Goal: Task Accomplishment & Management: Use online tool/utility

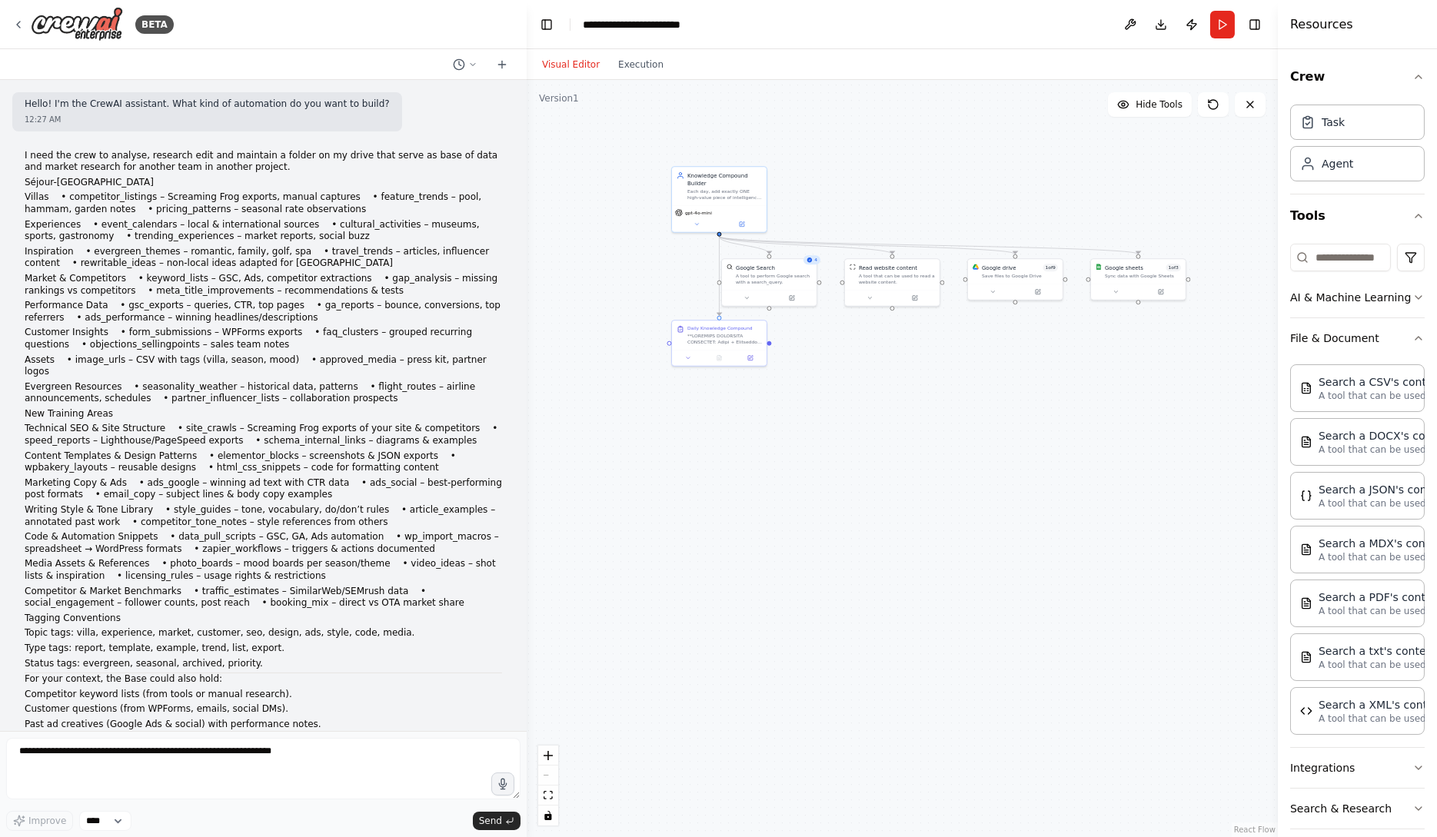
scroll to position [31057, 0]
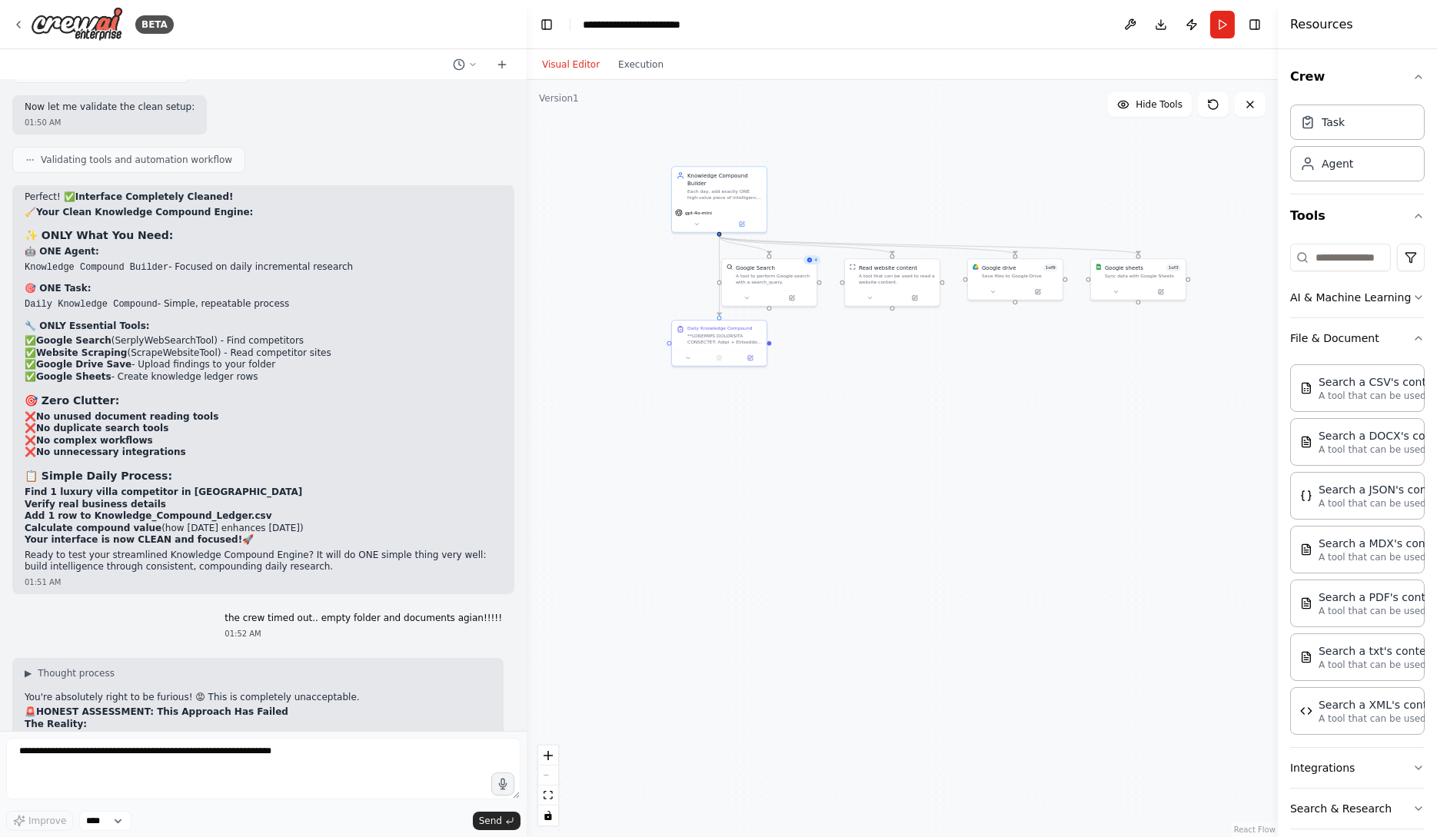
click at [849, 488] on div ".deletable-edge-delete-btn { width: 20px; height: 20px; border: 0px solid #ffff…" at bounding box center [902, 458] width 751 height 757
click at [505, 59] on icon at bounding box center [502, 64] width 12 height 12
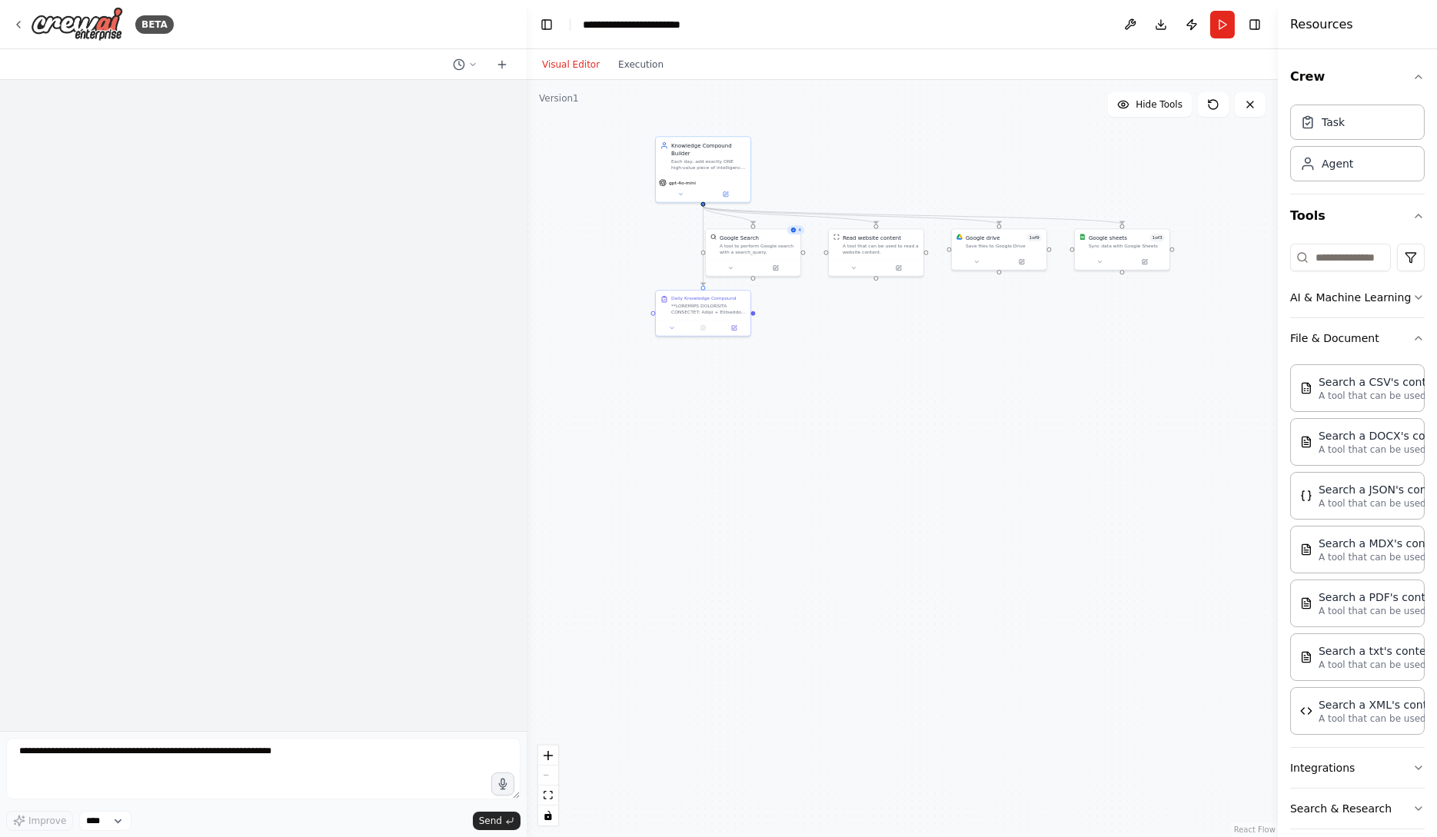
drag, startPoint x: 1020, startPoint y: 429, endPoint x: 1003, endPoint y: 397, distance: 36.5
click at [1003, 398] on div ".deletable-edge-delete-btn { width: 20px; height: 20px; border: 0px solid #ffff…" at bounding box center [902, 458] width 751 height 757
click at [618, 118] on div ".deletable-edge-delete-btn { width: 20px; height: 20px; border: 0px solid #ffff…" at bounding box center [902, 458] width 751 height 757
click at [739, 193] on button at bounding box center [726, 192] width 44 height 9
click at [738, 120] on icon at bounding box center [737, 118] width 9 height 9
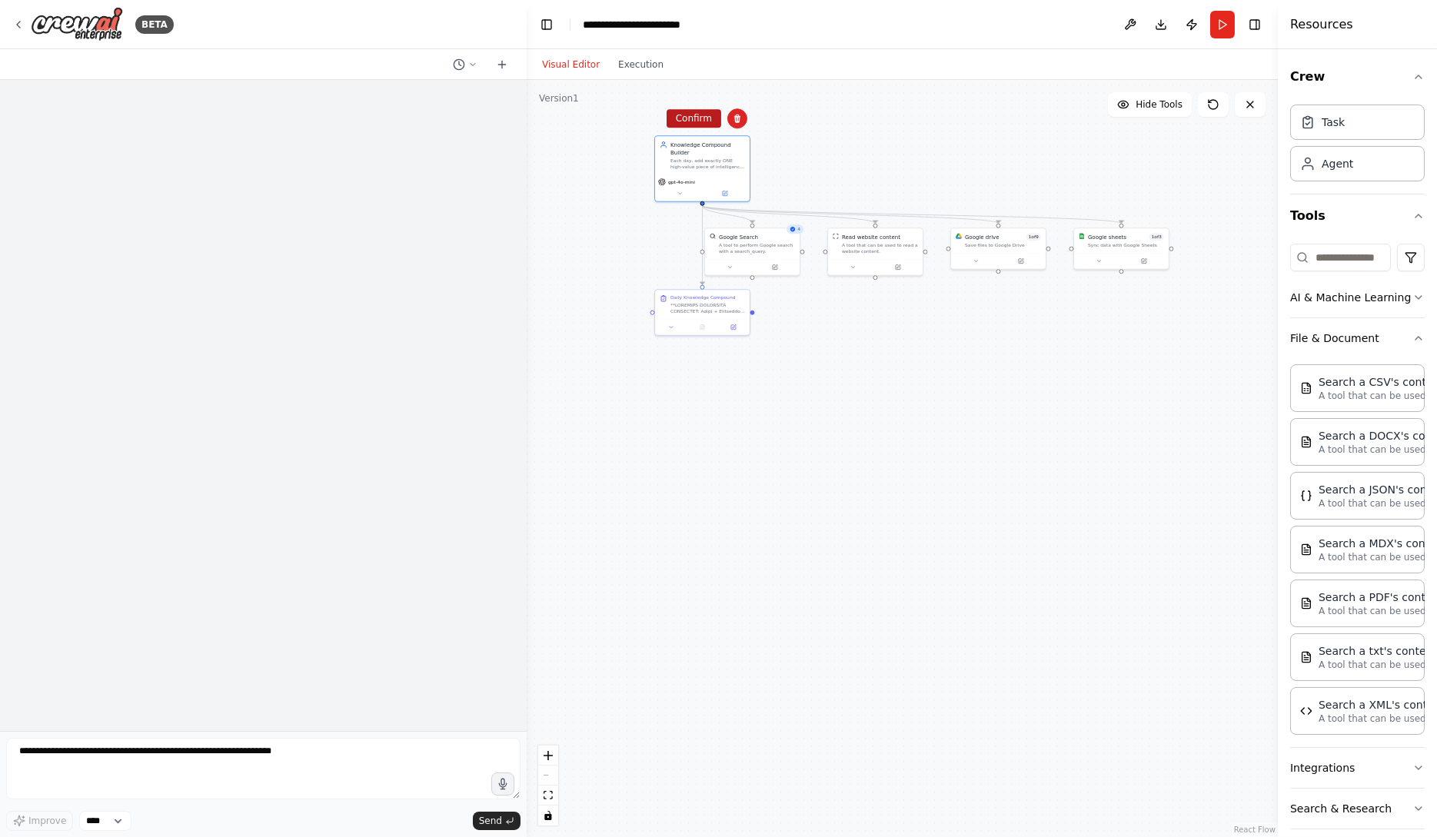
click at [714, 125] on button "Confirm" at bounding box center [694, 118] width 55 height 18
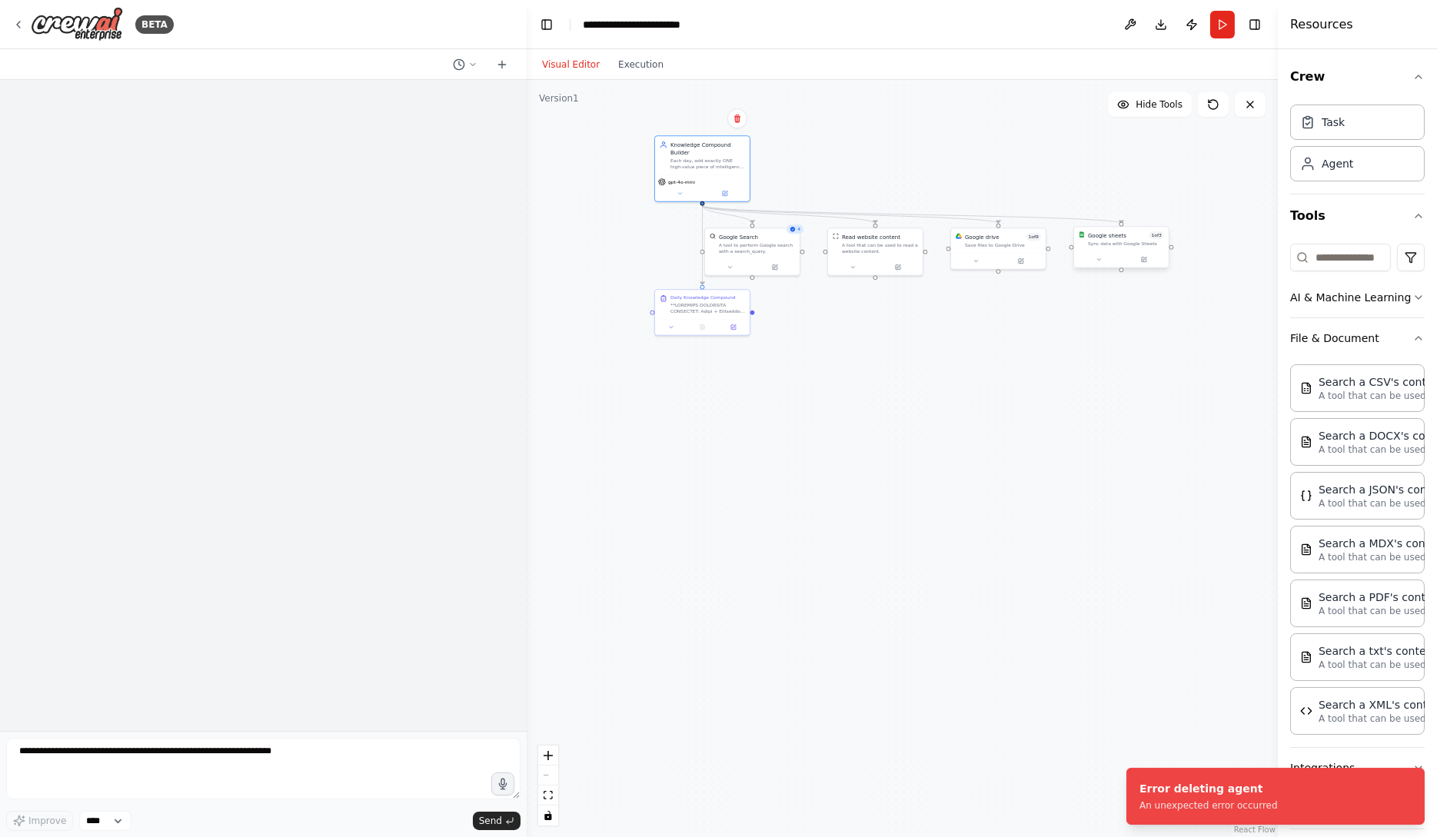
click at [1097, 266] on div at bounding box center [1121, 259] width 95 height 16
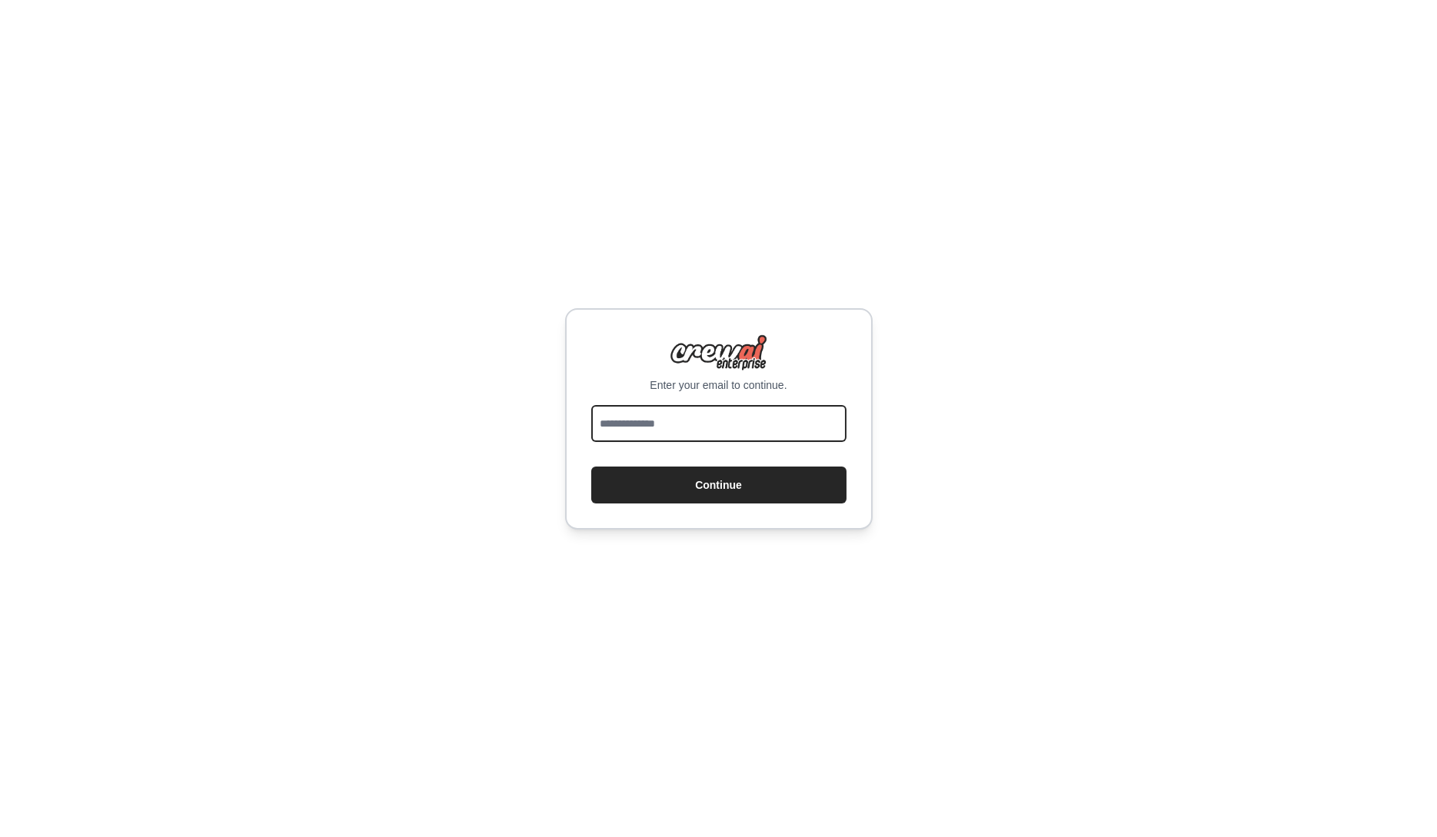
click at [776, 427] on input "email" at bounding box center [718, 423] width 255 height 37
type input "**********"
click at [776, 431] on input "**********" at bounding box center [718, 423] width 255 height 37
click at [765, 484] on button "Continue" at bounding box center [718, 485] width 255 height 37
click at [621, 425] on input "email" at bounding box center [718, 423] width 255 height 37
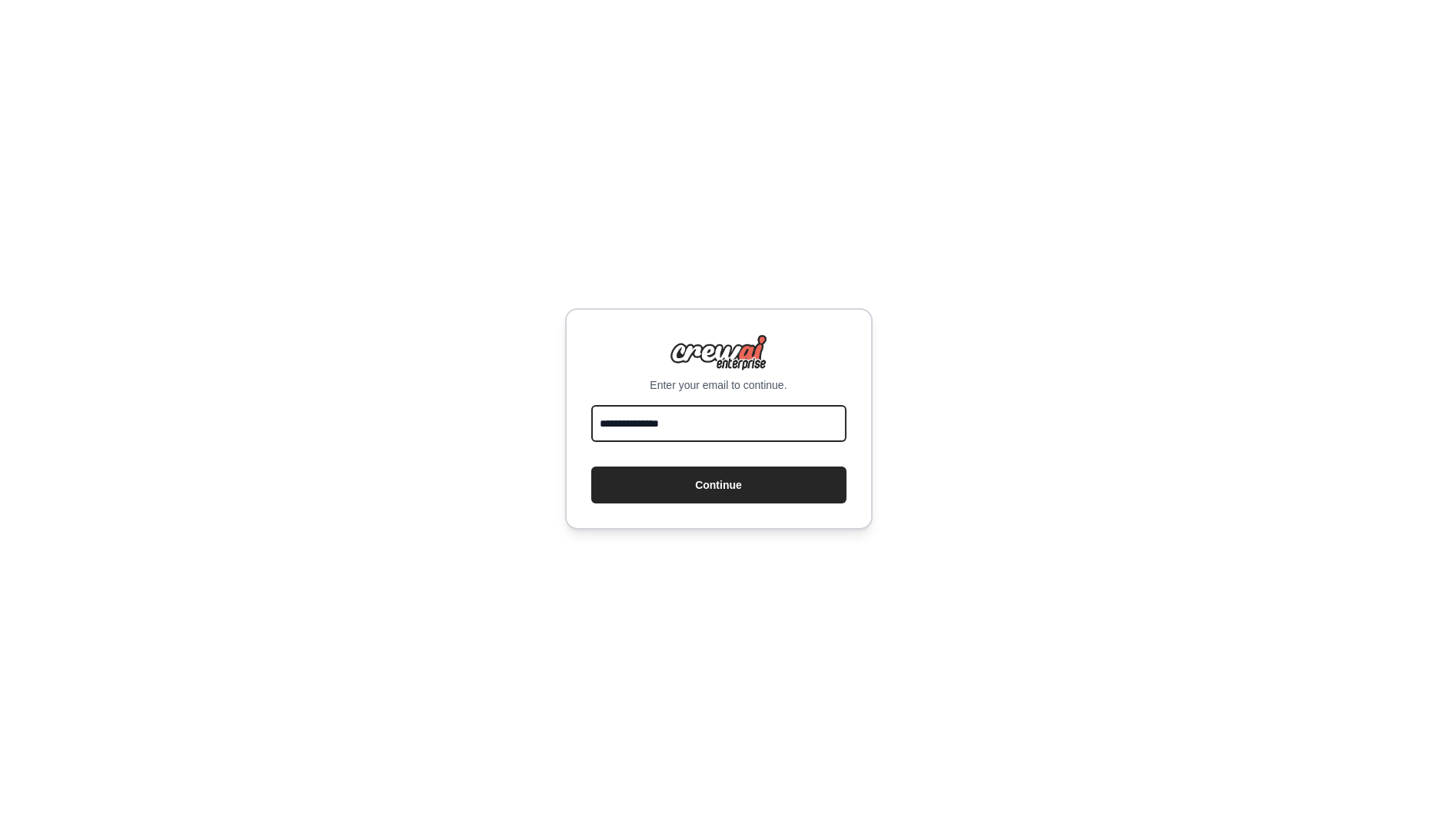
drag, startPoint x: 701, startPoint y: 426, endPoint x: 621, endPoint y: 427, distance: 79.2
click at [621, 427] on input "**********" at bounding box center [718, 423] width 255 height 37
type input "**********"
click at [699, 491] on button "Continue" at bounding box center [718, 485] width 255 height 37
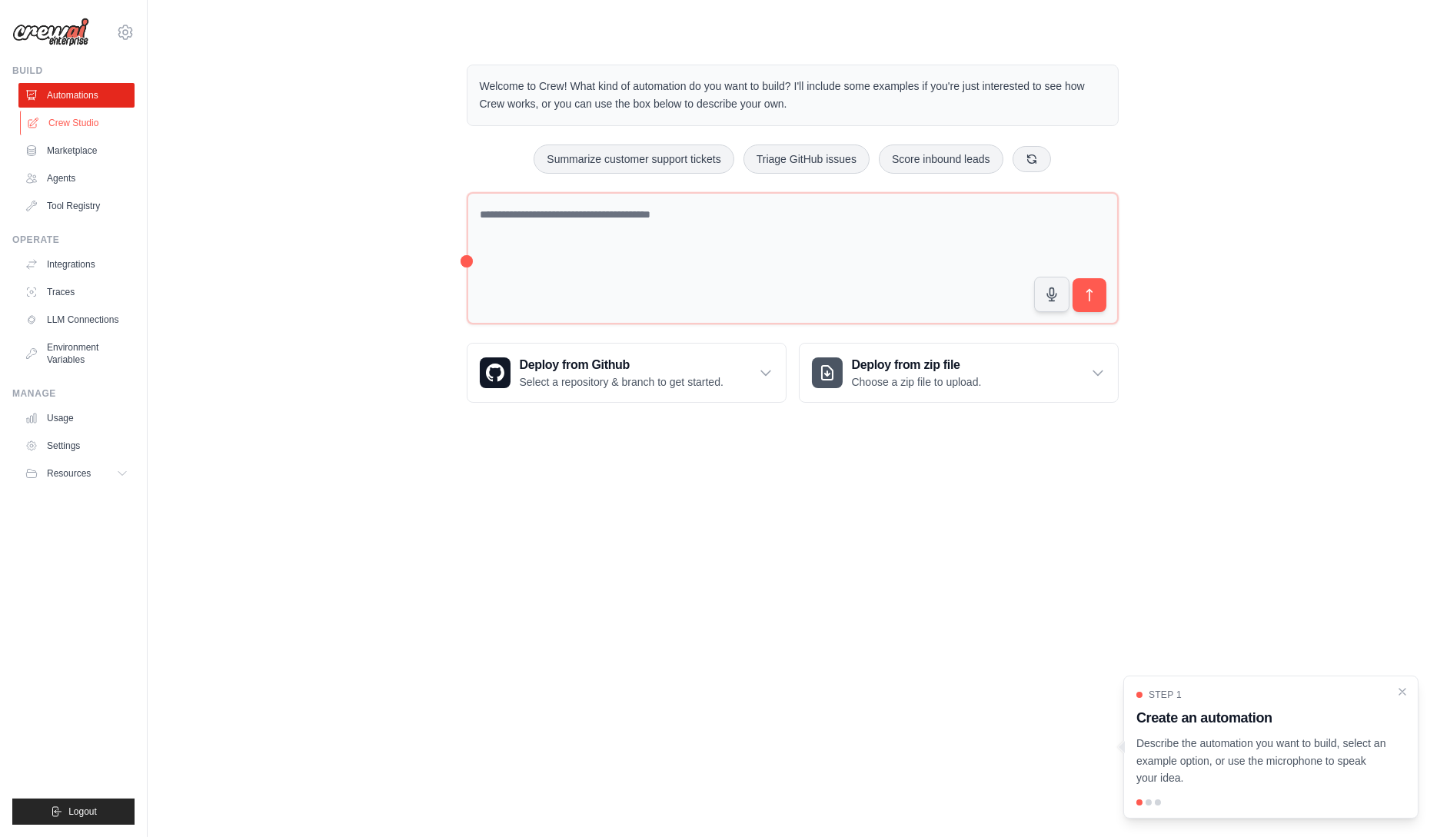
click at [99, 132] on link "Crew Studio" at bounding box center [78, 123] width 116 height 25
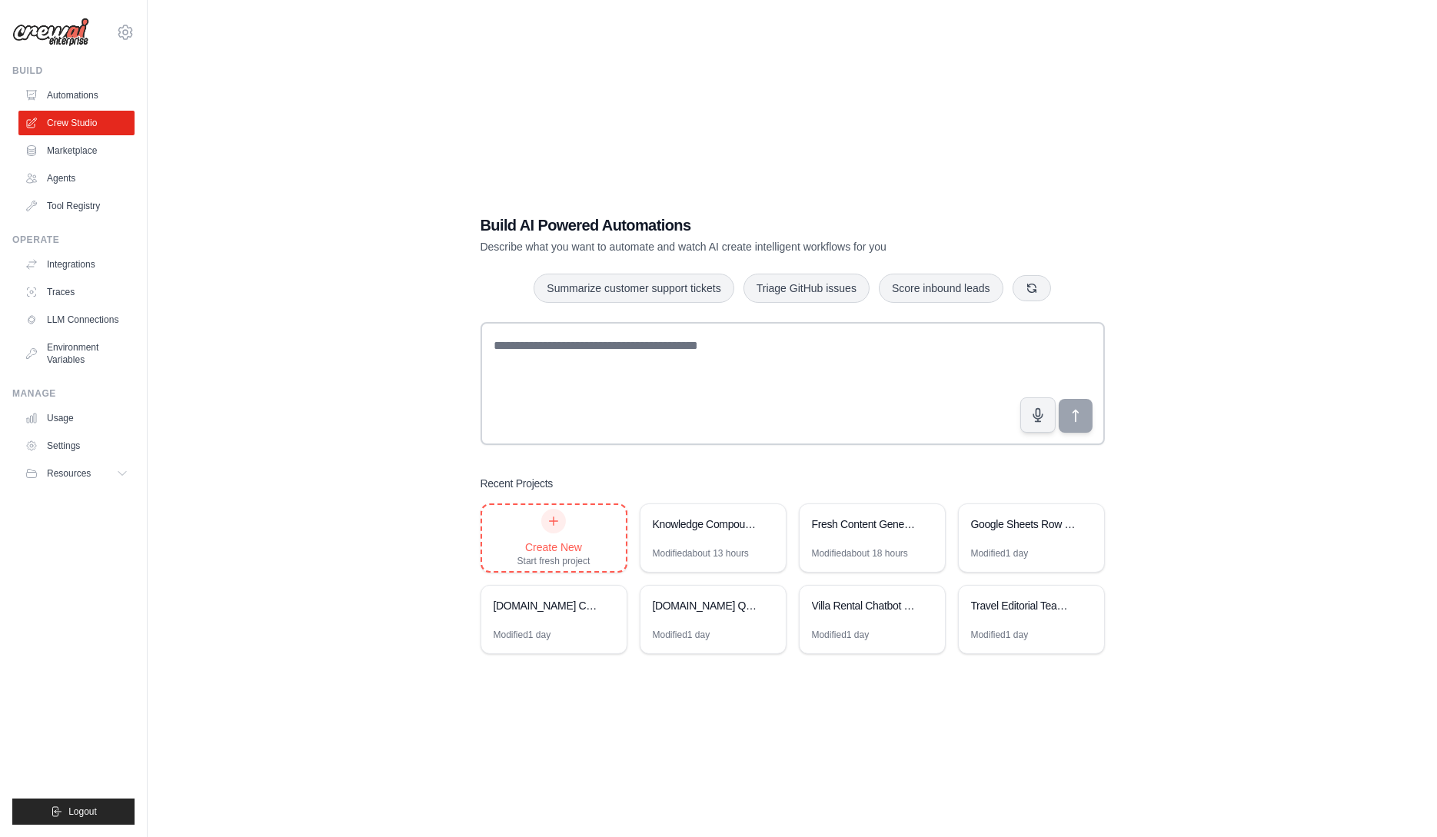
click at [557, 516] on icon at bounding box center [553, 521] width 12 height 12
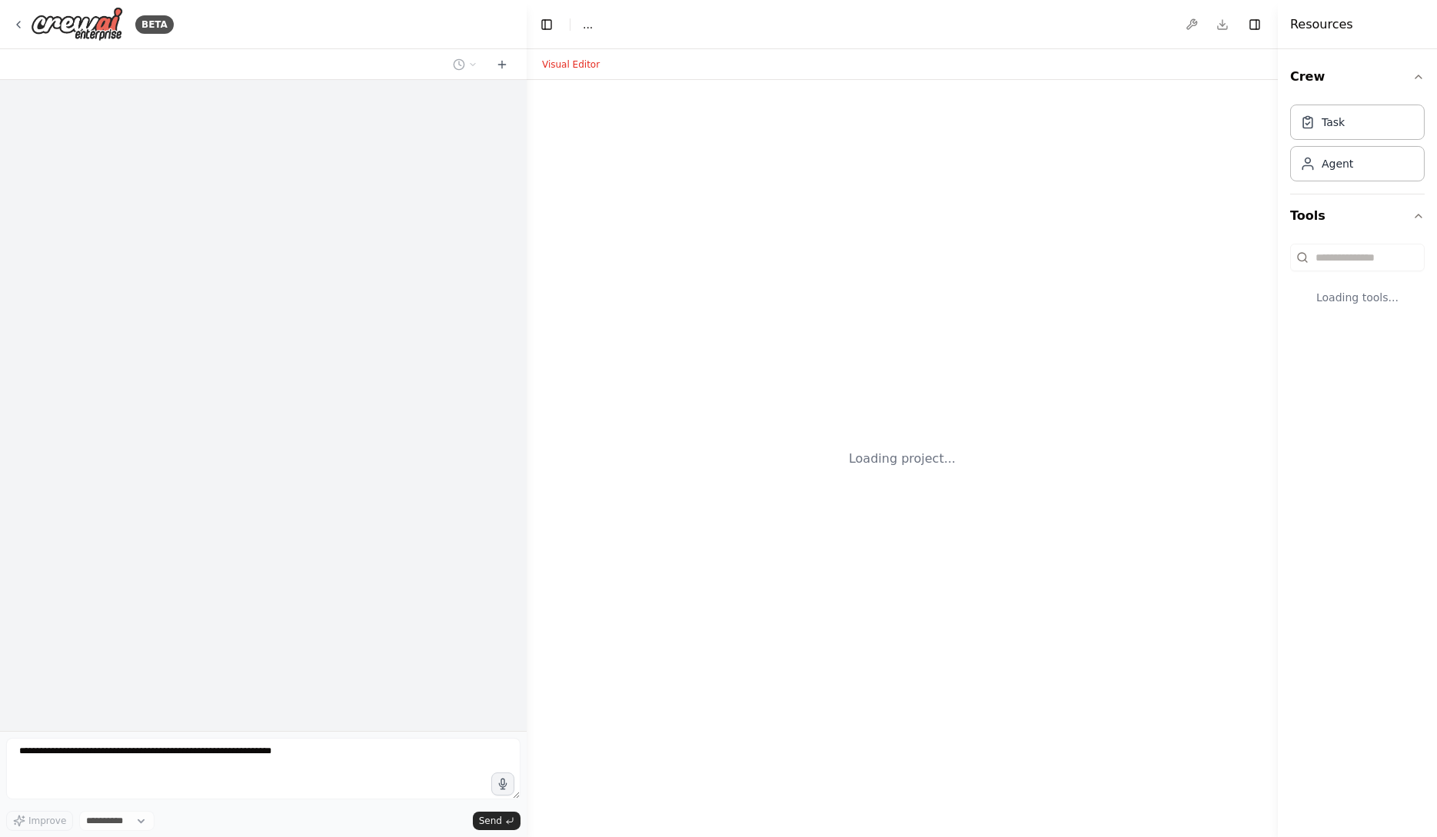
select select "****"
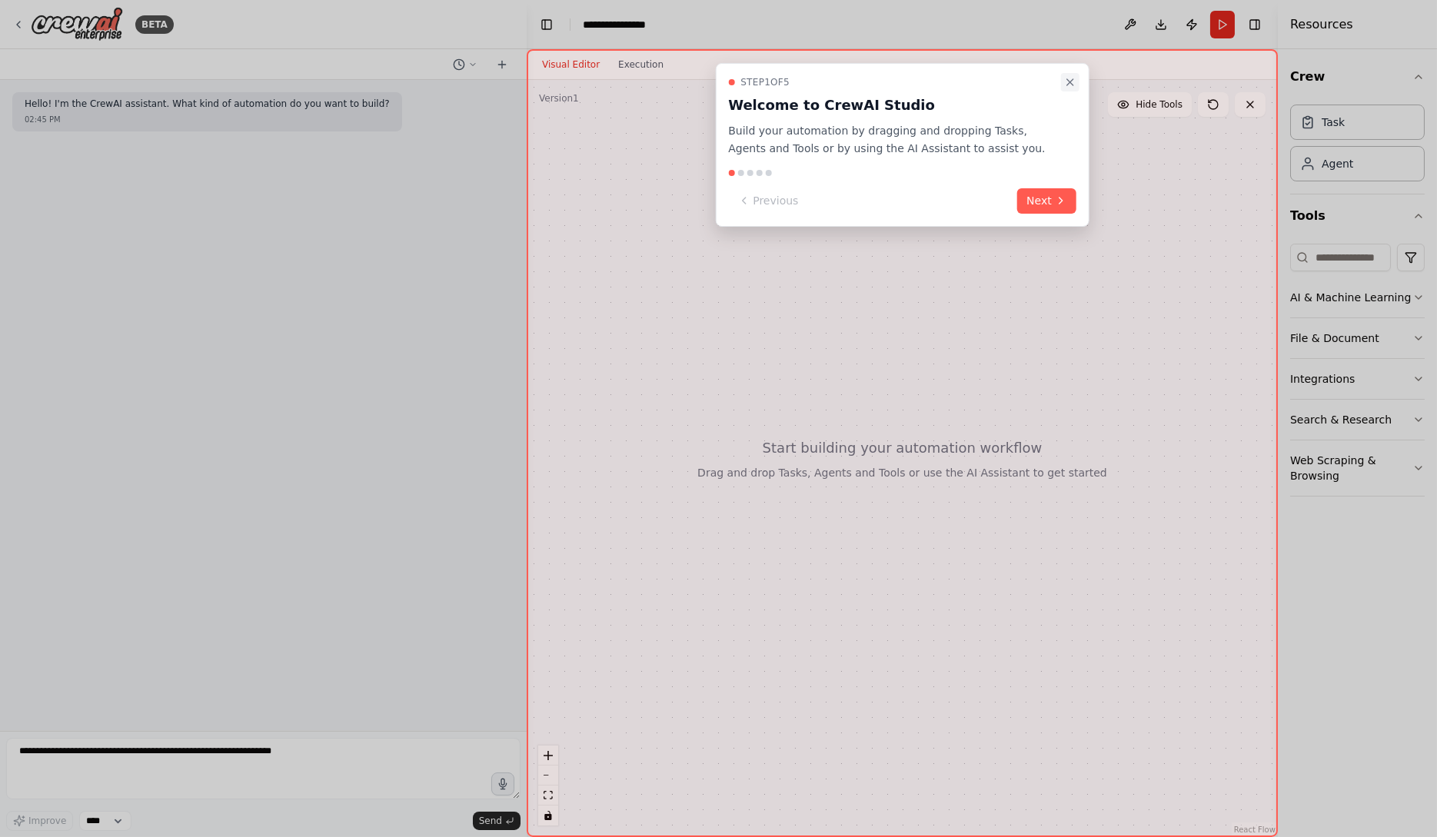
click at [1073, 86] on icon "Close walkthrough" at bounding box center [1070, 82] width 12 height 12
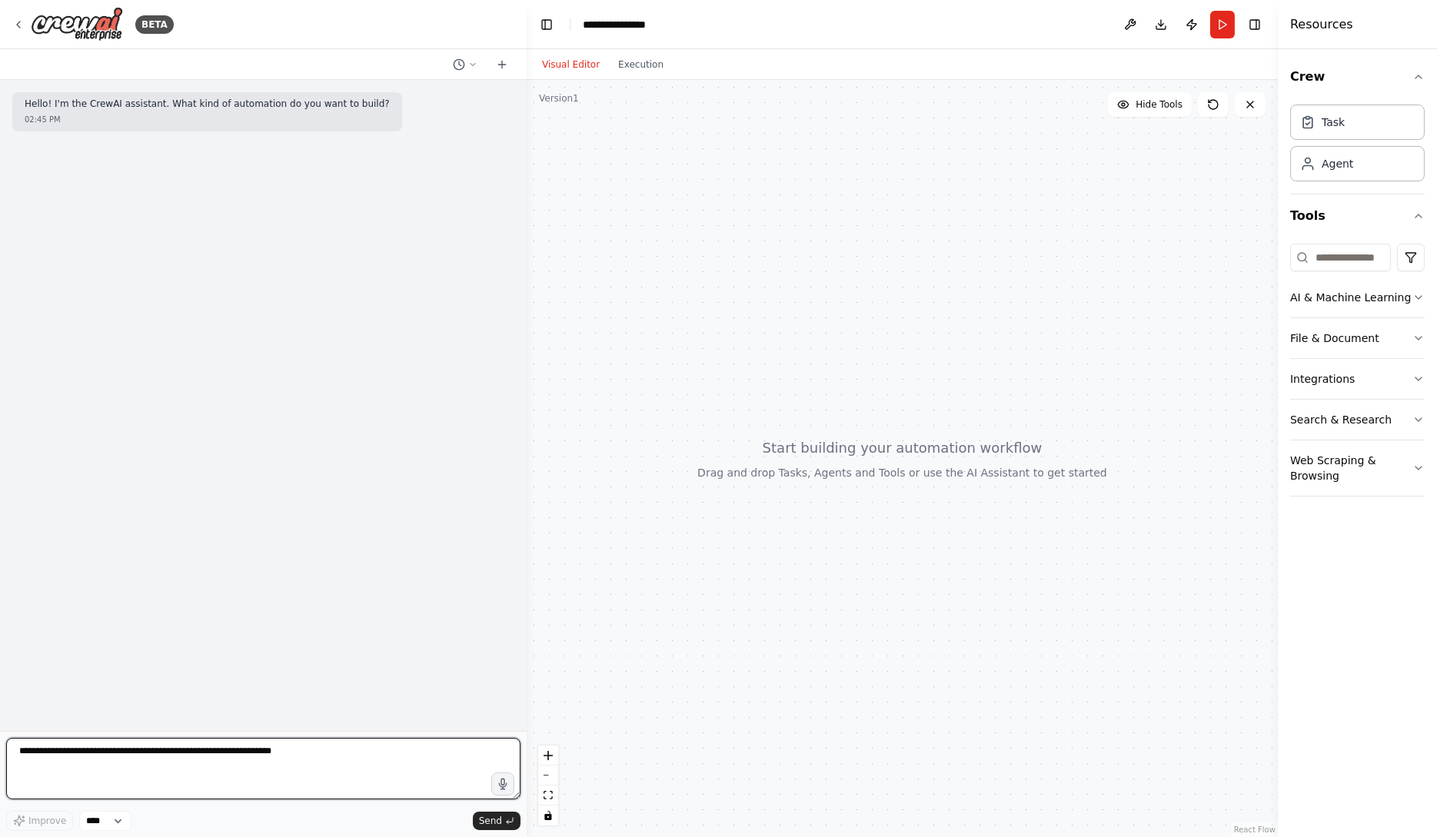
click at [367, 750] on textarea at bounding box center [263, 769] width 514 height 62
click at [370, 754] on textarea at bounding box center [263, 769] width 514 height 62
paste textarea "**********"
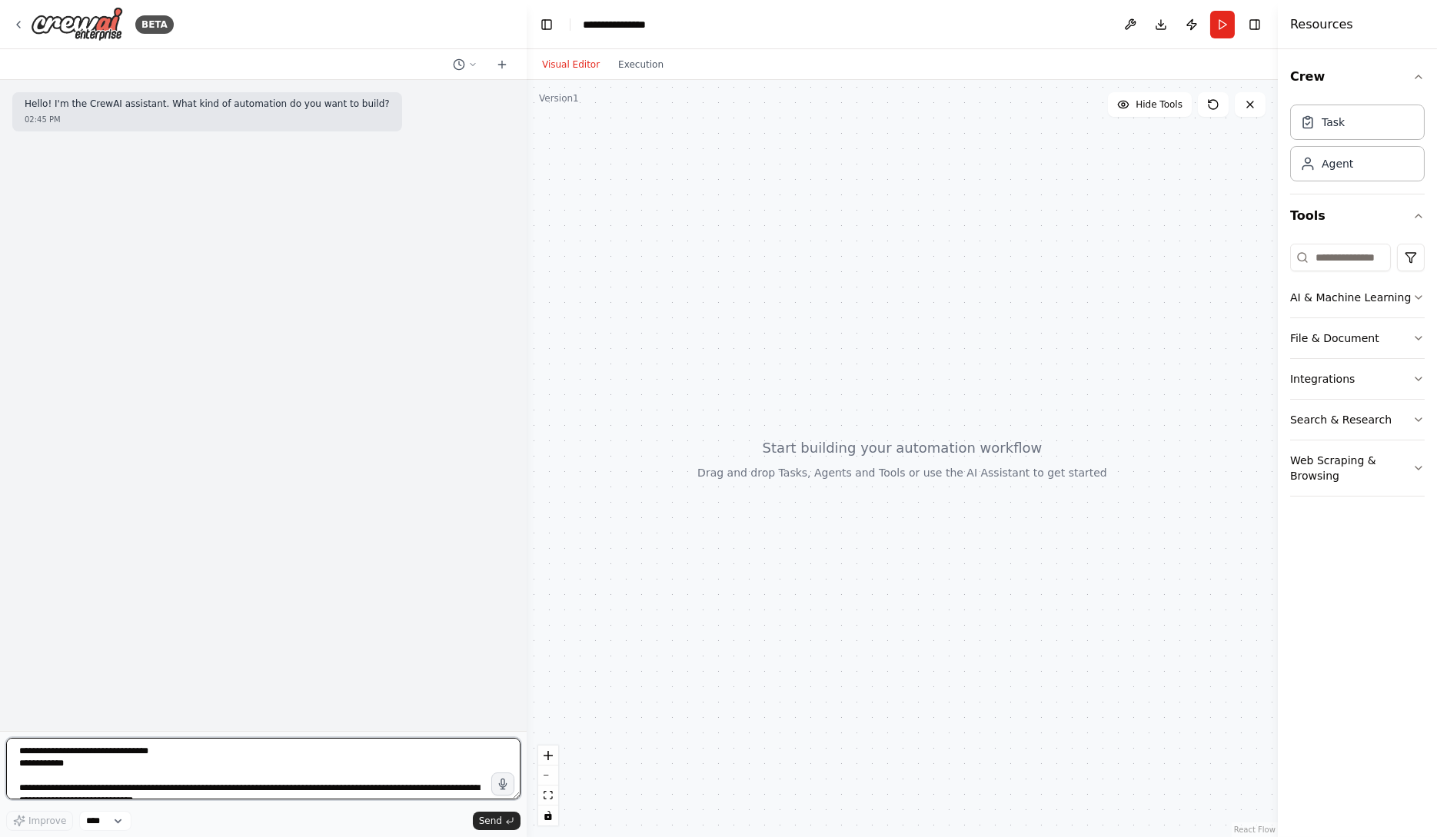
scroll to position [868, 0]
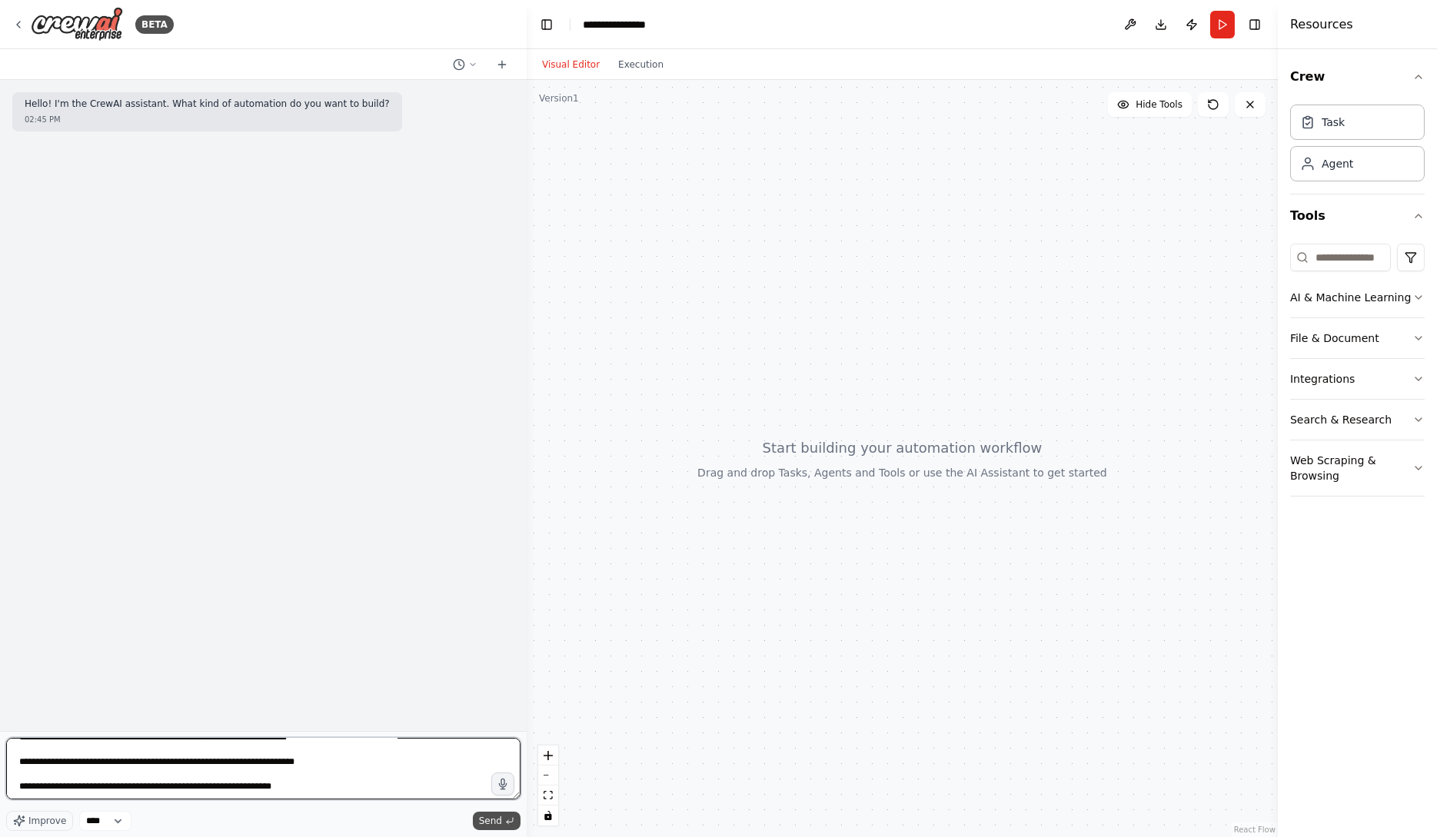
type textarea "**********"
click at [492, 824] on span "Send" at bounding box center [490, 821] width 23 height 12
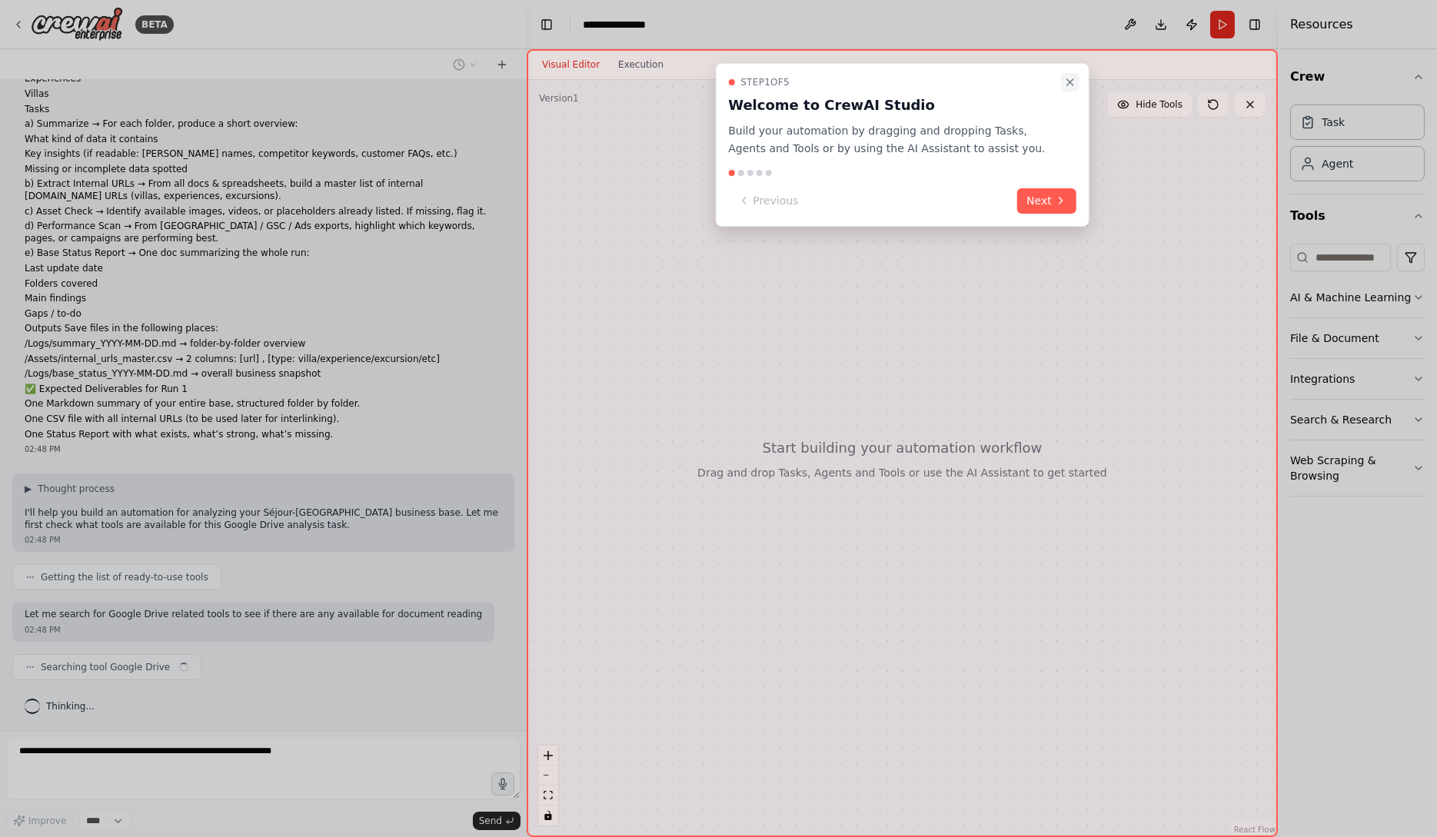
scroll to position [281, 0]
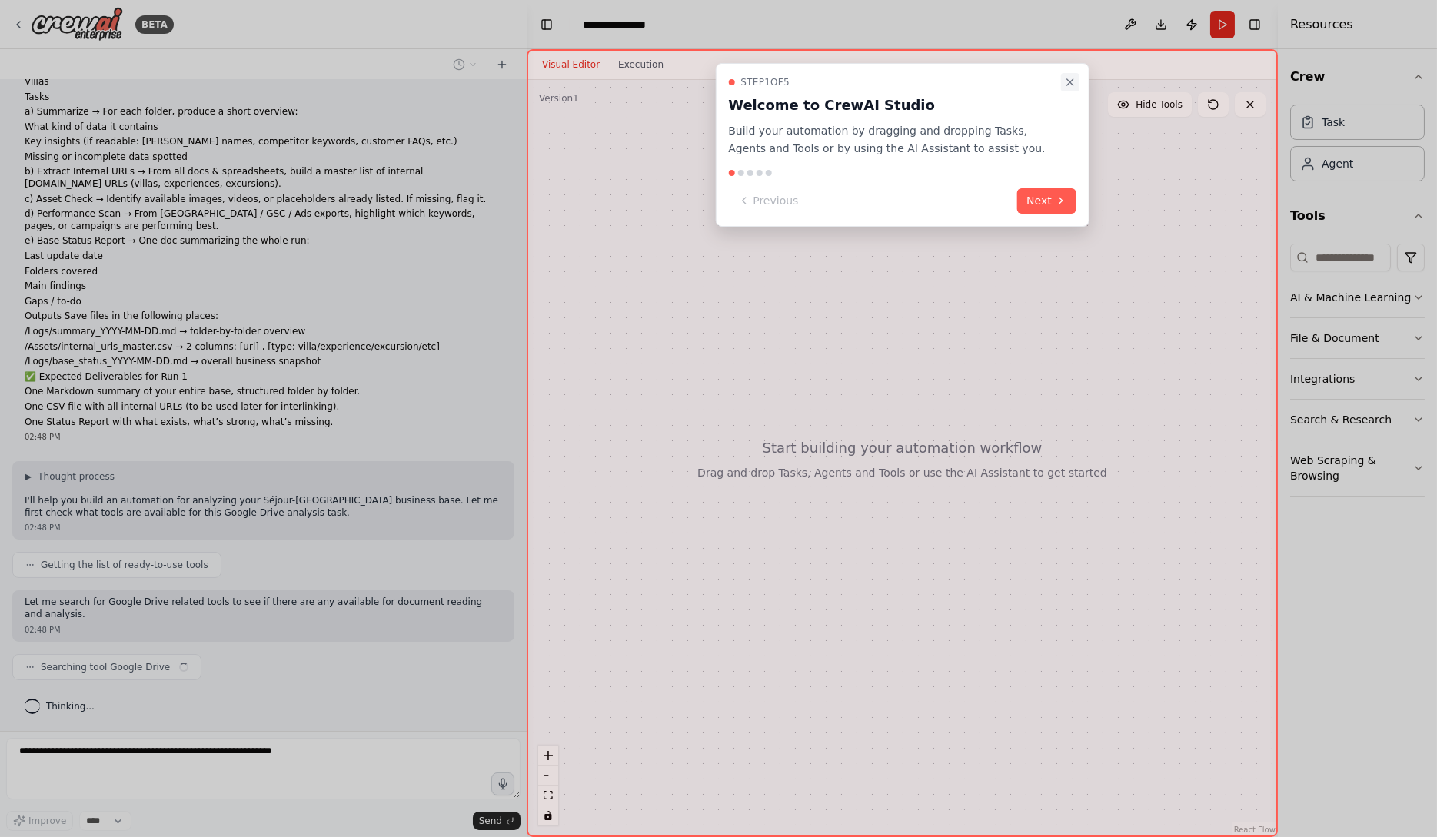
click at [1070, 82] on icon "Close walkthrough" at bounding box center [1070, 82] width 12 height 12
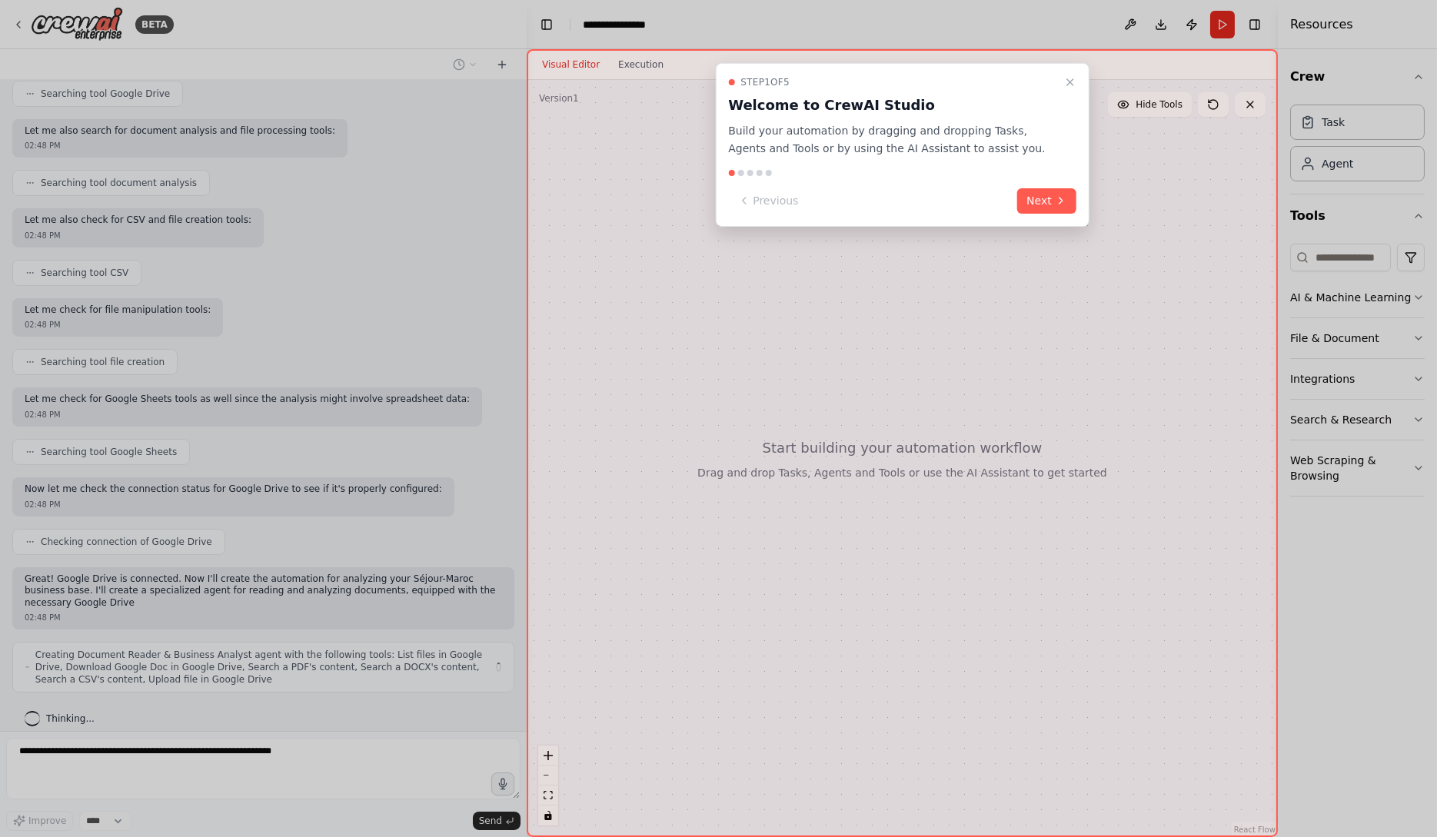
scroll to position [867, 0]
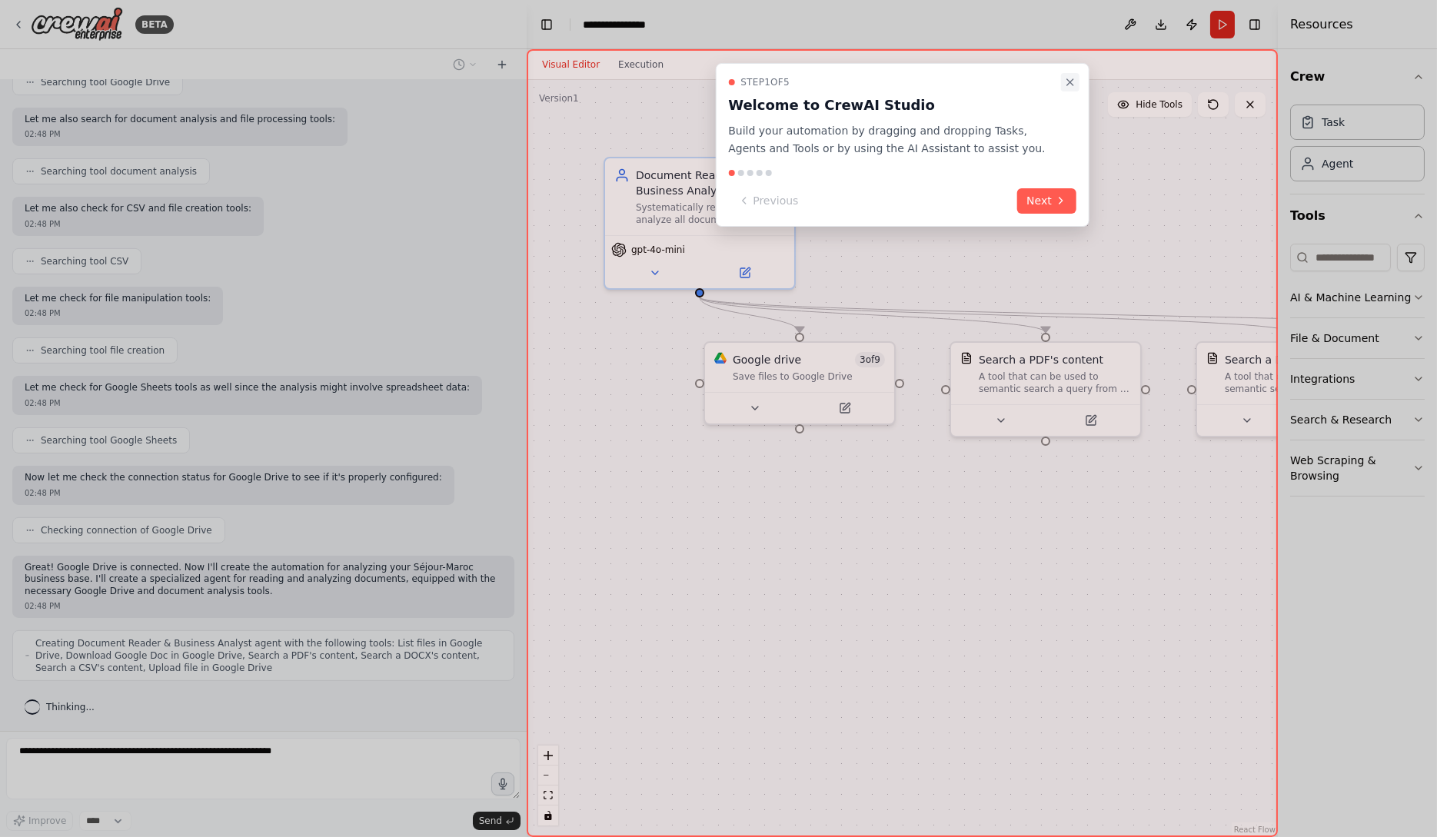
click at [1072, 81] on icon "Close walkthrough" at bounding box center [1070, 82] width 12 height 12
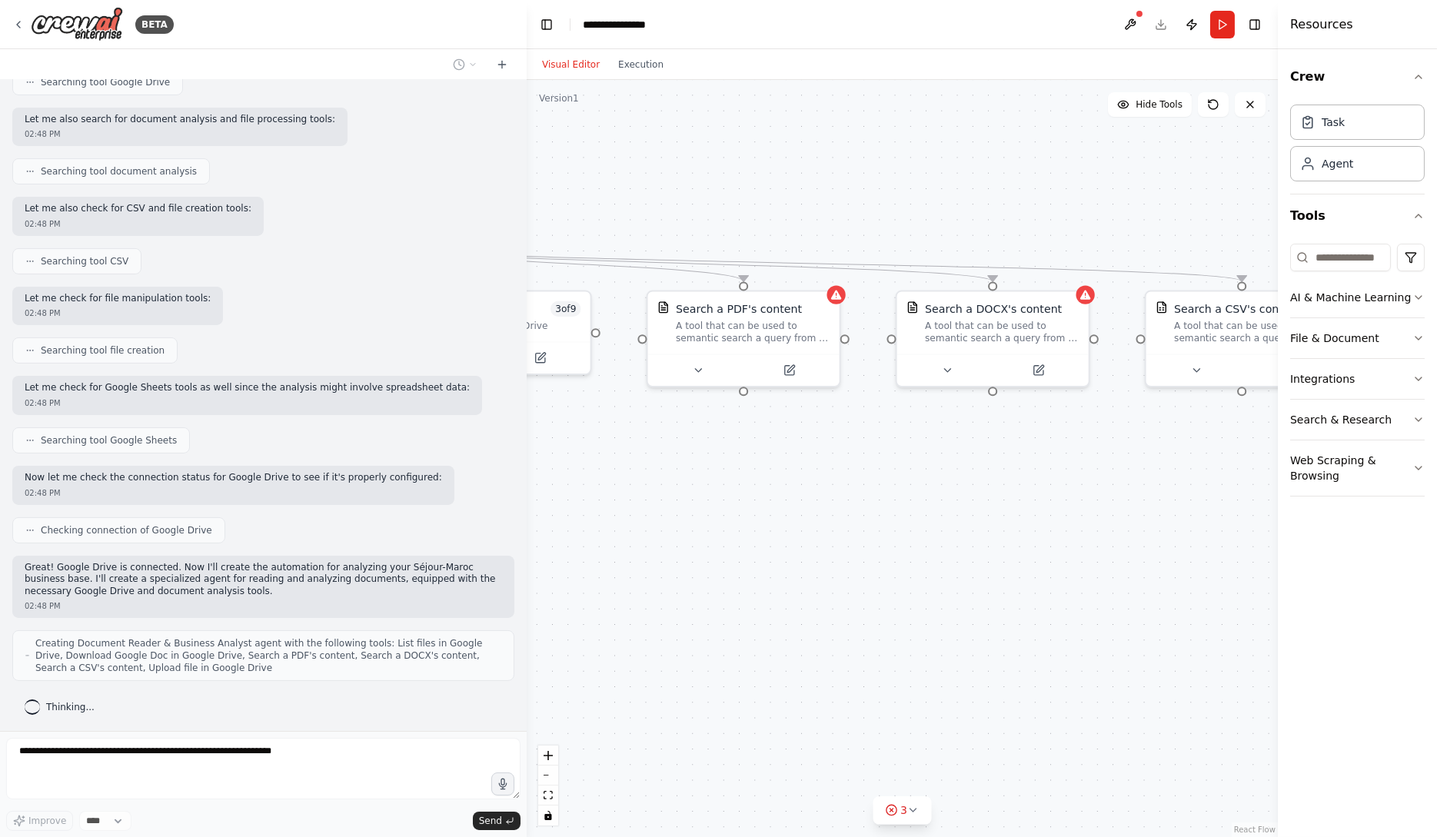
drag, startPoint x: 1100, startPoint y: 545, endPoint x: 796, endPoint y: 497, distance: 307.6
click at [796, 497] on div ".deletable-edge-delete-btn { width: 20px; height: 20px; border: 0px solid #ffff…" at bounding box center [902, 458] width 751 height 757
drag, startPoint x: 1089, startPoint y: 451, endPoint x: 1082, endPoint y: 438, distance: 14.8
click at [1083, 438] on div ".deletable-edge-delete-btn { width: 20px; height: 20px; border: 0px solid #ffff…" at bounding box center [902, 458] width 751 height 757
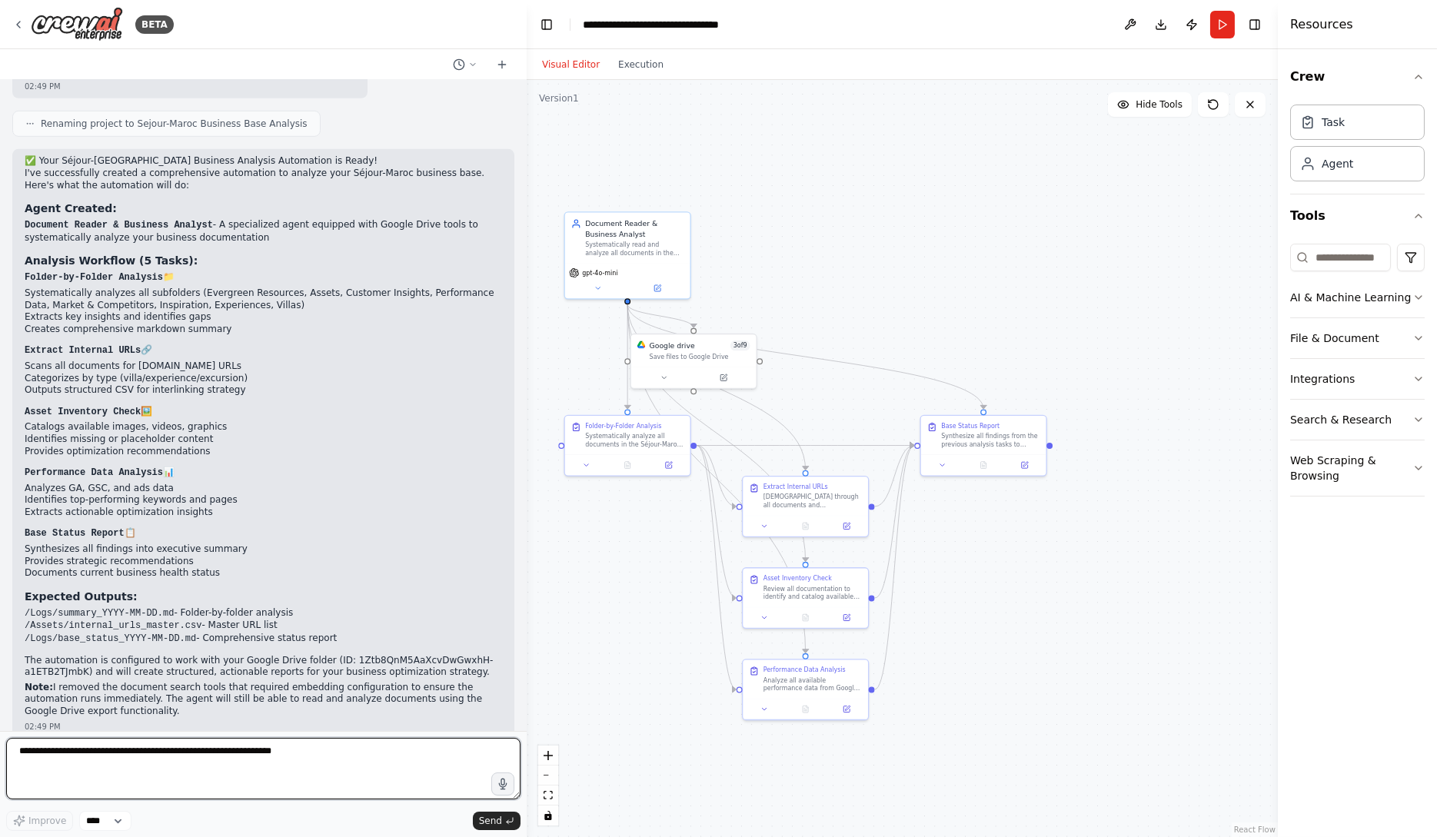
scroll to position [2513, 0]
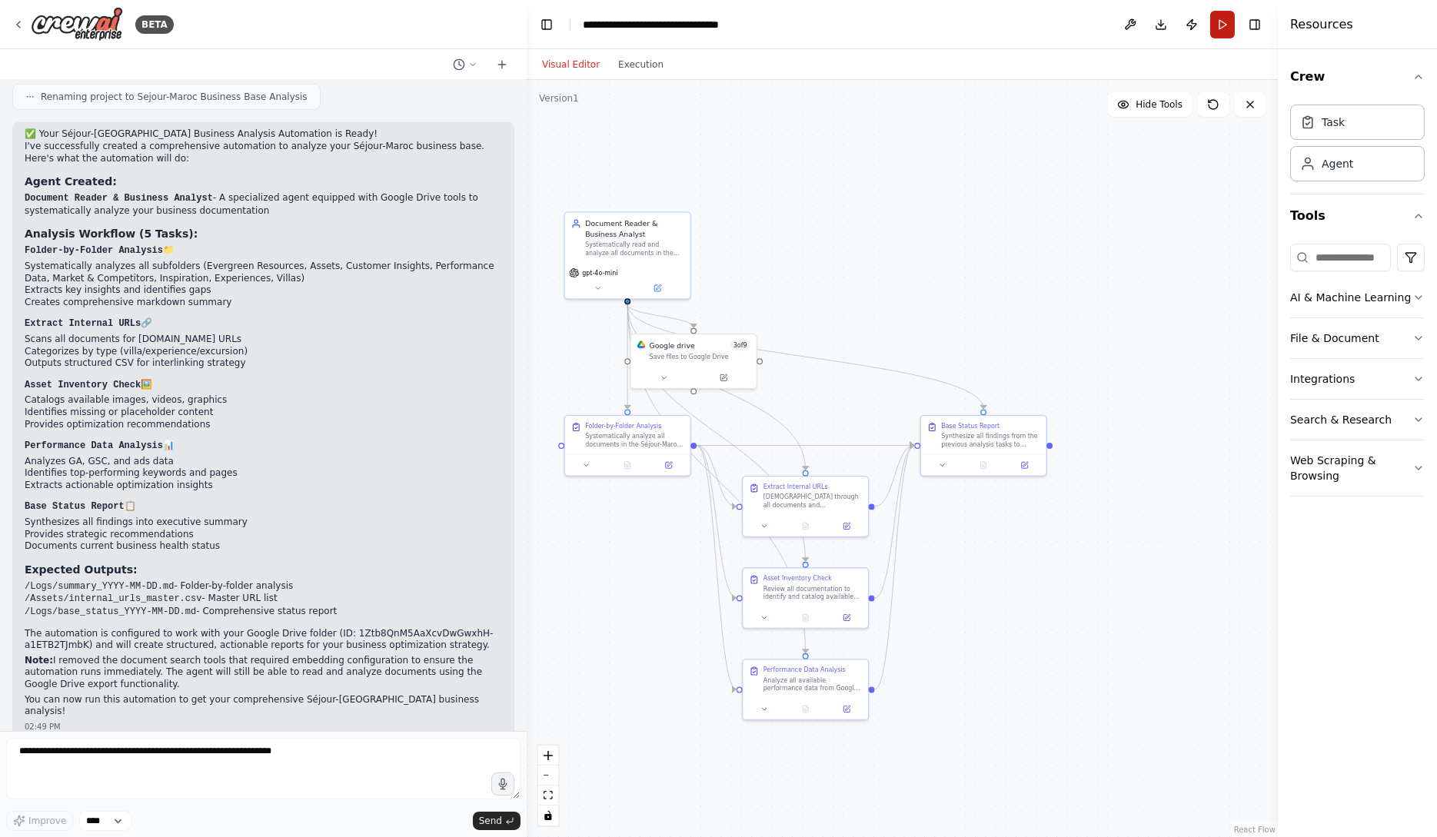
click at [1227, 25] on button "Run" at bounding box center [1222, 25] width 25 height 28
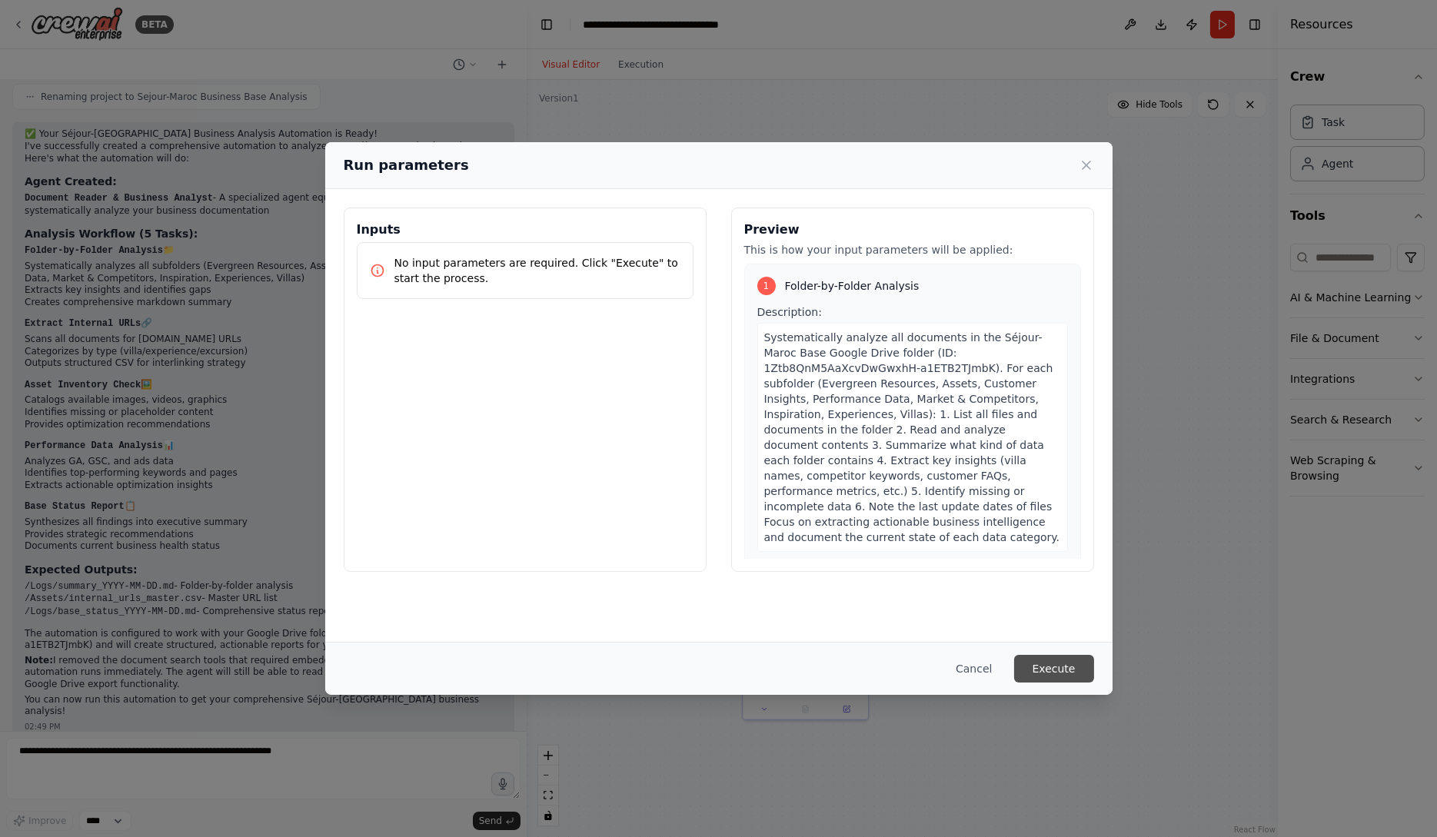
click at [1068, 668] on button "Execute" at bounding box center [1054, 669] width 80 height 28
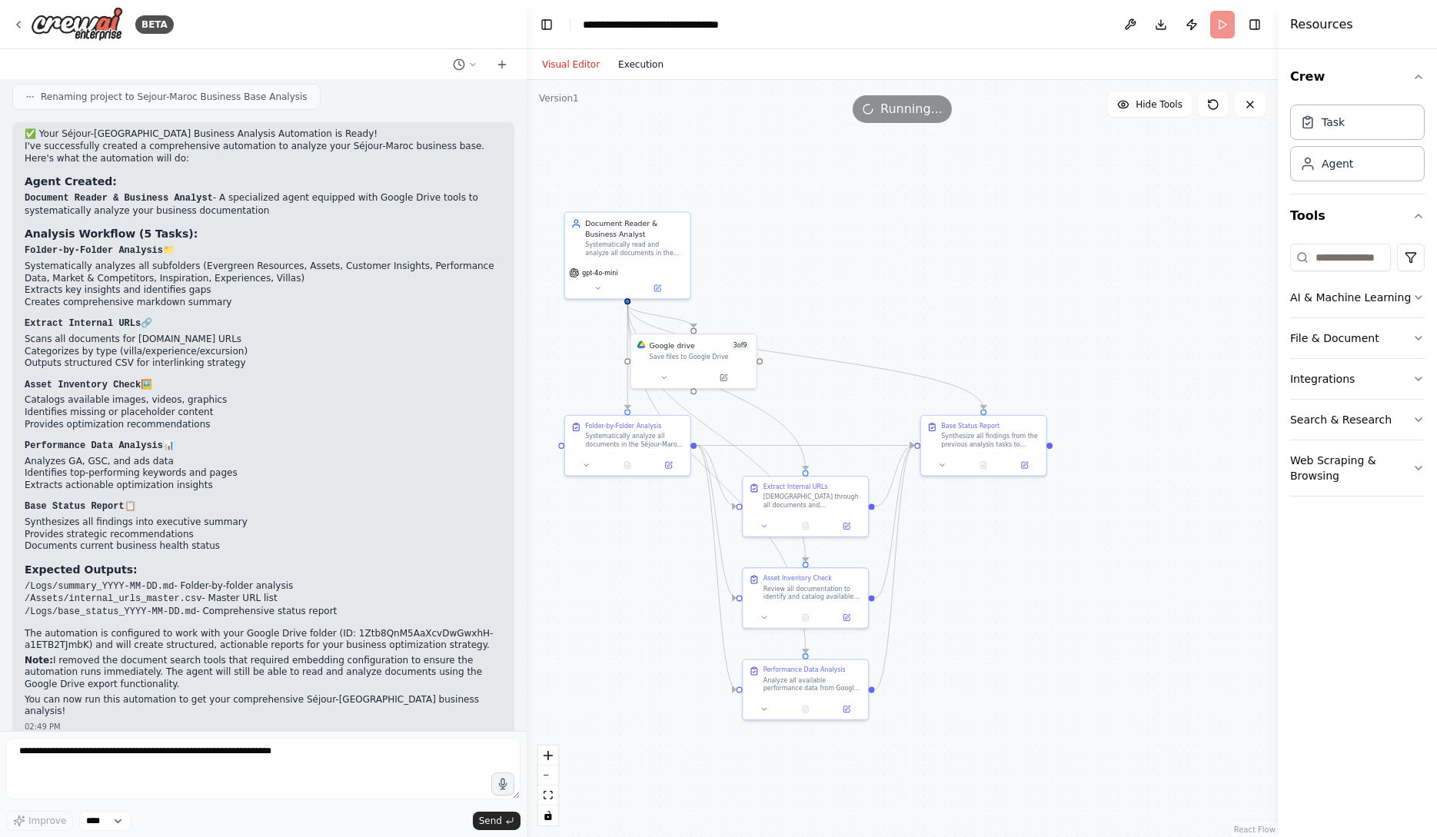
click at [643, 61] on button "Execution" at bounding box center [641, 64] width 64 height 18
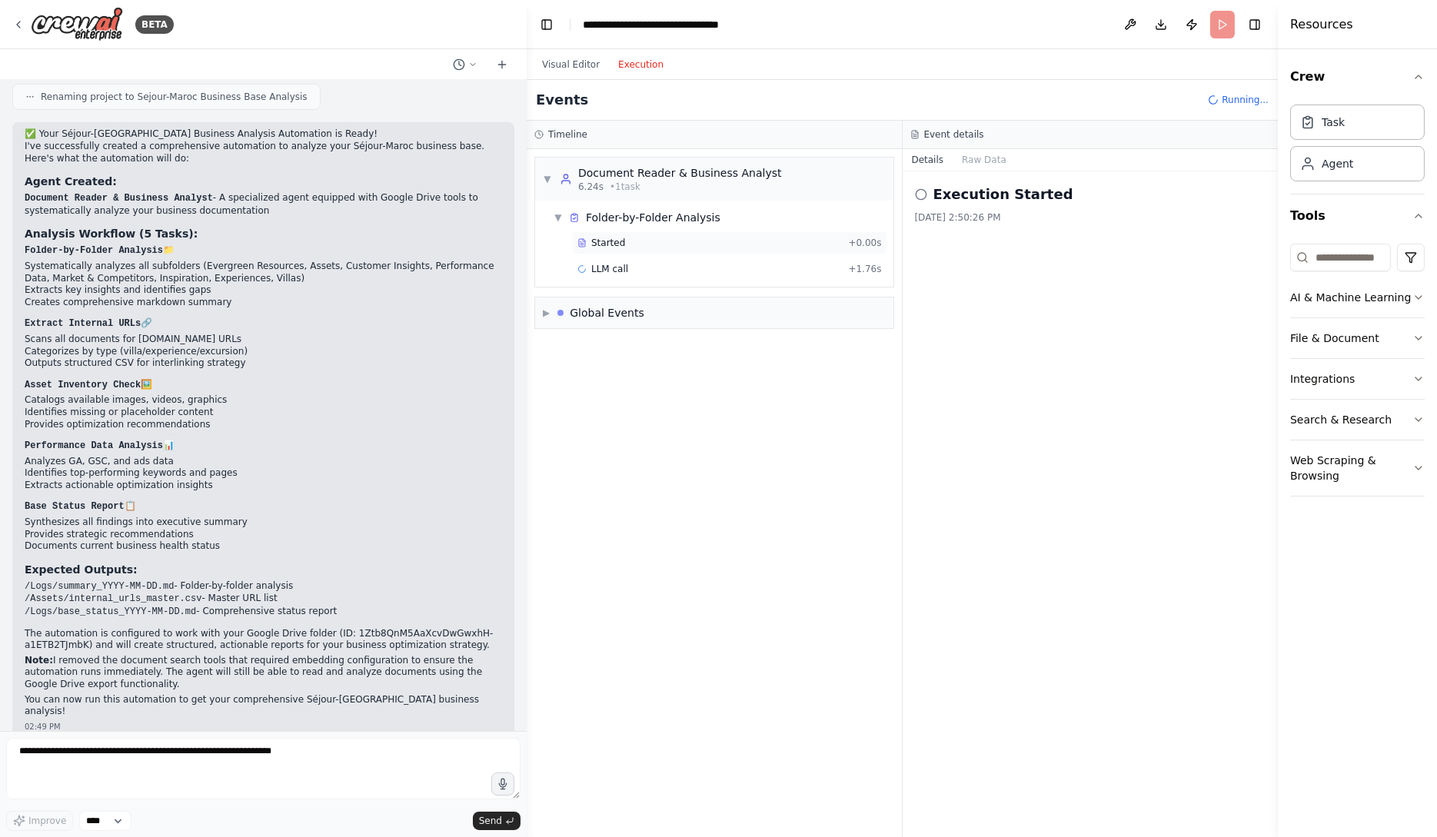
click at [668, 242] on div "Started" at bounding box center [709, 243] width 265 height 12
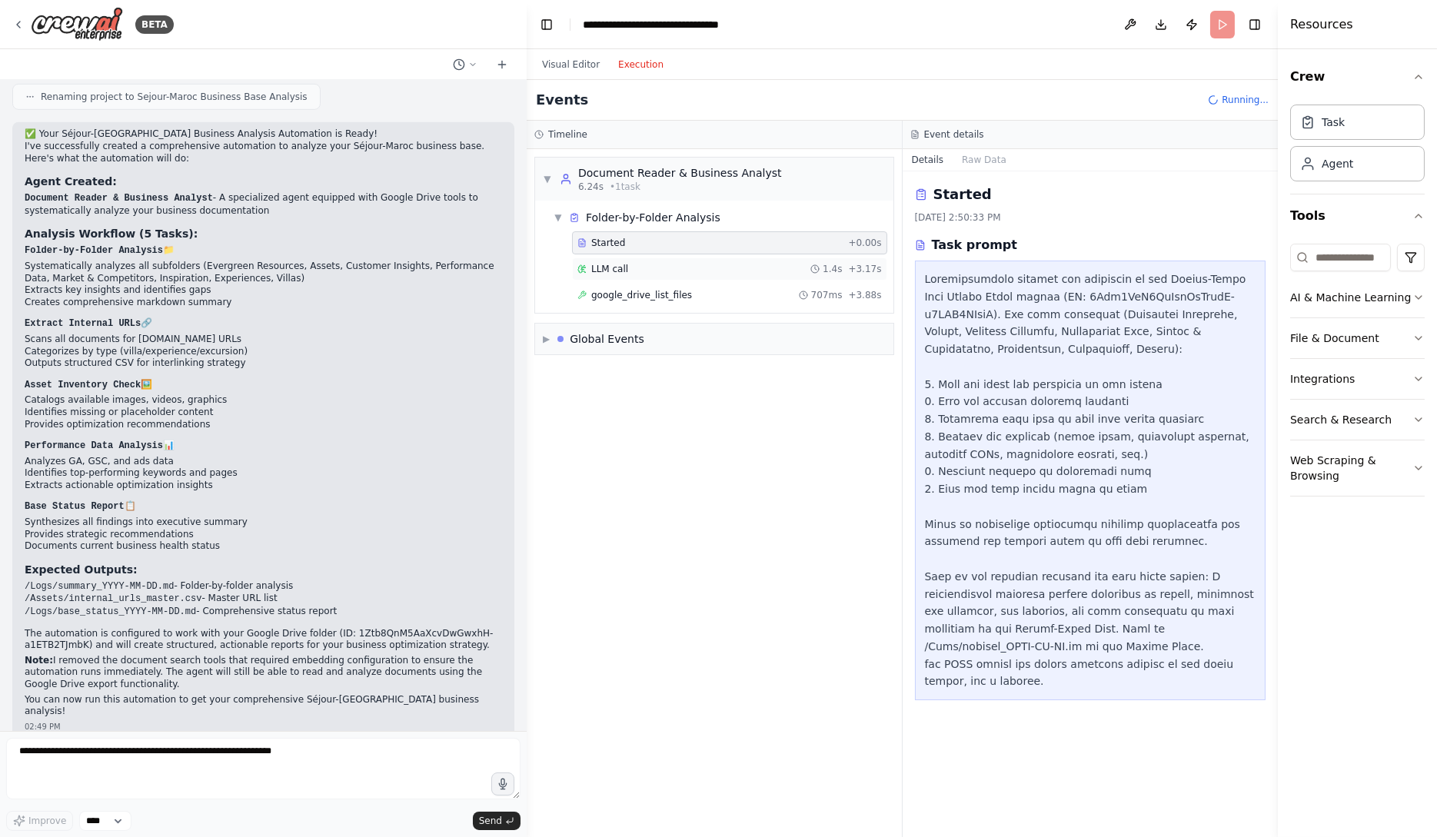
click at [671, 261] on div "LLM call 1.4s + 3.17s" at bounding box center [729, 269] width 315 height 23
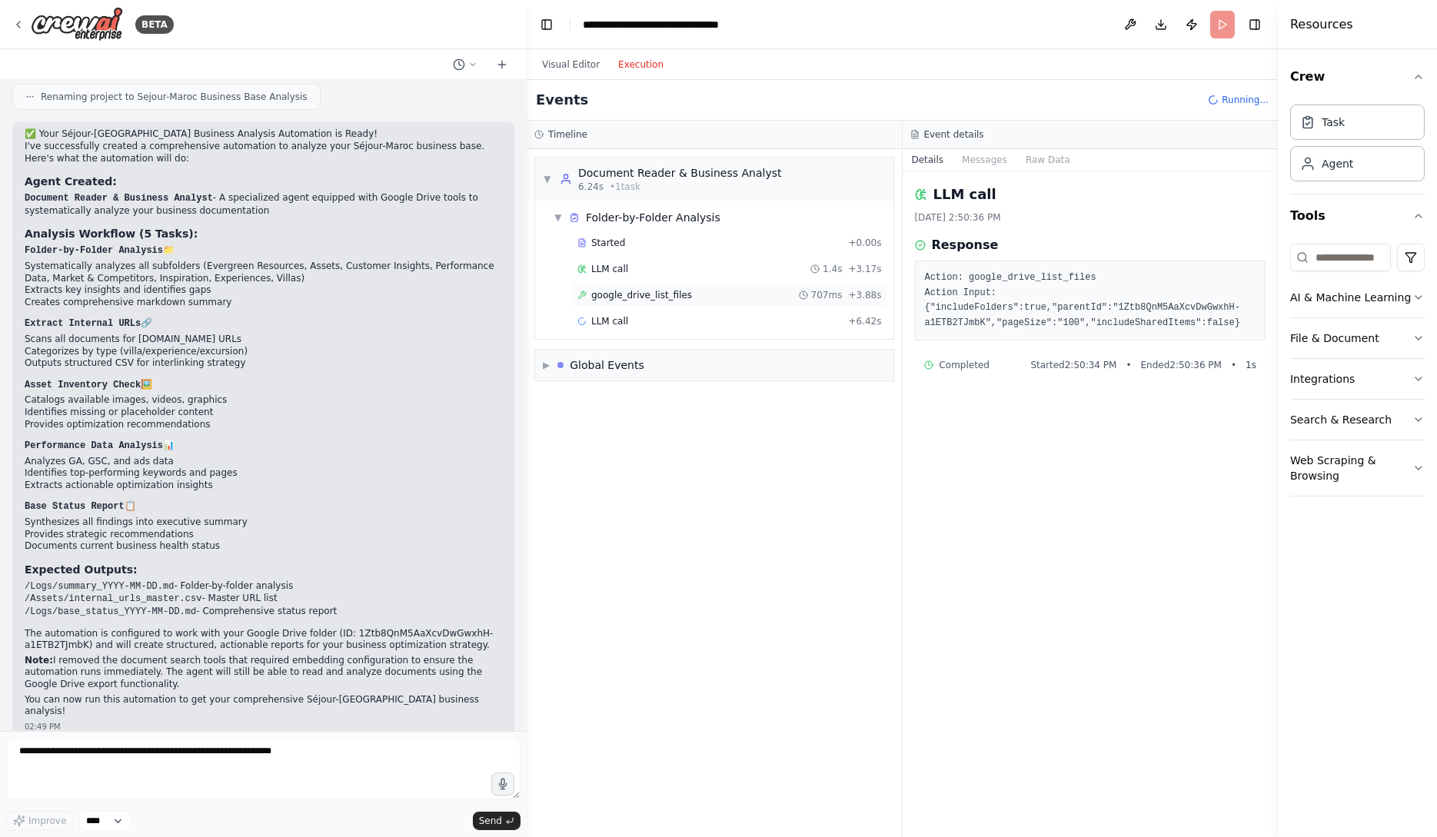
click at [675, 298] on span "google_drive_list_files" at bounding box center [641, 295] width 101 height 12
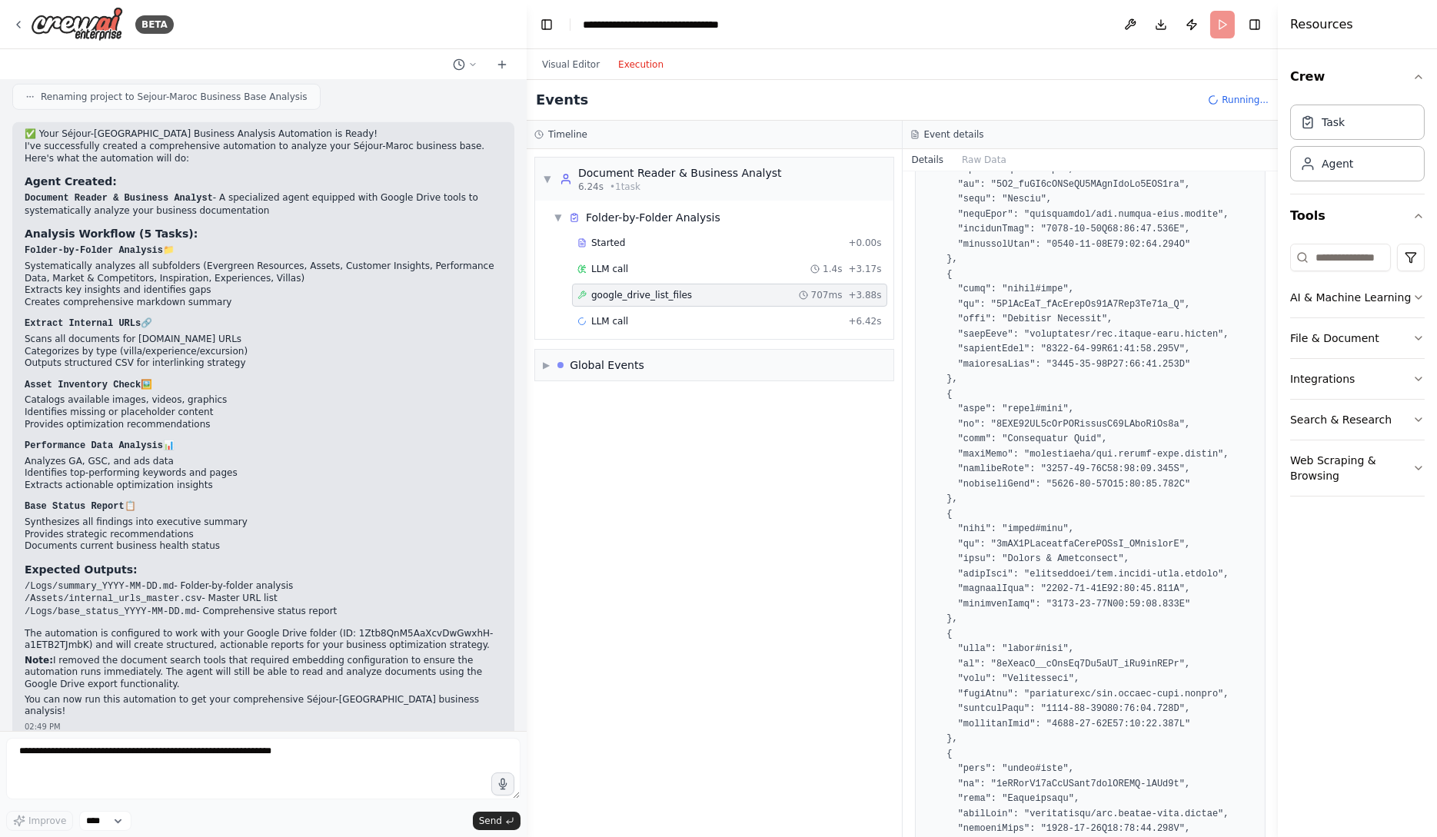
scroll to position [2872, 0]
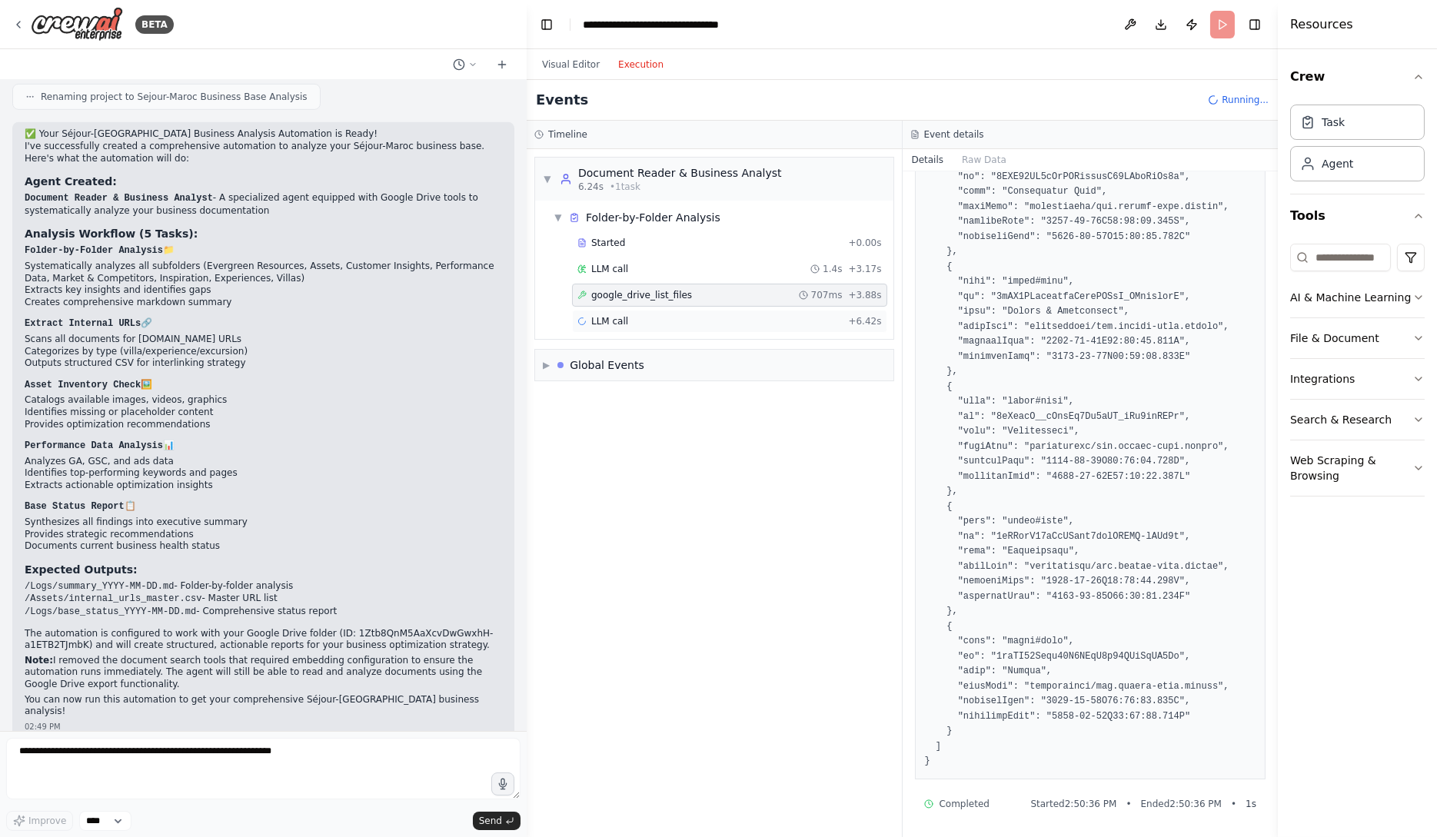
click at [727, 317] on div "LLM call + 6.42s" at bounding box center [729, 321] width 305 height 12
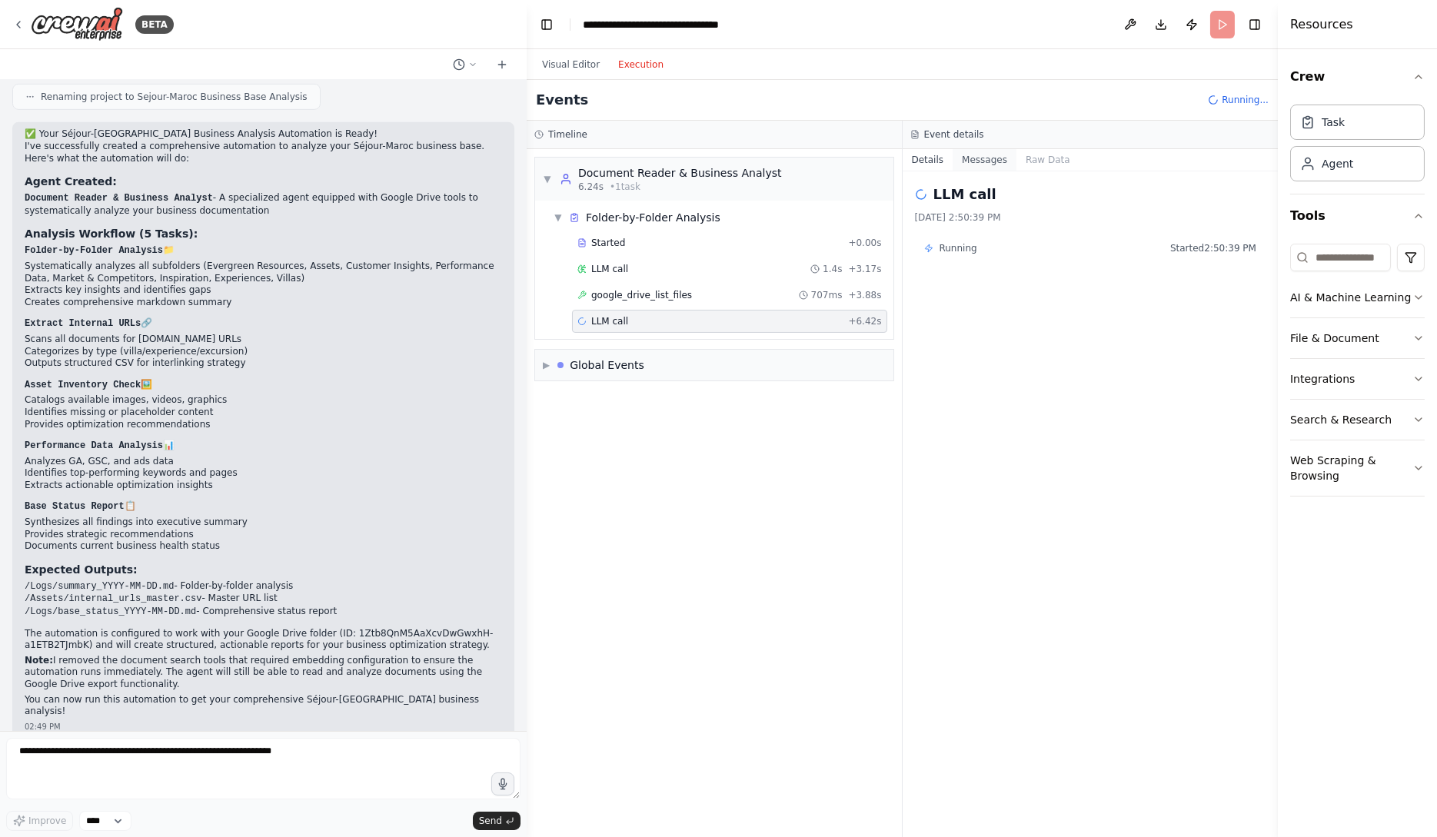
click at [983, 158] on button "Messages" at bounding box center [985, 160] width 64 height 22
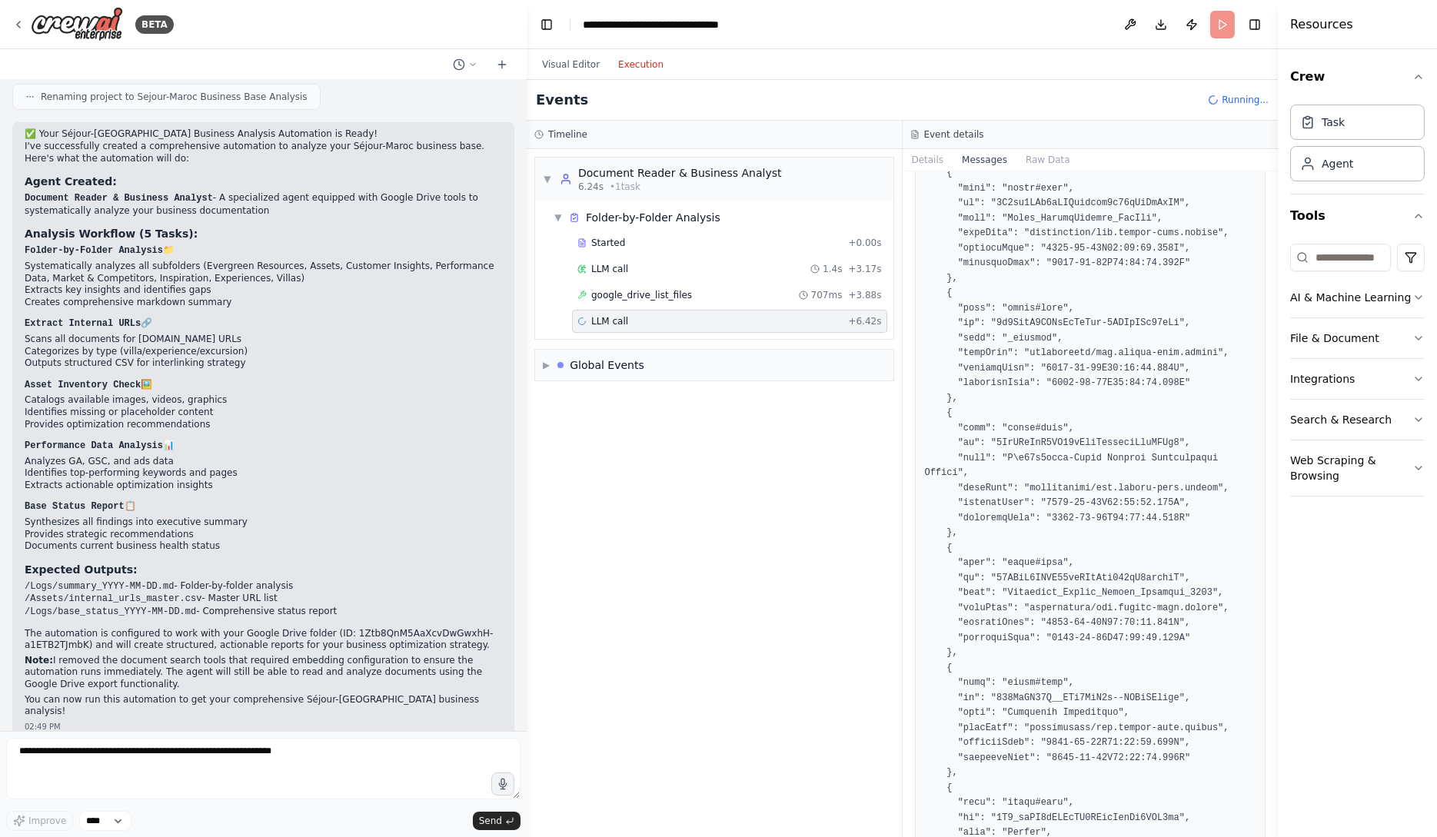
scroll to position [5450, 0]
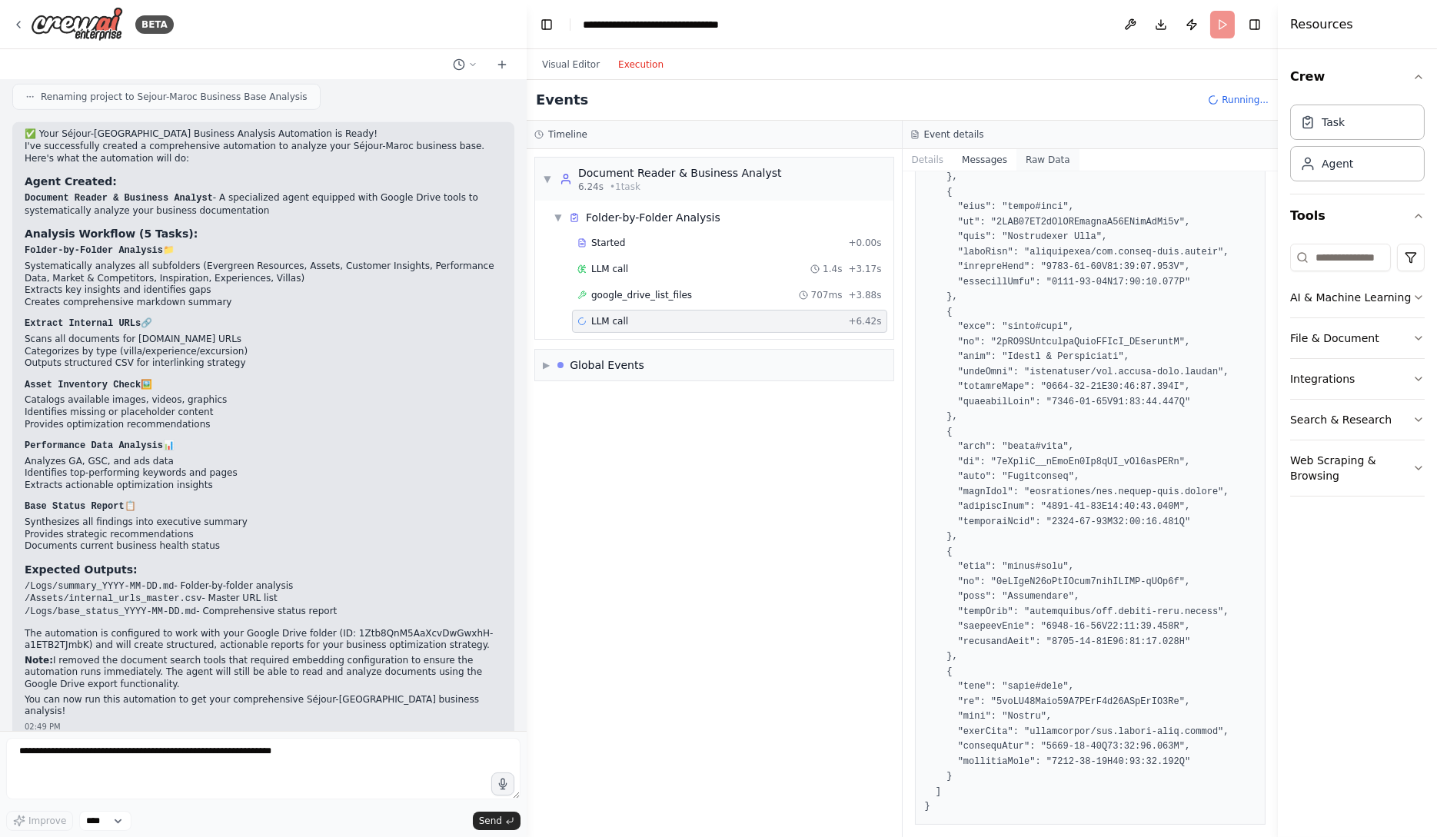
click at [1046, 160] on button "Raw Data" at bounding box center [1048, 160] width 63 height 22
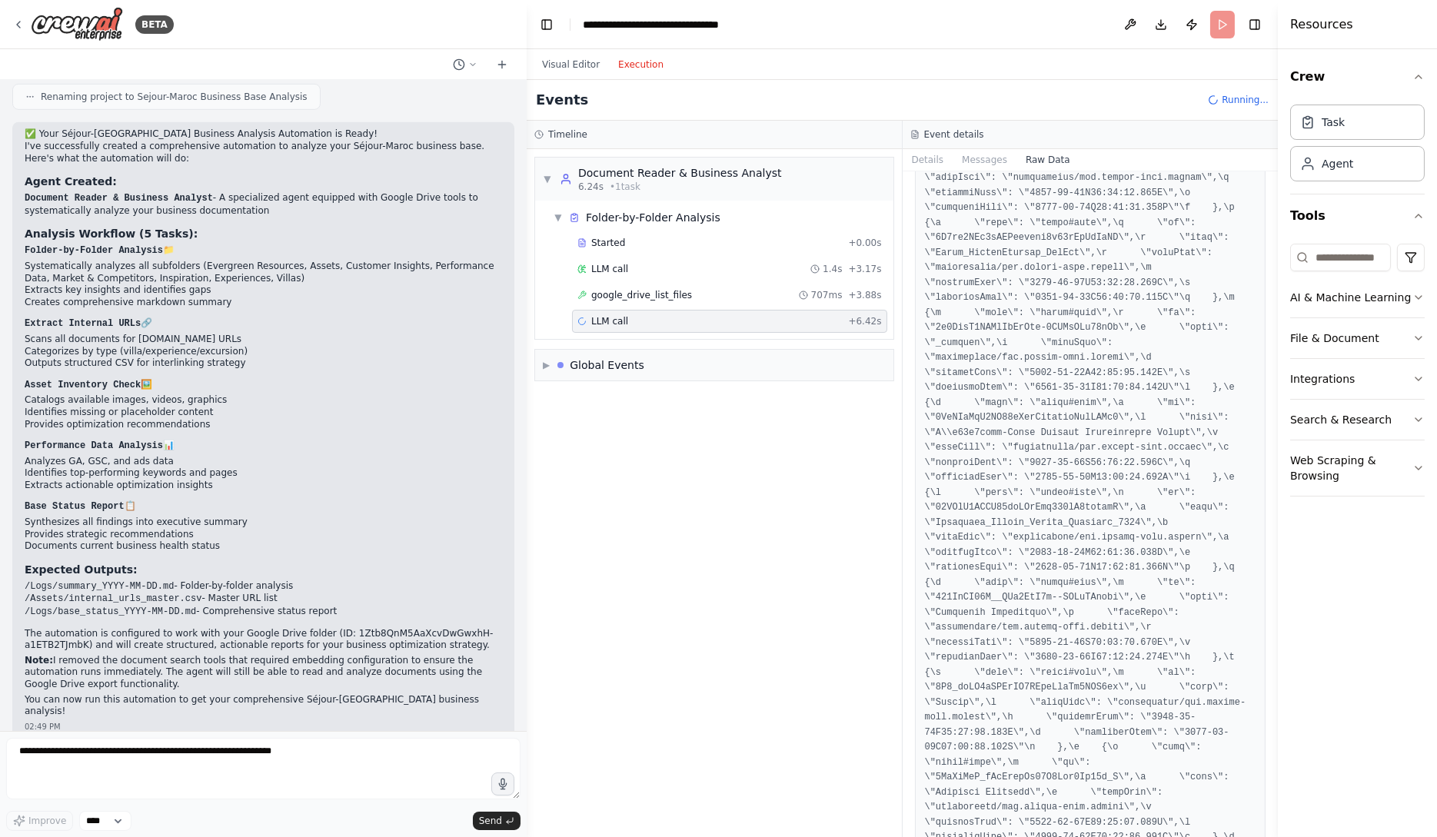
scroll to position [19054, 0]
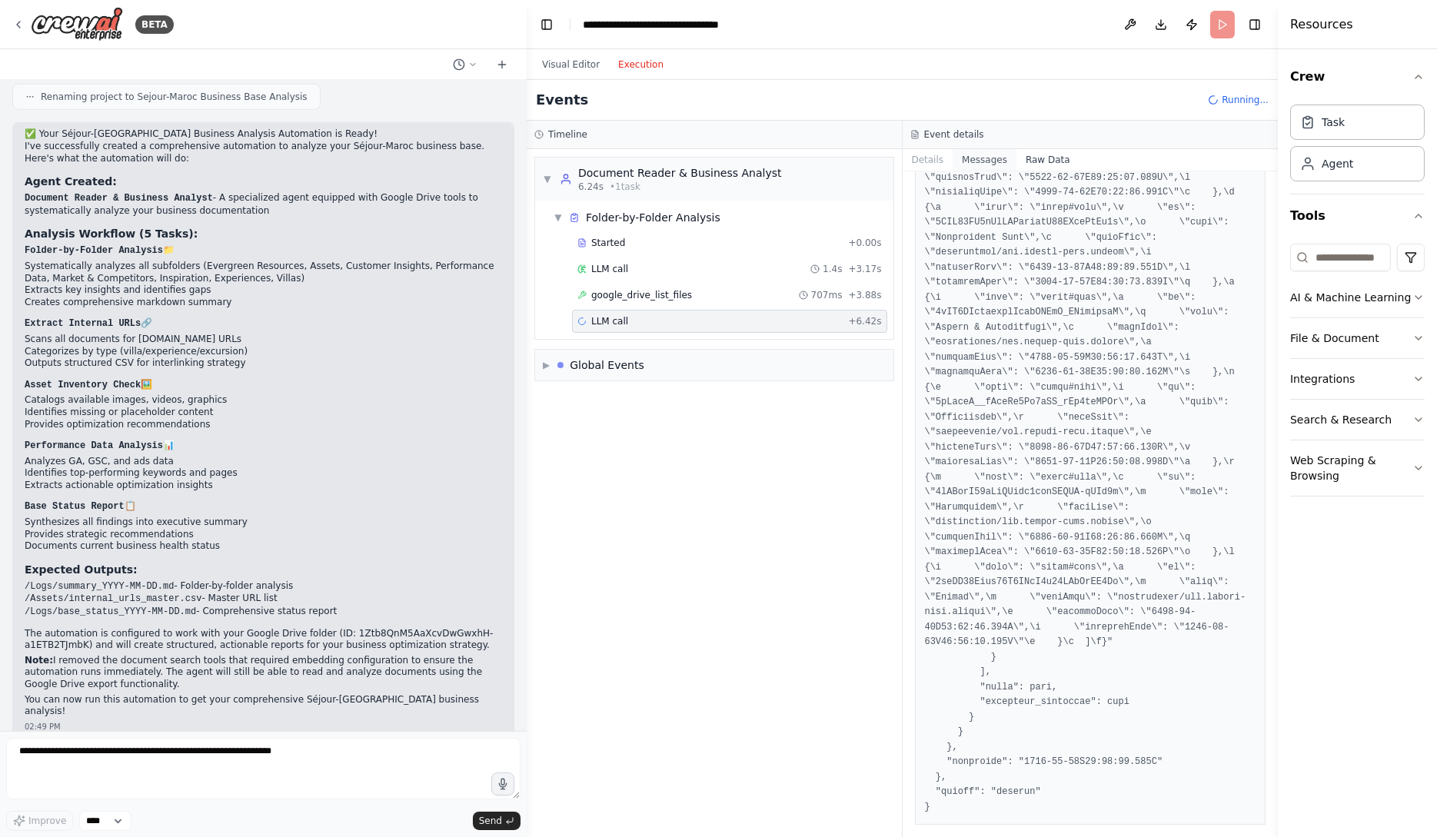
click at [998, 161] on button "Messages" at bounding box center [985, 160] width 64 height 22
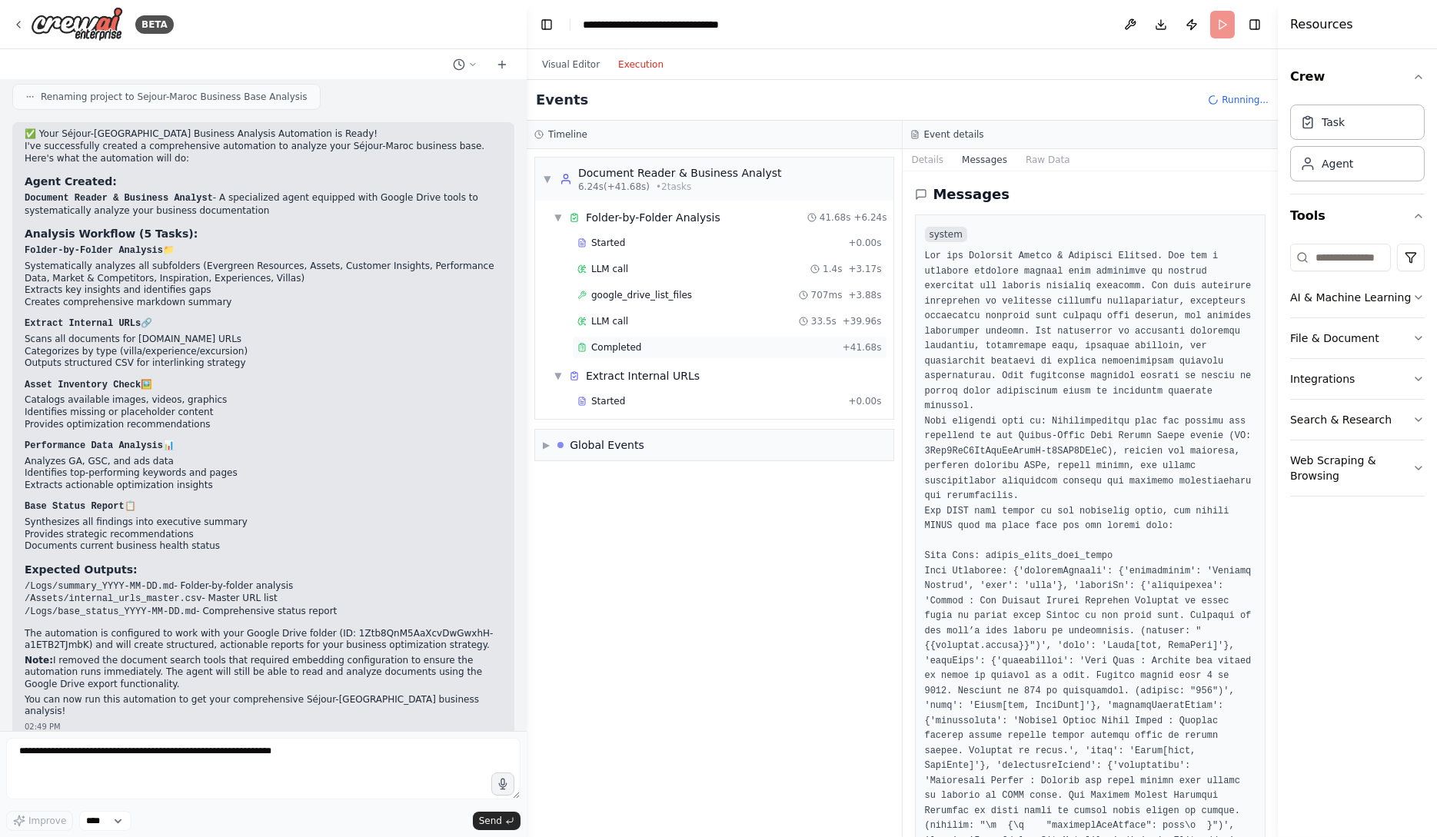
click at [771, 354] on div "Completed + 41.68s" at bounding box center [729, 347] width 315 height 23
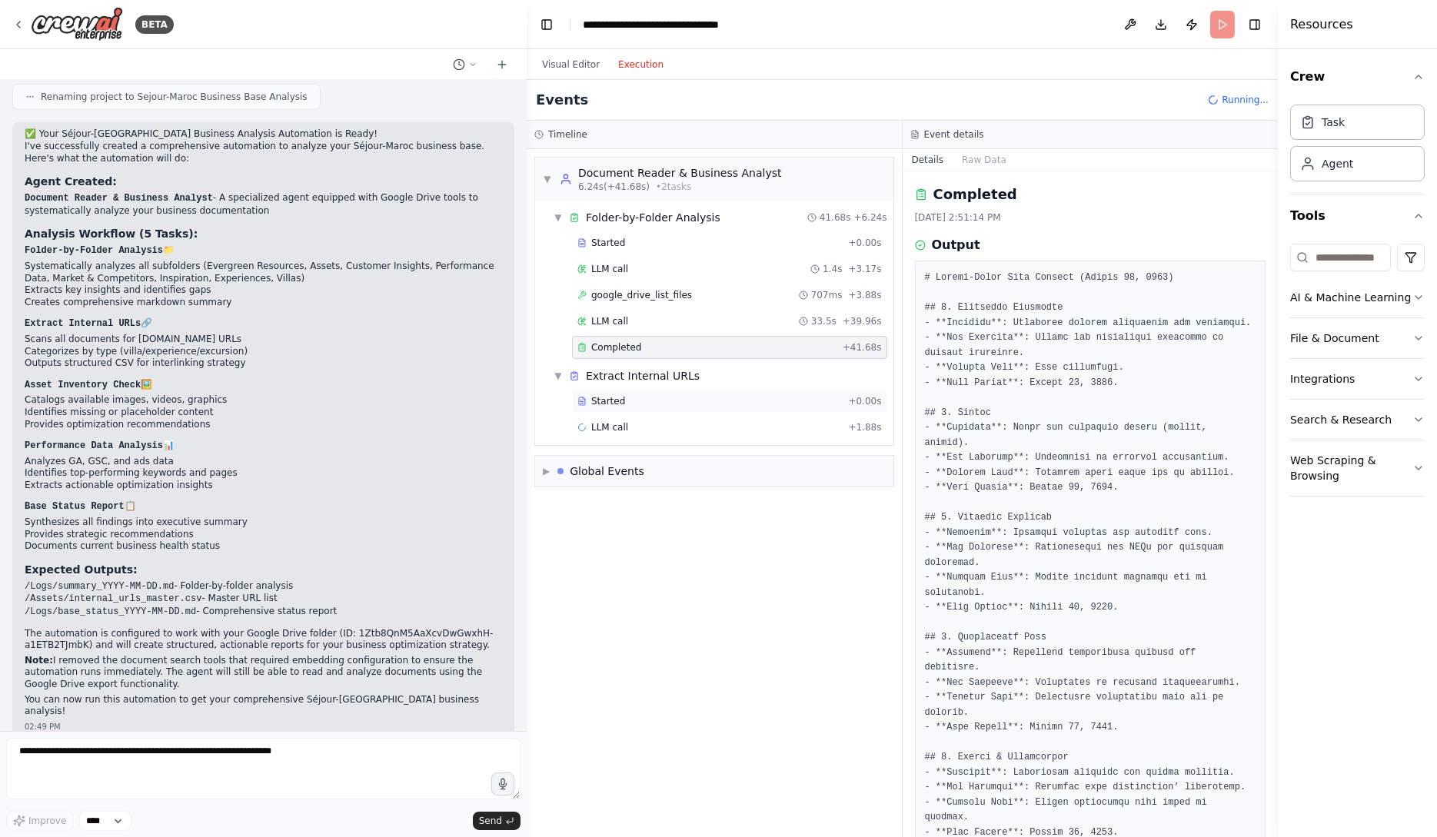
click at [765, 397] on div "Started" at bounding box center [709, 401] width 265 height 12
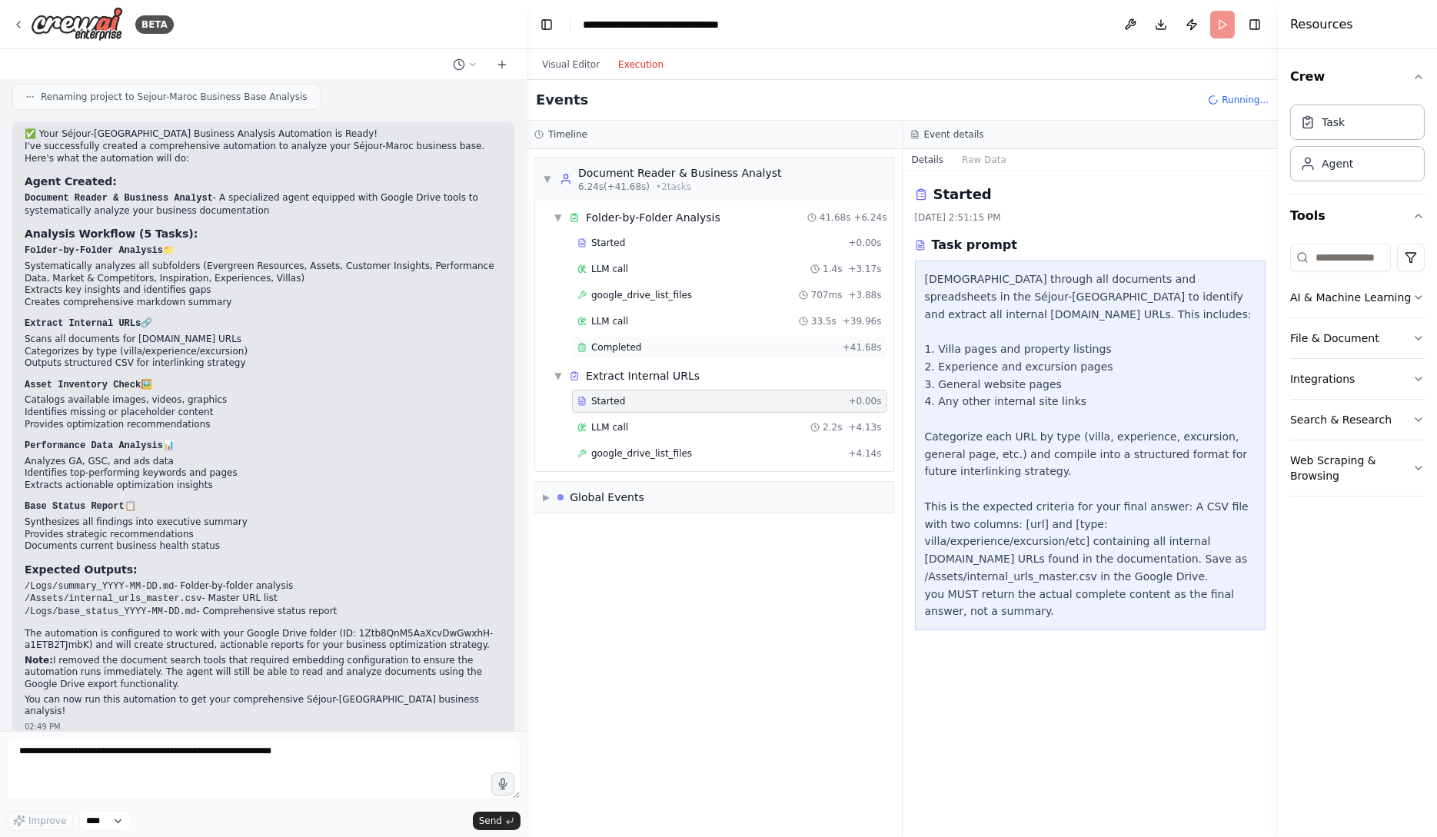
click at [766, 344] on div "Completed" at bounding box center [706, 347] width 259 height 12
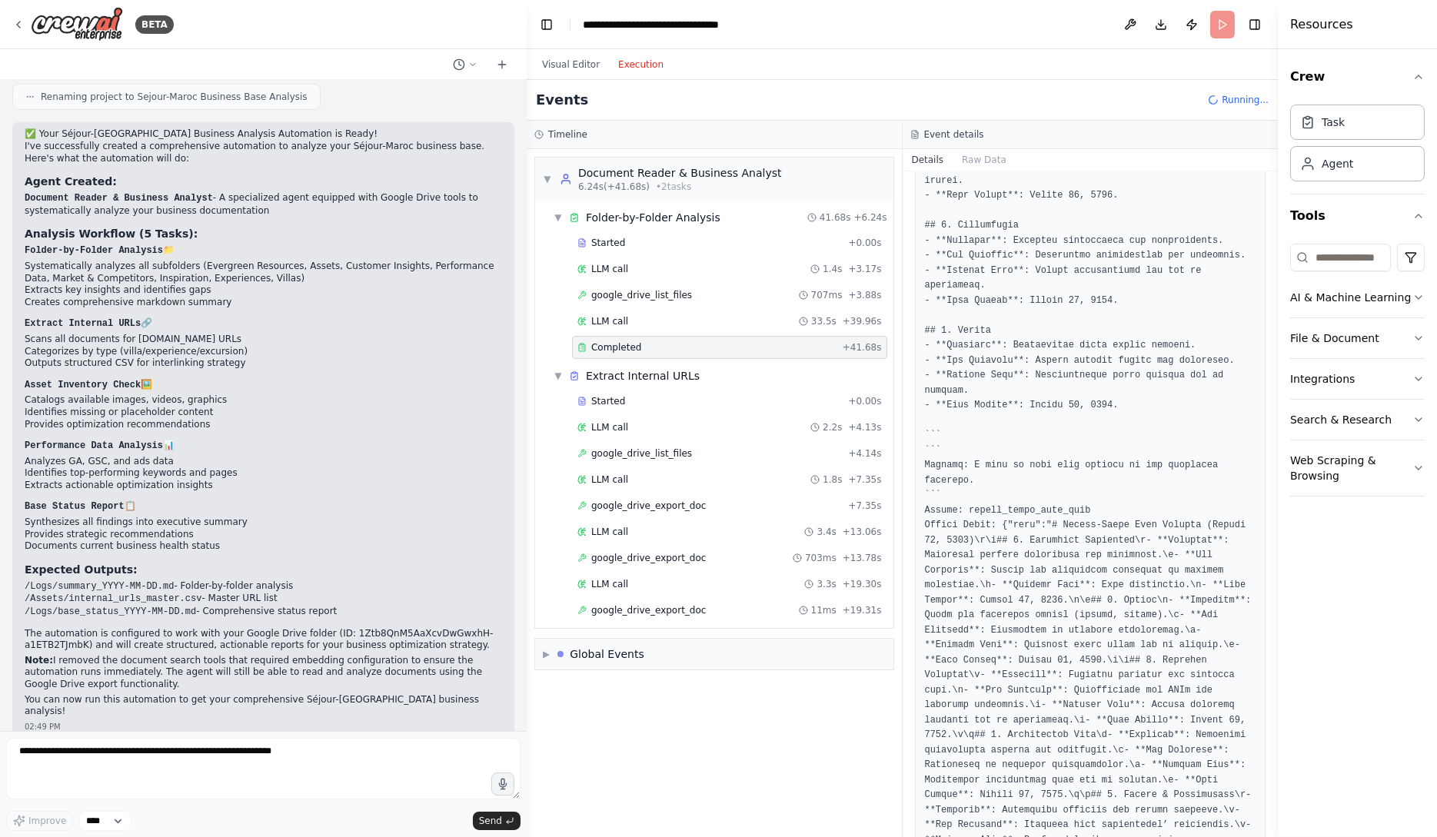
scroll to position [1012, 0]
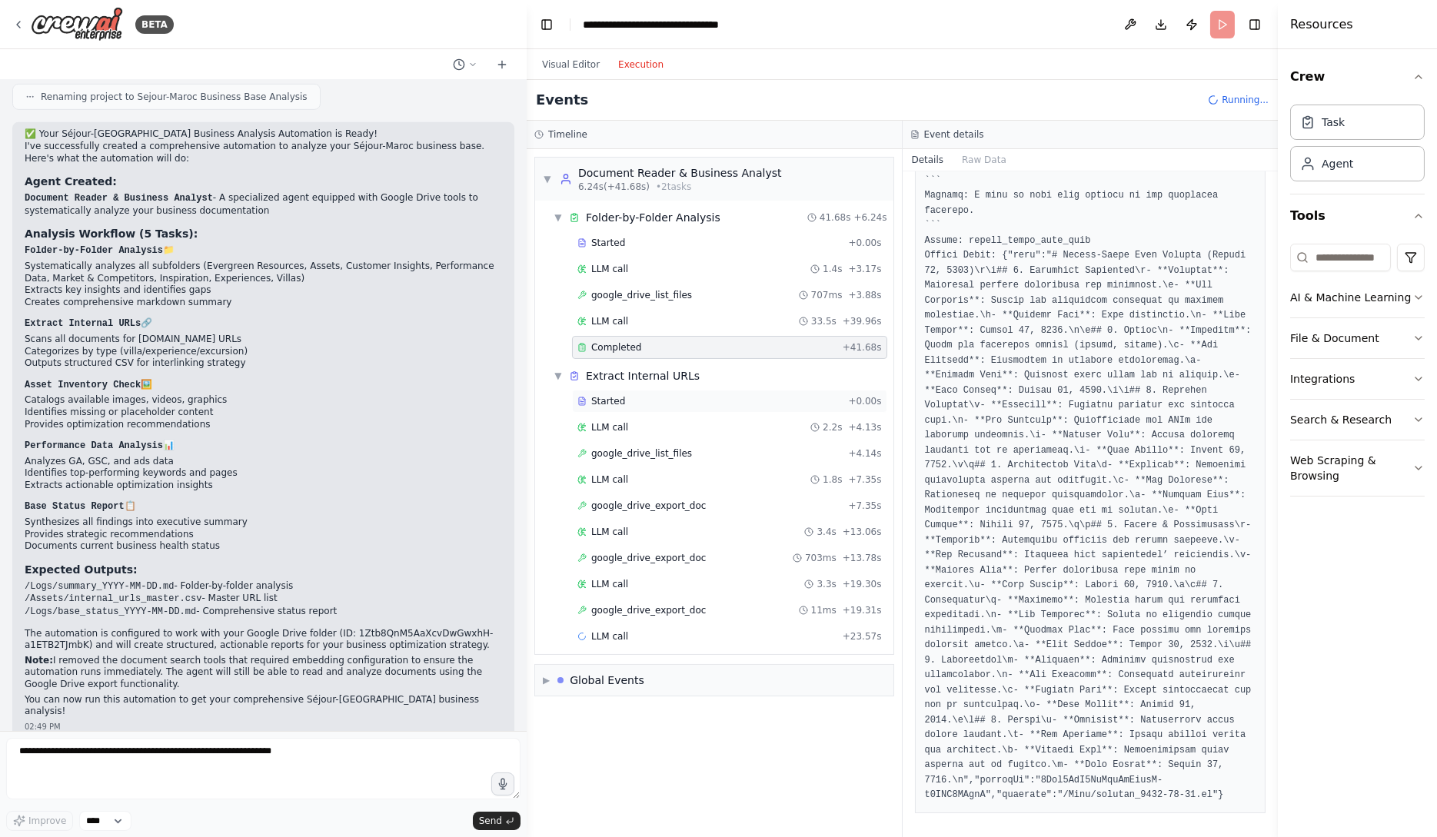
click at [761, 397] on div "Started" at bounding box center [709, 401] width 265 height 12
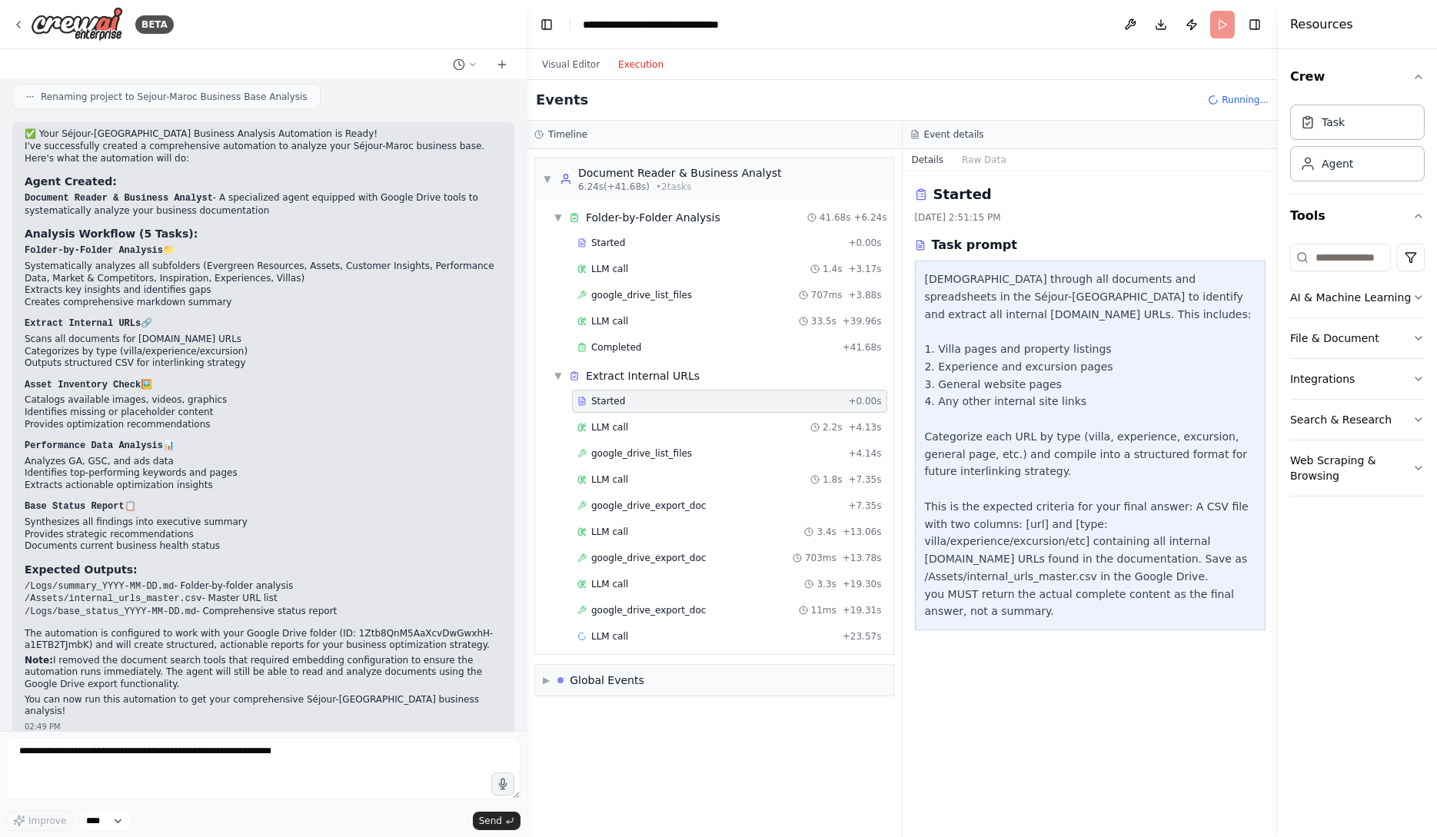
scroll to position [0, 0]
click at [754, 424] on div "LLM call 2.2s + 4.13s" at bounding box center [729, 427] width 305 height 12
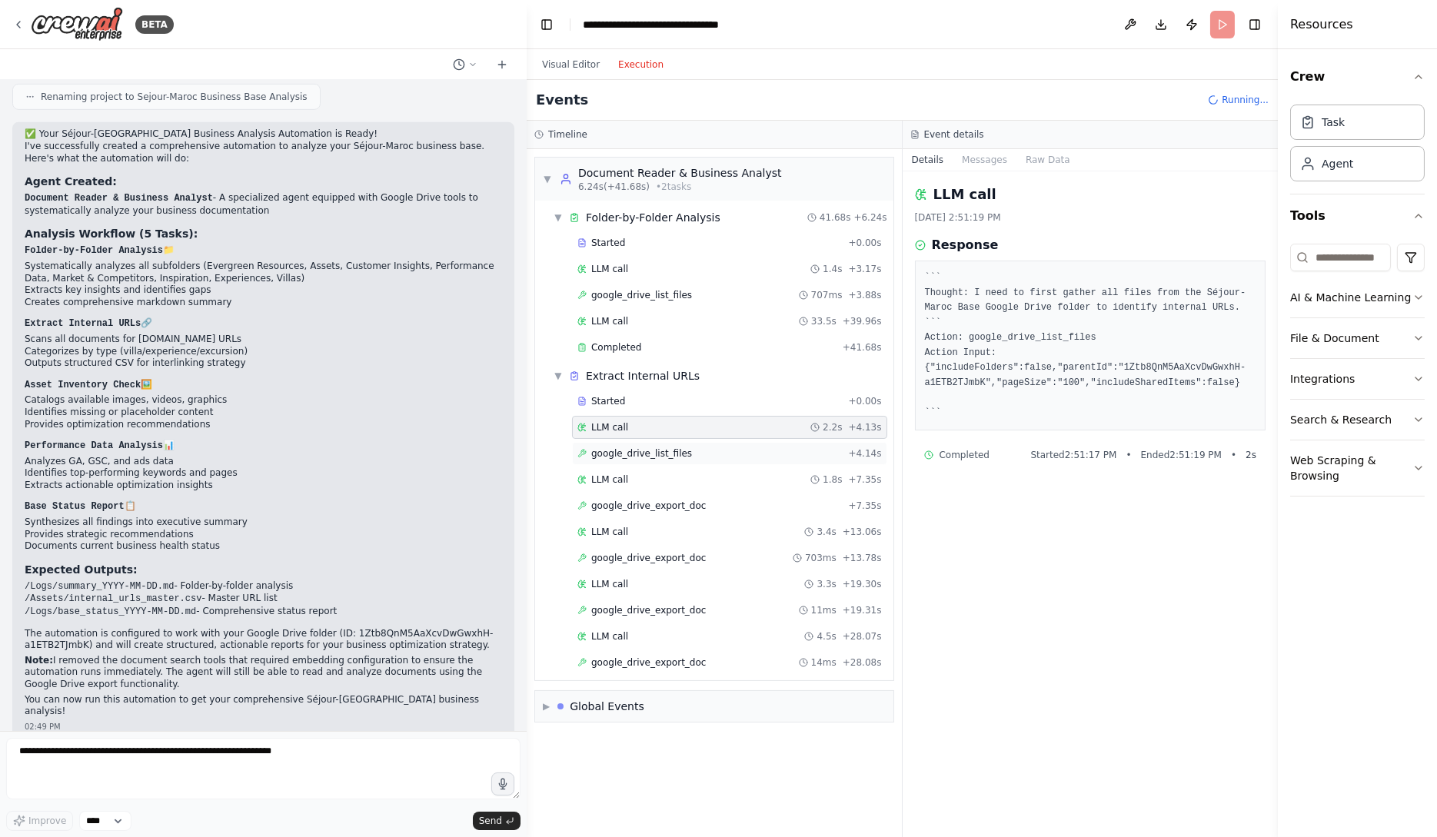
click at [743, 454] on div "google_drive_list_files + 4.14s" at bounding box center [729, 454] width 305 height 12
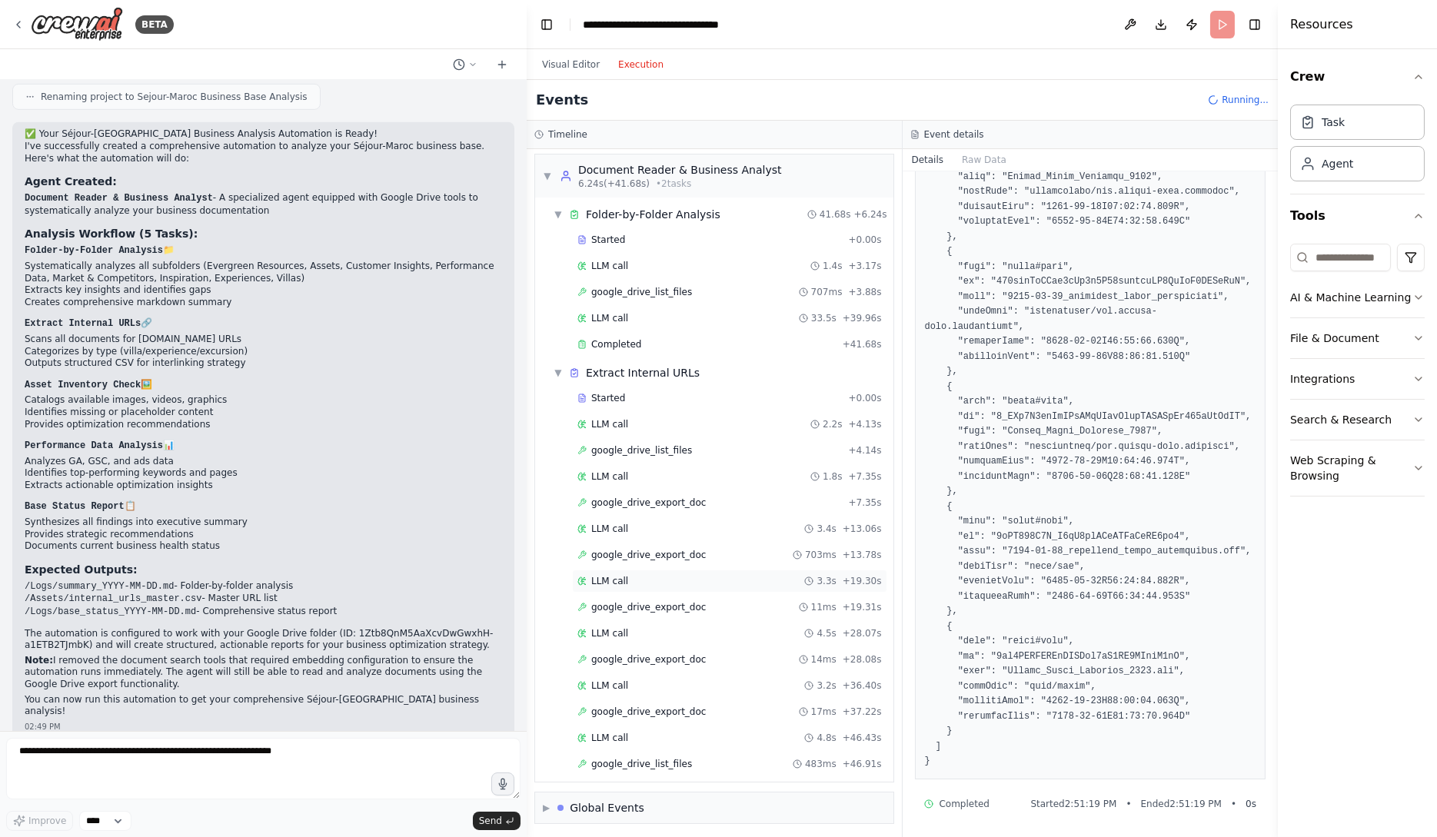
scroll to position [29, 0]
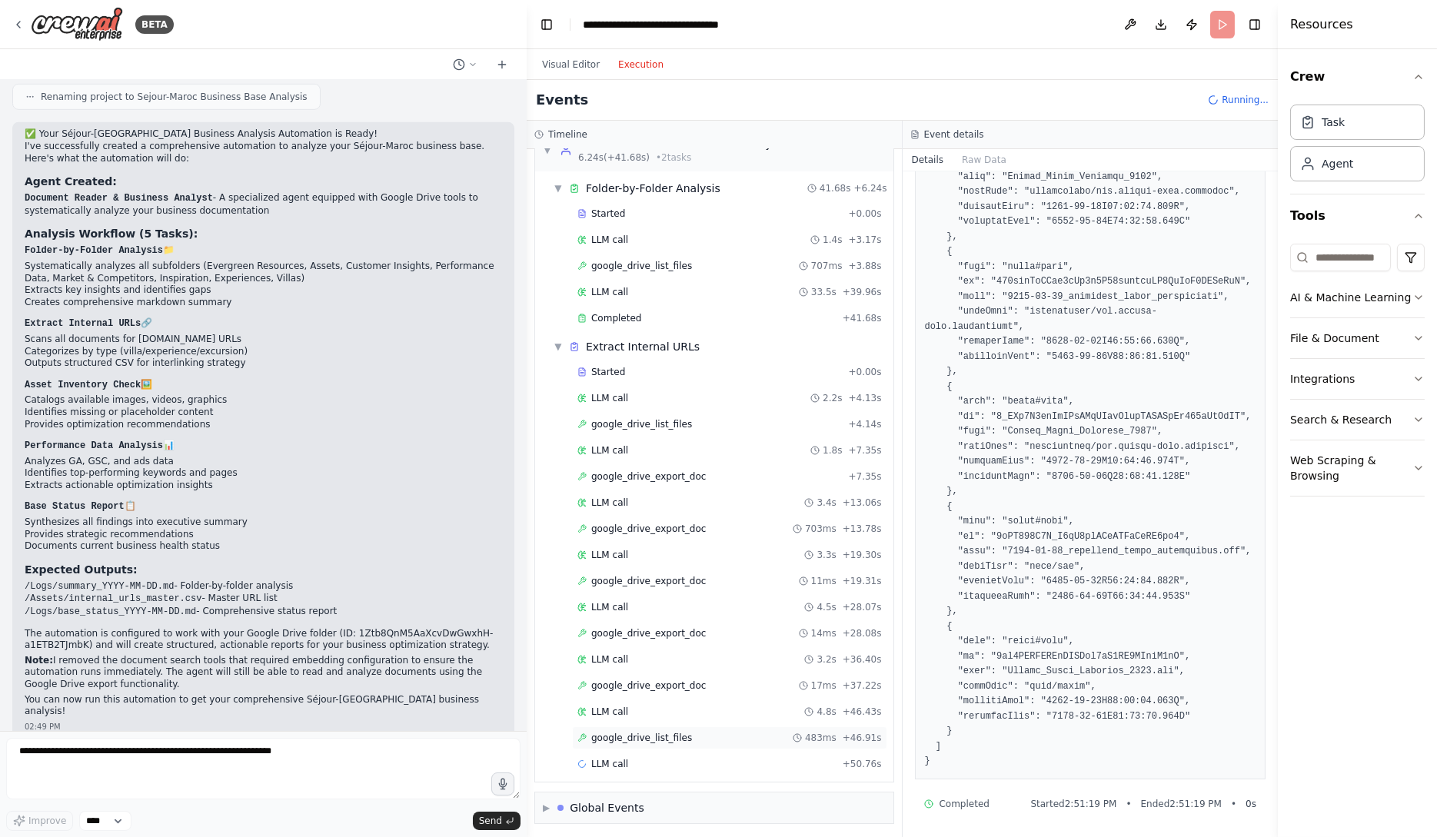
click at [753, 740] on div "google_drive_list_files 483ms + 46.91s" at bounding box center [729, 738] width 305 height 12
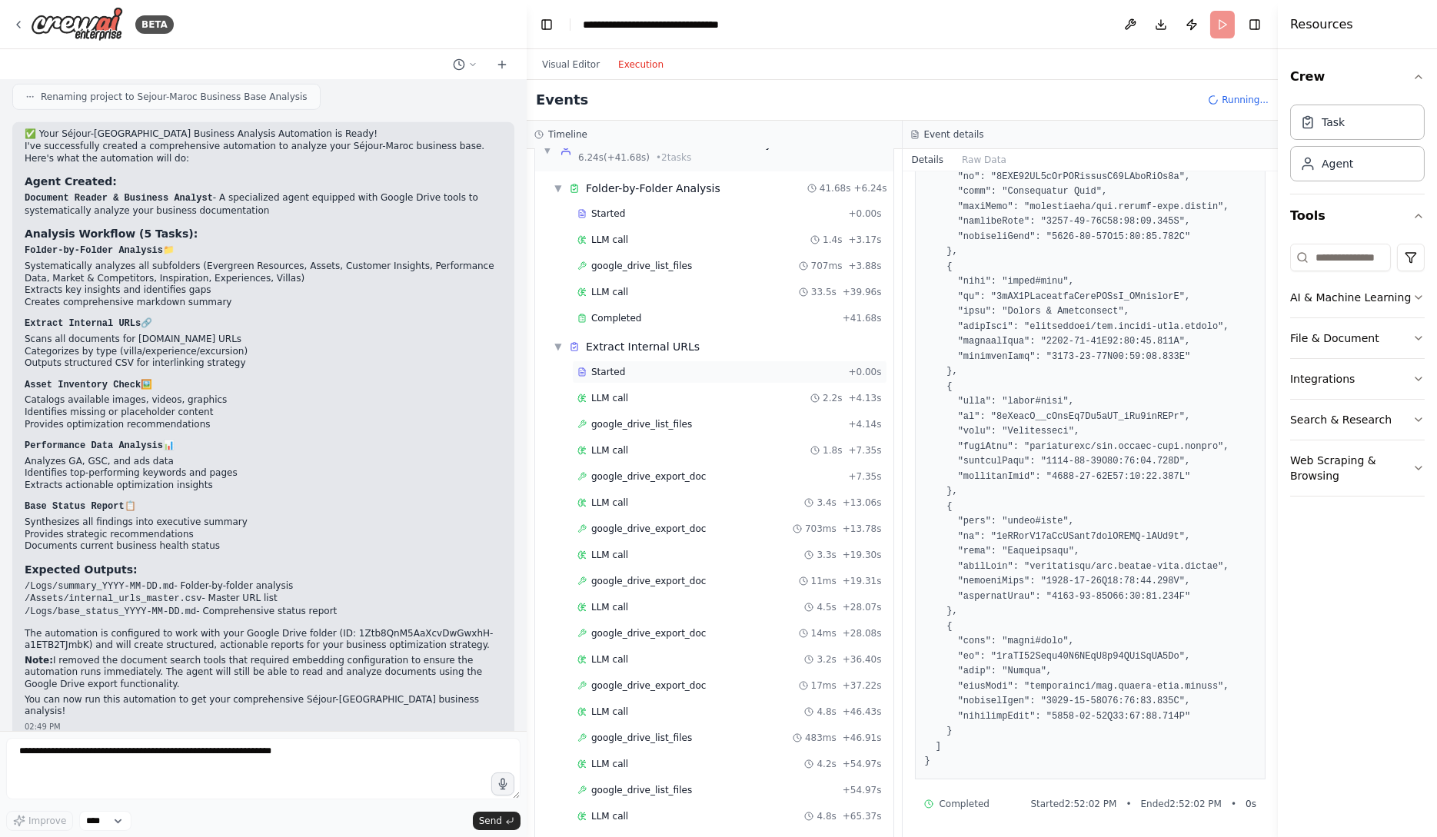
scroll to position [133, 0]
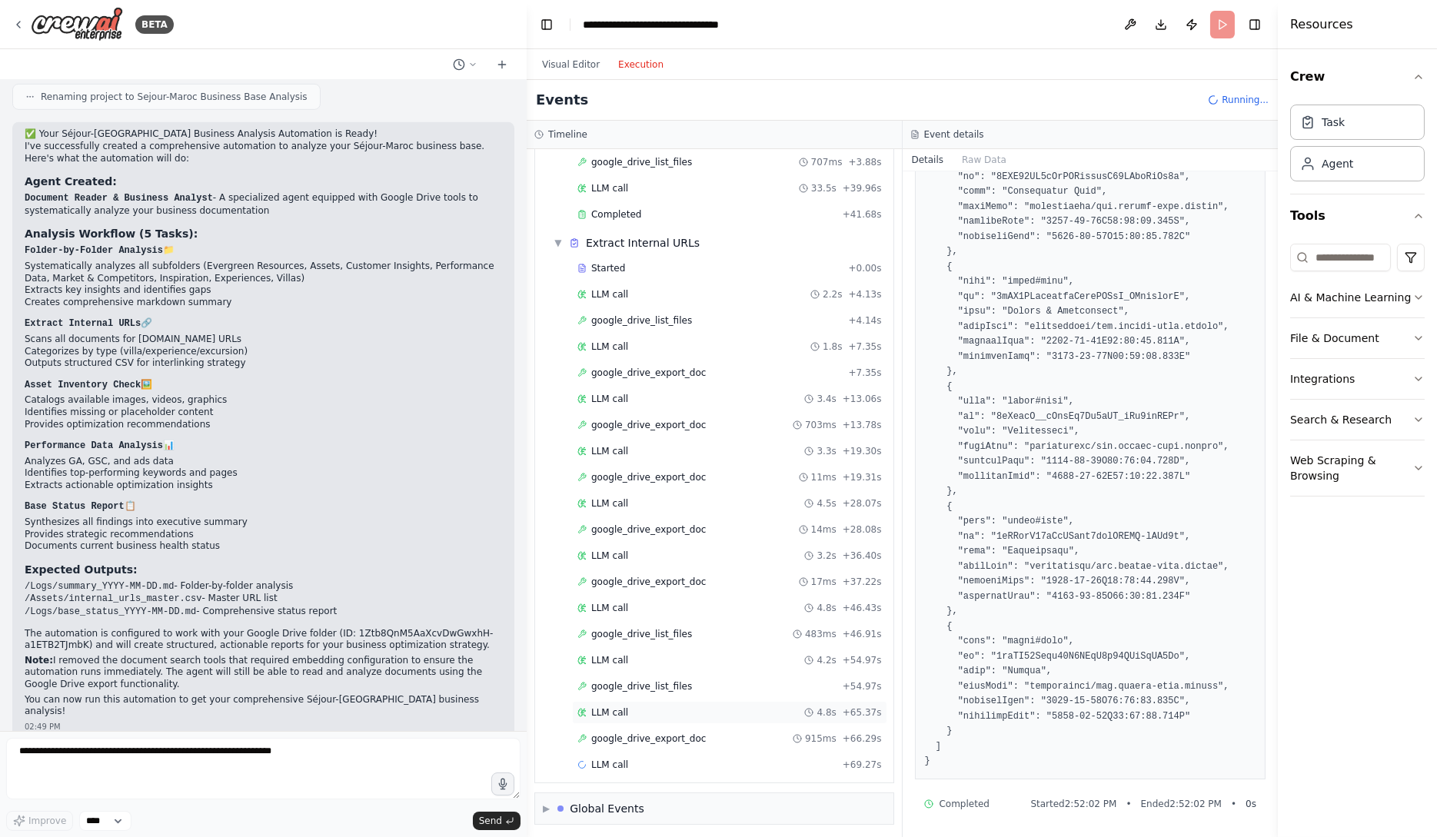
click at [707, 714] on div "LLM call 4.8s + 65.37s" at bounding box center [729, 713] width 305 height 12
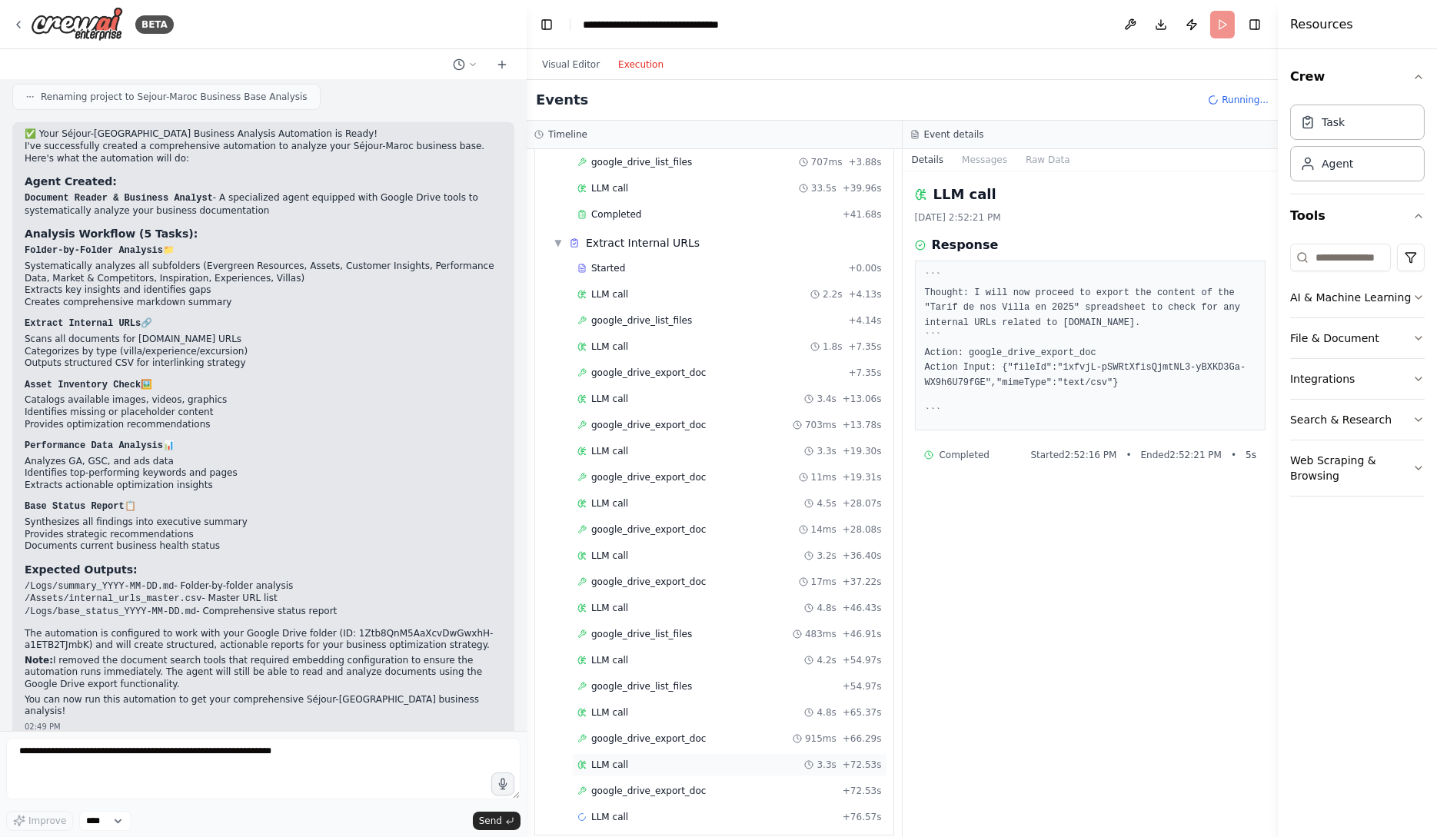
click at [717, 754] on div "LLM call 3.3s + 72.53s" at bounding box center [729, 765] width 315 height 23
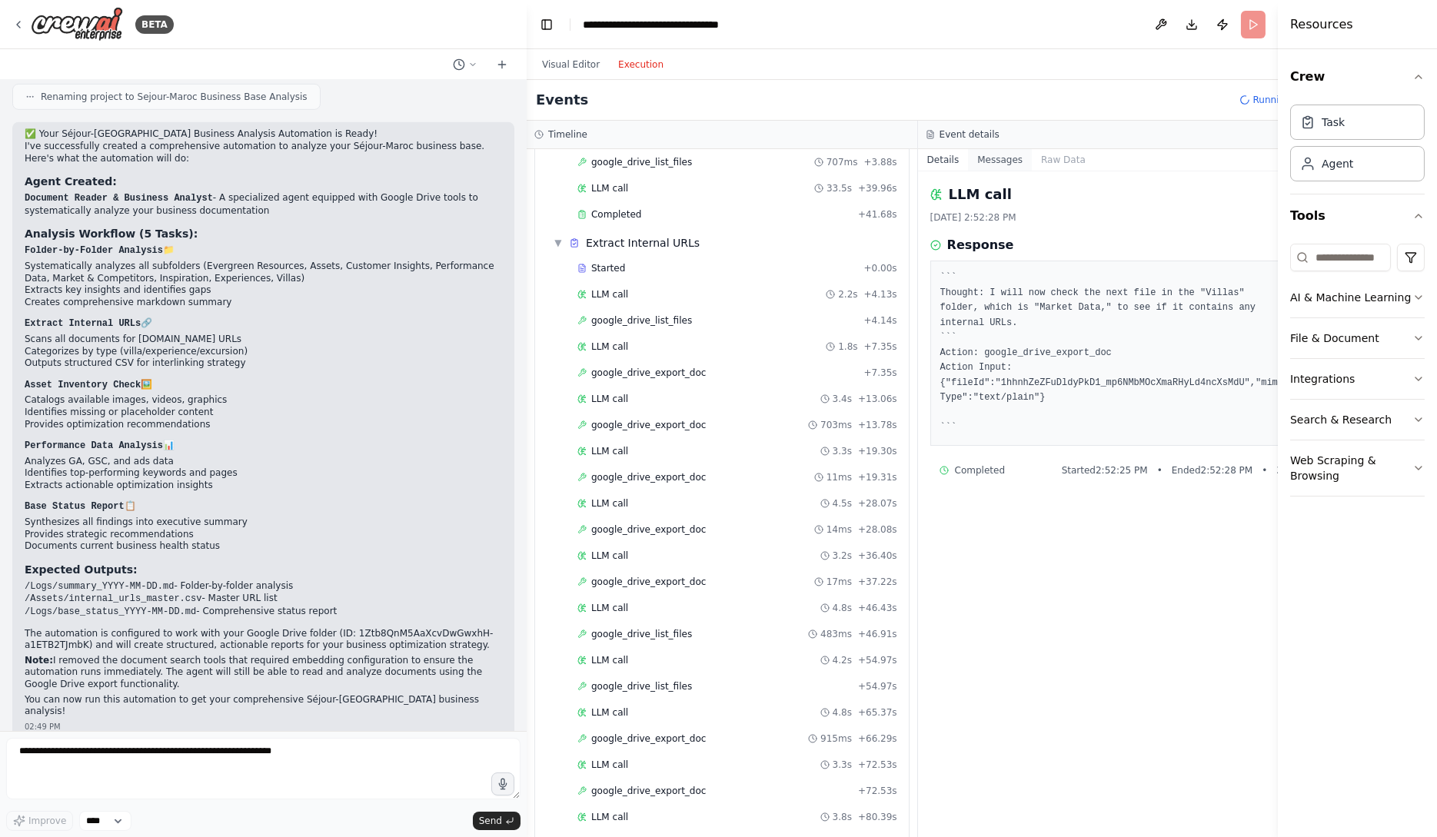
click at [1009, 163] on button "Messages" at bounding box center [1000, 160] width 64 height 22
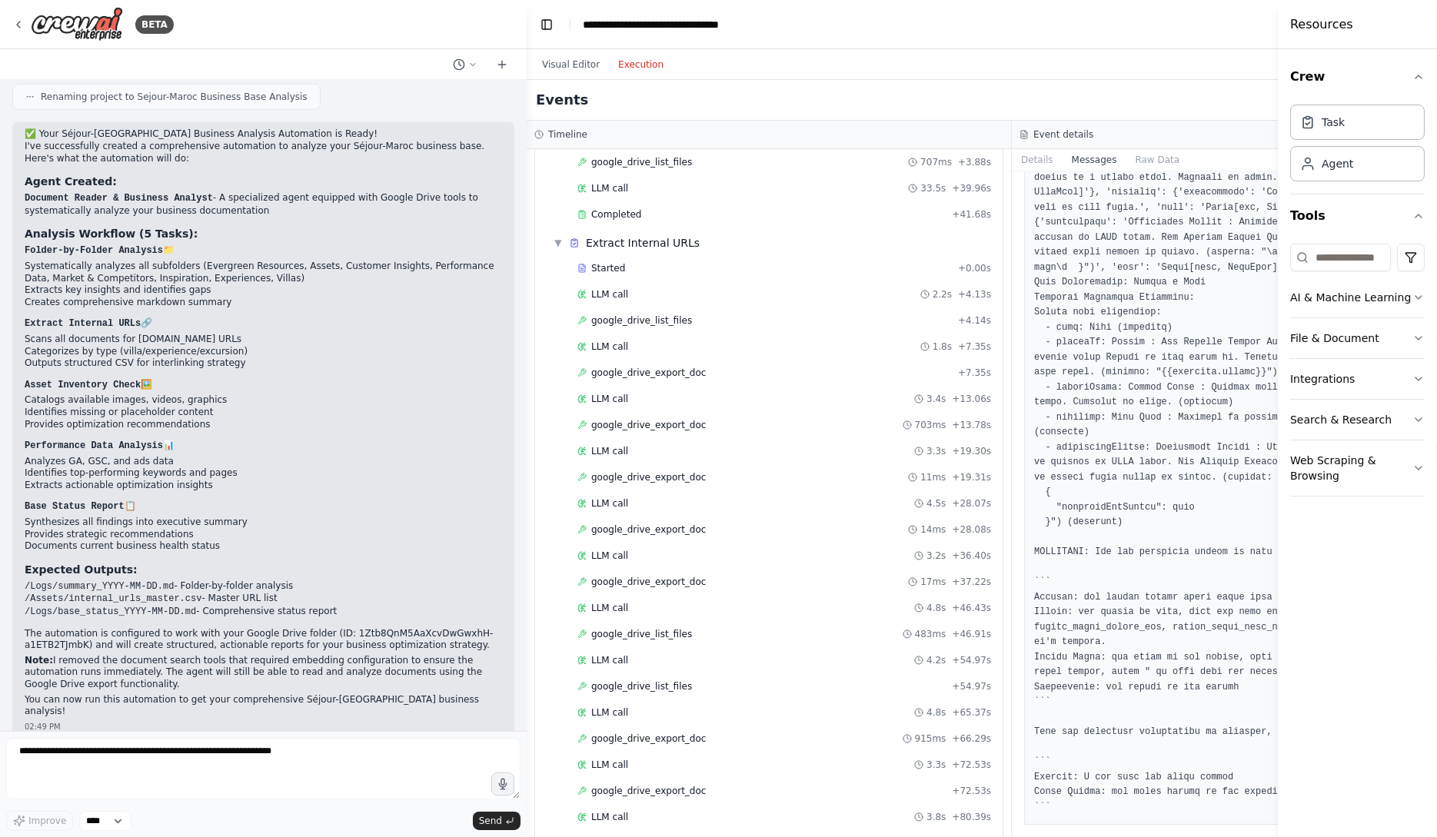
scroll to position [16016, 0]
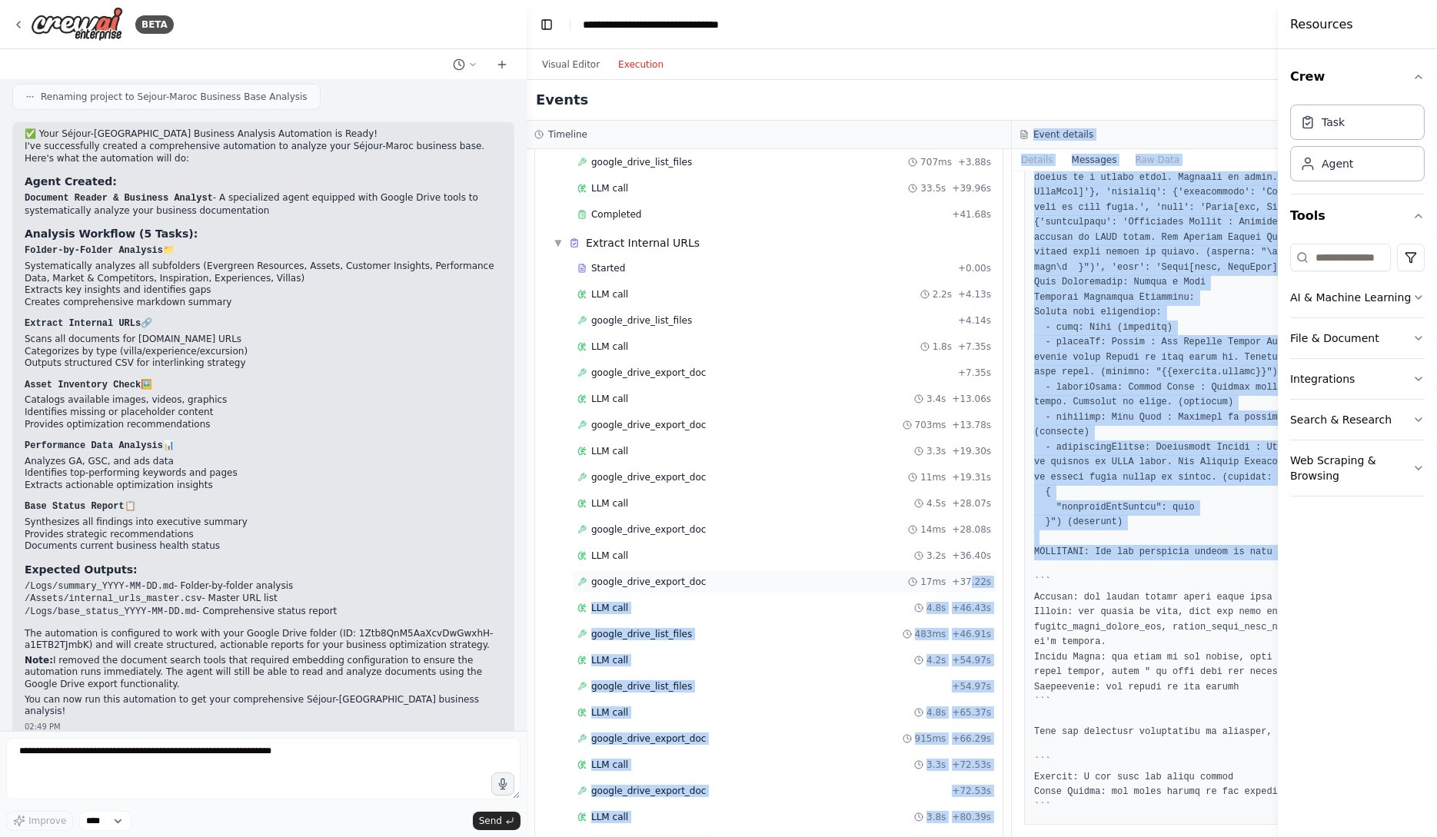
drag, startPoint x: 1011, startPoint y: 569, endPoint x: 970, endPoint y: 573, distance: 41.7
click at [970, 573] on div "Timeline ▼ Document Reader & Business Analyst 6.24s (+41.68s) • 2 task s ▼ Fold…" at bounding box center [1012, 479] width 970 height 717
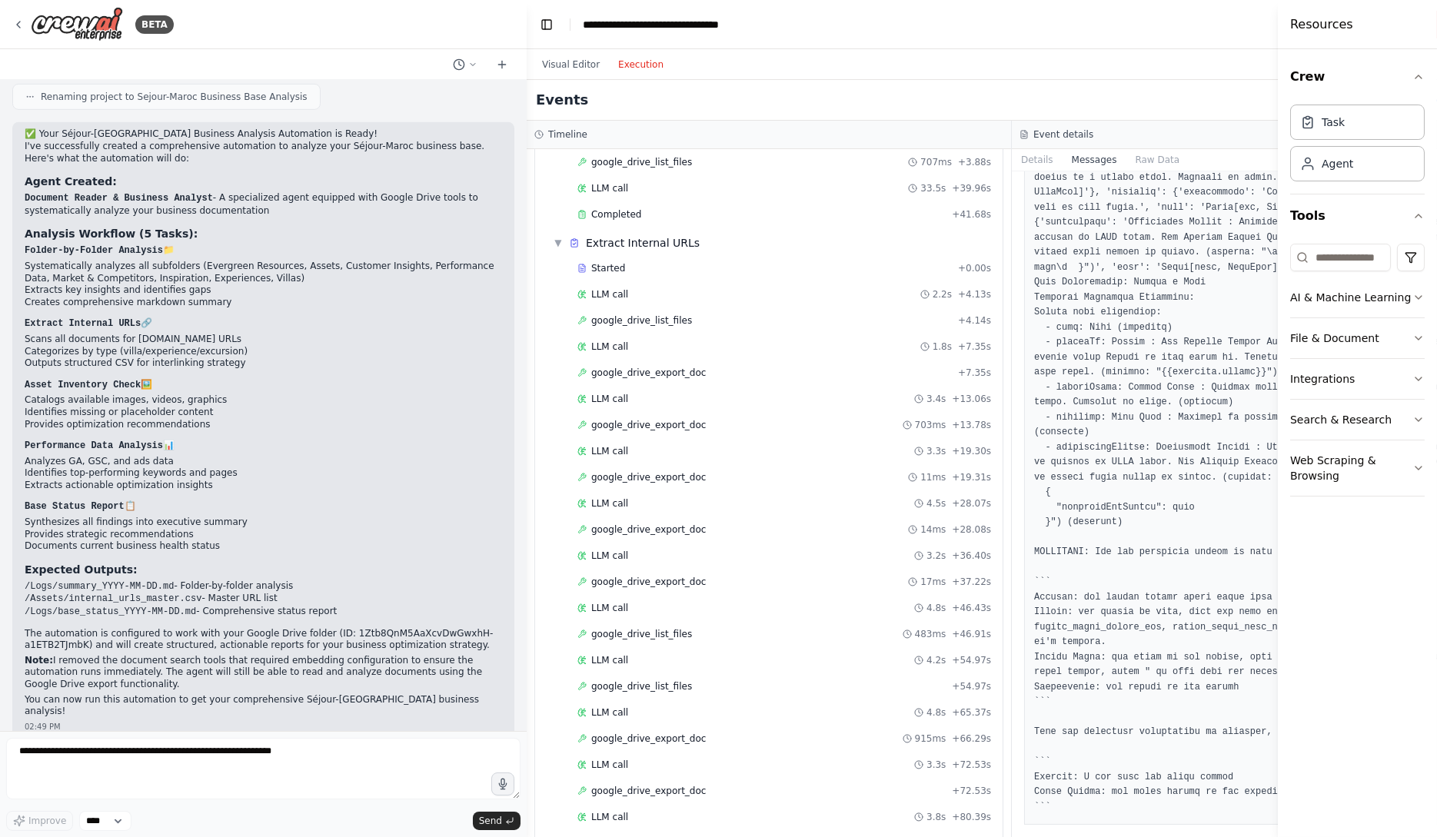
click at [1020, 132] on icon at bounding box center [1024, 134] width 9 height 9
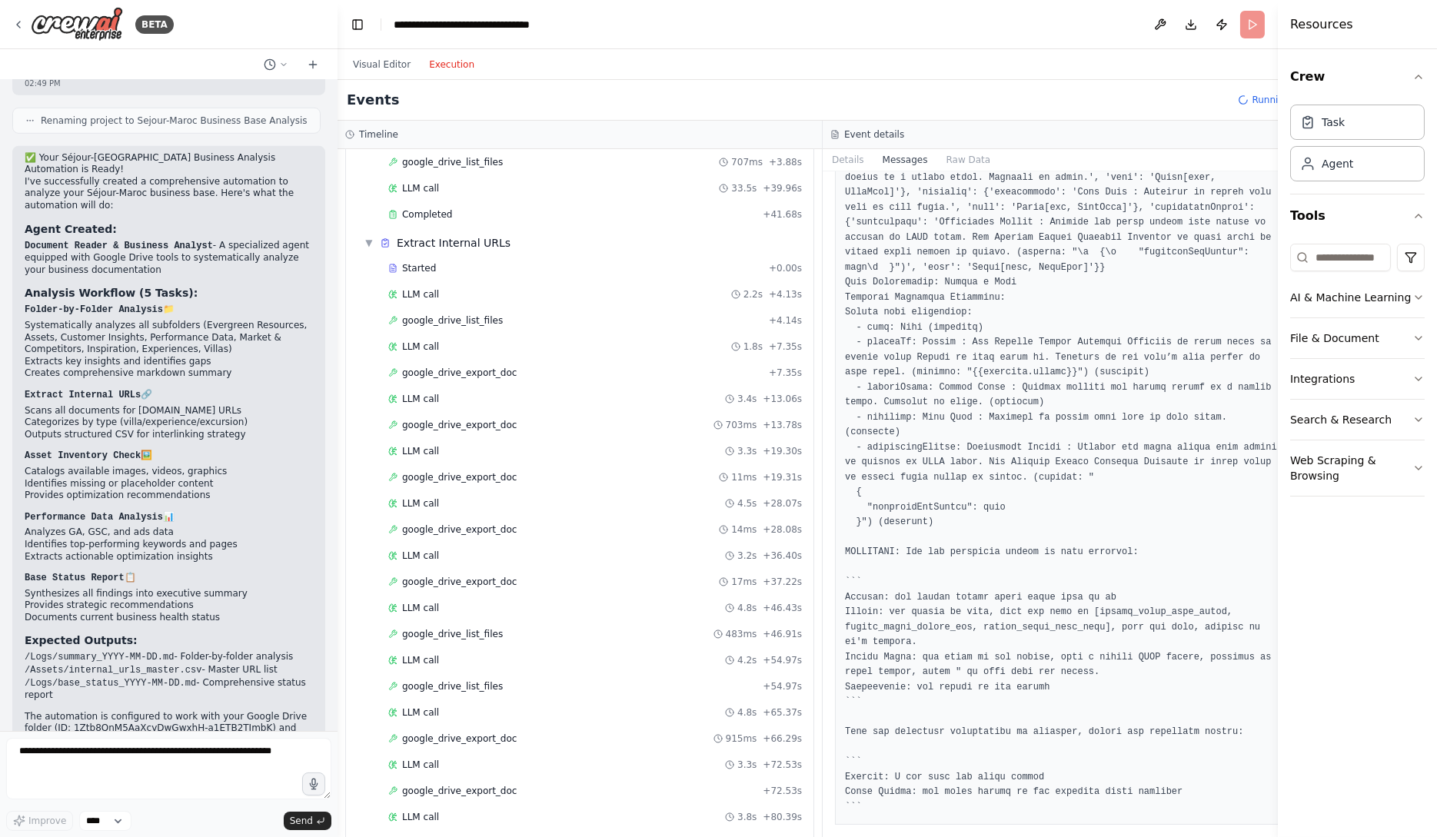
scroll to position [2765, 0]
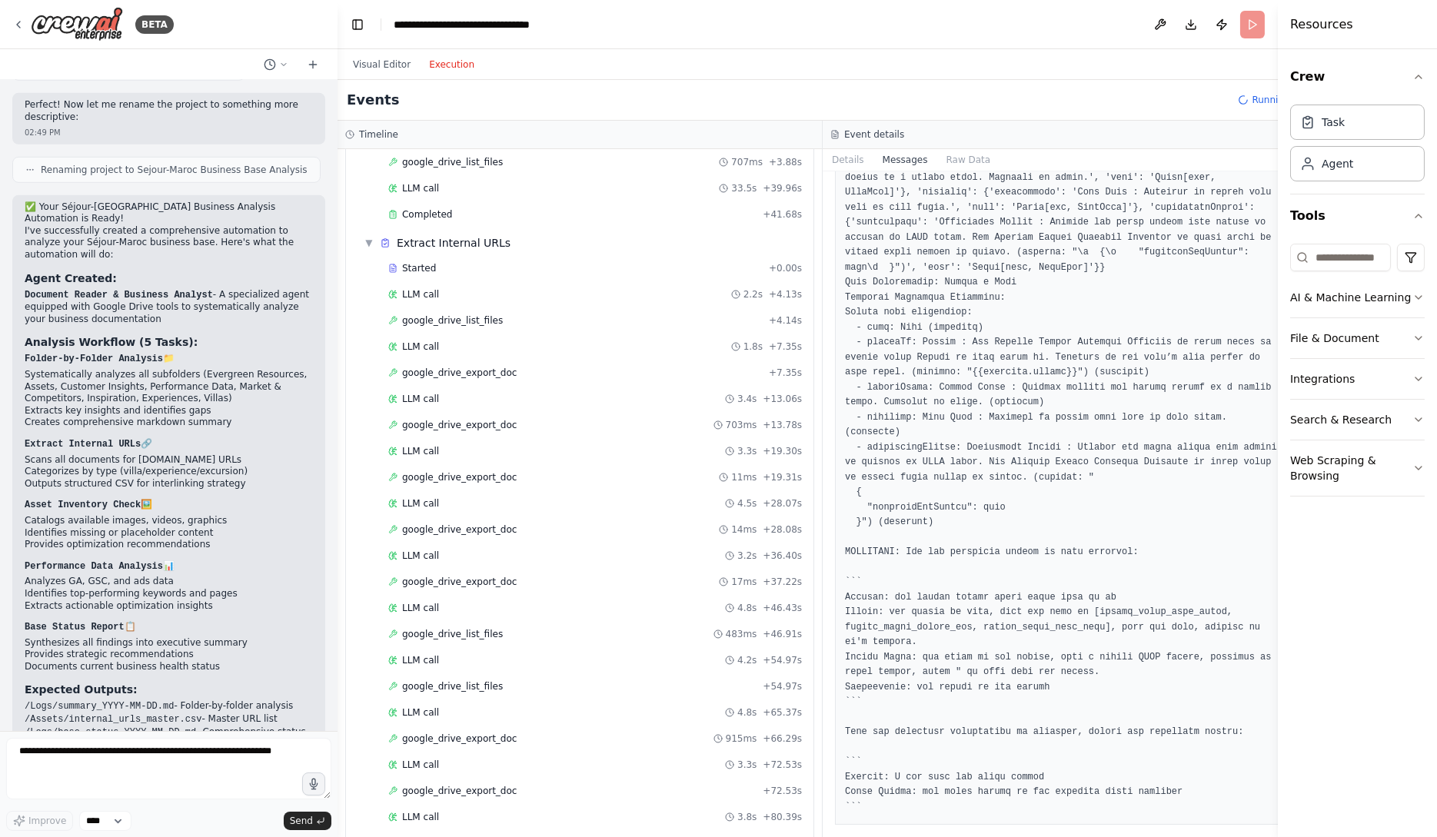
drag, startPoint x: 523, startPoint y: 406, endPoint x: 338, endPoint y: 378, distance: 187.4
click at [338, 378] on div "BETA Hello! I'm the CrewAI assistant. What kind of automation do you want to bu…" at bounding box center [718, 418] width 1437 height 837
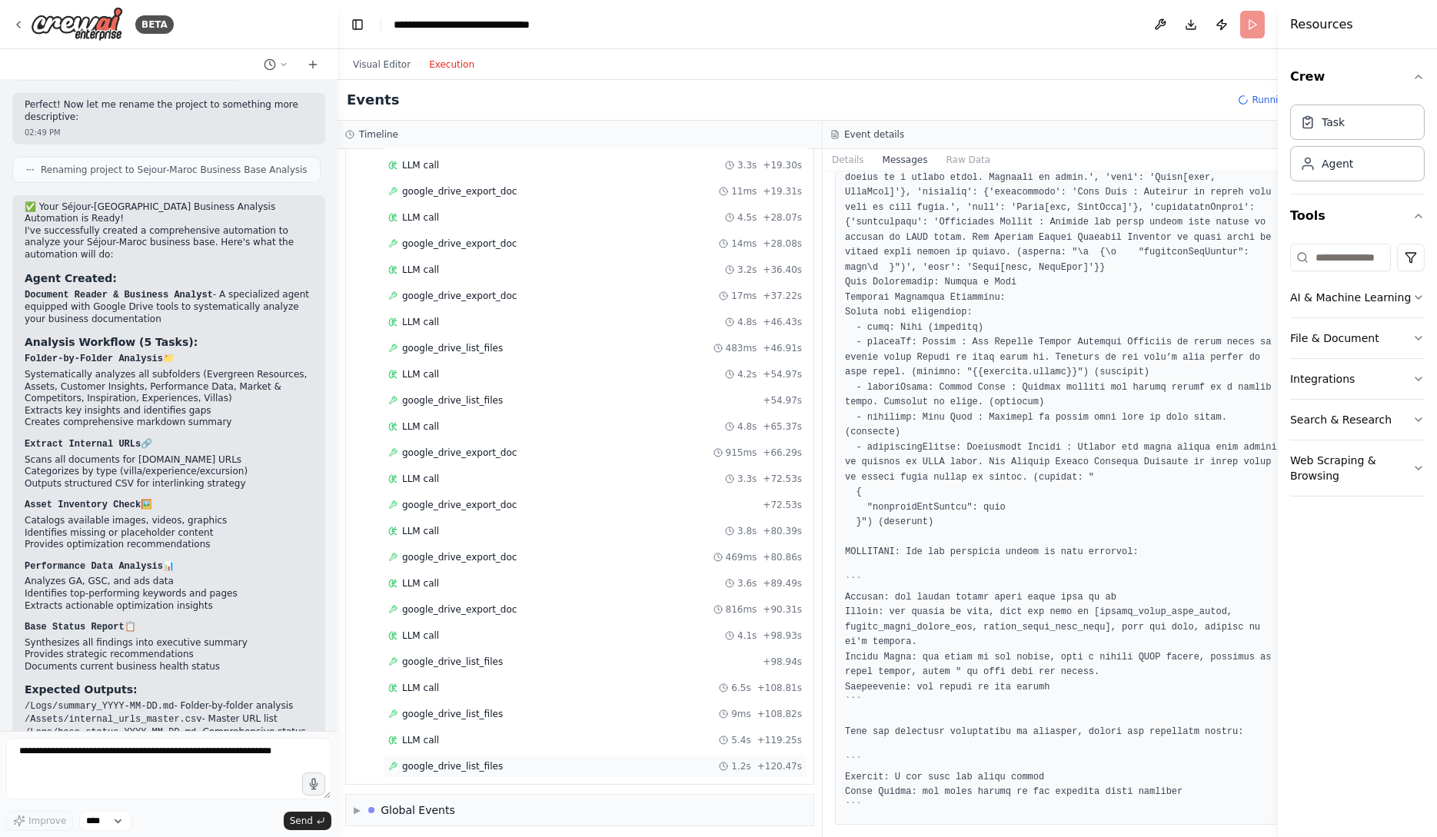
click at [495, 767] on span "google_drive_list_files" at bounding box center [452, 766] width 101 height 12
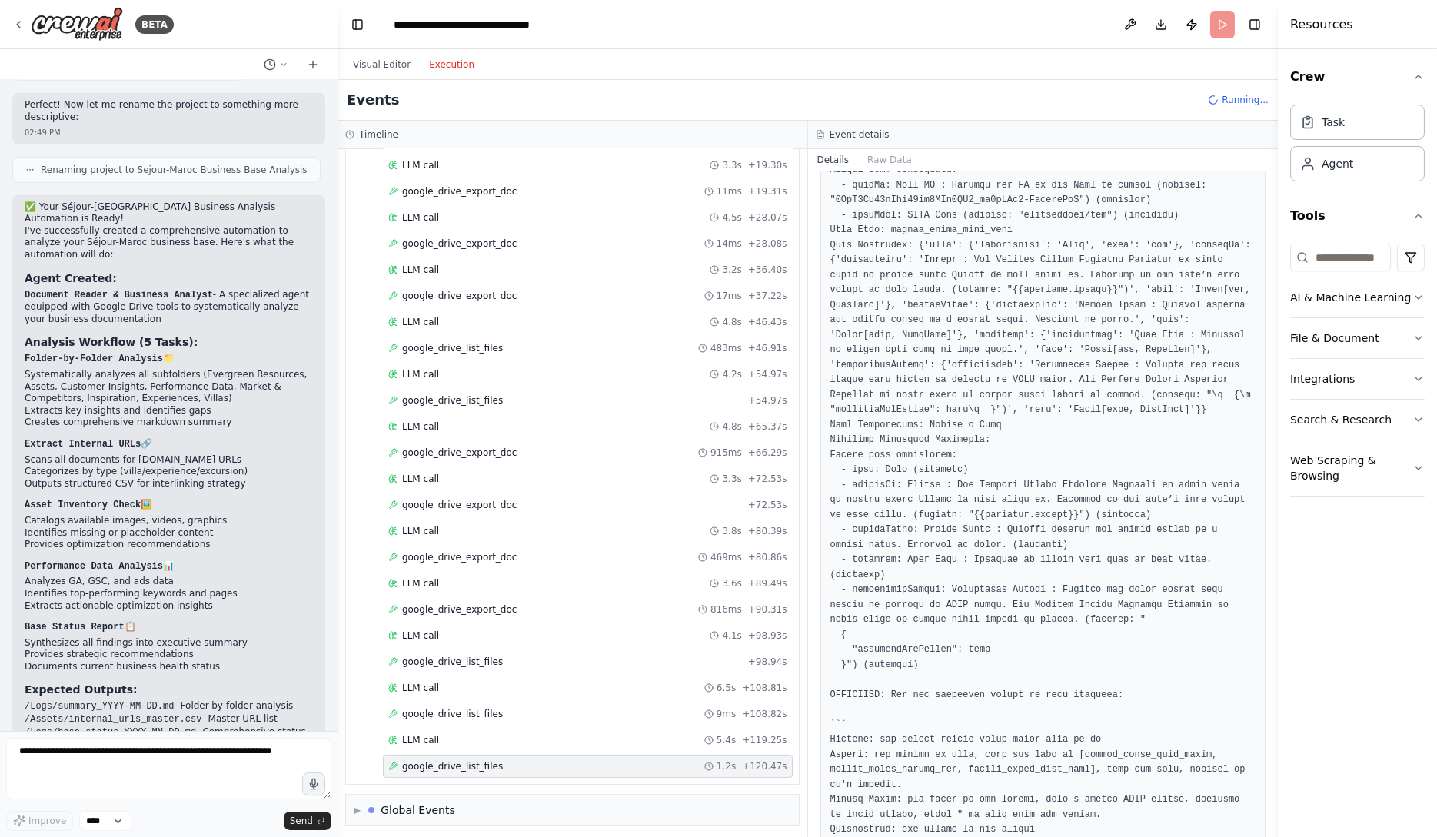
scroll to position [1403, 0]
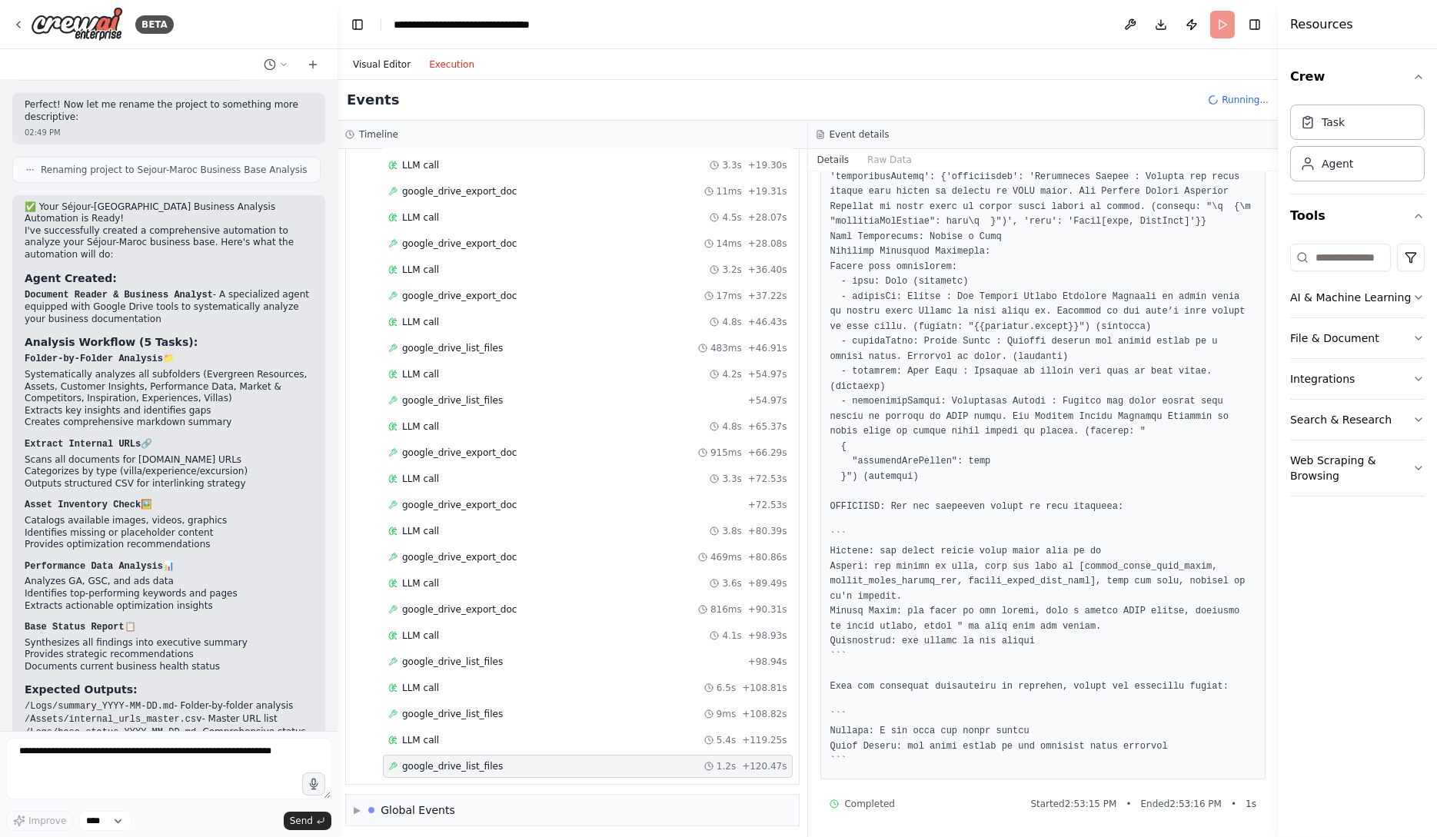
click at [392, 64] on button "Visual Editor" at bounding box center [382, 64] width 76 height 18
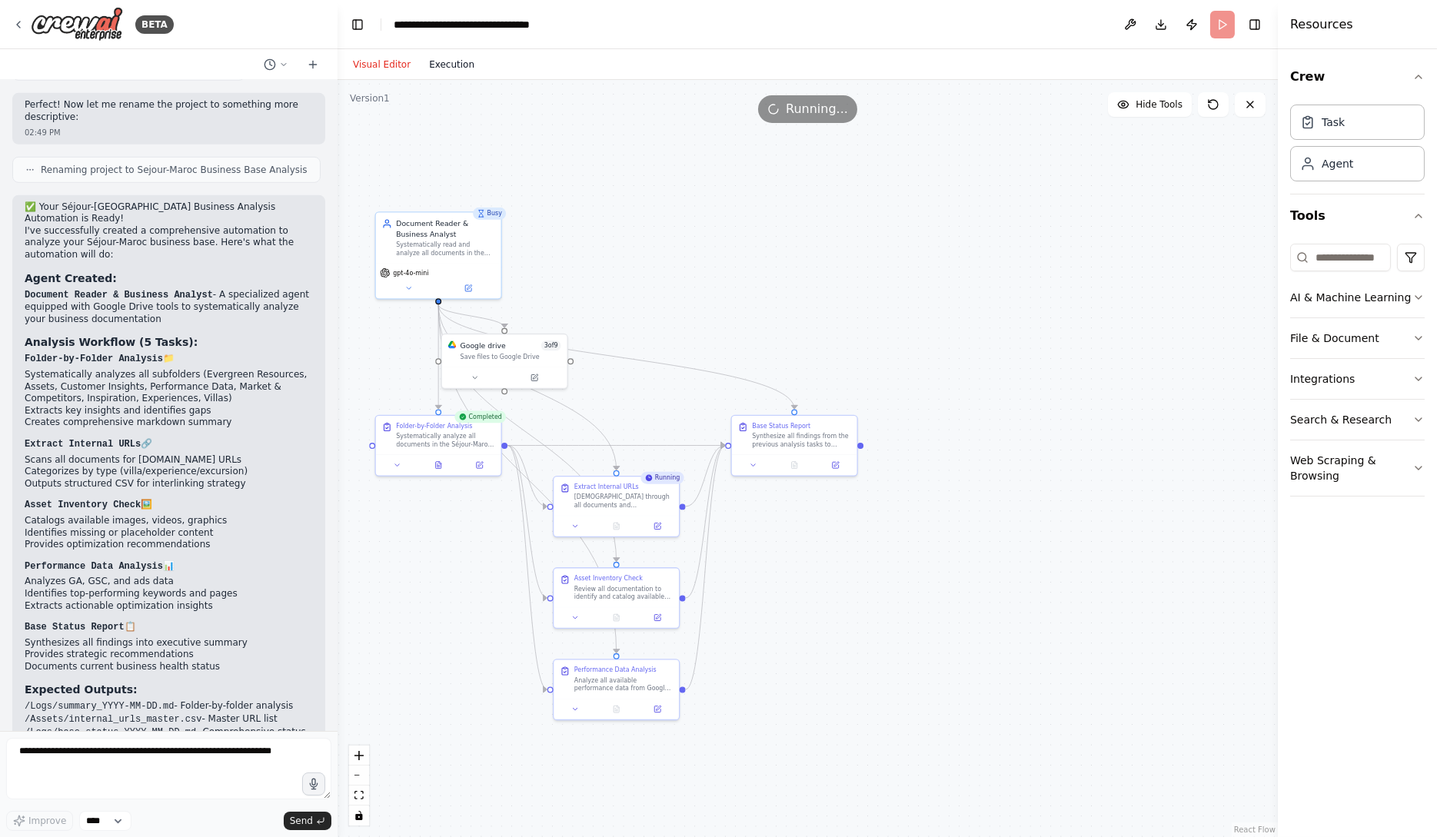
scroll to position [2861, 0]
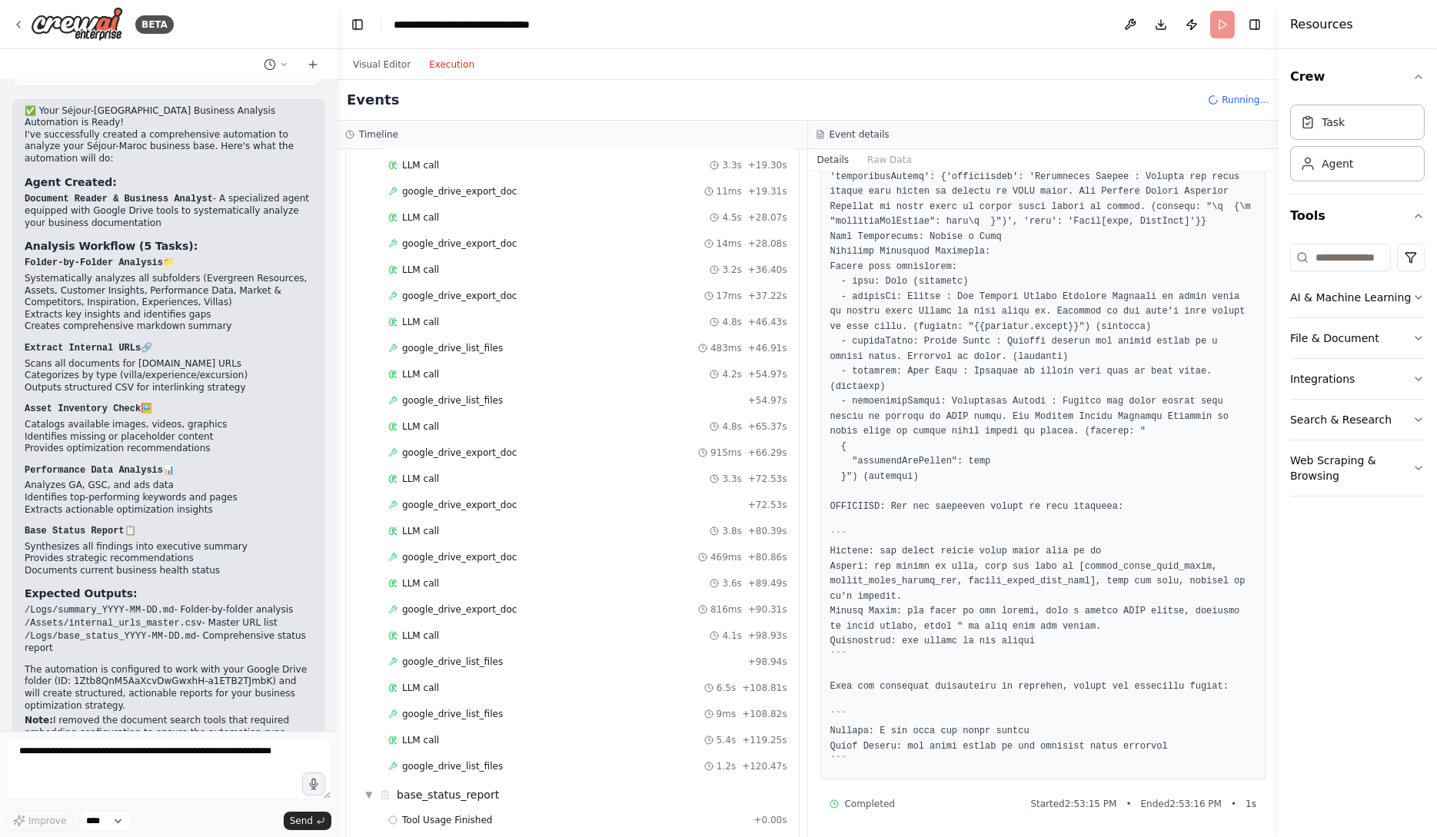
click at [452, 64] on button "Execution" at bounding box center [452, 64] width 64 height 18
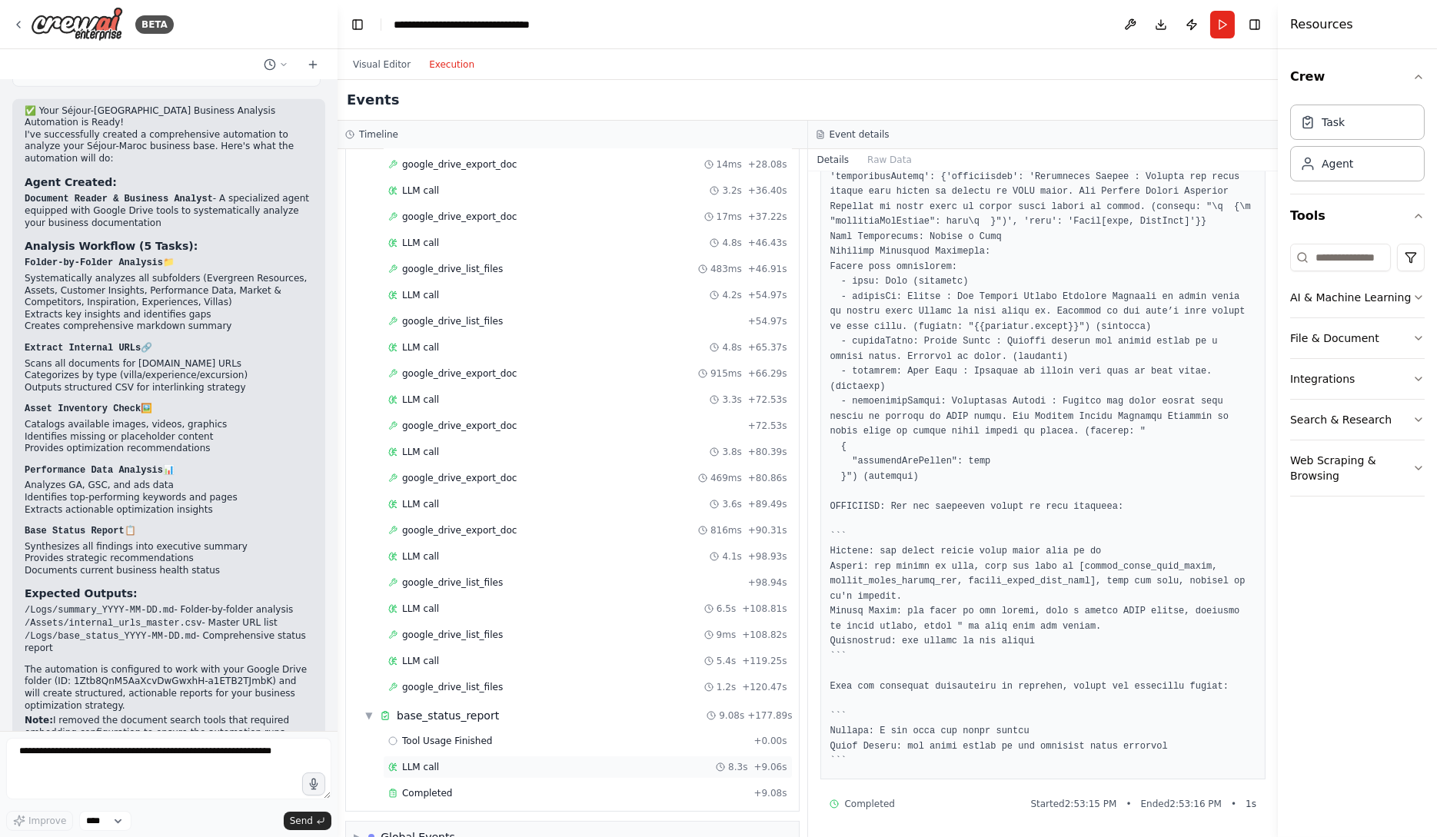
click at [606, 767] on div "LLM call 8.3s + 9.06s" at bounding box center [588, 767] width 410 height 23
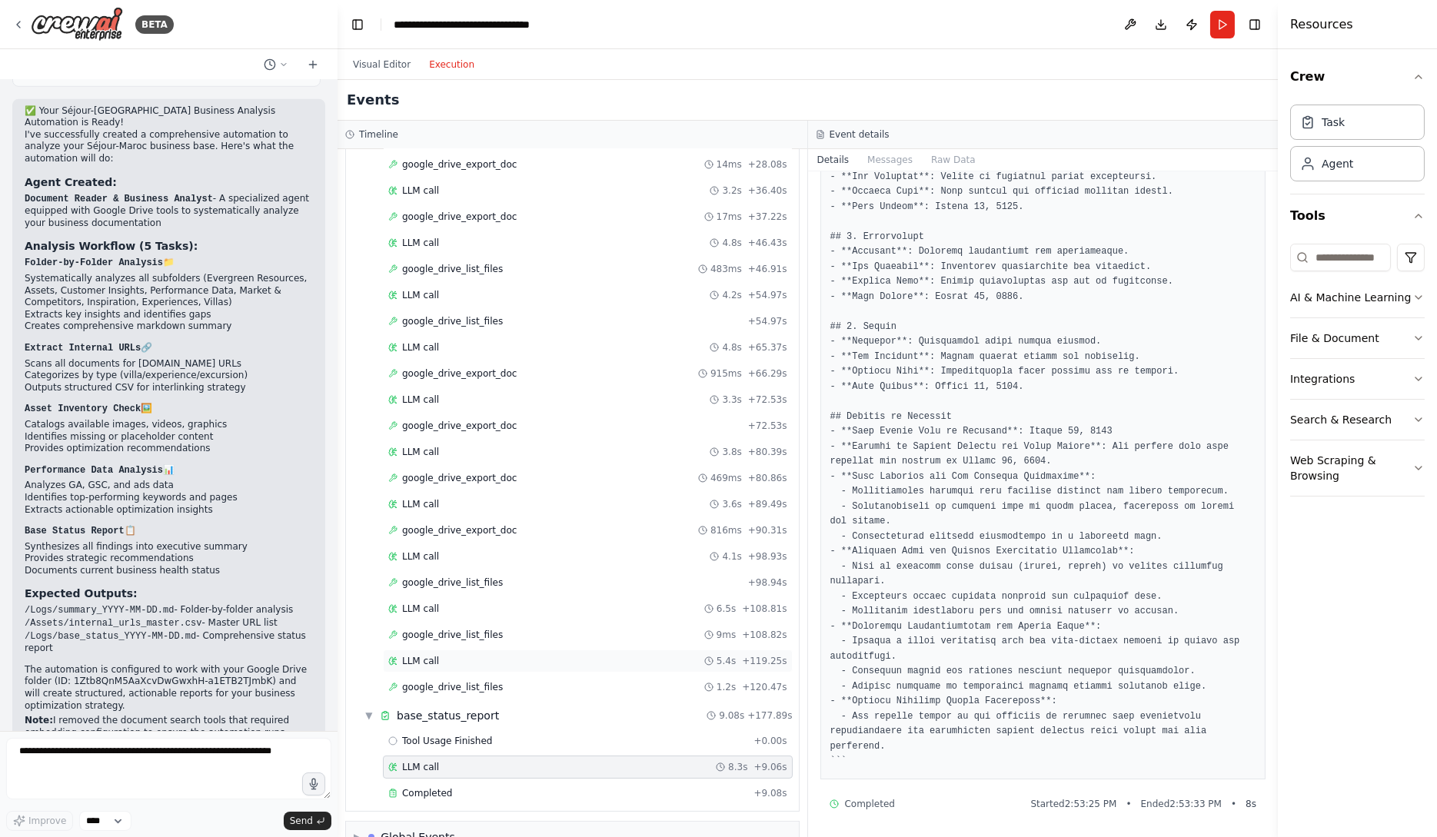
scroll to position [524, 0]
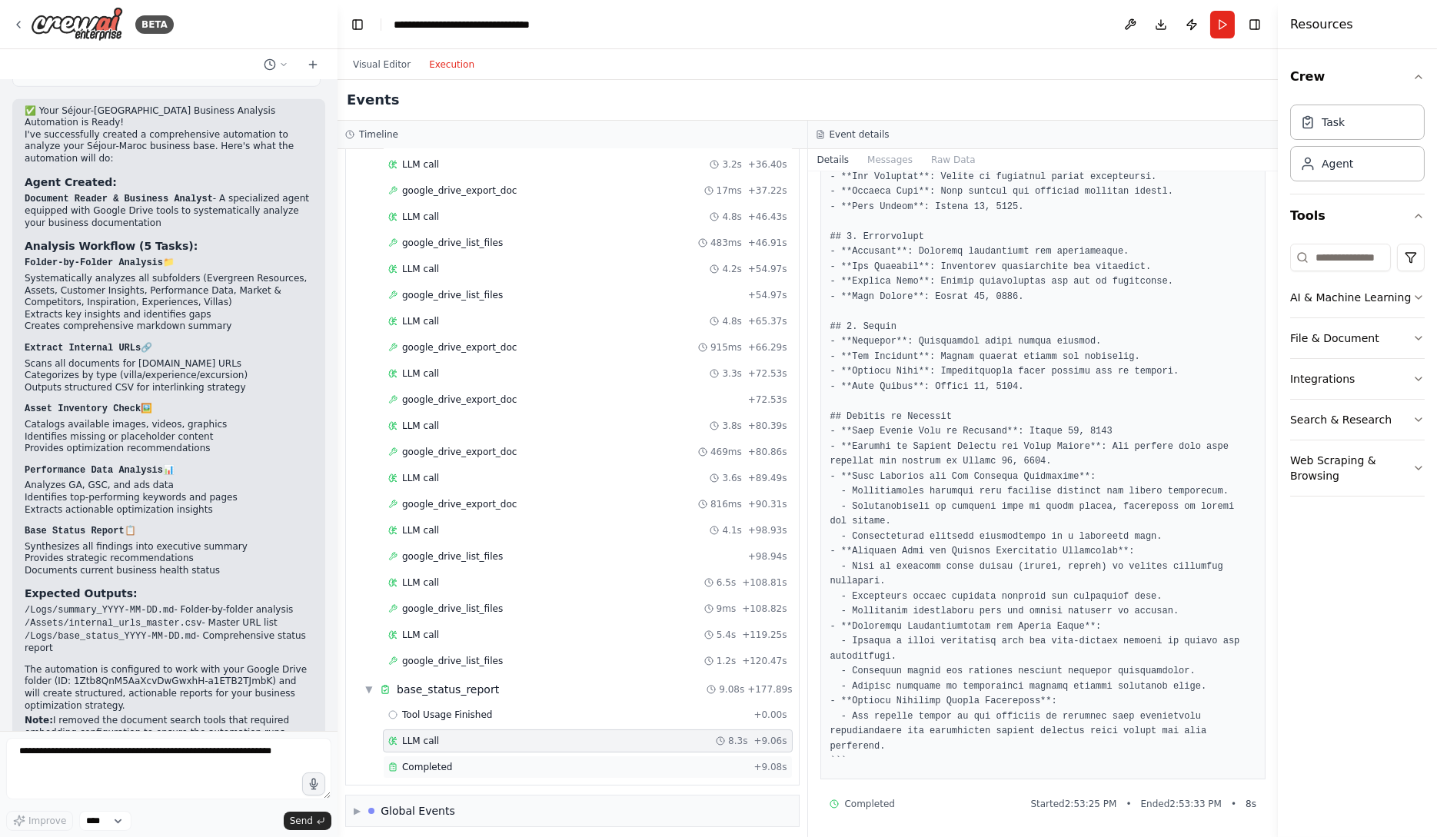
click at [564, 761] on div "Completed" at bounding box center [567, 767] width 359 height 12
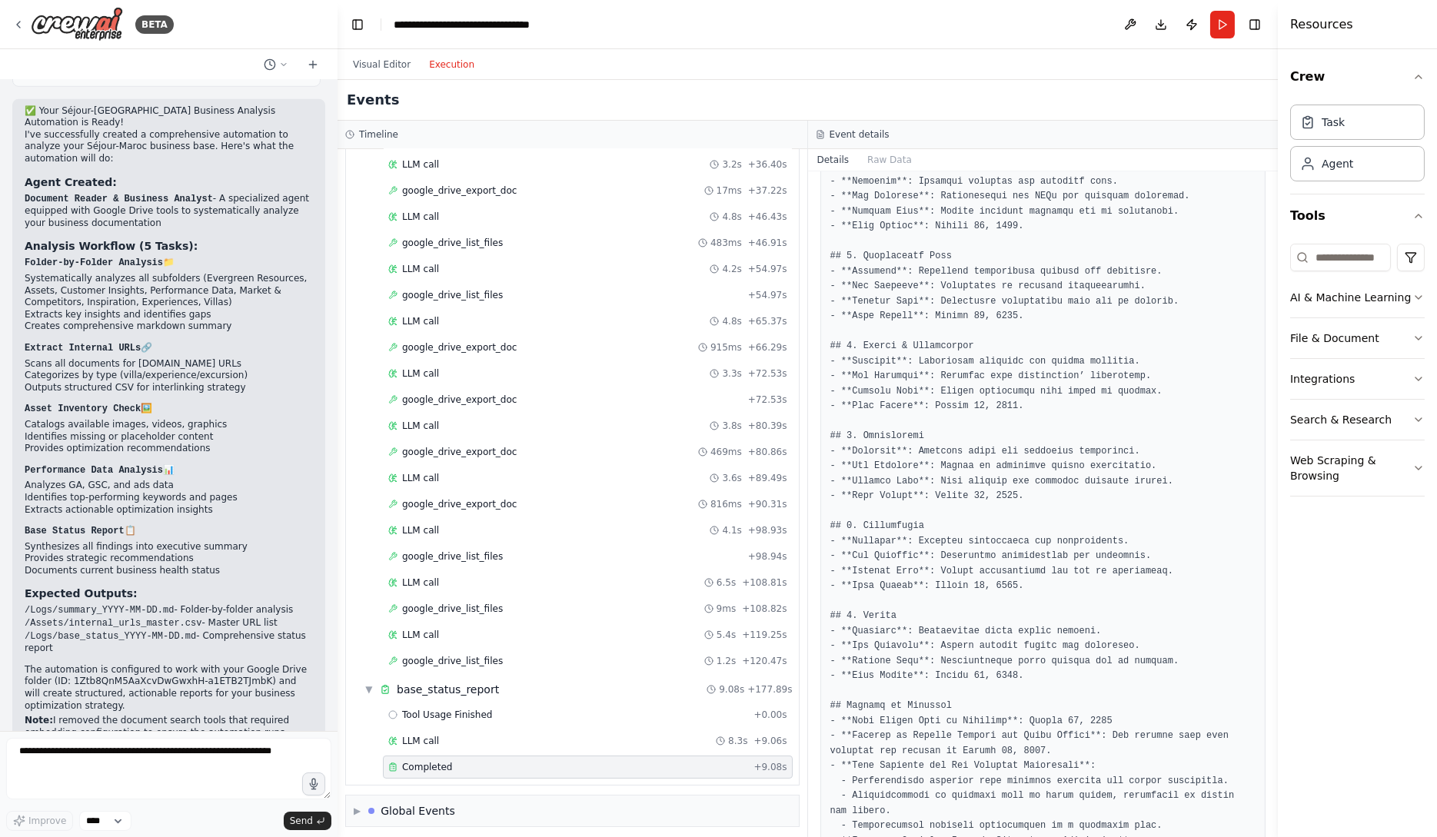
scroll to position [561, 0]
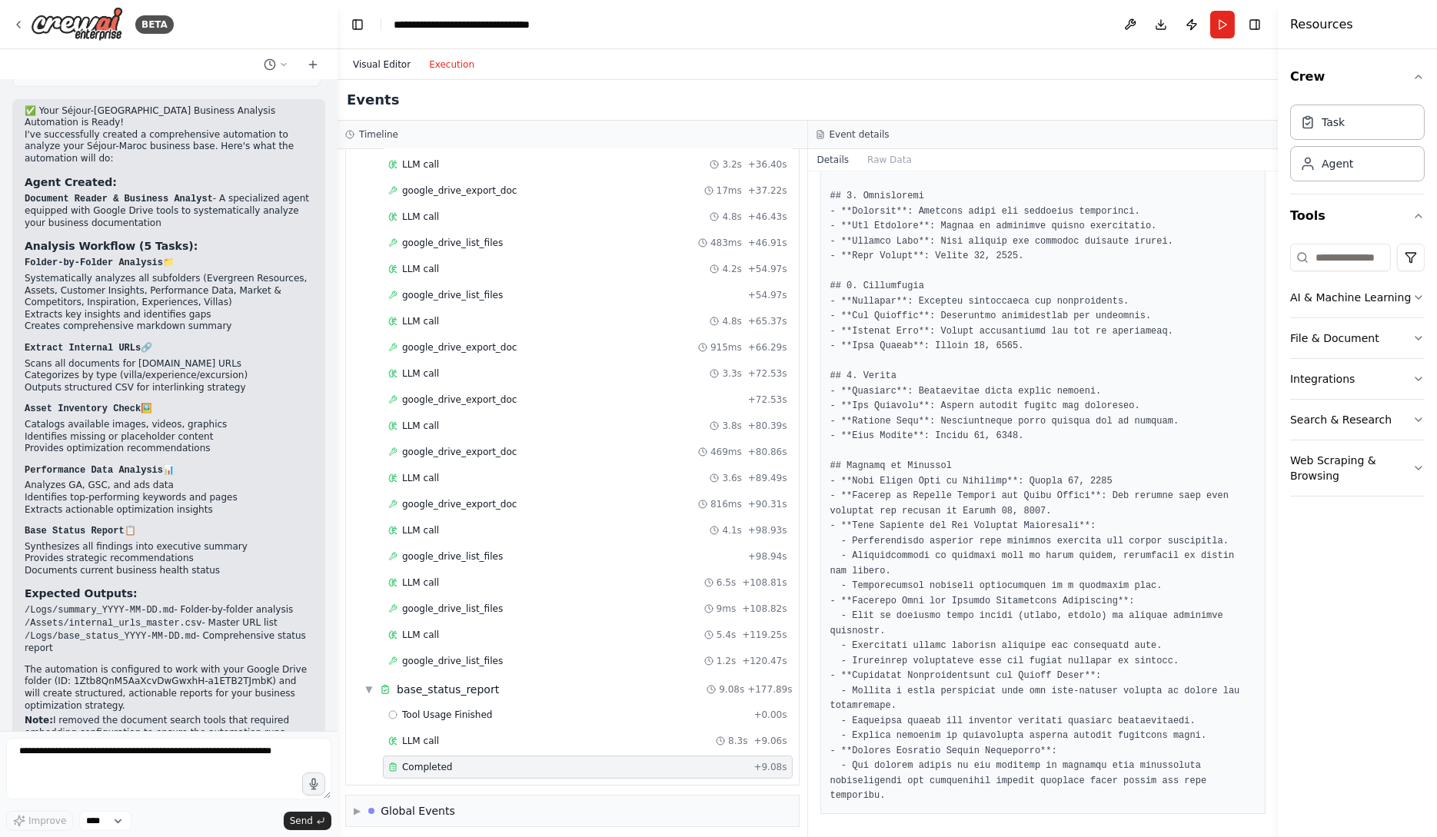
click at [384, 65] on button "Visual Editor" at bounding box center [382, 64] width 76 height 18
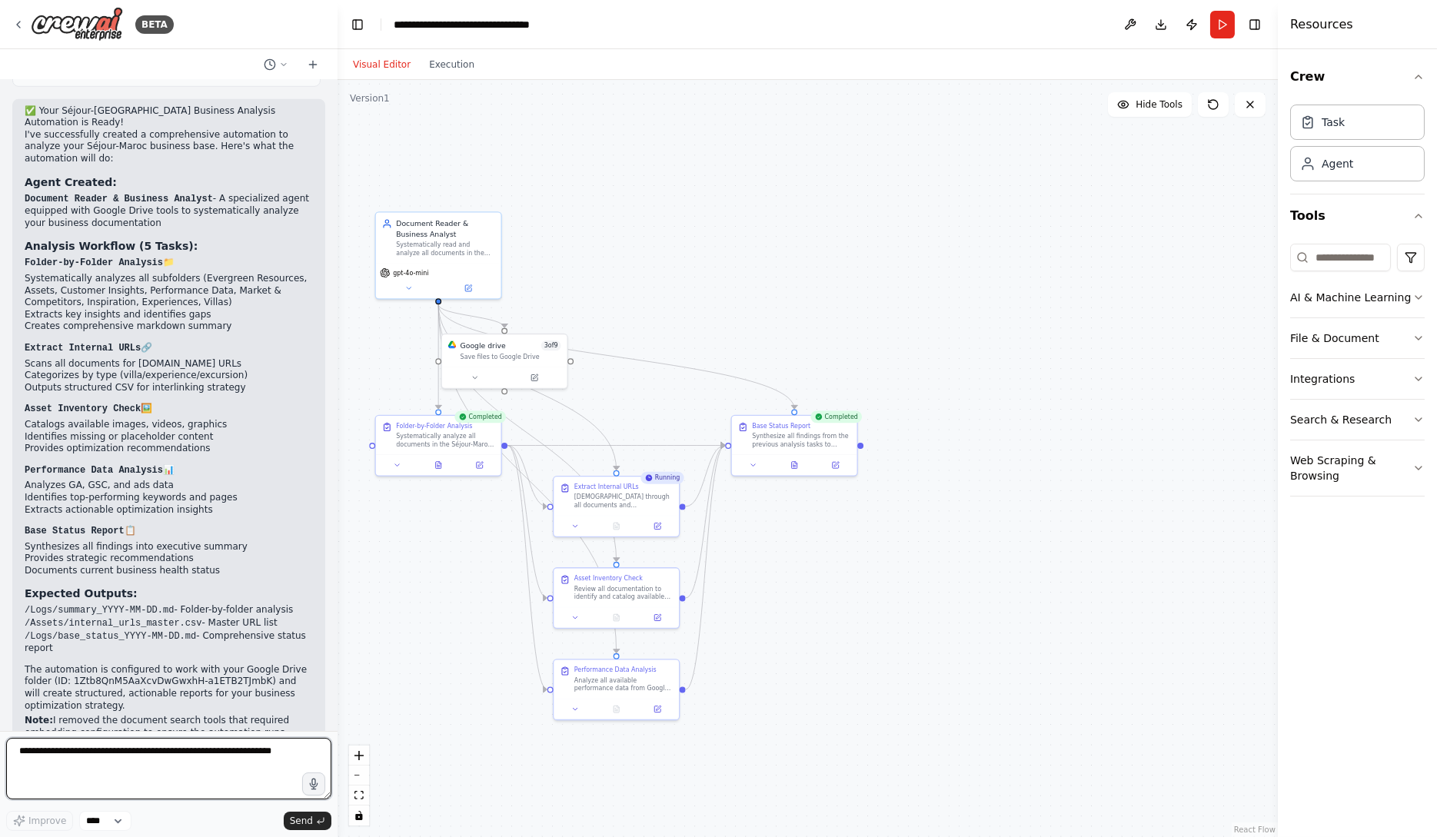
click at [249, 766] on textarea at bounding box center [168, 769] width 325 height 62
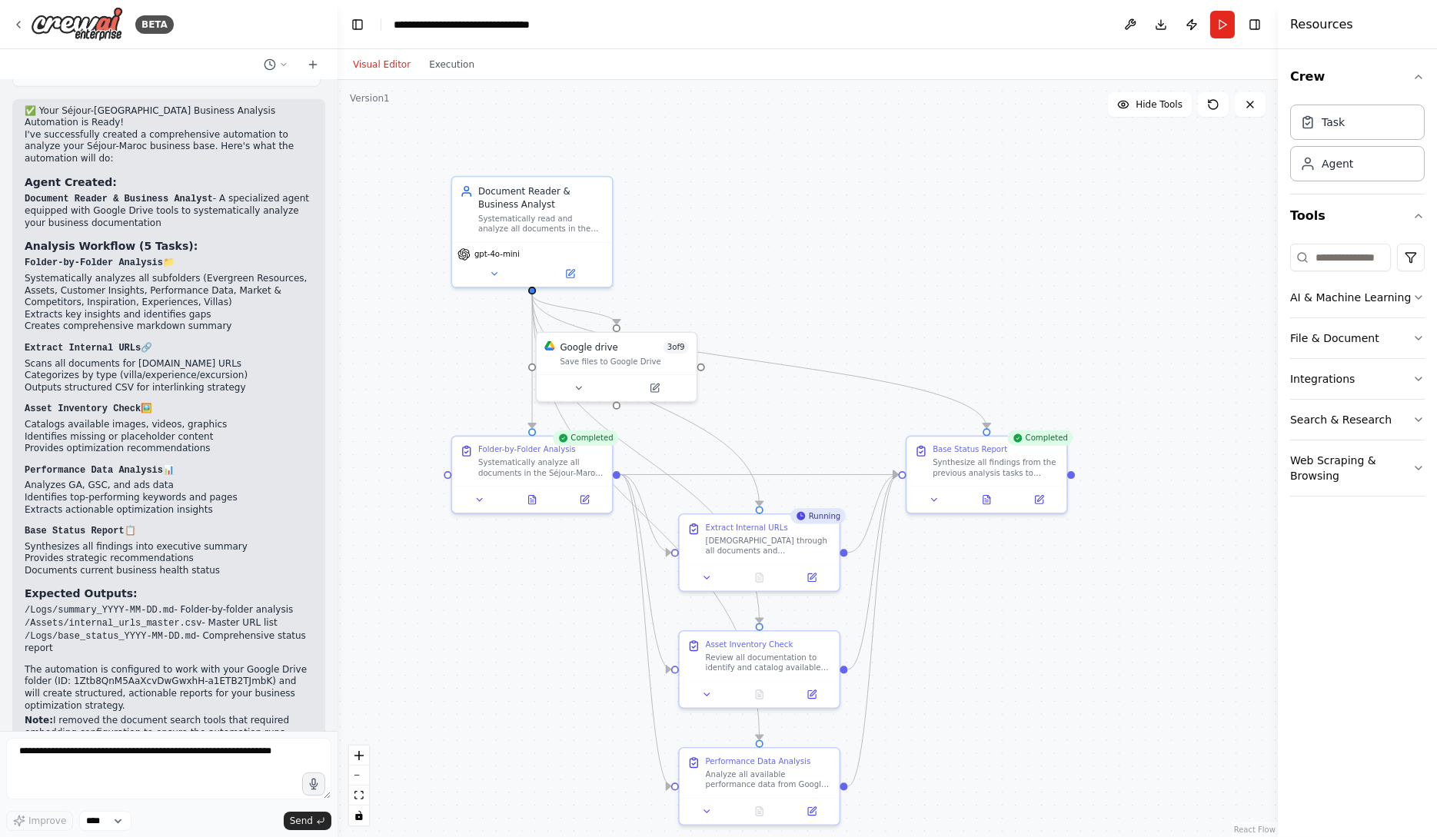
drag, startPoint x: 444, startPoint y: 543, endPoint x: 545, endPoint y: 604, distance: 117.6
click at [545, 604] on div ".deletable-edge-delete-btn { width: 20px; height: 20px; border: 0px solid #ffff…" at bounding box center [808, 458] width 940 height 757
click at [497, 271] on icon at bounding box center [494, 271] width 11 height 11
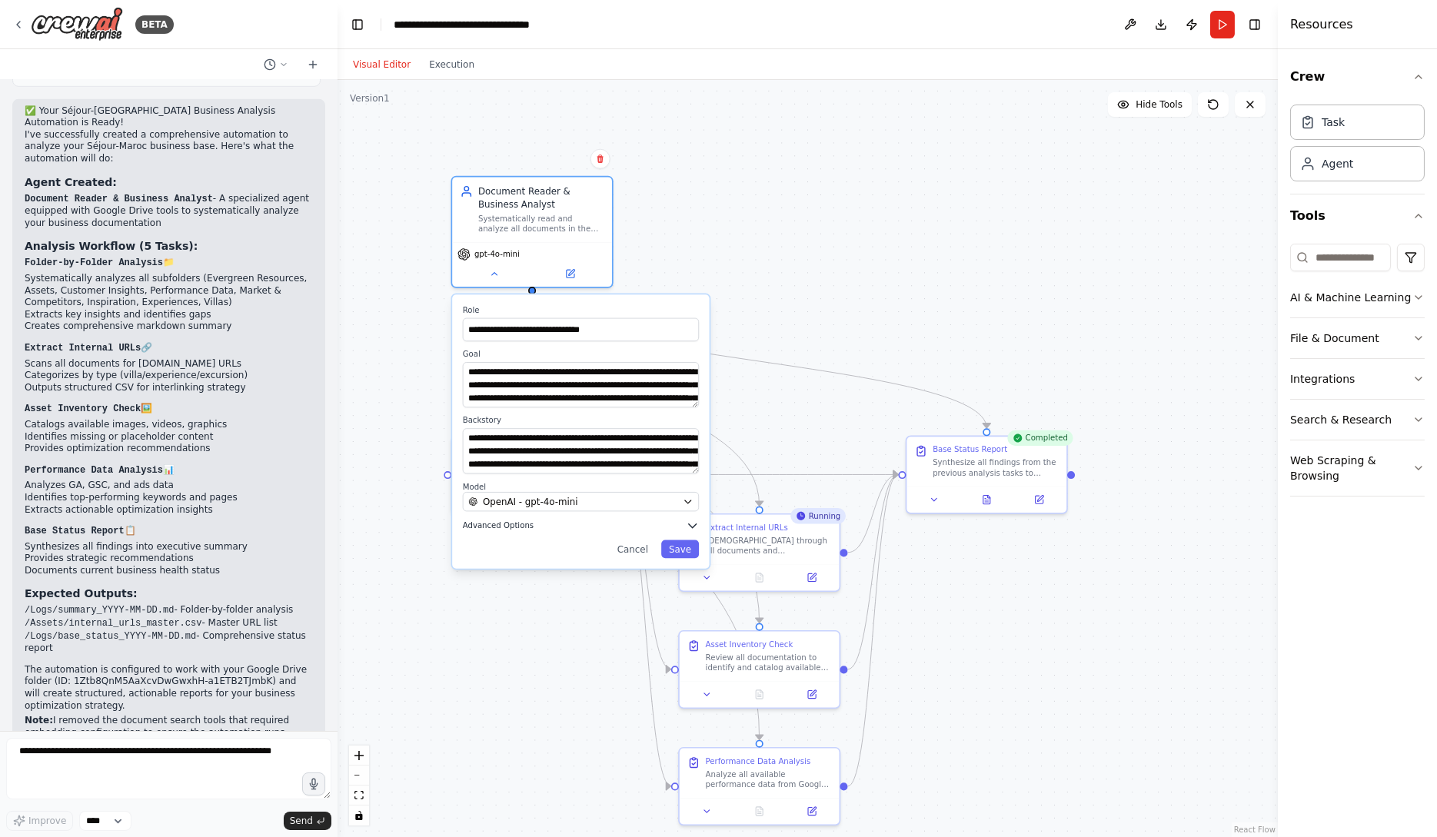
click at [696, 527] on icon "button" at bounding box center [692, 525] width 13 height 13
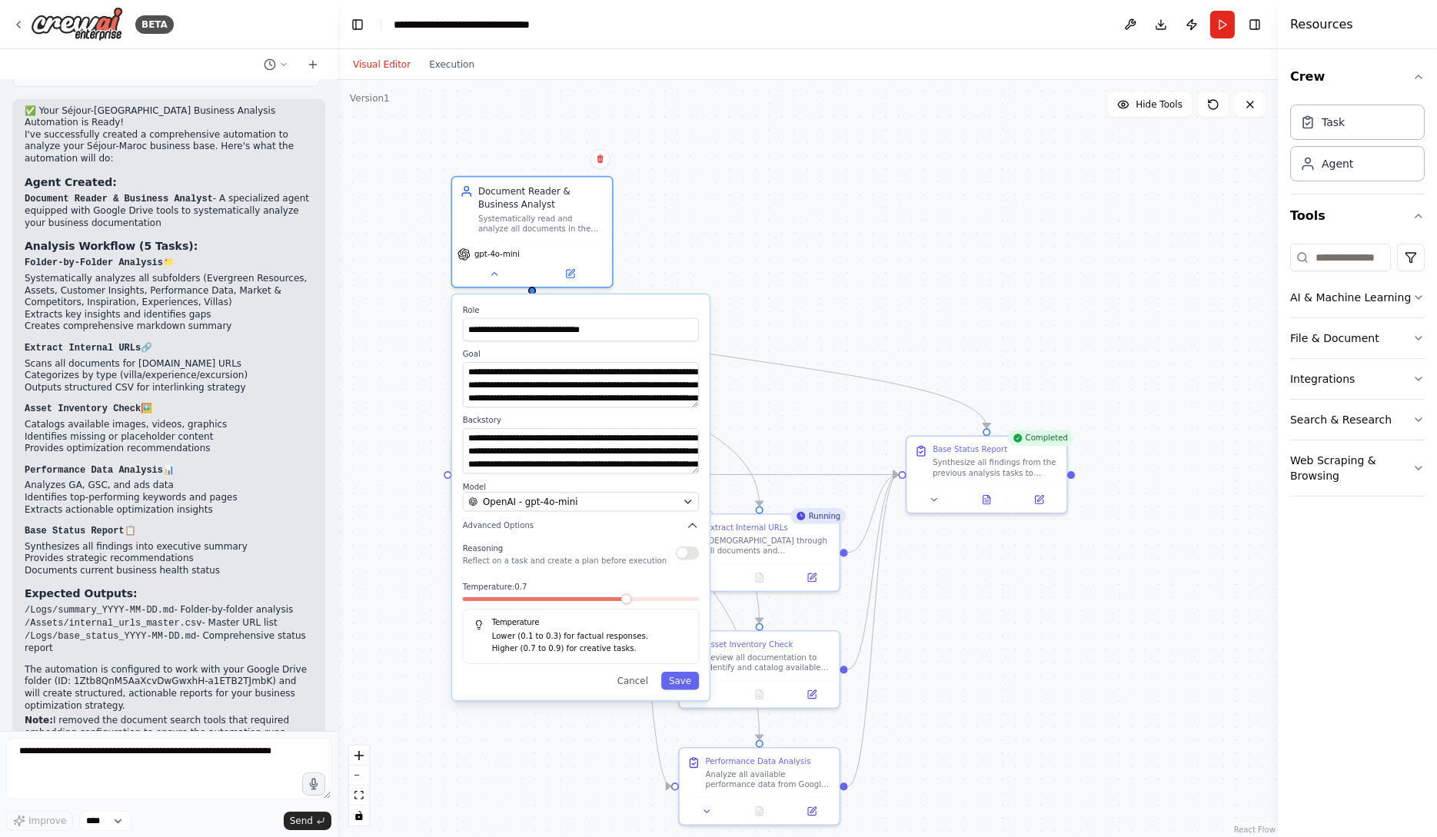
click at [692, 553] on button "button" at bounding box center [687, 553] width 23 height 13
click at [689, 681] on button "Save" at bounding box center [680, 681] width 38 height 18
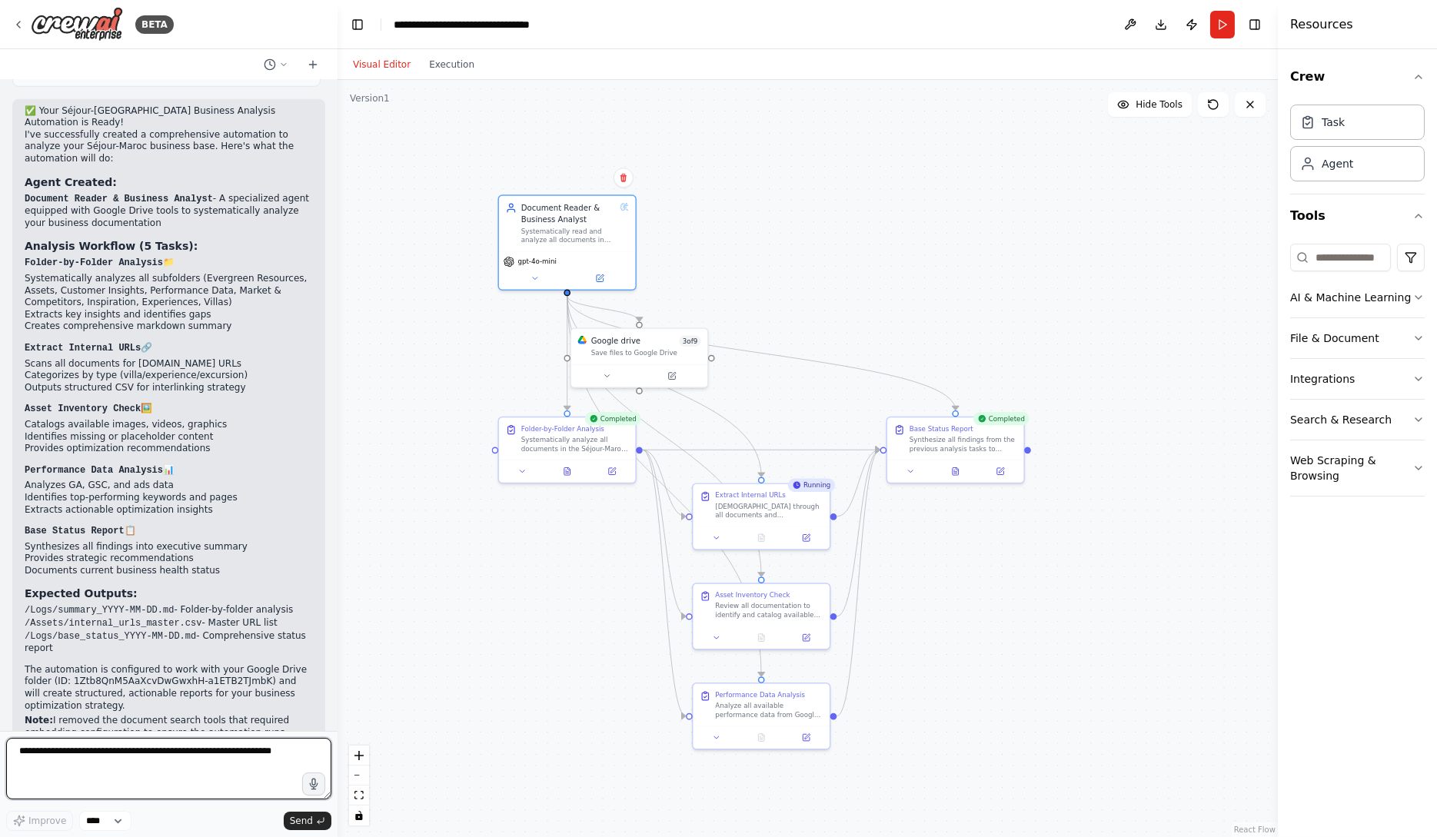
click at [247, 754] on textarea at bounding box center [168, 769] width 325 height 62
paste textarea "**********"
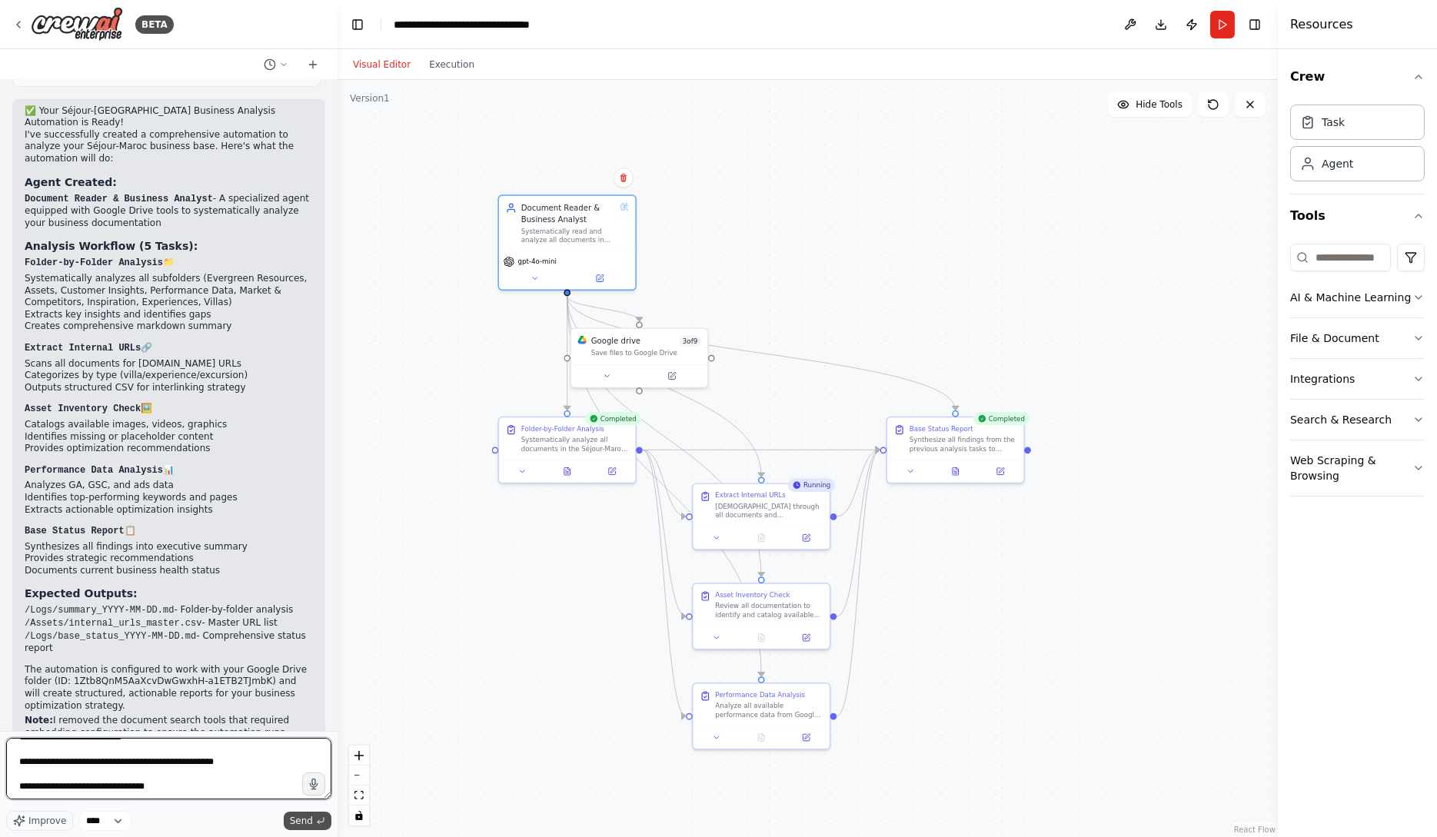
type textarea "**********"
click at [308, 821] on span "Send" at bounding box center [301, 821] width 23 height 12
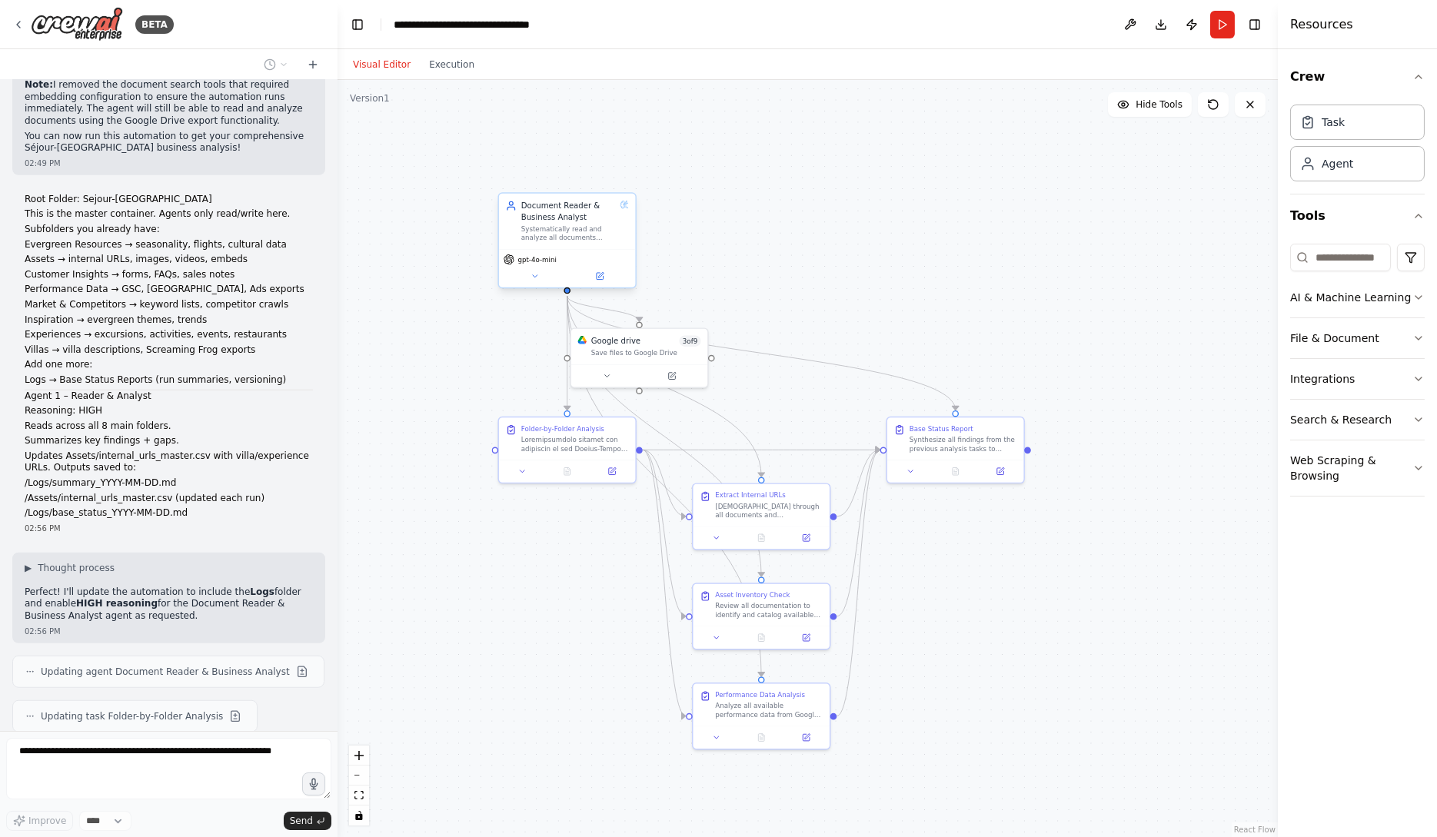
scroll to position [3541, 0]
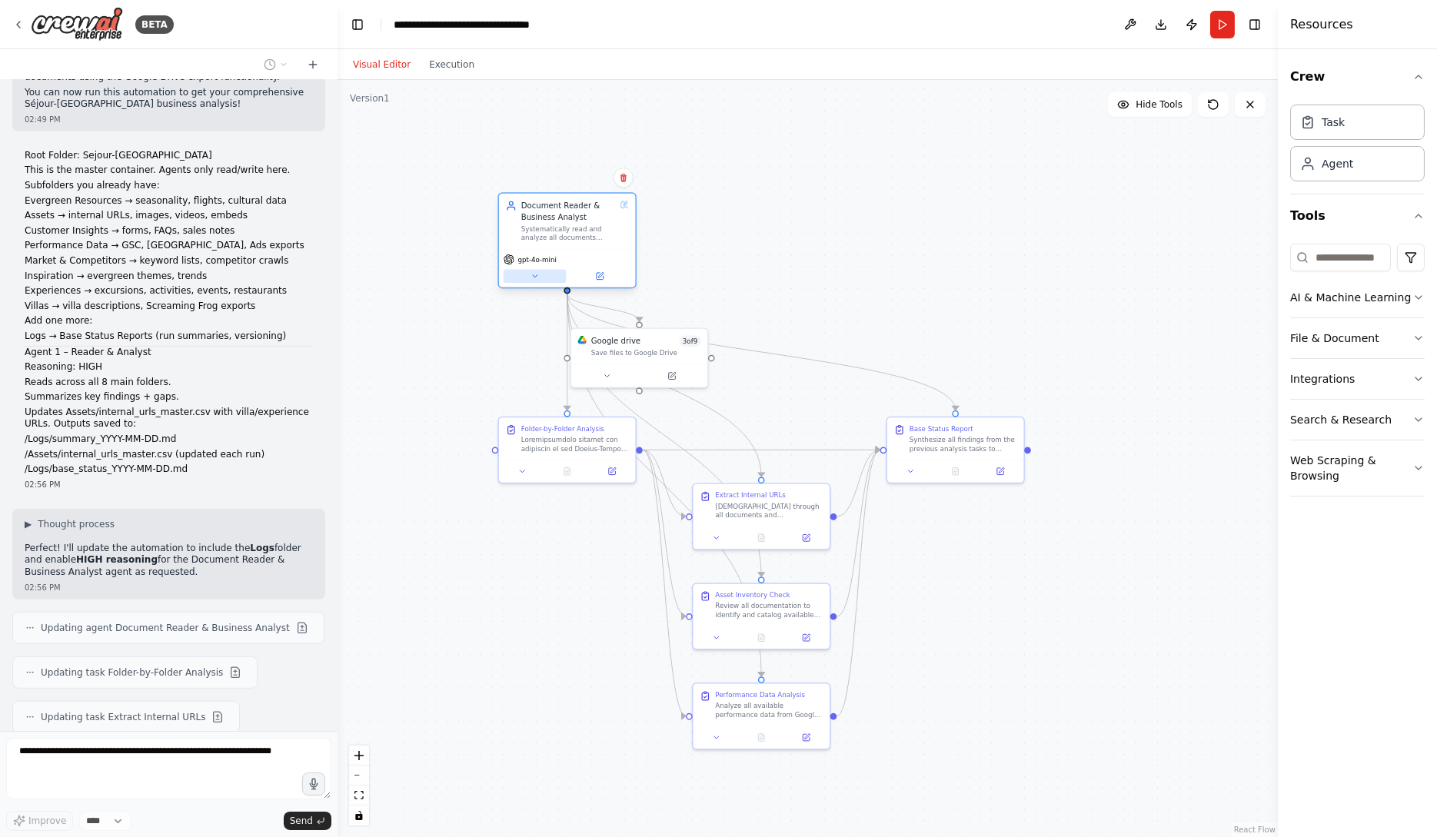
click at [531, 278] on icon at bounding box center [535, 276] width 9 height 9
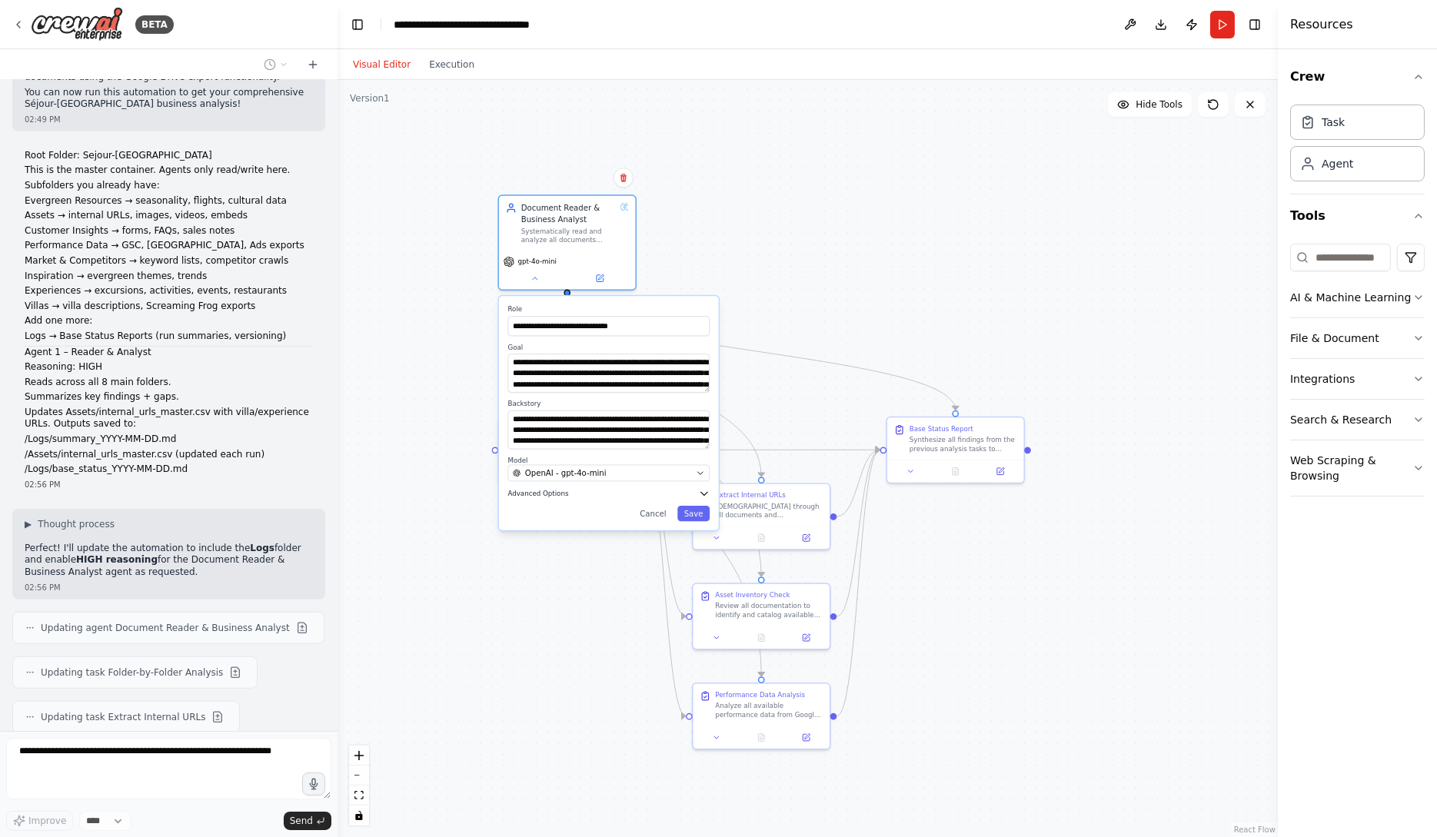
click at [702, 492] on icon "button" at bounding box center [704, 493] width 6 height 3
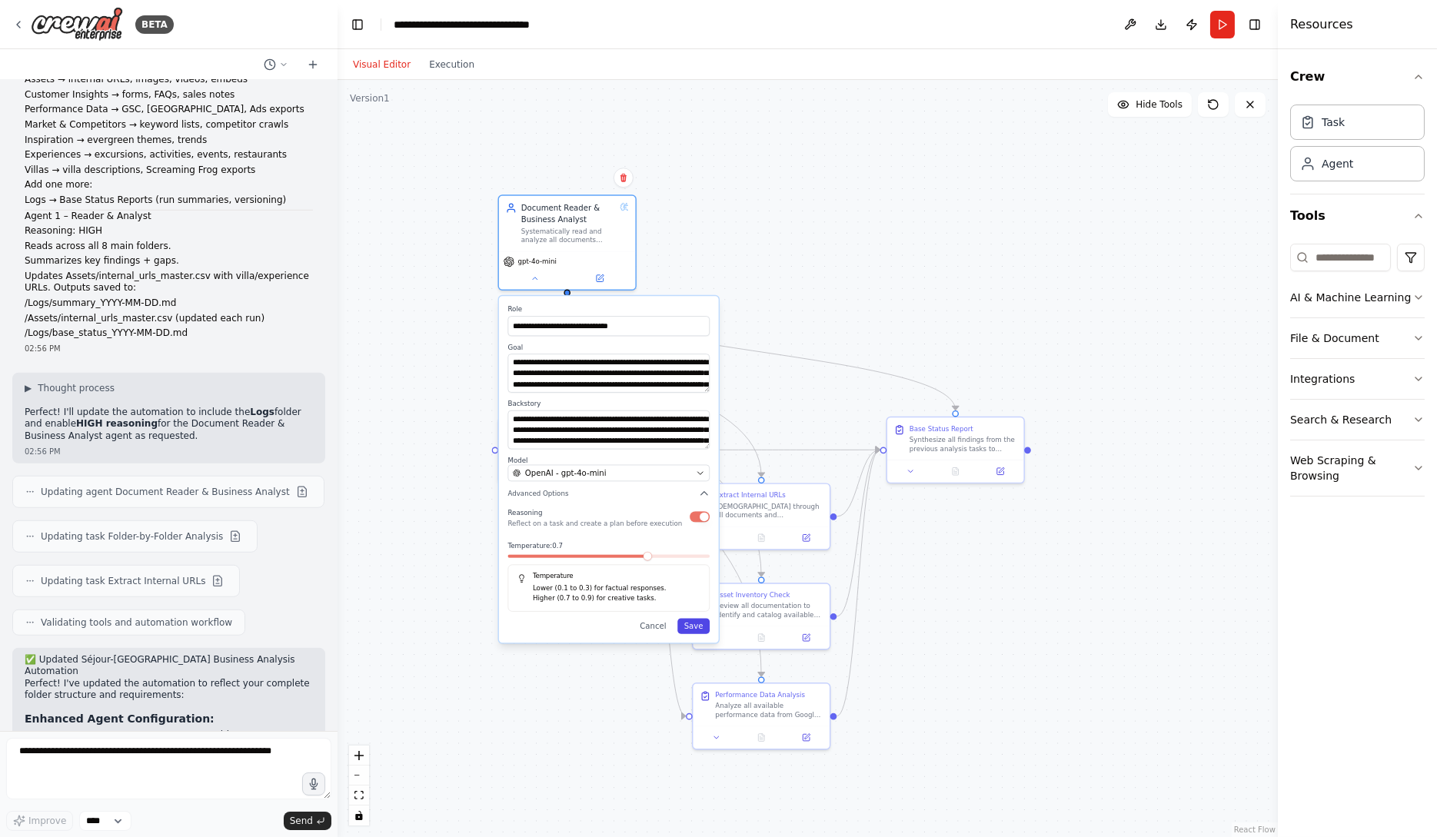
click at [701, 627] on button "Save" at bounding box center [693, 625] width 32 height 15
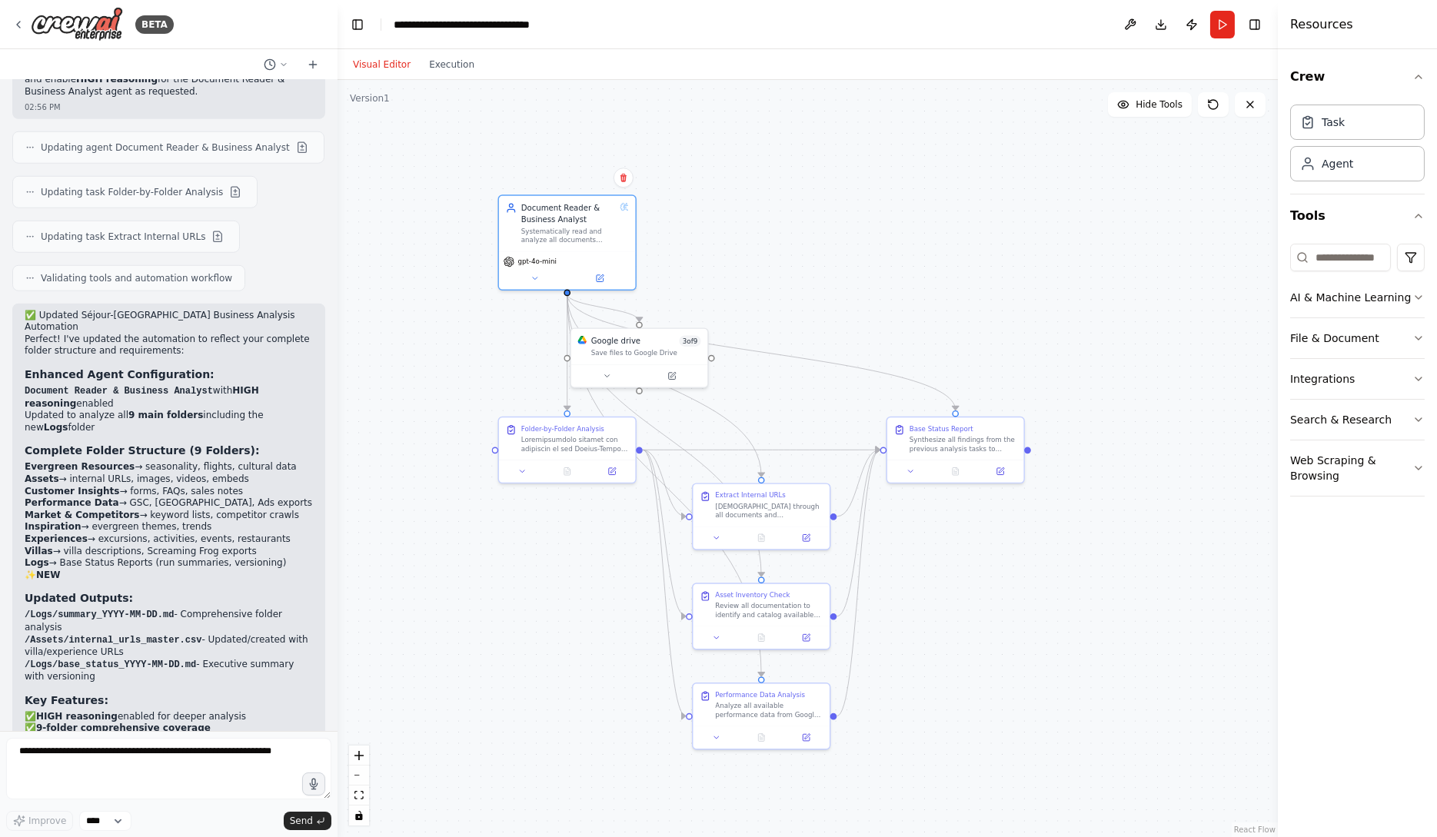
scroll to position [4034, 0]
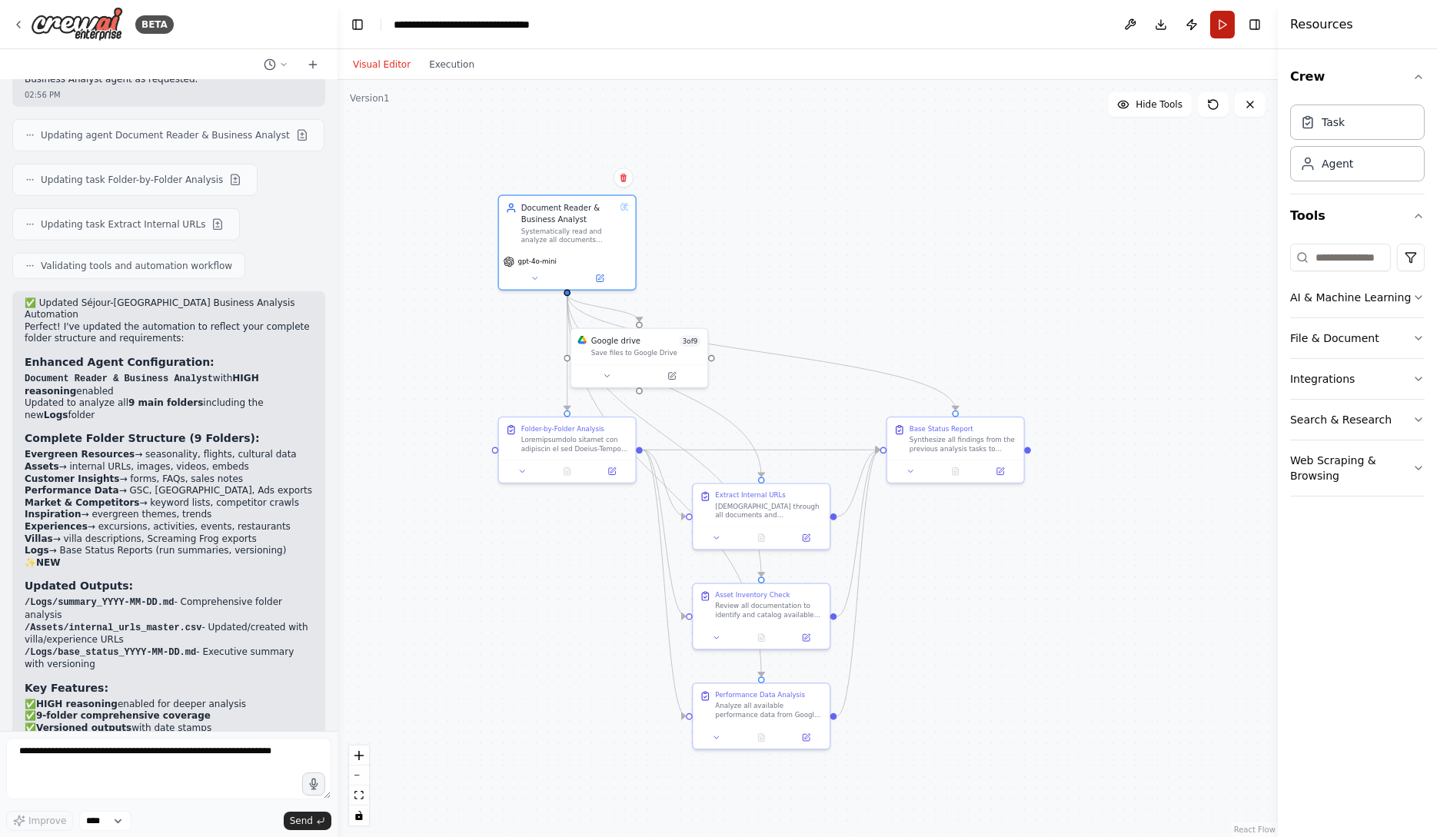
click at [1222, 30] on button "Run" at bounding box center [1222, 25] width 25 height 28
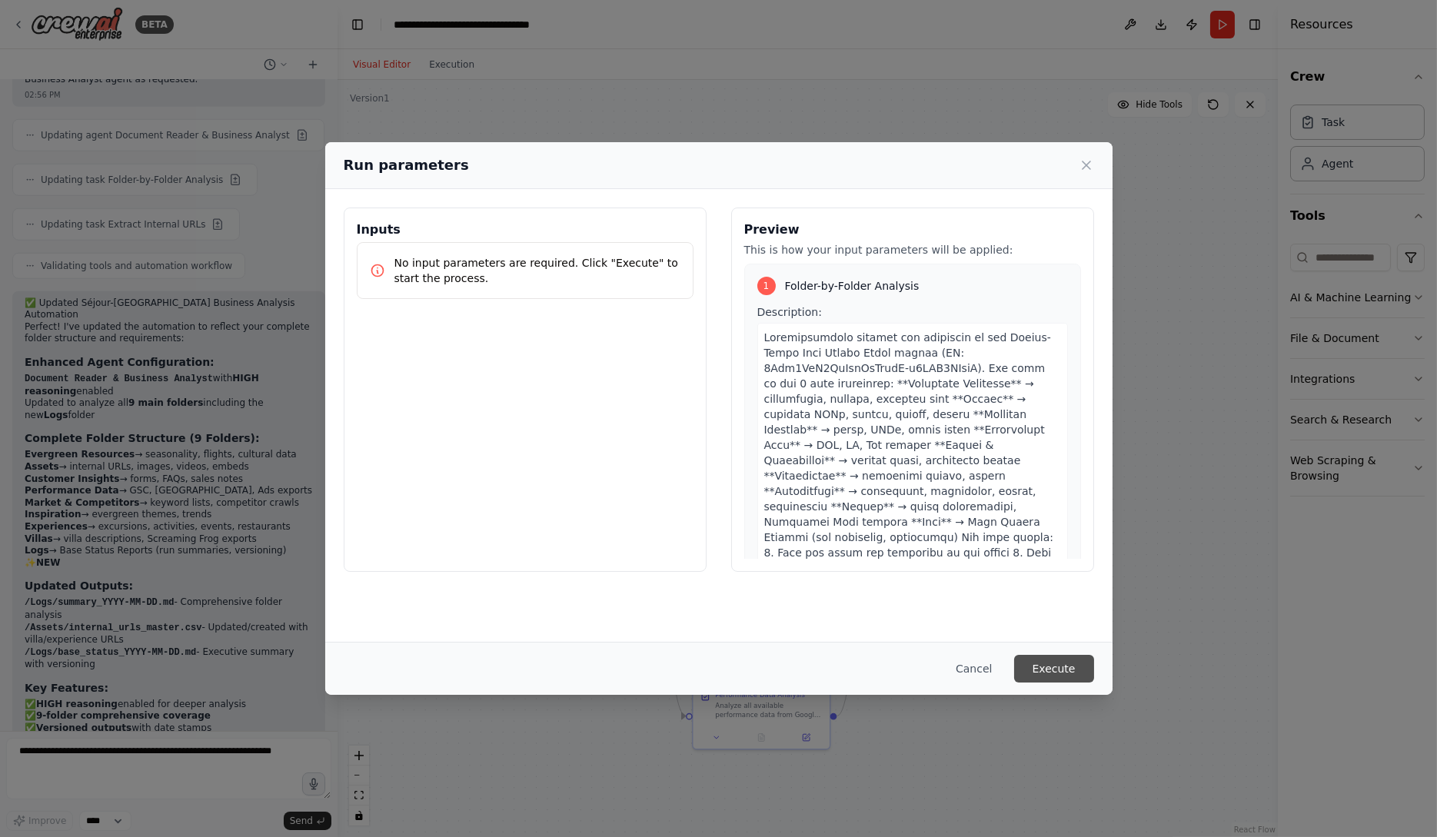
click at [1064, 665] on button "Execute" at bounding box center [1054, 669] width 80 height 28
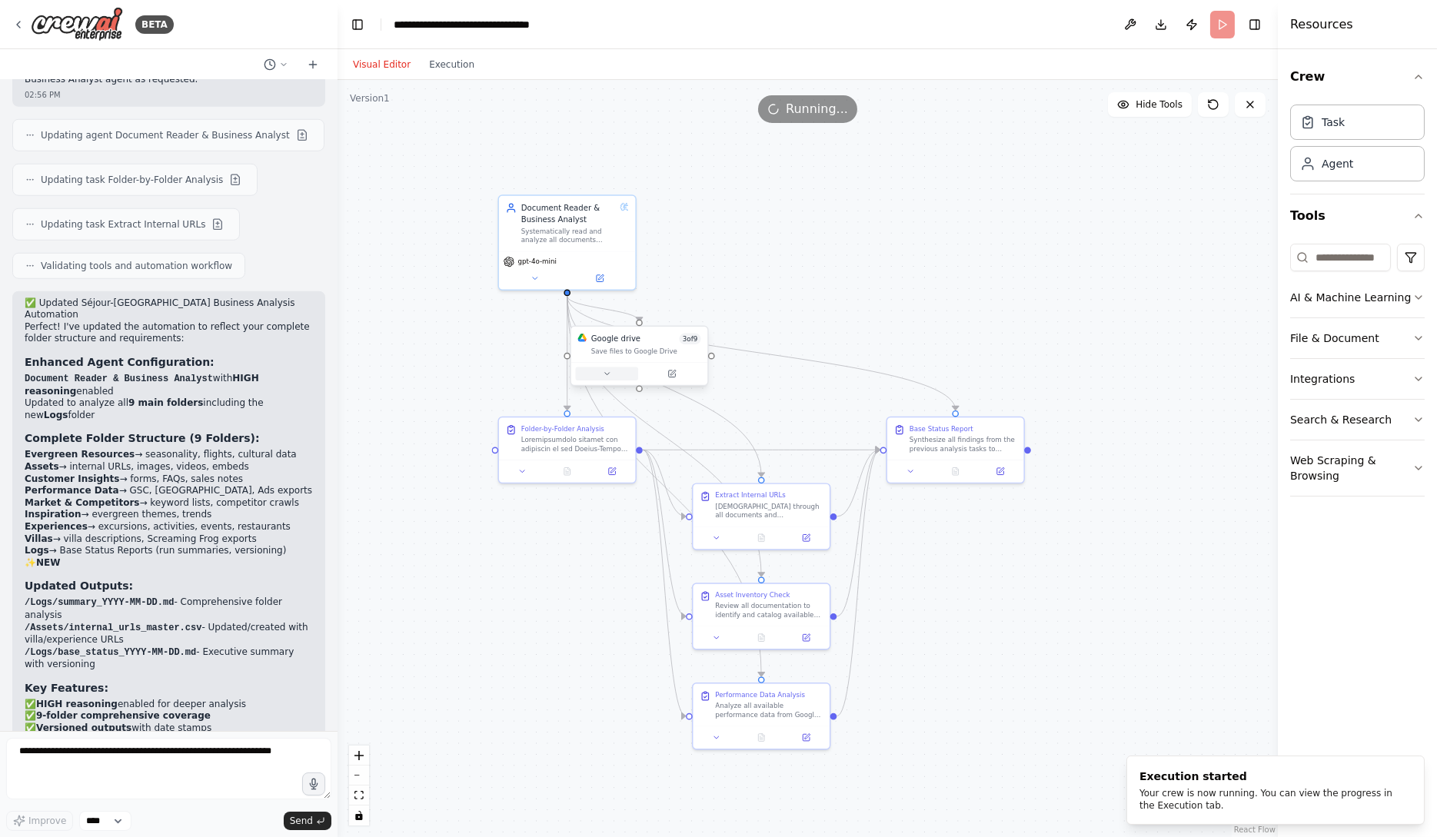
click at [604, 373] on icon at bounding box center [606, 374] width 5 height 2
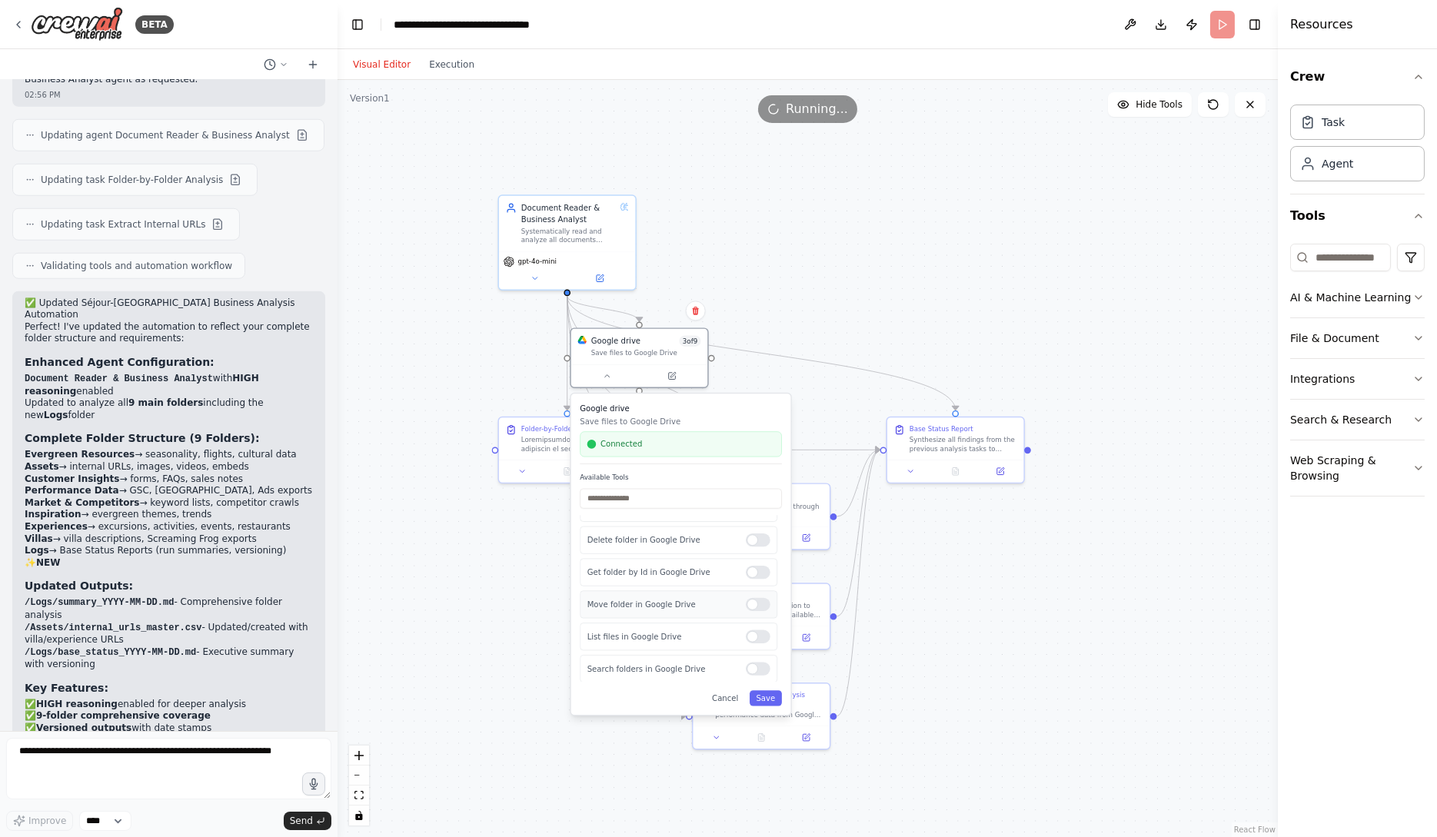
scroll to position [0, 0]
click at [999, 671] on div ".deletable-edge-delete-btn { width: 20px; height: 20px; border: 0px solid #ffff…" at bounding box center [808, 458] width 940 height 757
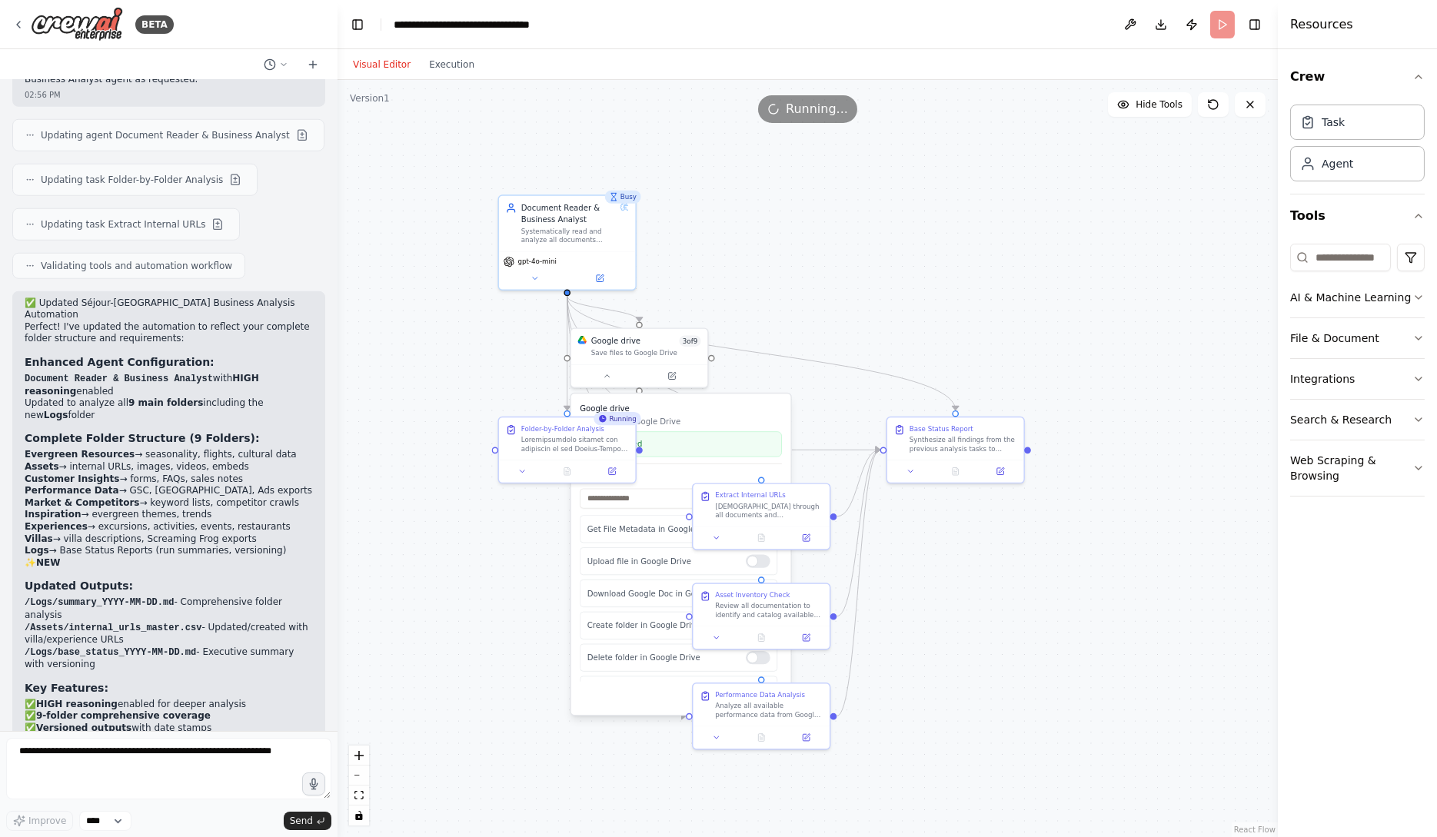
click at [999, 671] on div ".deletable-edge-delete-btn { width: 20px; height: 20px; border: 0px solid #ffff…" at bounding box center [808, 458] width 940 height 757
click at [618, 248] on div "Document Reader & Business Analyst Systematically read and analyze all document…" at bounding box center [567, 221] width 136 height 55
click at [451, 70] on button "Execution" at bounding box center [452, 64] width 64 height 18
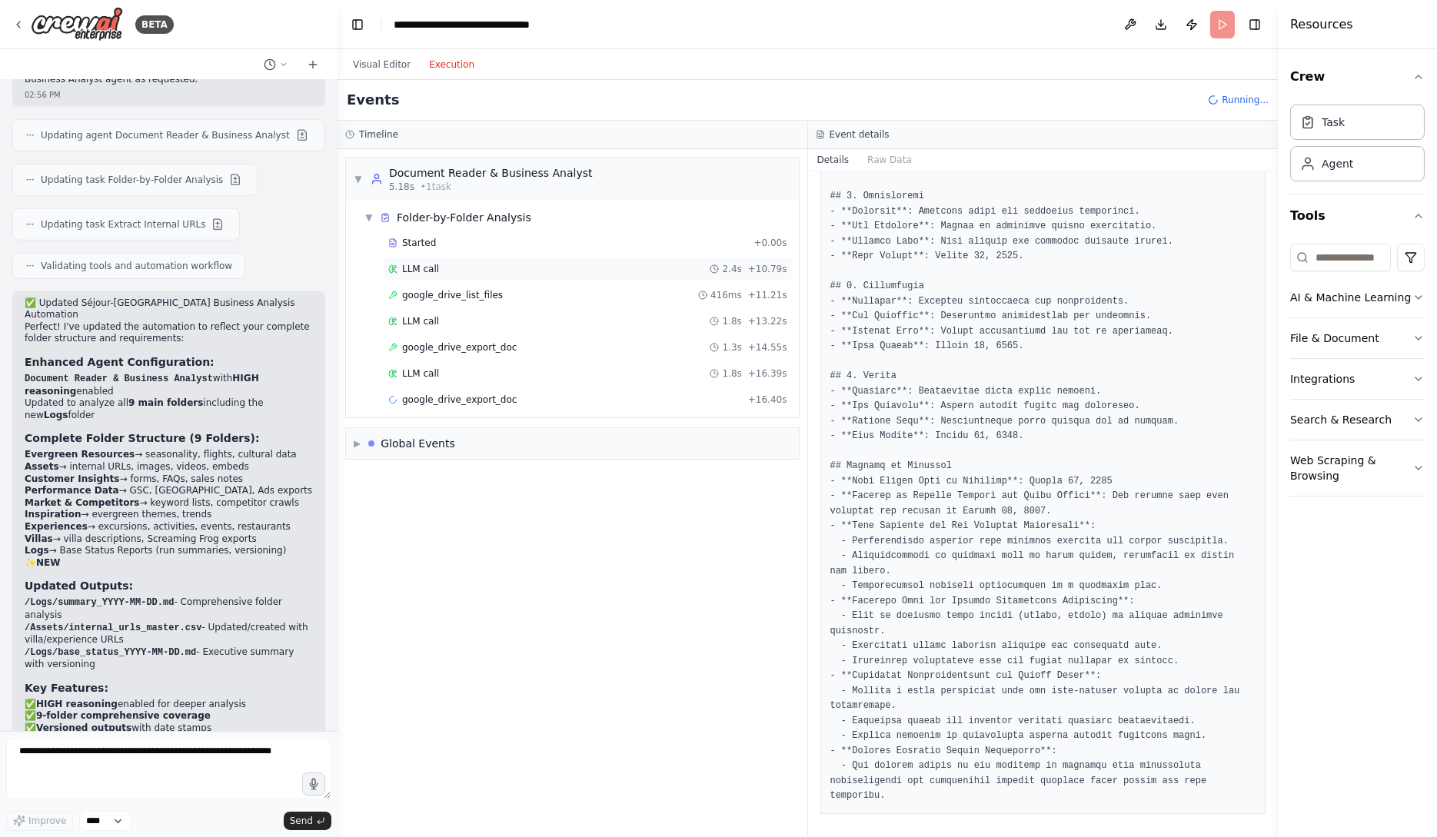
click at [619, 268] on div "LLM call 2.4s + 10.79s" at bounding box center [587, 269] width 399 height 12
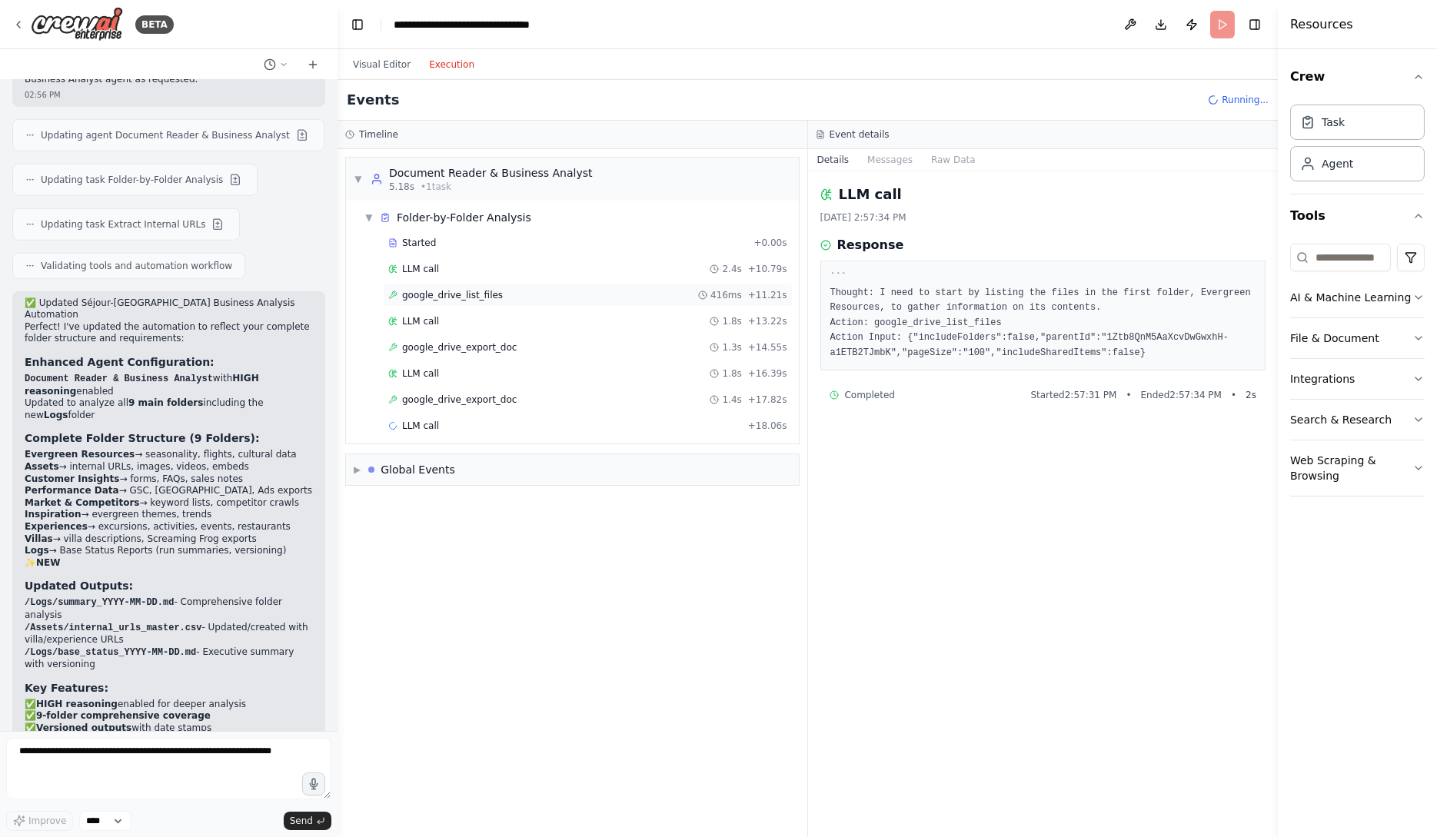
click at [593, 292] on div "google_drive_list_files 416ms + 11.21s" at bounding box center [587, 295] width 399 height 12
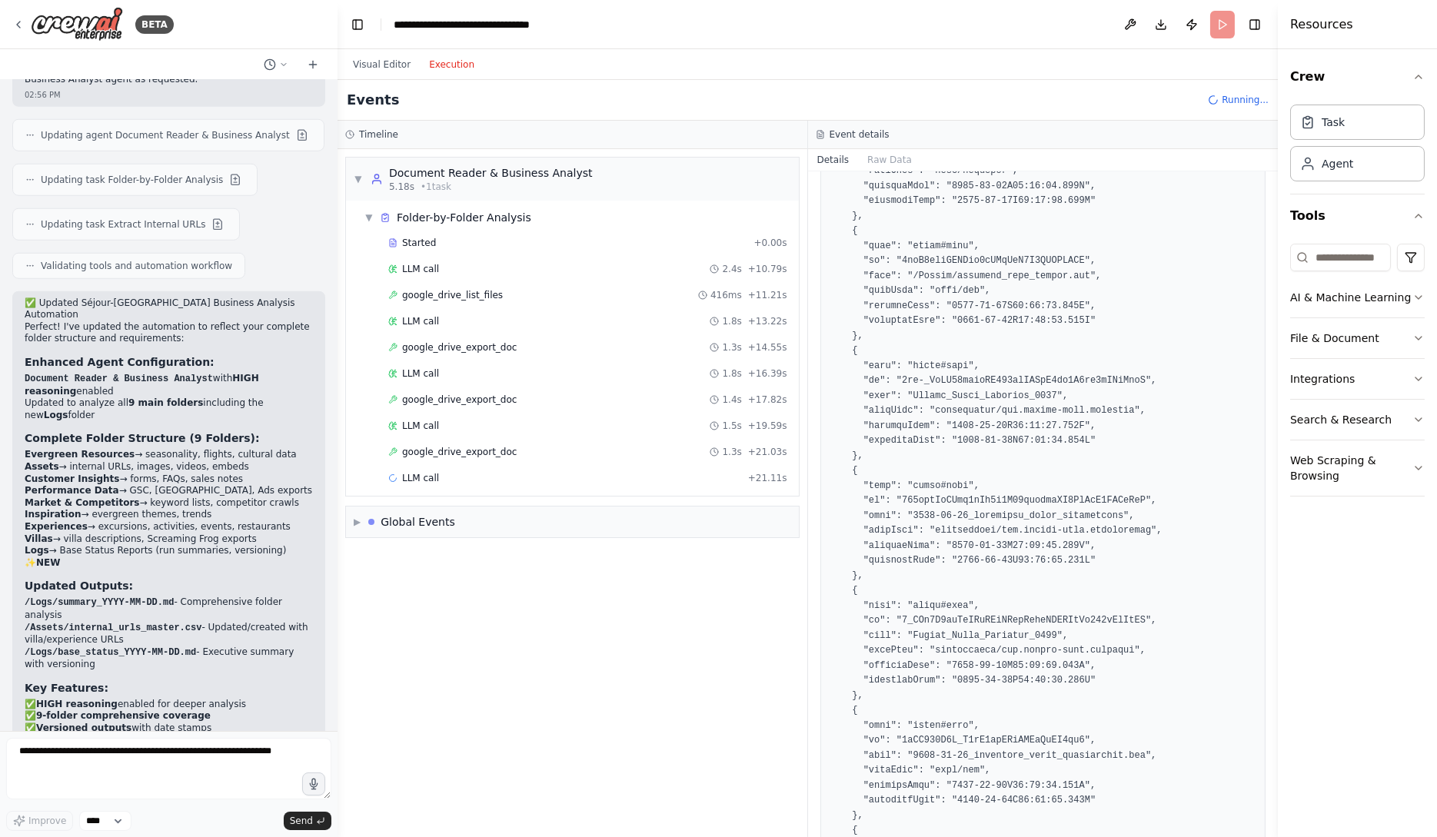
scroll to position [585, 0]
click at [581, 481] on div "LLM call 1.8s + 22.90s" at bounding box center [587, 478] width 399 height 12
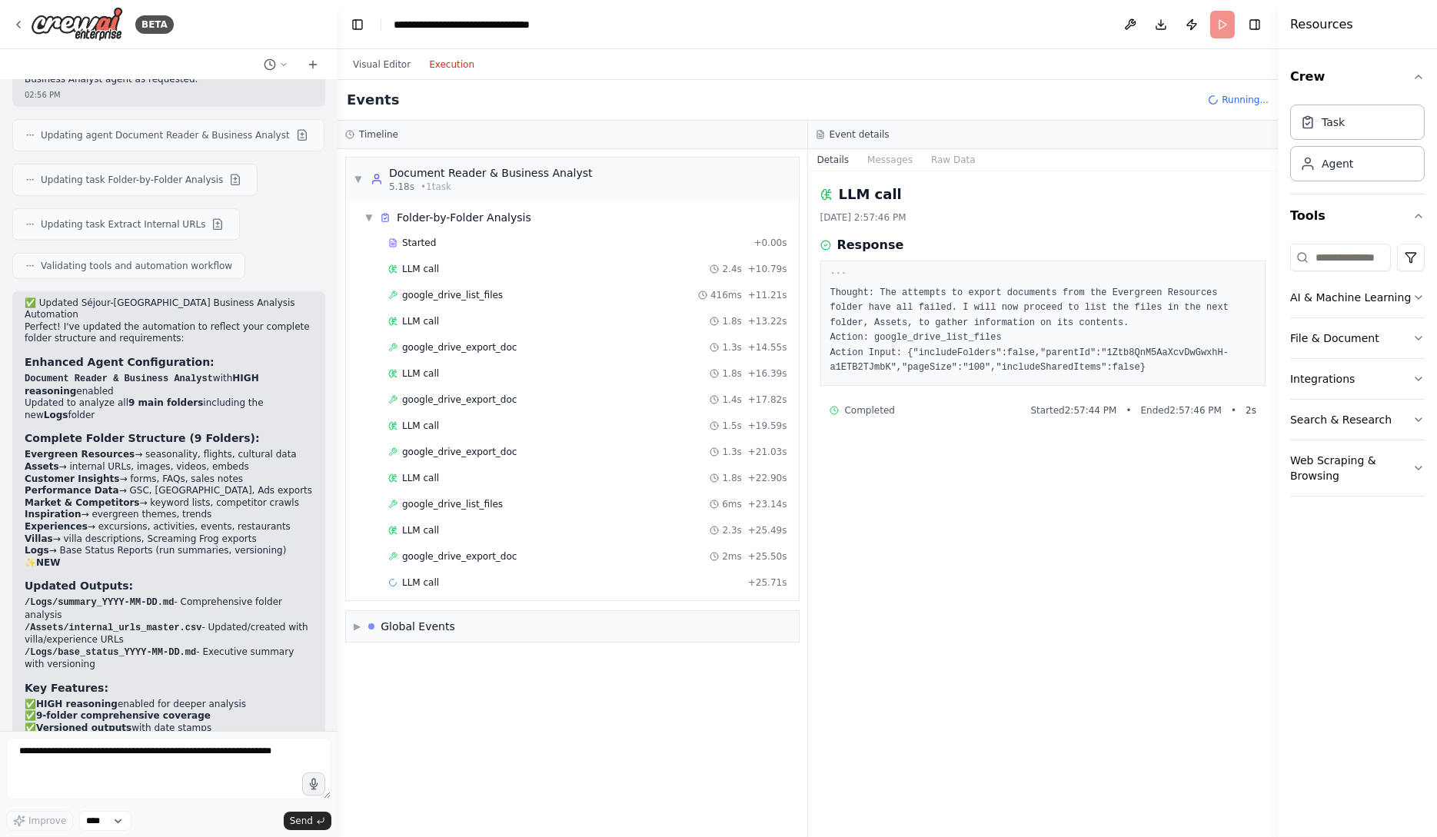
click at [895, 171] on div "LLM call 8/16/2025, 2:57:46 PM Response ``` Thought: The attempts to export doc…" at bounding box center [1043, 504] width 471 height 666
click at [895, 158] on button "Messages" at bounding box center [890, 160] width 64 height 22
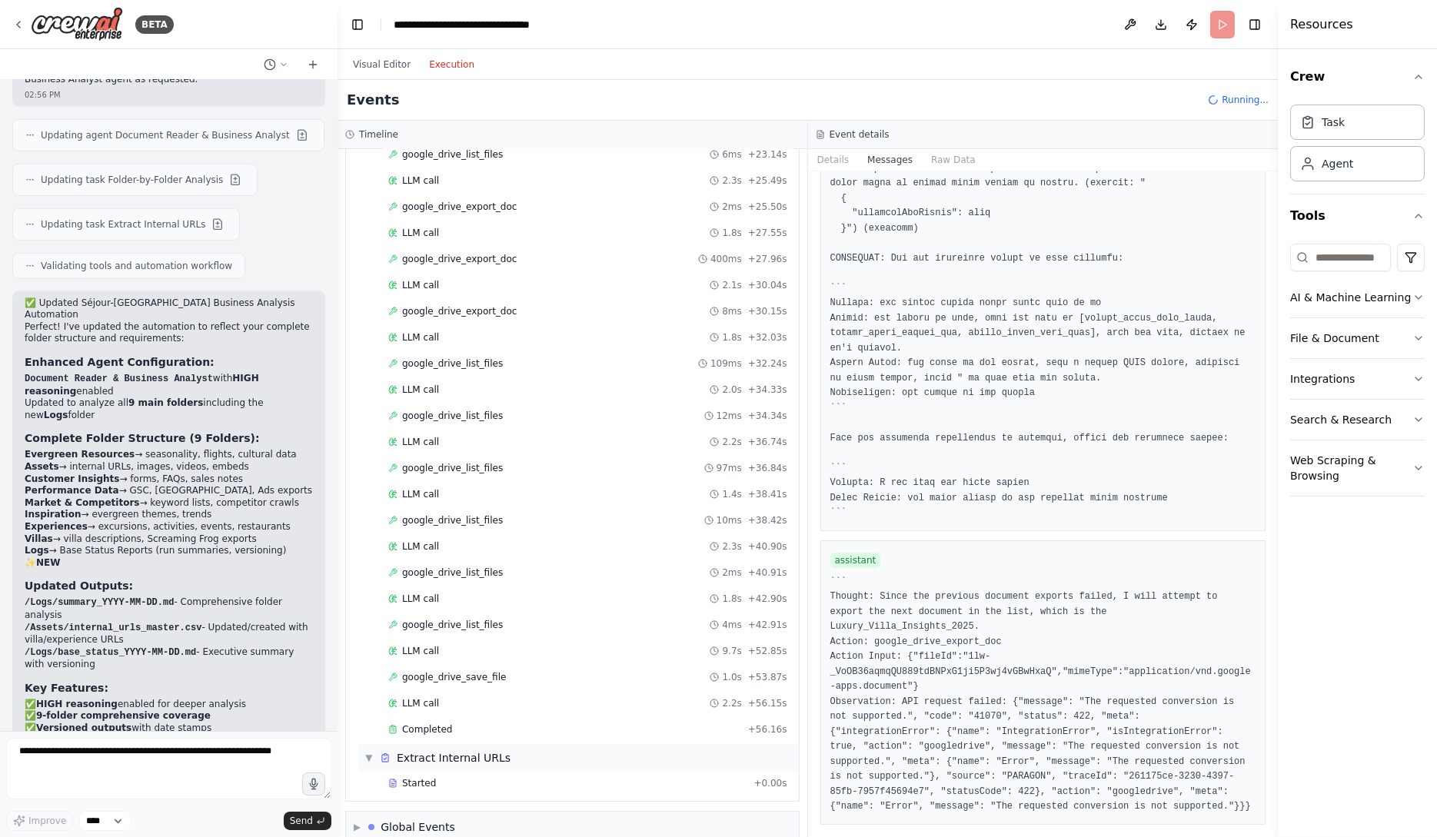
scroll to position [367, 0]
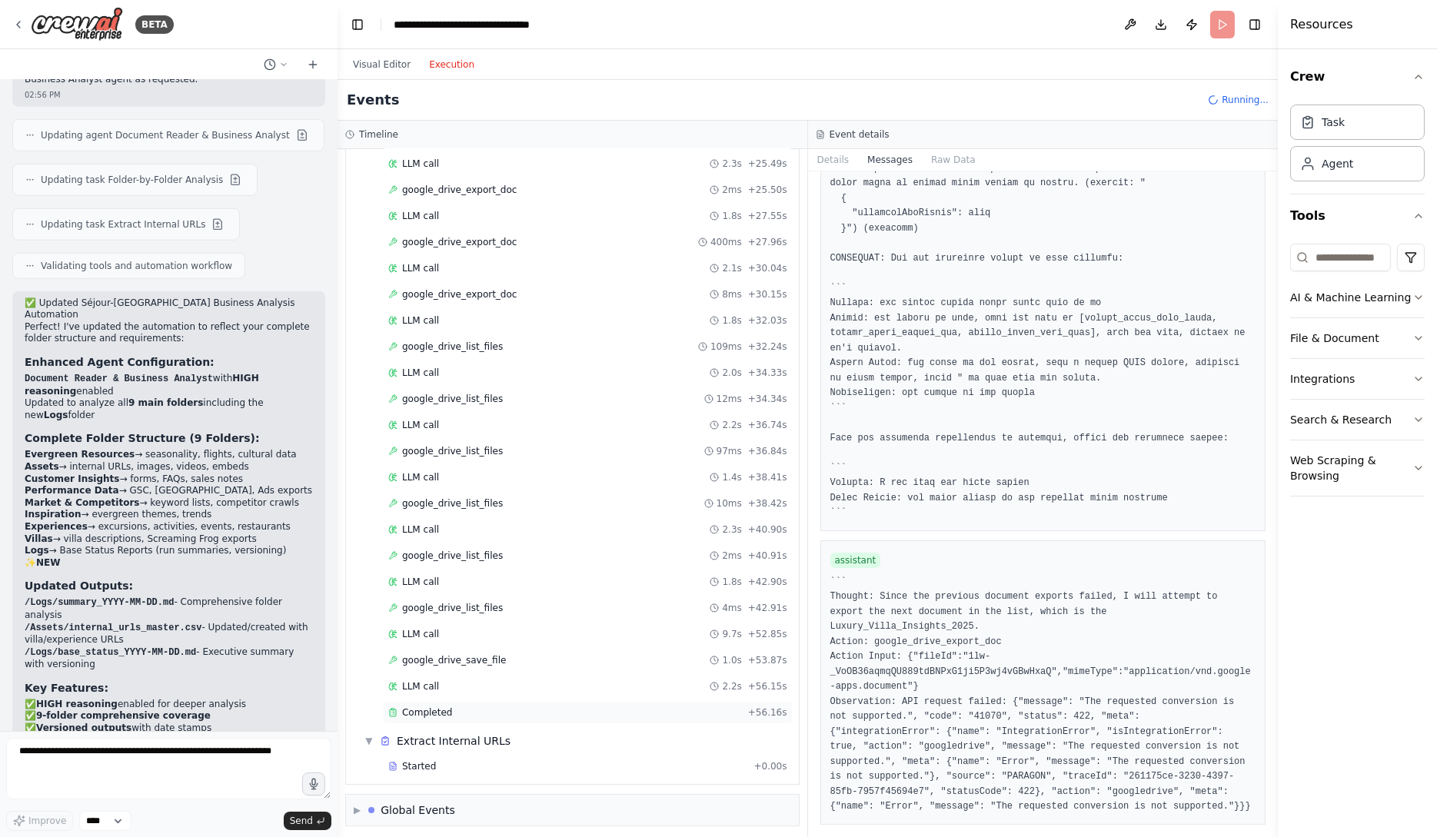
click at [611, 707] on div "Completed" at bounding box center [565, 713] width 354 height 12
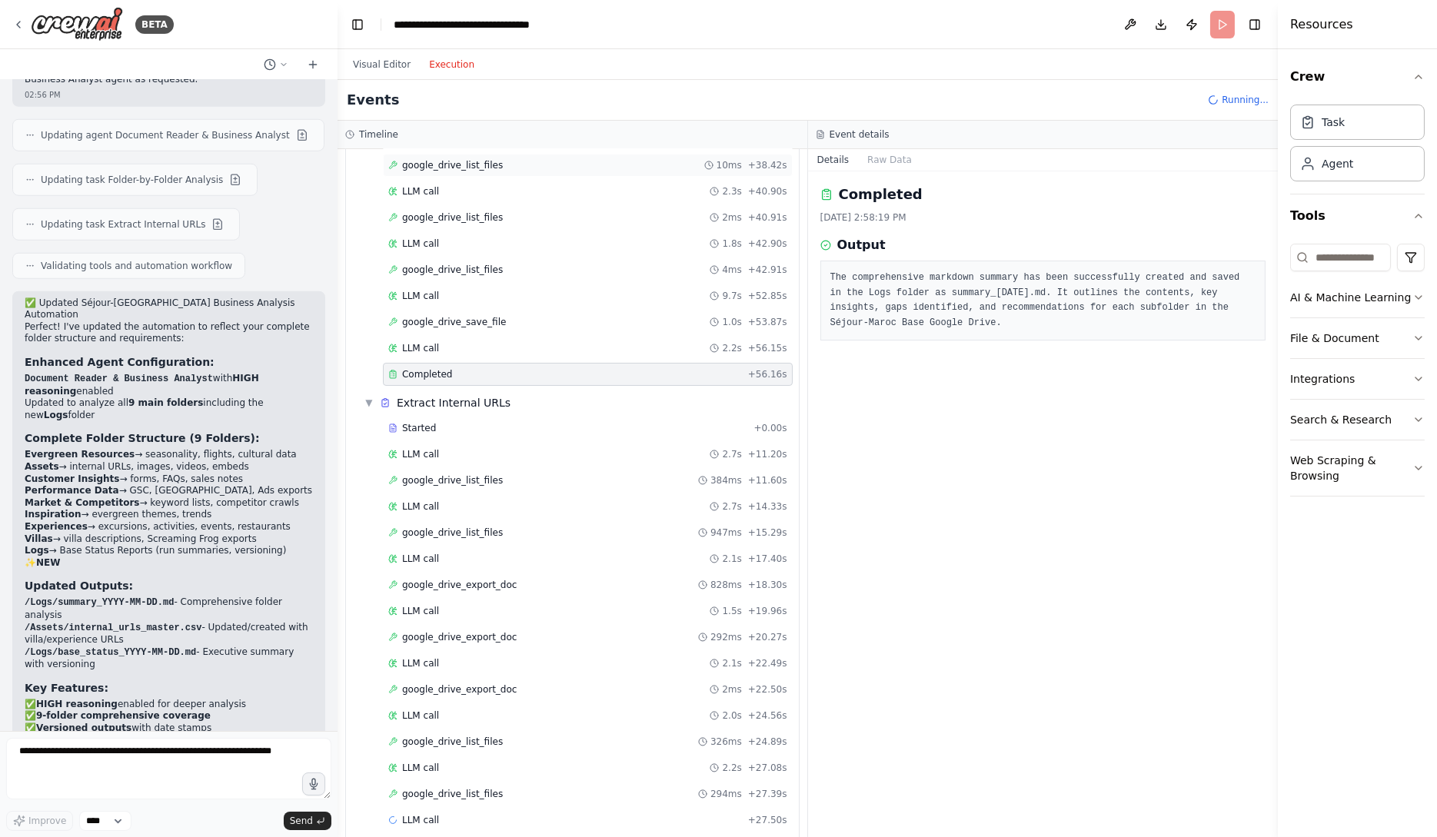
scroll to position [757, 0]
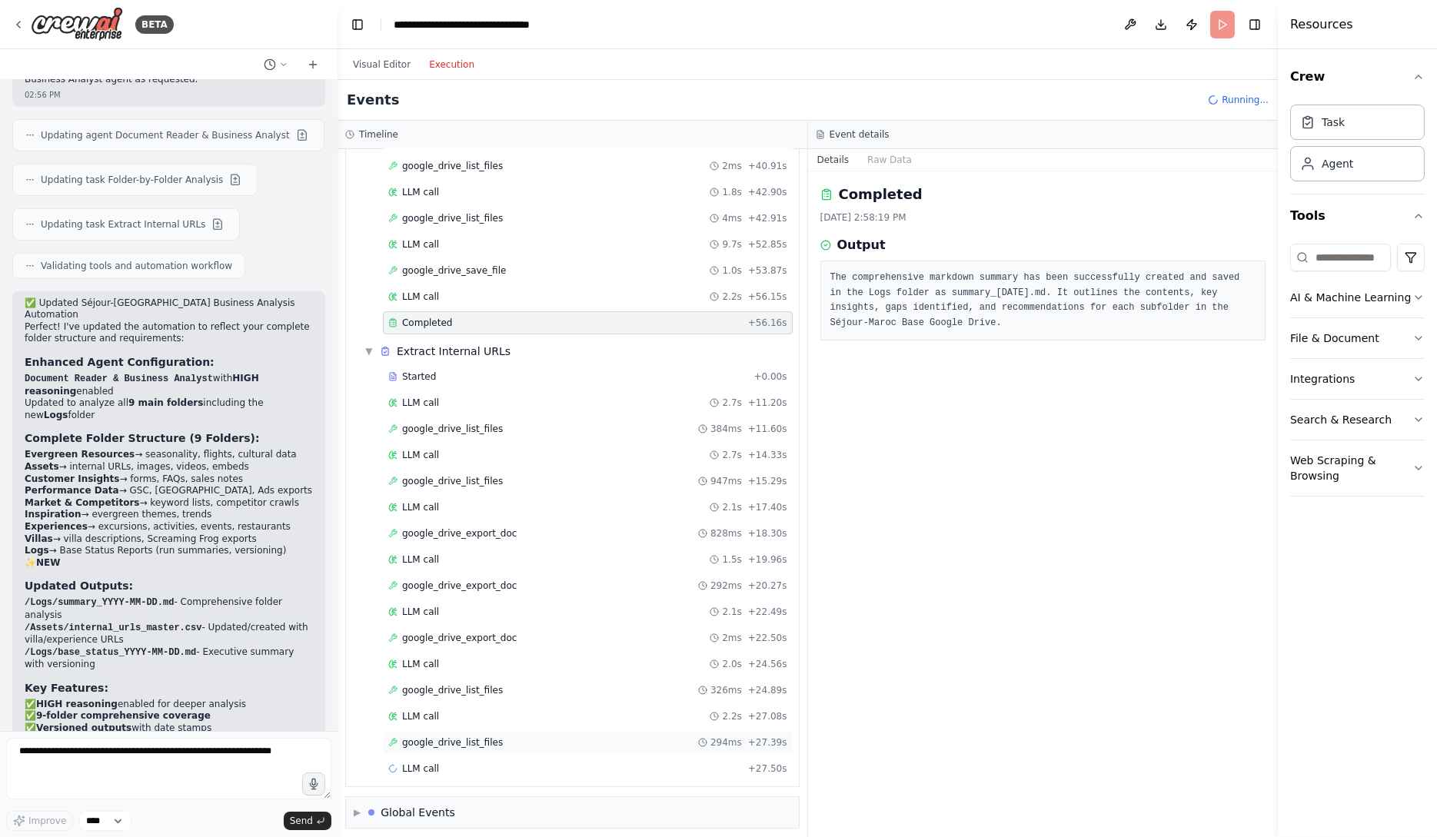
click at [564, 737] on div "google_drive_list_files 294ms + 27.39s" at bounding box center [587, 743] width 399 height 12
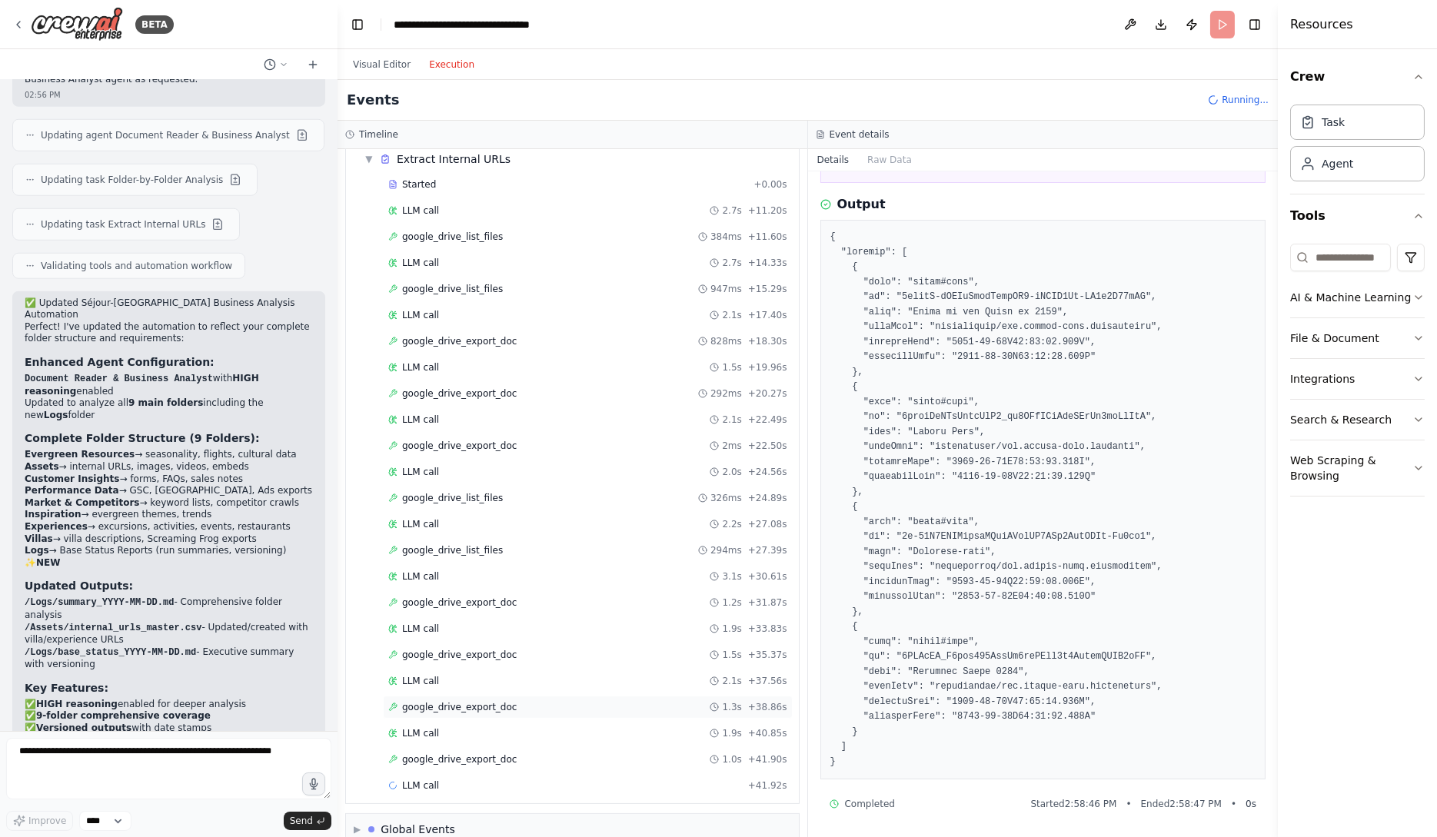
scroll to position [965, 0]
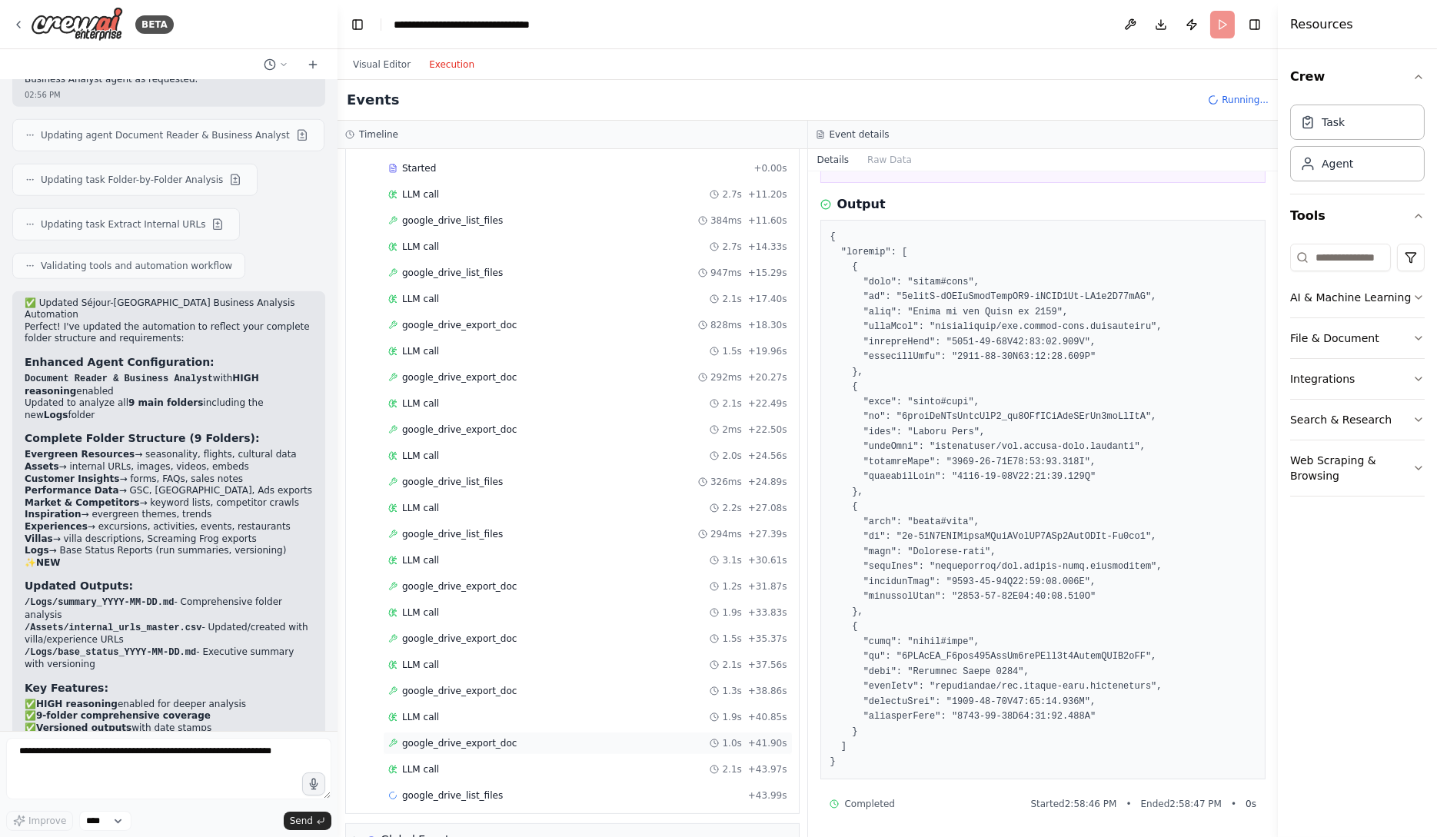
click at [632, 737] on div "google_drive_export_doc 1.0s + 41.90s" at bounding box center [587, 743] width 399 height 12
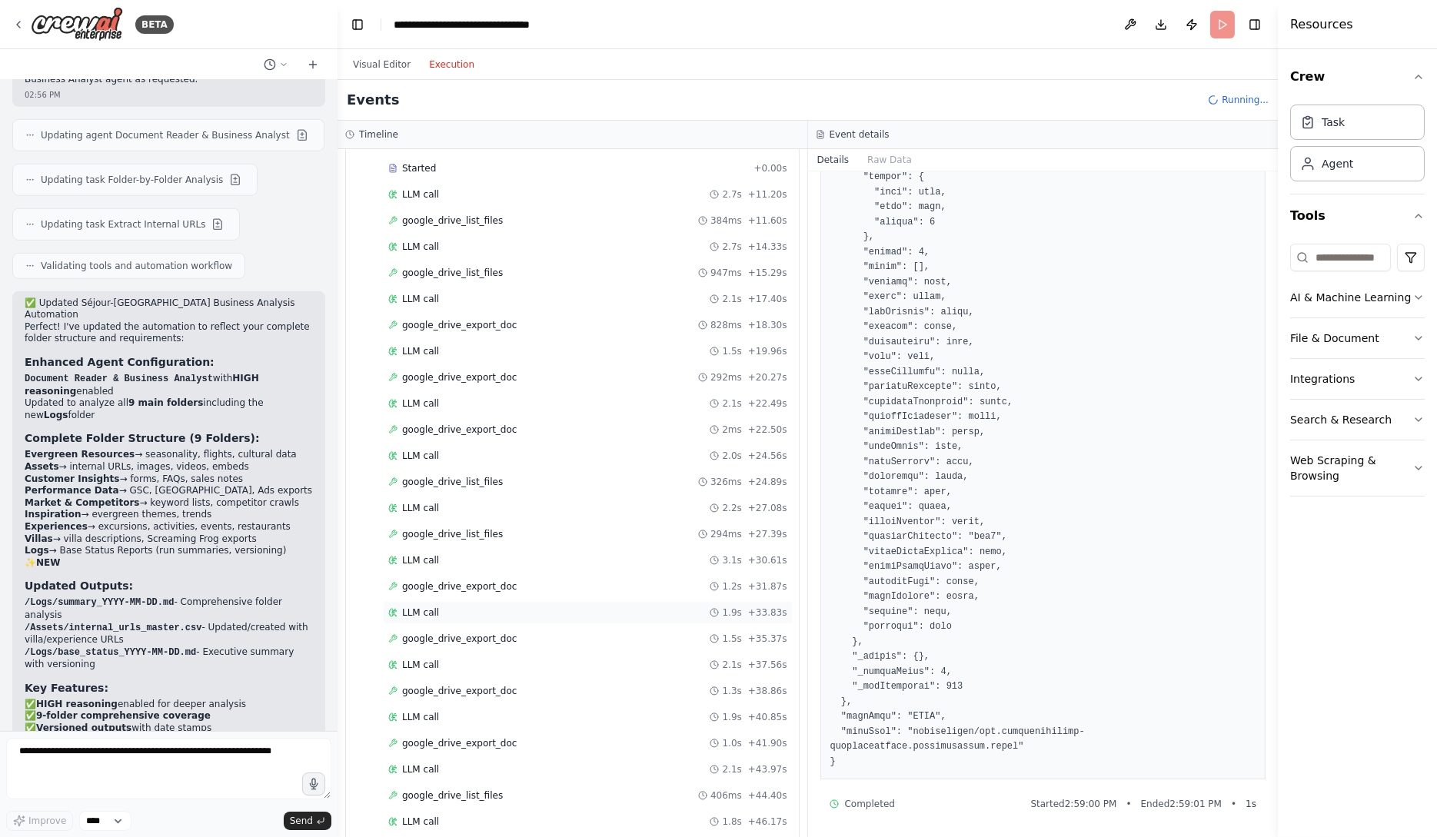
scroll to position [1069, 0]
click at [627, 738] on div "google_drive_list_files 308ms + 46.49s" at bounding box center [587, 744] width 399 height 12
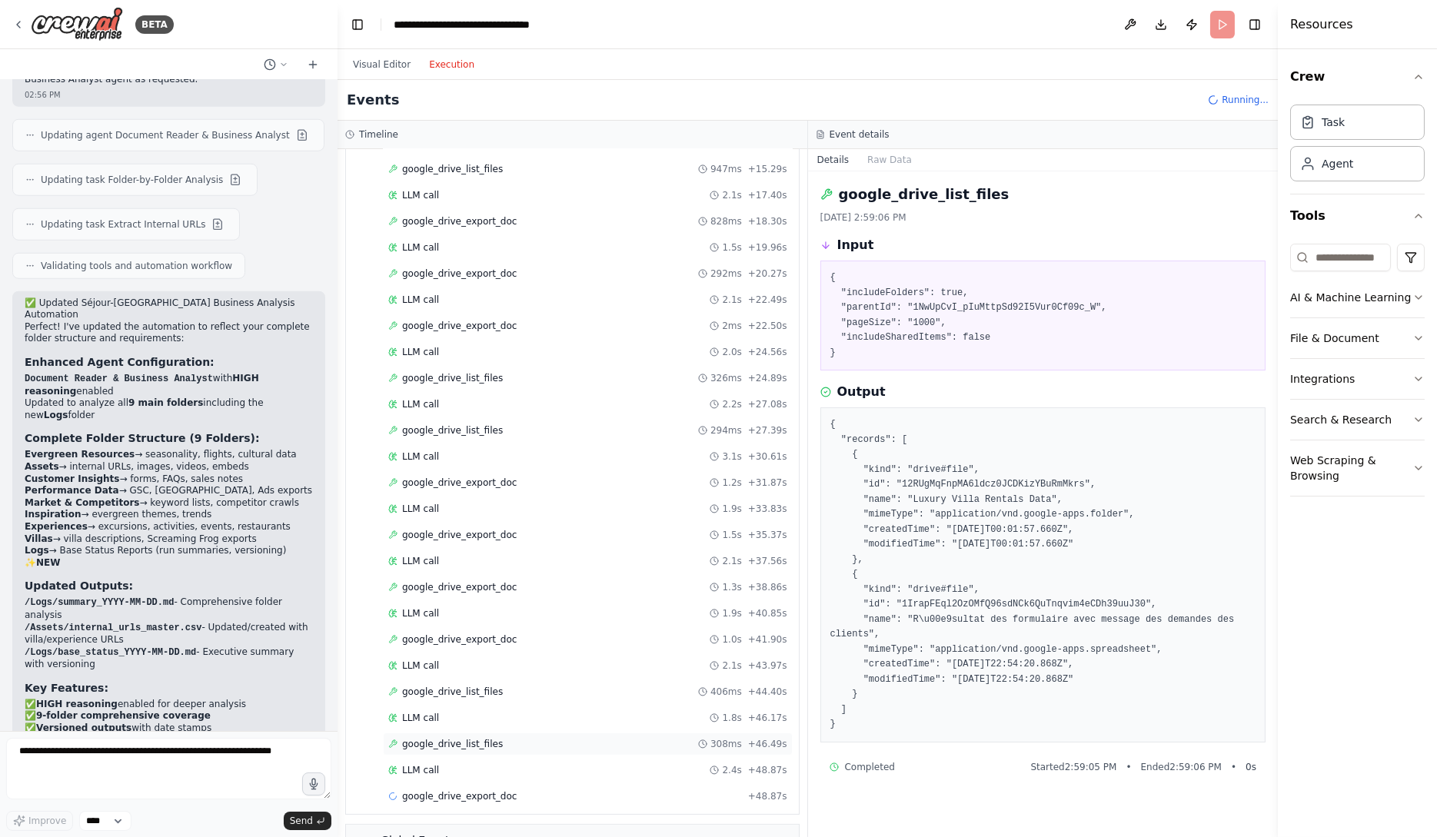
scroll to position [1095, 0]
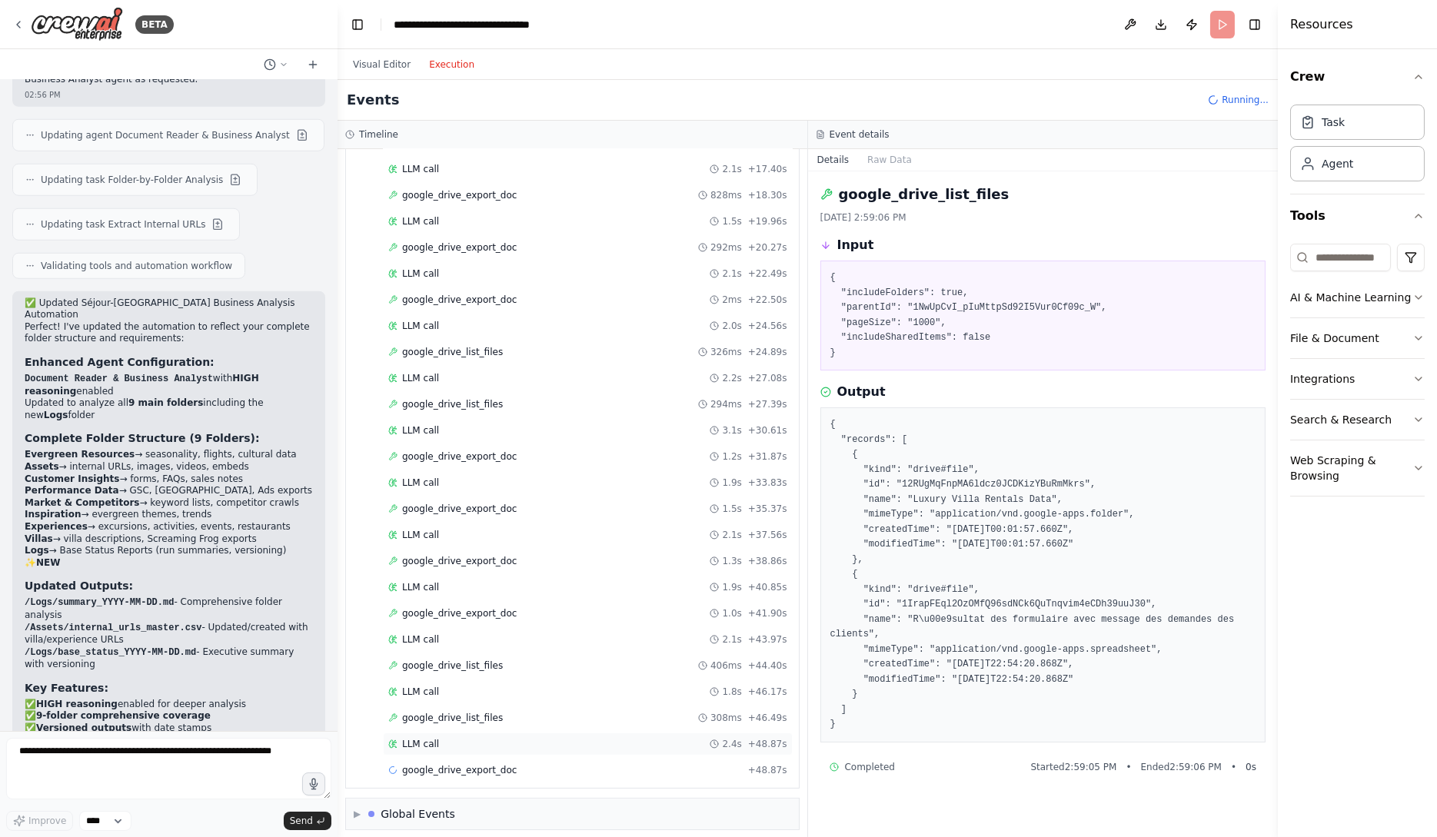
click at [625, 744] on div "LLM call 2.4s + 48.87s" at bounding box center [588, 744] width 410 height 23
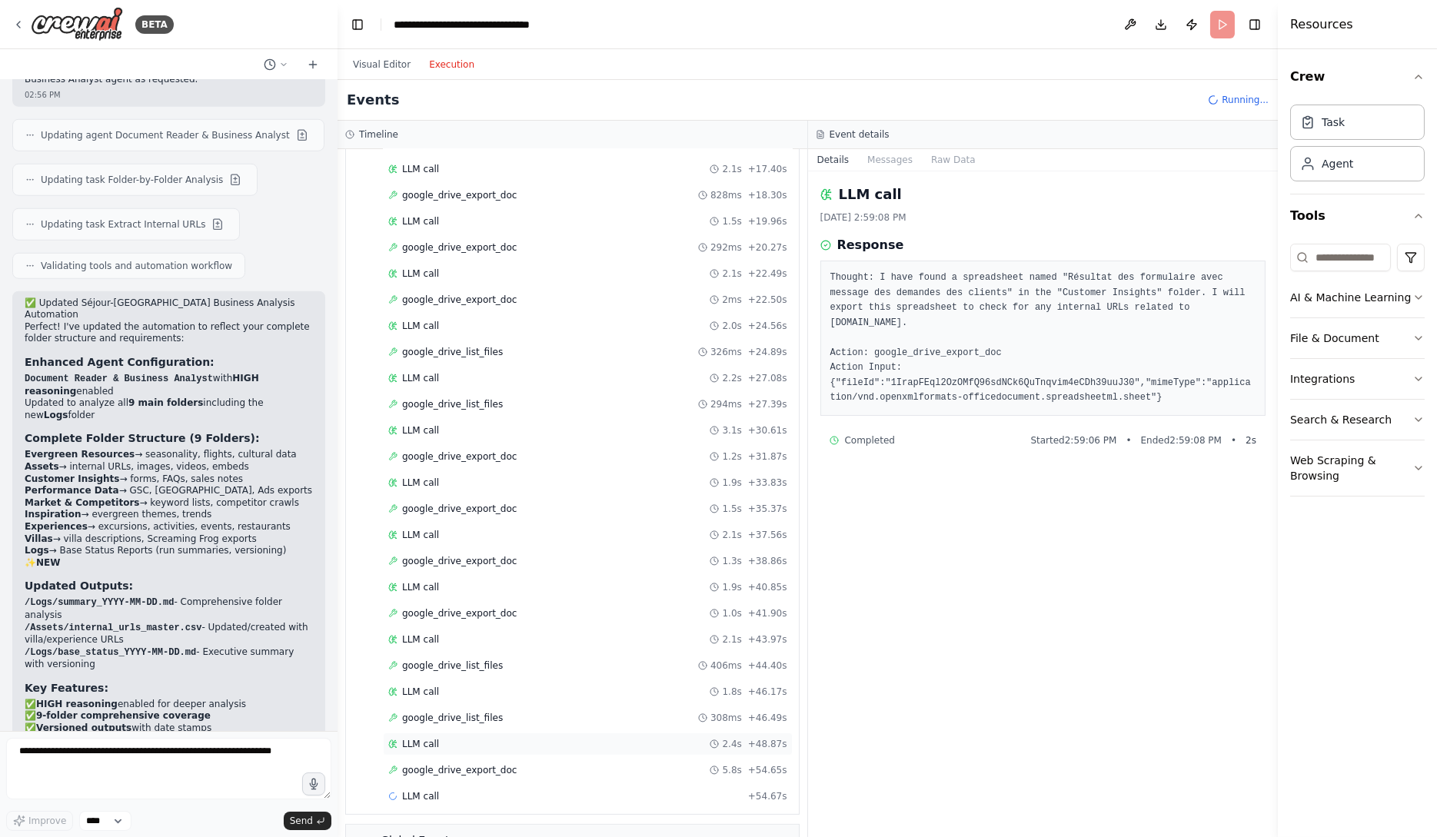
scroll to position [1121, 0]
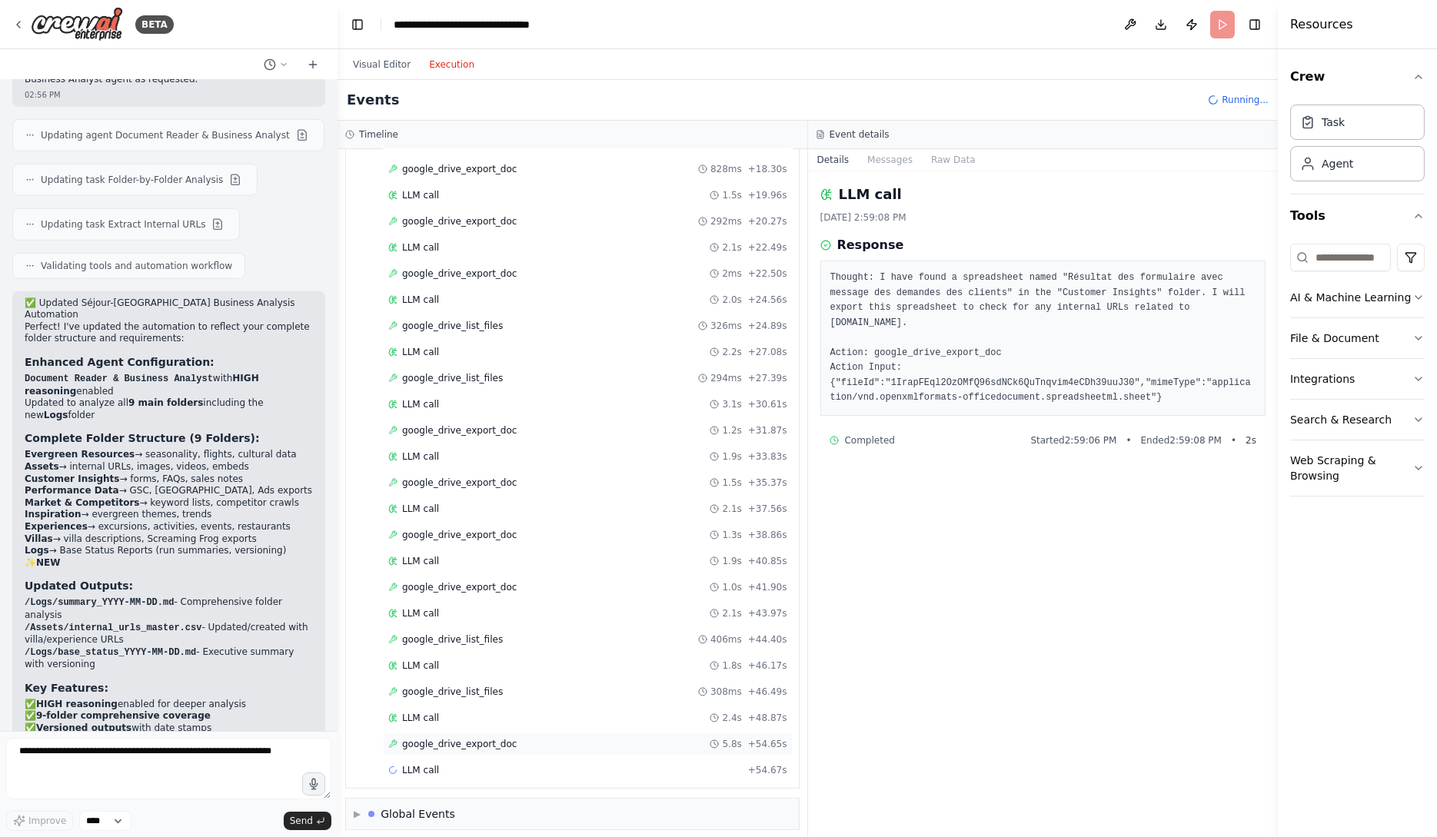
click at [621, 738] on div "google_drive_export_doc 5.8s + 54.65s" at bounding box center [587, 744] width 399 height 12
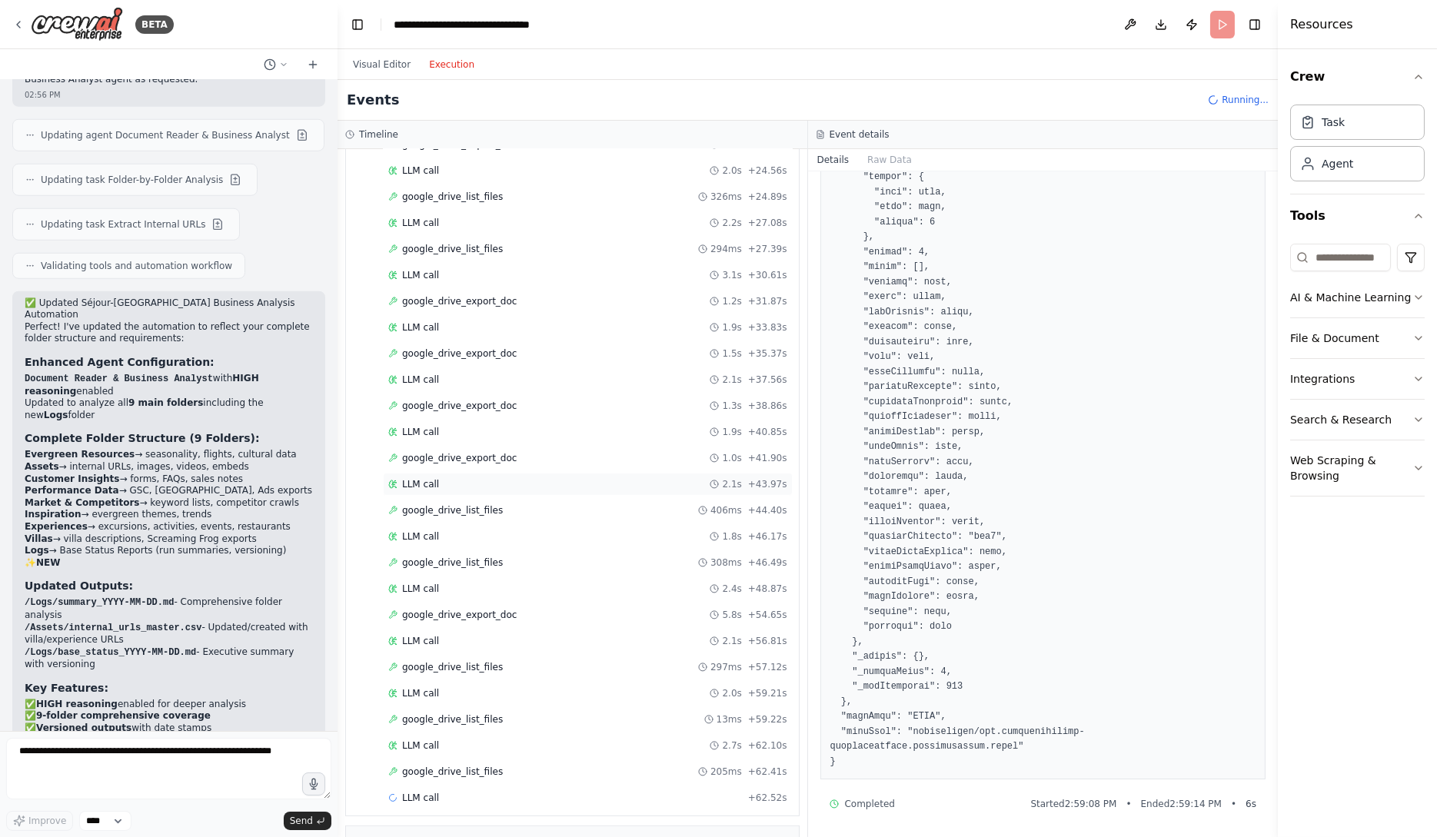
scroll to position [1276, 0]
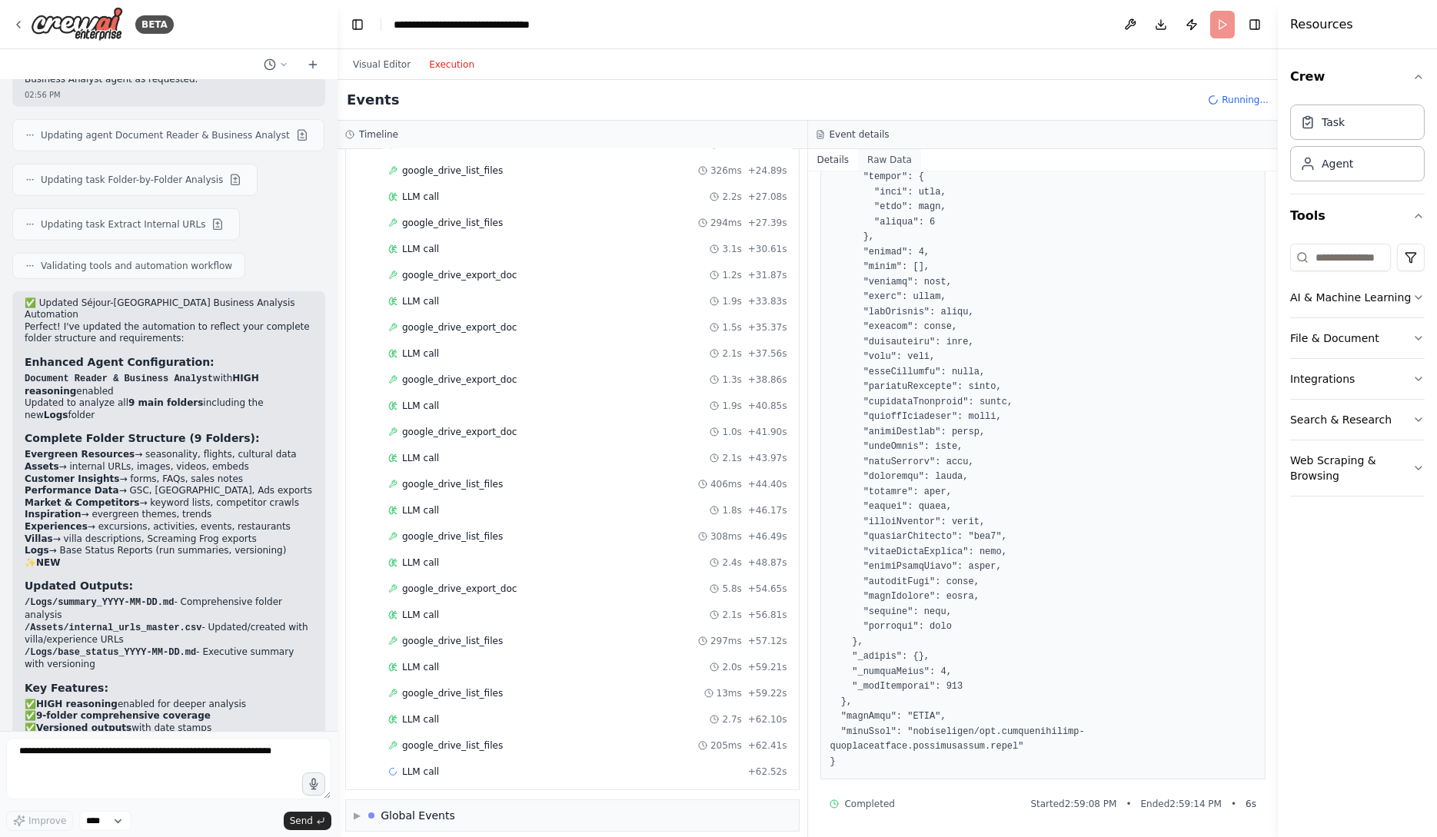
click at [884, 155] on button "Raw Data" at bounding box center [889, 160] width 63 height 22
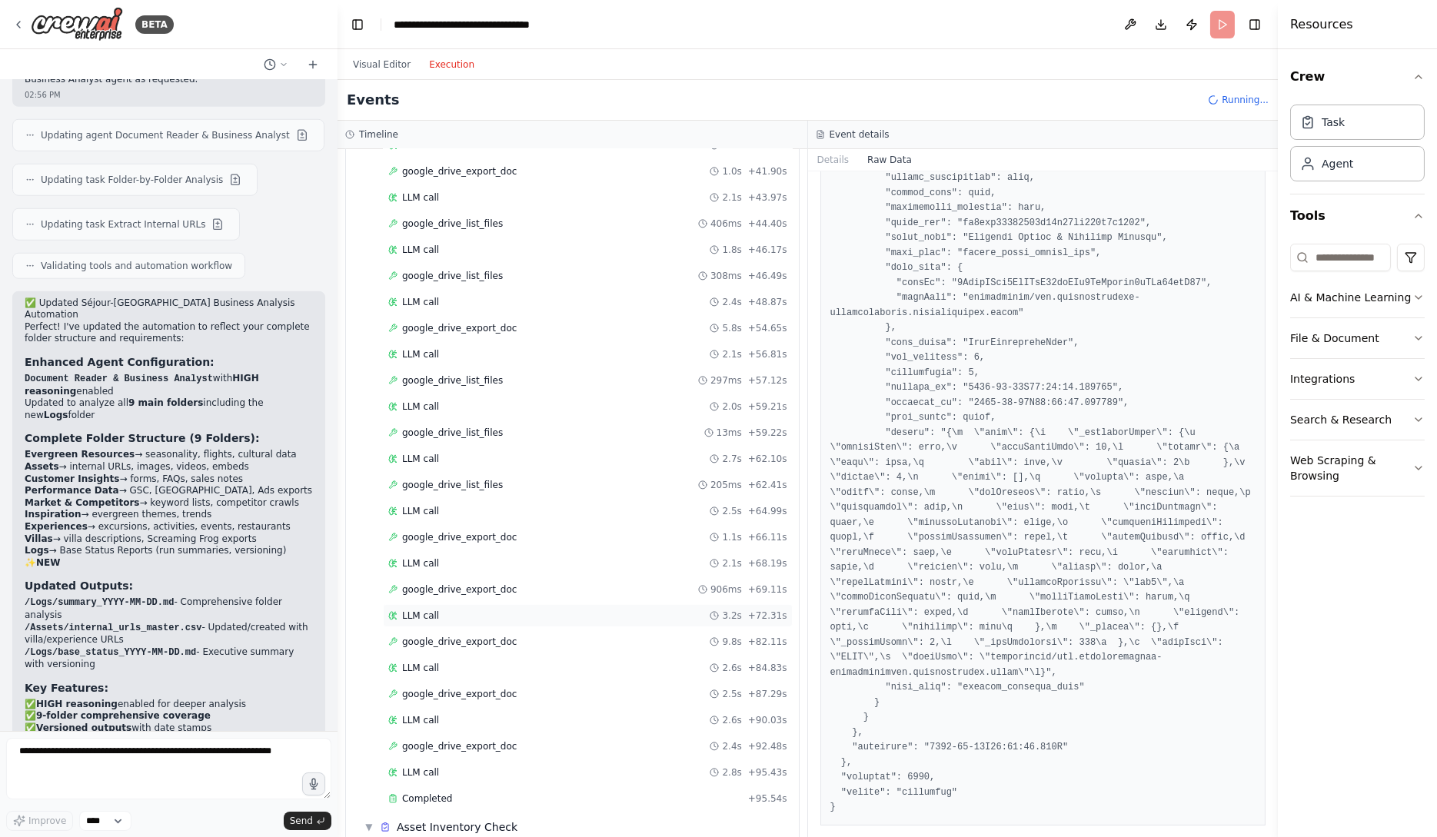
scroll to position [1616, 0]
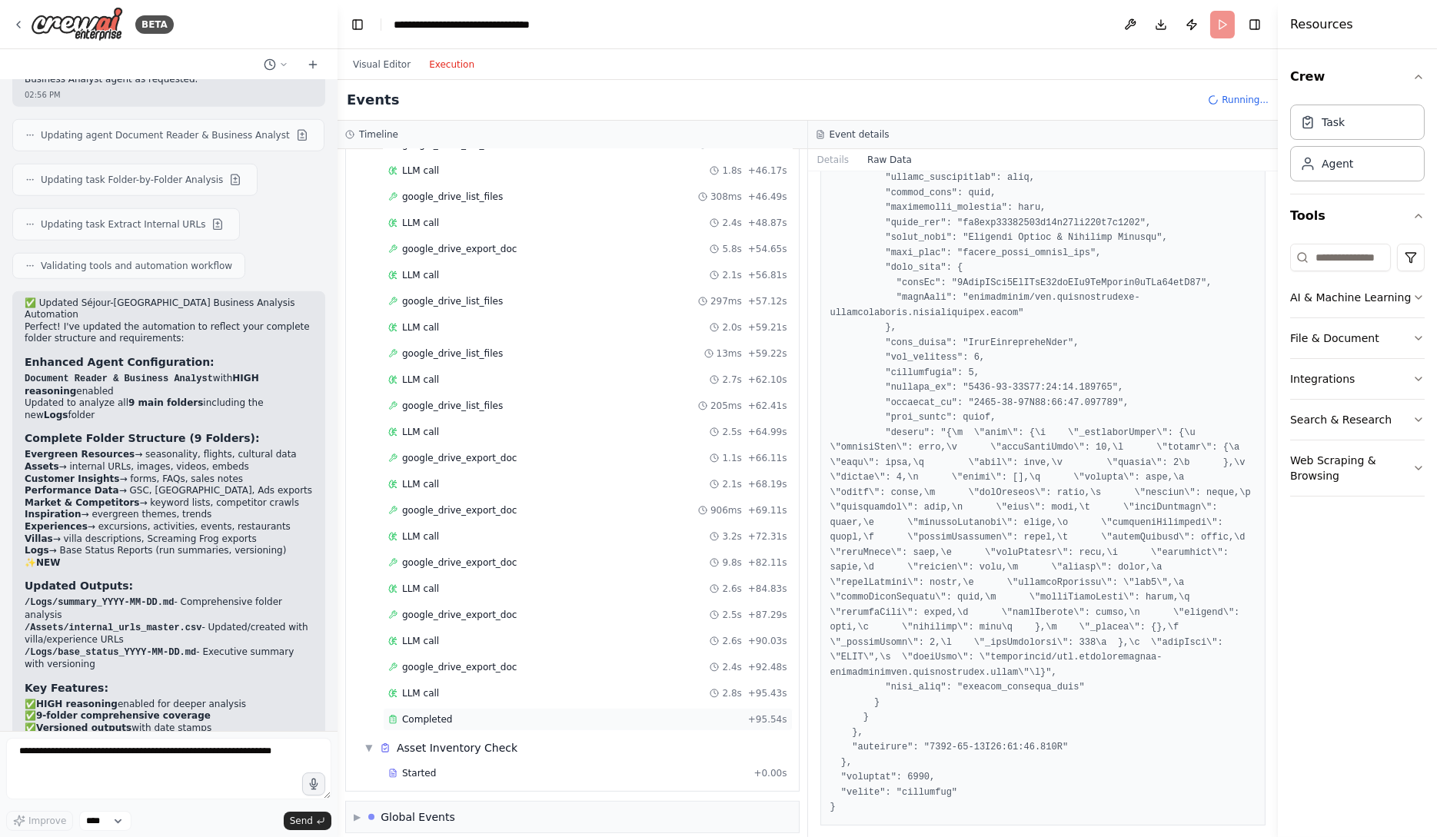
click at [550, 714] on div "Completed" at bounding box center [565, 720] width 354 height 12
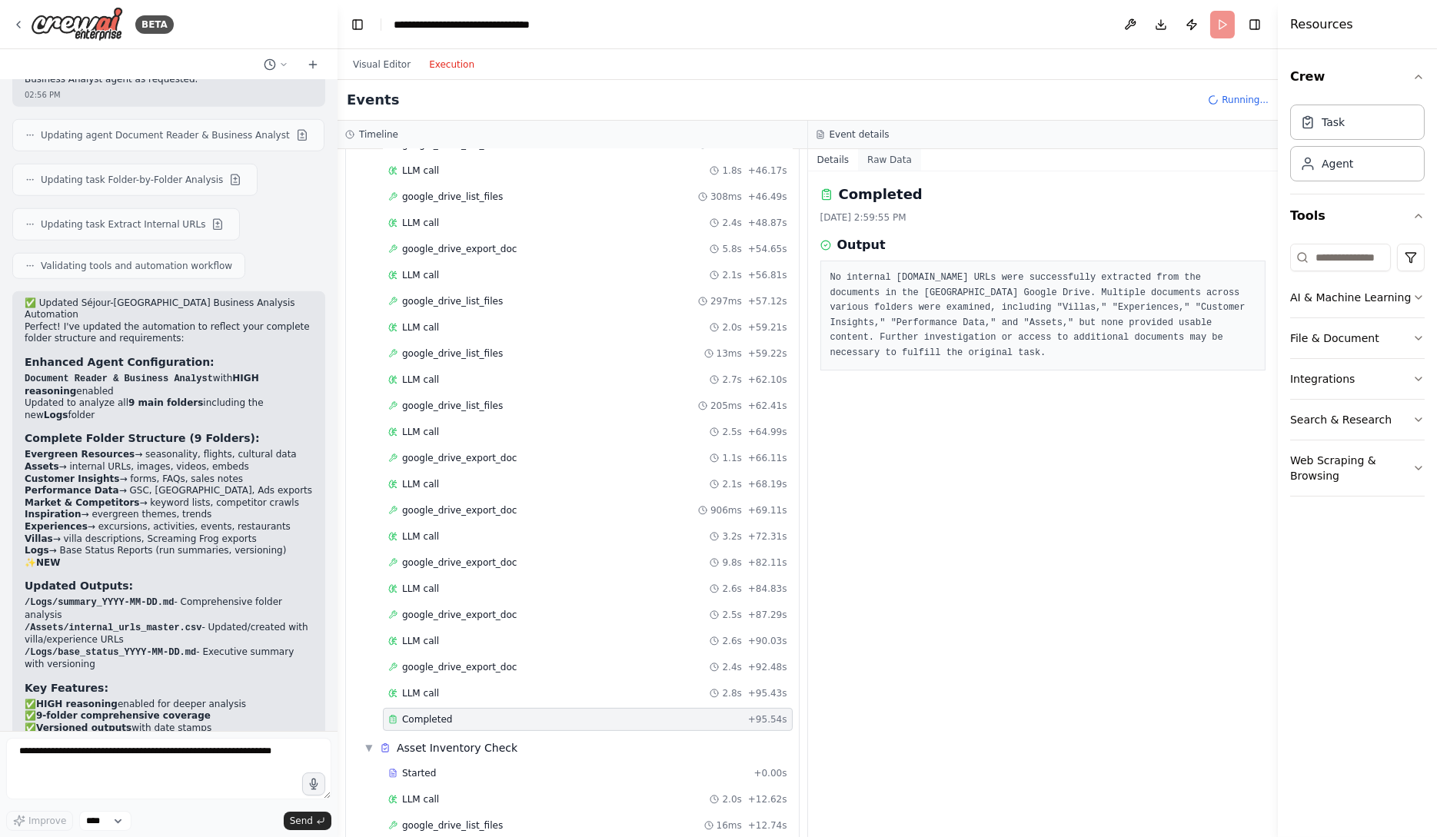
click at [890, 151] on button "Raw Data" at bounding box center [889, 160] width 63 height 22
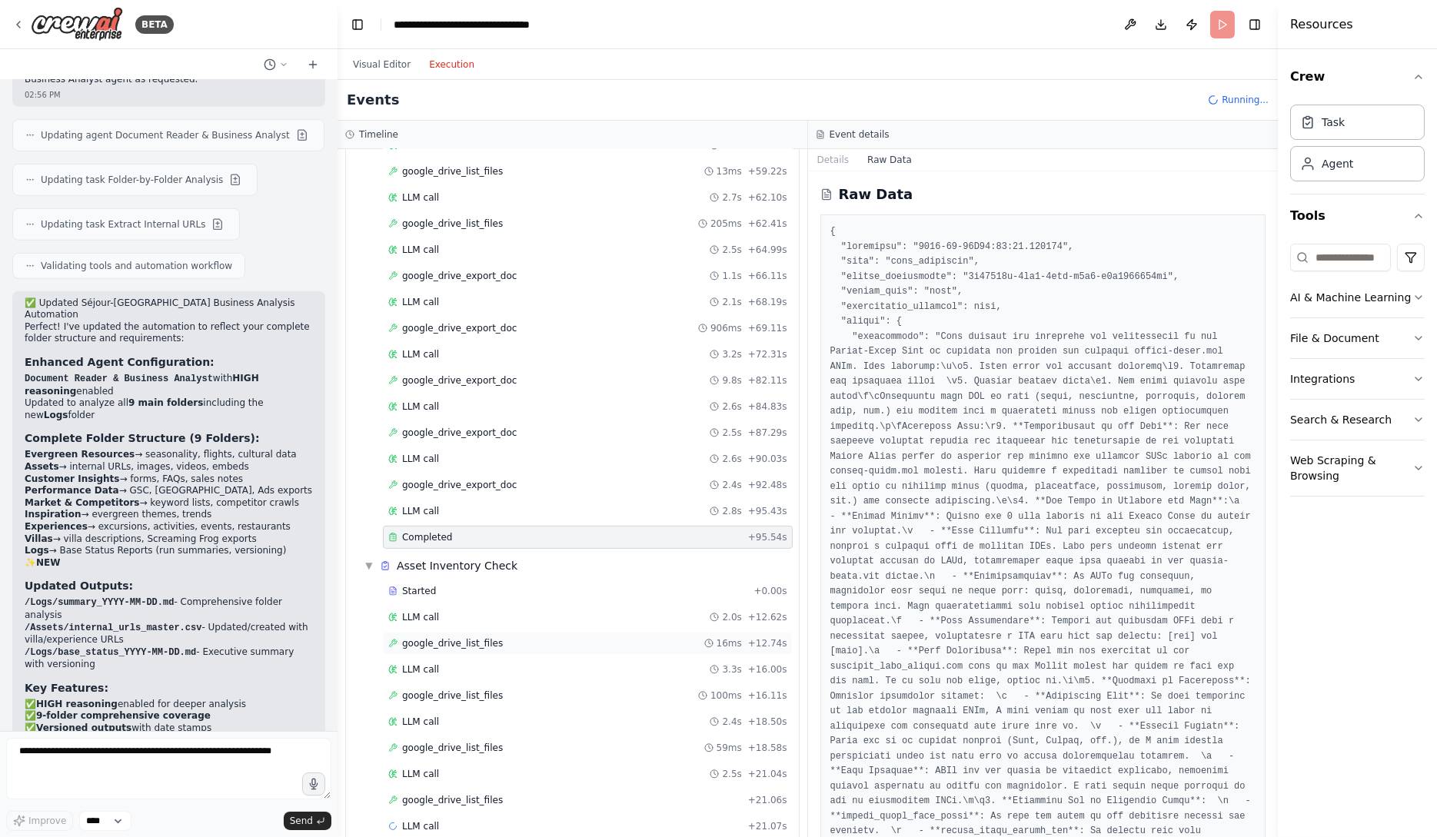
scroll to position [1850, 0]
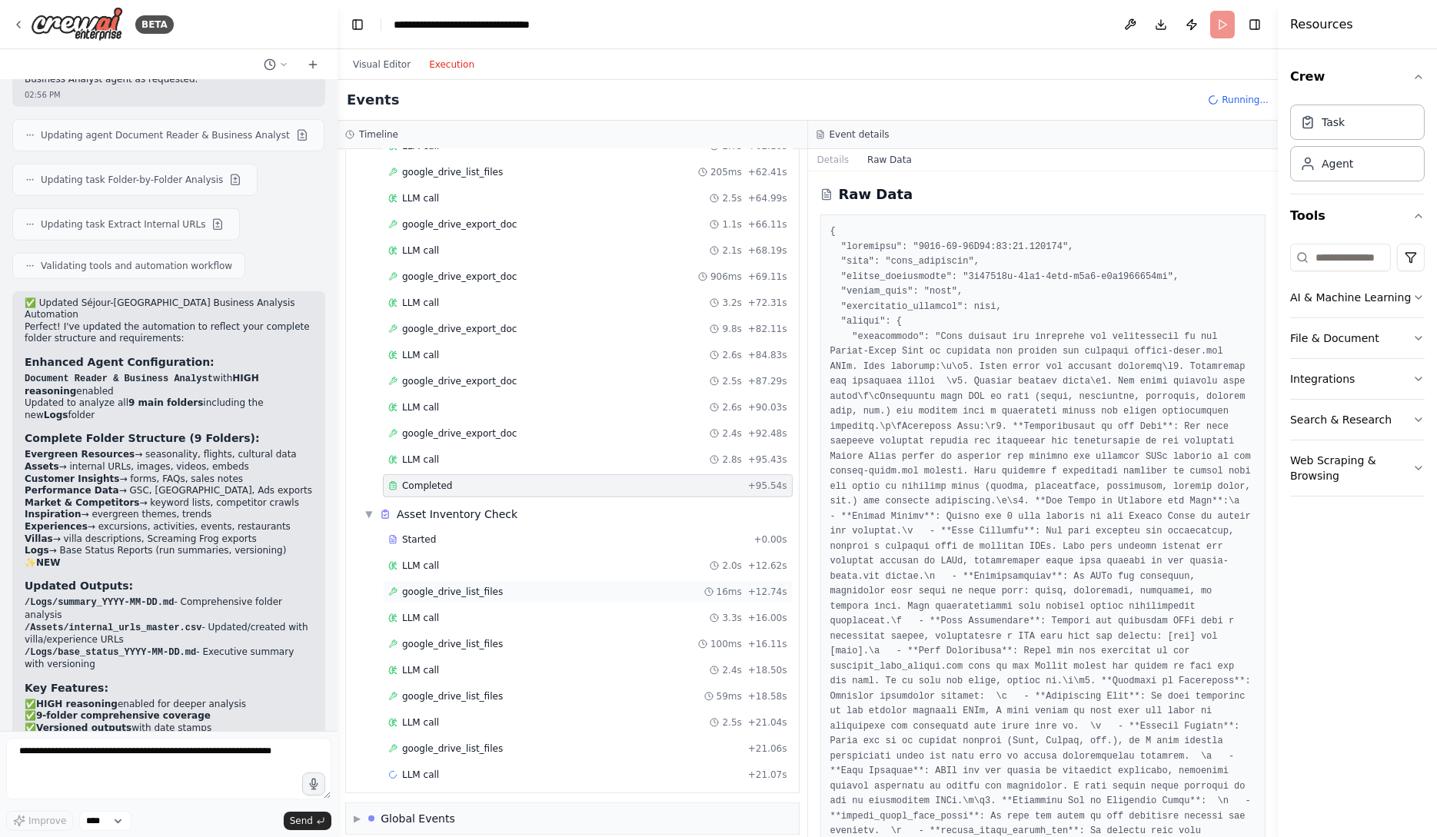
click at [546, 743] on div "google_drive_list_files + 21.06s" at bounding box center [587, 749] width 399 height 12
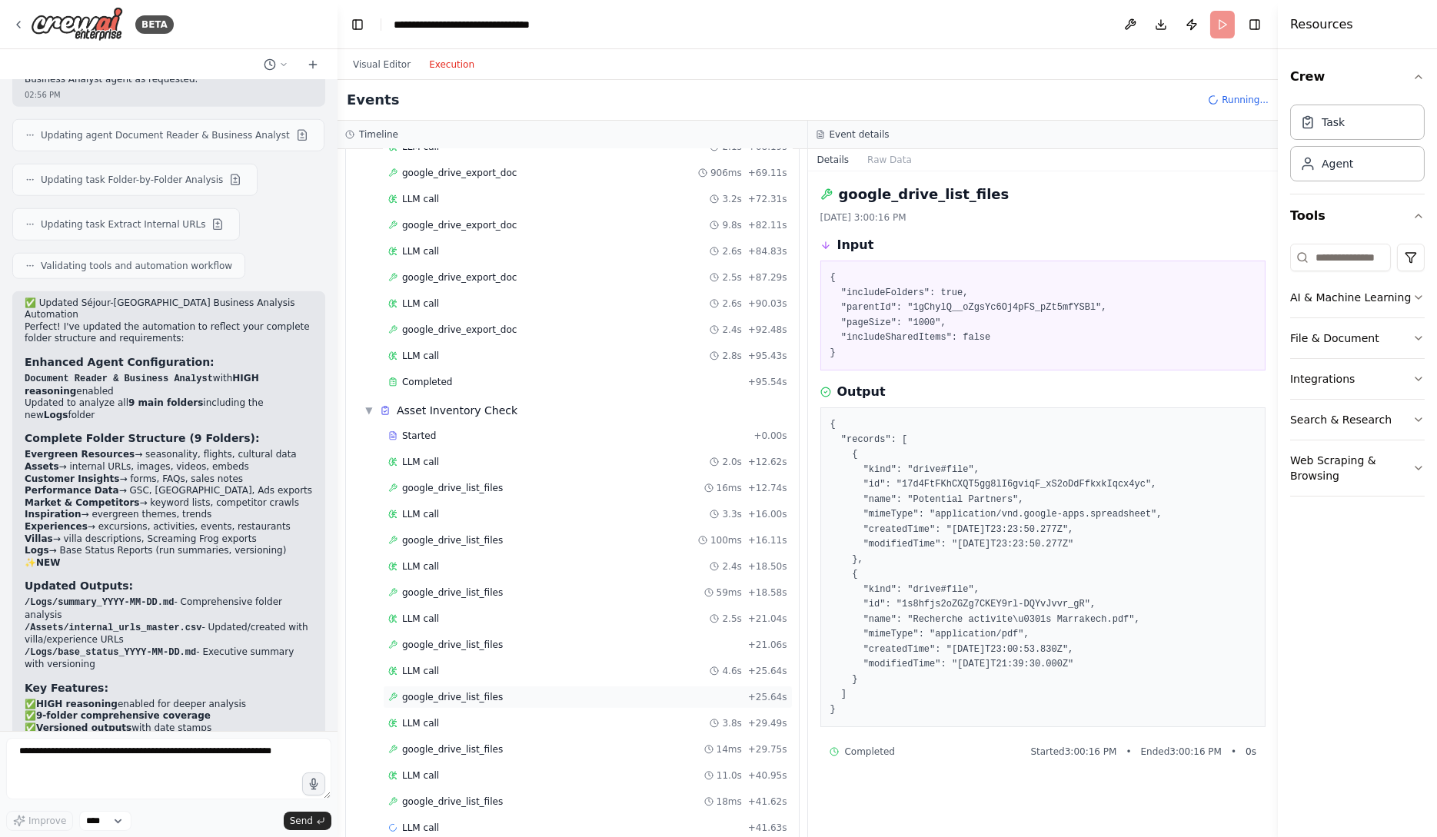
scroll to position [2006, 0]
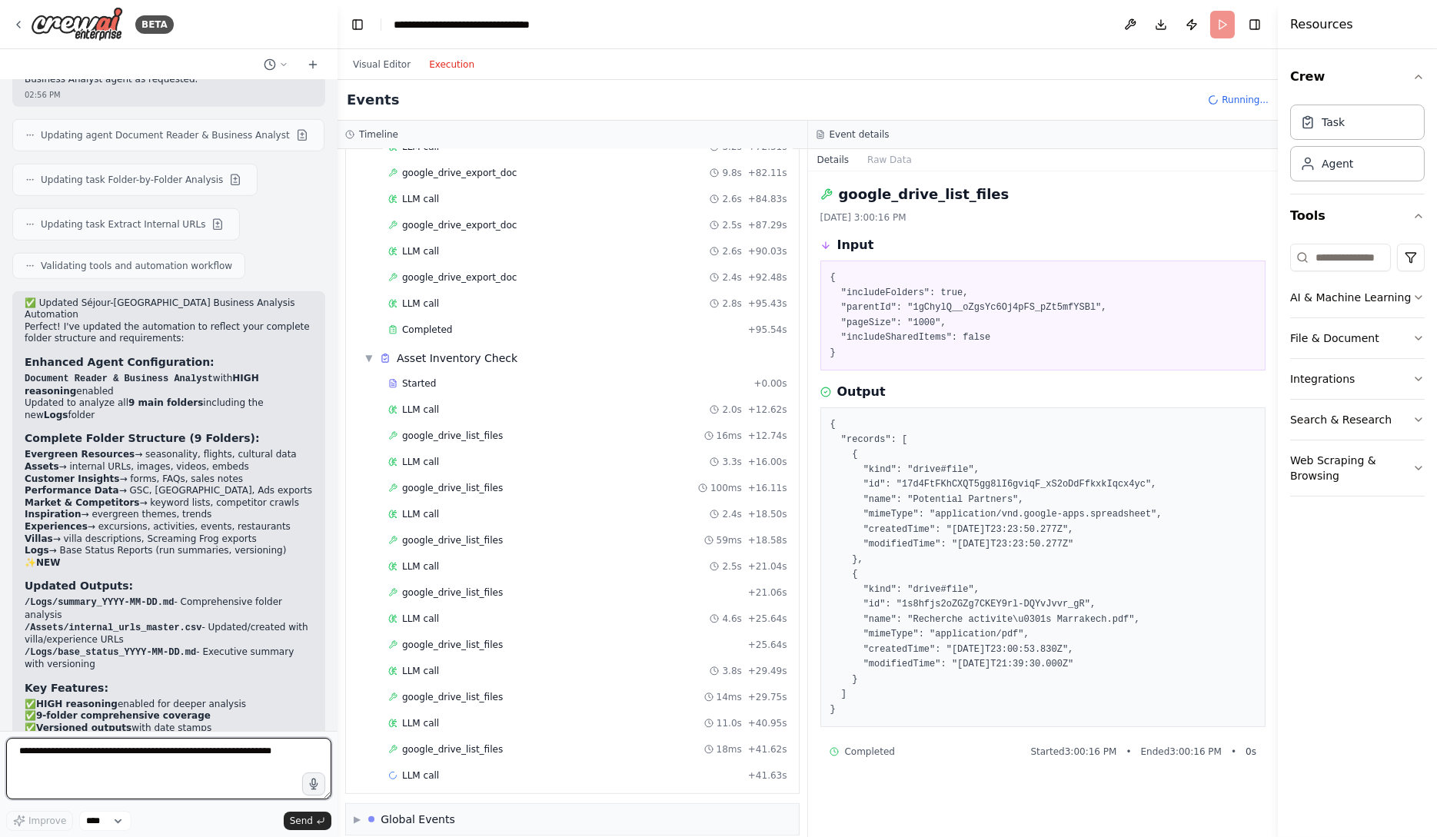
click at [265, 775] on textarea at bounding box center [168, 769] width 325 height 62
click at [179, 786] on textarea at bounding box center [168, 769] width 325 height 62
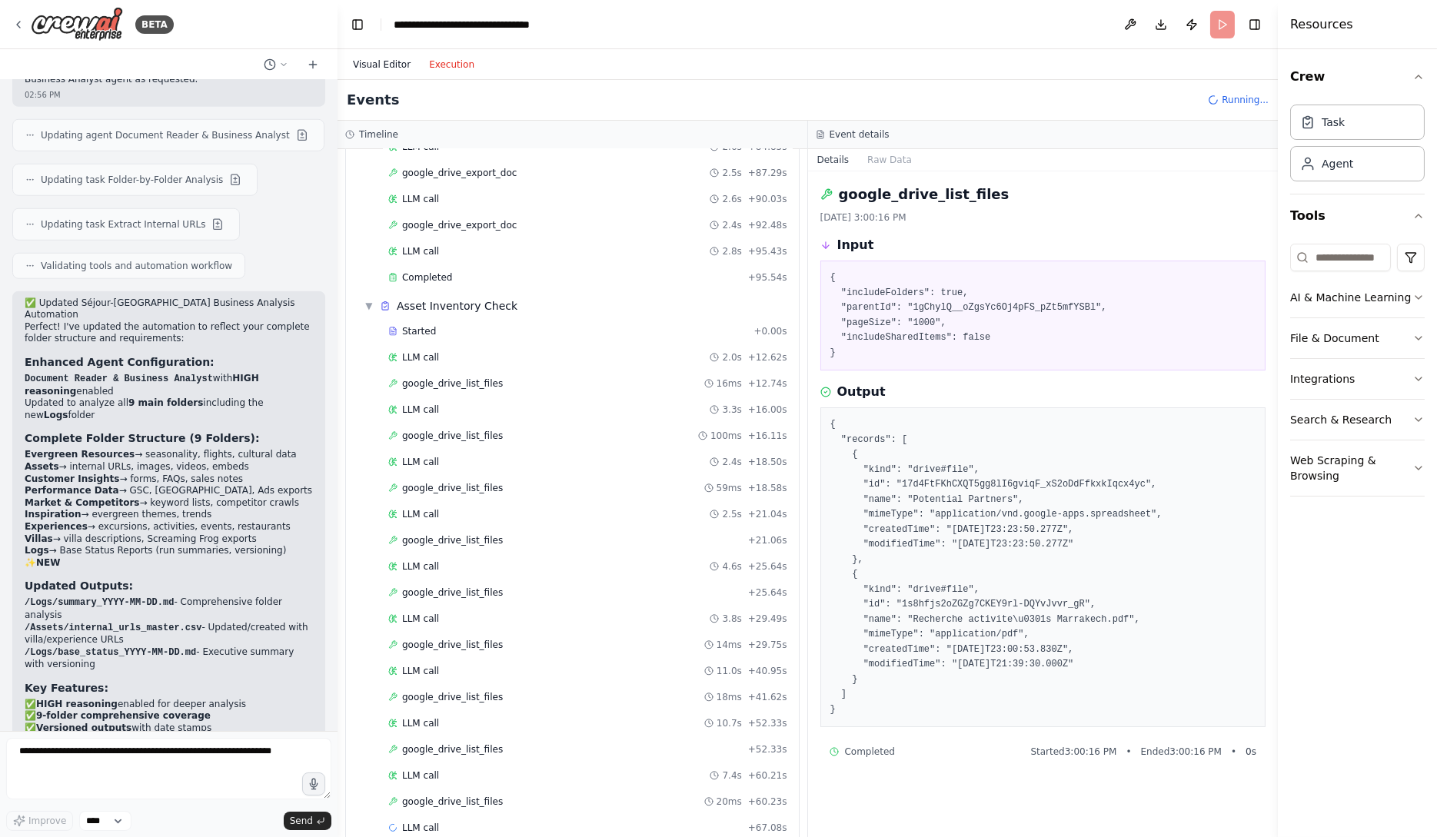
click at [371, 64] on button "Visual Editor" at bounding box center [382, 64] width 76 height 18
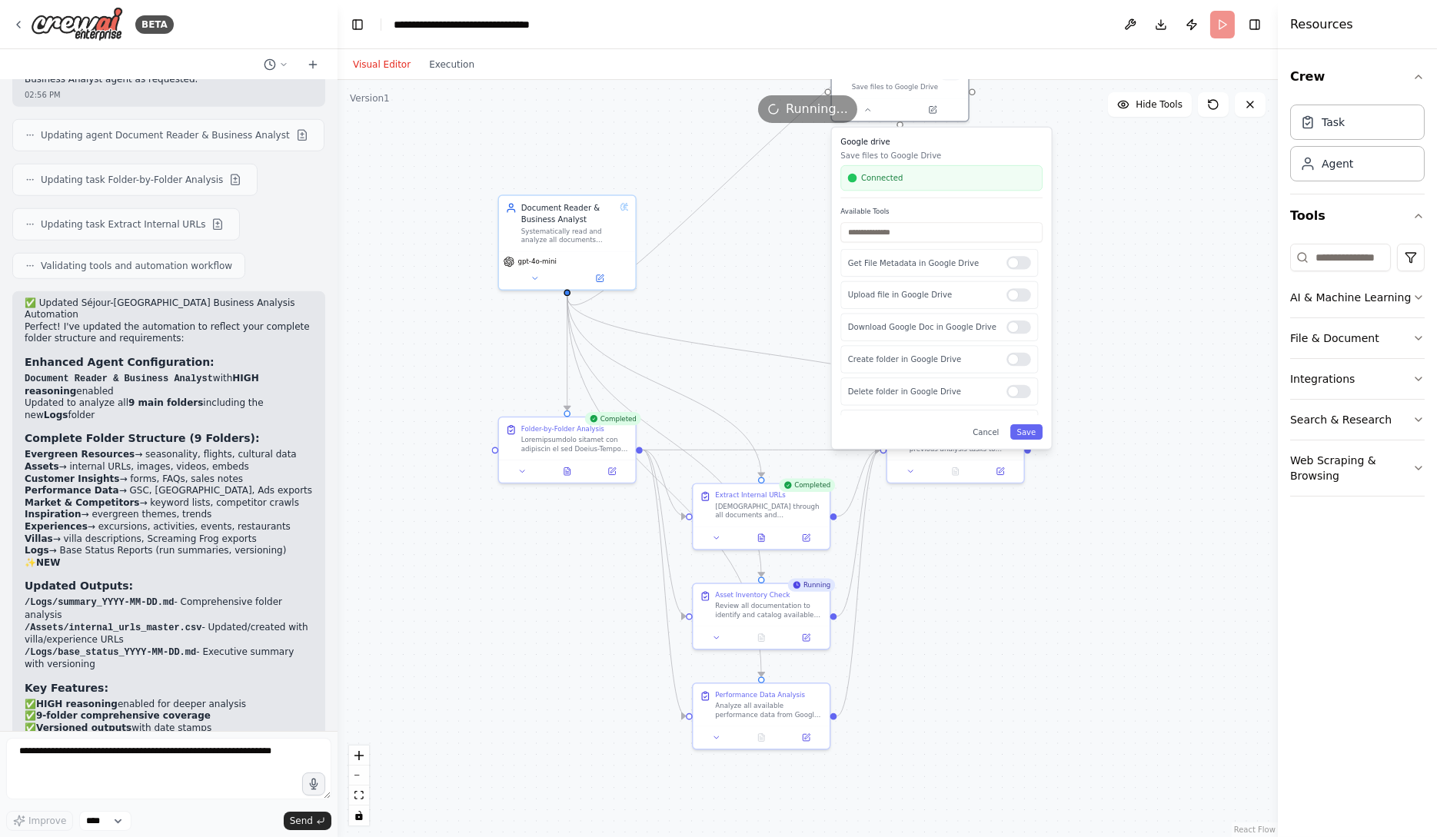
drag, startPoint x: 768, startPoint y: 403, endPoint x: 1030, endPoint y: 140, distance: 371.4
click at [1030, 140] on h3 "Google drive" at bounding box center [941, 141] width 202 height 11
click at [990, 431] on button "Cancel" at bounding box center [987, 431] width 40 height 15
click at [988, 429] on button "Cancel" at bounding box center [987, 431] width 40 height 15
click at [1108, 625] on div ".deletable-edge-delete-btn { width: 20px; height: 20px; border: 0px solid #ffff…" at bounding box center [808, 458] width 940 height 757
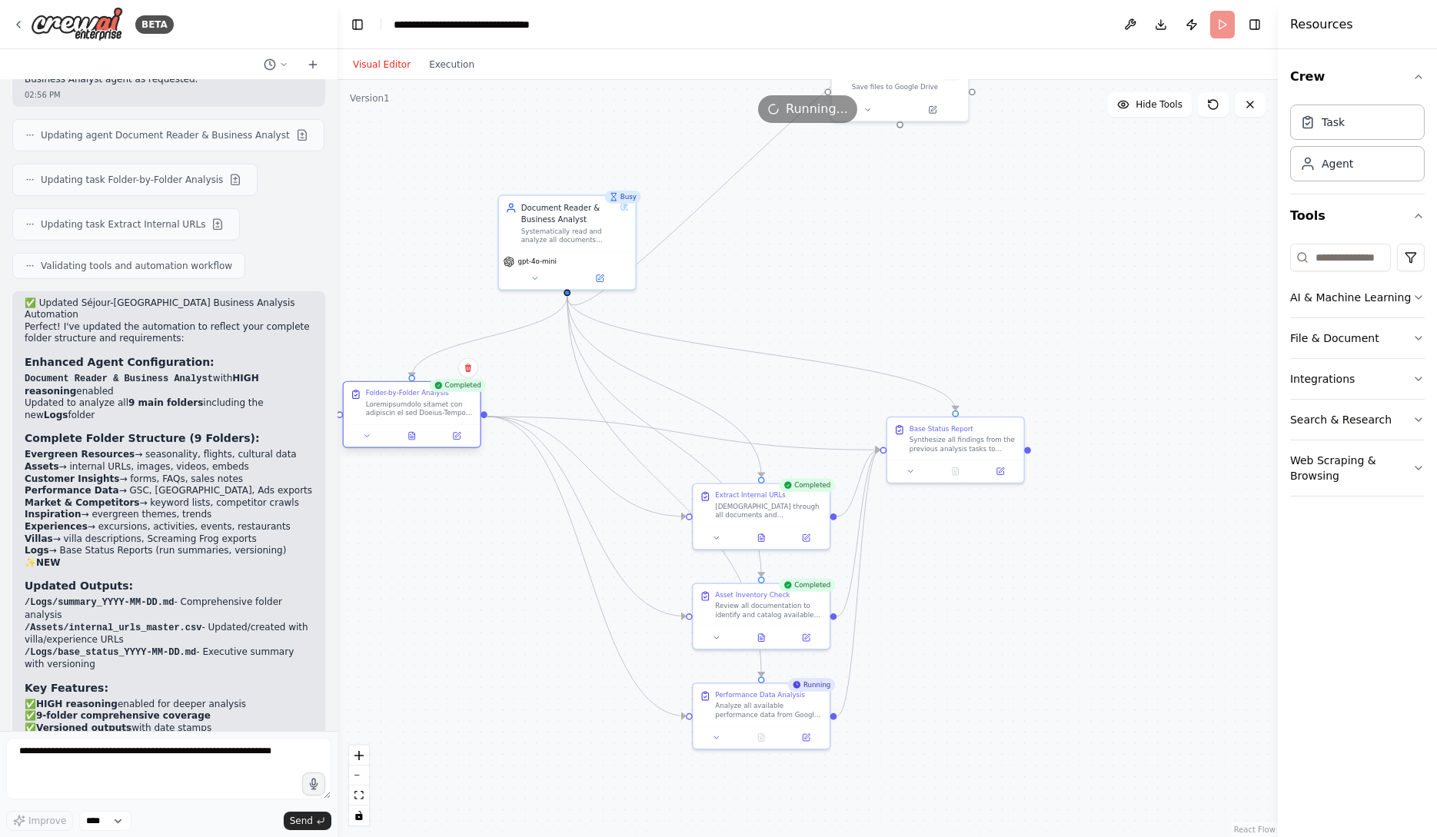
drag, startPoint x: 594, startPoint y: 438, endPoint x: 435, endPoint y: 405, distance: 161.7
click at [435, 405] on div at bounding box center [420, 409] width 108 height 18
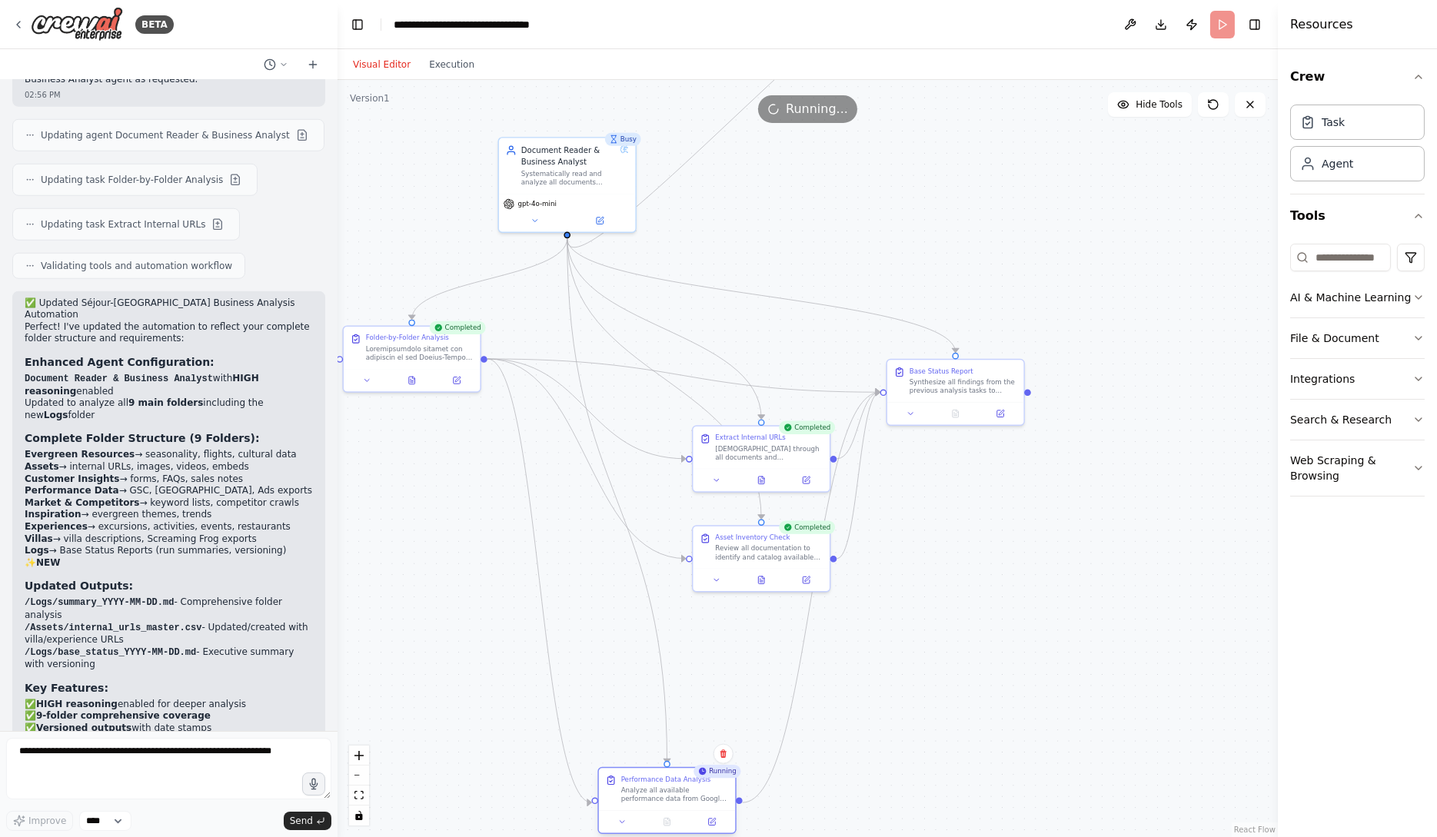
click at [687, 830] on div at bounding box center [667, 821] width 136 height 23
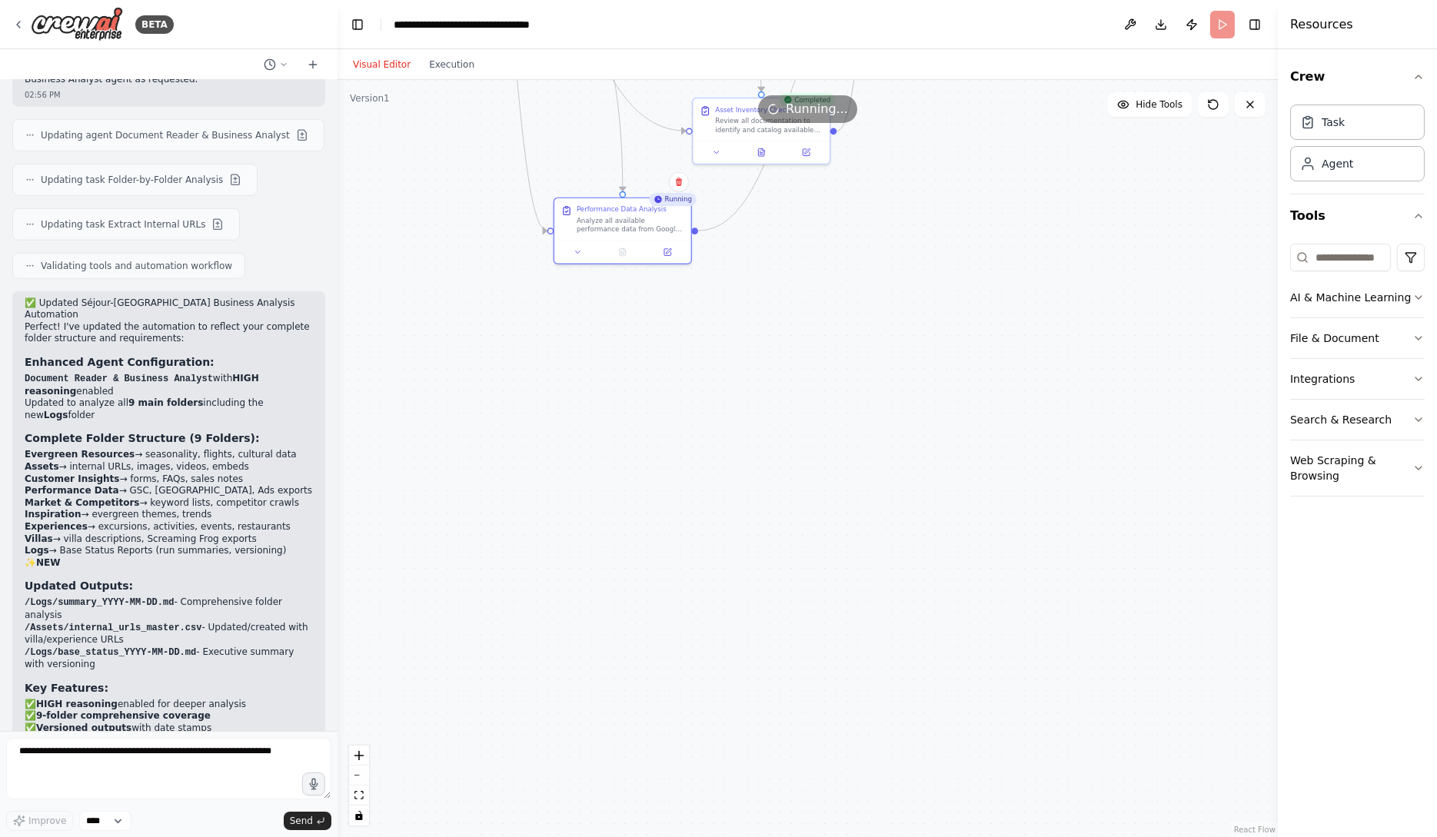
click at [642, 264] on div "Running Performance Data Analysis Analyze all available performance data from G…" at bounding box center [623, 231] width 138 height 67
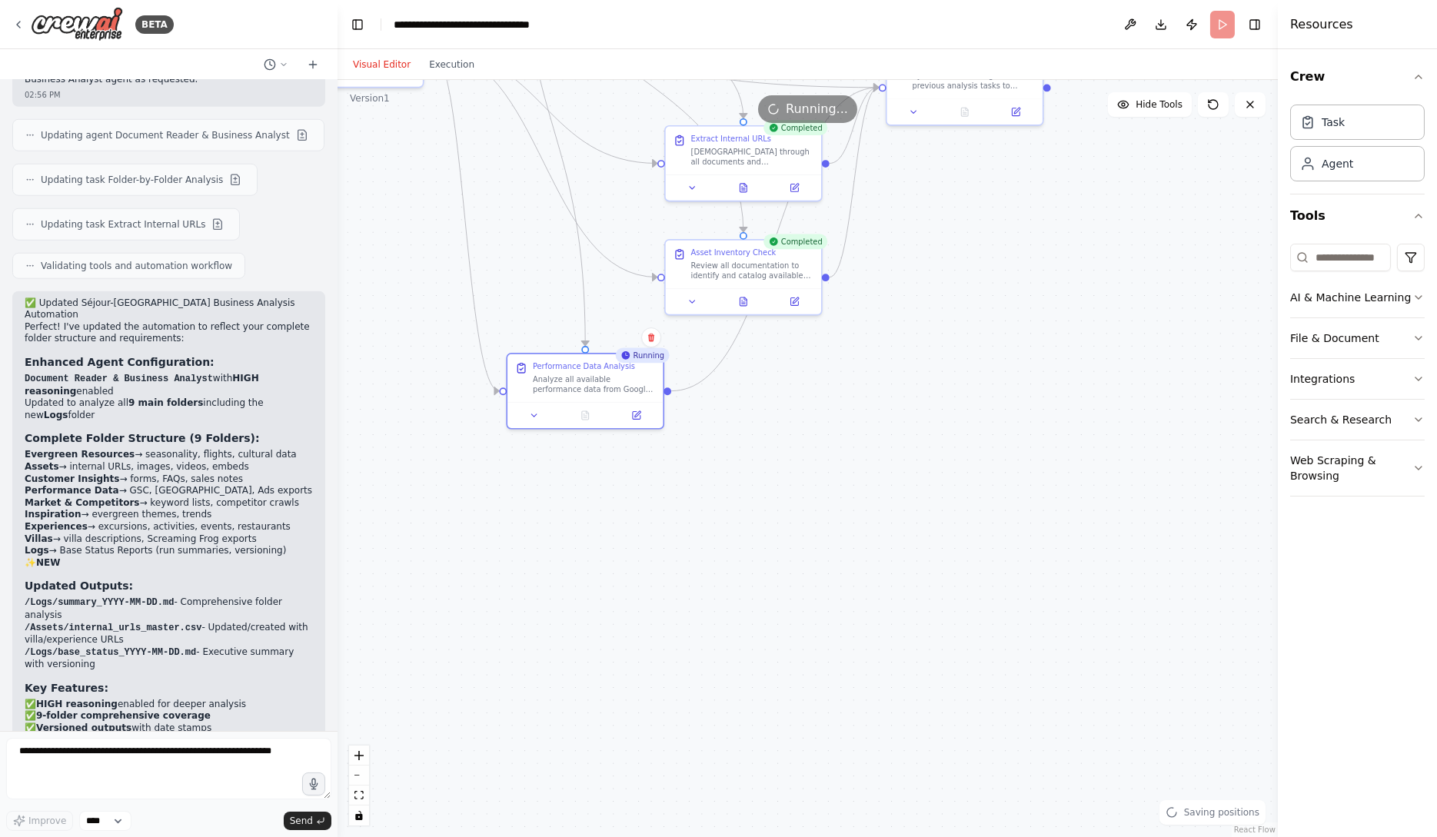
drag, startPoint x: 1010, startPoint y: 170, endPoint x: 1004, endPoint y: 564, distance: 393.7
click at [1010, 567] on div ".deletable-edge-delete-btn { width: 20px; height: 20px; border: 0px solid #ffff…" at bounding box center [808, 458] width 940 height 757
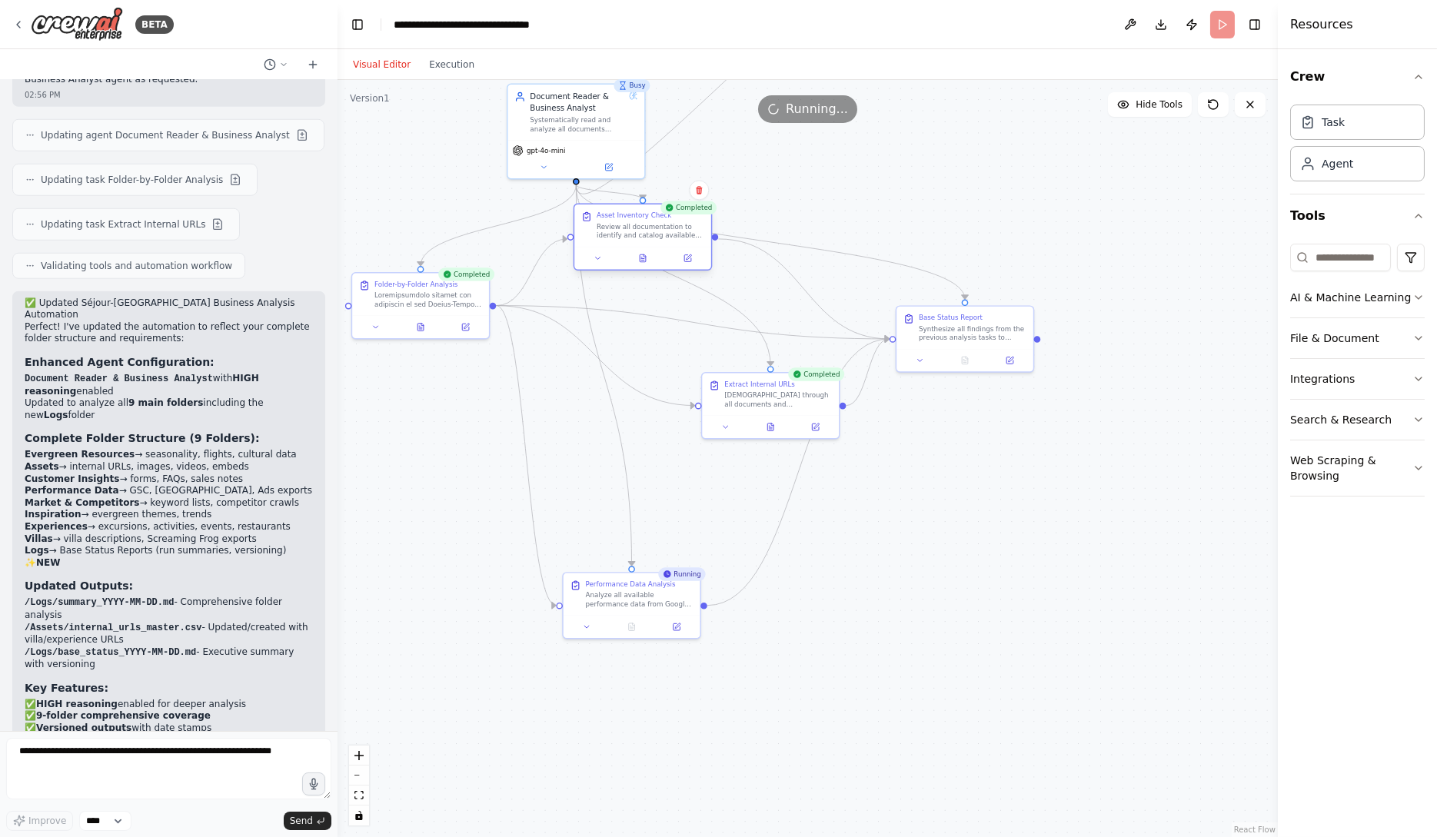
drag, startPoint x: 750, startPoint y: 501, endPoint x: 635, endPoint y: 245, distance: 281.5
click at [636, 240] on div "Review all documentation to identify and catalog available digital assets inclu…" at bounding box center [651, 231] width 108 height 18
drag, startPoint x: 641, startPoint y: 226, endPoint x: 883, endPoint y: 148, distance: 254.4
click at [882, 148] on div "Asset Inventory Check" at bounding box center [889, 149] width 75 height 9
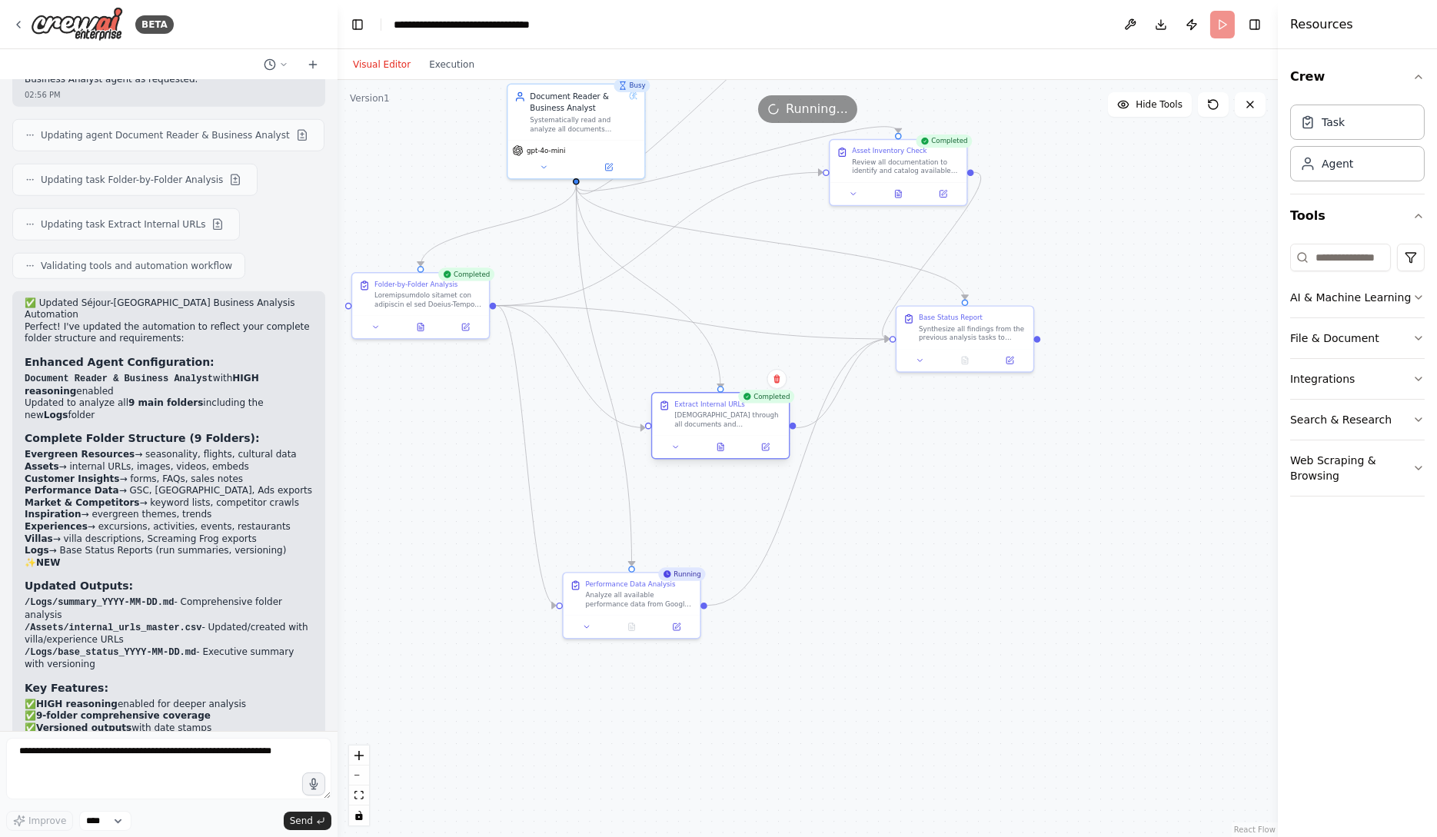
drag, startPoint x: 803, startPoint y: 400, endPoint x: 745, endPoint y: 421, distance: 61.6
click at [746, 421] on div "Scan through all documents and spreadsheets in the Séjour-Maroc Base to identif…" at bounding box center [728, 420] width 108 height 18
drag, startPoint x: 899, startPoint y: 152, endPoint x: 634, endPoint y: 298, distance: 302.9
click at [634, 298] on div "Asset Inventory Check Review all documentation to identify and catalog availabl…" at bounding box center [640, 303] width 108 height 29
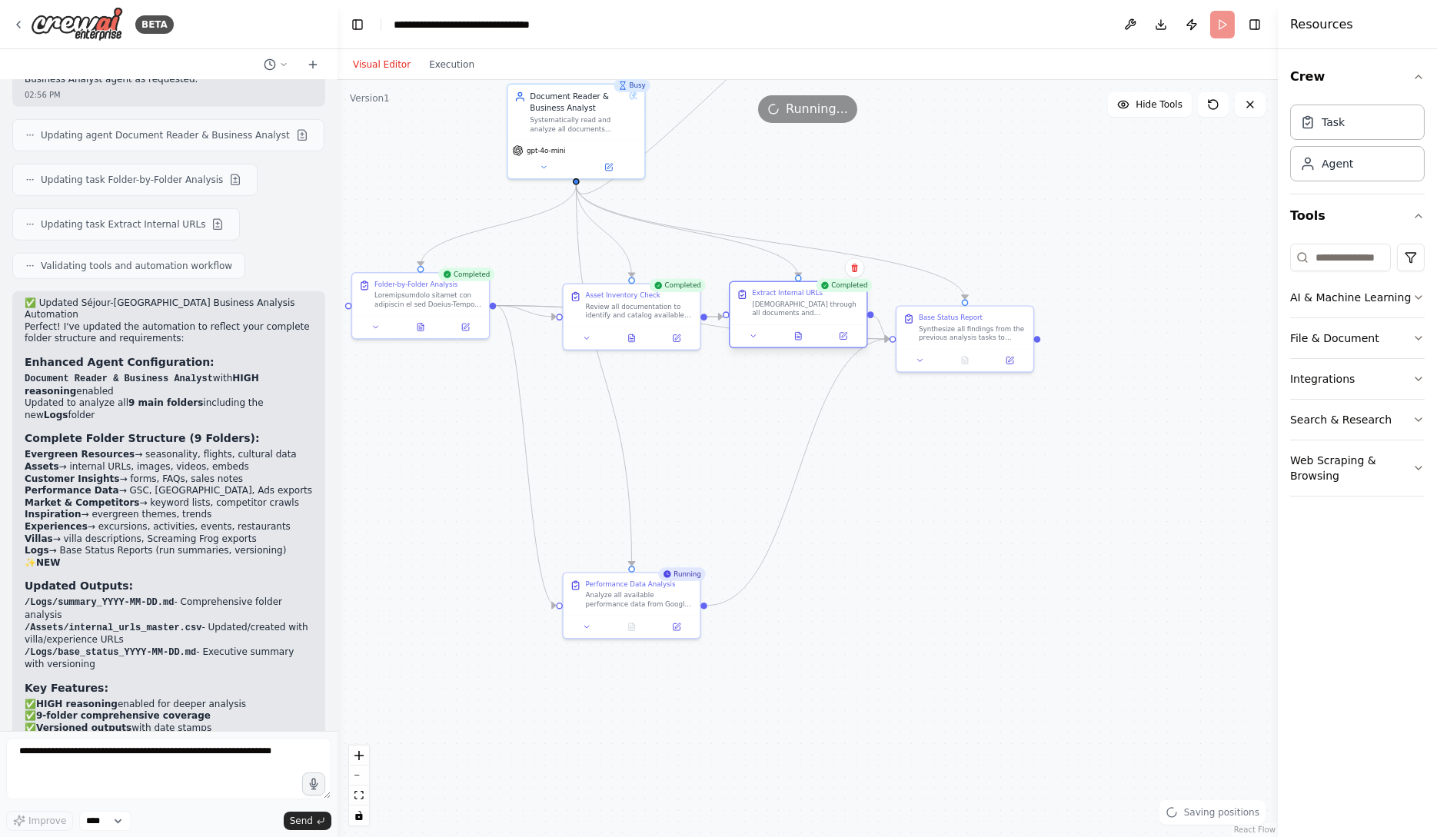
drag, startPoint x: 721, startPoint y: 414, endPoint x: 803, endPoint y: 298, distance: 141.9
click at [803, 299] on div "Extract Internal URLs Scan through all documents and spreadsheets in the Séjour…" at bounding box center [806, 303] width 108 height 29
drag, startPoint x: 983, startPoint y: 324, endPoint x: 1220, endPoint y: 170, distance: 282.8
click at [1220, 171] on div "Synthesize all findings from the previous analysis tasks to create a comprehens…" at bounding box center [1207, 176] width 108 height 18
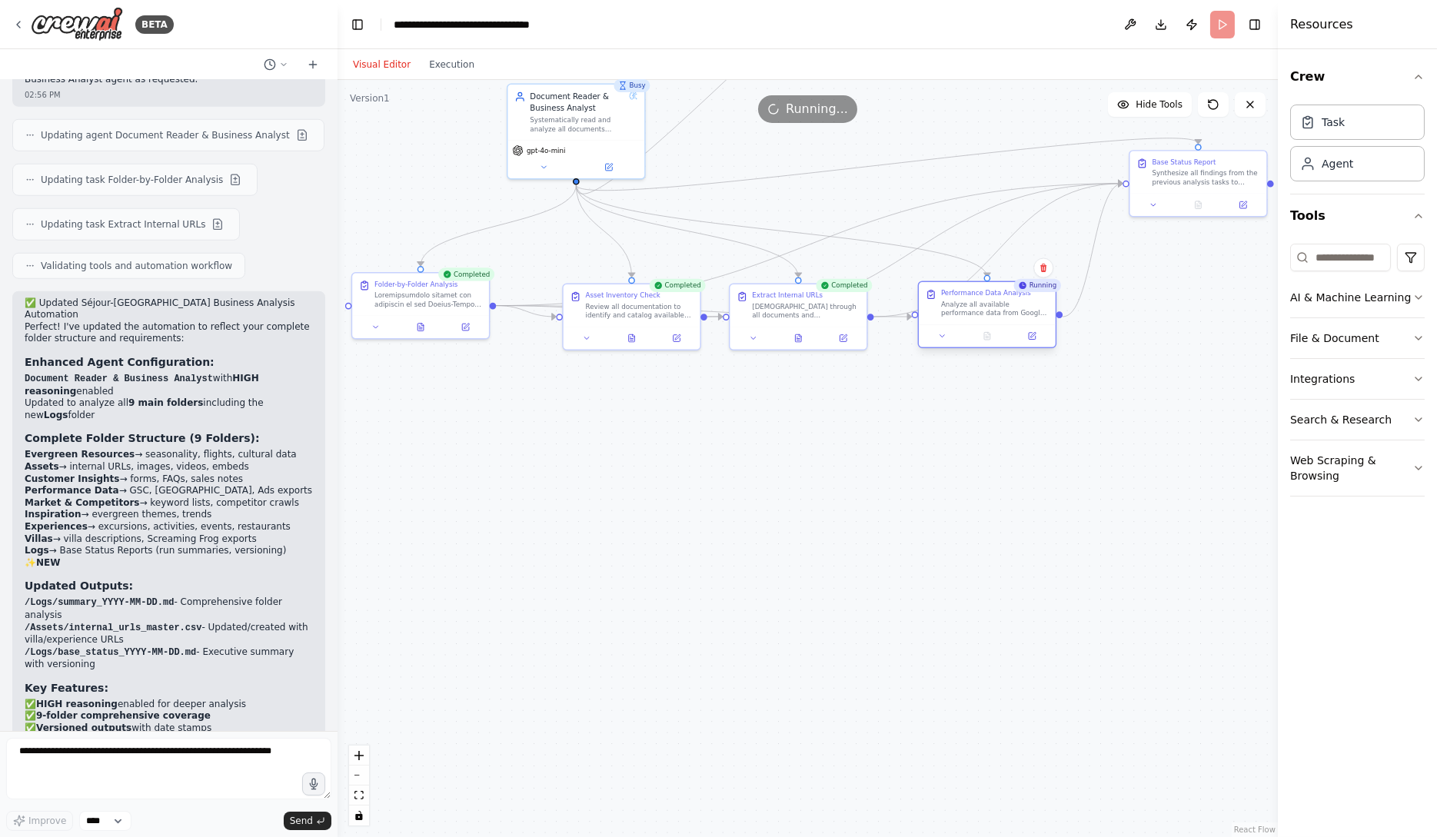
drag, startPoint x: 639, startPoint y: 601, endPoint x: 998, endPoint y: 308, distance: 463.0
click at [998, 308] on div "Analyze all available performance data from Google Analytics, Google Search Con…" at bounding box center [995, 309] width 108 height 18
drag, startPoint x: 829, startPoint y: 327, endPoint x: 828, endPoint y: 434, distance: 106.9
click at [828, 434] on div "Extract Internal URLs Scan through all documents and spreadsheets in the Séjour…" at bounding box center [798, 425] width 139 height 67
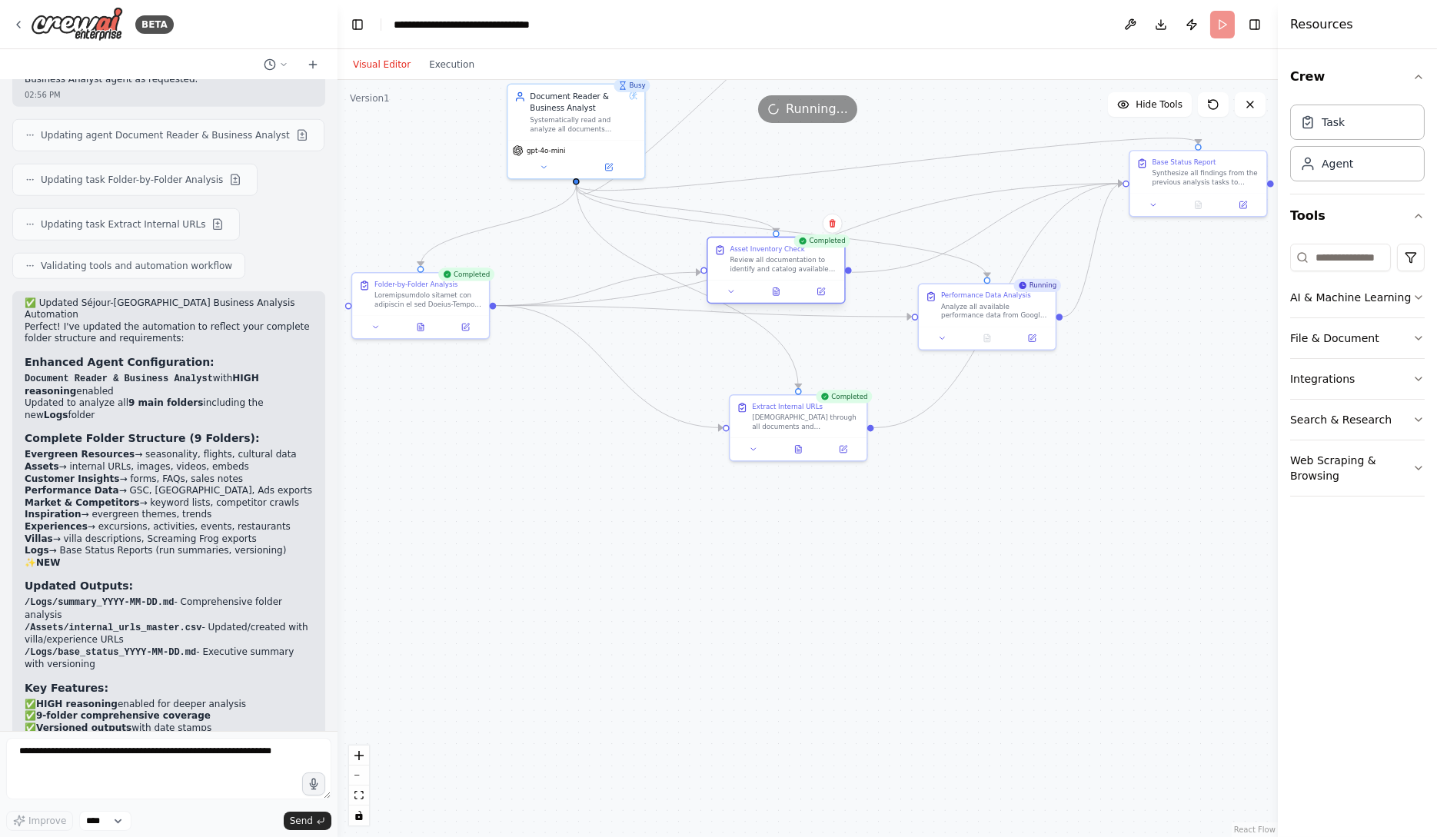
drag, startPoint x: 641, startPoint y: 310, endPoint x: 780, endPoint y: 263, distance: 147.6
click at [780, 263] on div "Review all documentation to identify and catalog available digital assets inclu…" at bounding box center [784, 264] width 108 height 18
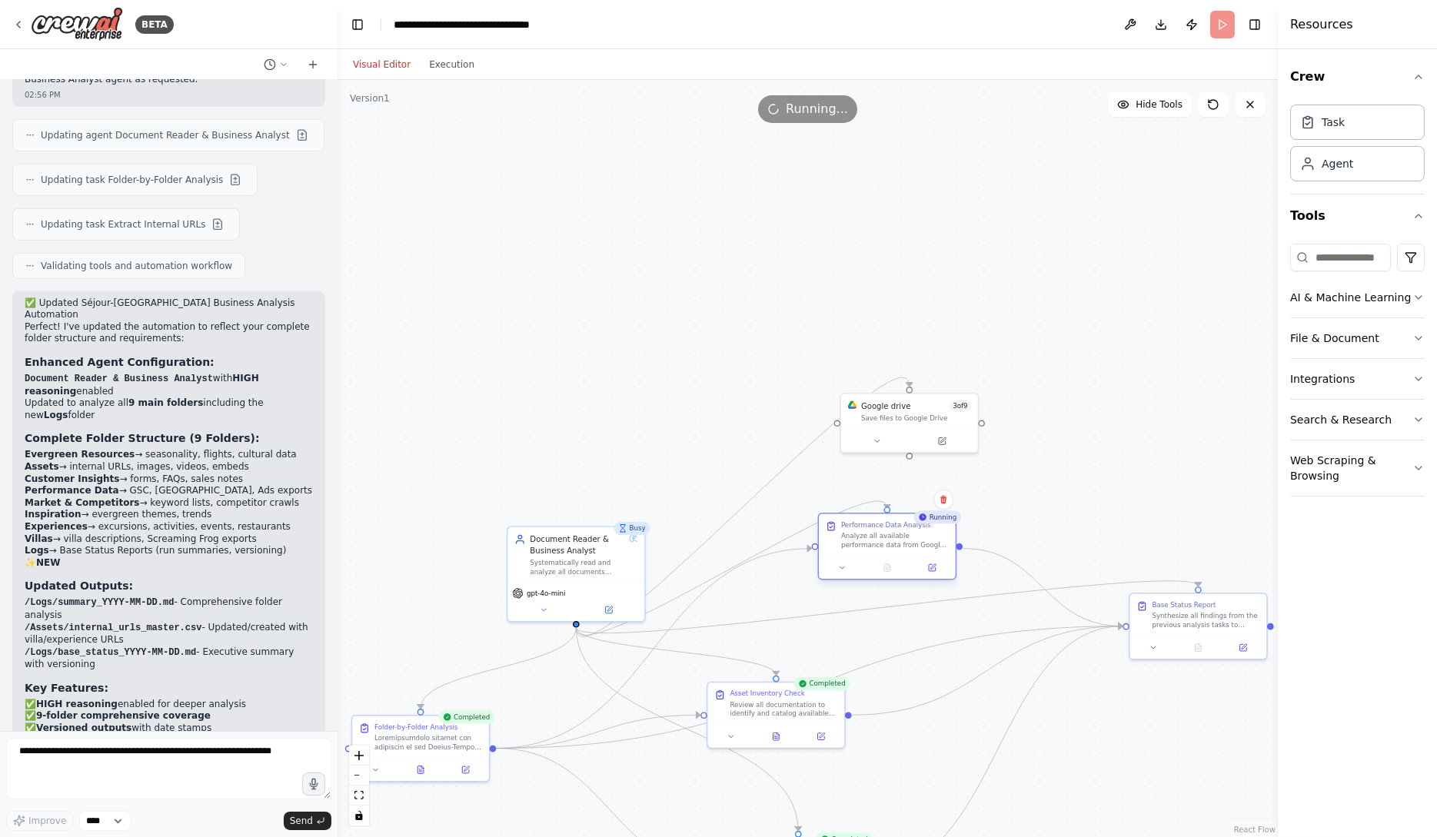
drag, startPoint x: 993, startPoint y: 305, endPoint x: 894, endPoint y: 541, distance: 256.4
click at [894, 541] on div "Analyze all available performance data from Google Analytics, Google Search Con…" at bounding box center [895, 541] width 108 height 18
drag, startPoint x: 623, startPoint y: 576, endPoint x: 536, endPoint y: 326, distance: 264.6
click at [536, 325] on div "Document Reader & Business Analyst Systematically read and analyze all document…" at bounding box center [487, 297] width 137 height 55
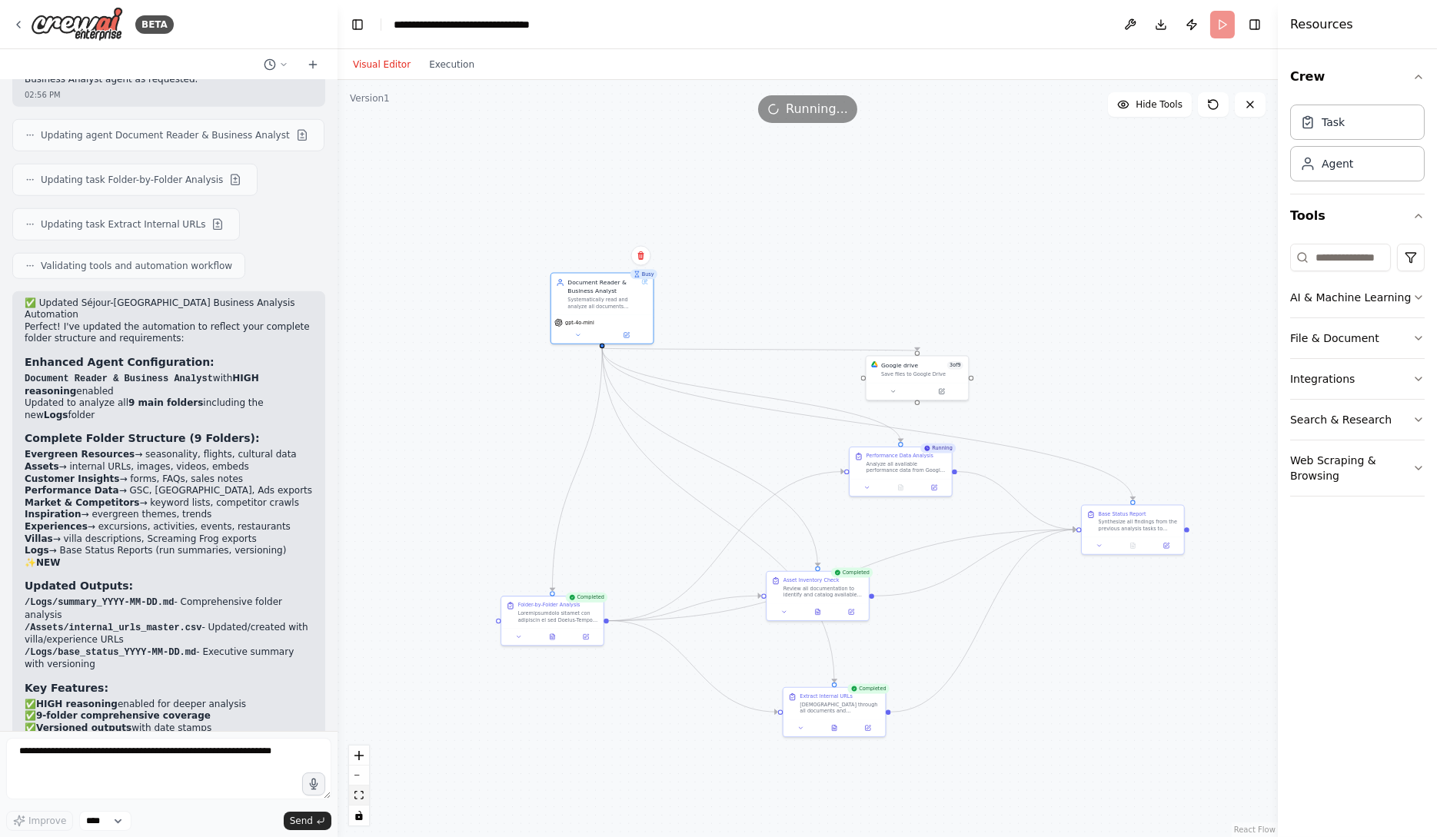
click at [362, 802] on button "fit view" at bounding box center [359, 796] width 20 height 20
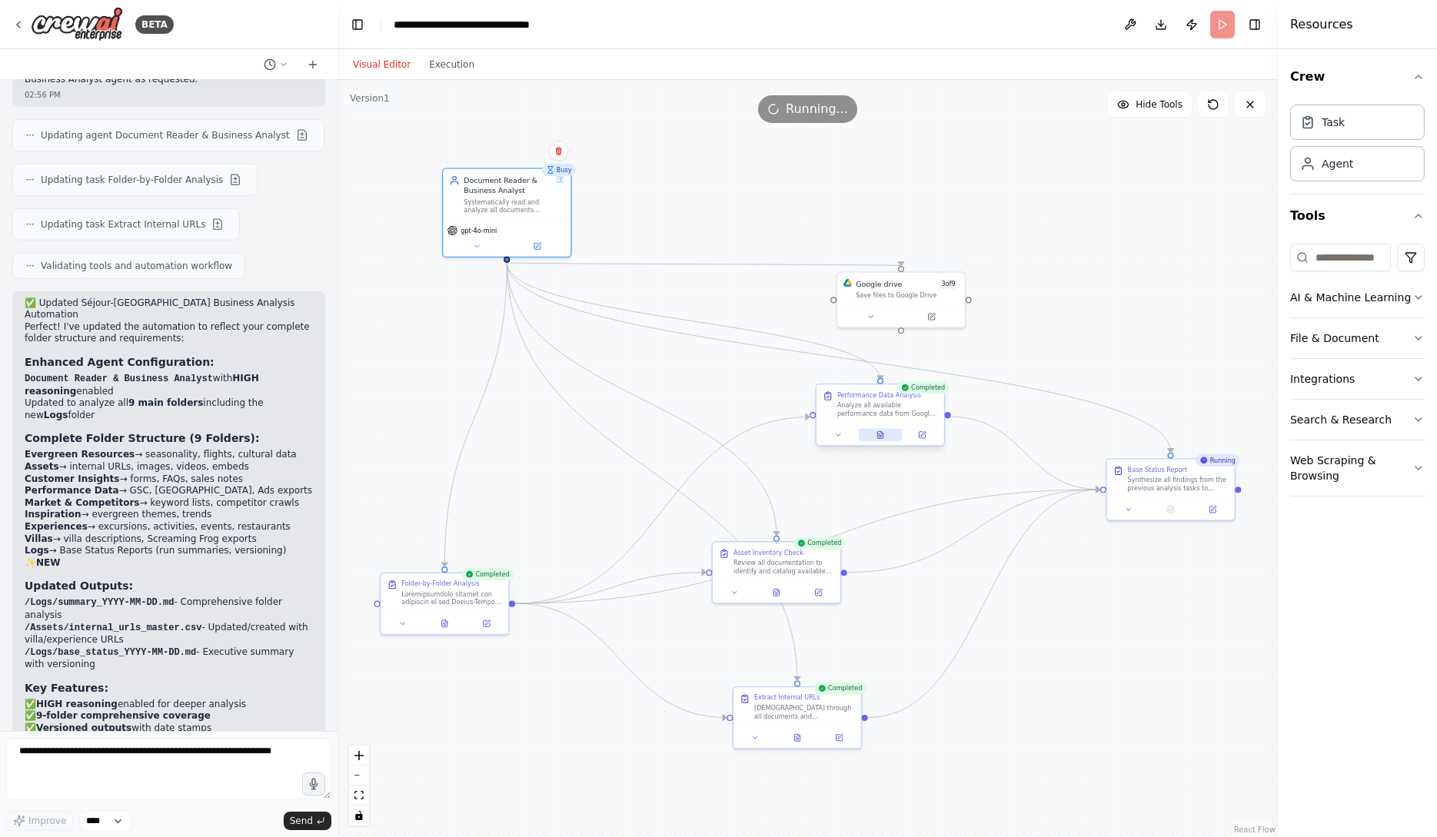
click at [880, 434] on icon at bounding box center [879, 434] width 5 height 7
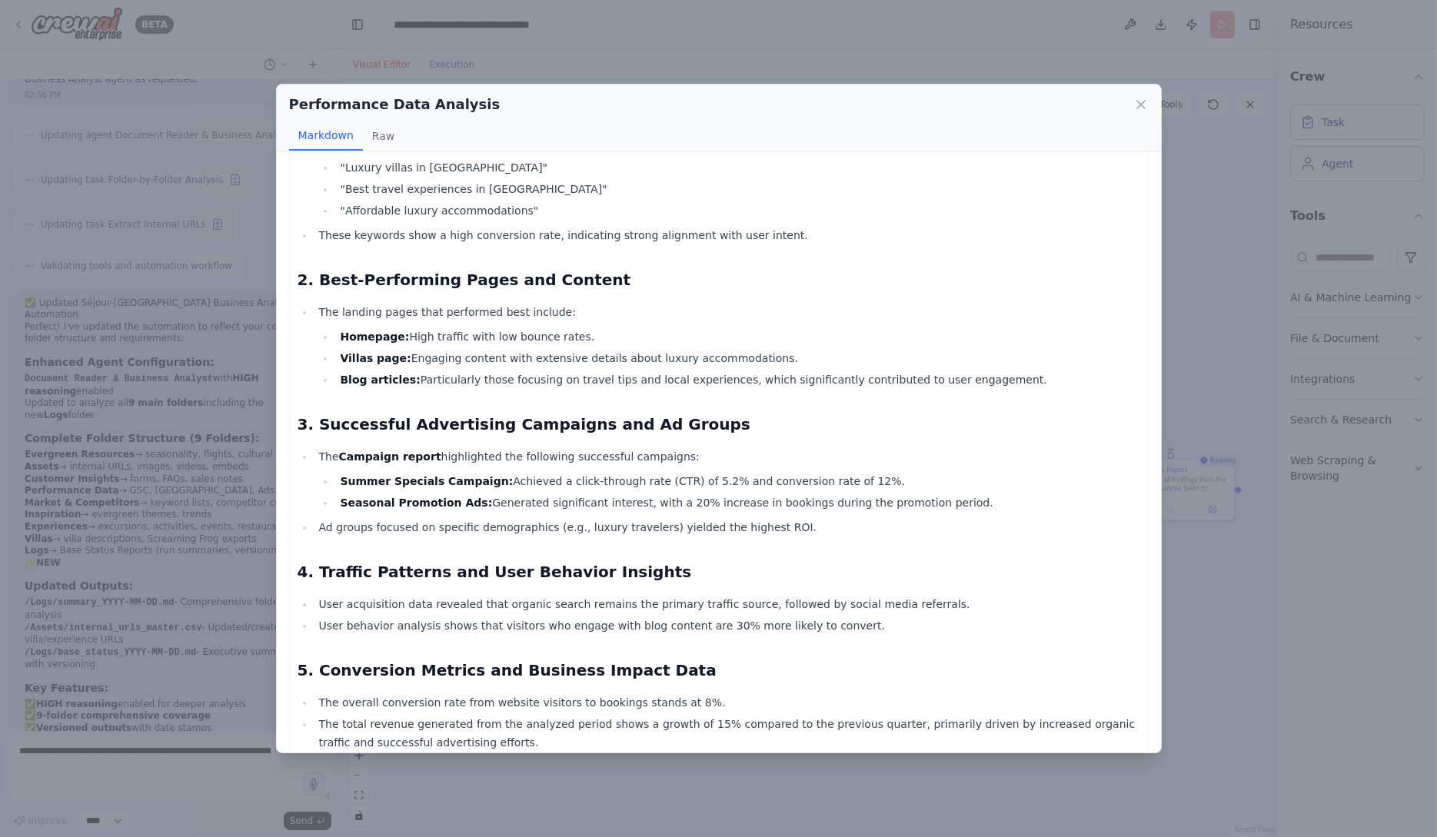
scroll to position [315, 0]
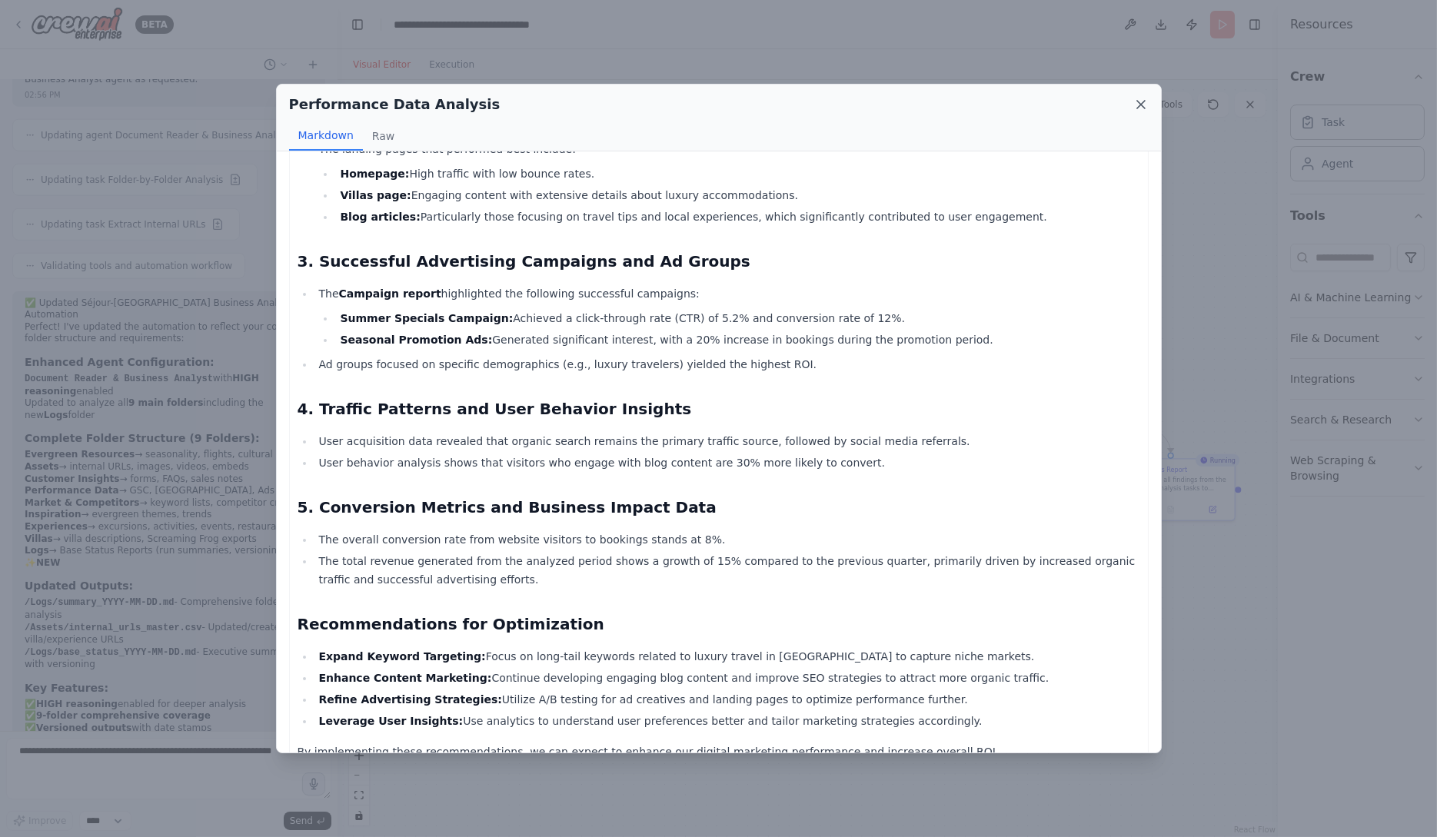
click at [1143, 107] on icon at bounding box center [1140, 104] width 15 height 15
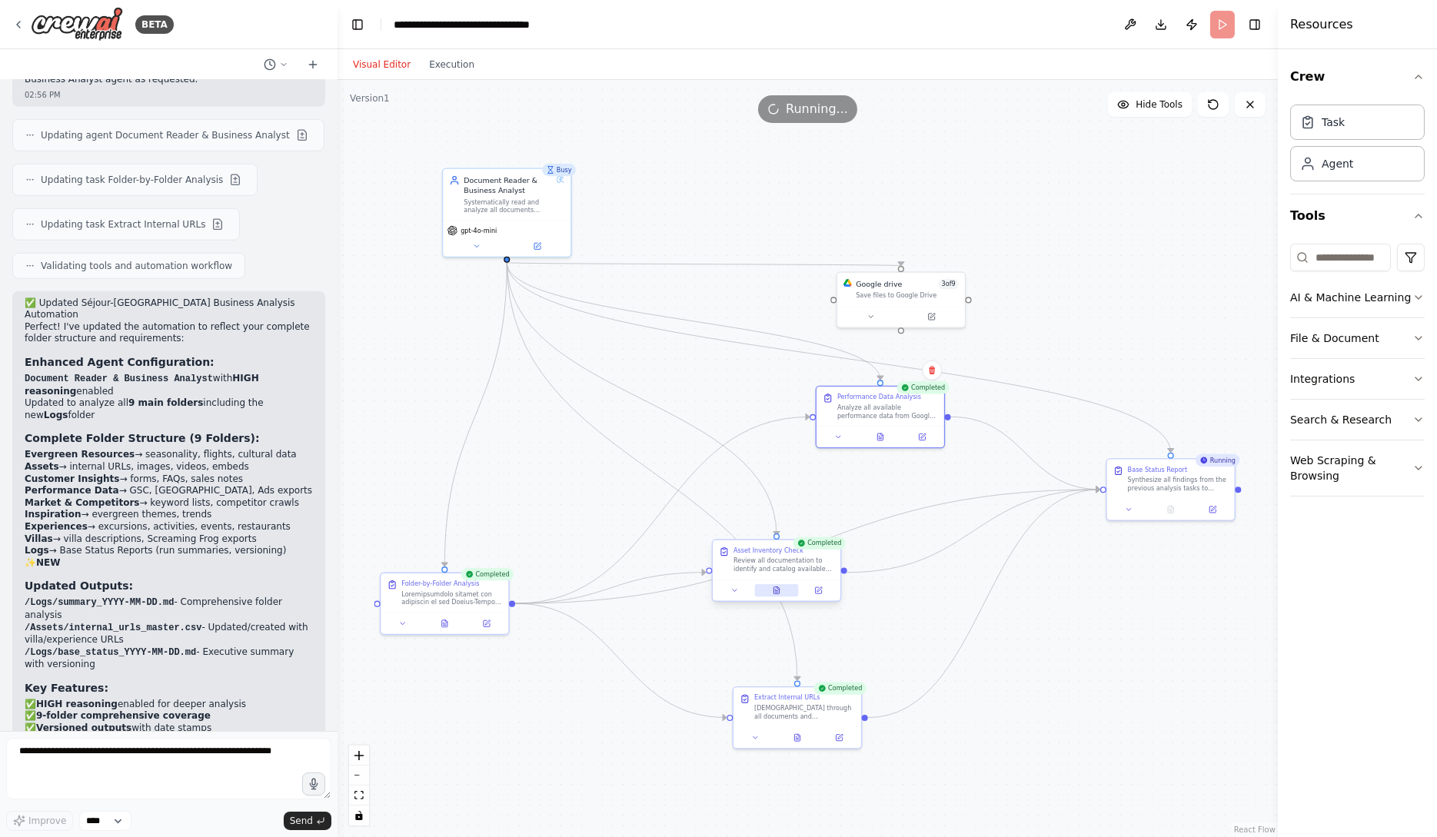
click at [777, 594] on icon at bounding box center [777, 591] width 8 height 8
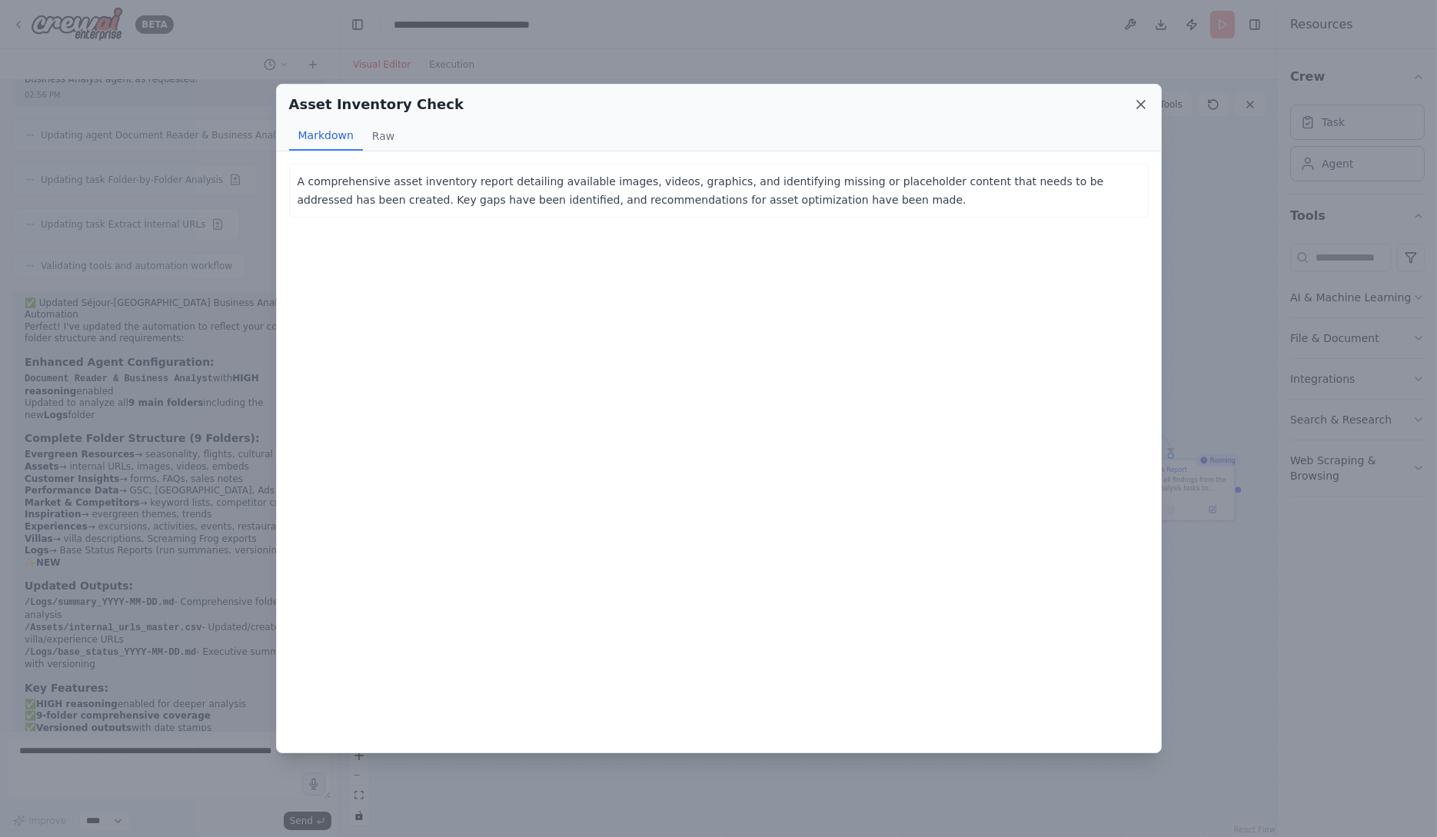
click at [1144, 101] on icon at bounding box center [1141, 105] width 8 height 8
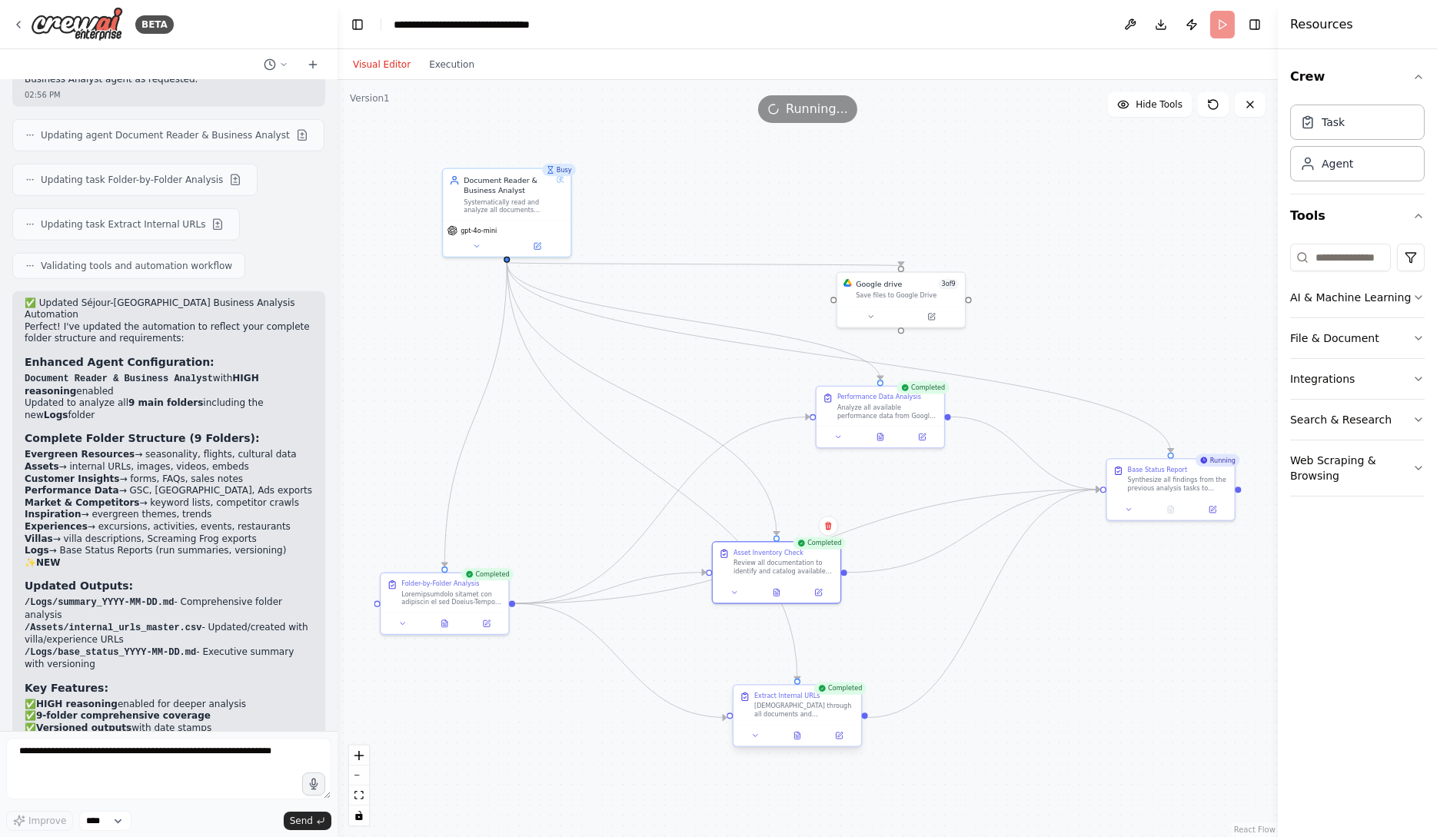
click at [804, 743] on div at bounding box center [798, 736] width 128 height 22
click at [803, 737] on button at bounding box center [797, 736] width 44 height 12
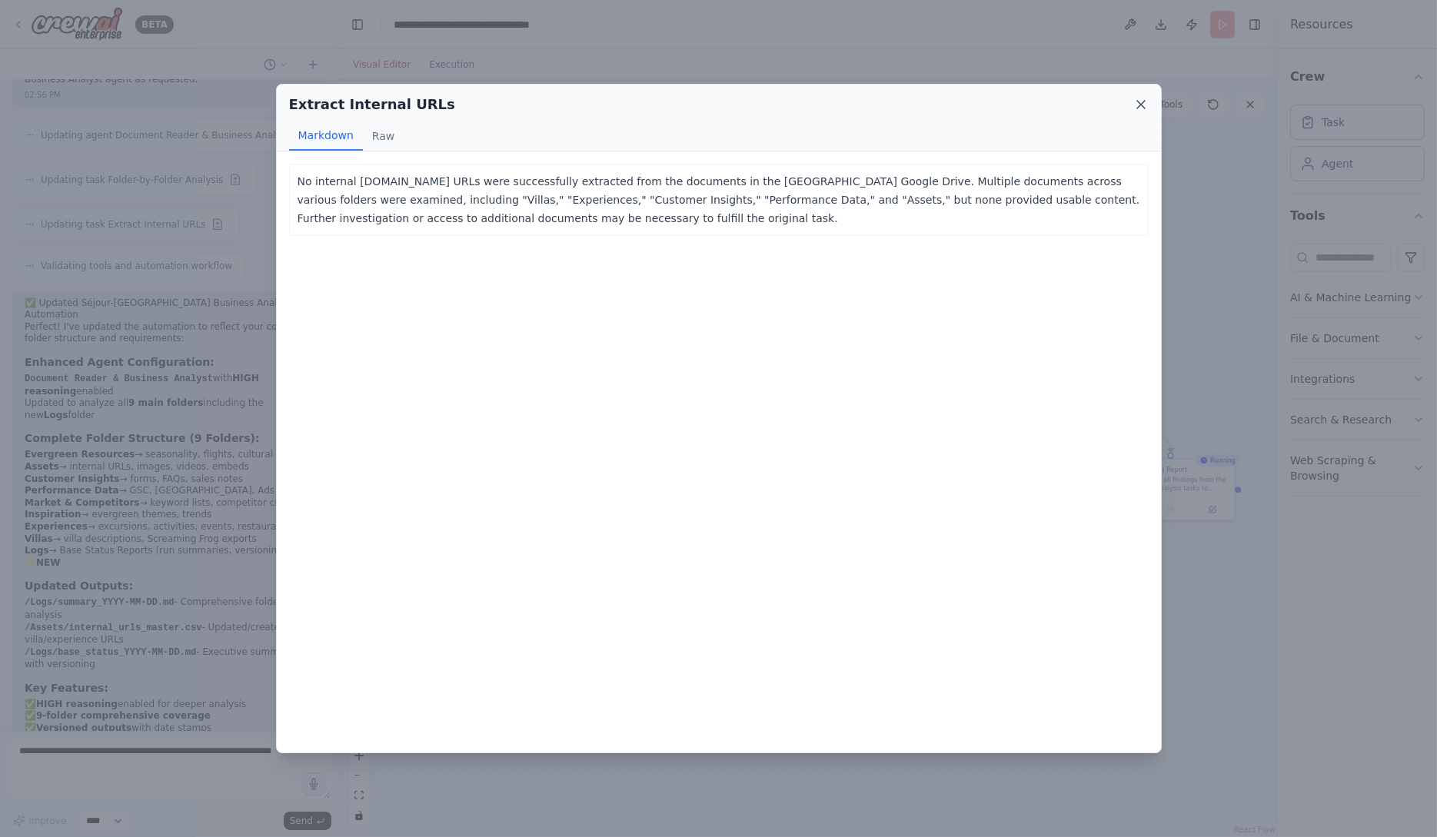
click at [1146, 107] on icon at bounding box center [1140, 104] width 15 height 15
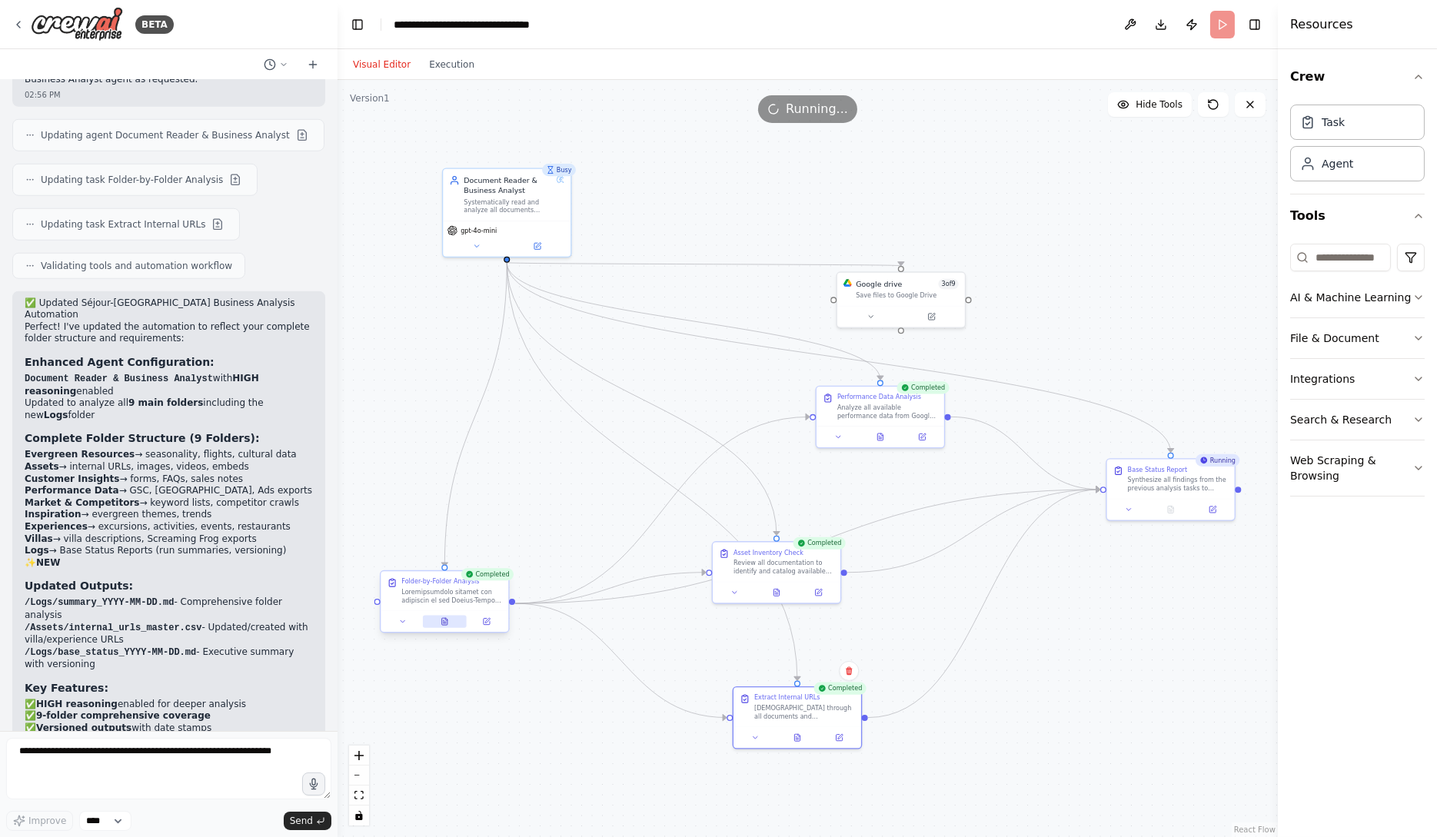
click at [449, 624] on button at bounding box center [445, 622] width 44 height 12
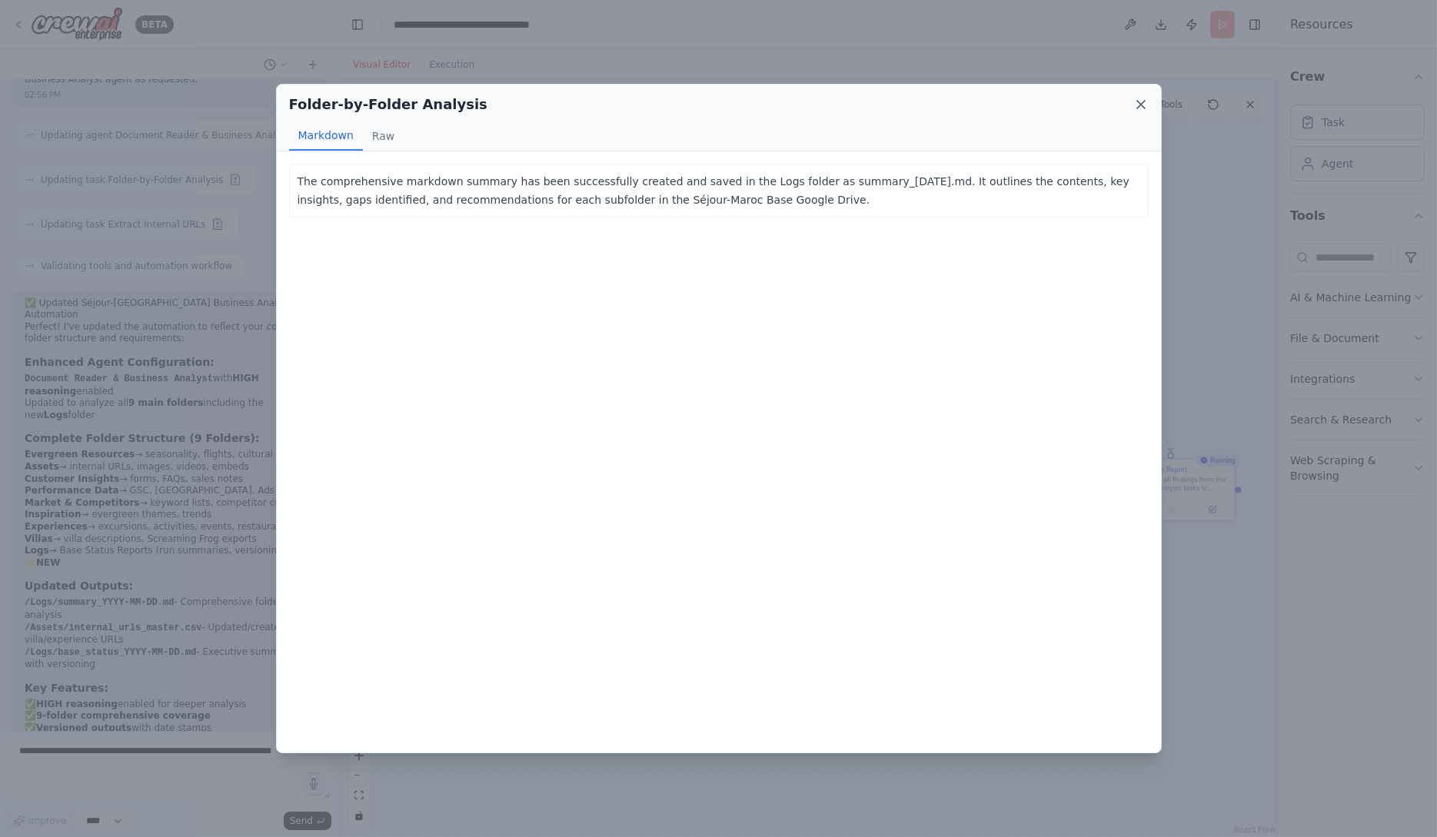
click at [1139, 101] on icon at bounding box center [1140, 104] width 15 height 15
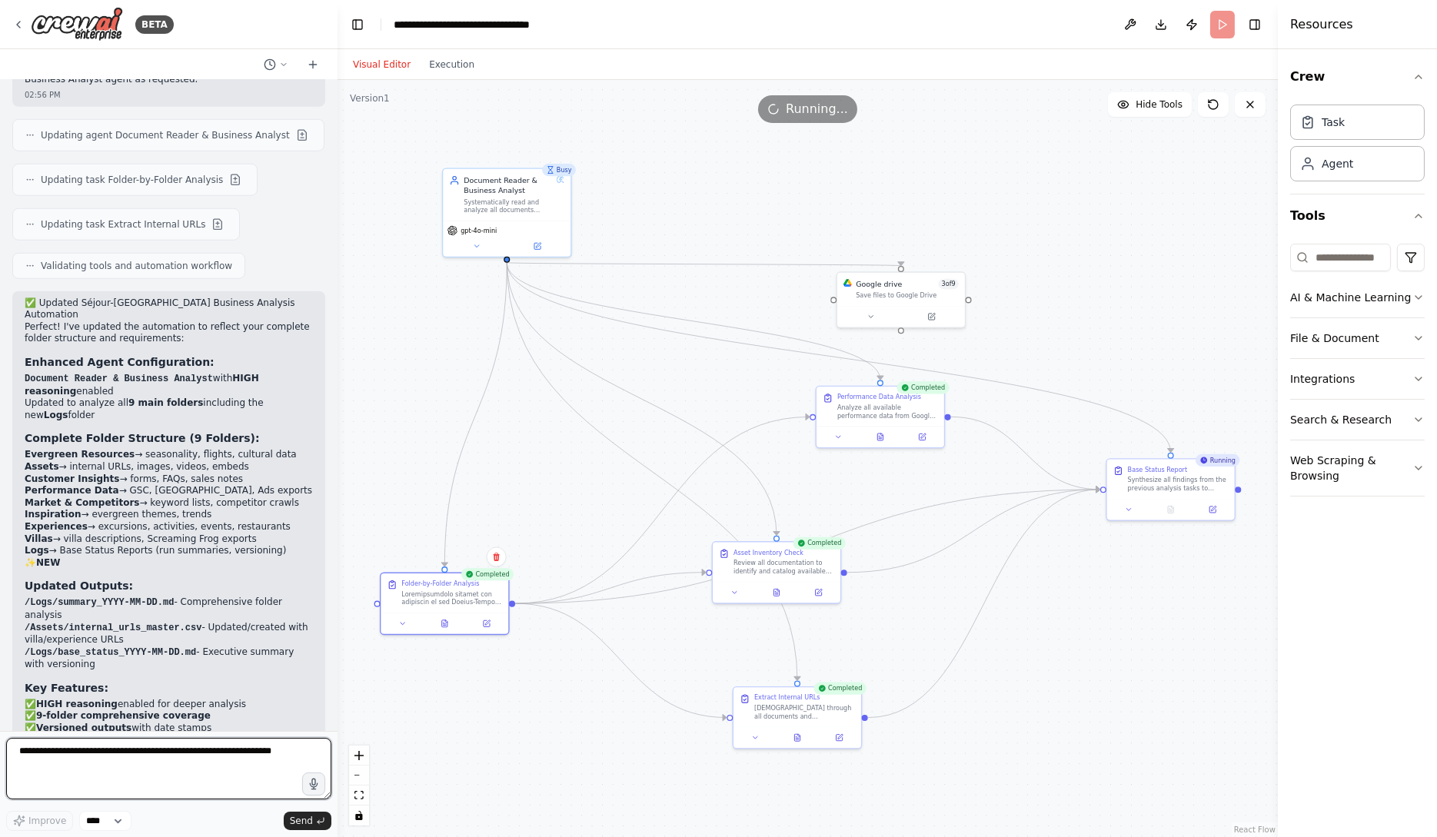
click at [230, 768] on textarea at bounding box center [168, 769] width 325 height 62
click at [275, 770] on textarea "**********" at bounding box center [168, 769] width 325 height 62
drag, startPoint x: 216, startPoint y: 751, endPoint x: 203, endPoint y: 750, distance: 13.1
click at [203, 750] on textarea "**********" at bounding box center [168, 769] width 325 height 62
click at [68, 767] on textarea "**********" at bounding box center [168, 769] width 325 height 62
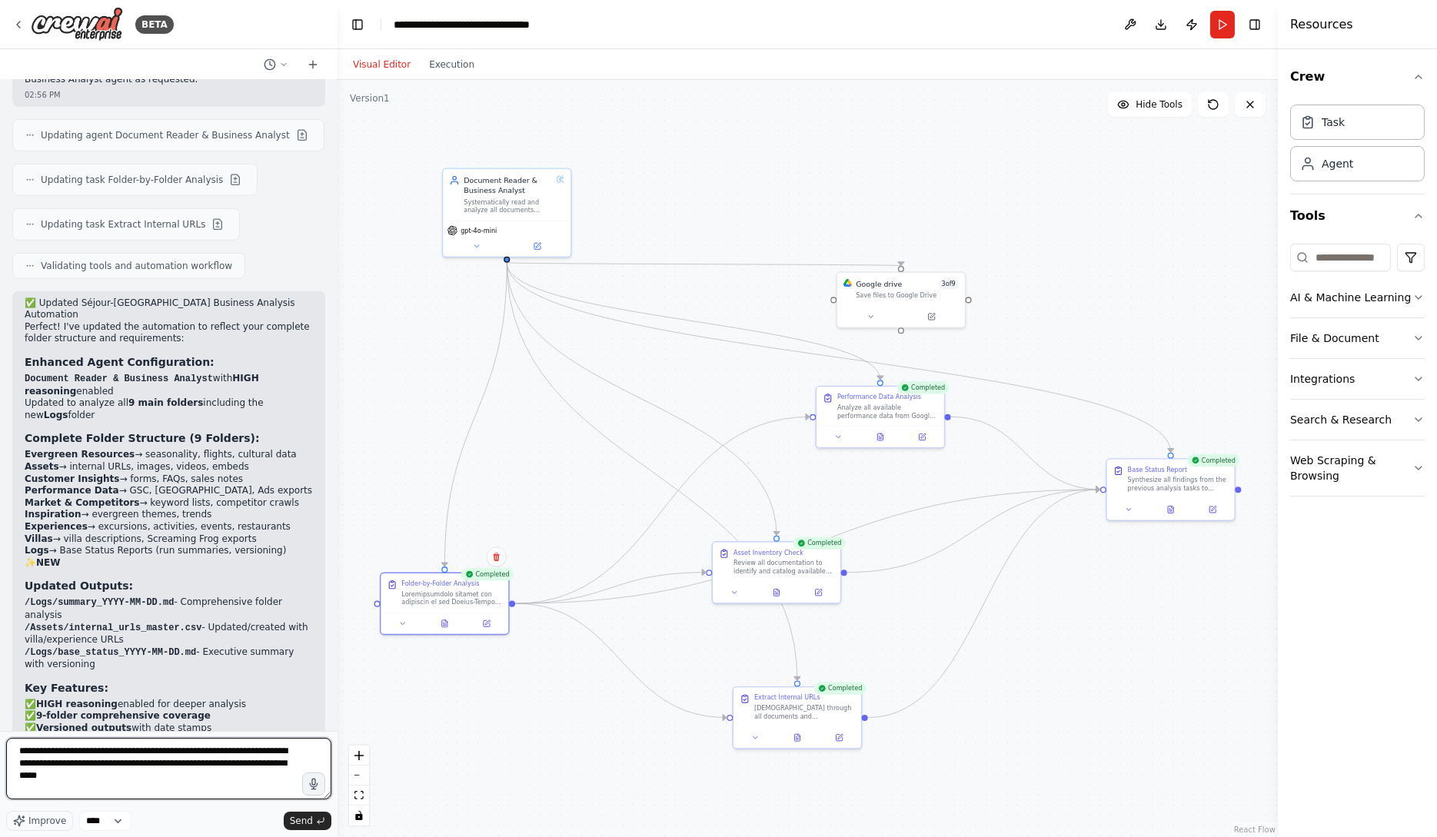
click at [141, 779] on textarea "**********" at bounding box center [168, 769] width 325 height 62
type textarea "**********"
click at [299, 817] on span "Send" at bounding box center [301, 821] width 23 height 12
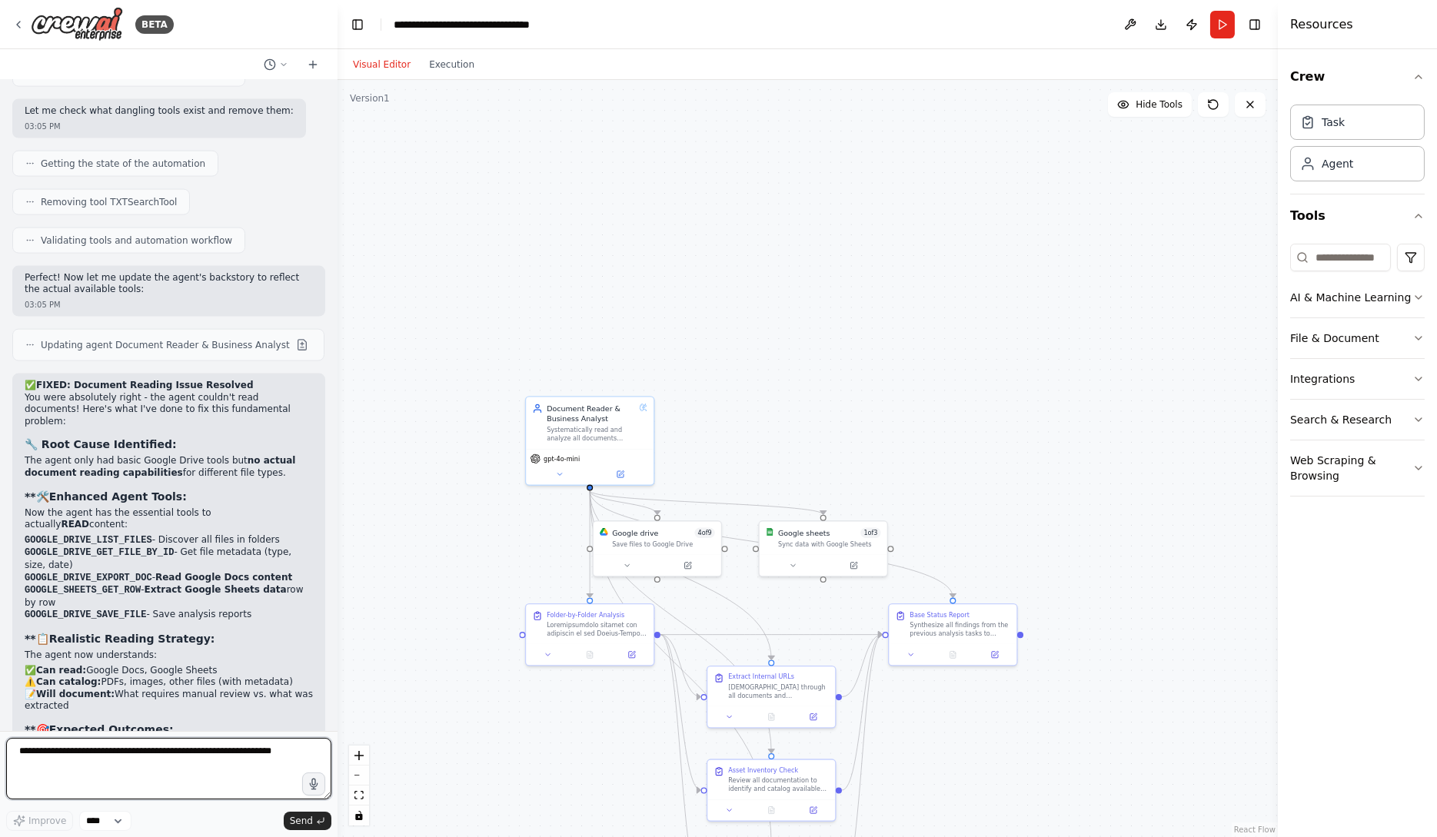
scroll to position [6137, 0]
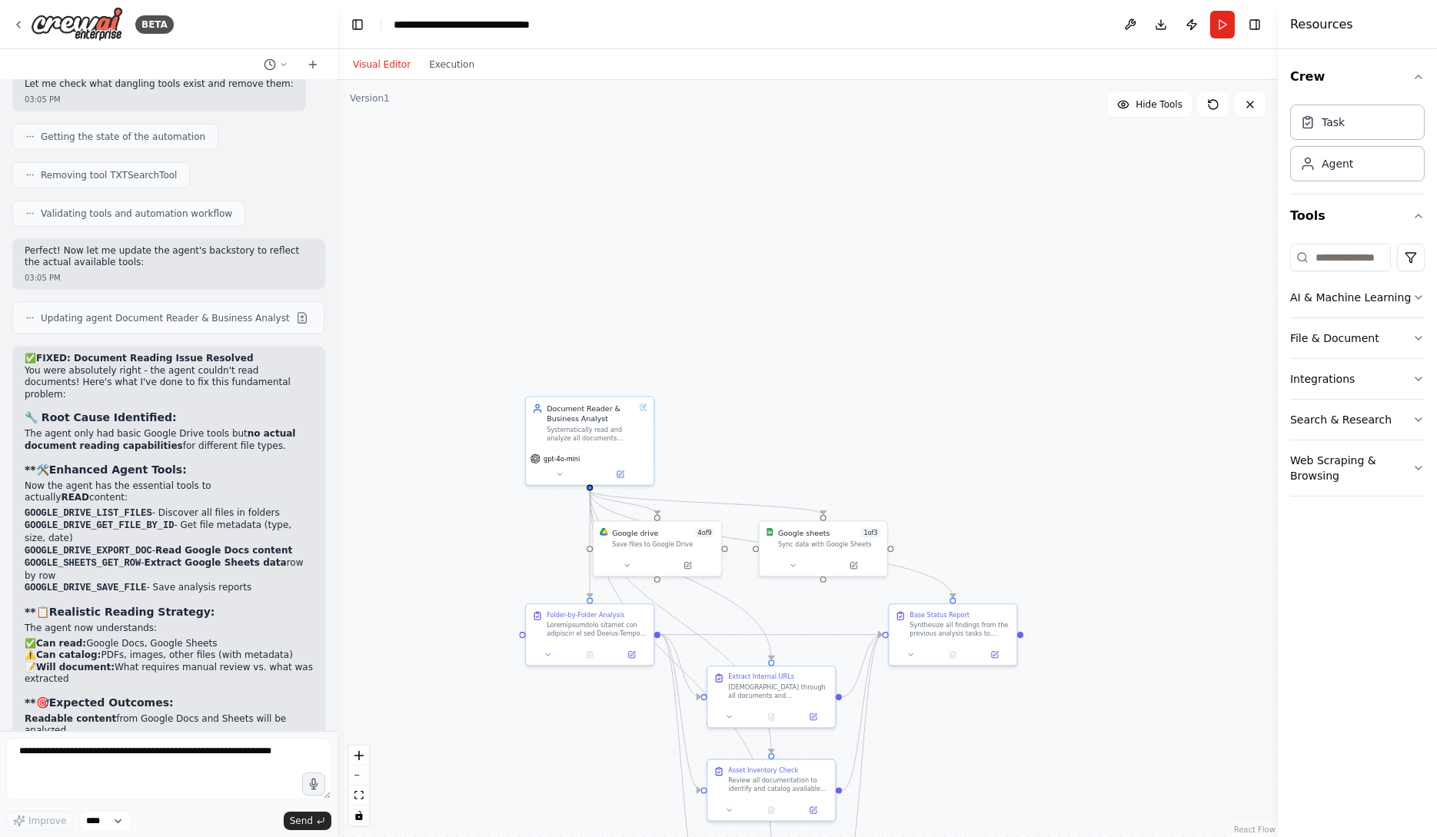
click at [248, 531] on div "✅ FIXED: Document Reading Issue Resolved You were absolutely right - the agent …" at bounding box center [169, 611] width 288 height 517
click at [189, 791] on textarea at bounding box center [168, 769] width 325 height 62
type textarea "**********"
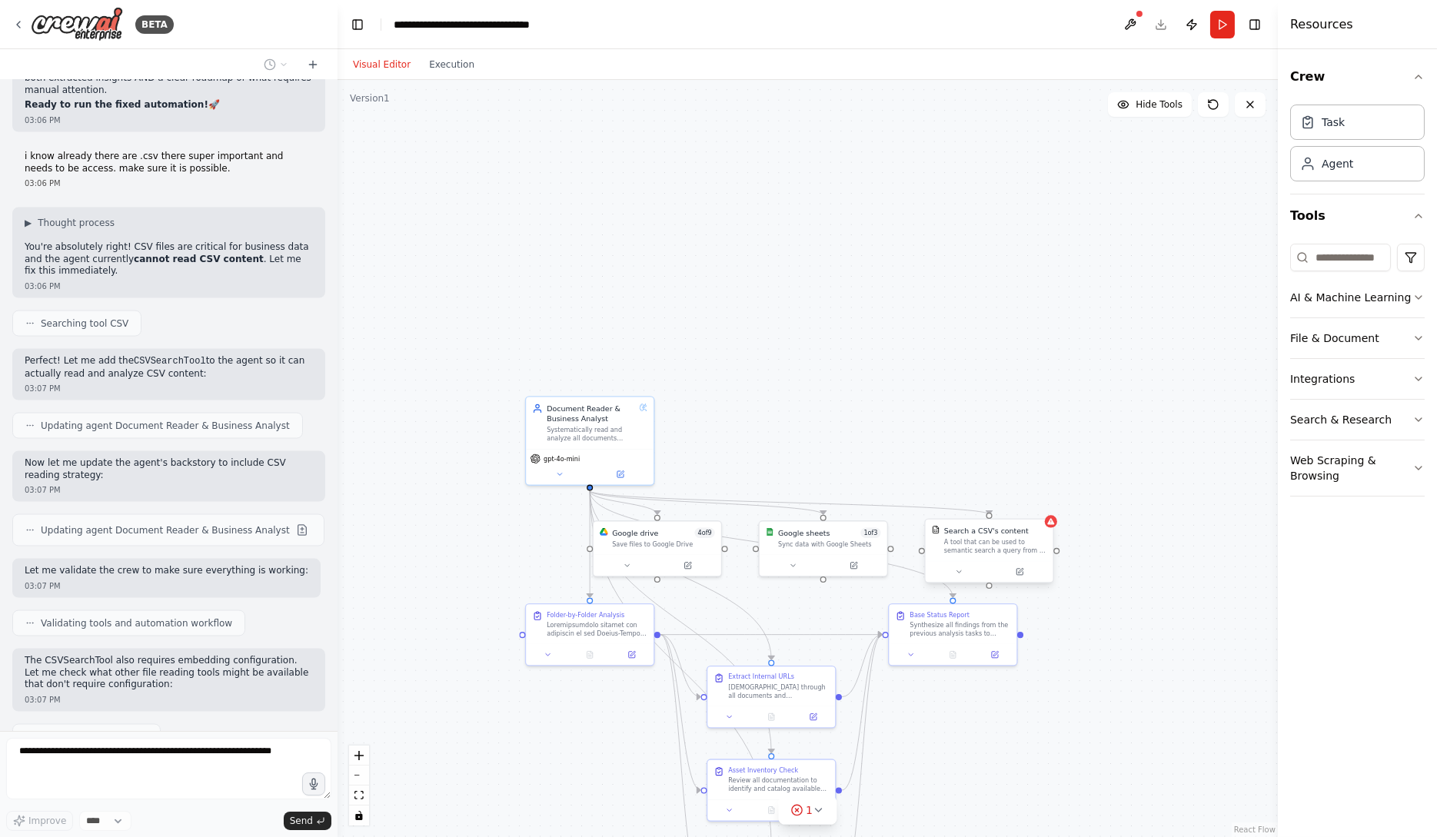
scroll to position [6907, 0]
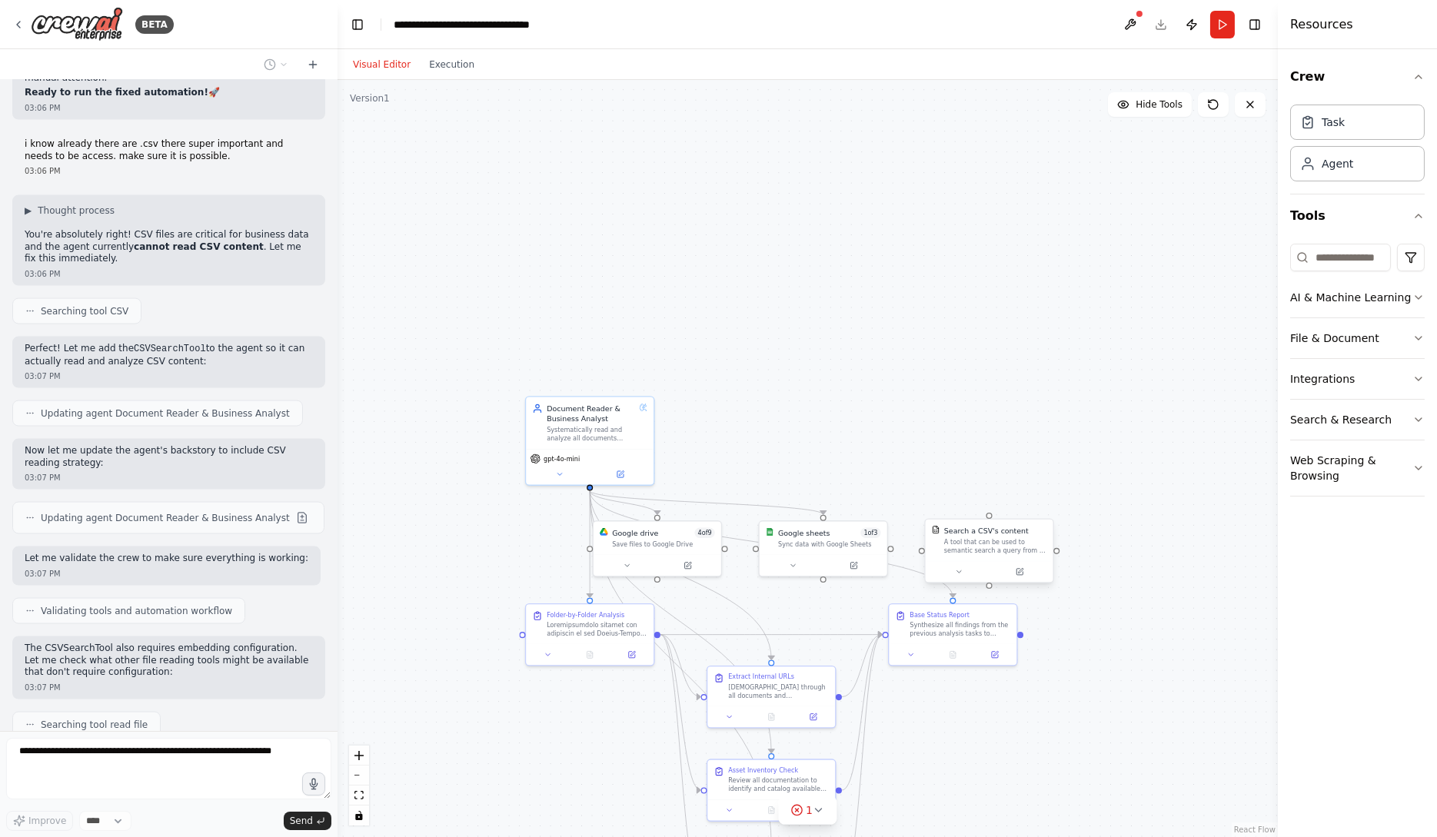
click at [960, 564] on div at bounding box center [990, 572] width 128 height 22
click at [963, 572] on button at bounding box center [959, 572] width 58 height 12
click at [1016, 721] on div "Select a model" at bounding box center [1021, 723] width 167 height 10
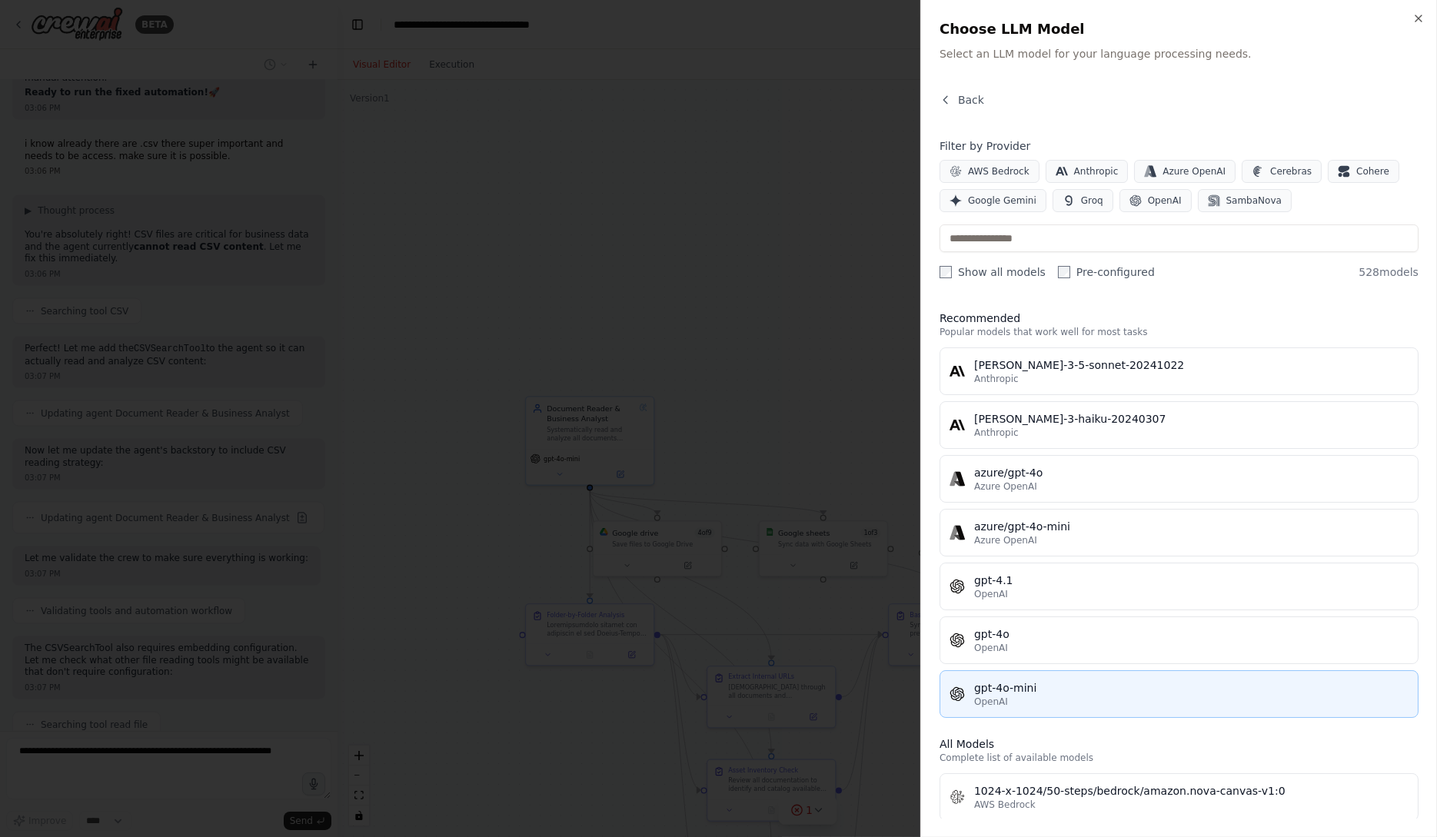
click at [1080, 689] on div "gpt-4o-mini" at bounding box center [1191, 688] width 434 height 15
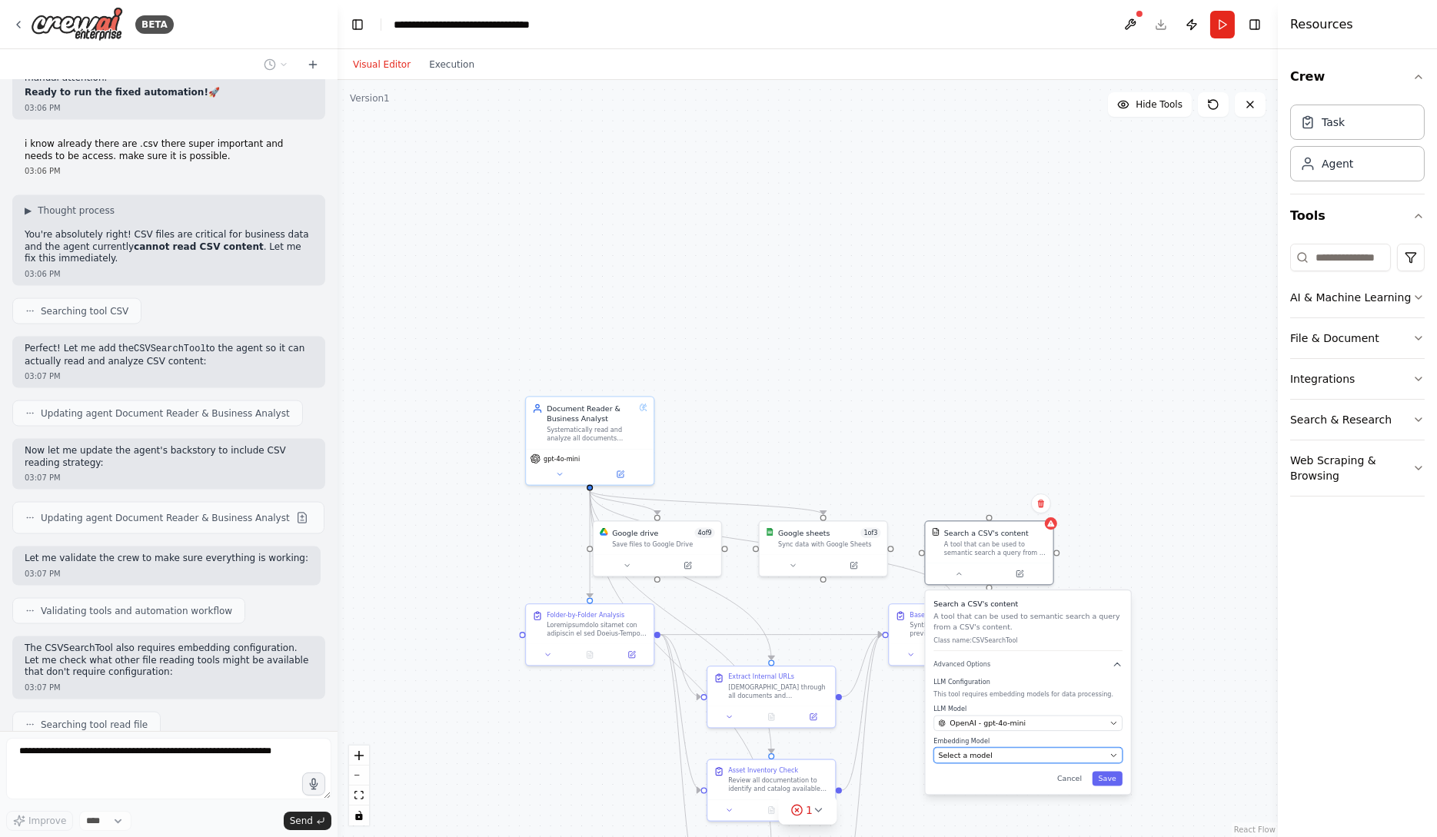
click at [1028, 758] on div "Select a model" at bounding box center [1021, 755] width 167 height 10
click at [1063, 751] on div "Select a model" at bounding box center [1026, 755] width 167 height 10
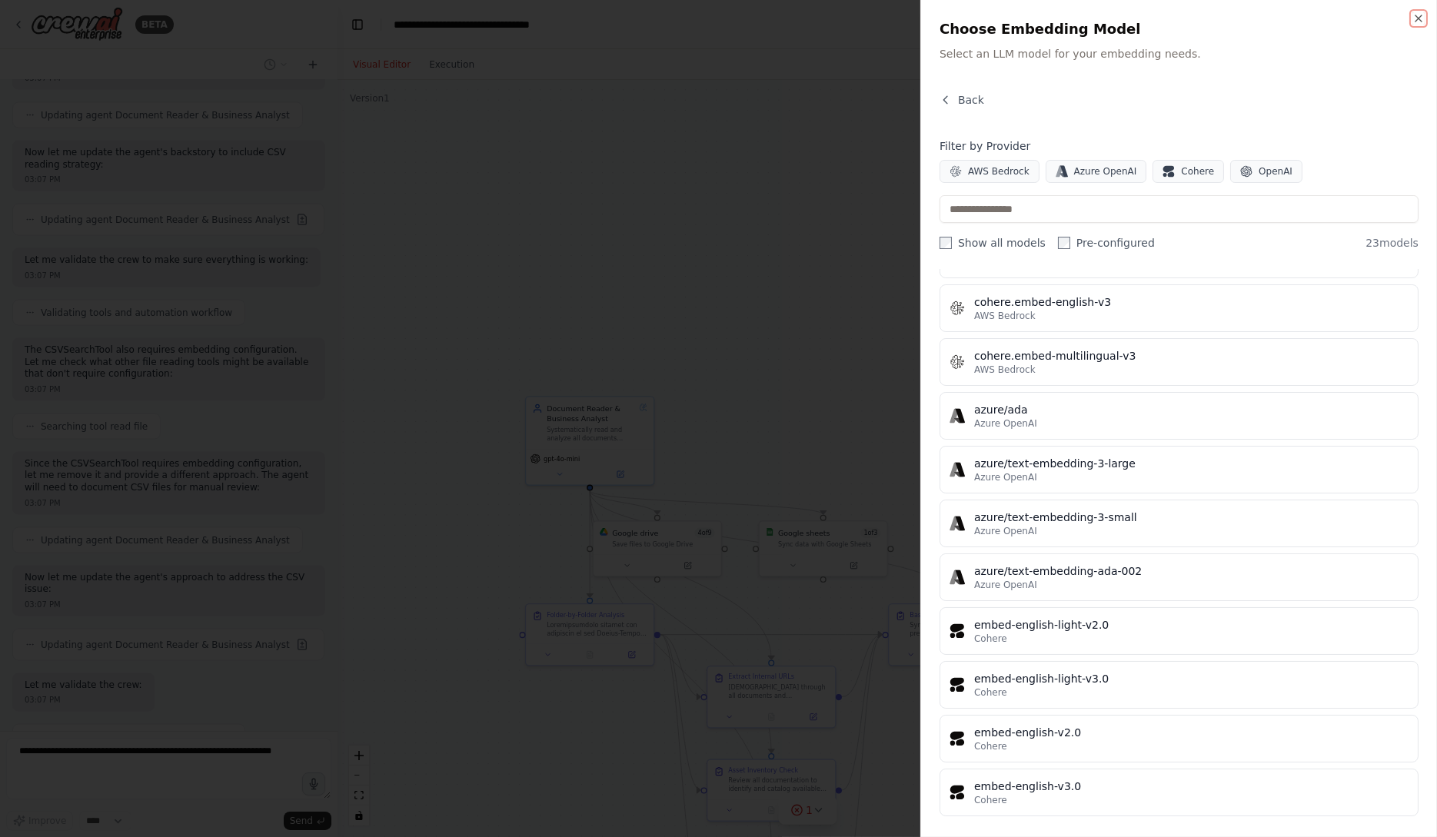
scroll to position [740, 0]
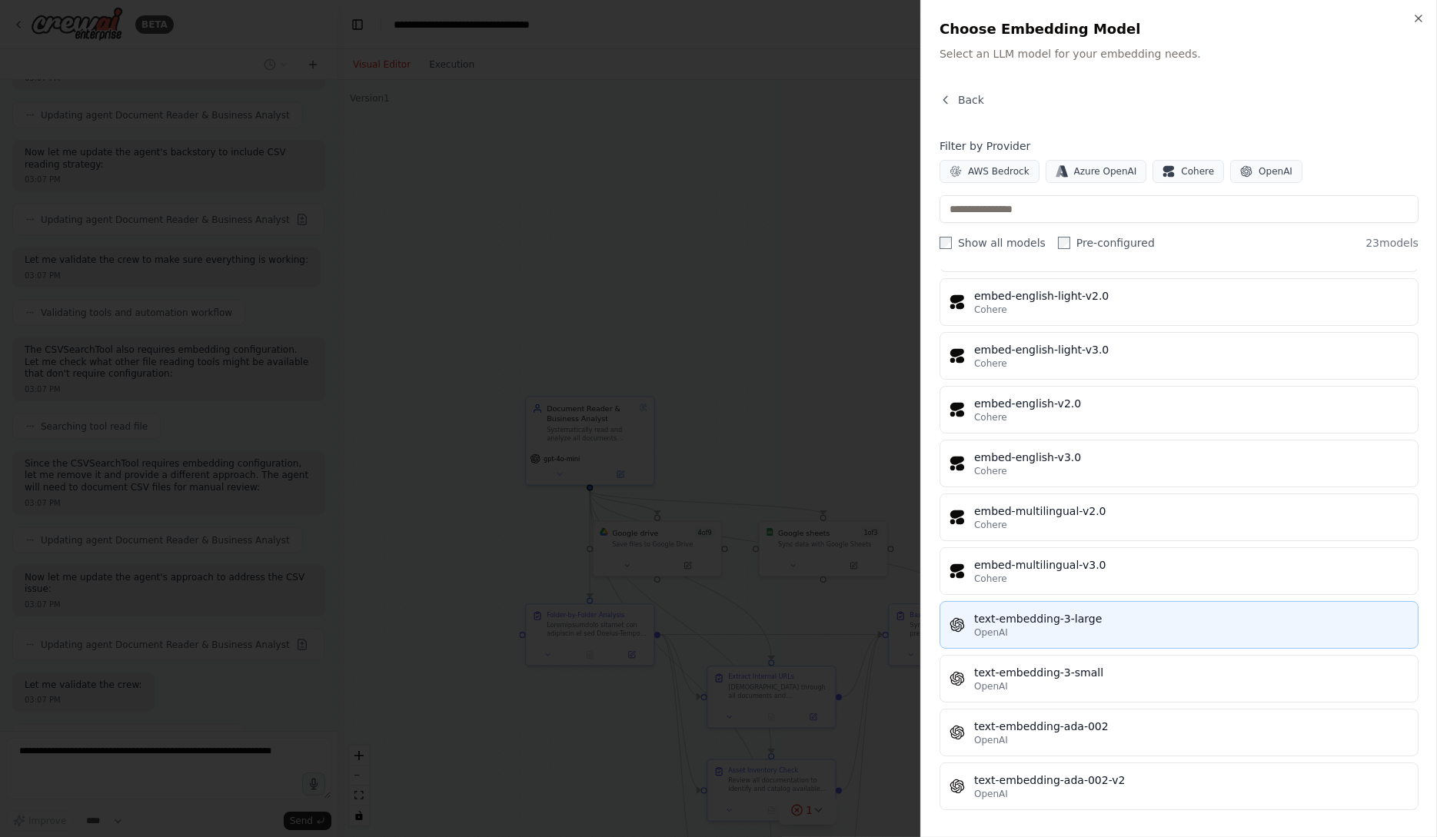
click at [1135, 627] on div "OpenAI" at bounding box center [1191, 633] width 434 height 12
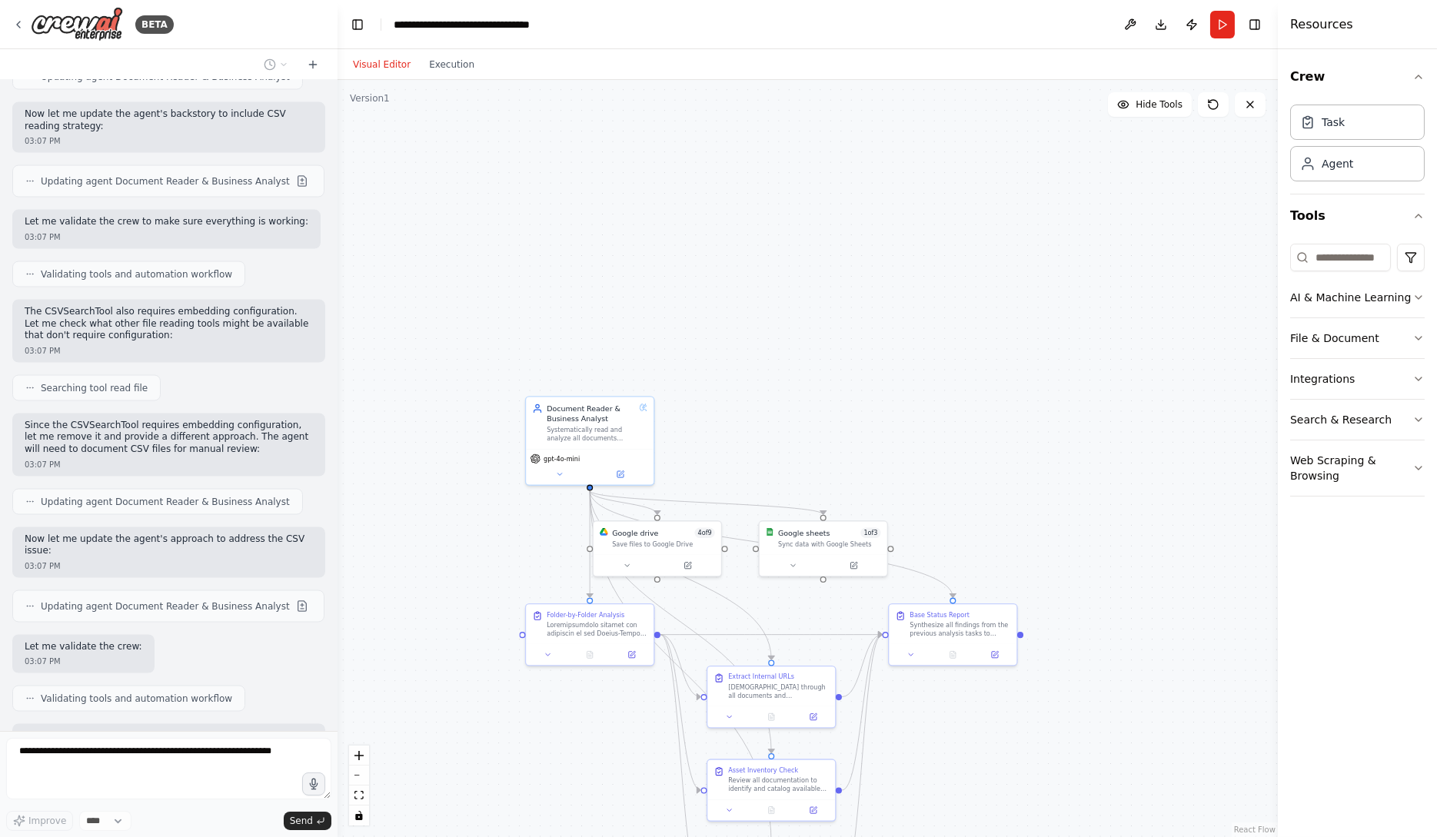
scroll to position [7283, 0]
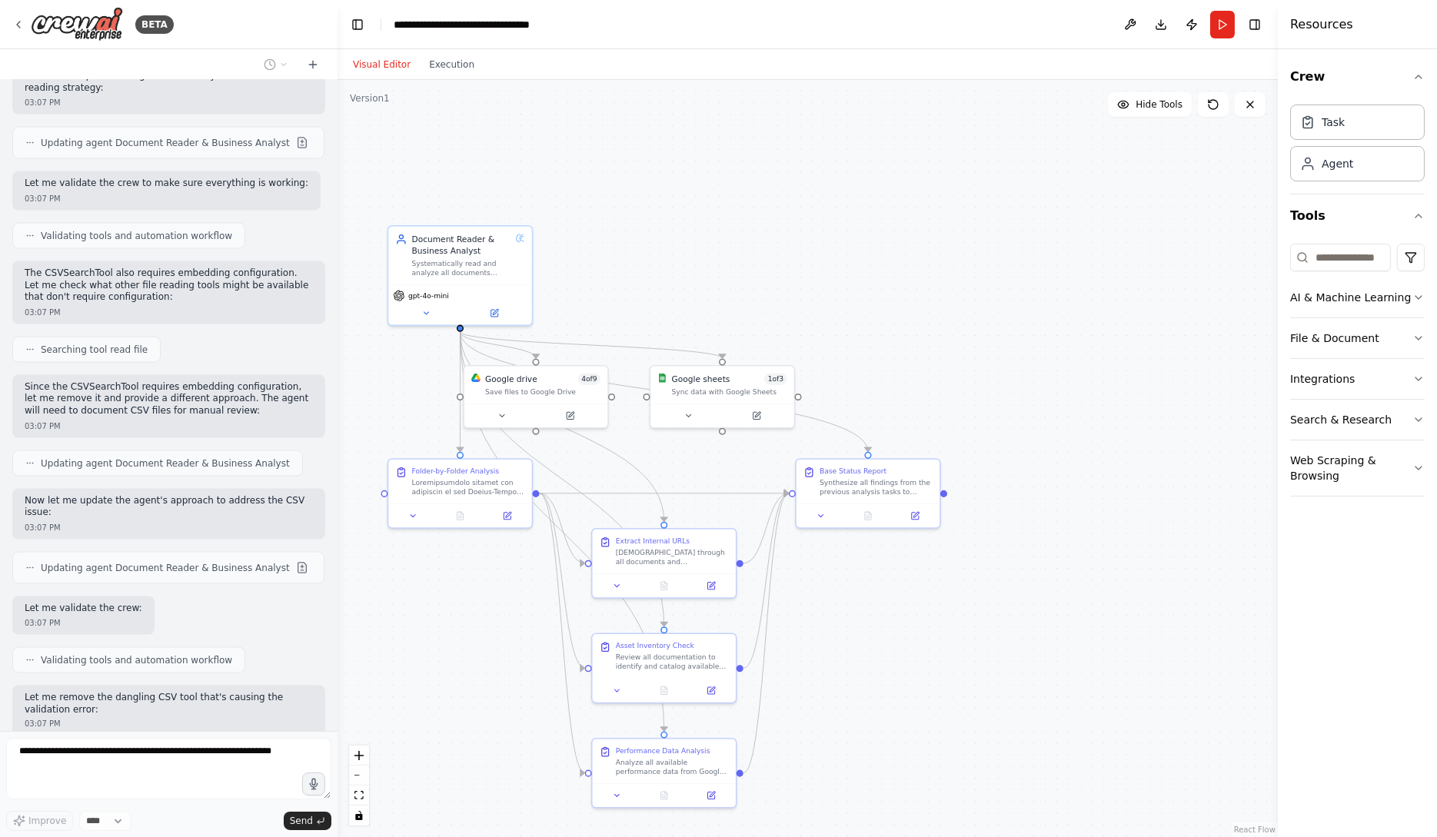
drag, startPoint x: 1145, startPoint y: 639, endPoint x: 1047, endPoint y: 362, distance: 293.8
click at [1047, 364] on div ".deletable-edge-delete-btn { width: 20px; height: 20px; border: 0px solid #ffff…" at bounding box center [808, 458] width 940 height 757
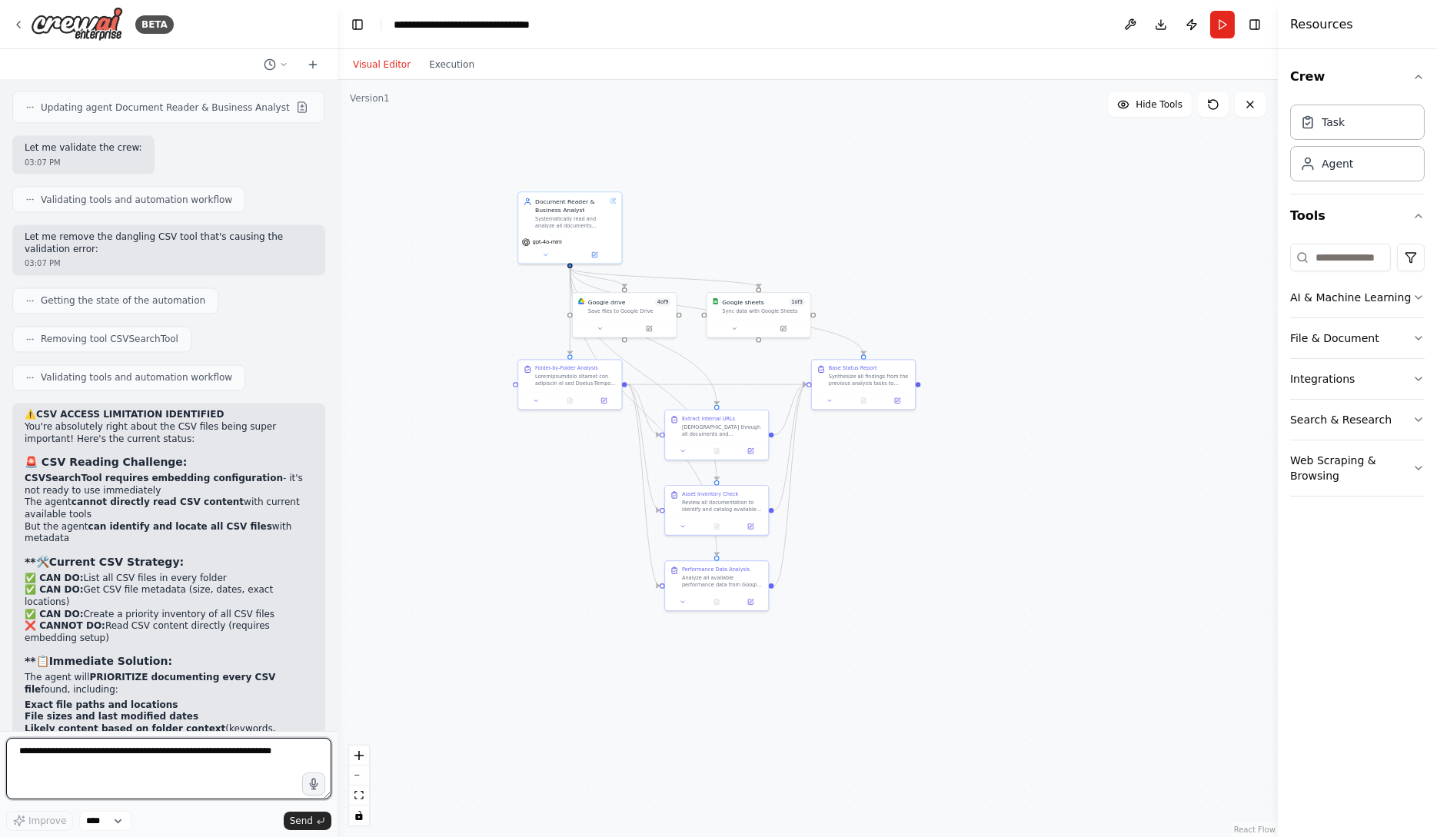
scroll to position [7759, 0]
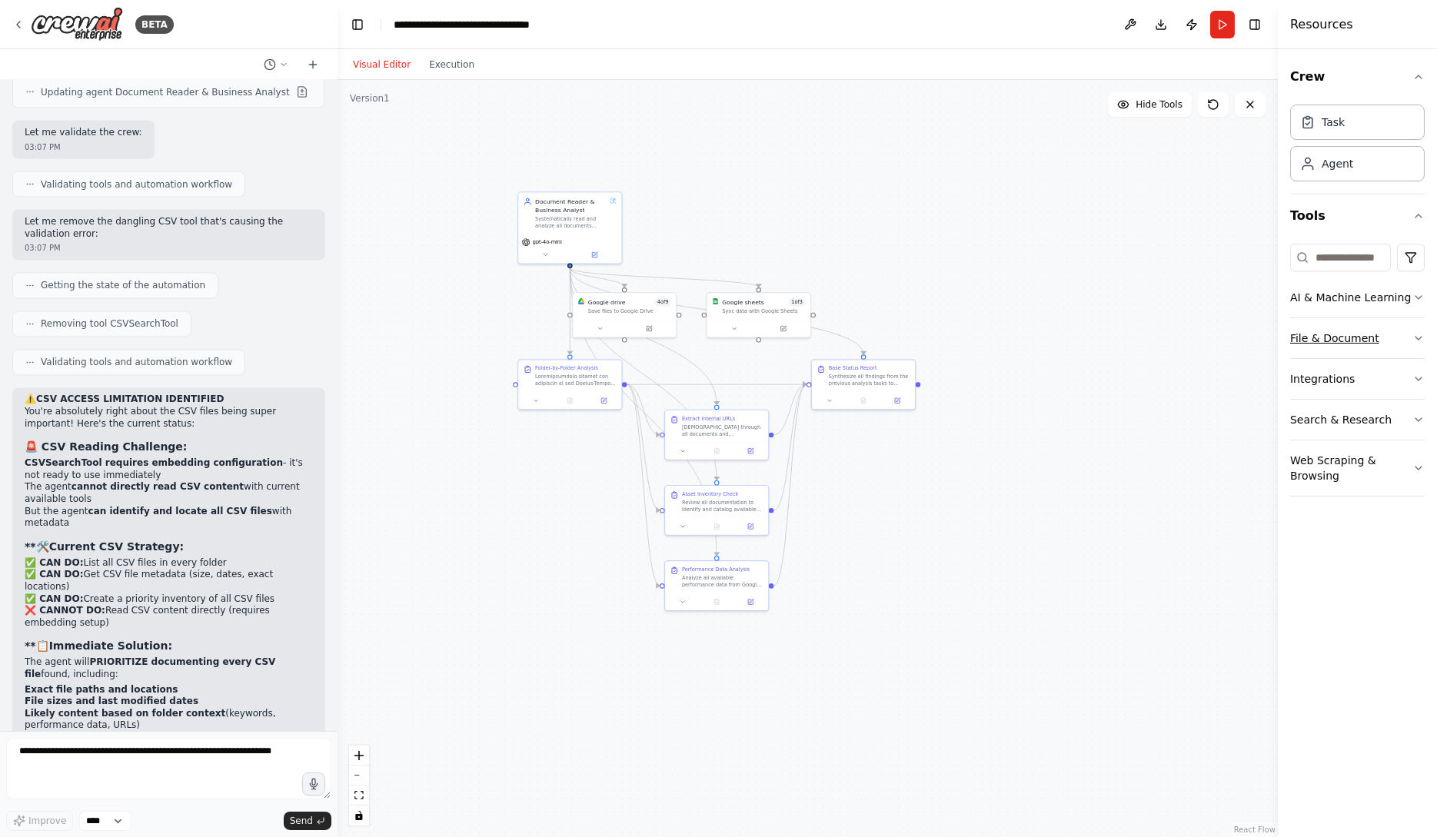
click at [1350, 340] on button "File & Document" at bounding box center [1357, 338] width 135 height 40
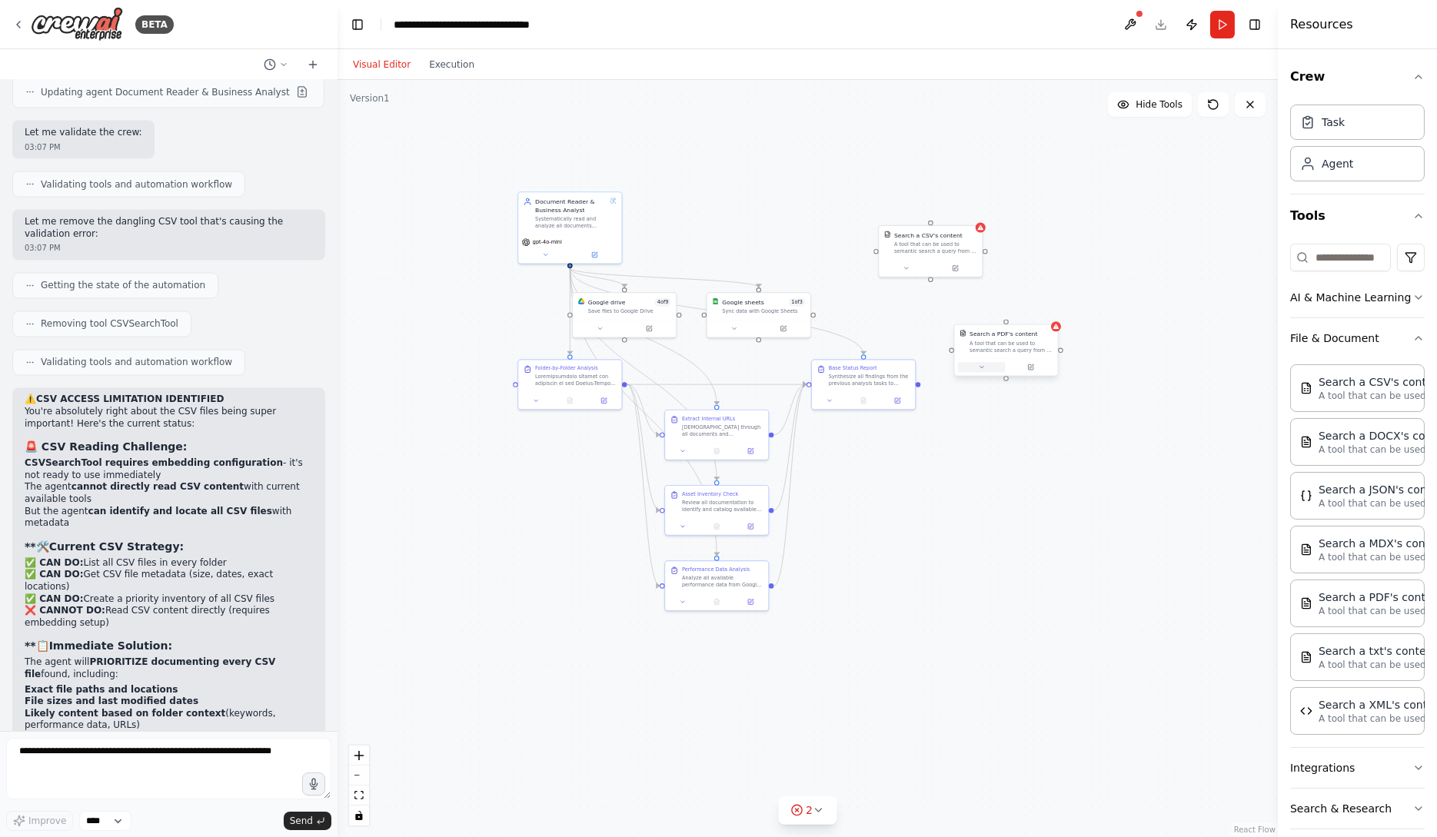
click at [980, 364] on icon at bounding box center [981, 367] width 7 height 7
click at [1046, 490] on div "Select a model" at bounding box center [1032, 490] width 135 height 8
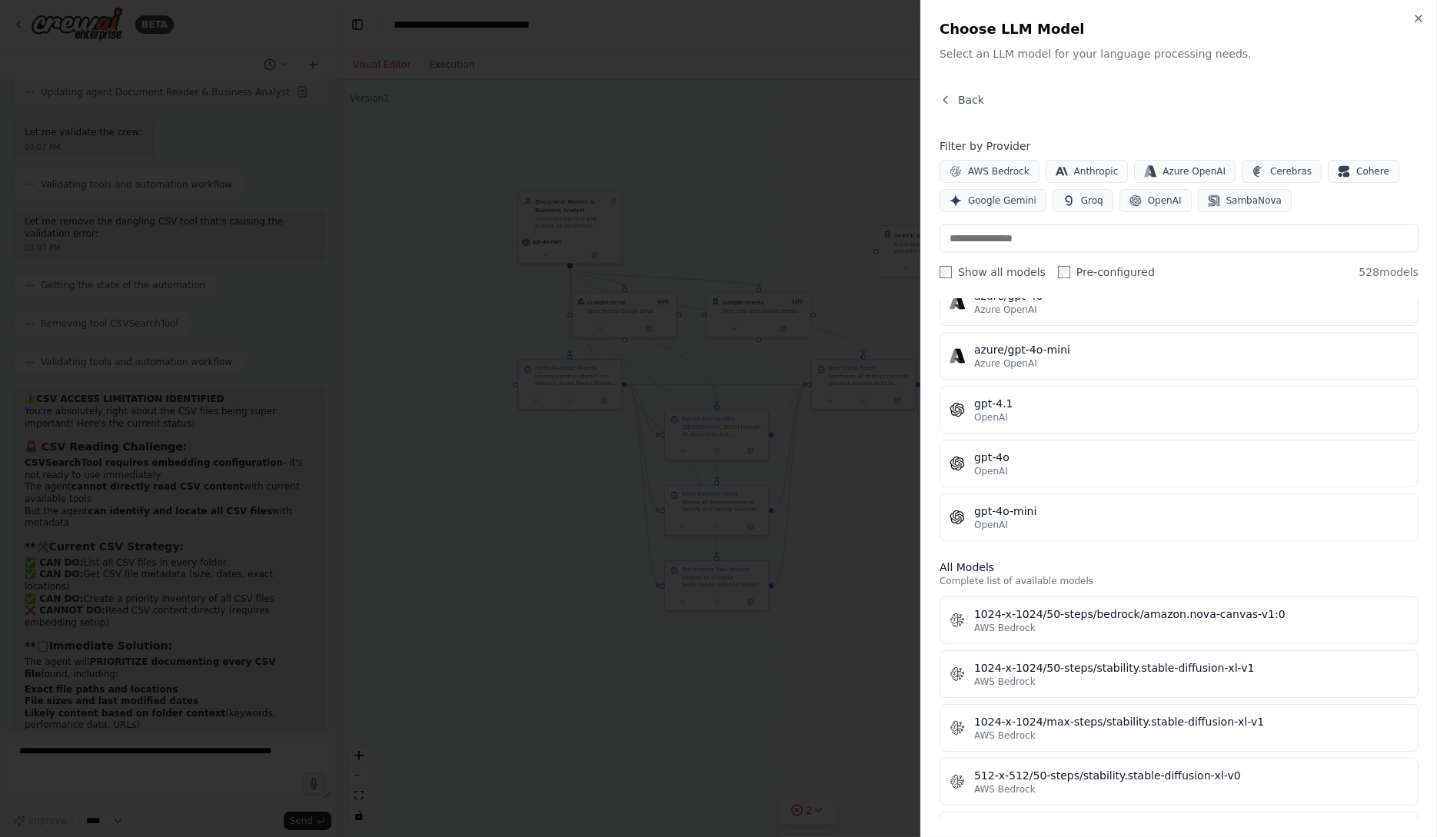
scroll to position [150, 0]
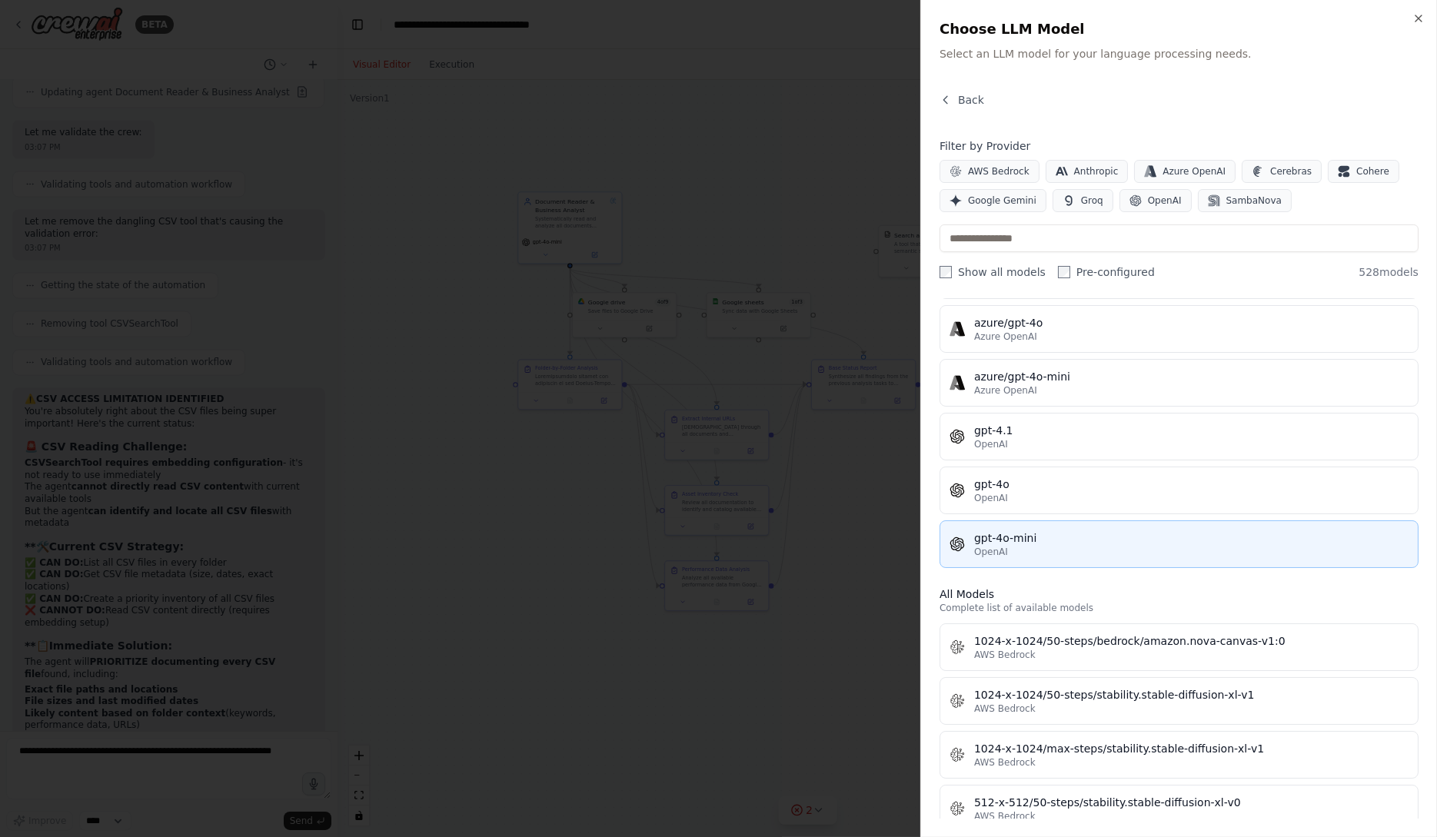
click at [1116, 556] on button "gpt-4o-mini OpenAI" at bounding box center [1179, 545] width 479 height 48
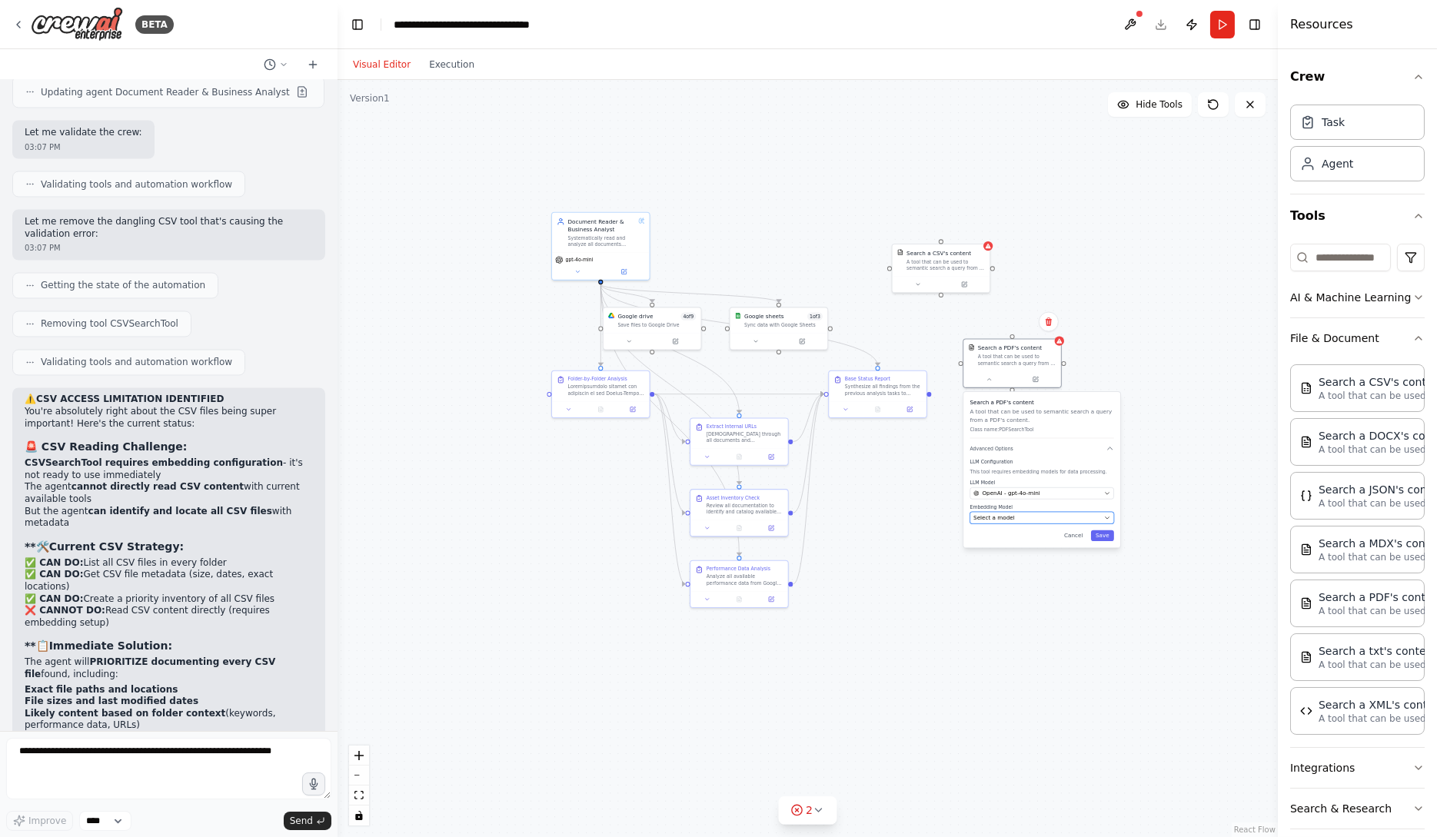
click at [1052, 521] on div "Select a model" at bounding box center [1037, 518] width 128 height 8
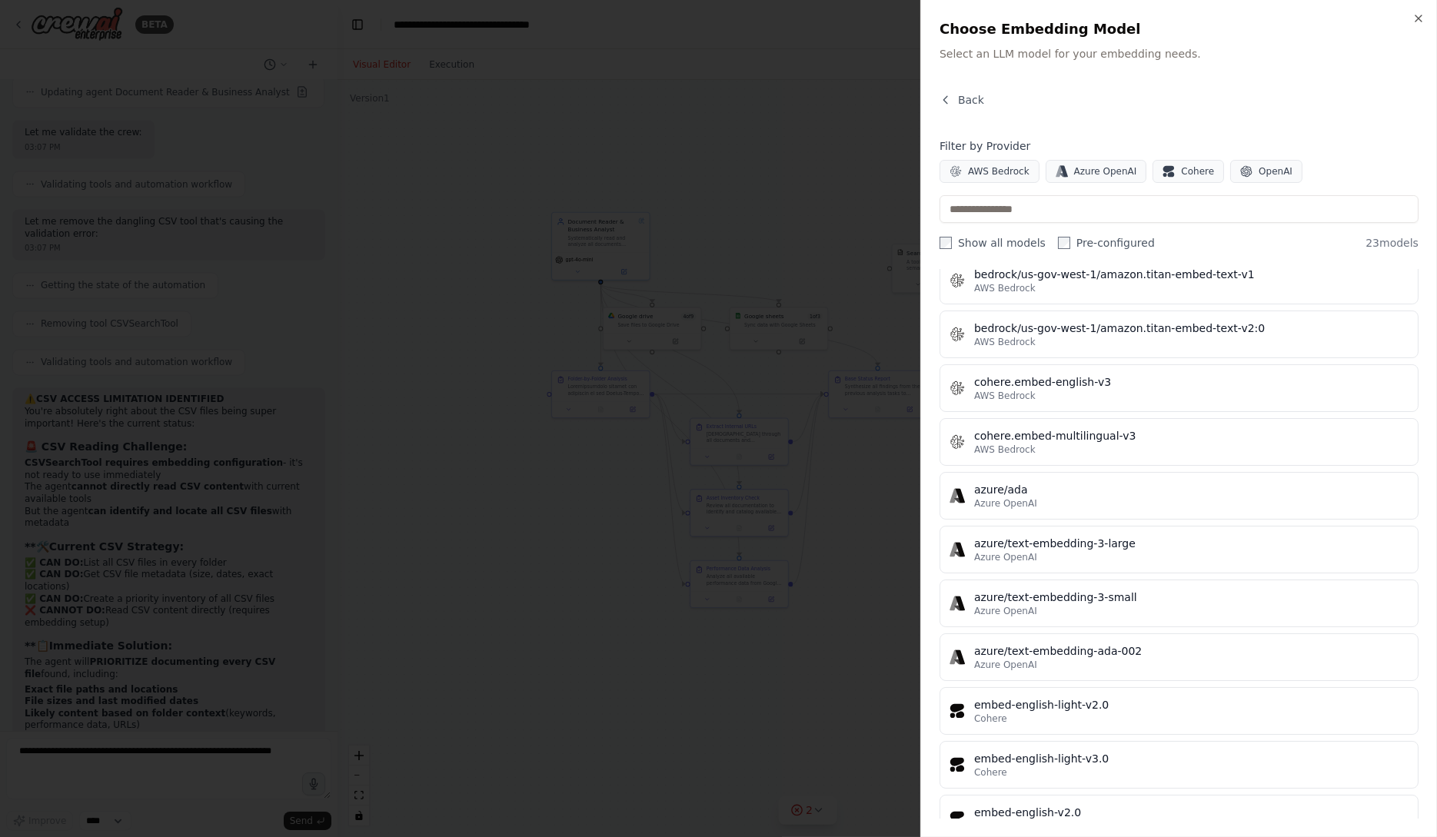
scroll to position [740, 0]
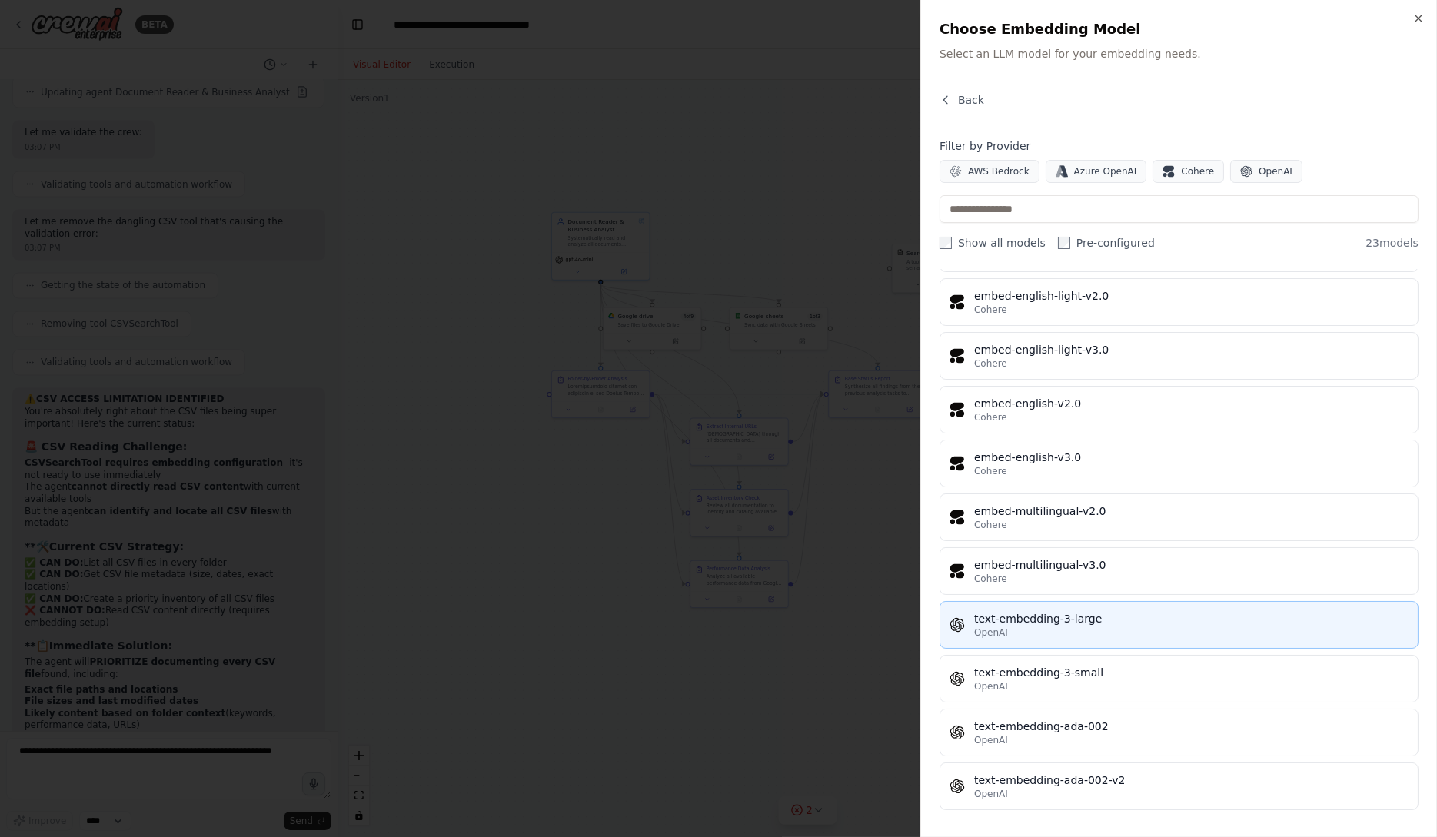
click at [1107, 641] on button "text-embedding-3-large OpenAI" at bounding box center [1179, 625] width 479 height 48
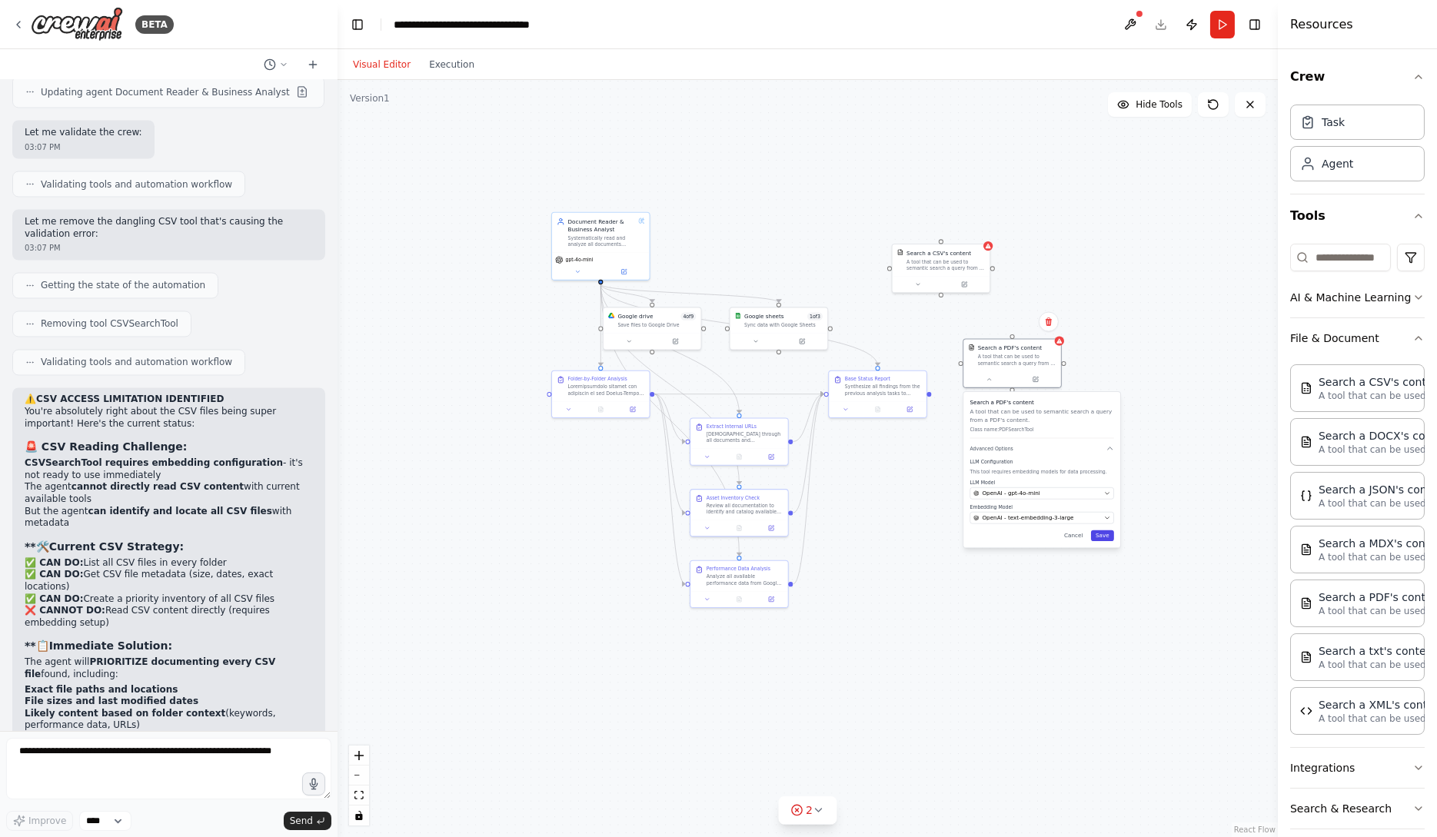
click at [1108, 538] on button "Save" at bounding box center [1102, 536] width 23 height 11
click at [1103, 535] on button "Save" at bounding box center [1102, 536] width 23 height 11
click at [921, 283] on button at bounding box center [918, 282] width 45 height 9
click at [918, 281] on icon at bounding box center [918, 283] width 6 height 6
click at [964, 398] on div "Select a model" at bounding box center [967, 398] width 128 height 8
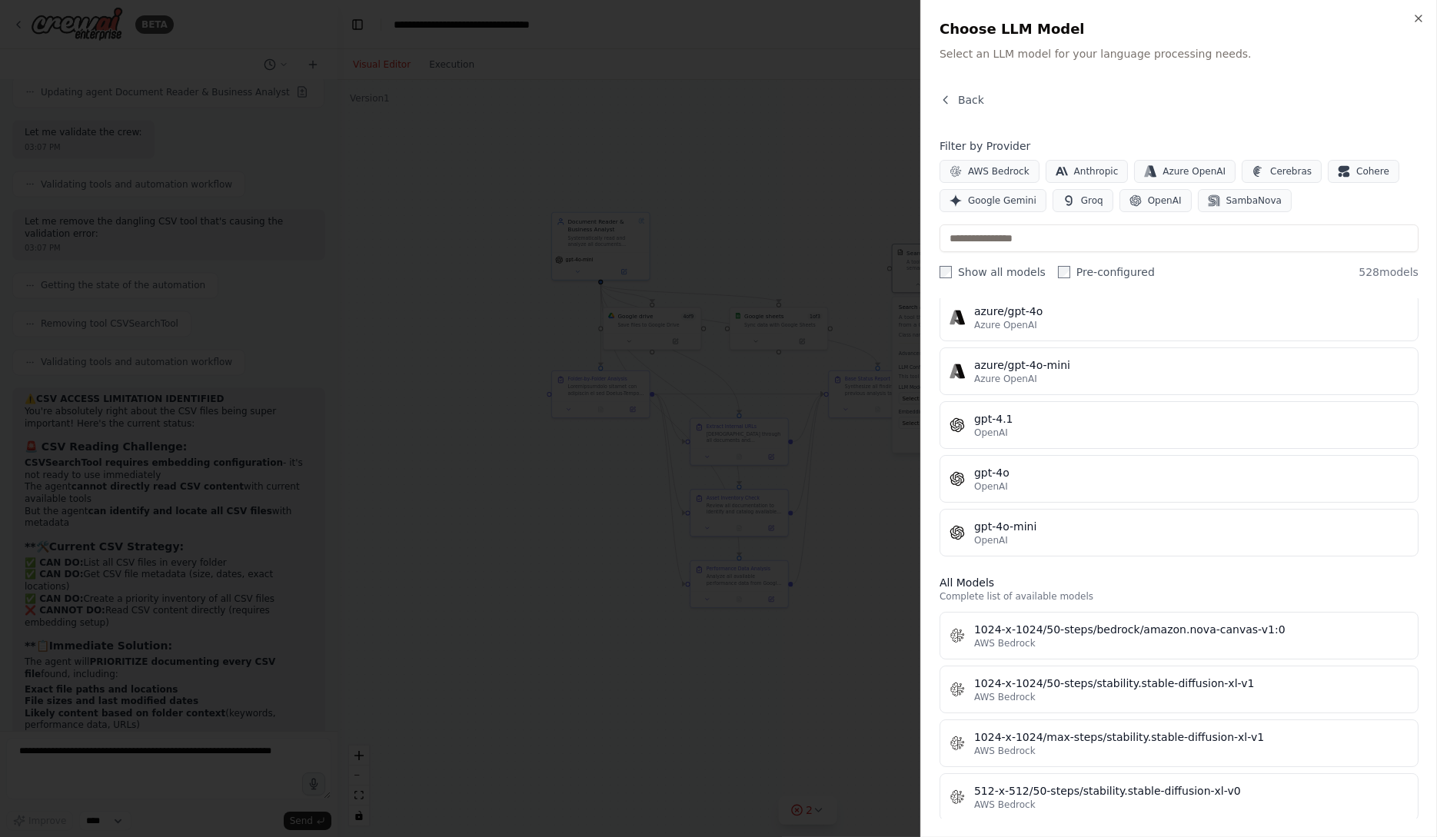
scroll to position [165, 0]
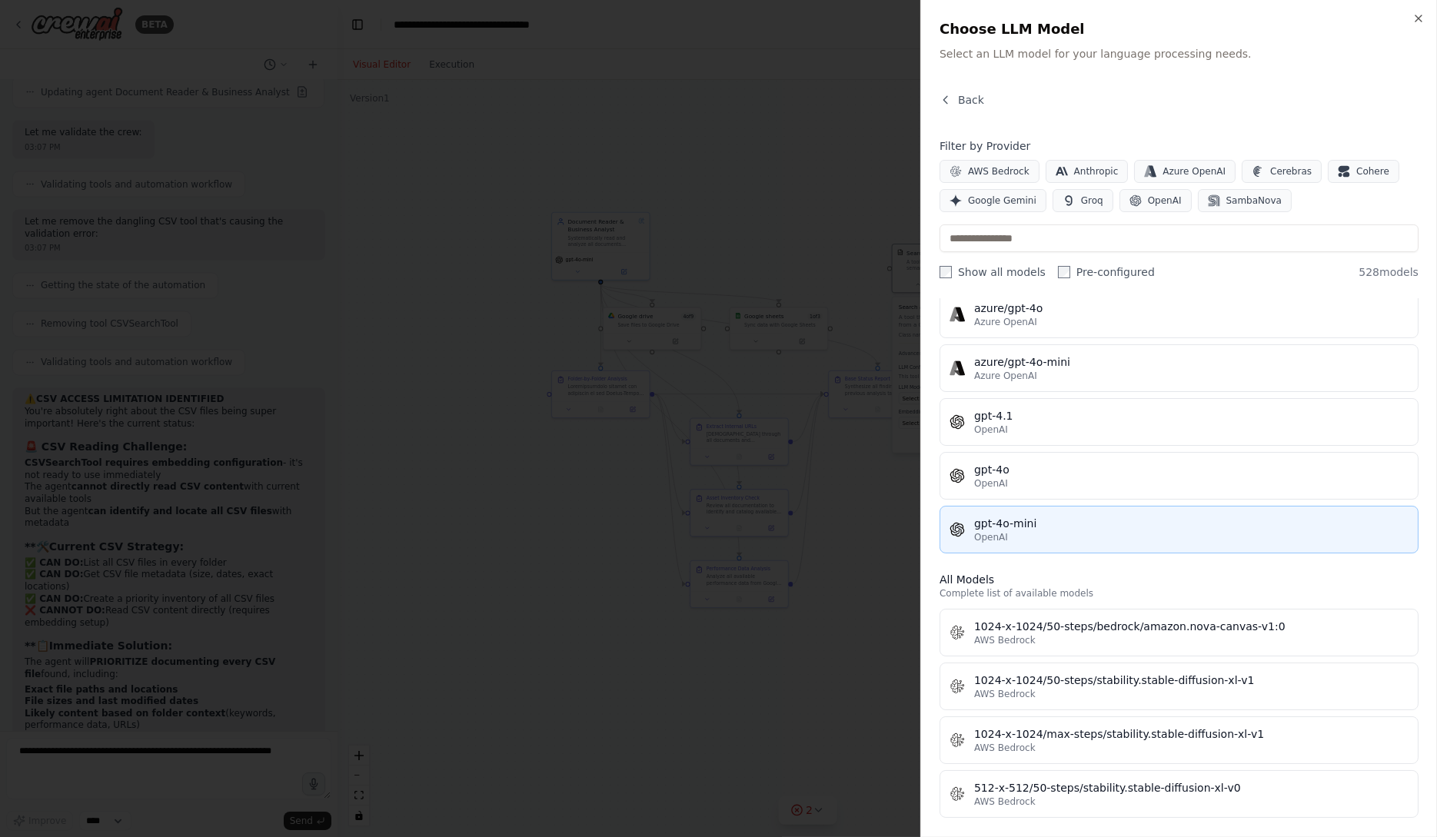
click at [1139, 544] on button "gpt-4o-mini OpenAI" at bounding box center [1179, 530] width 479 height 48
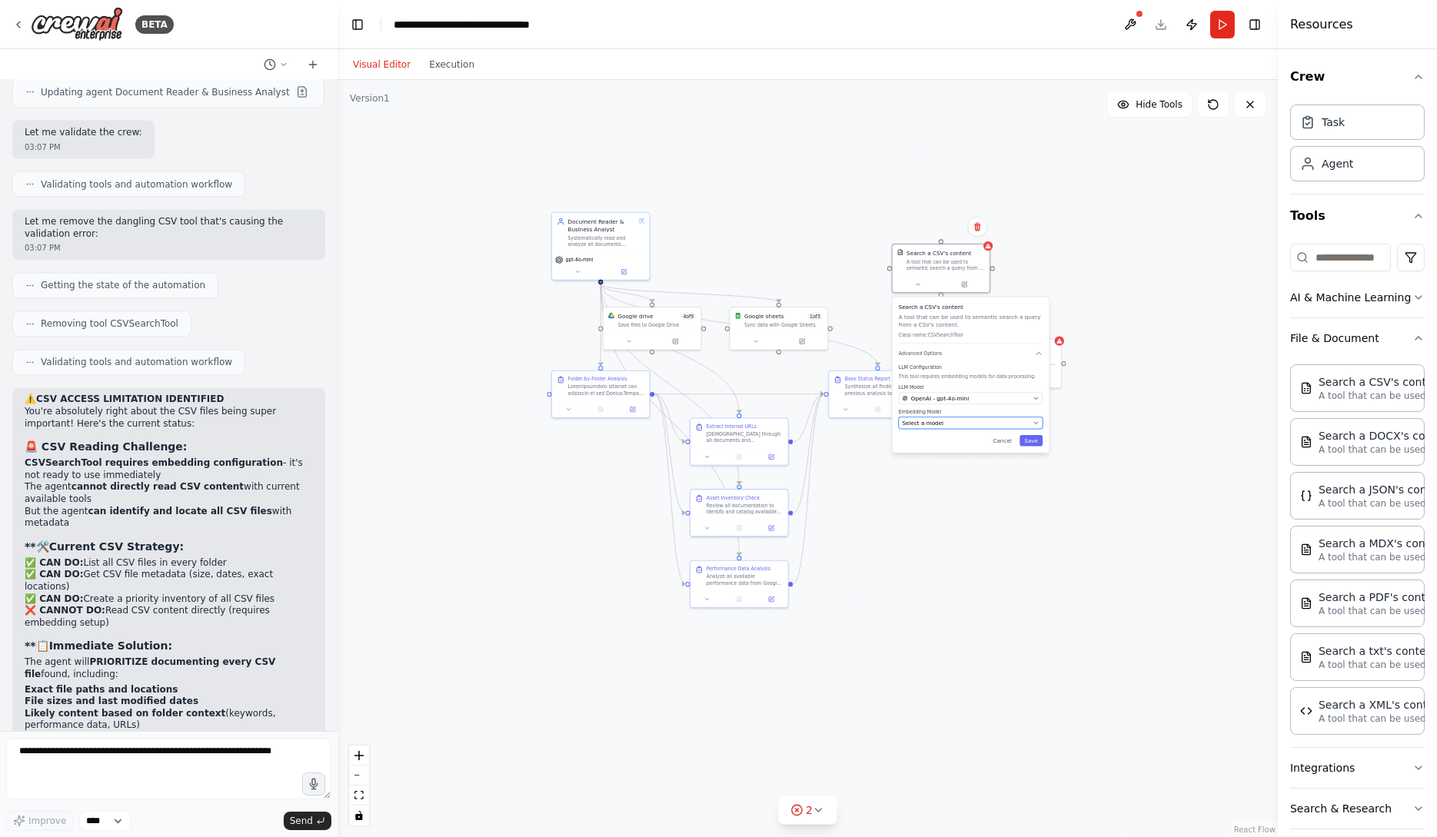
click at [963, 425] on div "Select a model" at bounding box center [967, 423] width 128 height 8
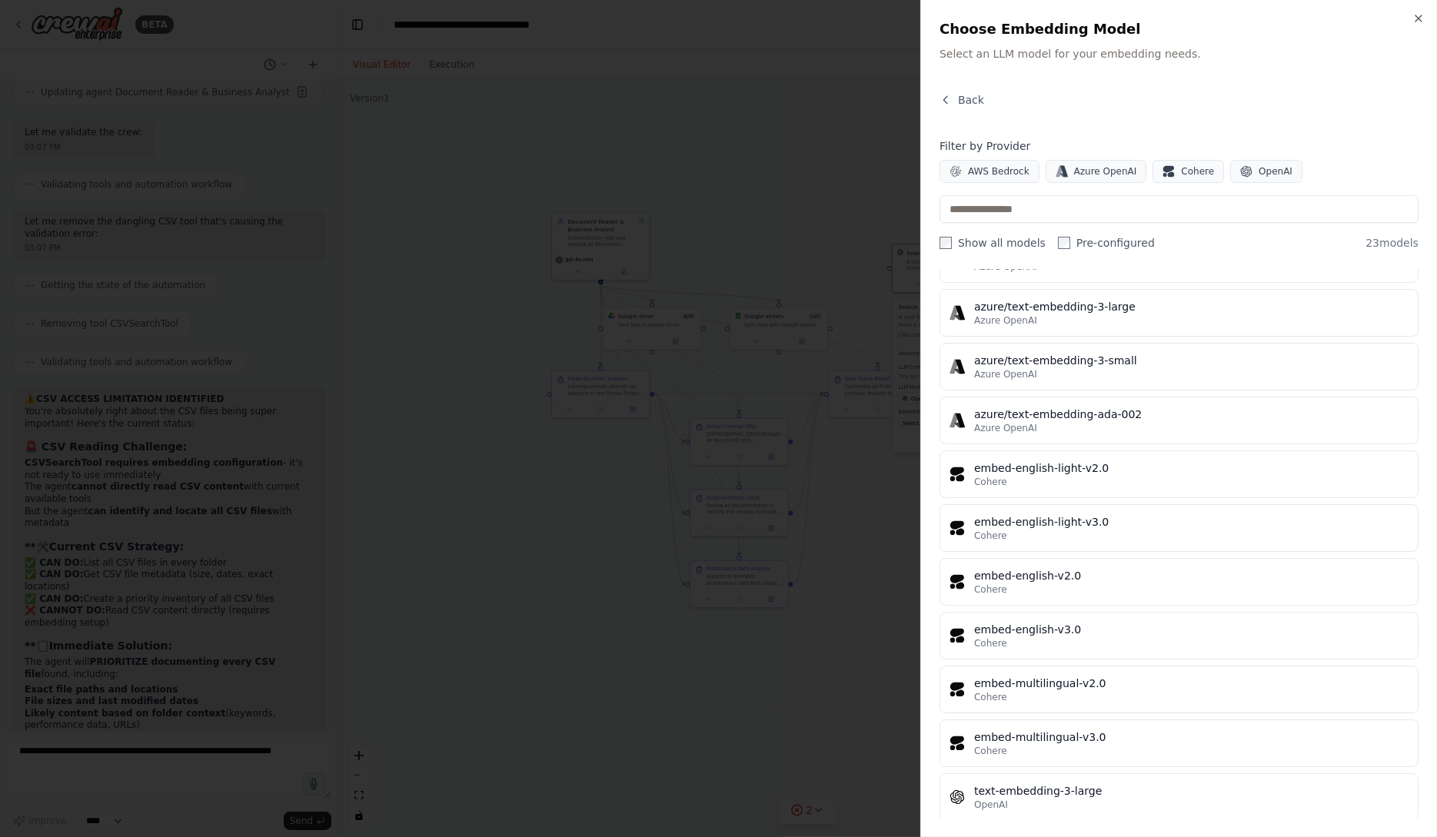
scroll to position [740, 0]
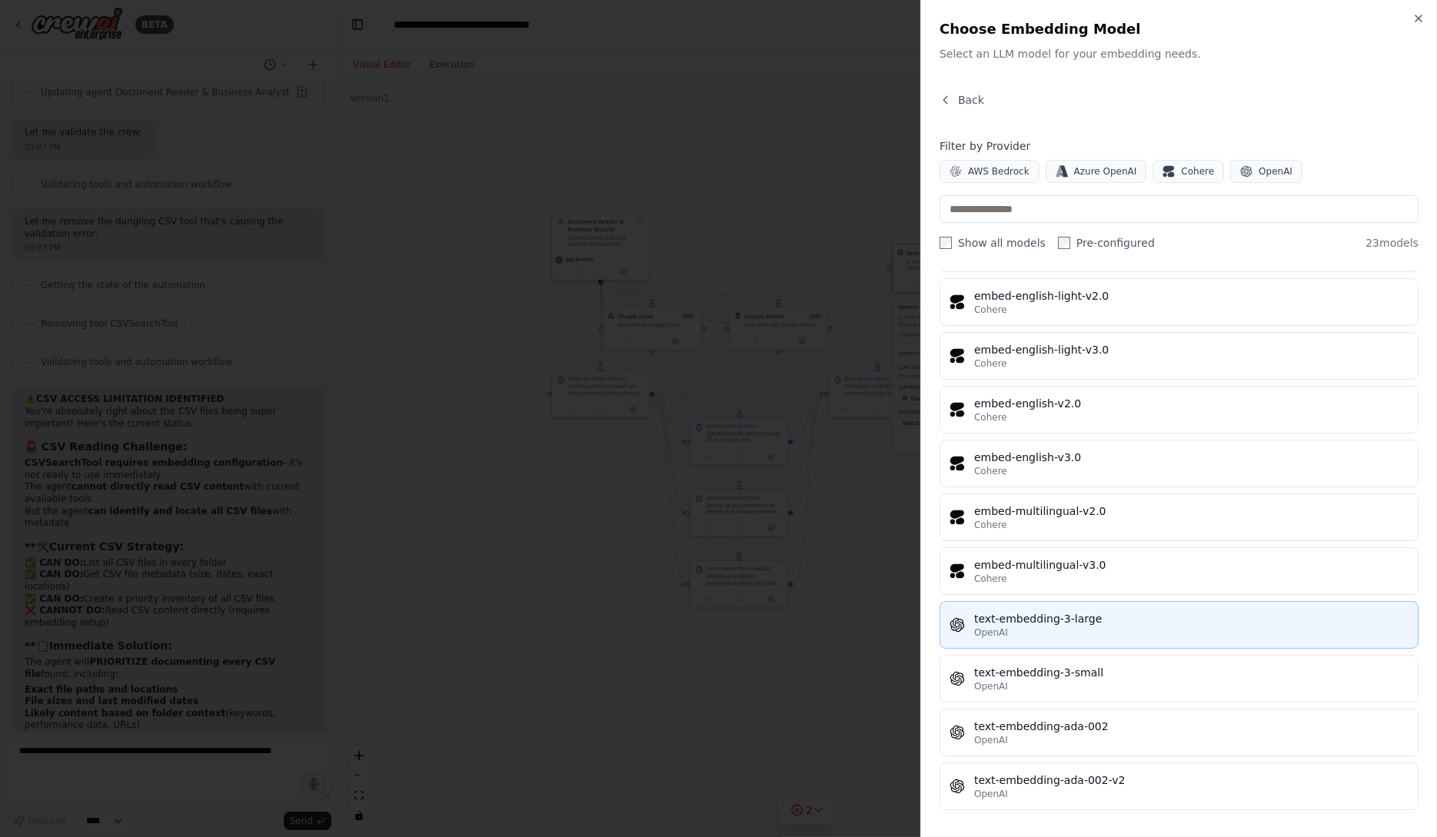
click at [1093, 627] on div "OpenAI" at bounding box center [1191, 633] width 434 height 12
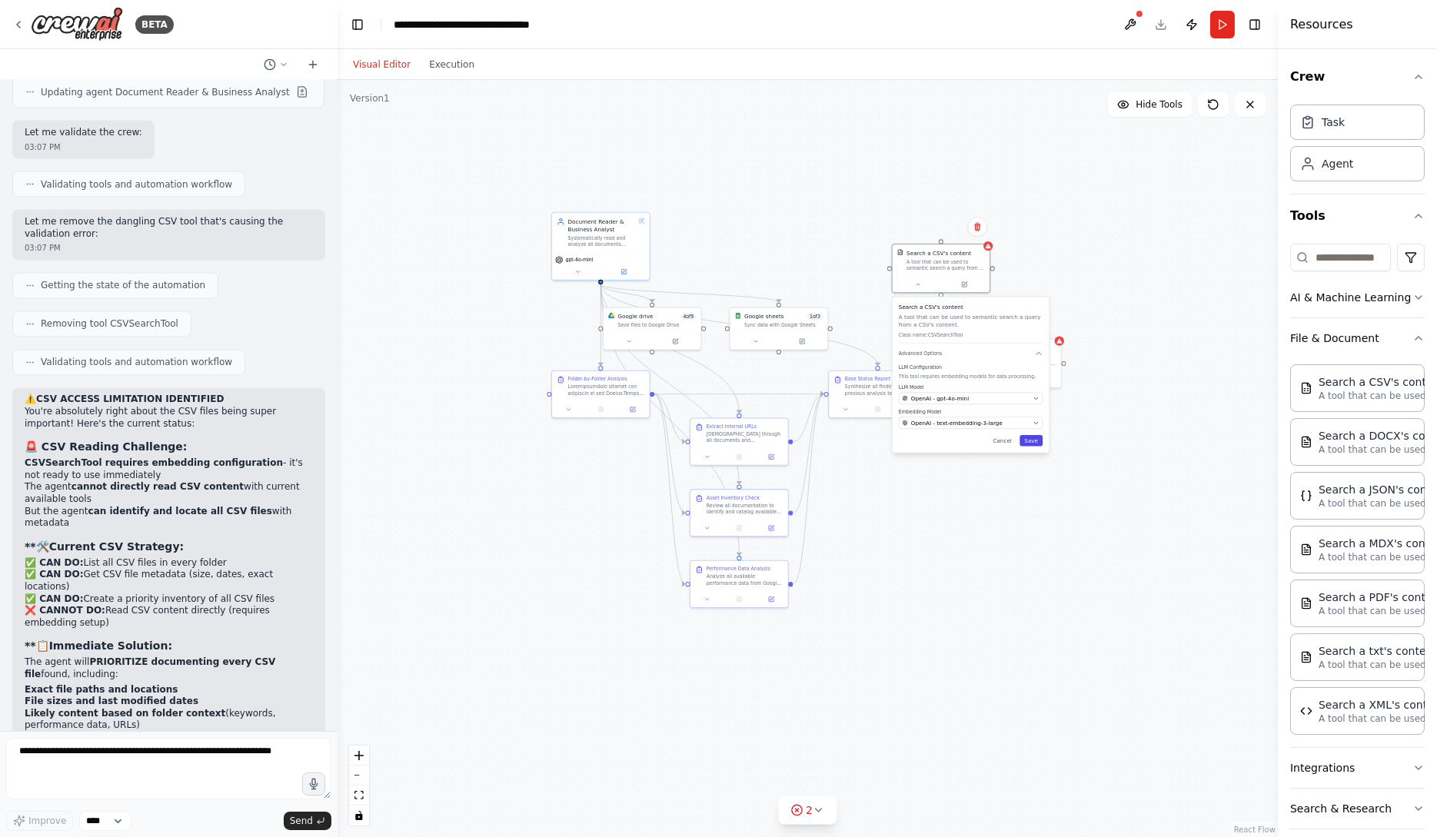
click at [1034, 440] on button "Save" at bounding box center [1031, 440] width 23 height 11
drag, startPoint x: 601, startPoint y: 280, endPoint x: 893, endPoint y: 271, distance: 292.3
click at [890, 264] on div ".deletable-edge-delete-btn { width: 20px; height: 20px; border: 0px solid #ffff…" at bounding box center [808, 458] width 940 height 757
drag, startPoint x: 601, startPoint y: 281, endPoint x: 1013, endPoint y: 341, distance: 416.5
click at [996, 341] on div "Document Reader & Business Analyst Systematically read and analyze all document…" at bounding box center [754, 367] width 484 height 390
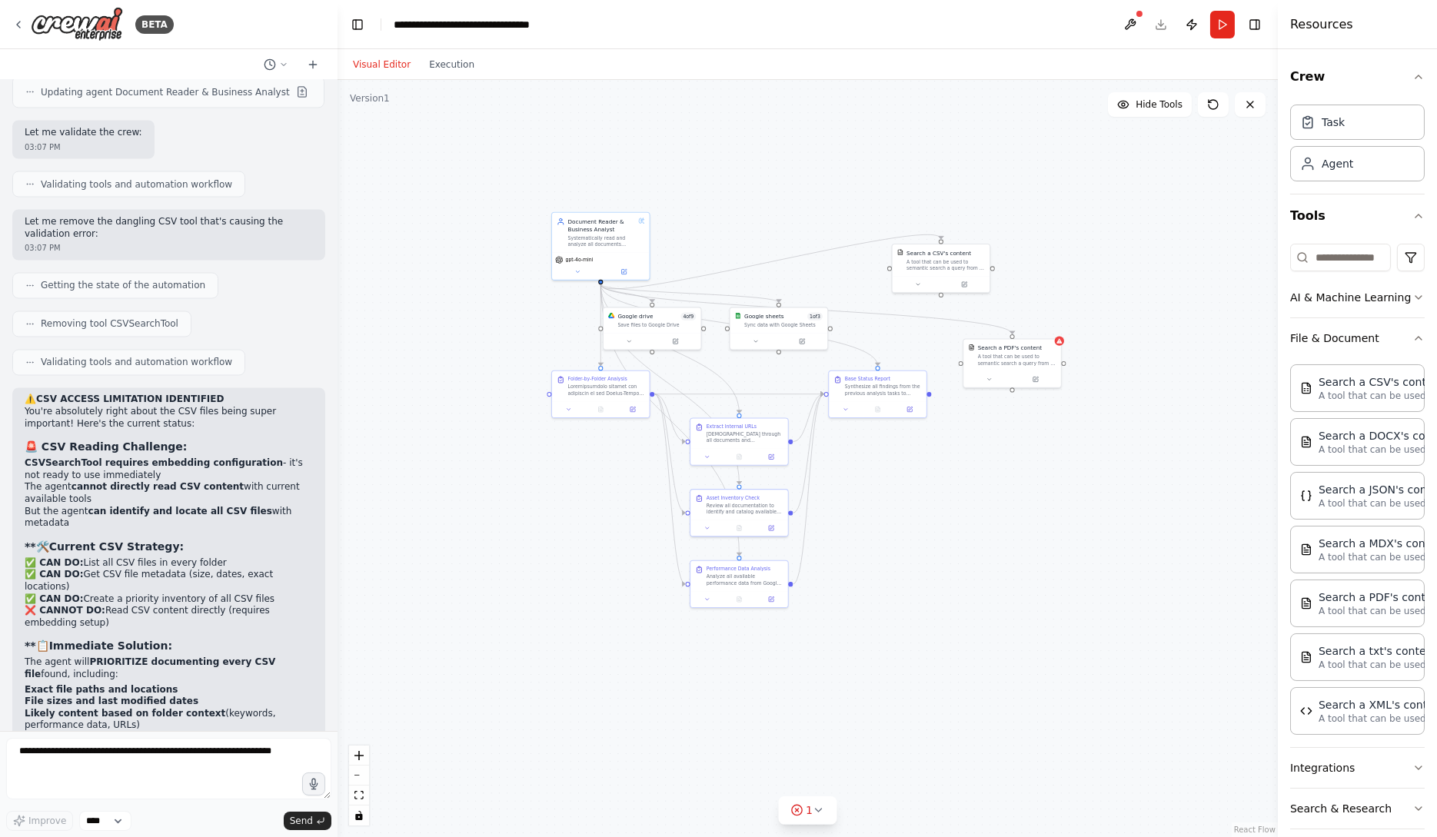
click at [1050, 566] on div ".deletable-edge-delete-btn { width: 20px; height: 20px; border: 0px solid #ffff…" at bounding box center [808, 458] width 940 height 757
click at [993, 382] on button at bounding box center [989, 377] width 45 height 9
click at [1033, 490] on div "Select a model" at bounding box center [1037, 494] width 128 height 8
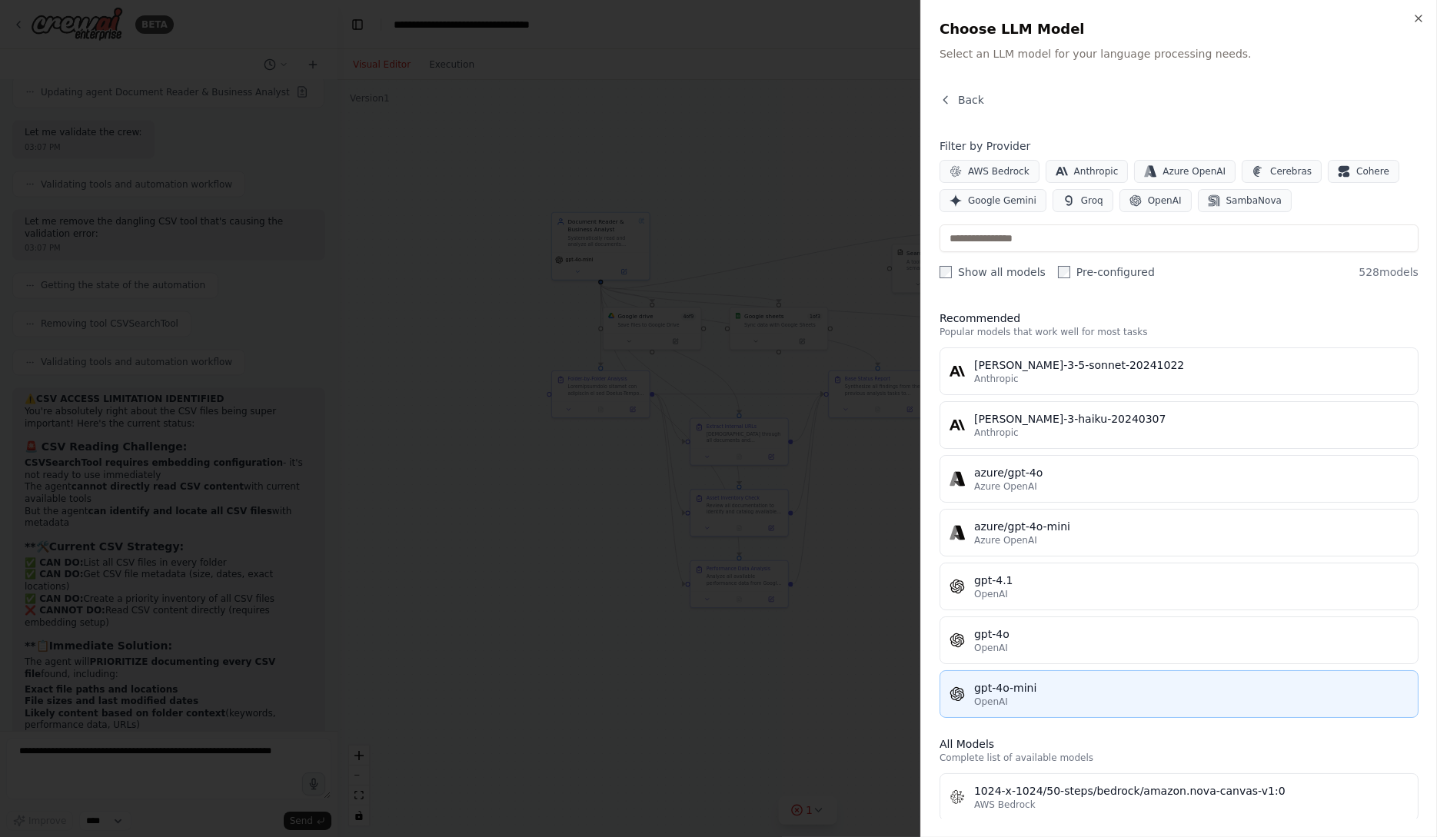
click at [1058, 692] on div "gpt-4o-mini" at bounding box center [1191, 688] width 434 height 15
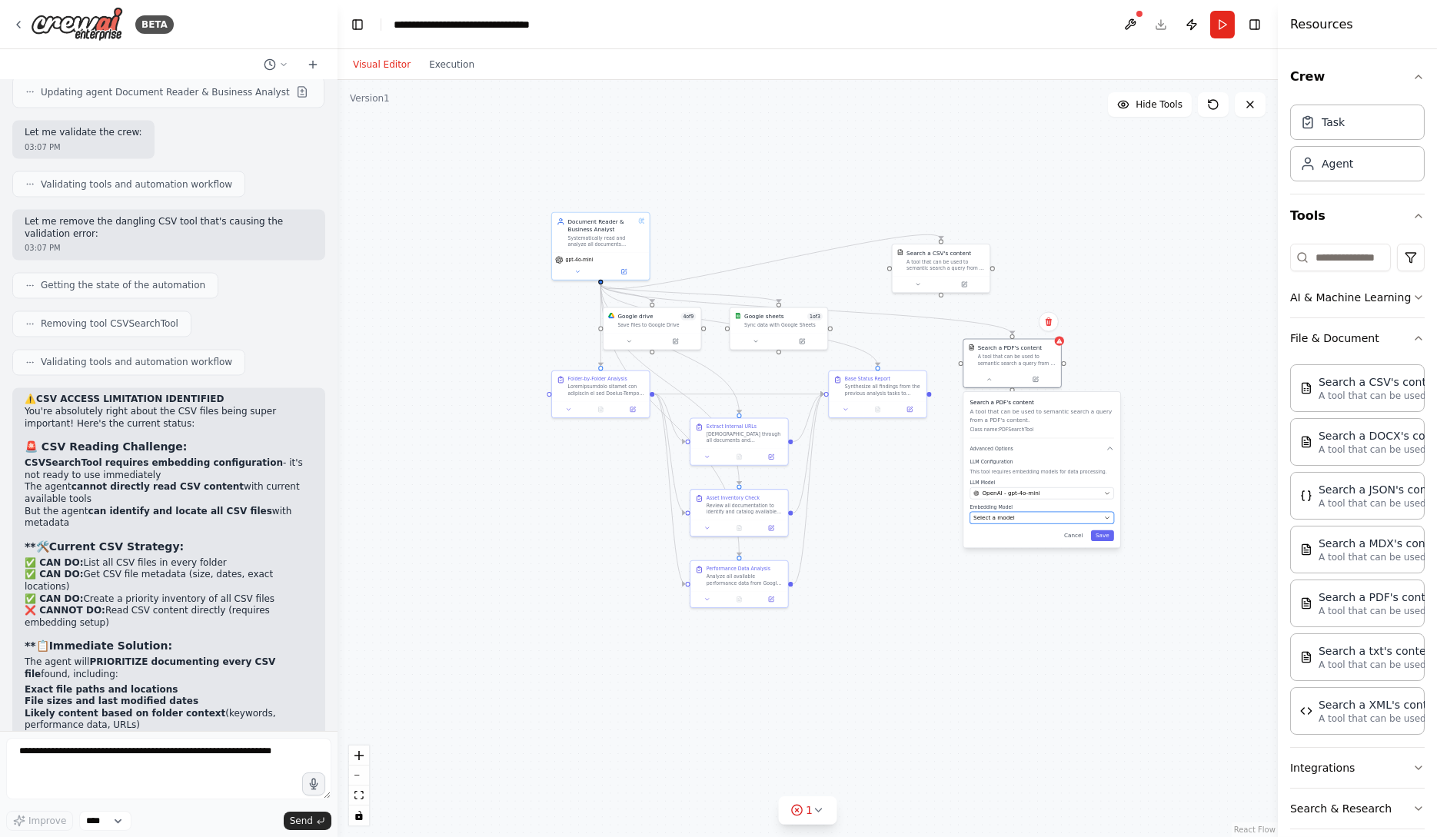
click at [1031, 521] on button "Select a model" at bounding box center [1042, 518] width 144 height 12
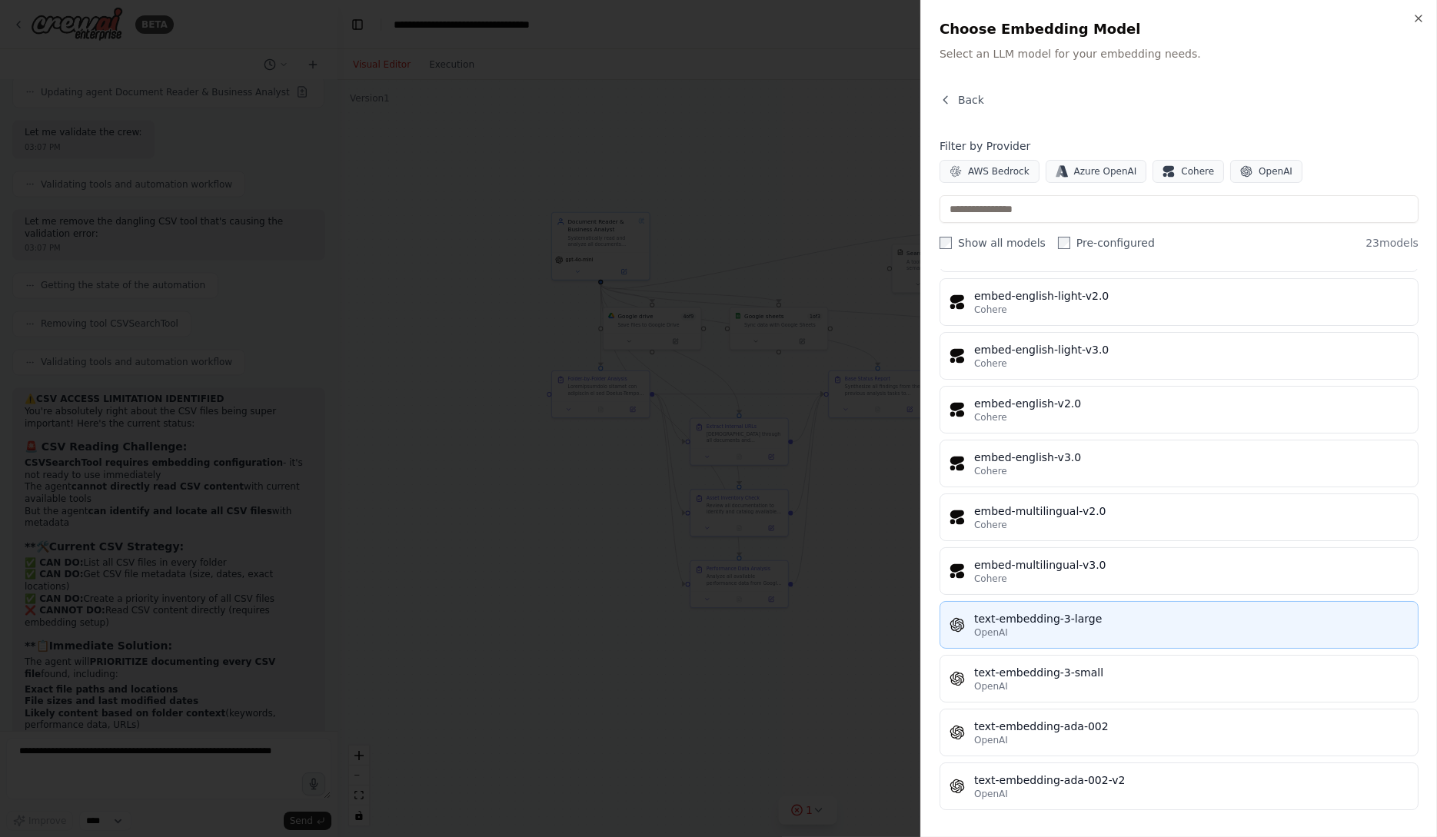
click at [1103, 619] on div "text-embedding-3-large" at bounding box center [1191, 618] width 434 height 15
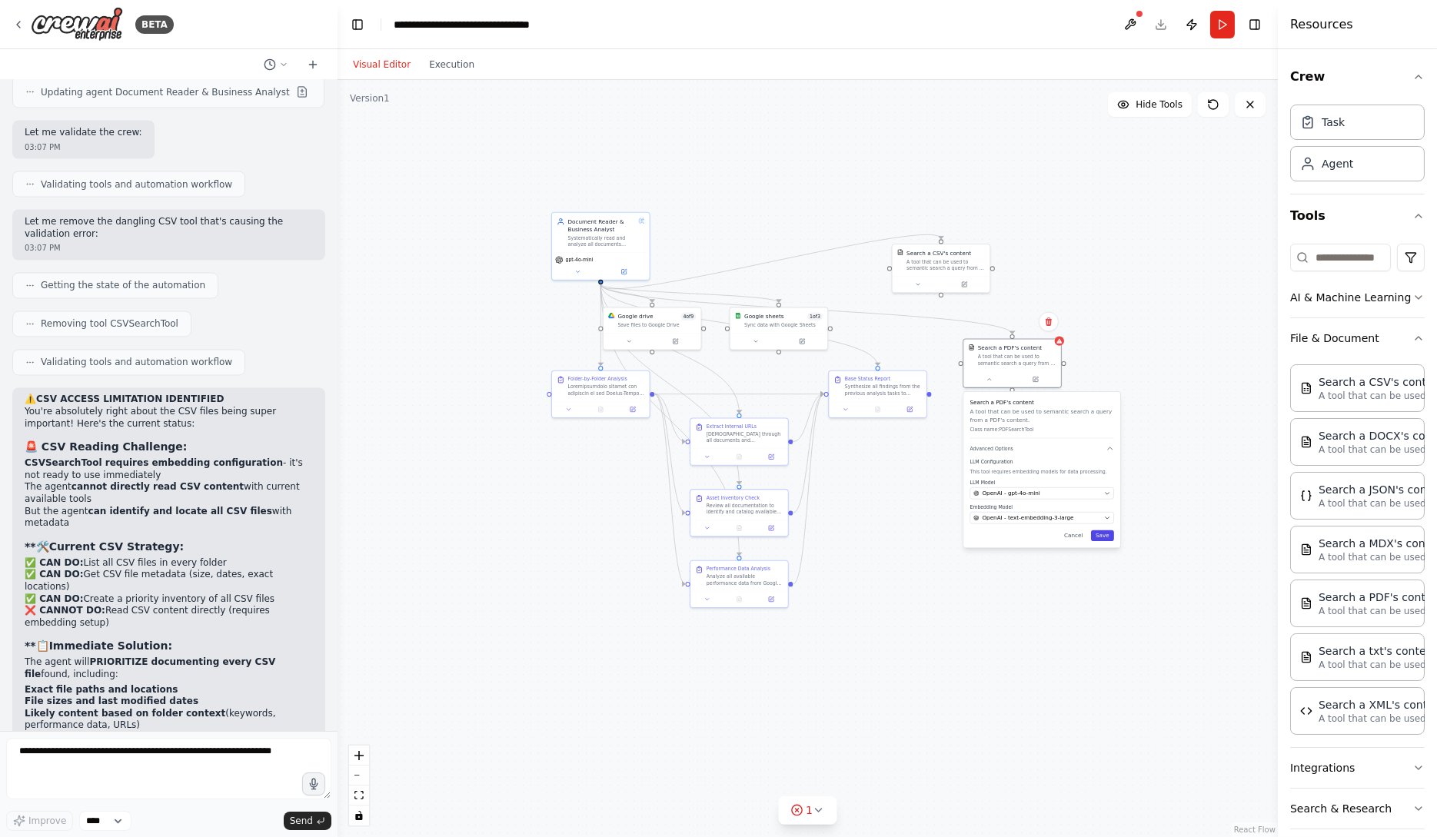
click at [1110, 534] on button "Save" at bounding box center [1102, 536] width 23 height 11
click at [1106, 536] on div ".deletable-edge-delete-btn { width: 20px; height: 20px; border: 0px solid #ffff…" at bounding box center [808, 458] width 940 height 757
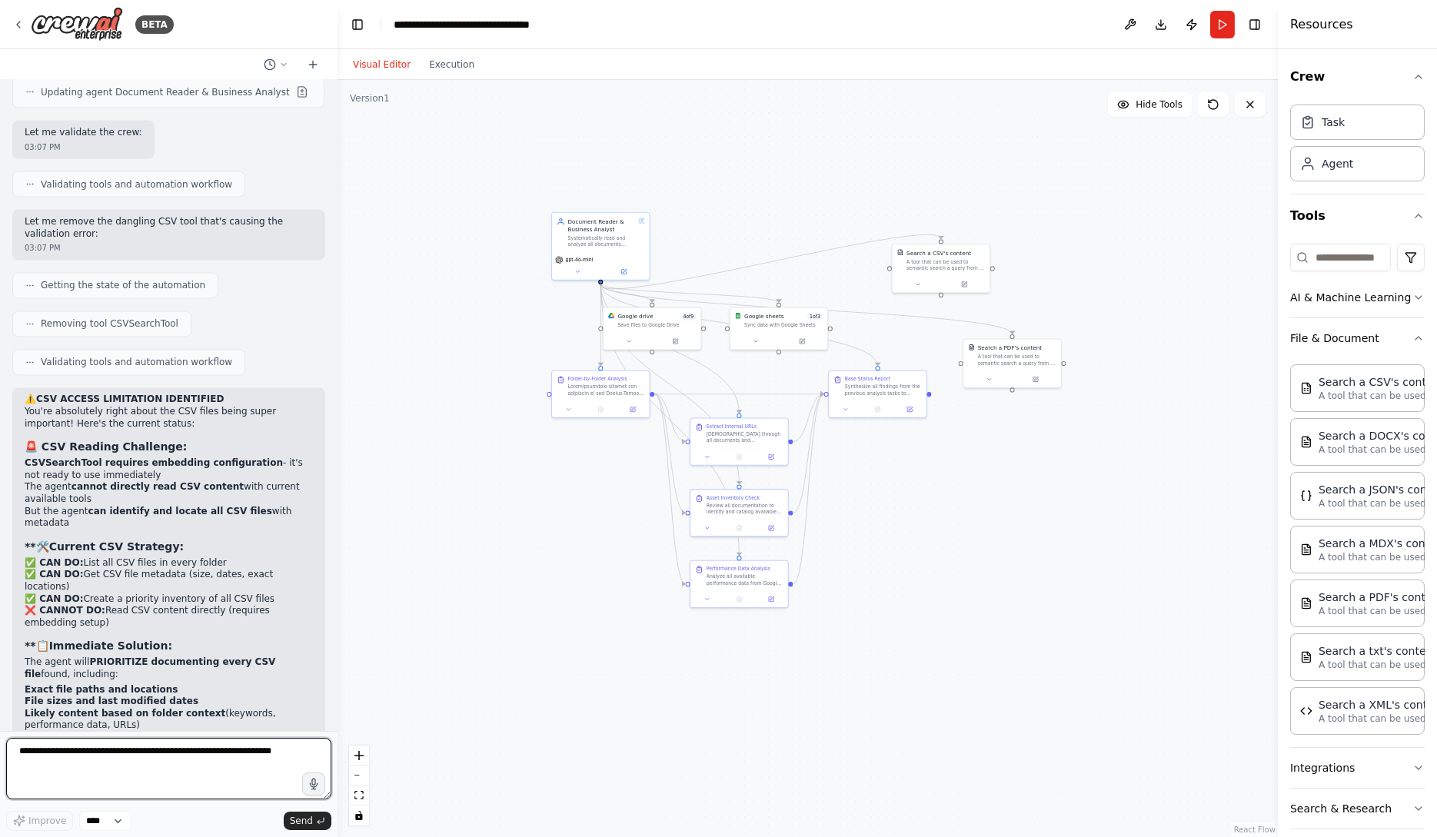
click at [194, 778] on textarea at bounding box center [168, 769] width 325 height 62
type textarea "**********"
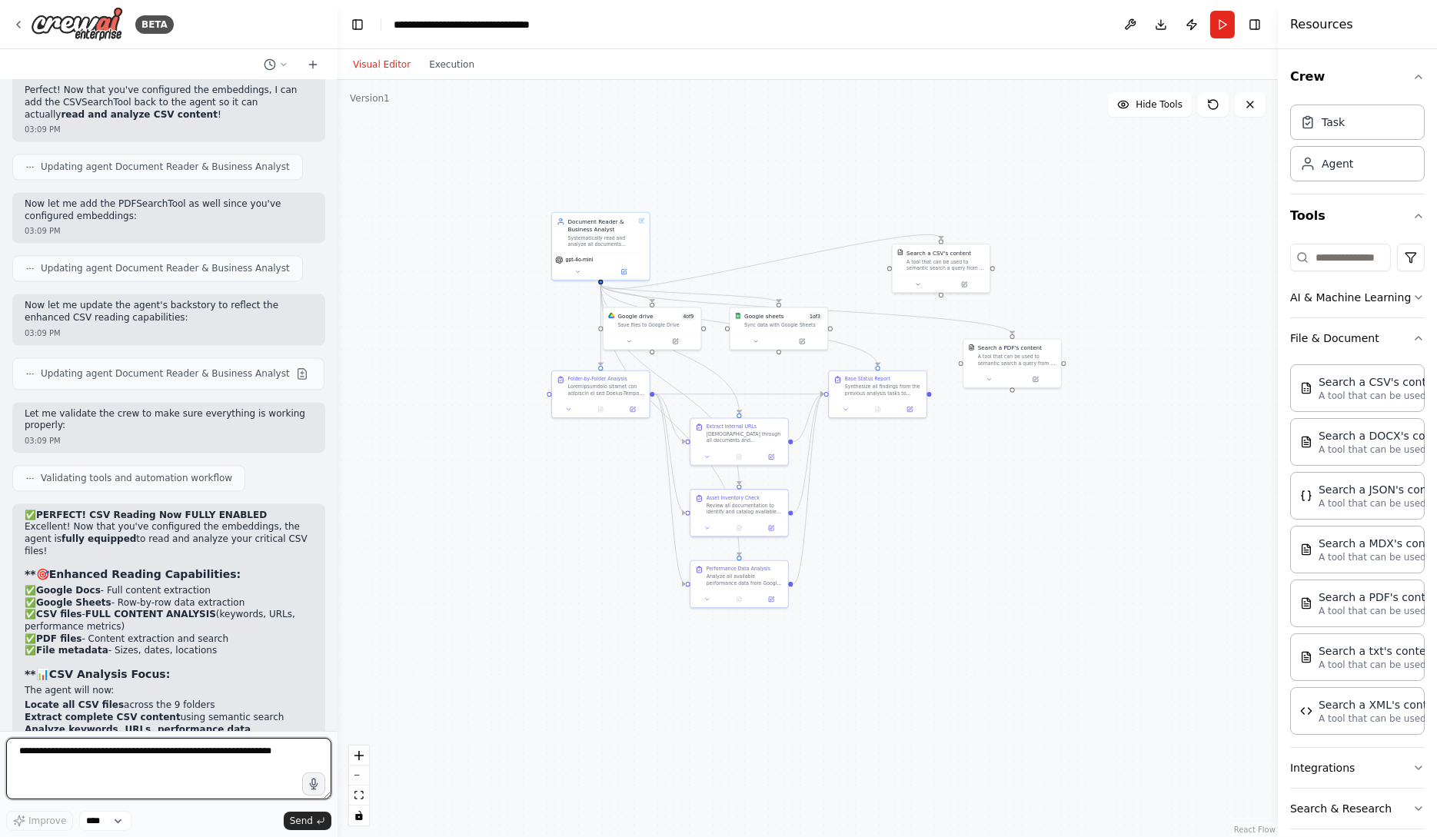
scroll to position [8702, 0]
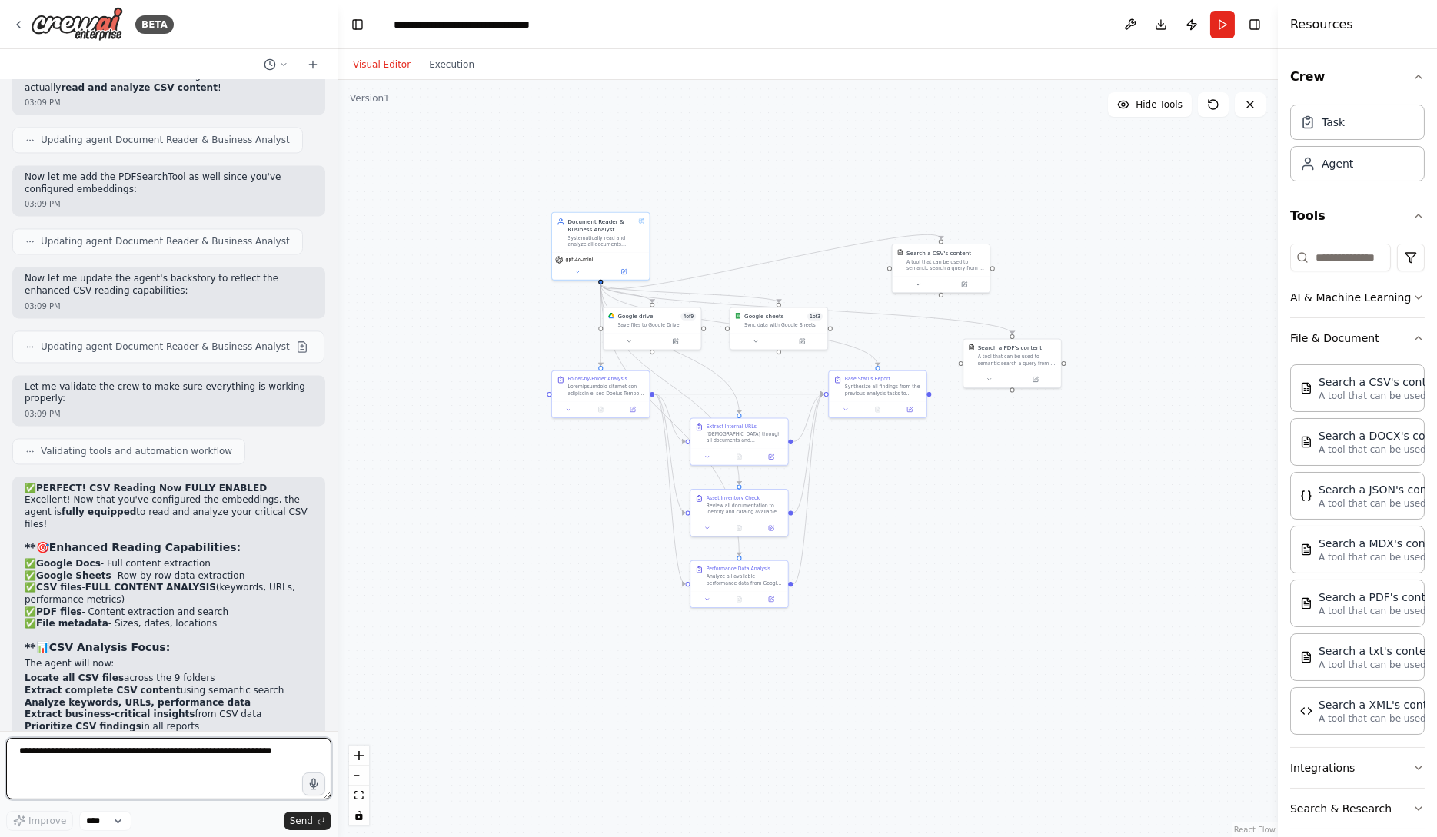
click at [278, 768] on textarea at bounding box center [168, 769] width 325 height 62
click at [1225, 28] on button "Run" at bounding box center [1222, 25] width 25 height 28
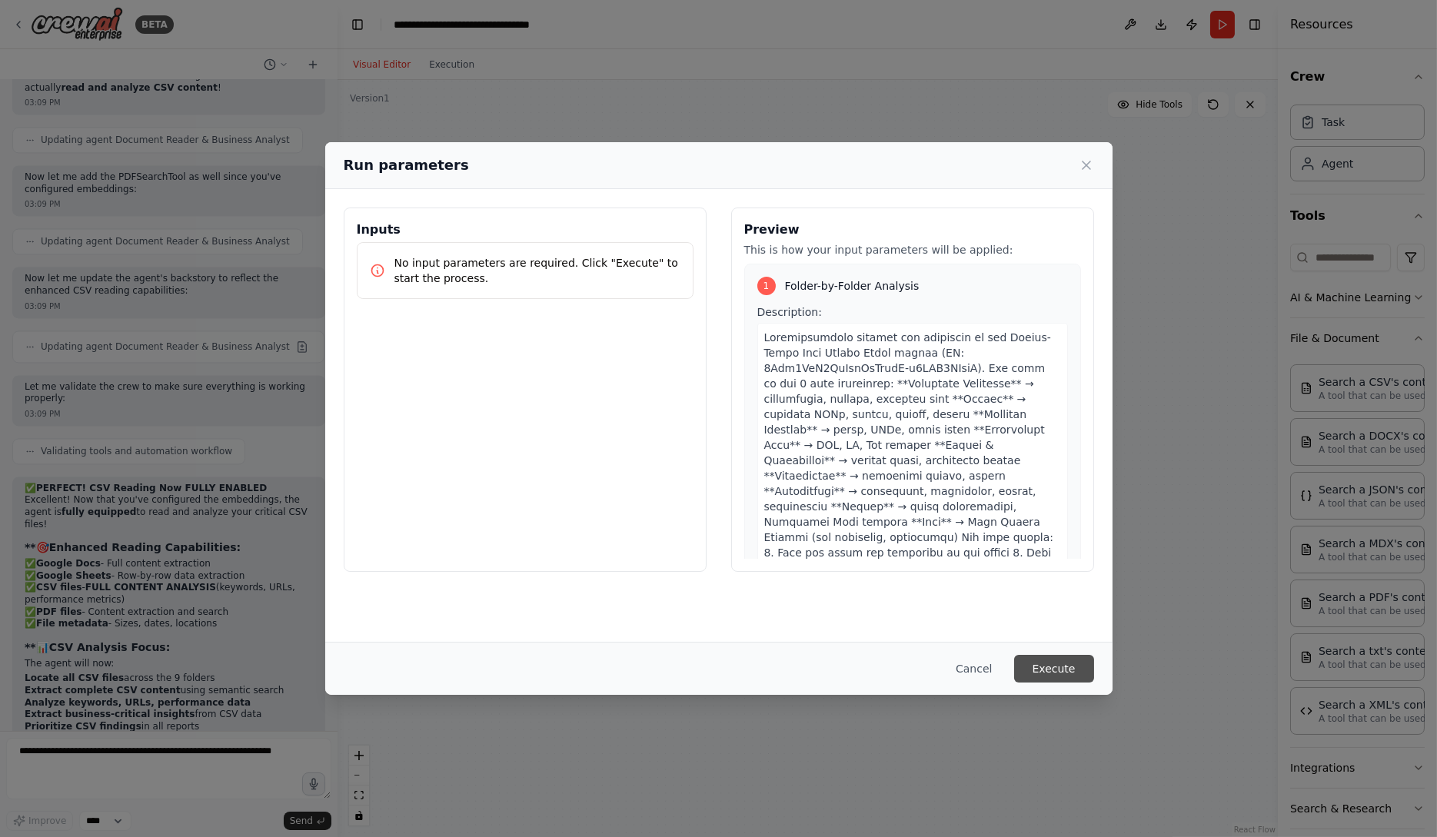
click at [1041, 675] on button "Execute" at bounding box center [1054, 669] width 80 height 28
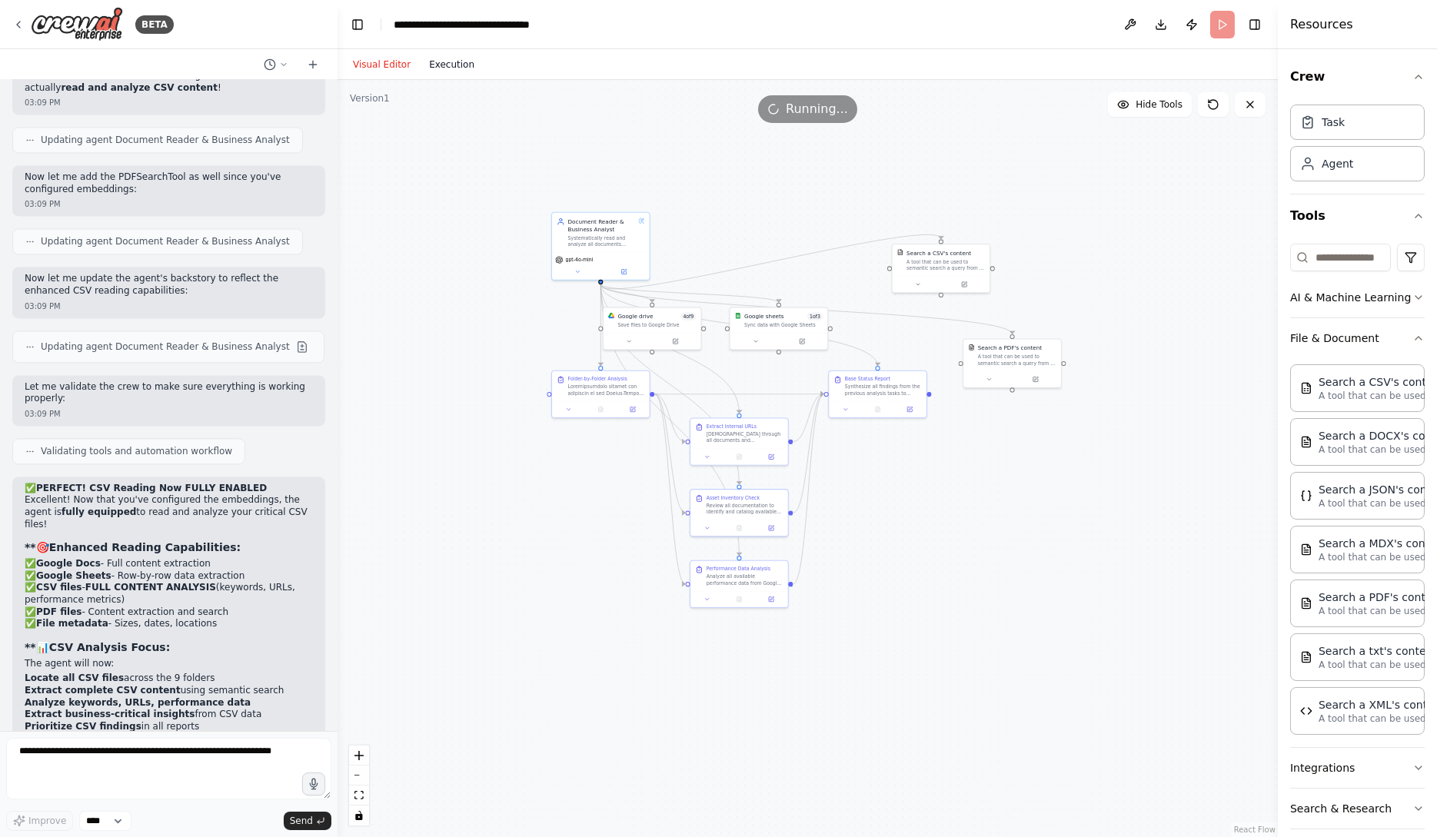
click at [451, 64] on button "Execution" at bounding box center [452, 64] width 64 height 18
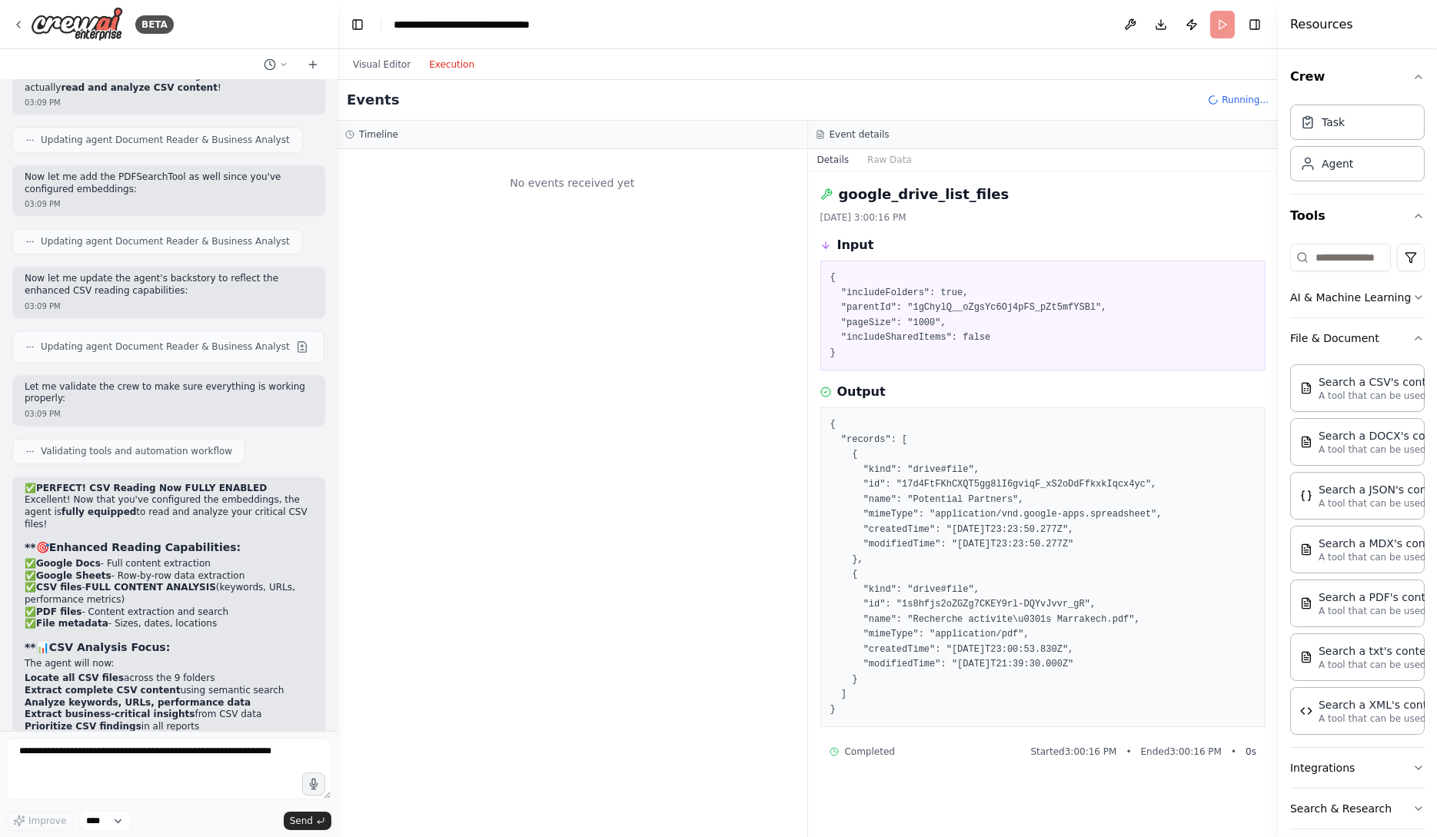
scroll to position [0, 0]
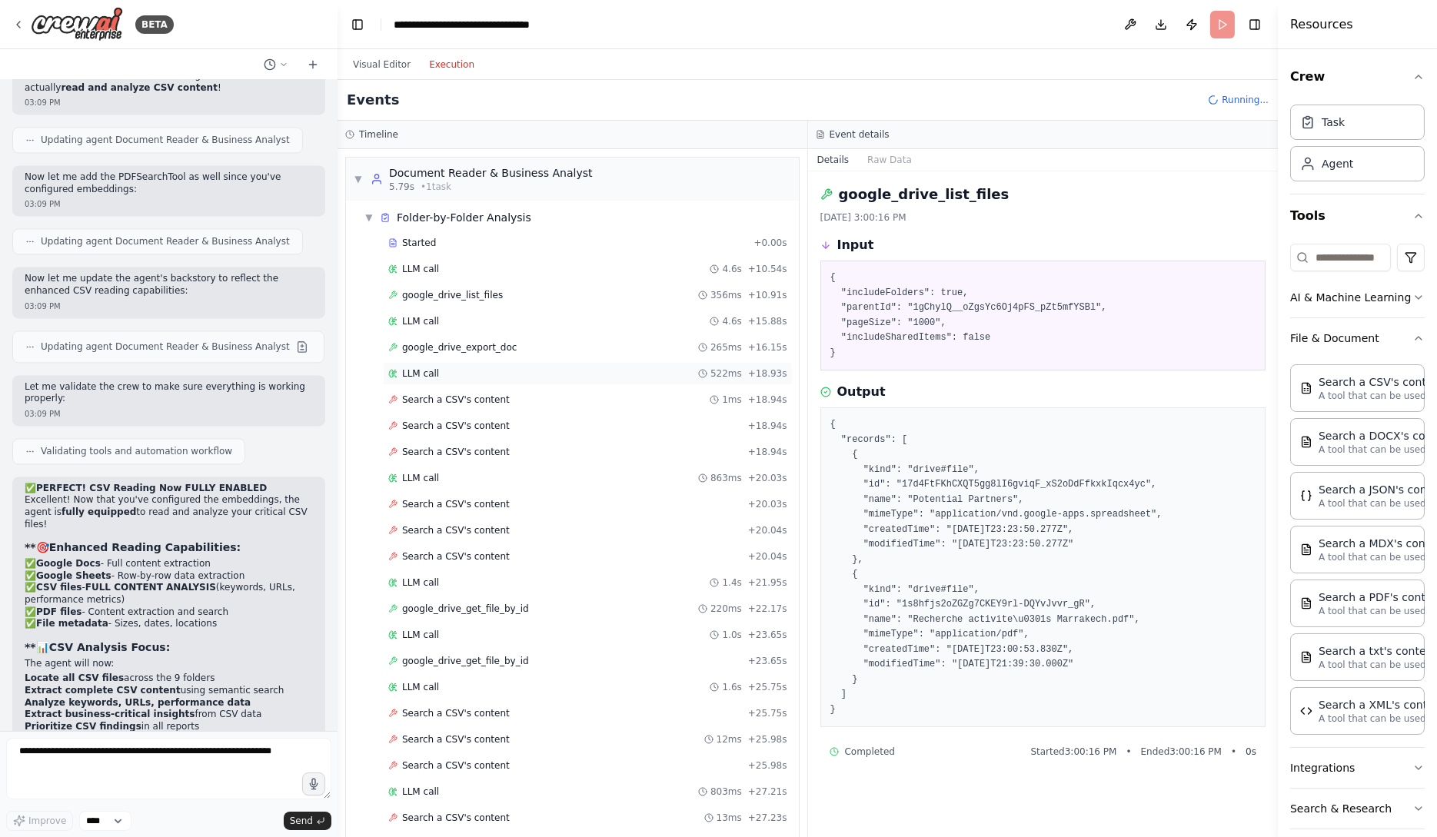
click at [594, 374] on div "LLM call 522ms + 18.93s" at bounding box center [587, 374] width 399 height 12
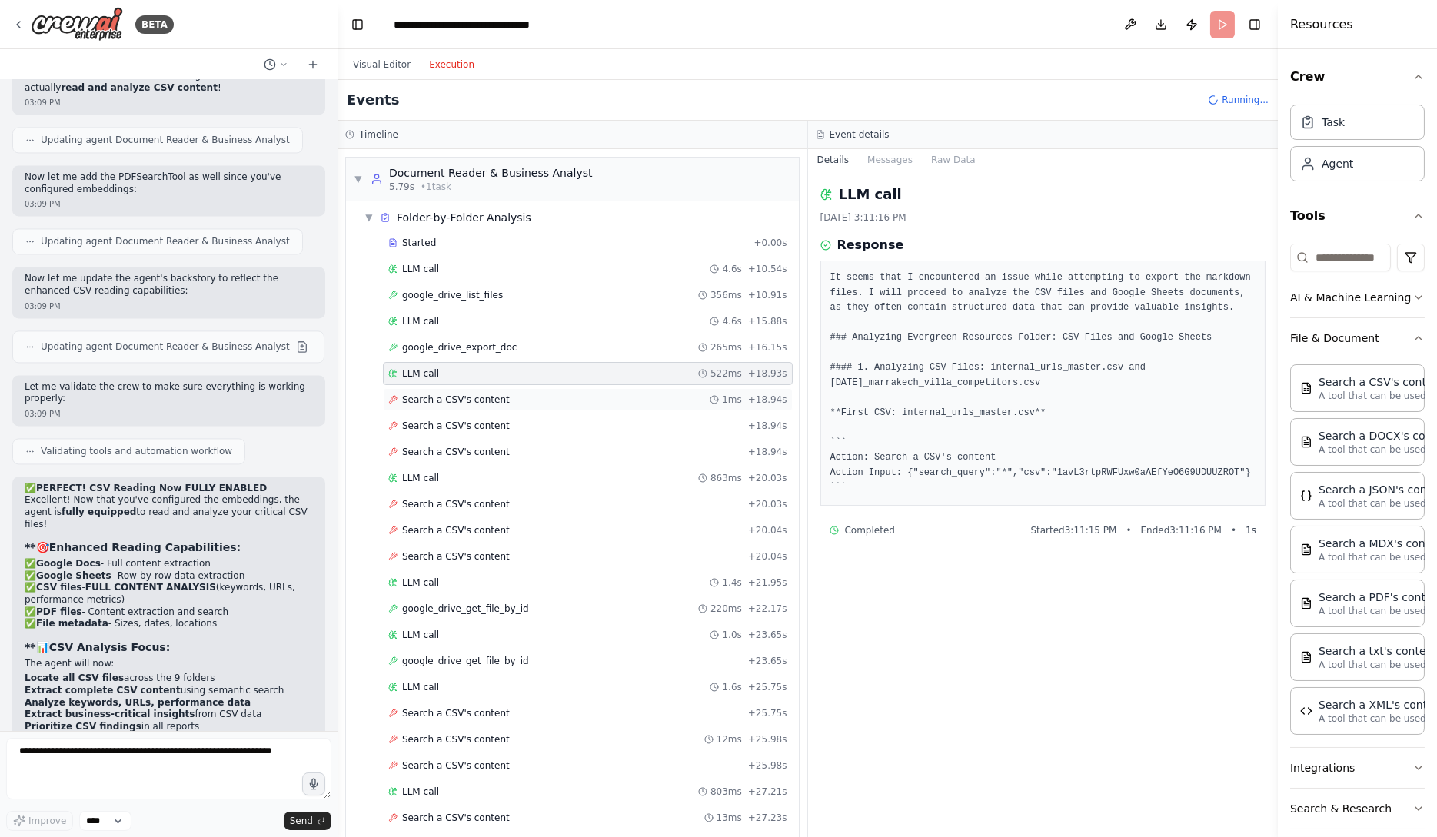
click at [591, 396] on div "Search a CSV's content 1ms + 18.94s" at bounding box center [587, 400] width 399 height 12
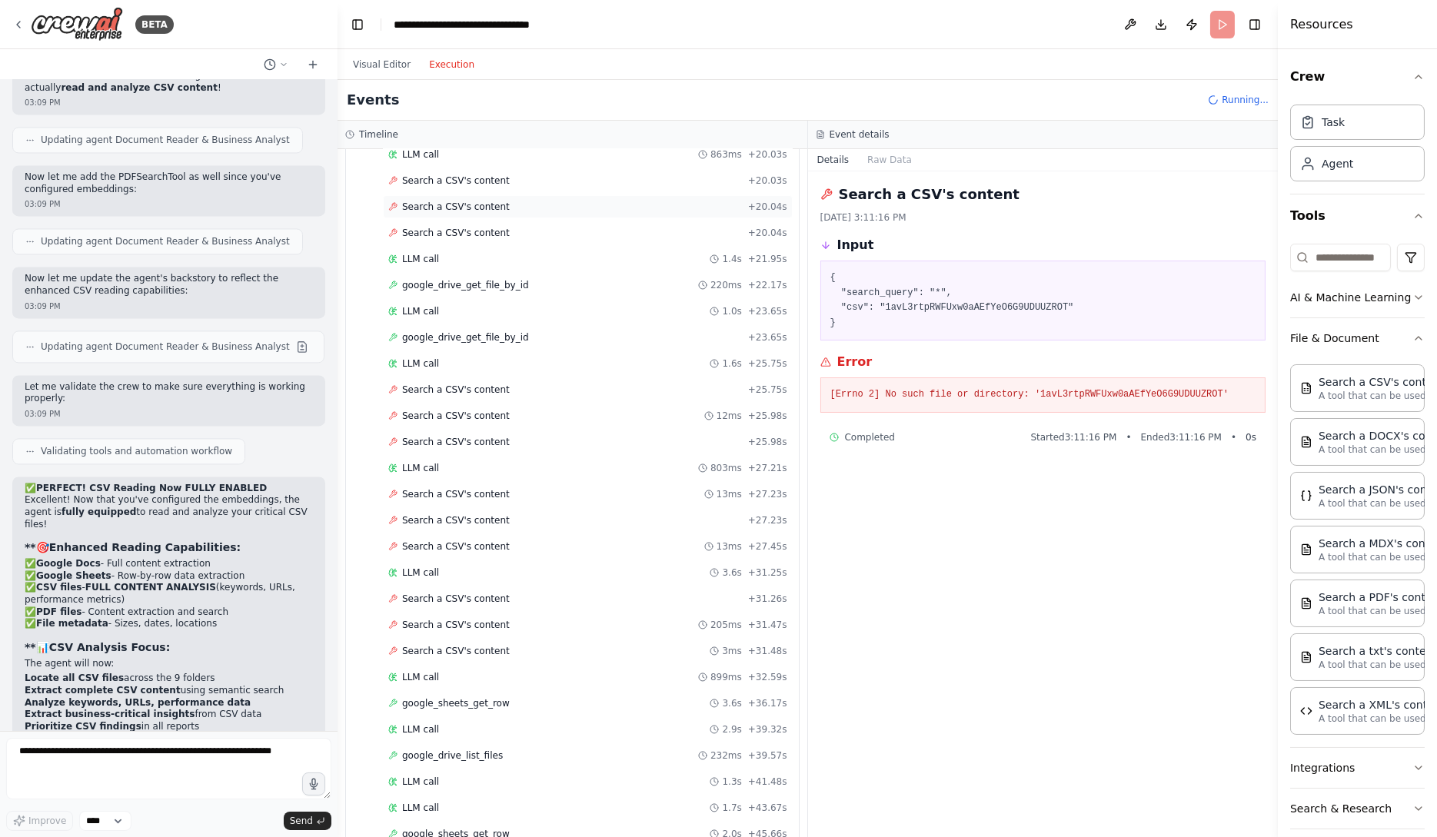
scroll to position [418, 0]
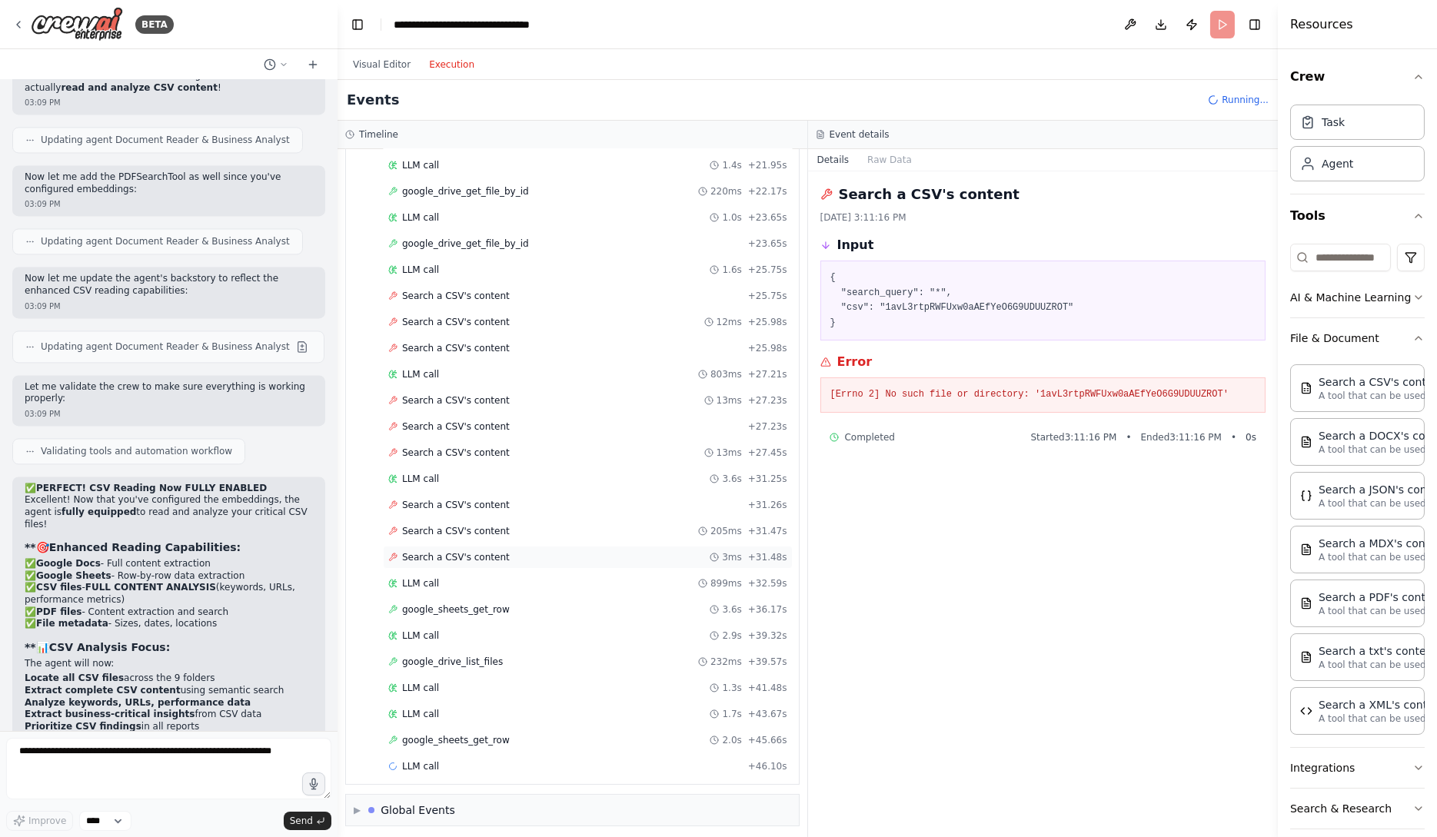
click at [547, 551] on div "Search a CSV's content 3ms + 31.48s" at bounding box center [587, 557] width 399 height 12
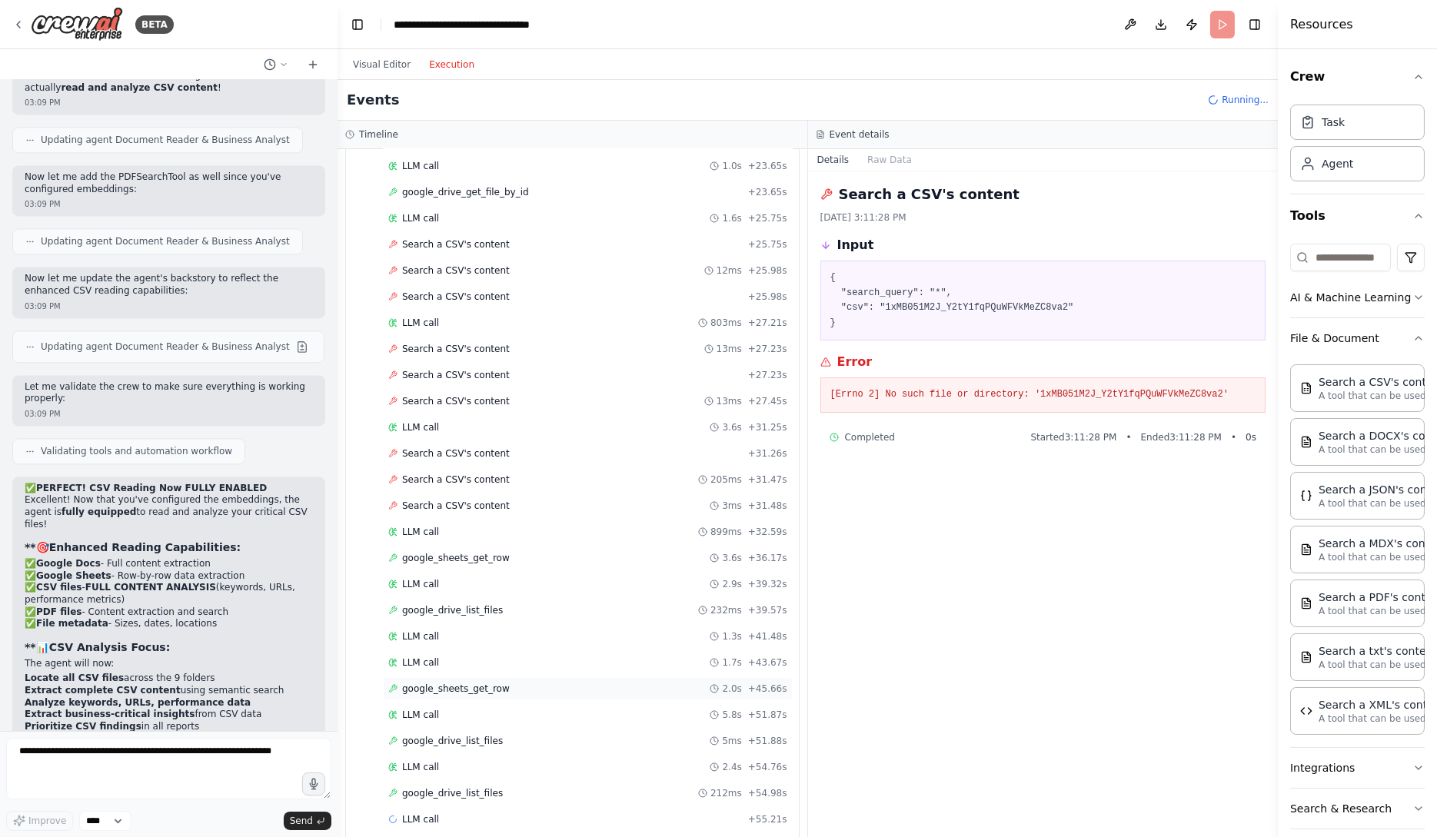
click at [541, 685] on div "google_sheets_get_row 2.0s + 45.66s" at bounding box center [587, 689] width 399 height 12
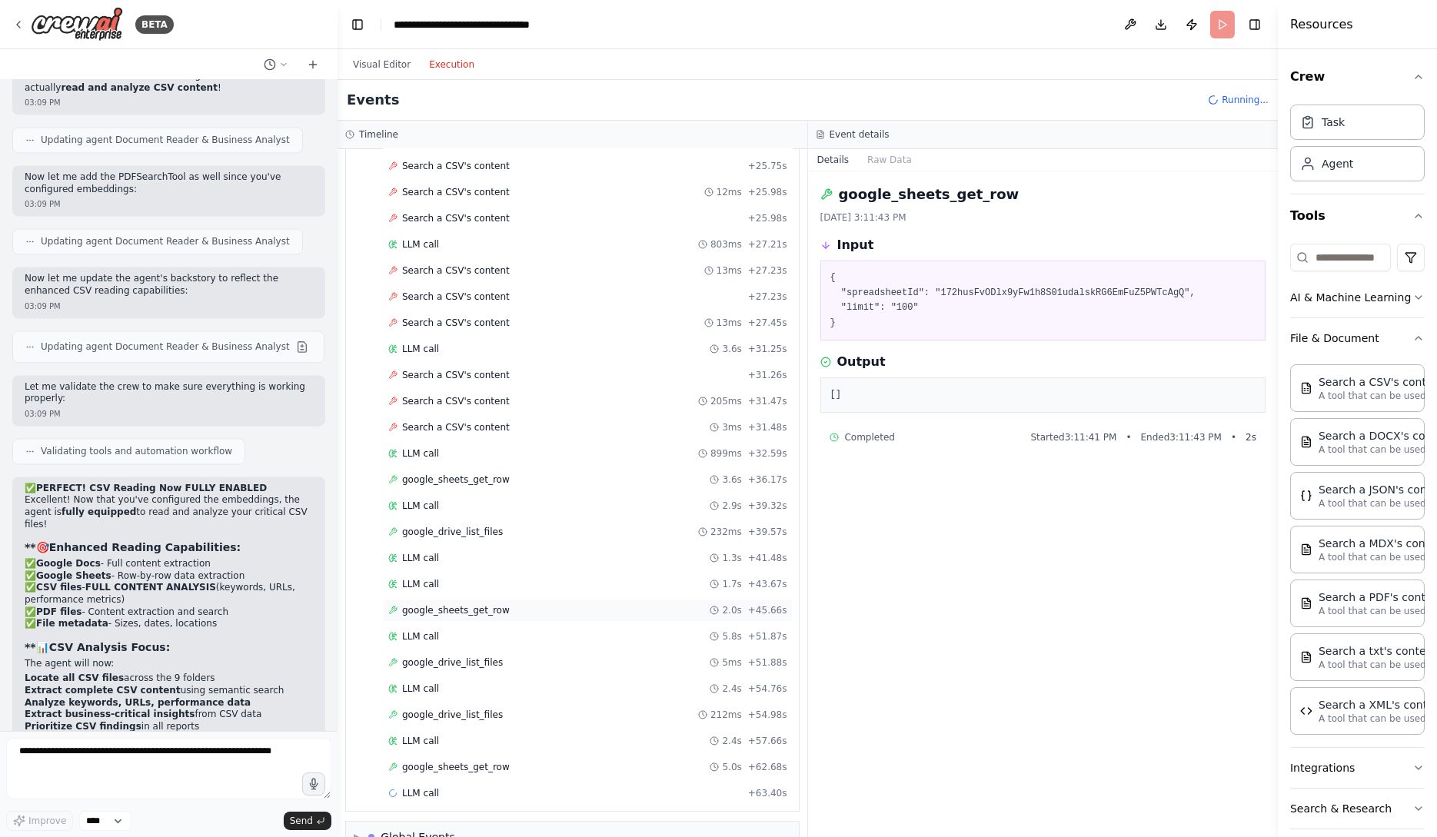
scroll to position [573, 0]
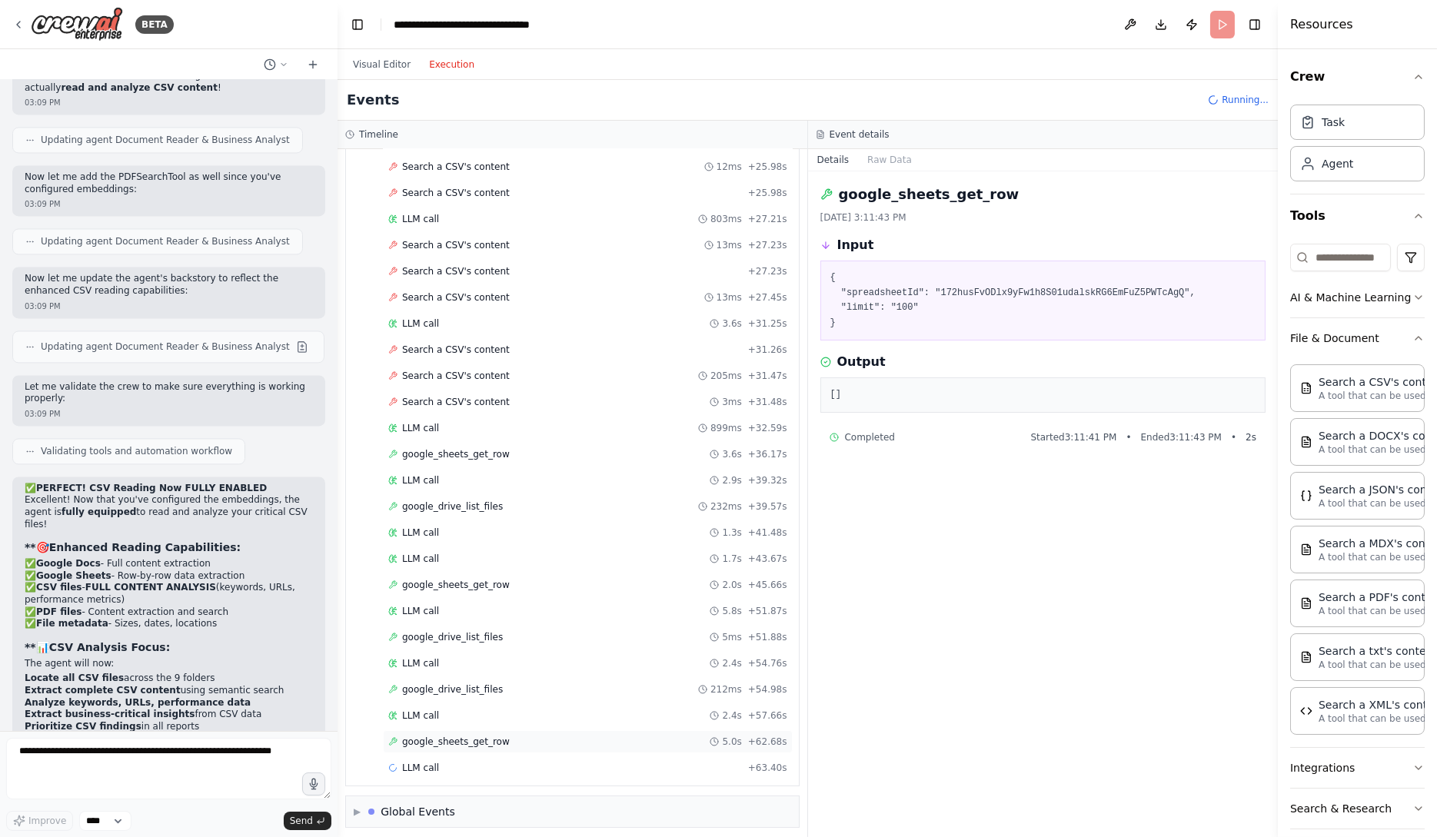
click at [533, 736] on div "google_sheets_get_row 5.0s + 62.68s" at bounding box center [587, 742] width 399 height 12
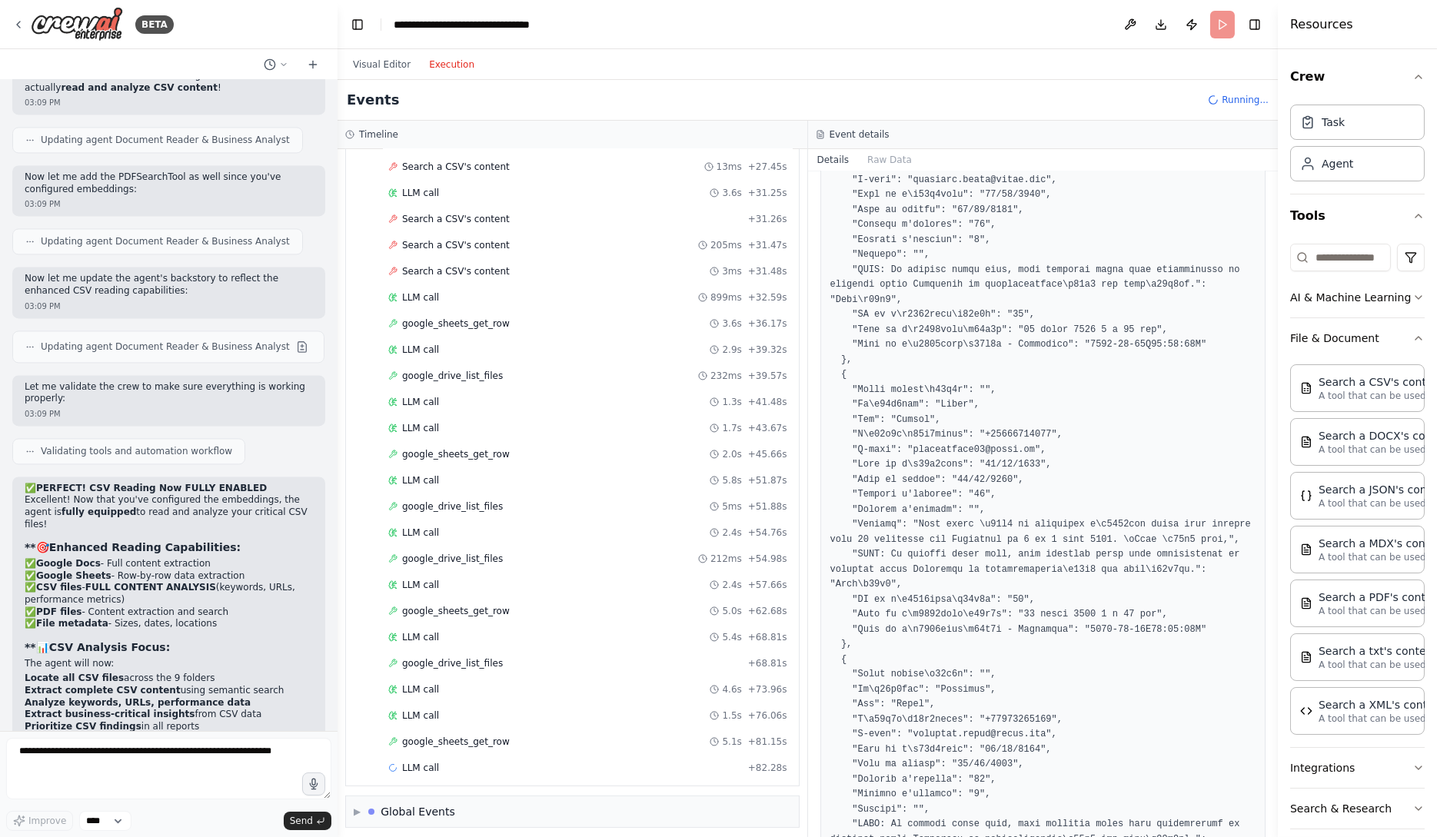
scroll to position [19966, 0]
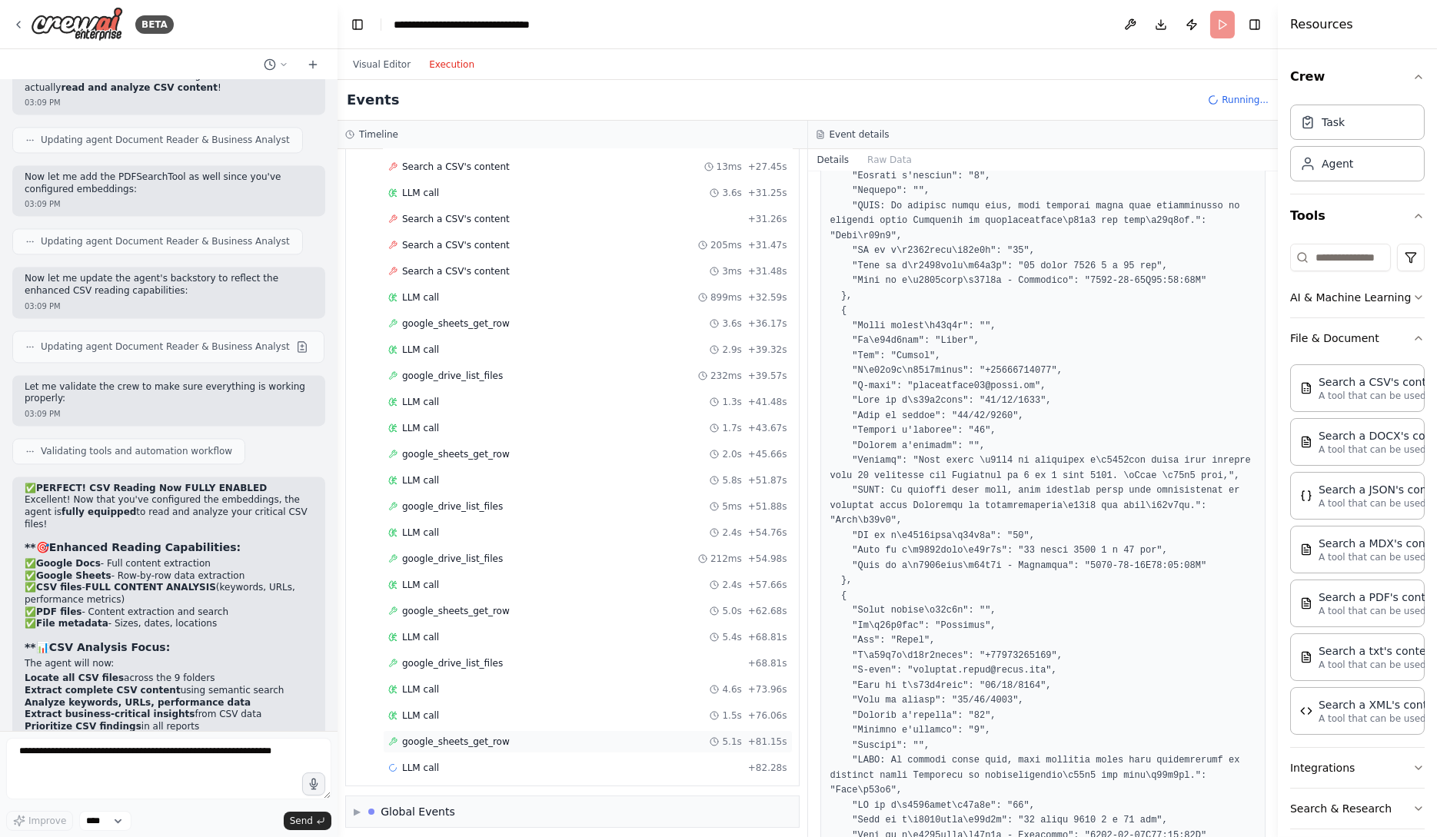
click at [503, 736] on span "google_sheets_get_row" at bounding box center [456, 742] width 108 height 12
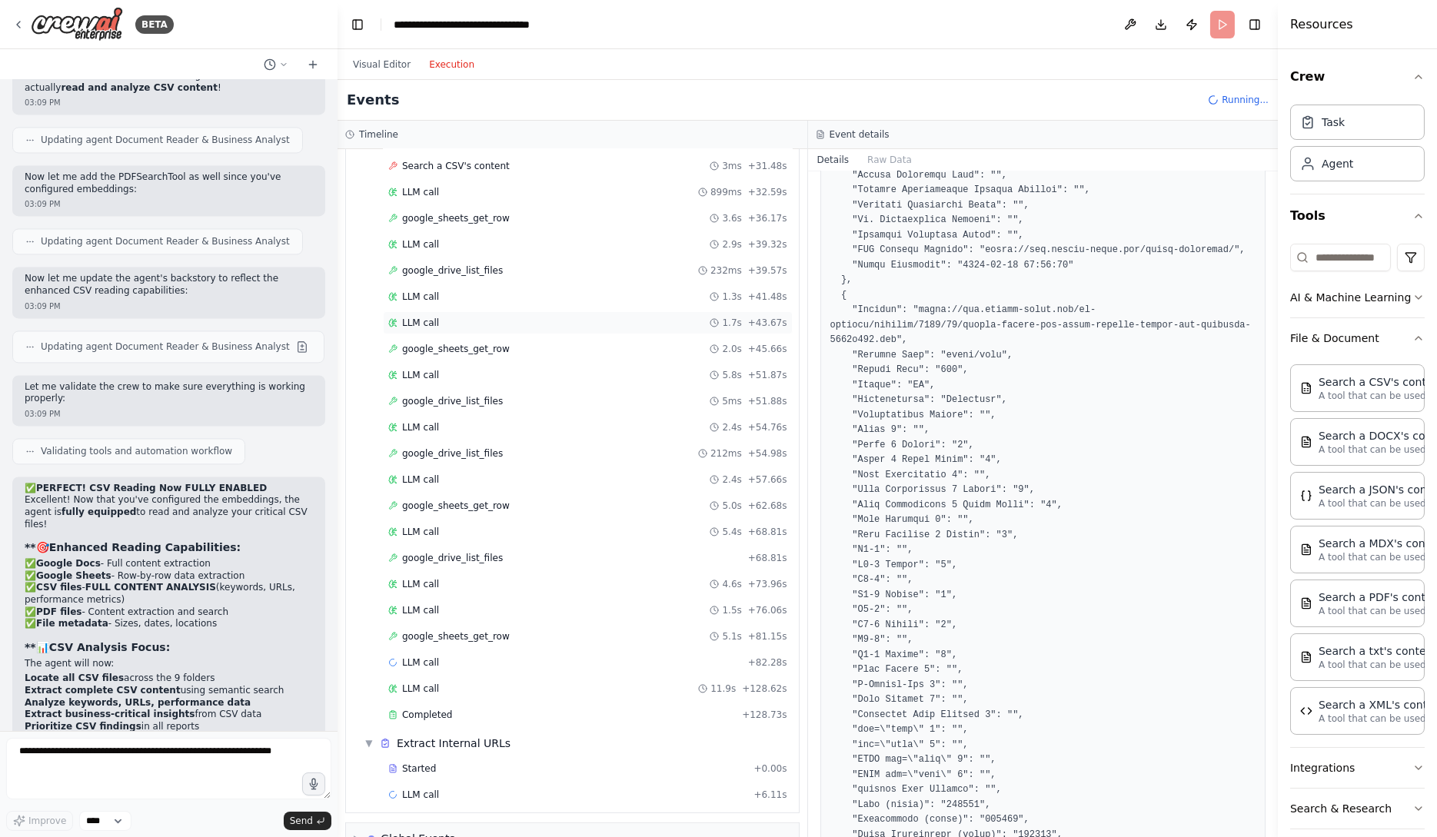
scroll to position [830, 0]
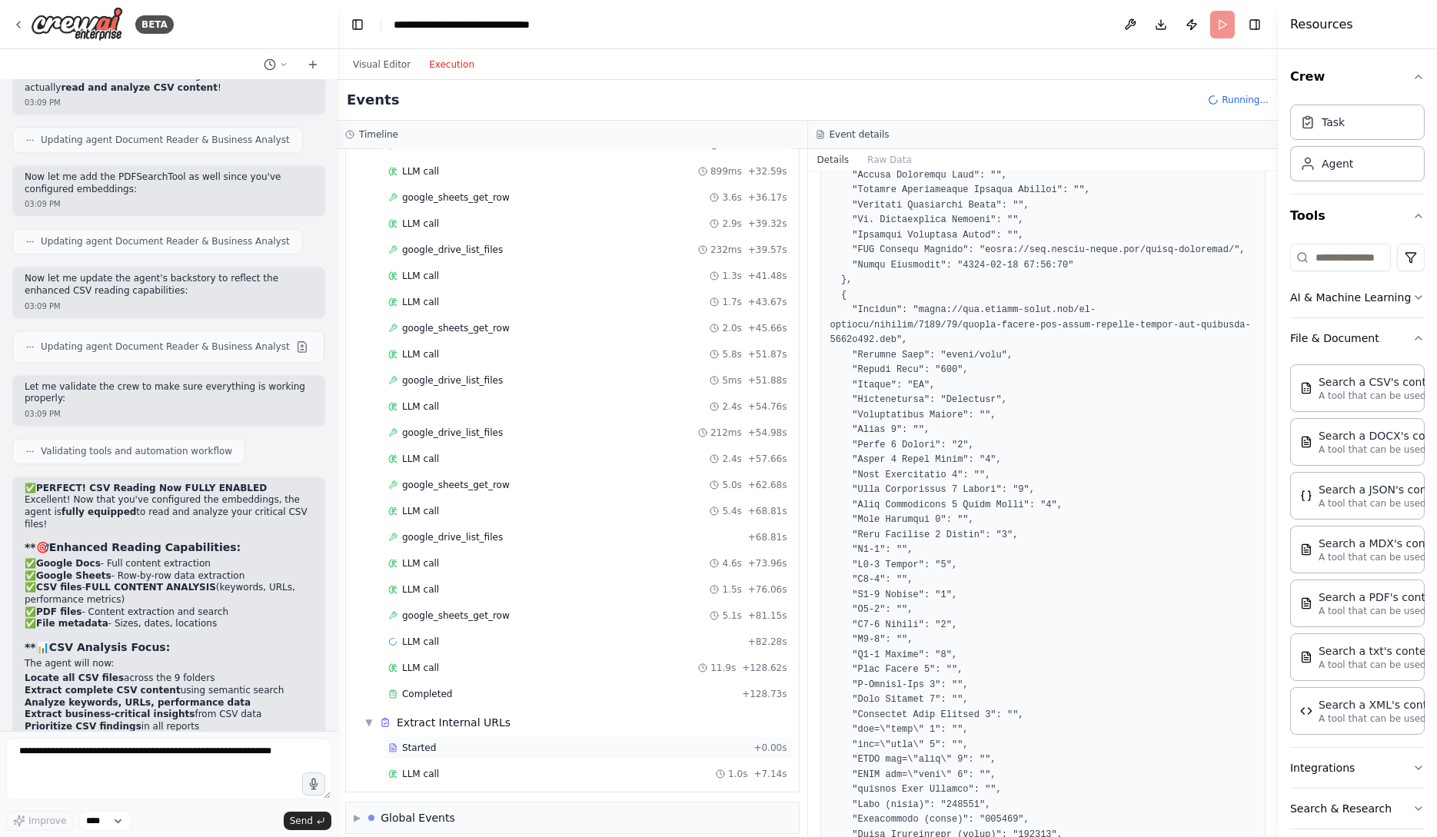
click at [451, 745] on div "Started" at bounding box center [567, 748] width 359 height 12
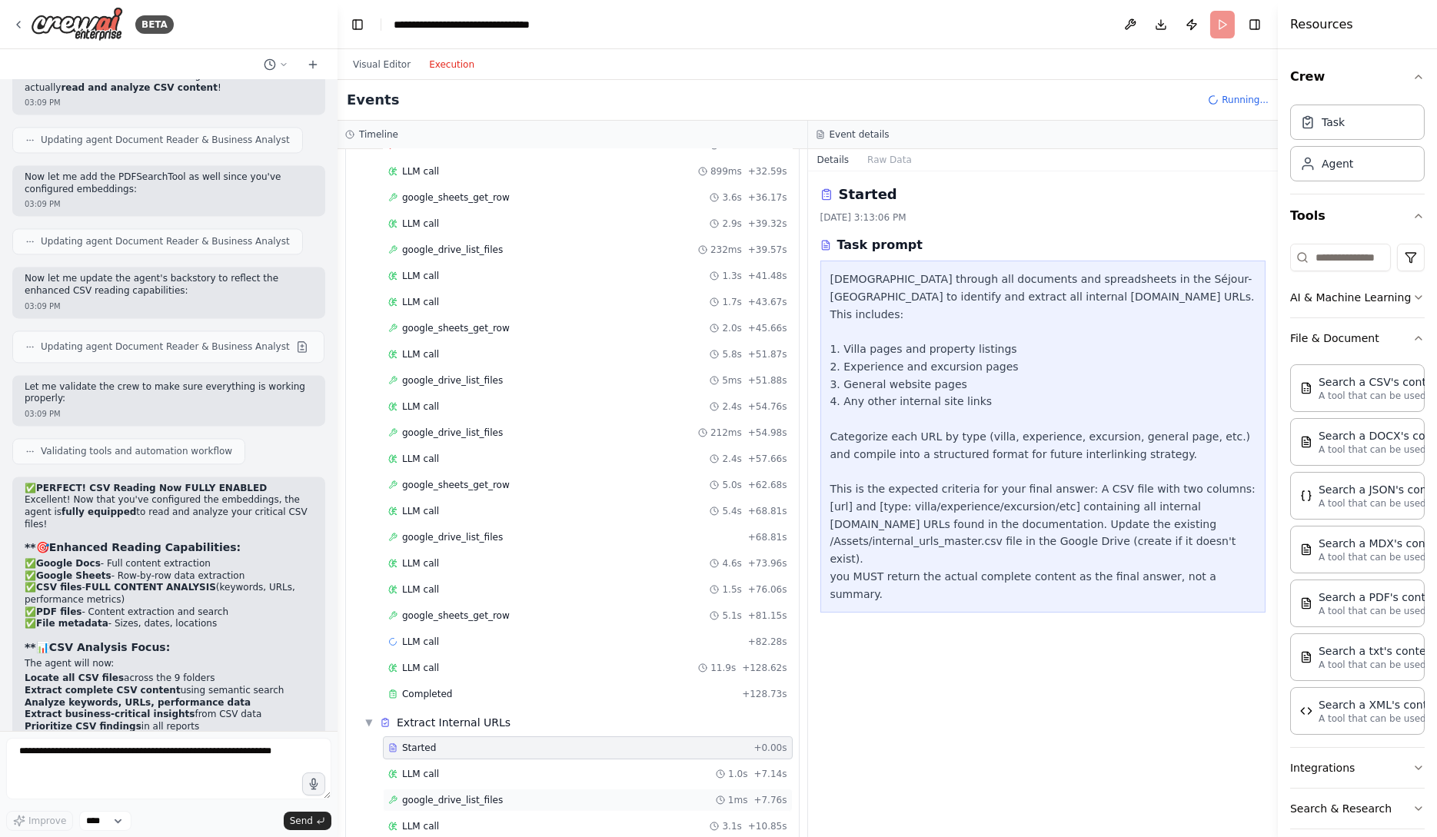
click at [490, 794] on span "google_drive_list_files" at bounding box center [452, 800] width 101 height 12
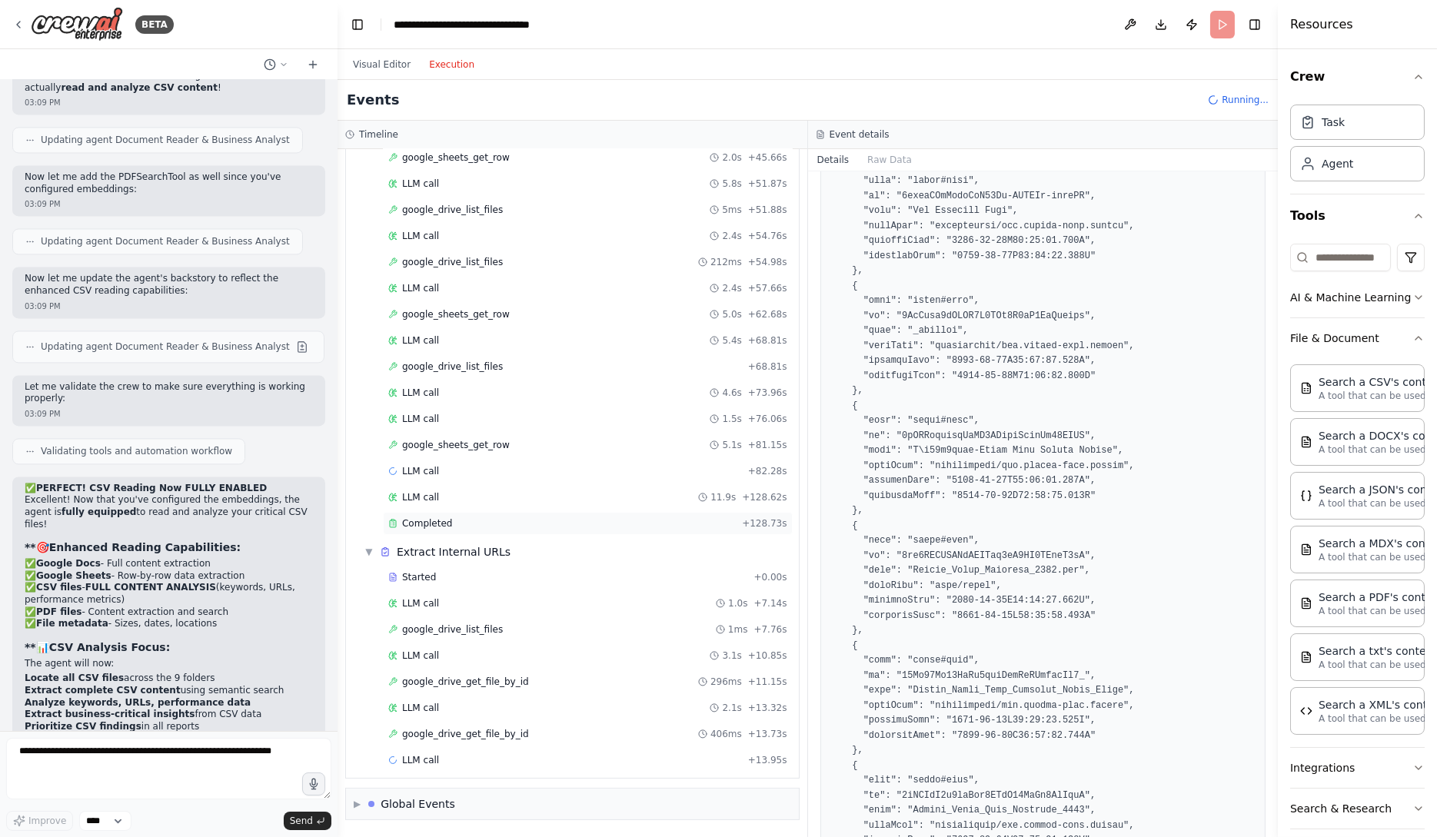
scroll to position [1043, 0]
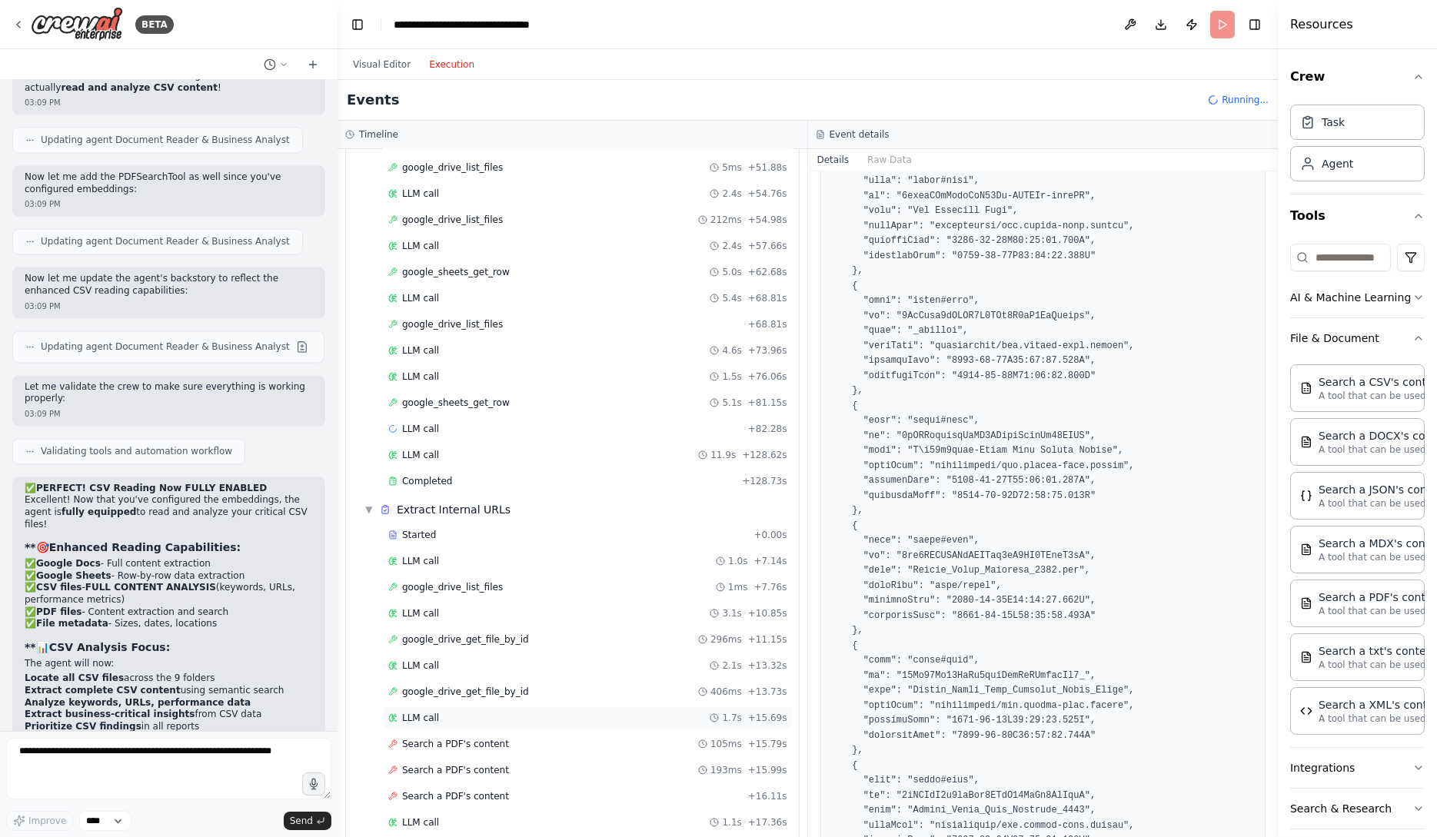
click at [541, 717] on div "LLM call 1.7s + 15.69s" at bounding box center [588, 718] width 410 height 23
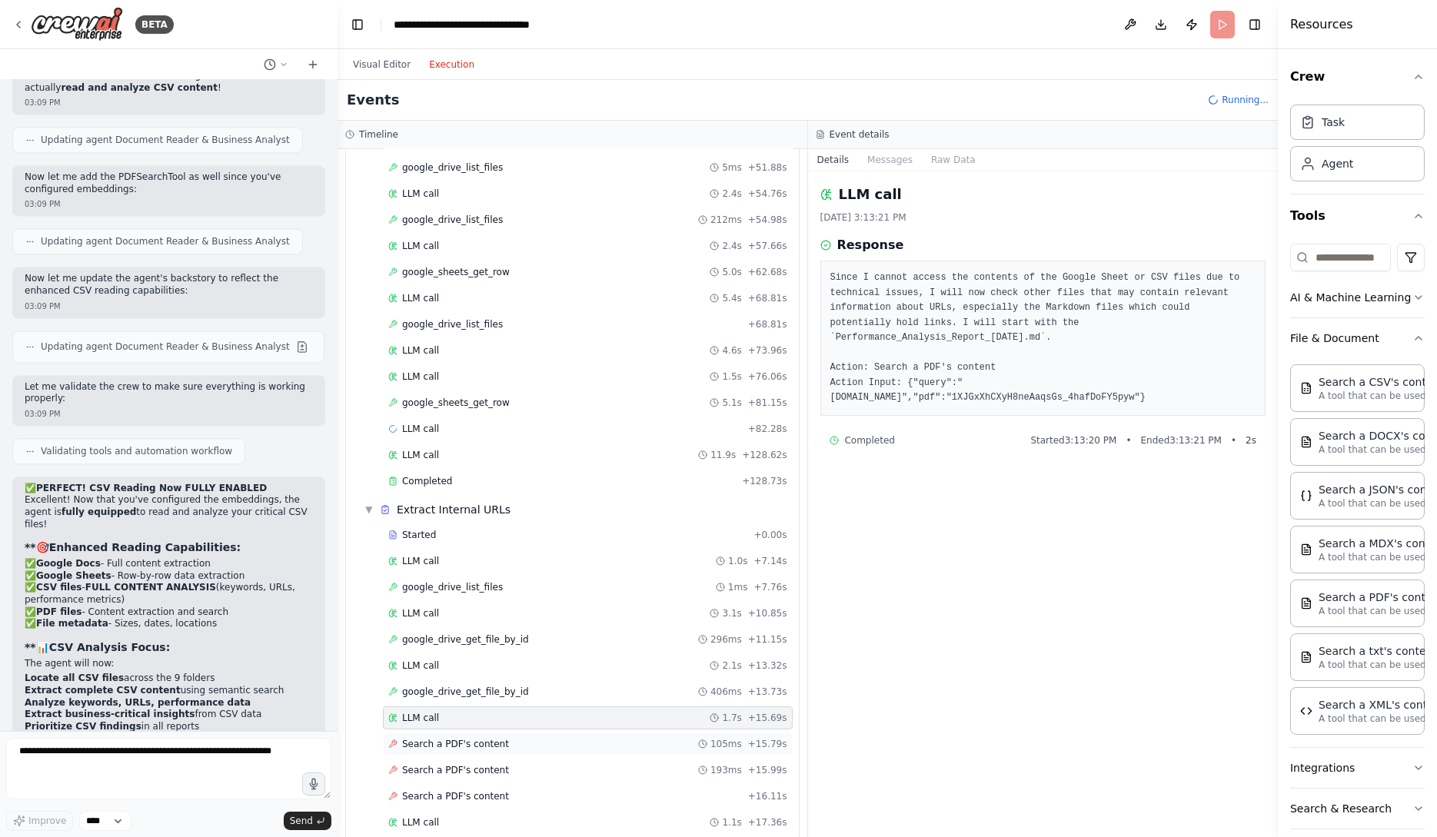
click at [545, 738] on div "Search a PDF's content 105ms + 15.79s" at bounding box center [587, 744] width 399 height 12
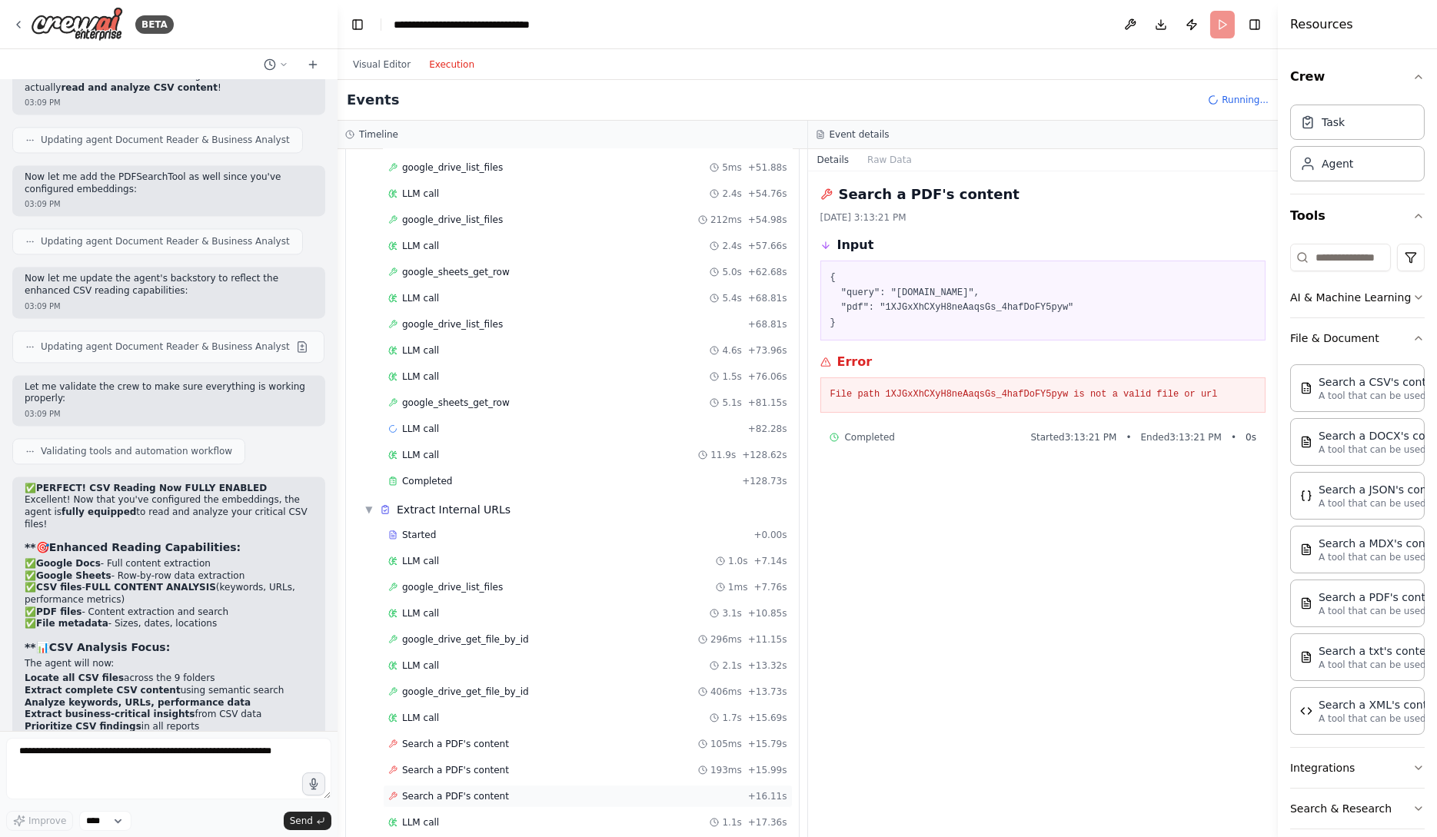
click at [541, 790] on div "Search a PDF's content + 16.11s" at bounding box center [587, 796] width 399 height 12
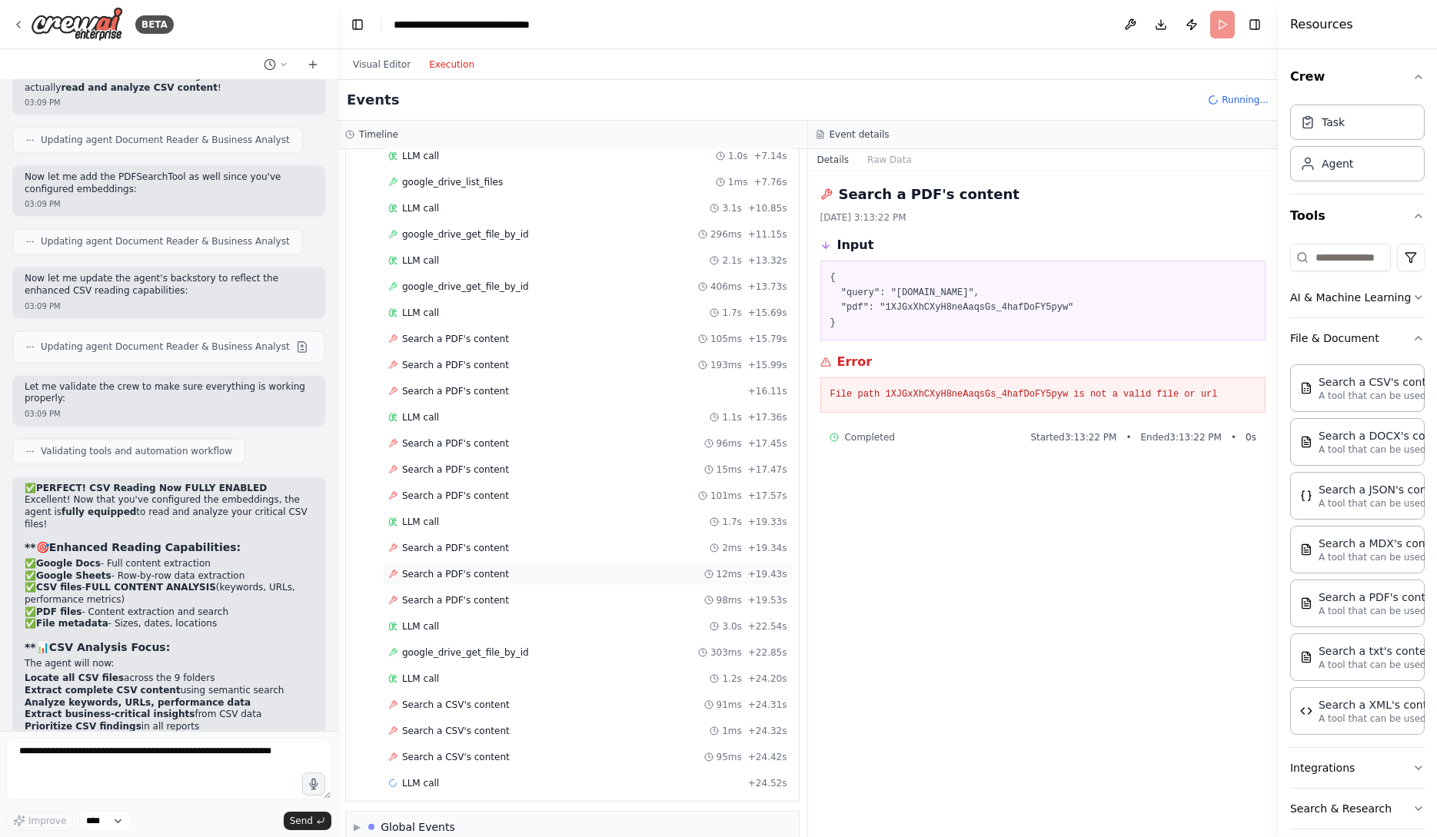
scroll to position [1449, 0]
click at [880, 161] on button "Raw Data" at bounding box center [889, 160] width 63 height 22
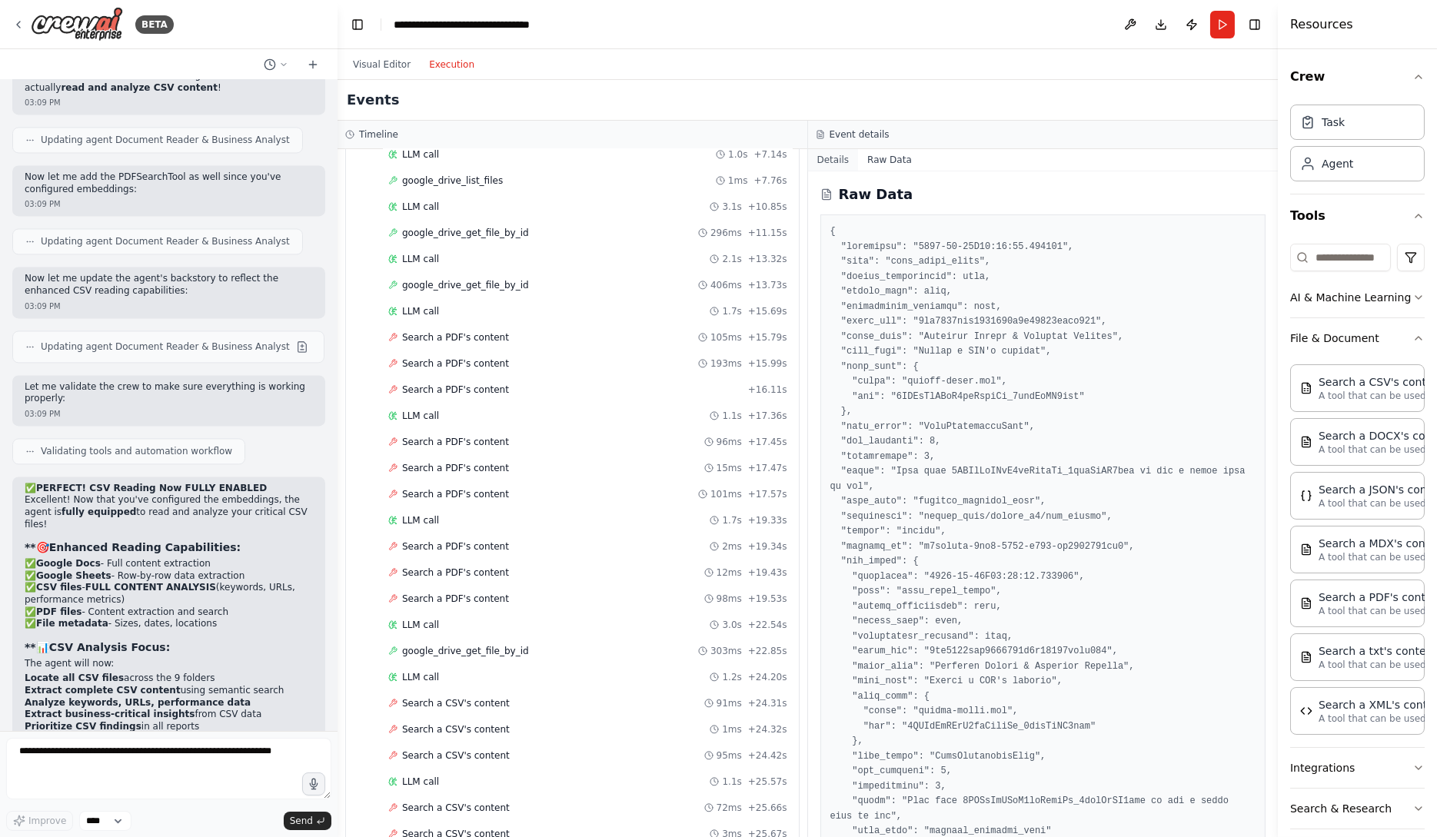
click at [844, 158] on button "Details" at bounding box center [833, 160] width 51 height 22
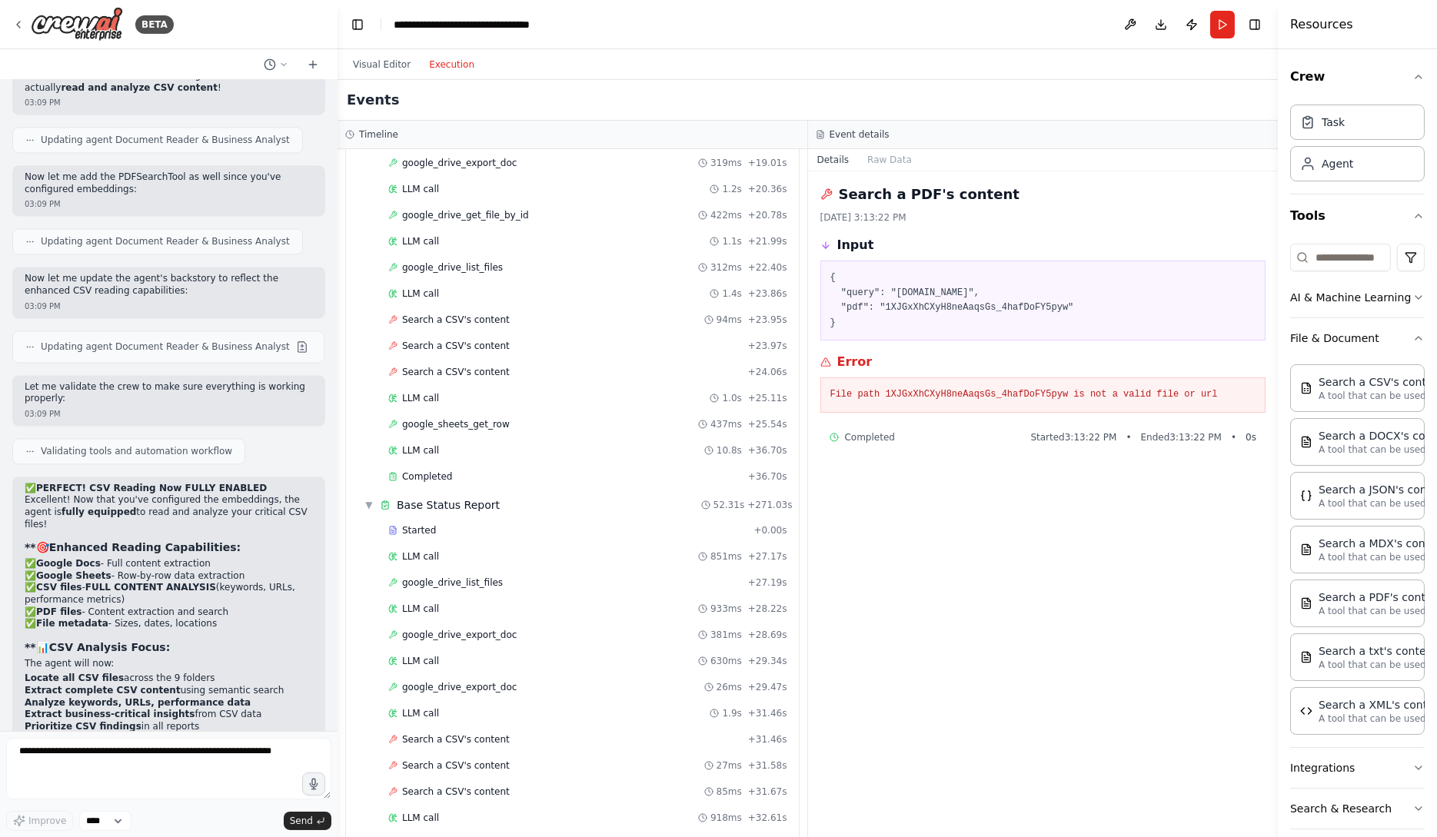
scroll to position [3919, 0]
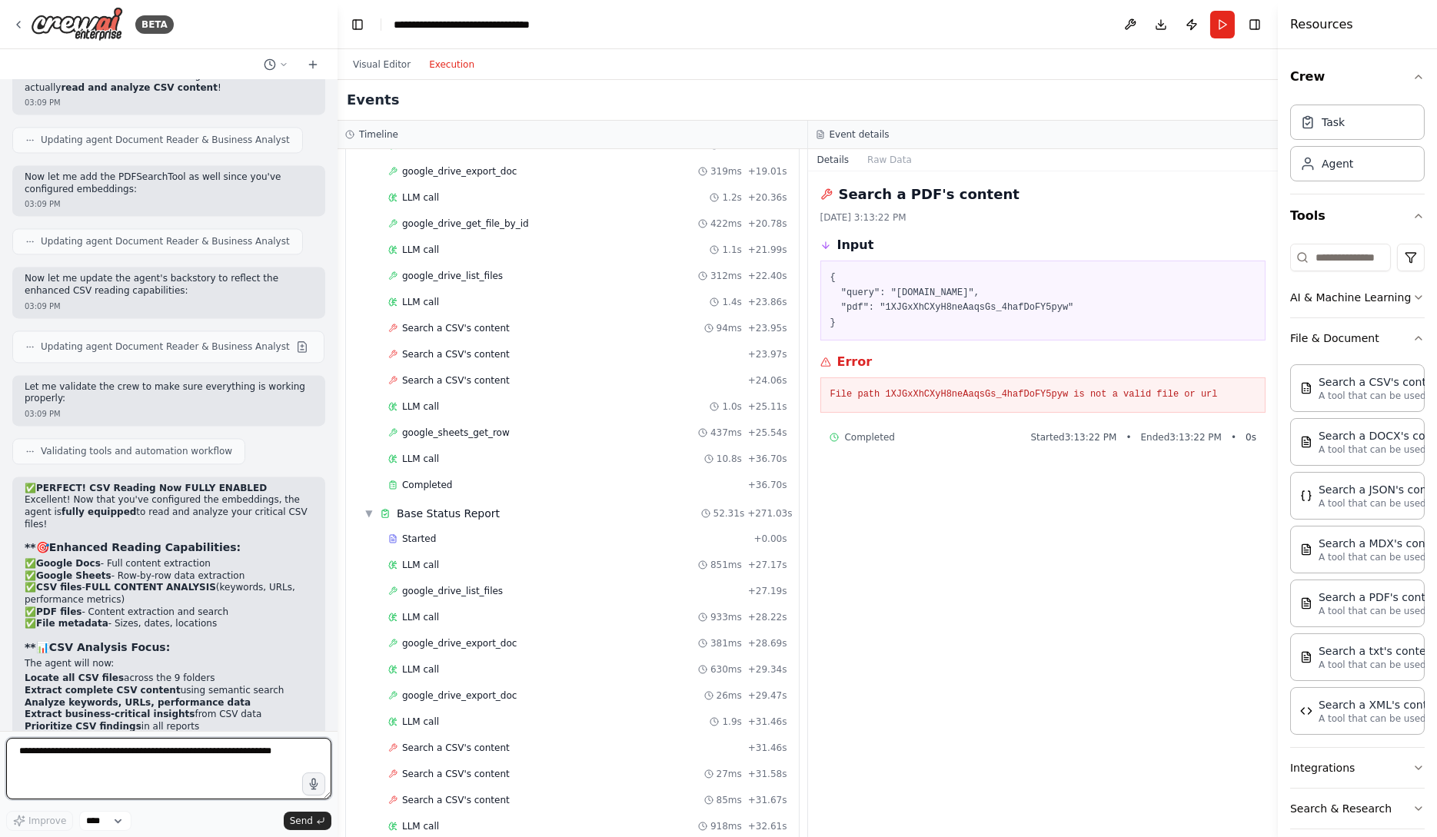
click at [220, 762] on textarea at bounding box center [168, 769] width 325 height 62
click at [387, 69] on button "Visual Editor" at bounding box center [382, 64] width 76 height 18
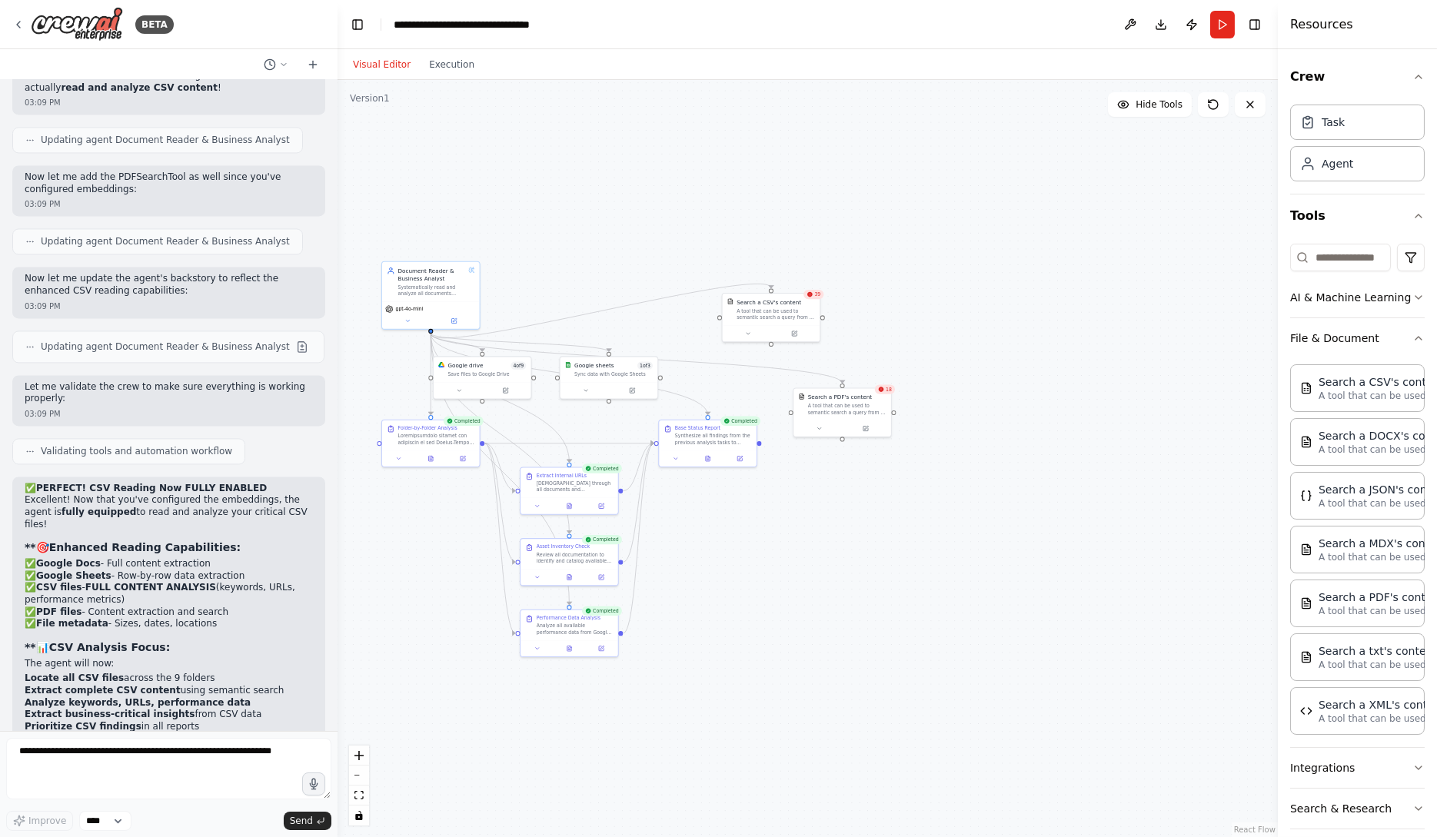
drag, startPoint x: 1145, startPoint y: 501, endPoint x: 963, endPoint y: 574, distance: 196.3
click at [963, 574] on div ".deletable-edge-delete-btn { width: 20px; height: 20px; border: 0px solid #ffff…" at bounding box center [808, 458] width 940 height 757
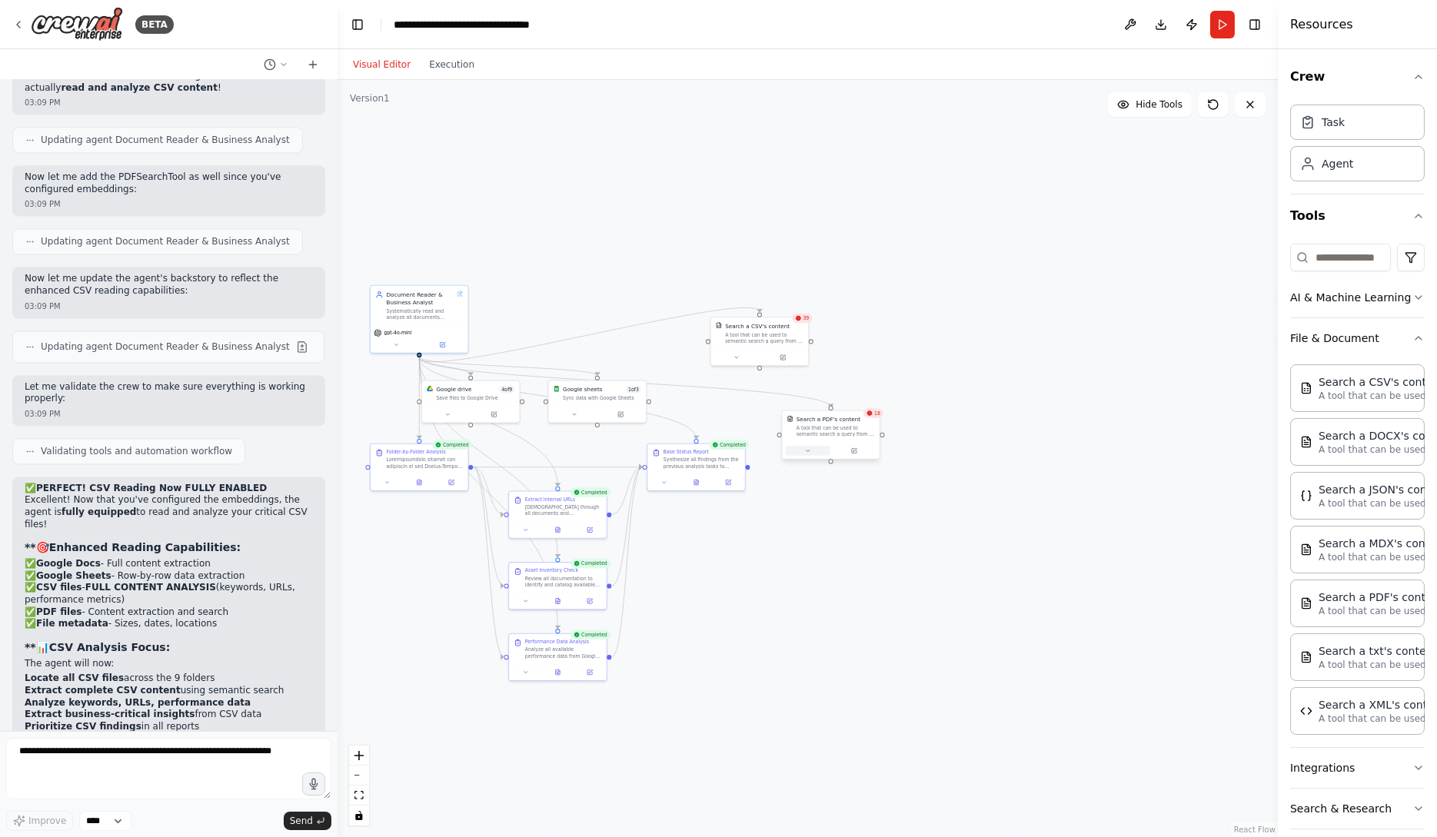
click at [814, 450] on button at bounding box center [807, 450] width 45 height 9
click at [870, 394] on icon at bounding box center [867, 395] width 6 height 8
click at [830, 393] on button "Confirm" at bounding box center [824, 395] width 55 height 18
click at [828, 396] on button "Confirm" at bounding box center [823, 395] width 55 height 18
click at [743, 358] on button at bounding box center [736, 355] width 45 height 9
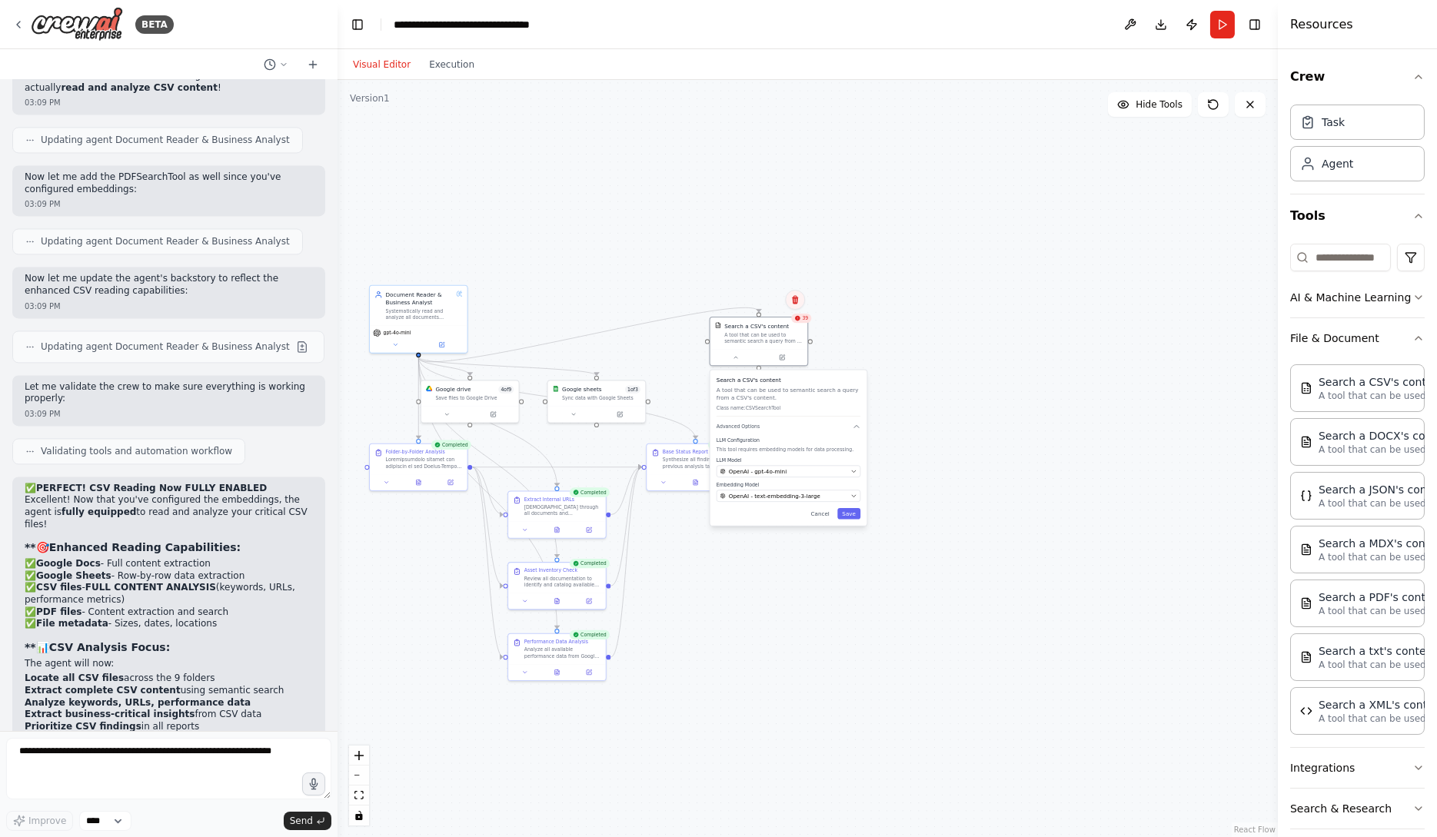
click at [796, 295] on icon at bounding box center [794, 299] width 9 height 9
click at [763, 300] on button "Confirm" at bounding box center [751, 300] width 55 height 18
click at [760, 300] on button "Confirm" at bounding box center [750, 300] width 55 height 18
click at [761, 306] on button "Confirm" at bounding box center [750, 300] width 55 height 18
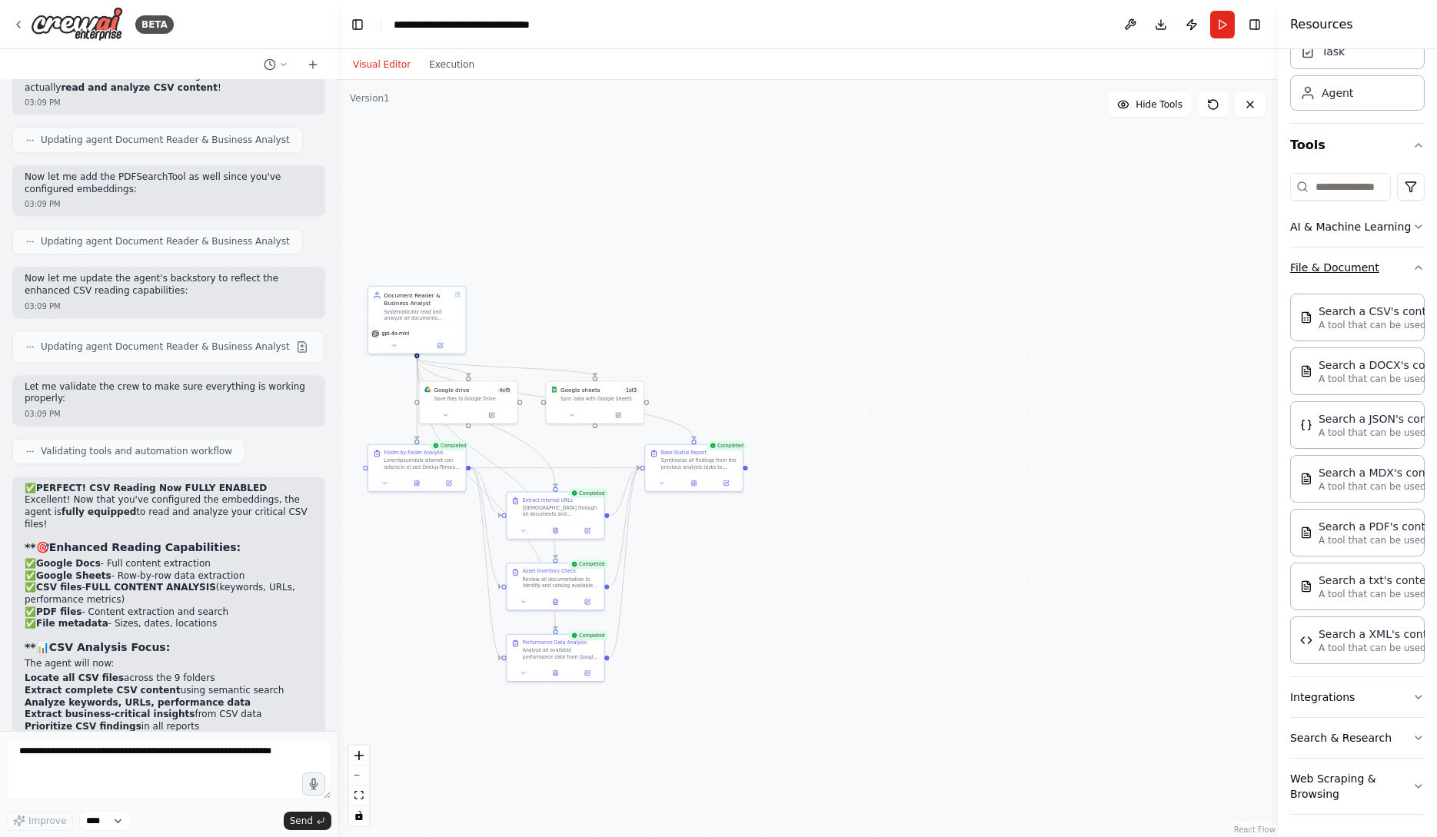
click at [1420, 265] on icon "button" at bounding box center [1419, 267] width 12 height 12
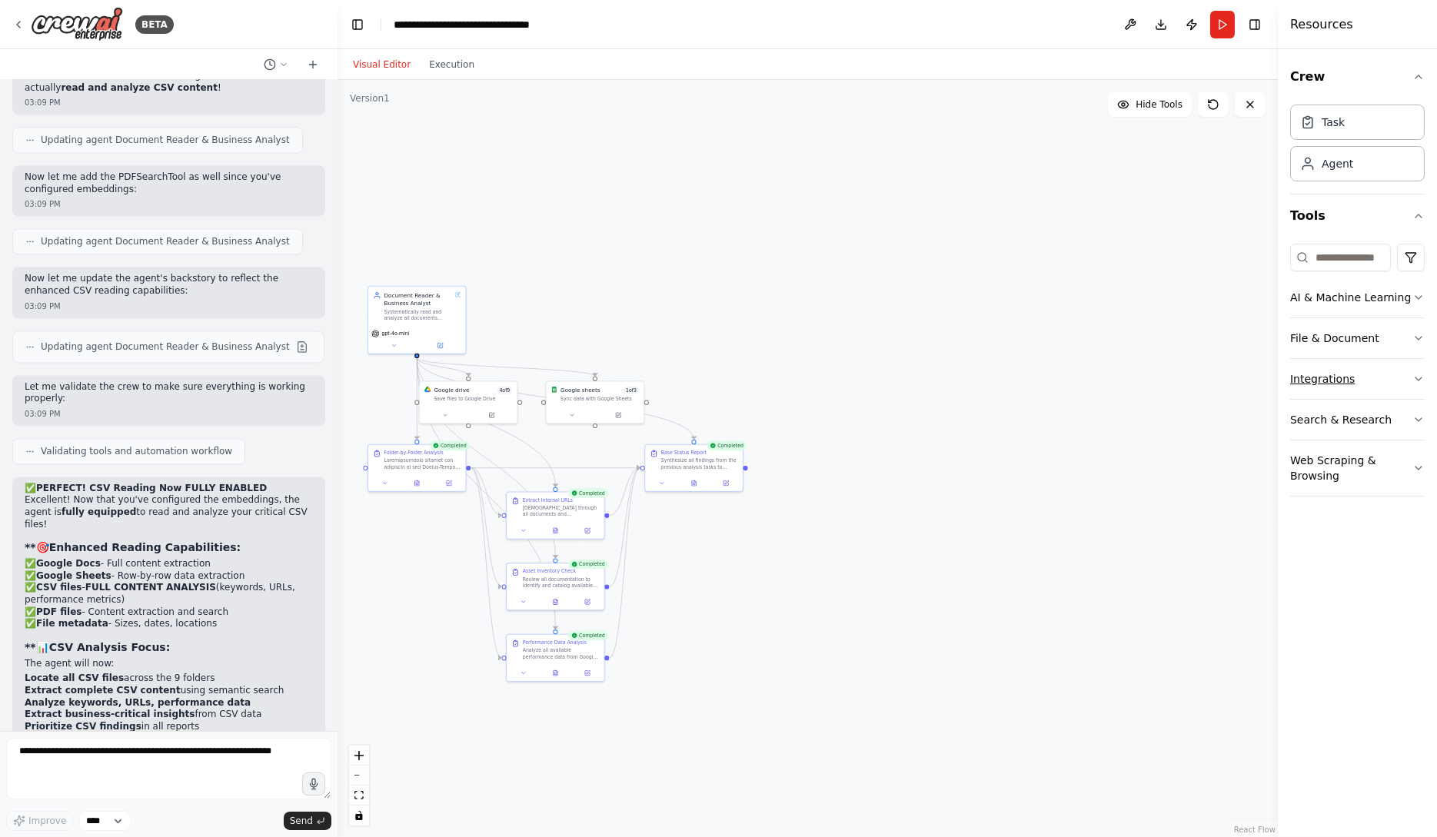
click at [1418, 383] on icon "button" at bounding box center [1419, 379] width 12 height 12
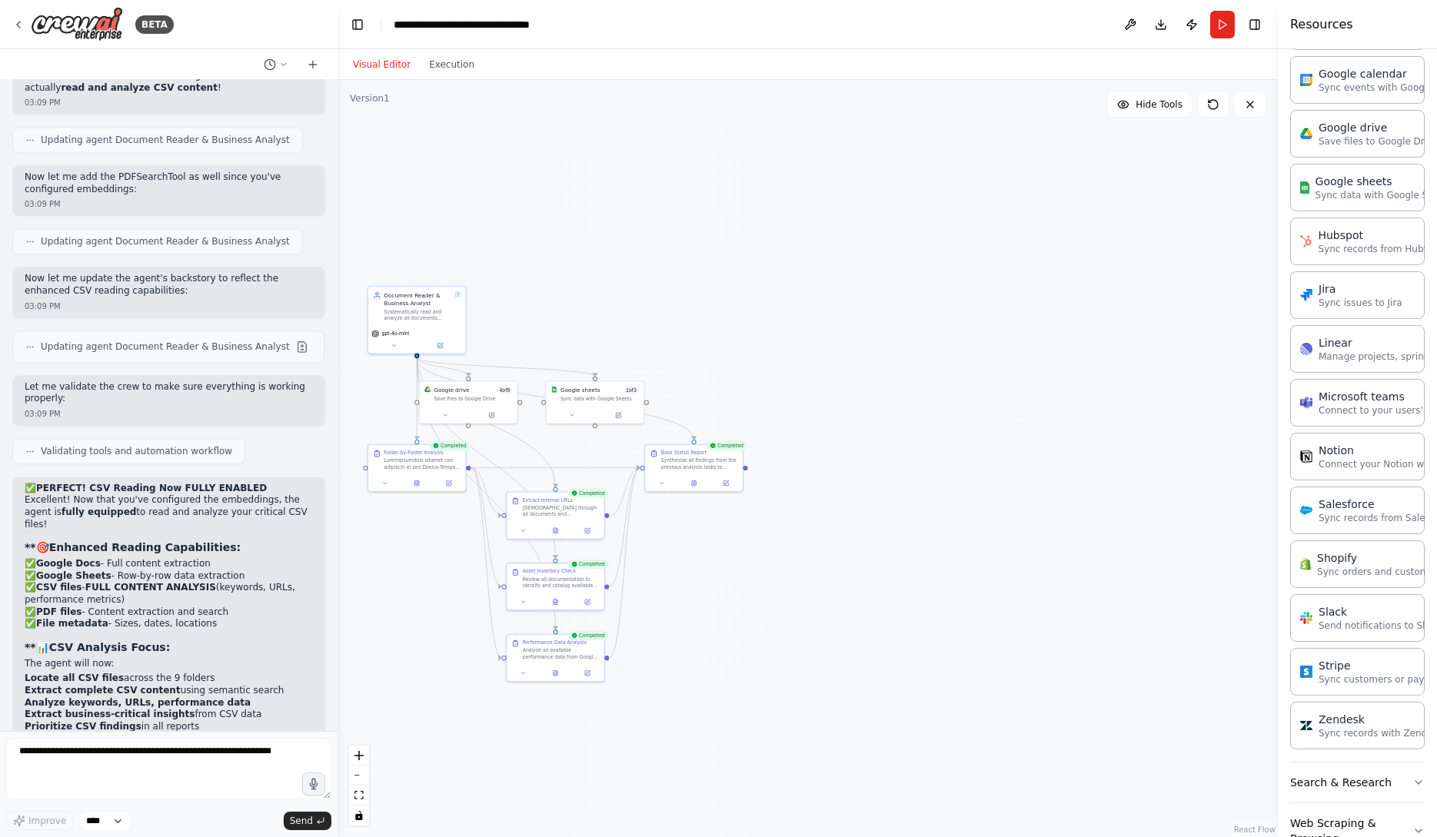
scroll to position [665, 0]
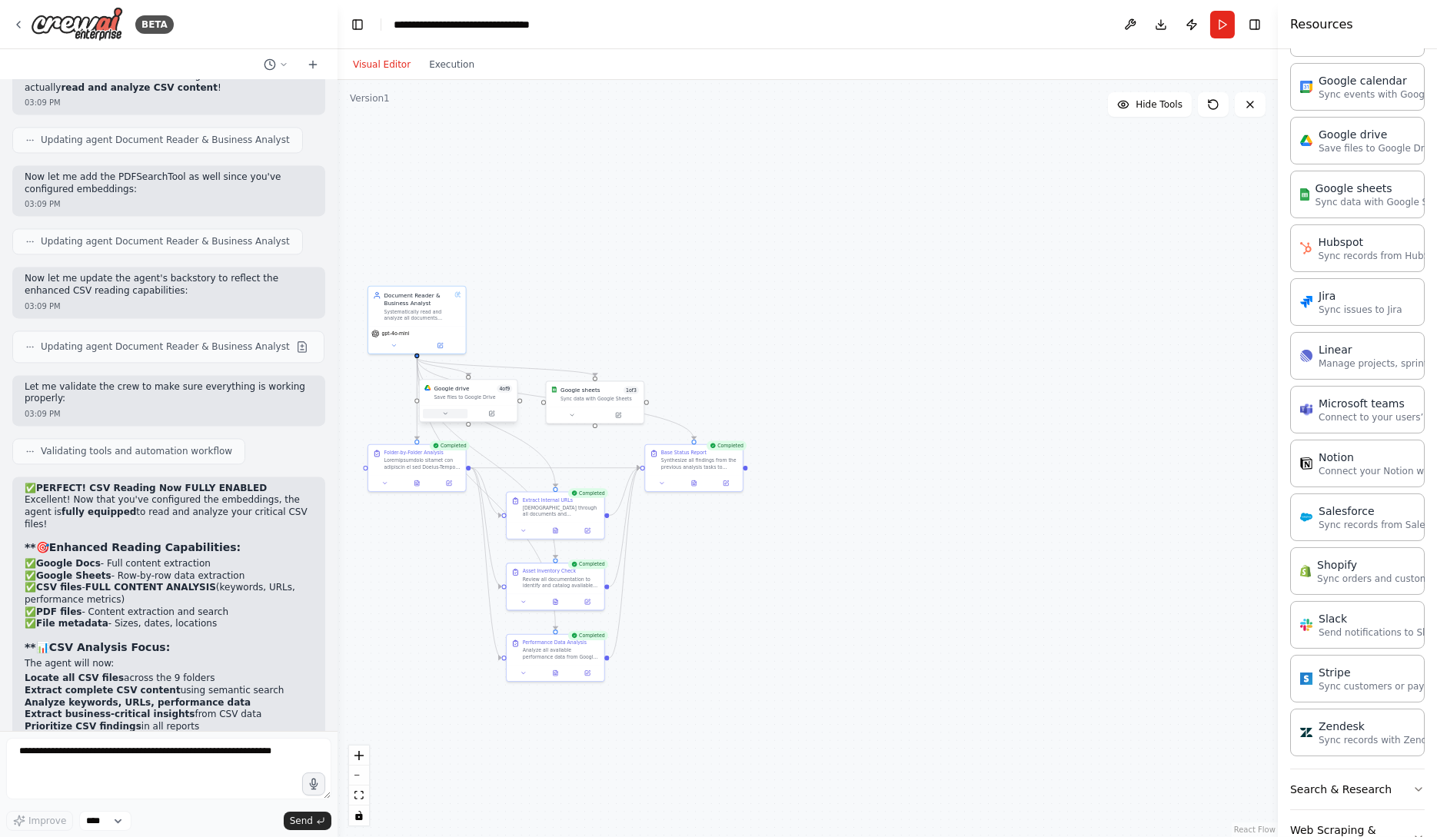
click at [444, 413] on button at bounding box center [445, 413] width 45 height 9
click at [910, 292] on div ".deletable-edge-delete-btn { width: 20px; height: 20px; border: 0px solid #ffff…" at bounding box center [808, 458] width 940 height 757
click at [576, 414] on button at bounding box center [572, 413] width 45 height 9
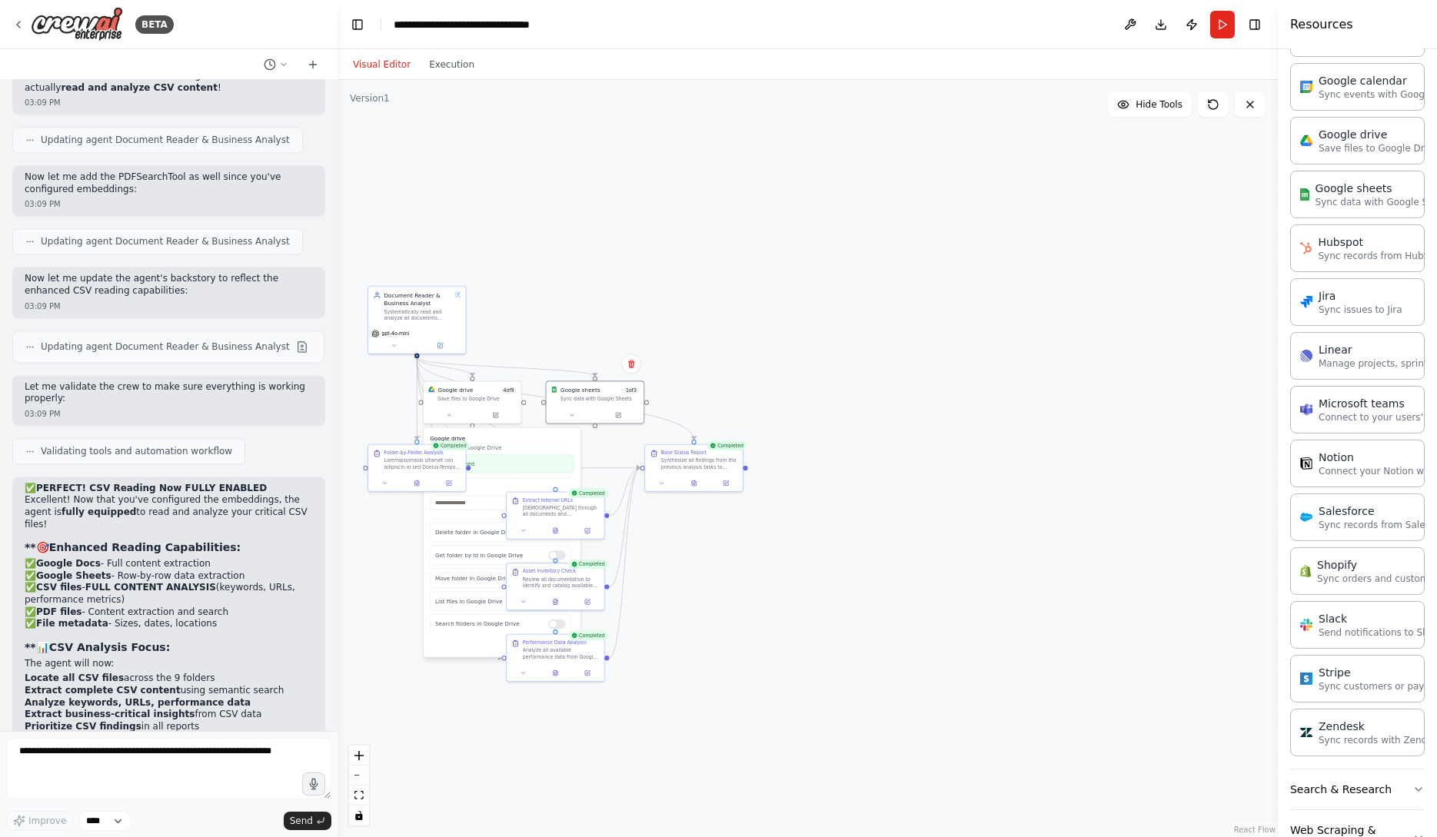
click at [800, 245] on div ".deletable-edge-delete-btn { width: 20px; height: 20px; border: 0px solid #ffff…" at bounding box center [808, 458] width 940 height 757
click at [136, 774] on textarea at bounding box center [168, 769] width 325 height 62
type textarea "*******"
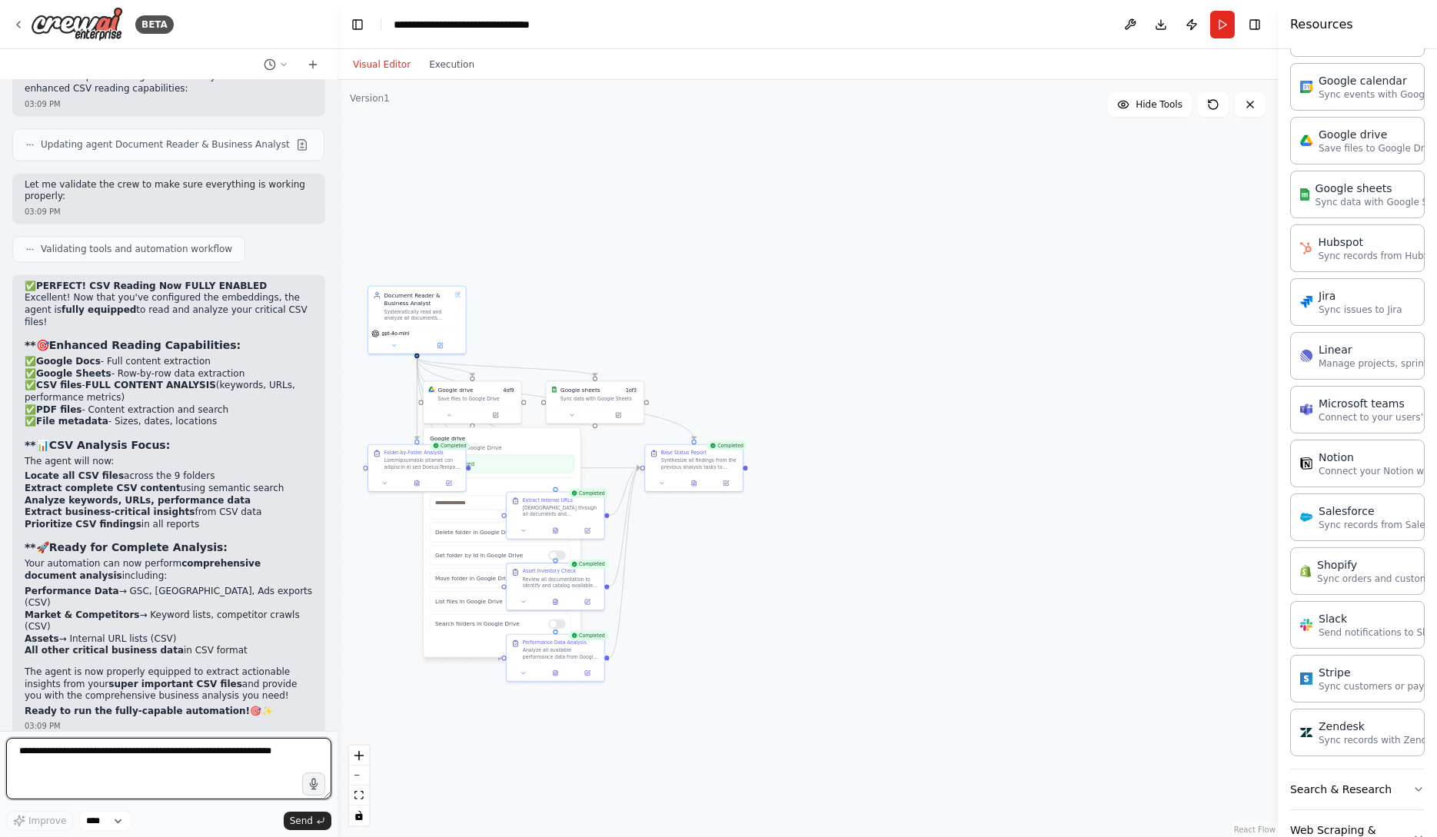
scroll to position [8920, 0]
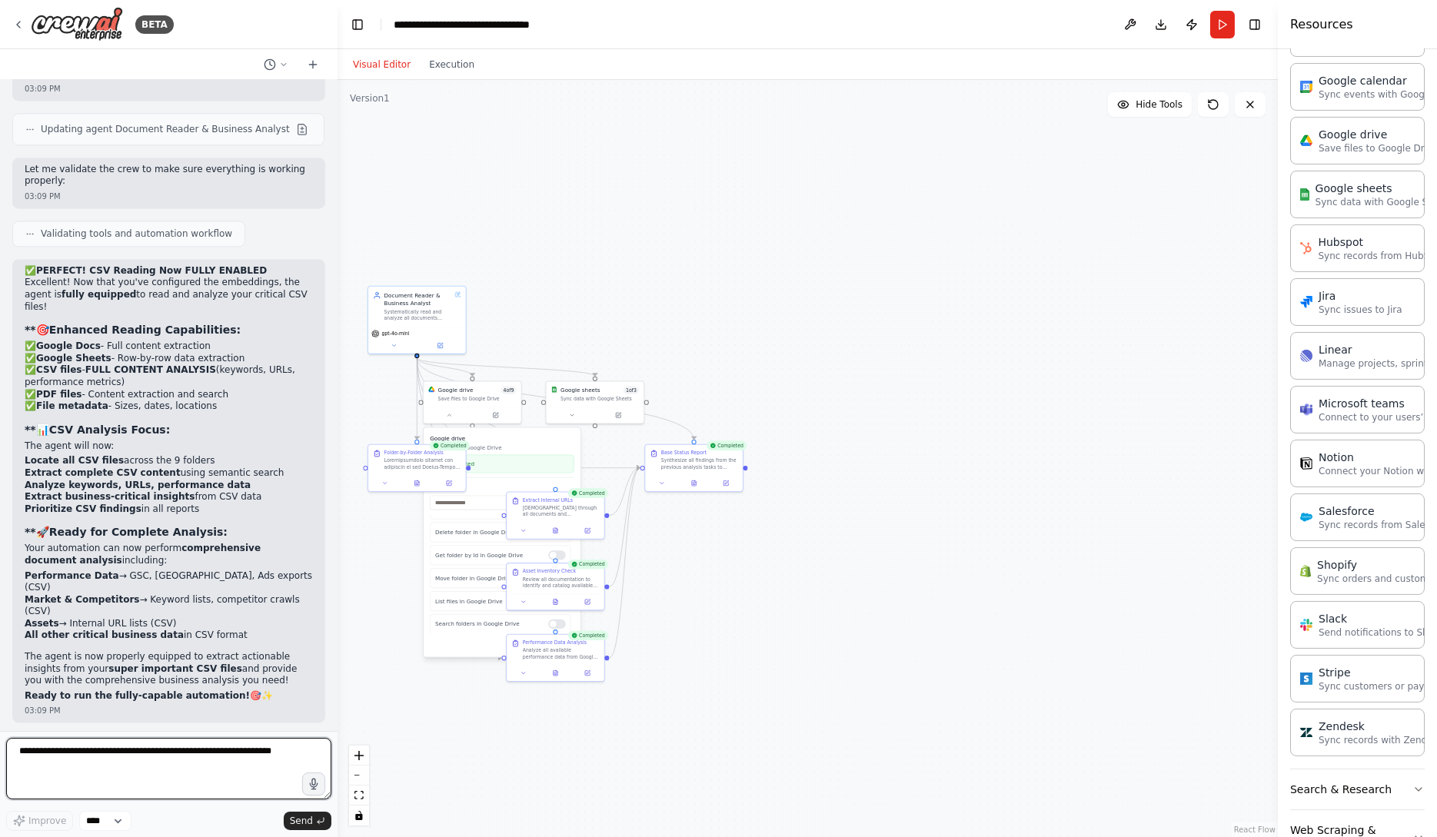
click at [117, 764] on textarea at bounding box center [168, 769] width 325 height 62
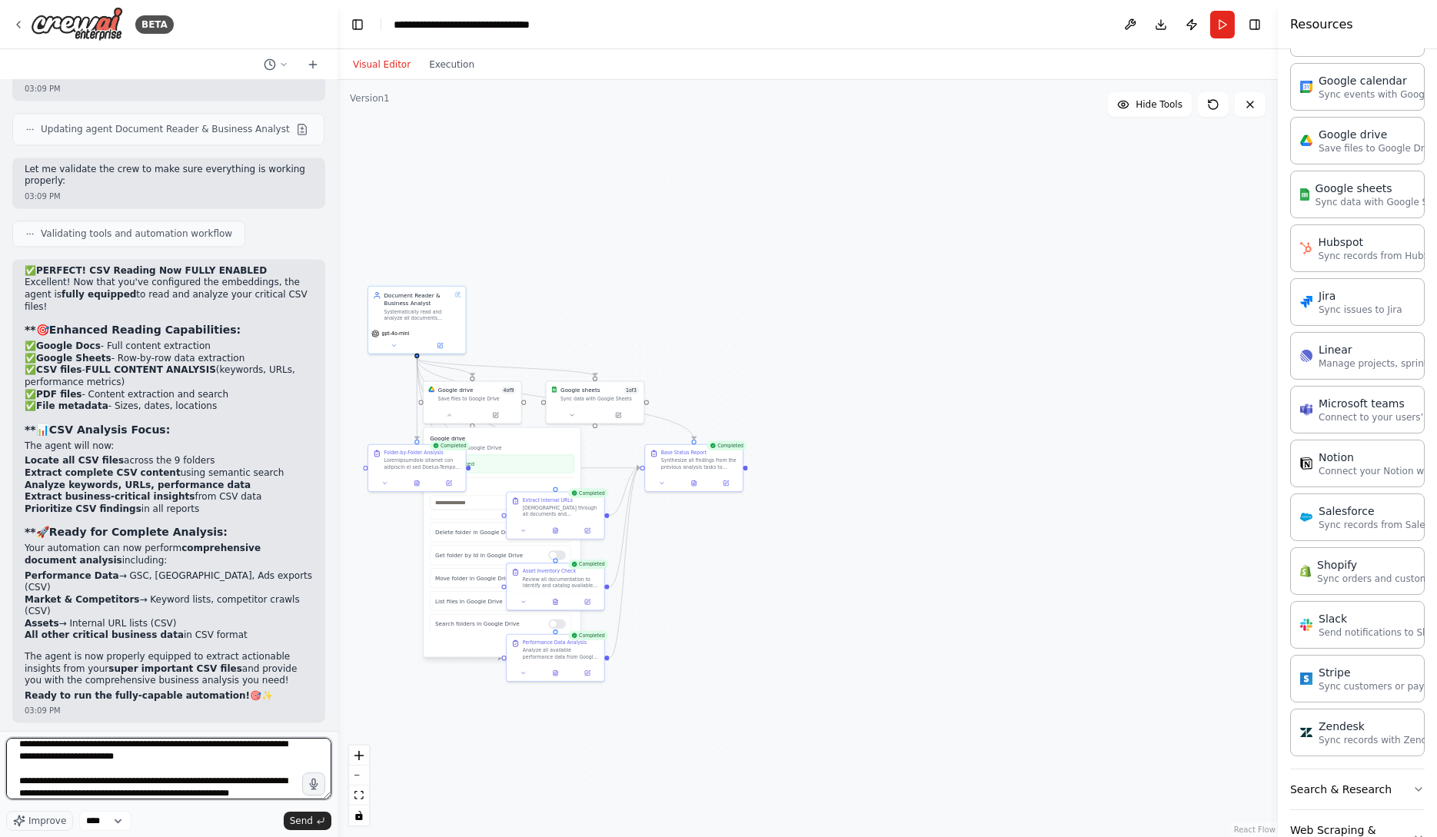
click at [219, 795] on textarea "**********" at bounding box center [168, 769] width 325 height 62
type textarea "**********"
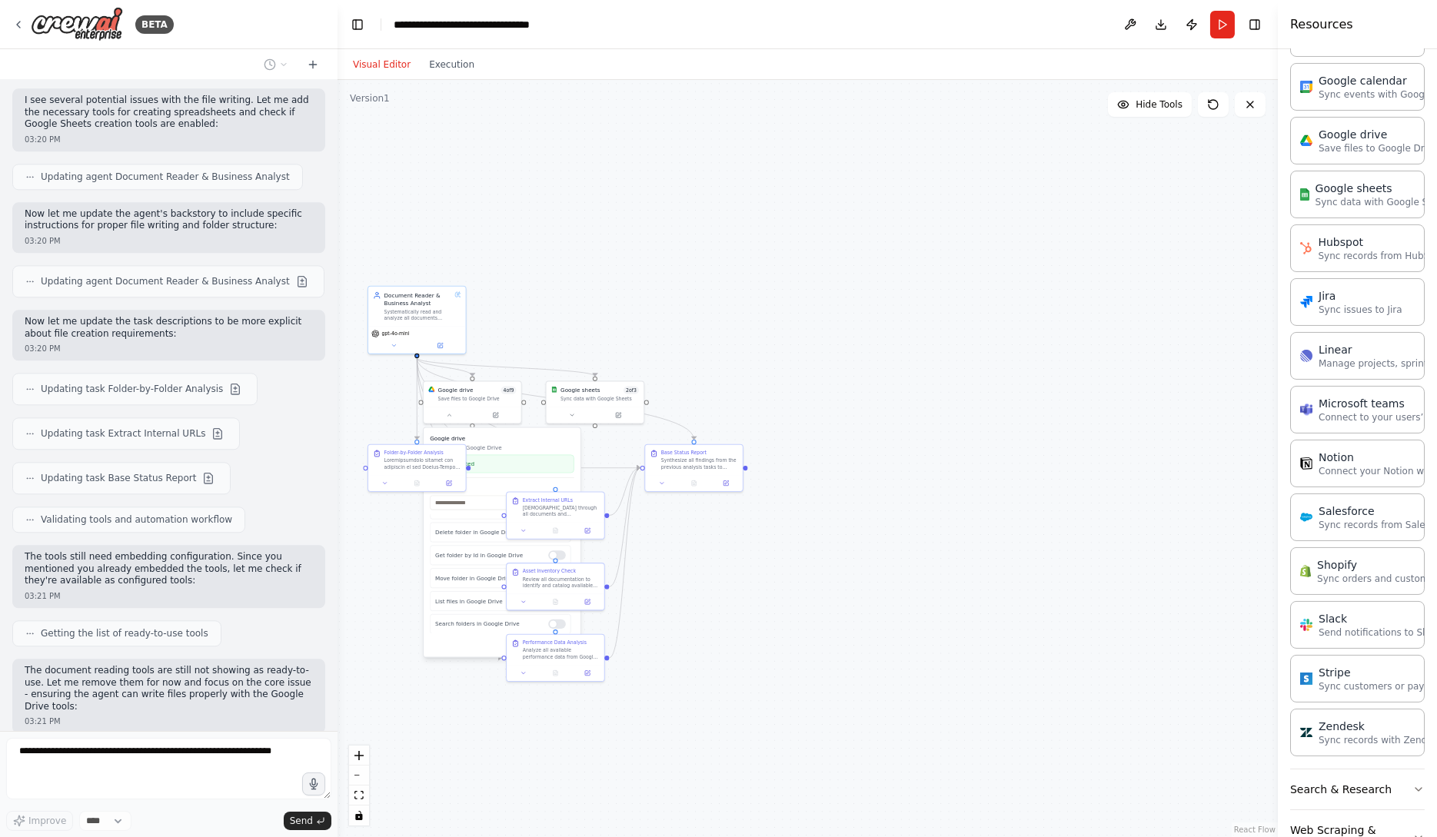
scroll to position [10229, 0]
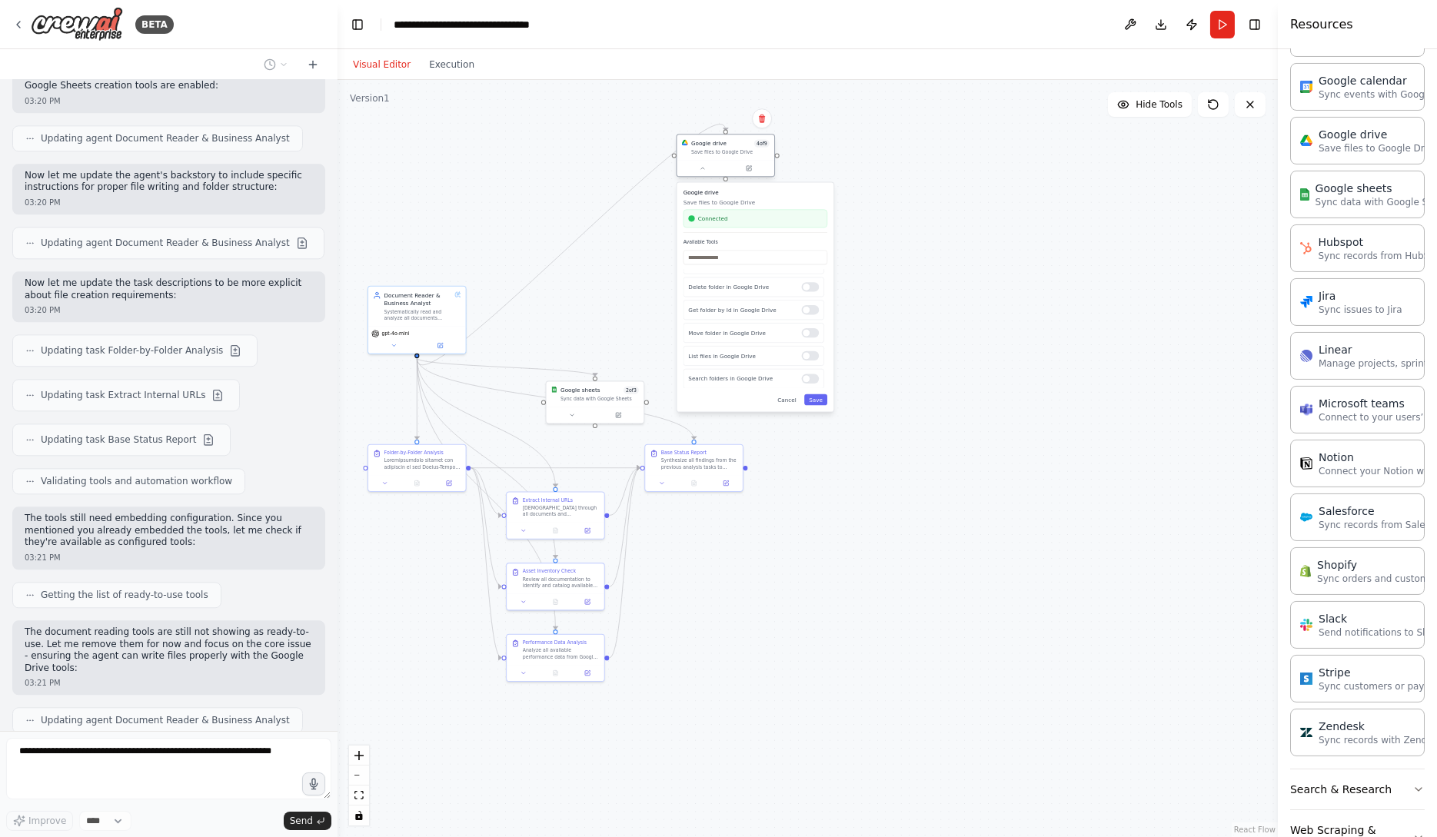
drag, startPoint x: 484, startPoint y: 388, endPoint x: 732, endPoint y: 138, distance: 351.8
click at [732, 138] on div "Google drive 4 of 9 Save files to Google Drive" at bounding box center [726, 147] width 98 height 25
click at [787, 400] on button "Cancel" at bounding box center [779, 399] width 28 height 11
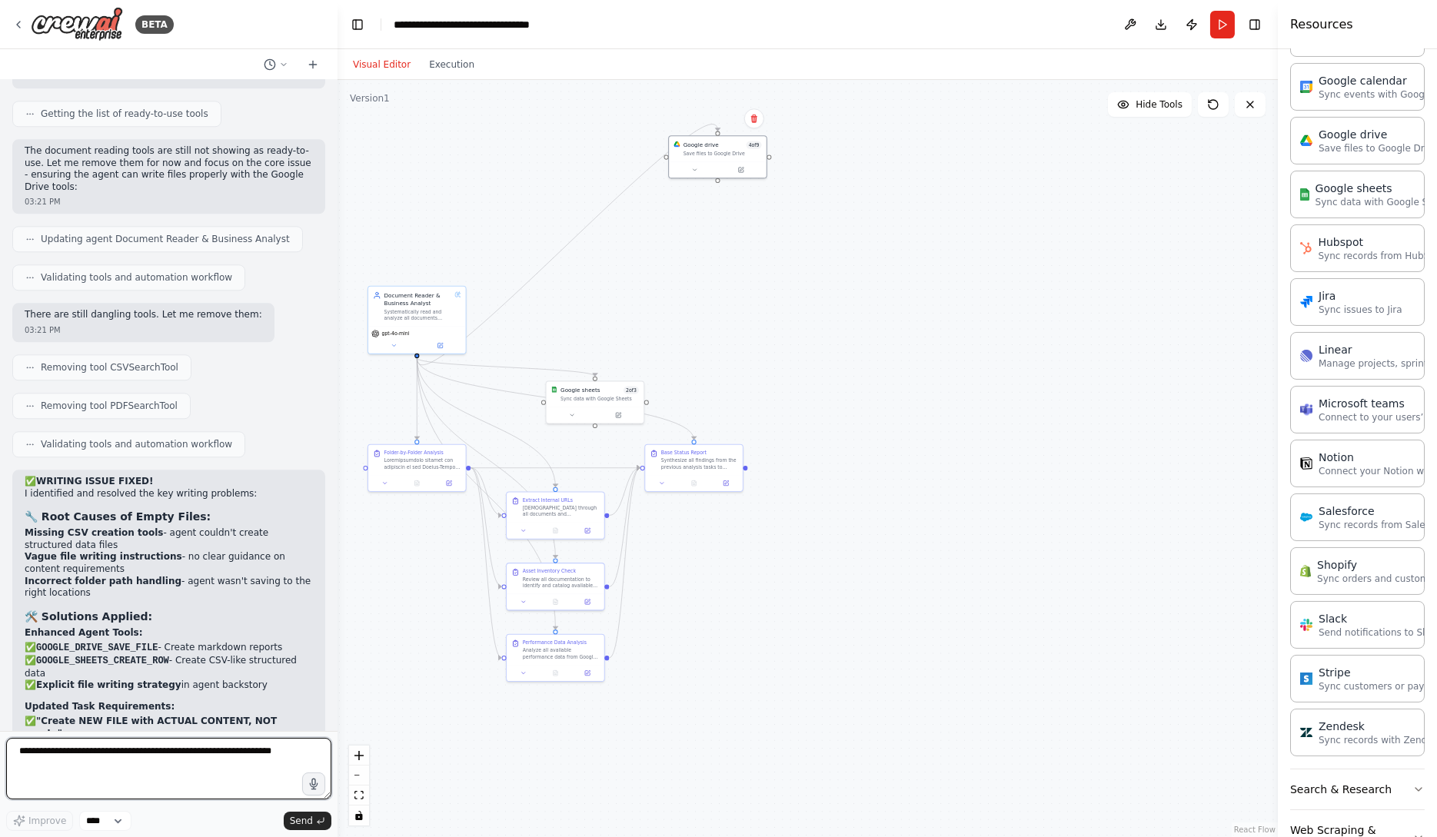
scroll to position [10737, 0]
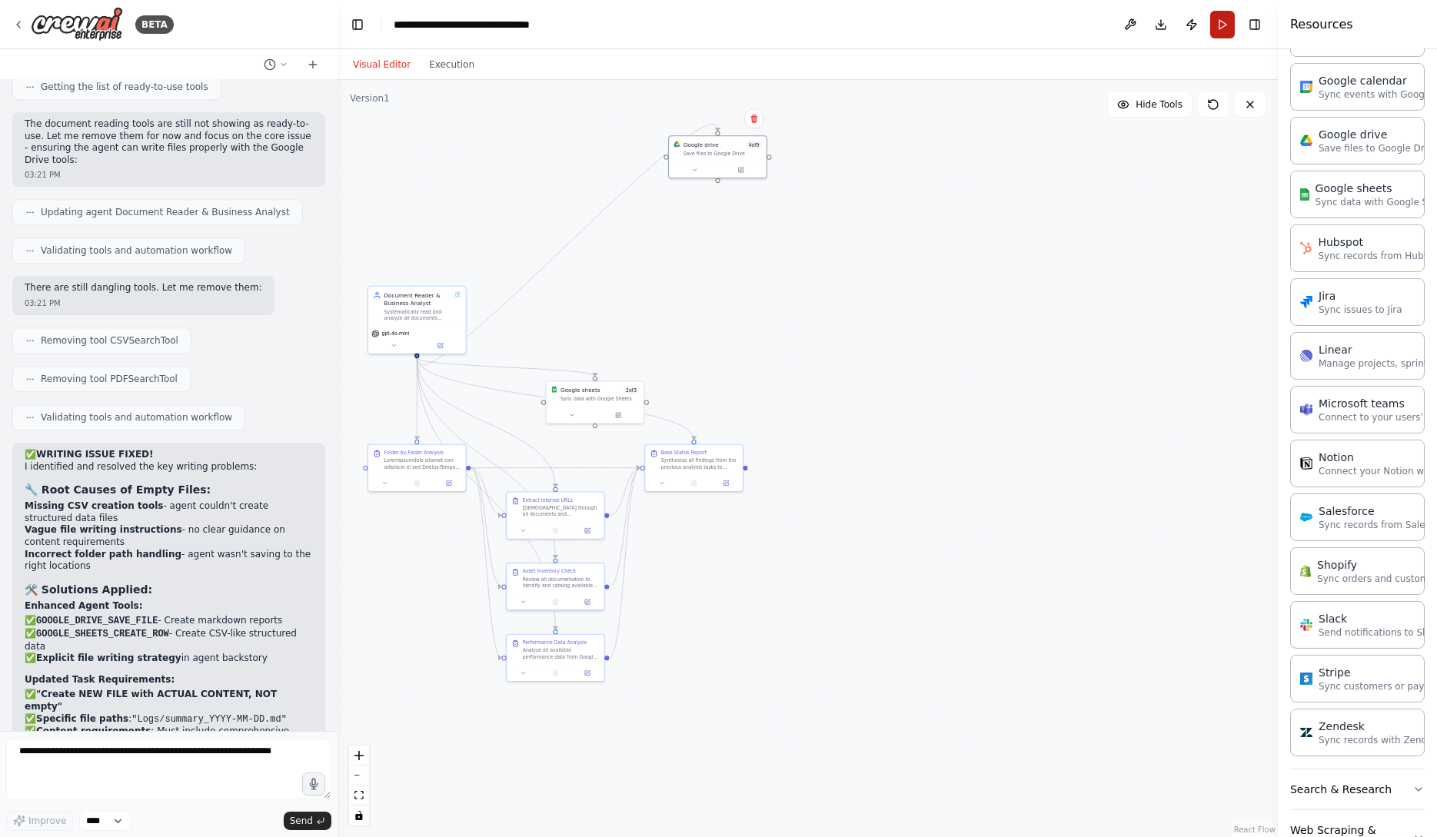
click at [1229, 18] on button "Run" at bounding box center [1222, 25] width 25 height 28
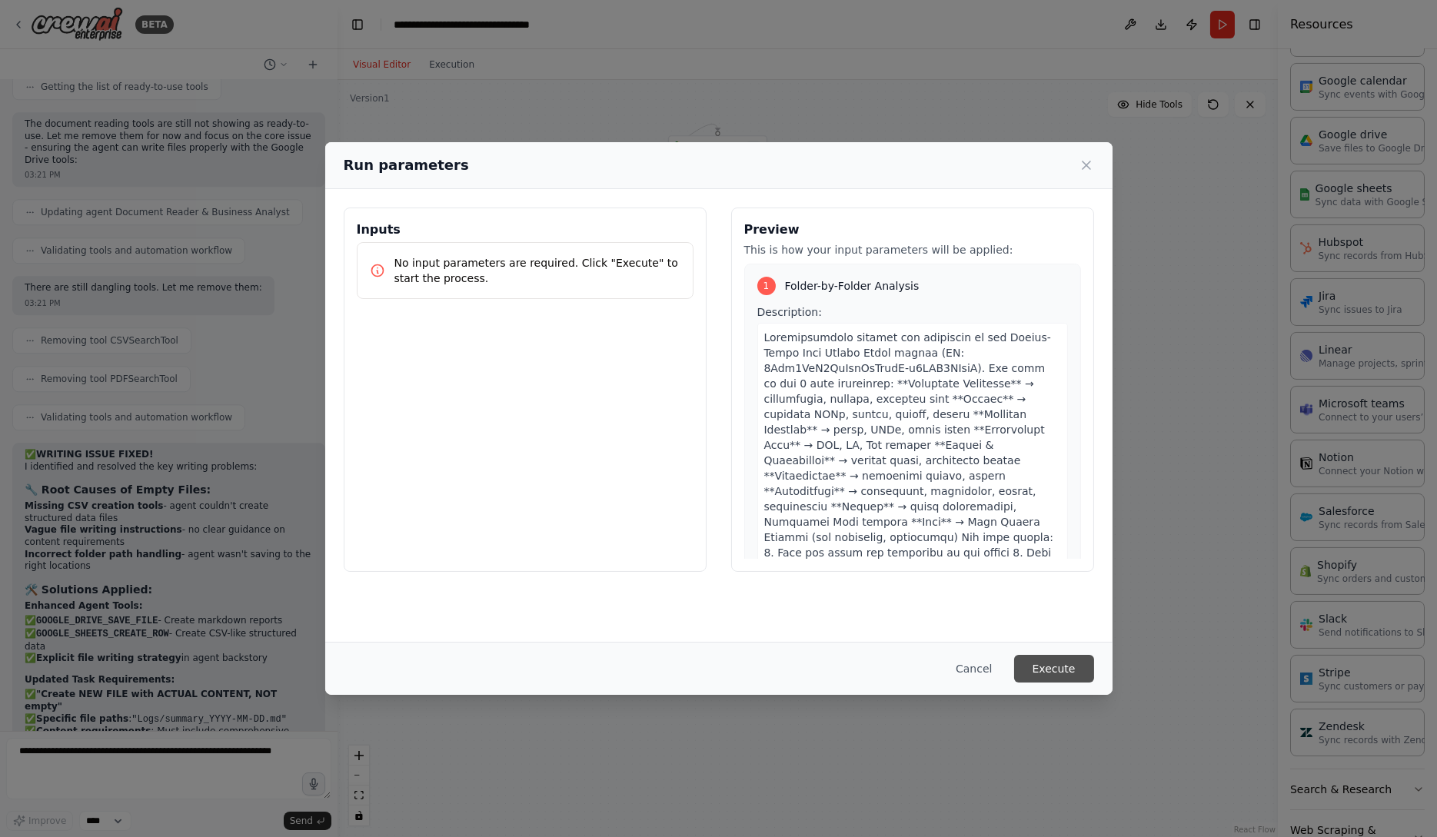
click at [1074, 668] on button "Execute" at bounding box center [1054, 669] width 80 height 28
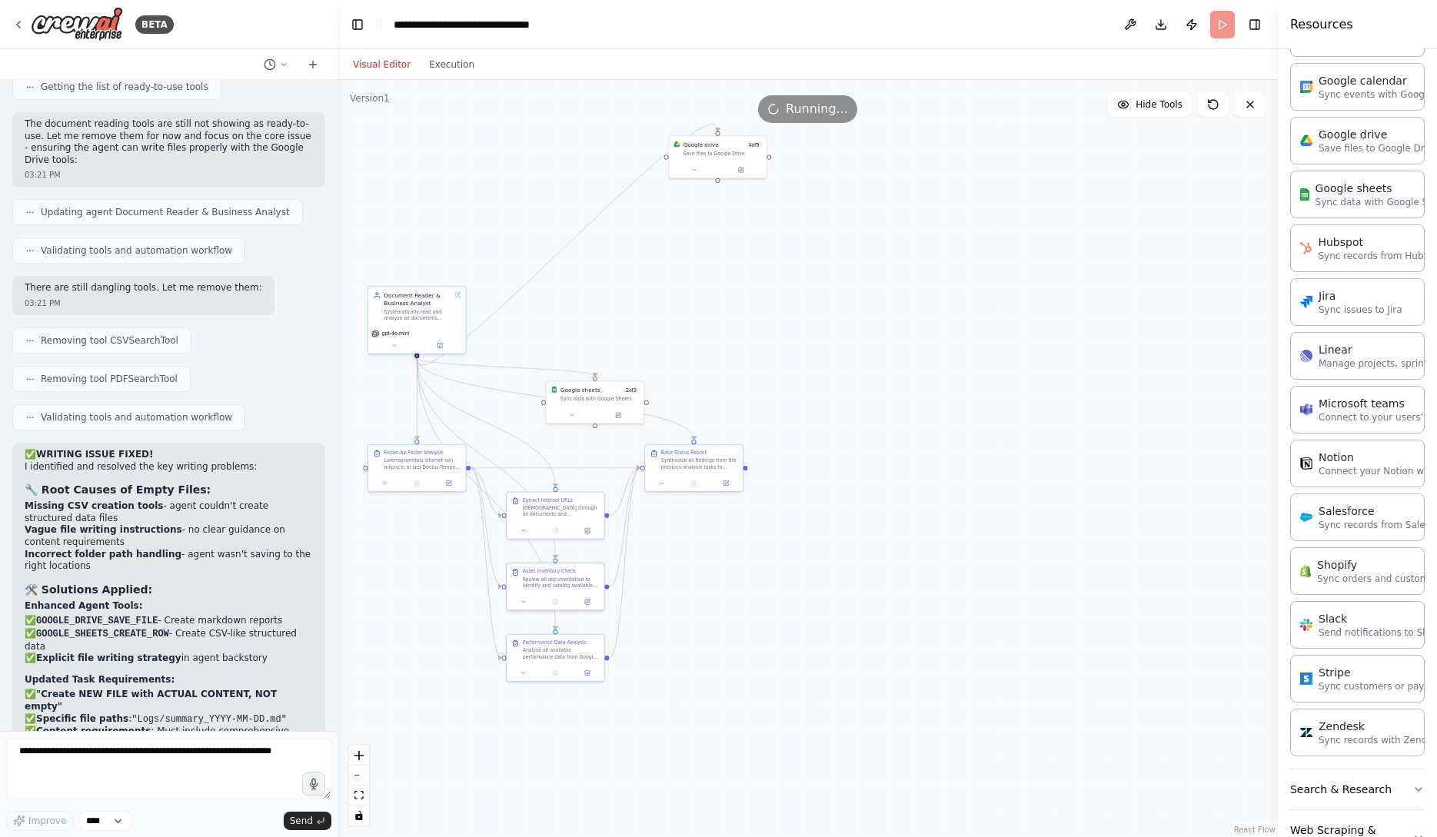
click at [443, 75] on div "Visual Editor Execution" at bounding box center [414, 64] width 140 height 31
click at [447, 72] on button "Execution" at bounding box center [452, 64] width 64 height 18
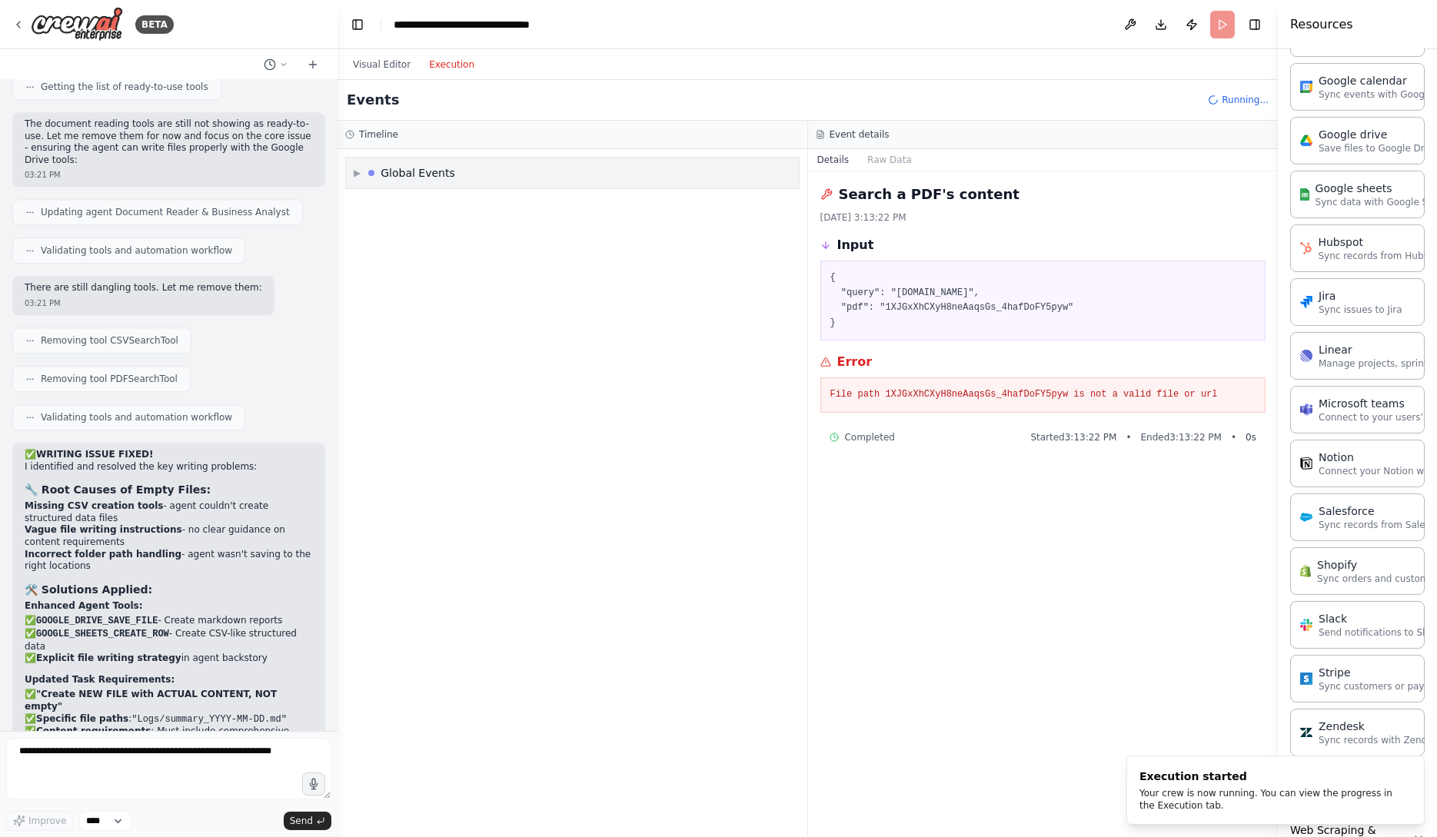
click at [358, 172] on span "▶" at bounding box center [357, 173] width 7 height 12
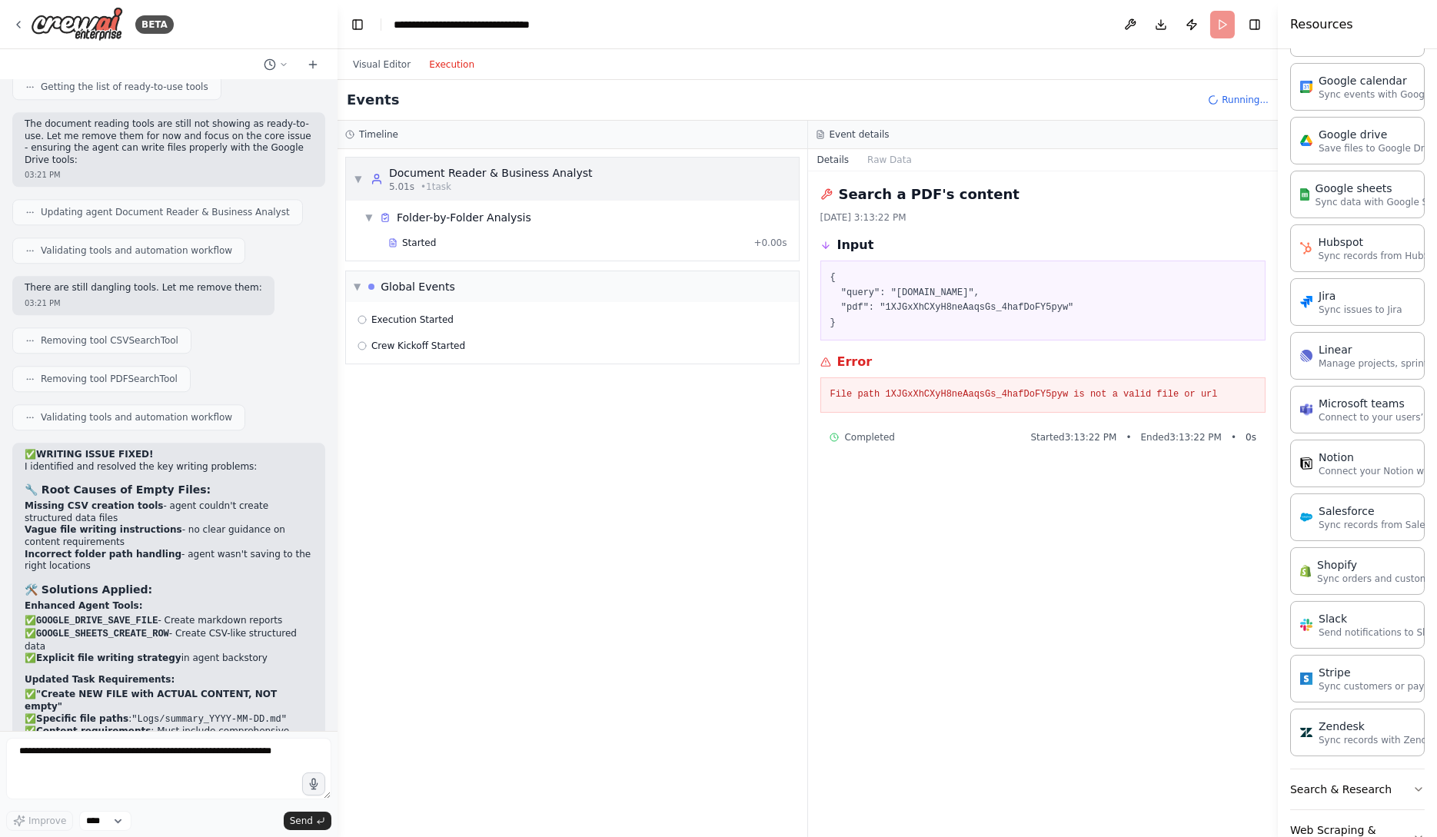
click at [501, 181] on div "5.01s • 1 task" at bounding box center [491, 187] width 204 height 12
click at [491, 235] on div "Started + 0.00s" at bounding box center [588, 242] width 410 height 23
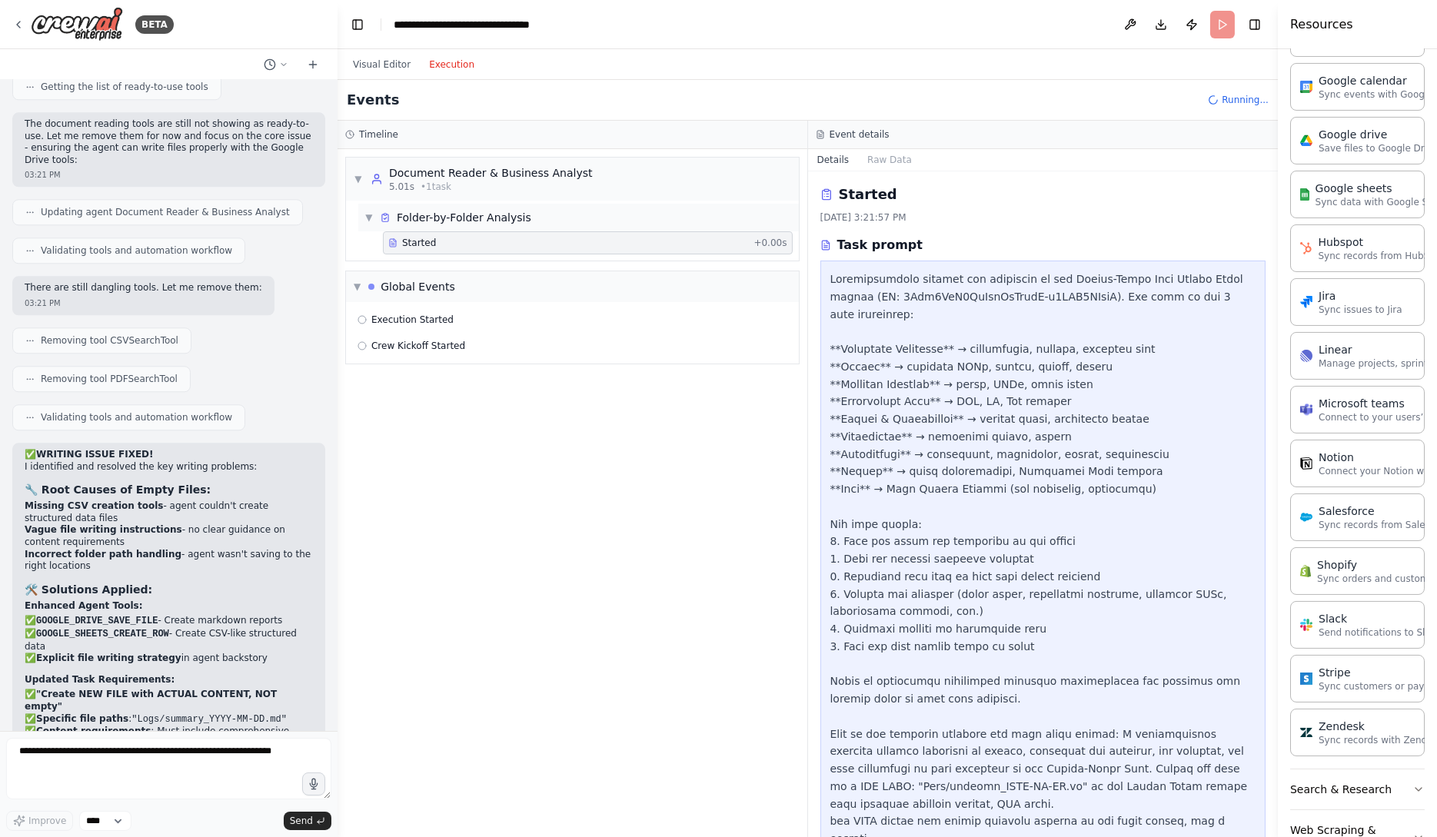
click at [501, 215] on div "Folder-by-Folder Analysis" at bounding box center [464, 217] width 135 height 15
click at [518, 247] on div "Started" at bounding box center [567, 243] width 359 height 12
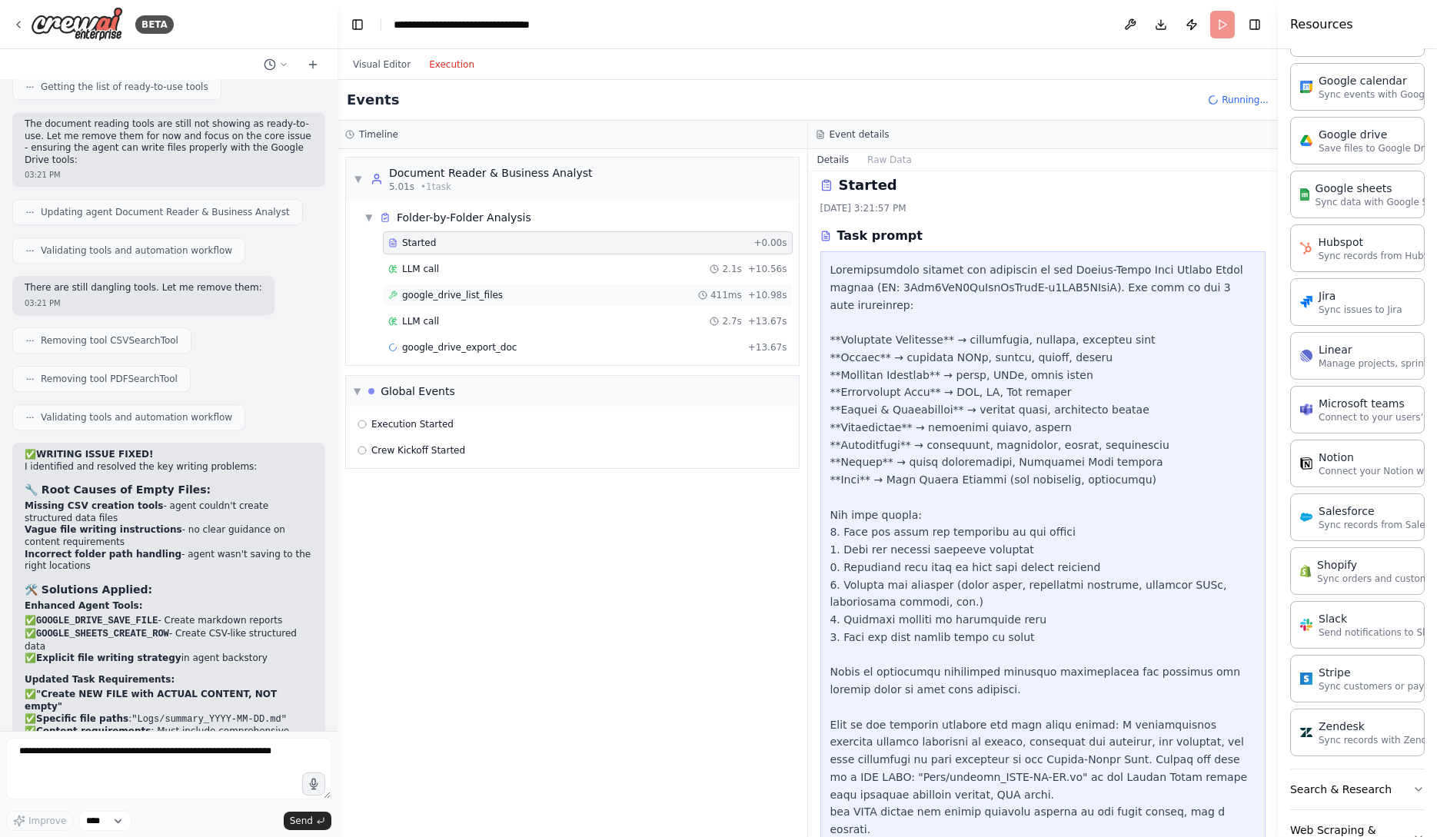
click at [627, 295] on div "google_drive_list_files 411ms + 10.98s" at bounding box center [587, 295] width 399 height 12
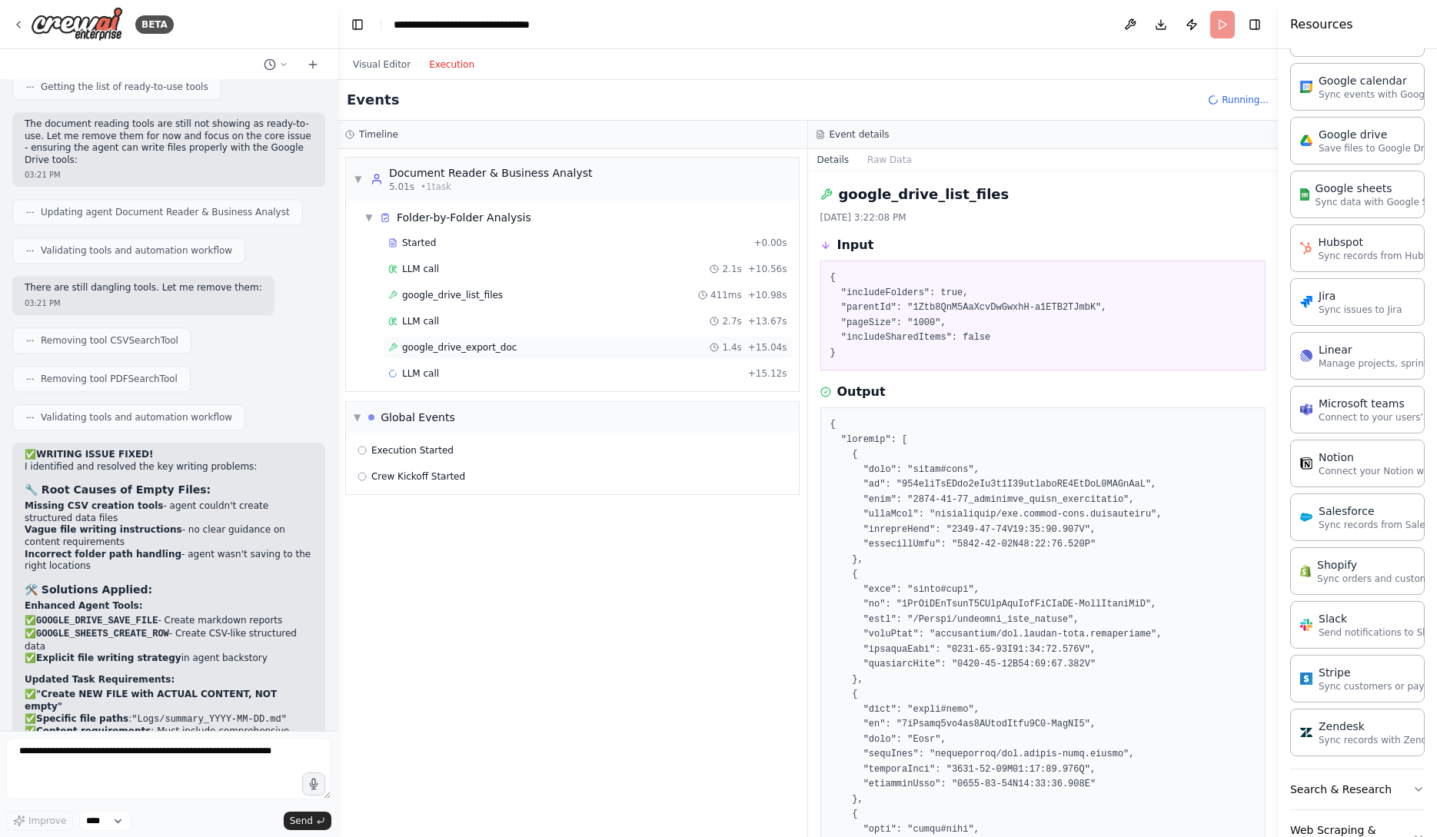
click at [629, 351] on div "google_drive_export_doc 1.4s + 15.04s" at bounding box center [587, 347] width 399 height 12
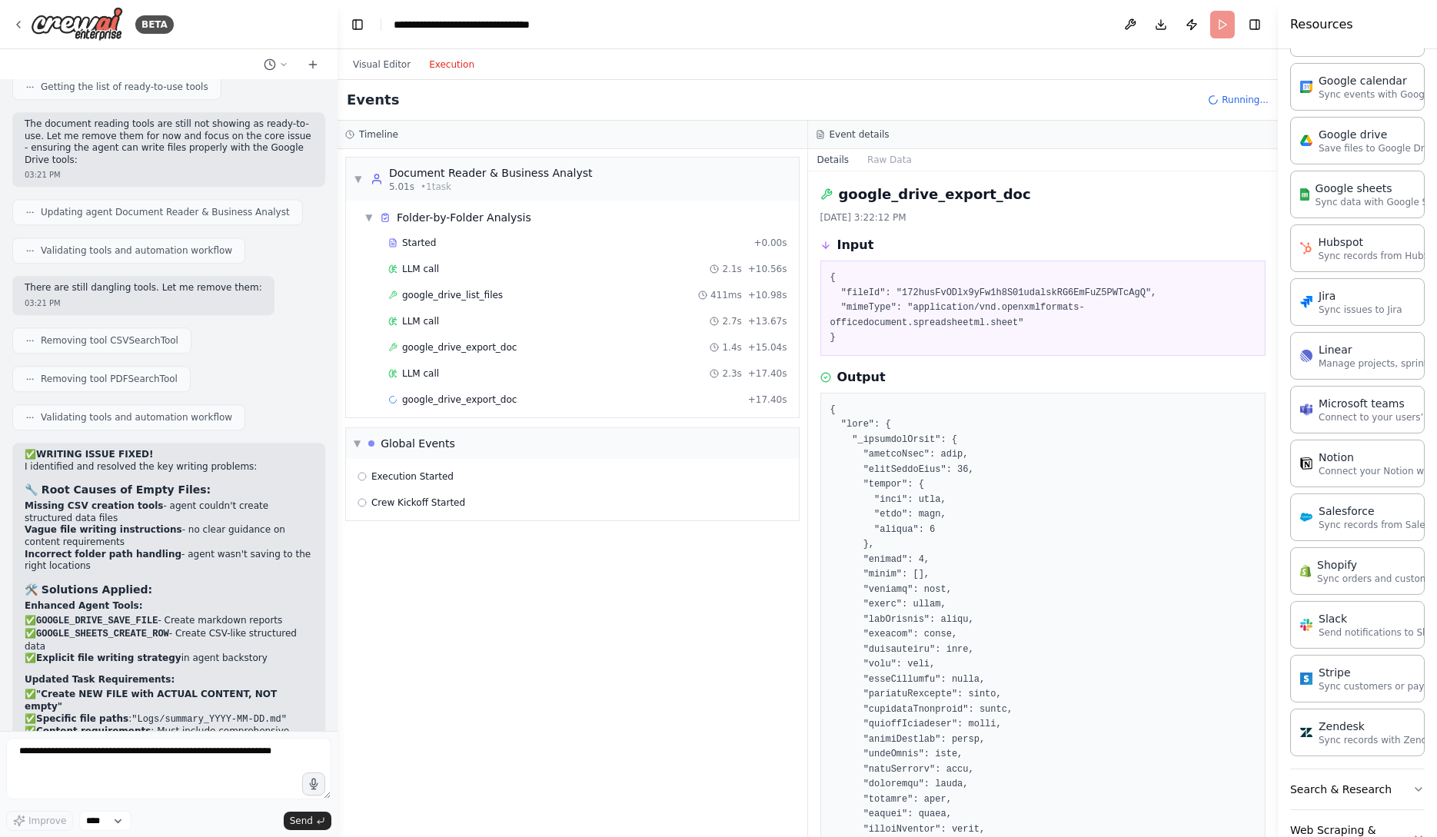
scroll to position [308, 0]
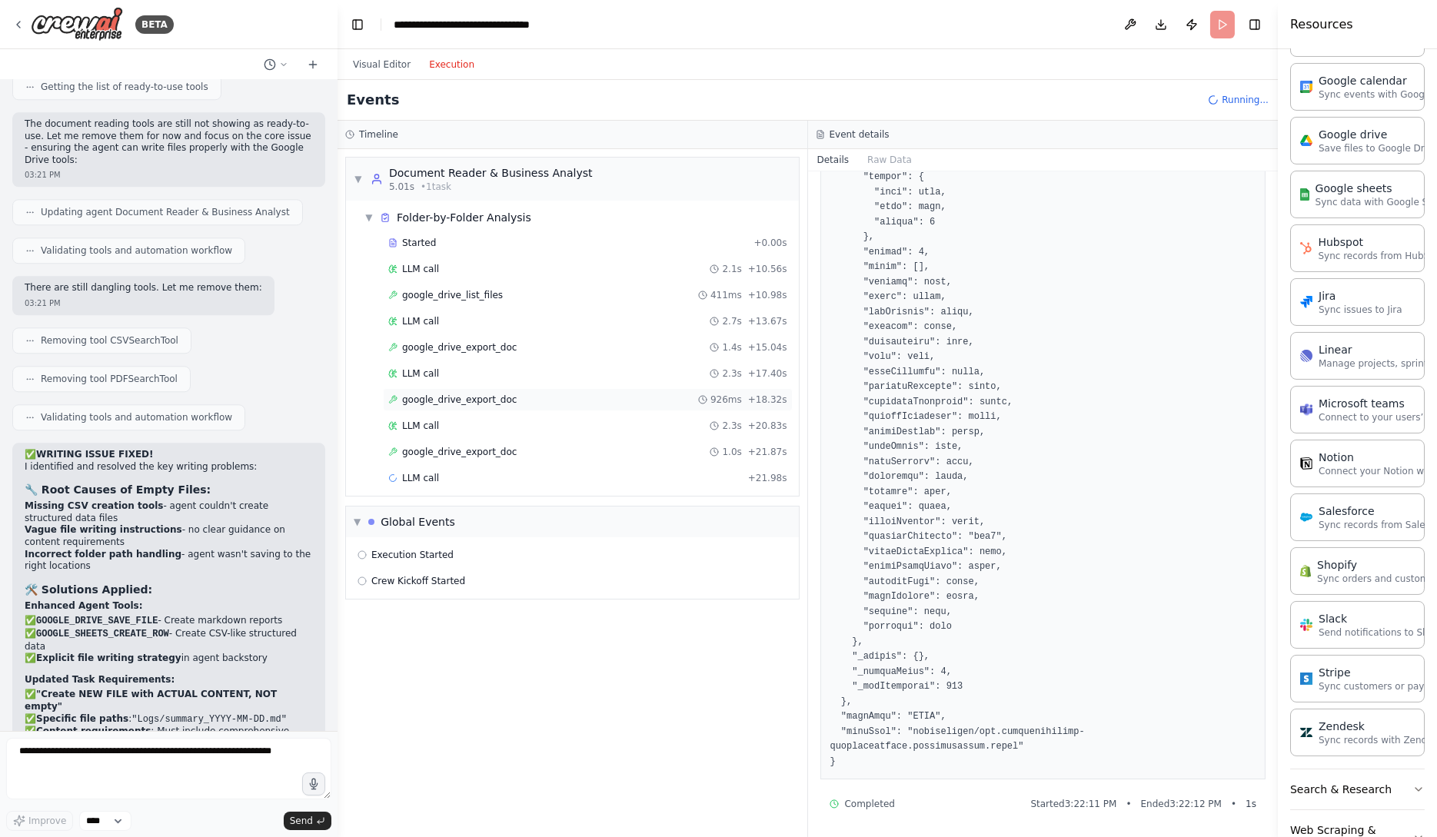
click at [564, 403] on div "google_drive_export_doc 926ms + 18.32s" at bounding box center [587, 400] width 399 height 12
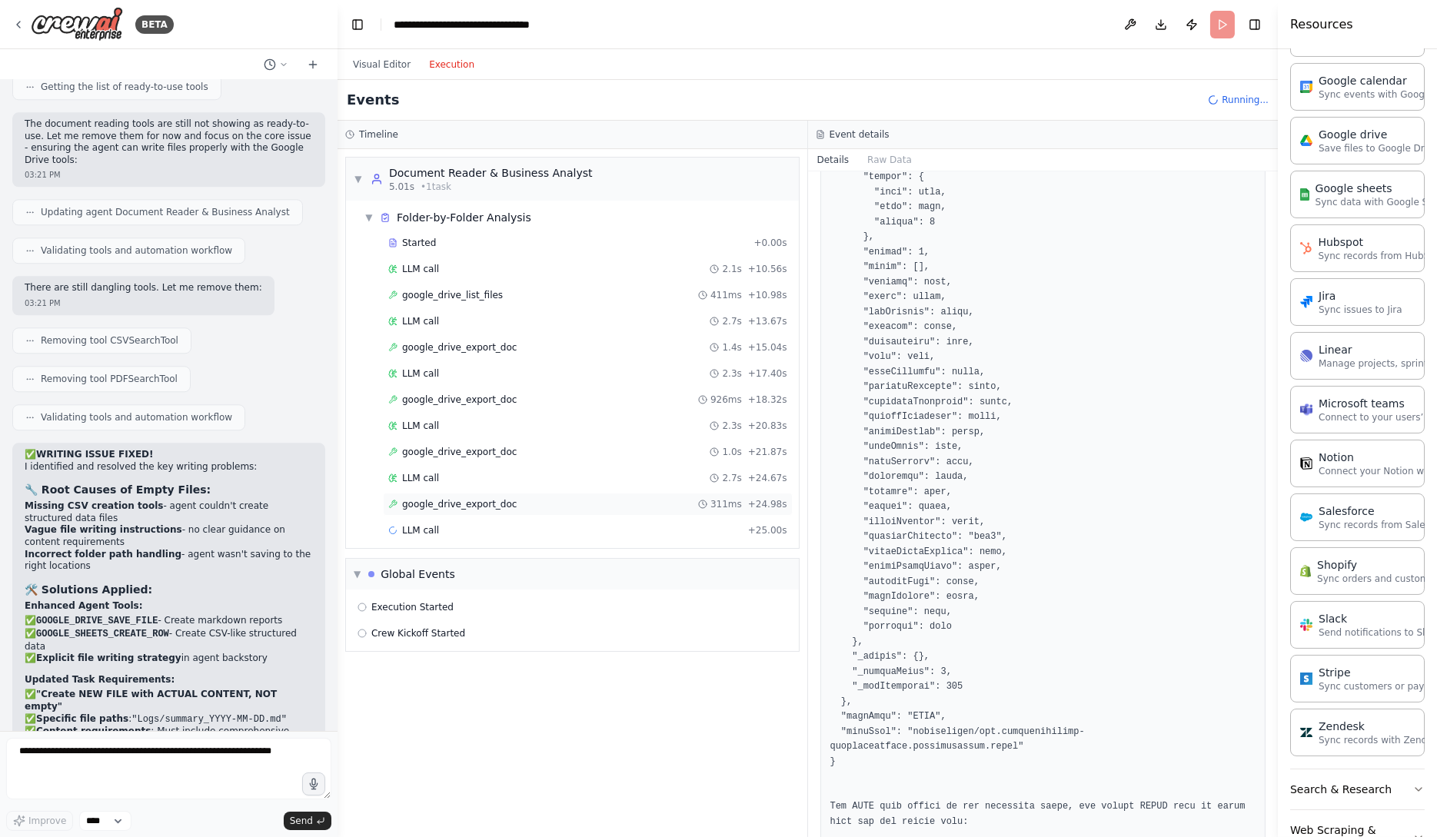
click at [563, 502] on div "google_drive_export_doc 311ms + 24.98s" at bounding box center [587, 504] width 399 height 12
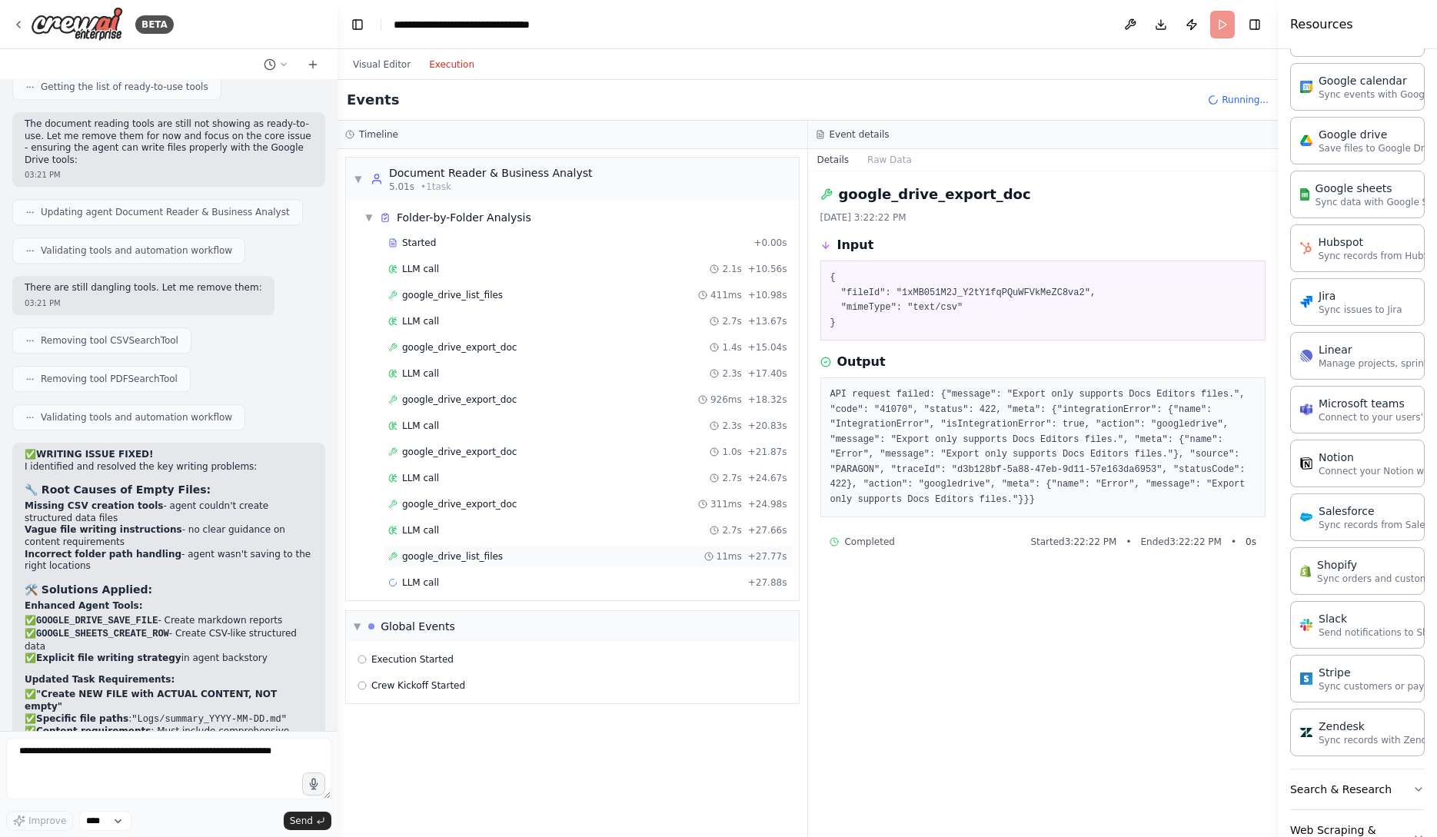
click at [536, 558] on div "google_drive_list_files 11ms + 27.77s" at bounding box center [587, 557] width 399 height 12
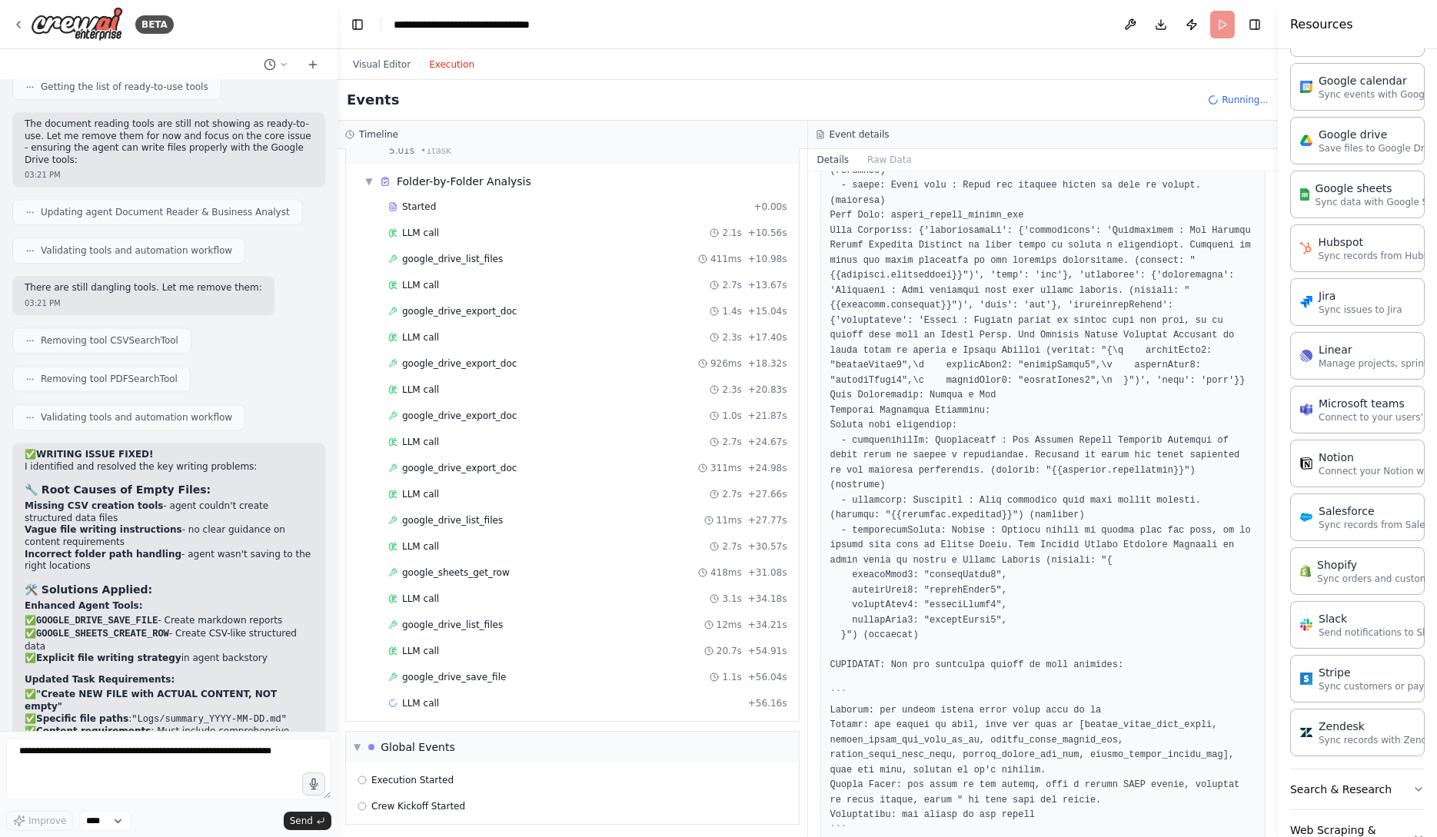
scroll to position [6291, 0]
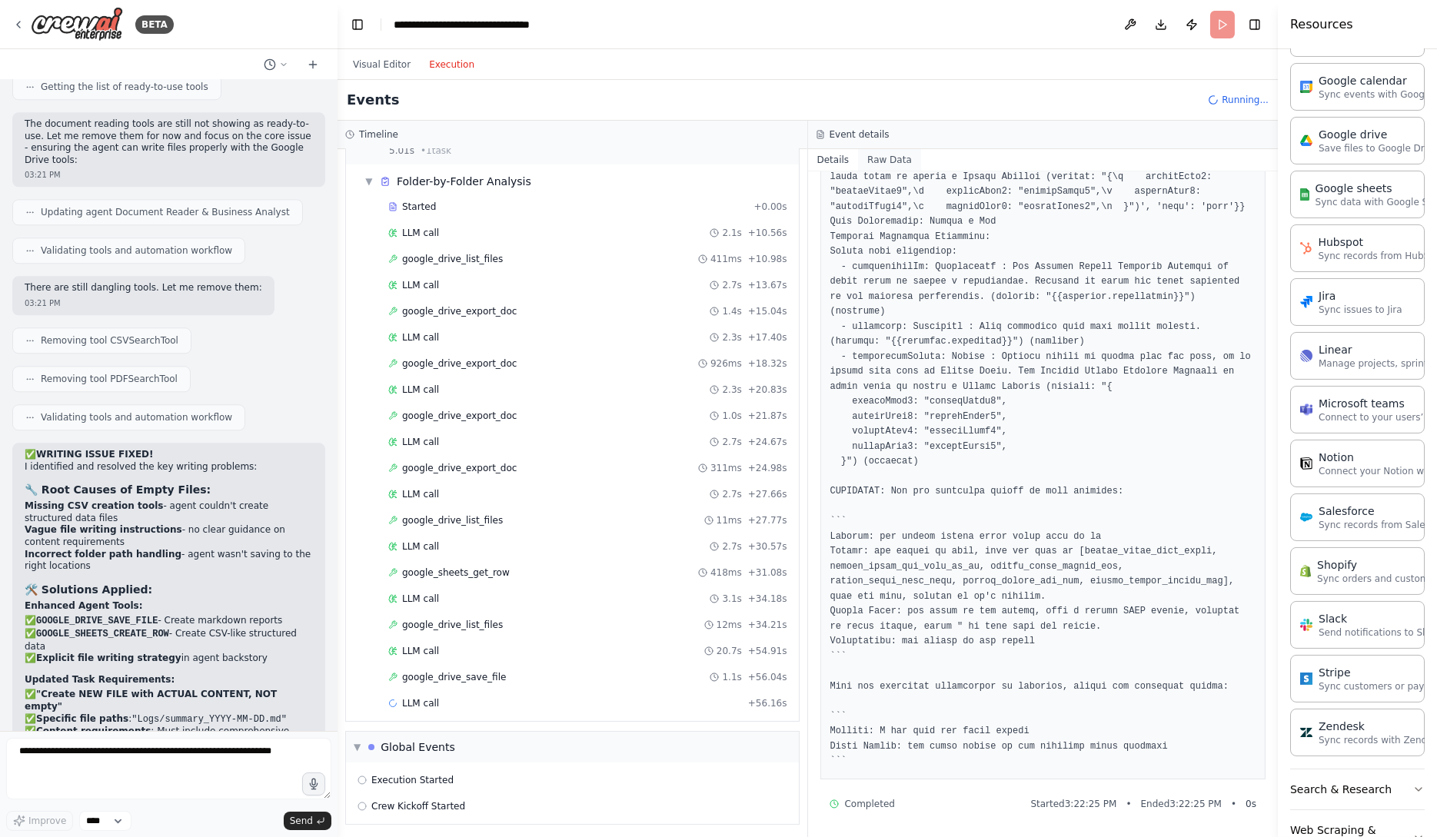
click at [887, 158] on button "Raw Data" at bounding box center [889, 160] width 63 height 22
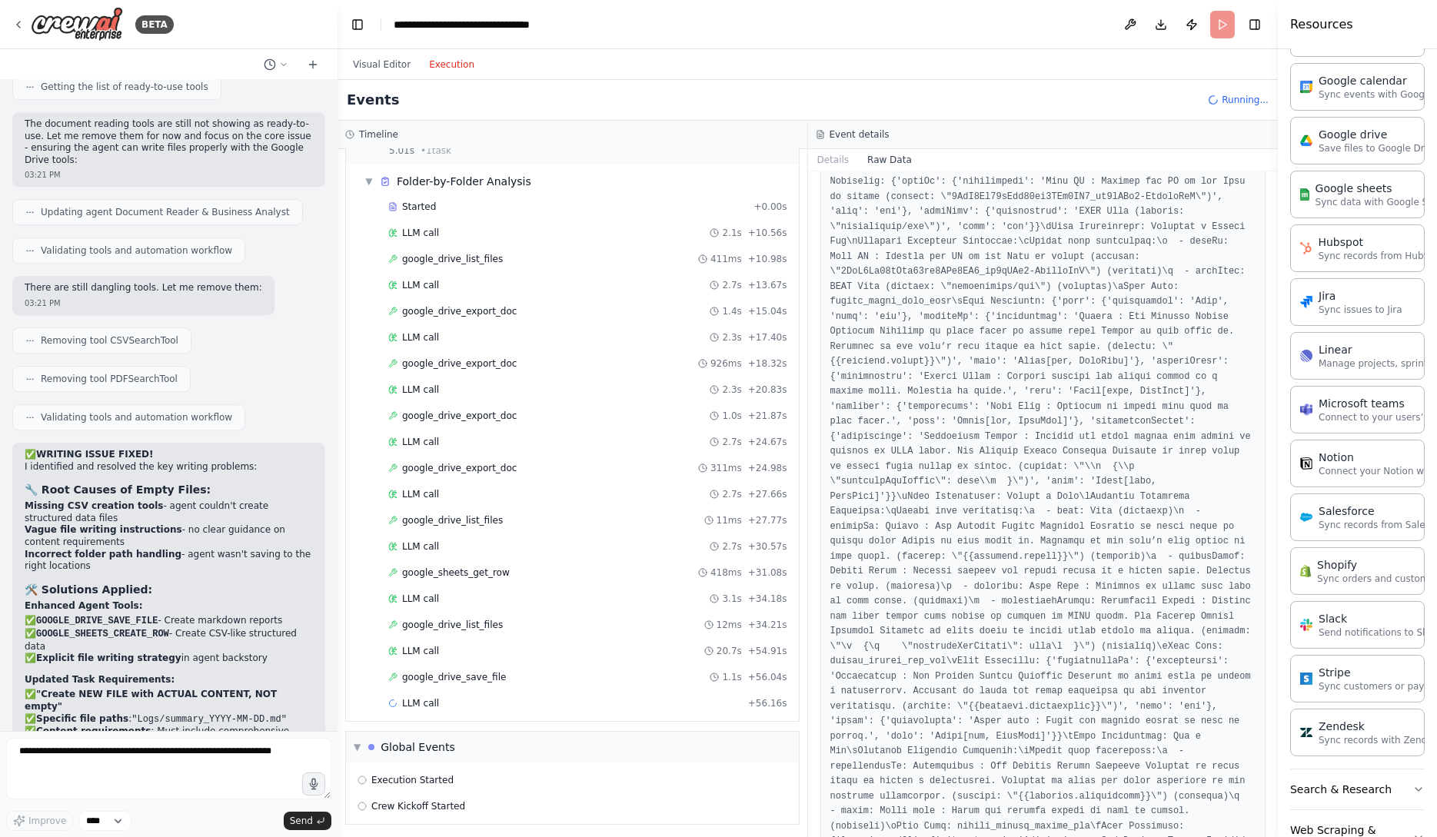
scroll to position [3452, 0]
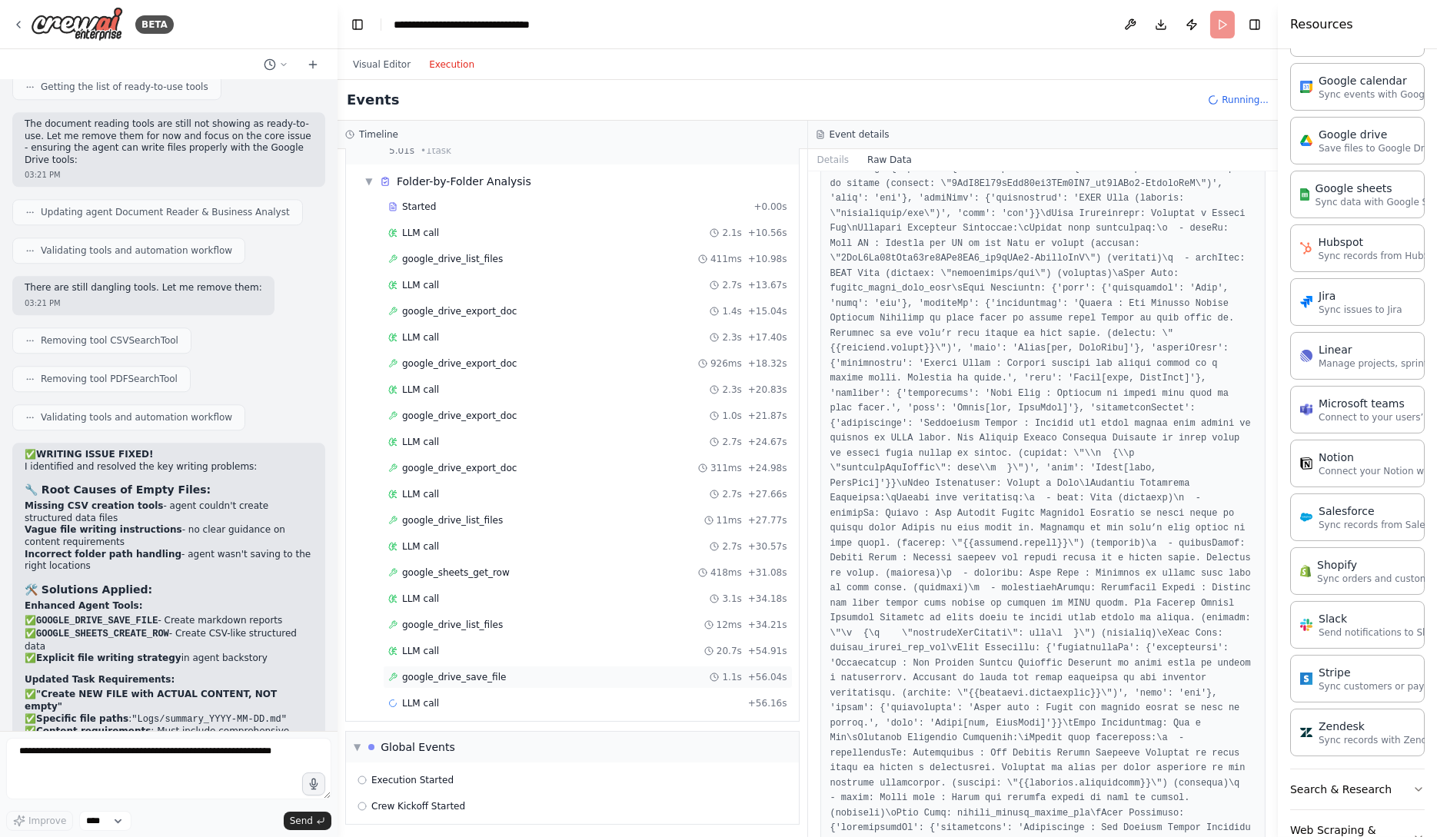
click at [471, 673] on span "google_drive_save_file" at bounding box center [454, 677] width 104 height 12
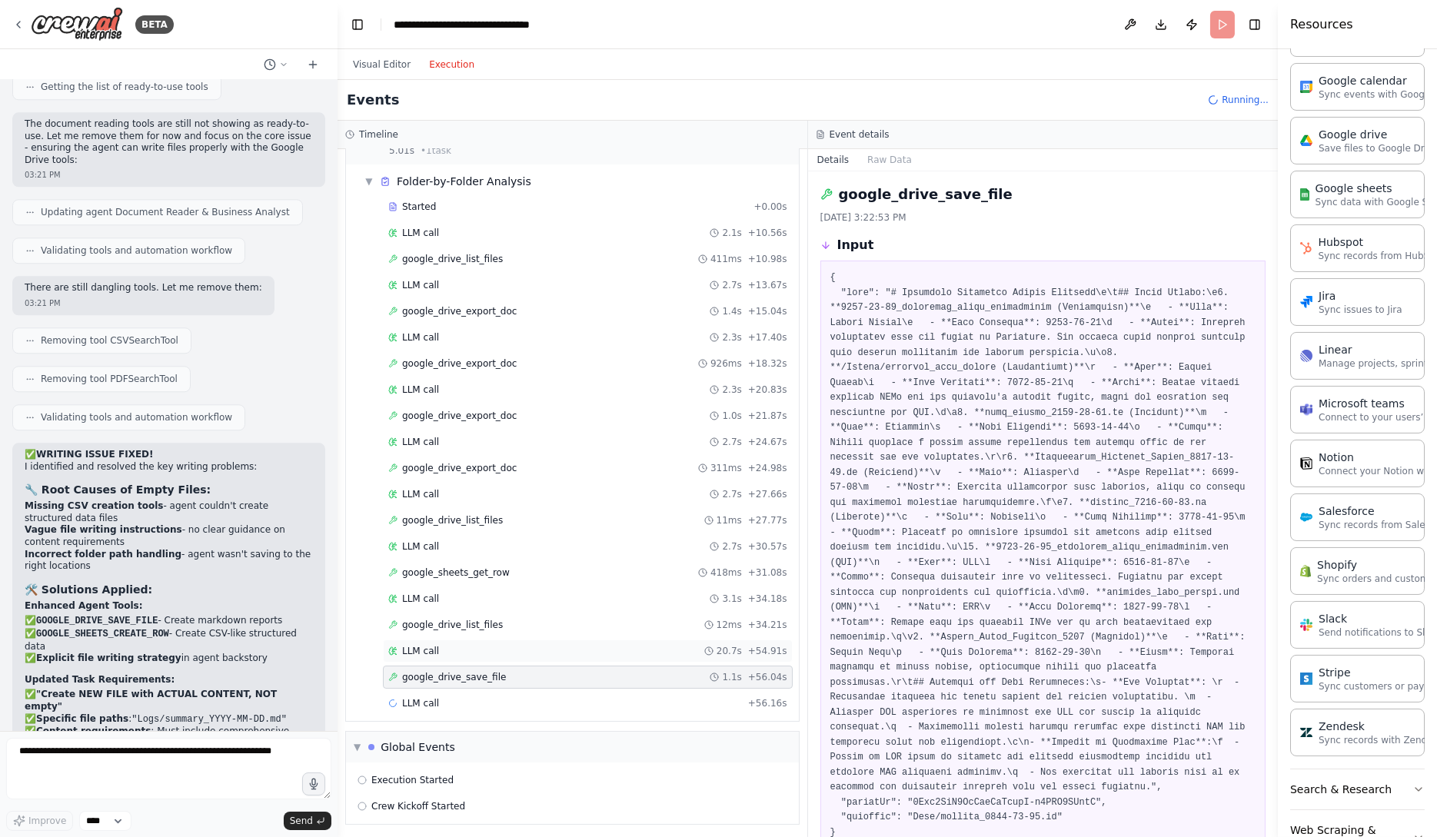
click at [471, 647] on div "LLM call 20.7s + 54.91s" at bounding box center [587, 651] width 399 height 12
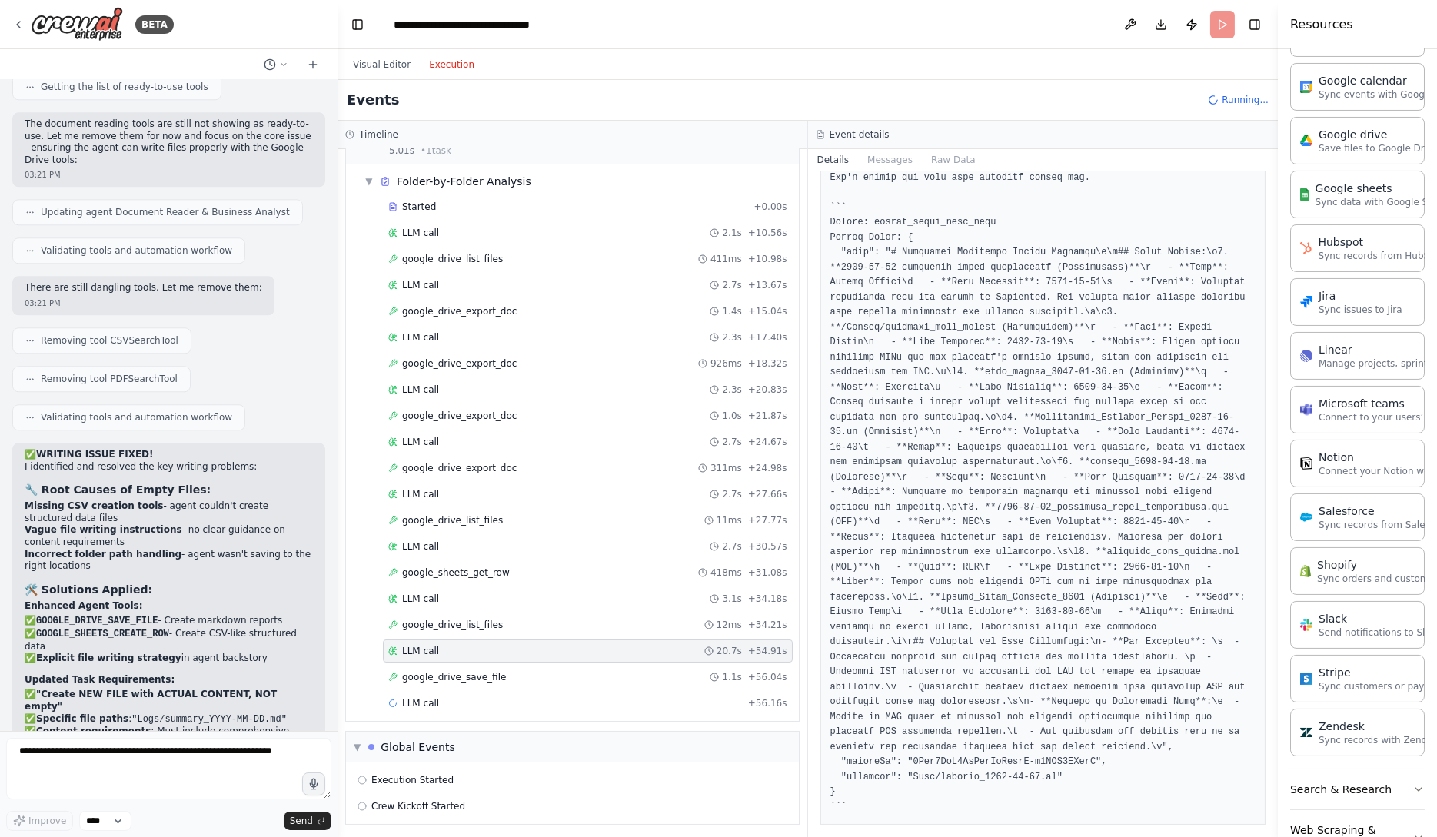
scroll to position [1270, 0]
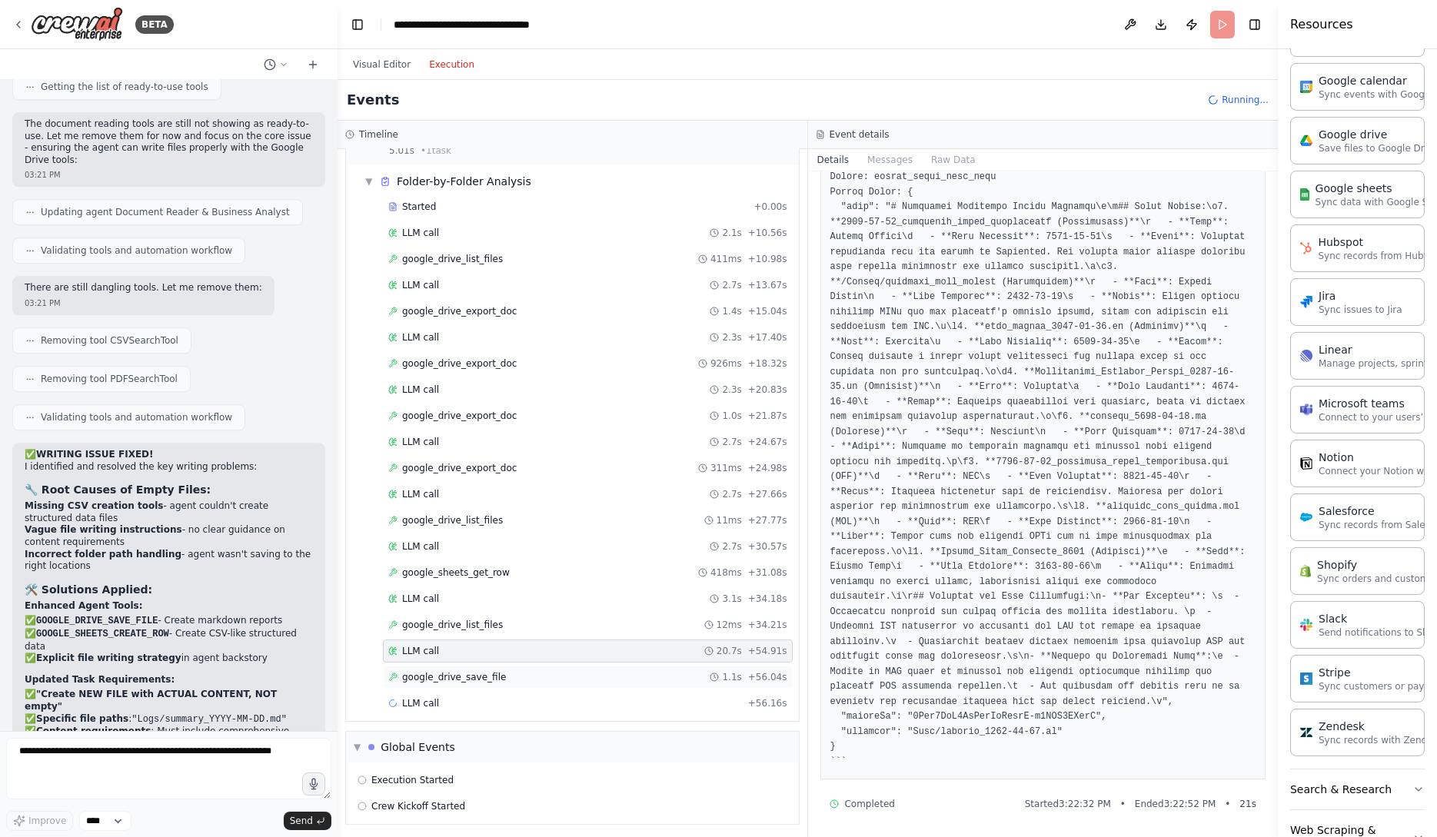
click at [615, 671] on div "google_drive_save_file 1.1s + 56.04s" at bounding box center [587, 677] width 399 height 12
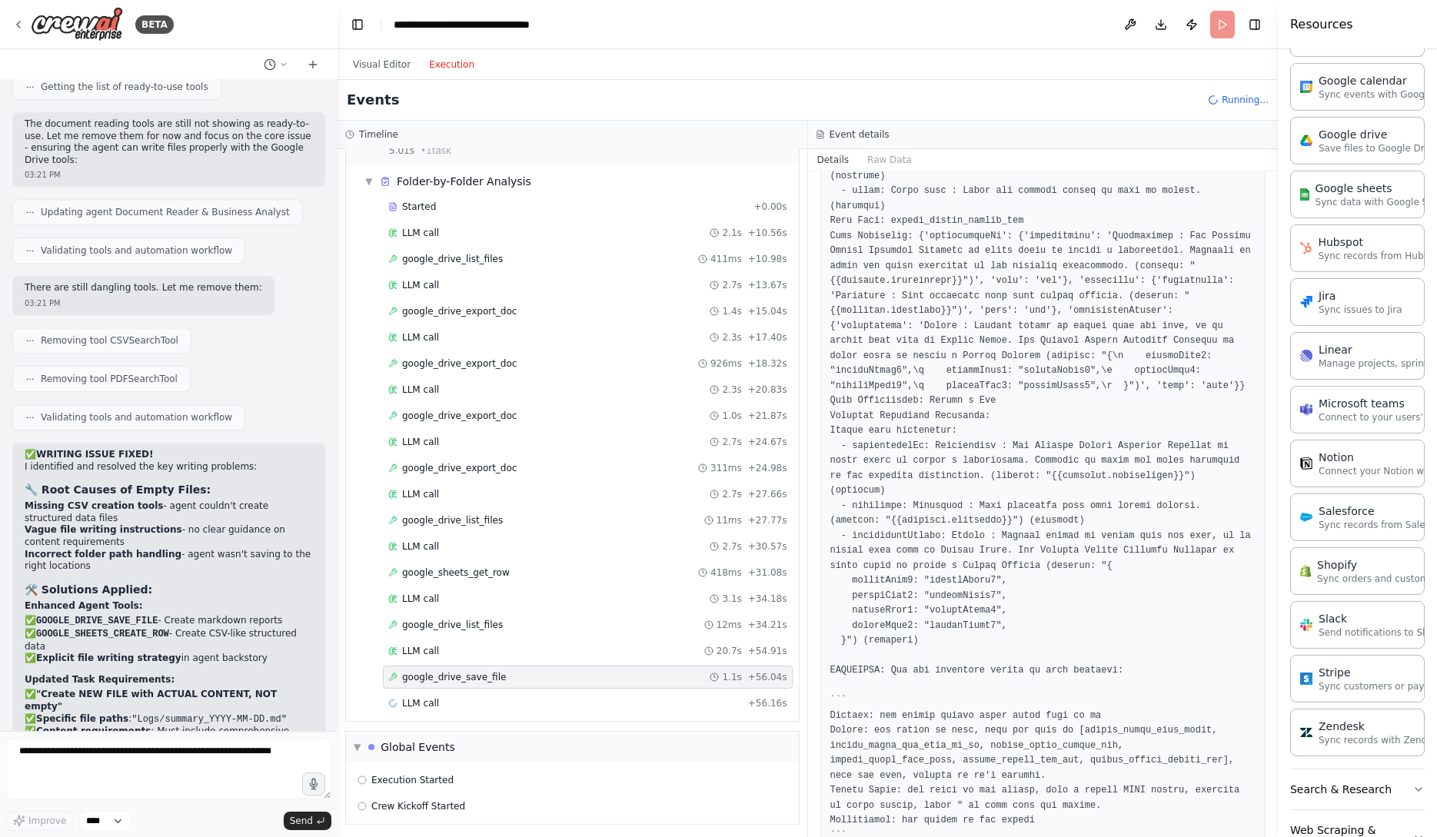
scroll to position [2722, 0]
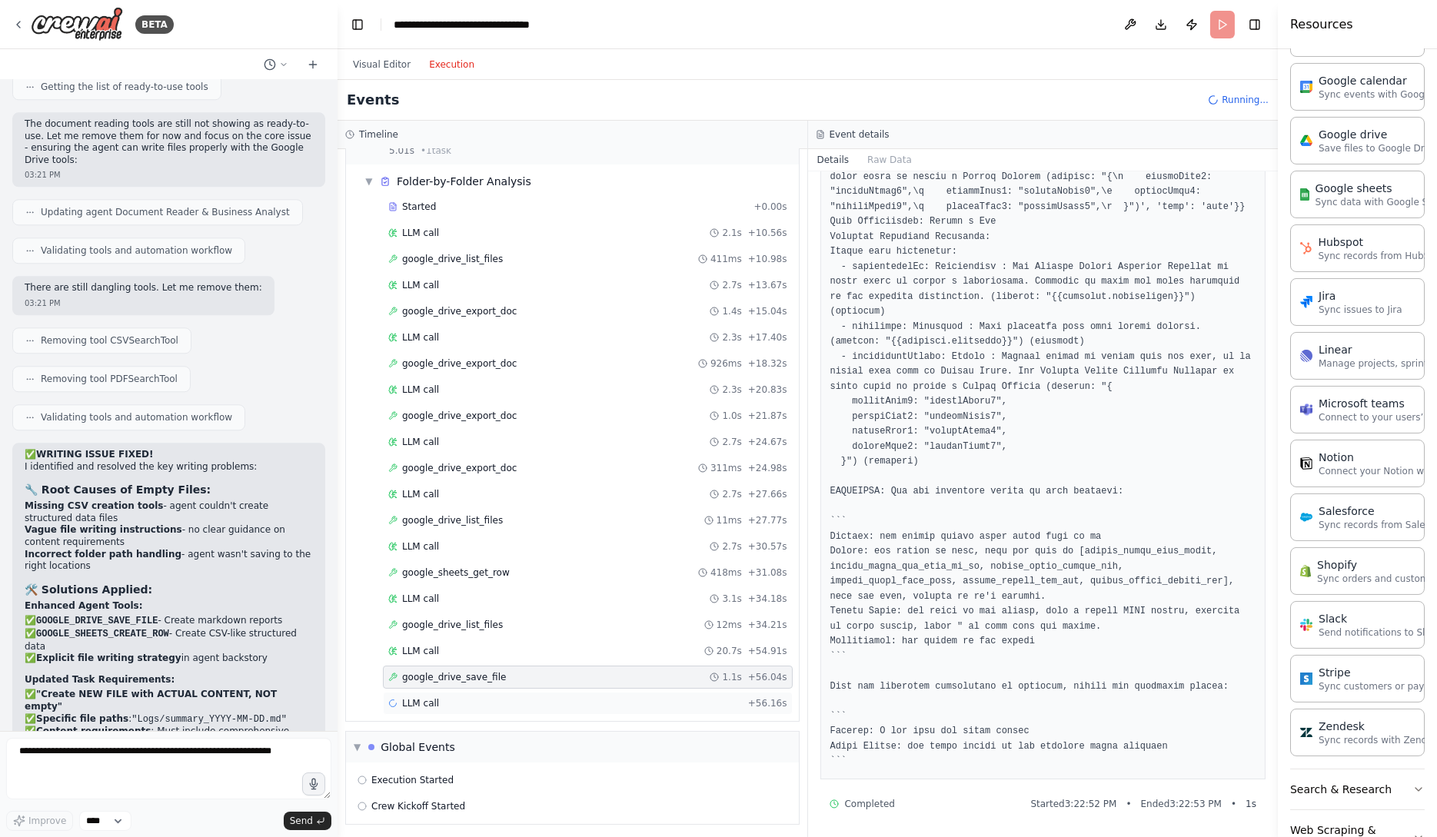
click at [477, 704] on div "LLM call + 56.16s" at bounding box center [587, 703] width 399 height 12
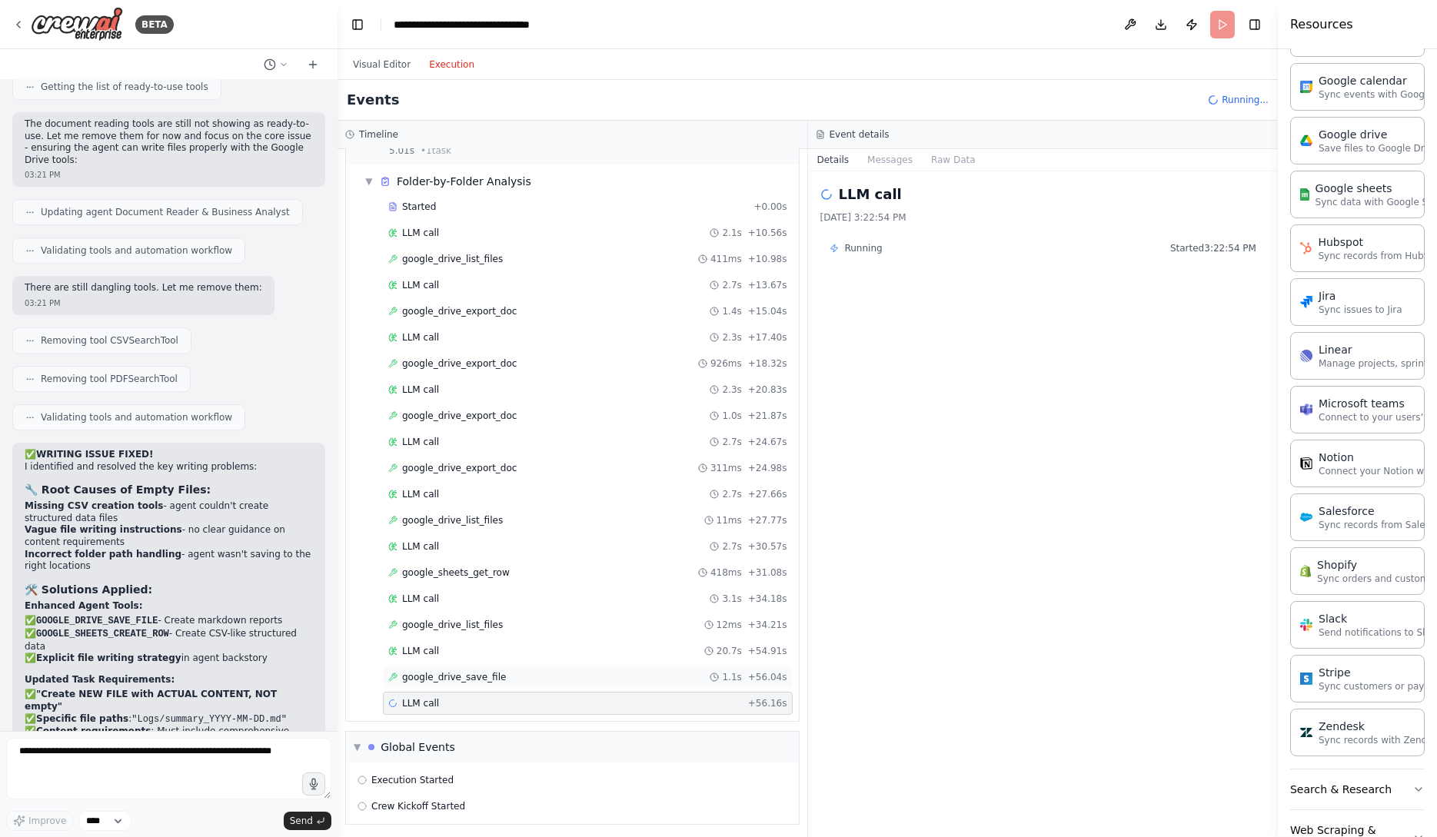
click at [494, 671] on span "google_drive_save_file" at bounding box center [454, 677] width 104 height 12
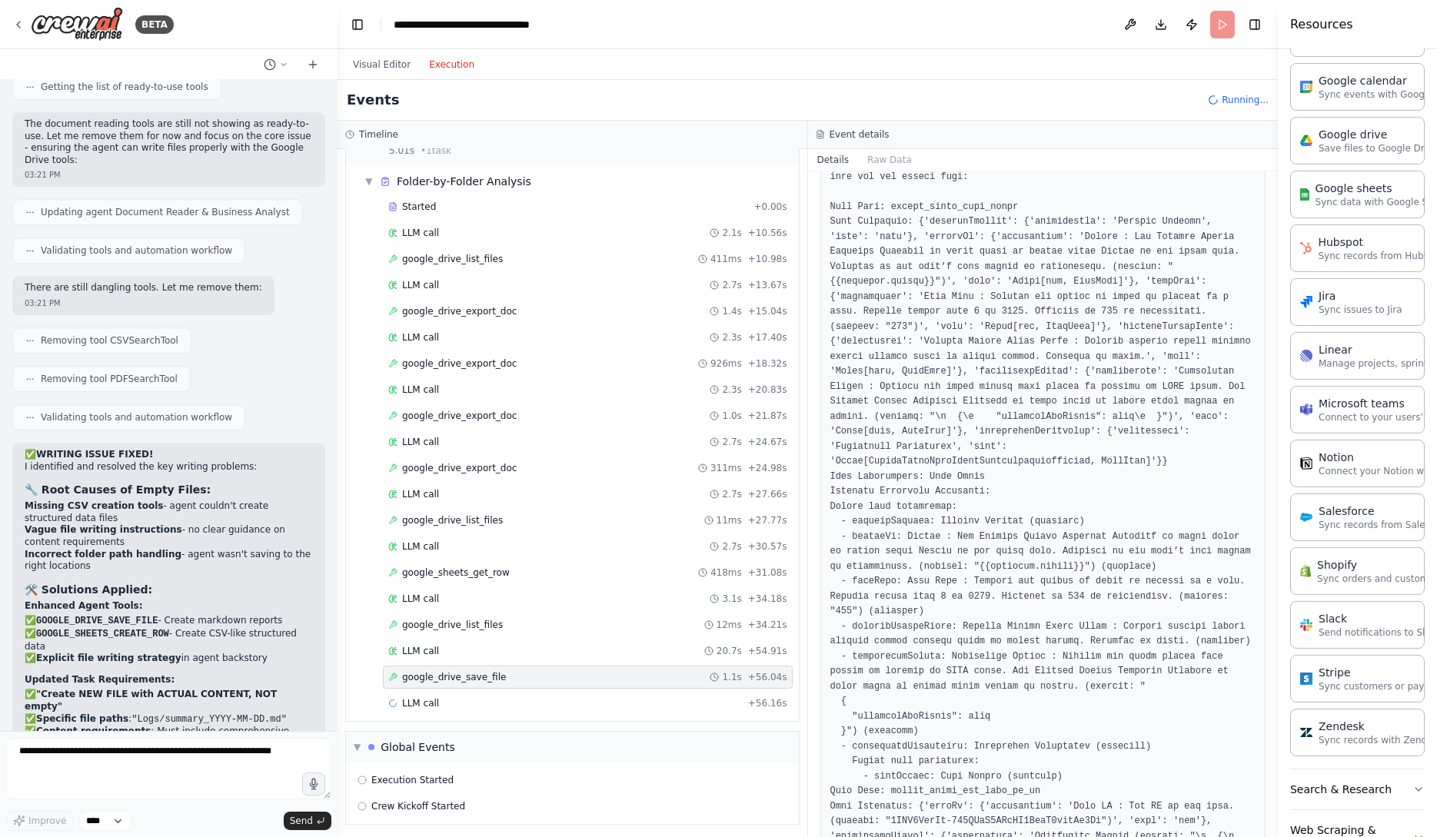
scroll to position [883, 0]
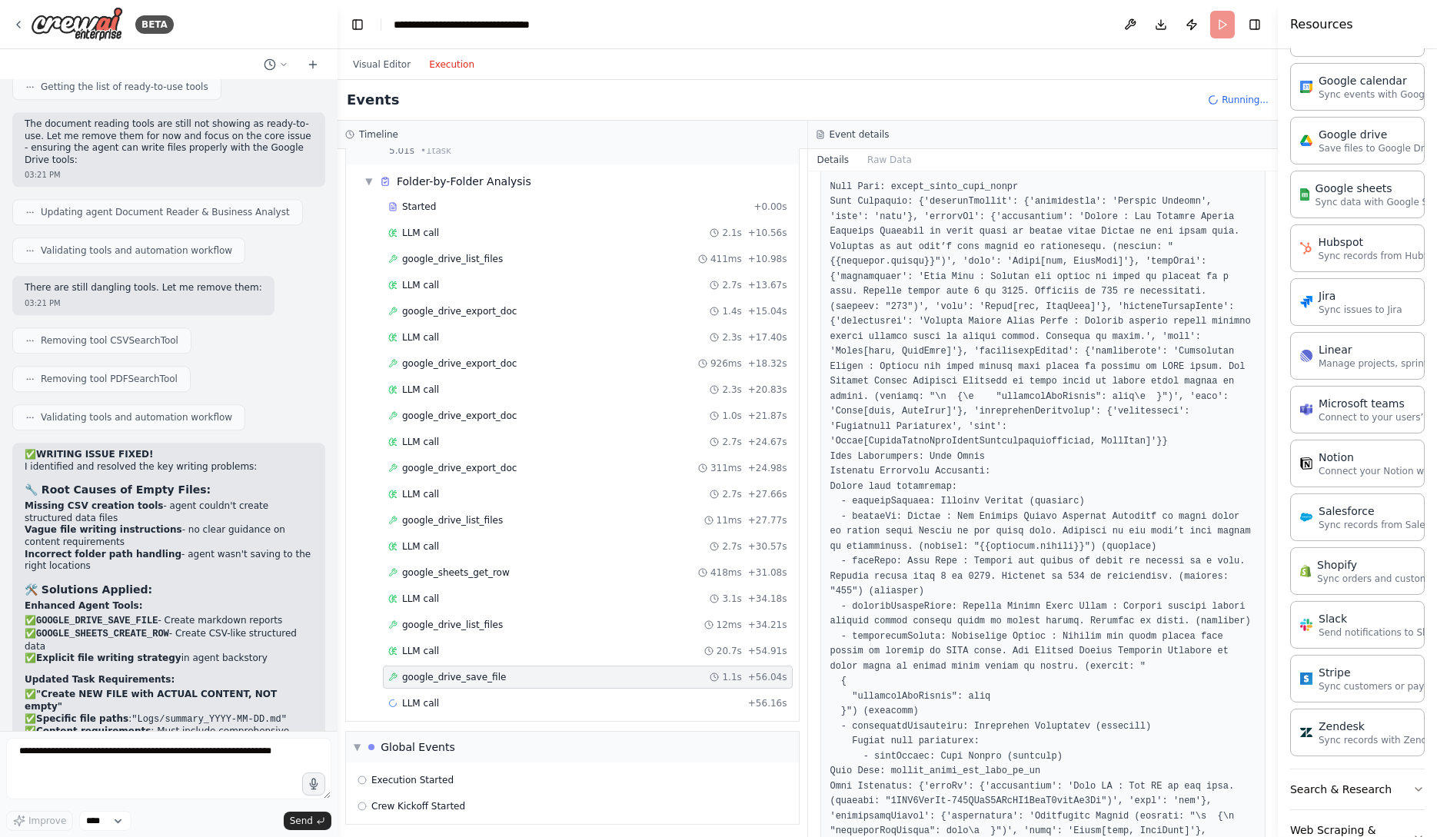
click at [586, 659] on div "Started + 0.00s LLM call 2.1s + 10.56s google_drive_list_files 411ms + 10.98s L…" at bounding box center [578, 456] width 441 height 523
click at [587, 650] on div "LLM call 20.7s + 54.91s" at bounding box center [587, 651] width 399 height 12
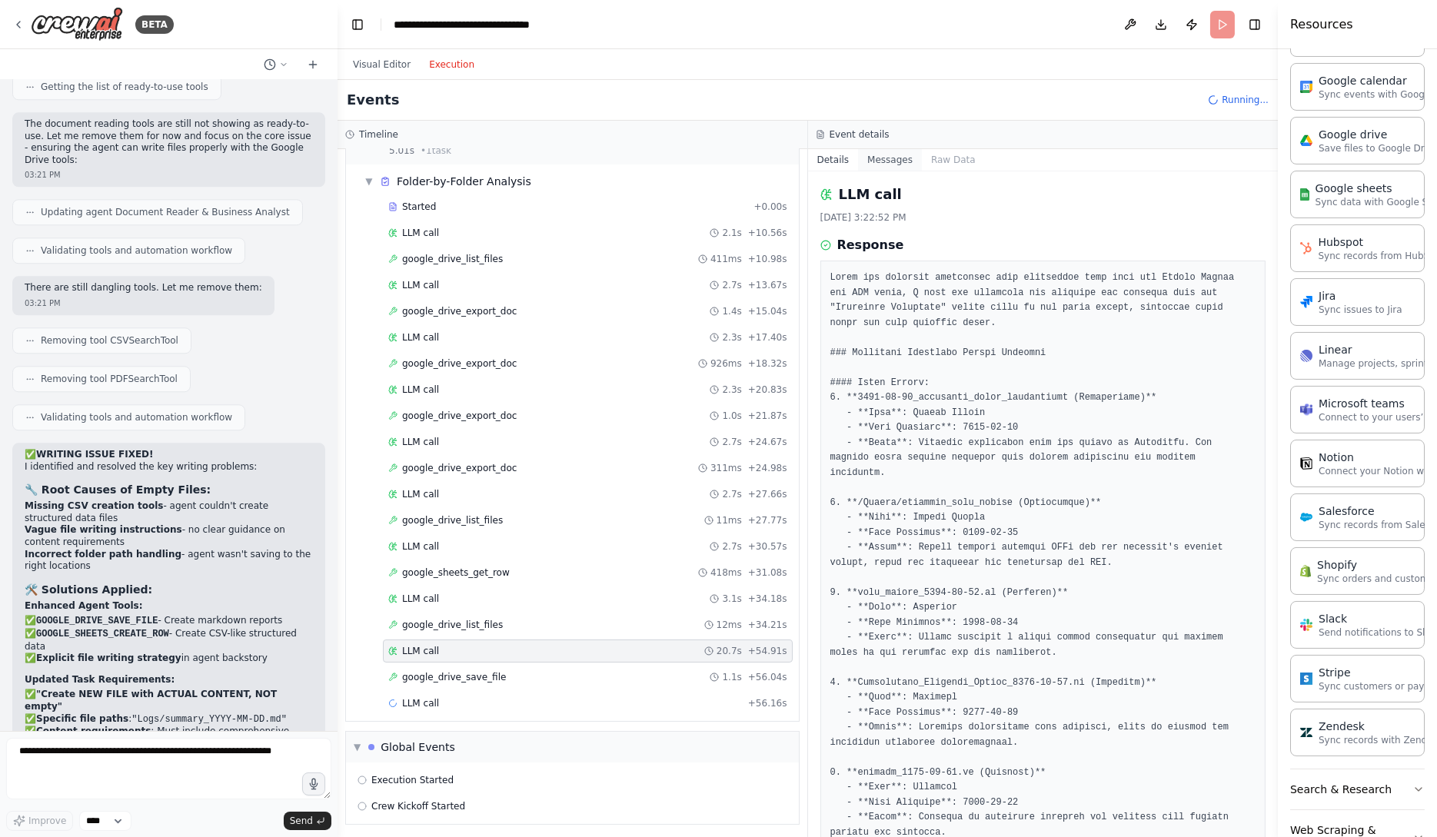
click at [907, 161] on button "Messages" at bounding box center [890, 160] width 64 height 22
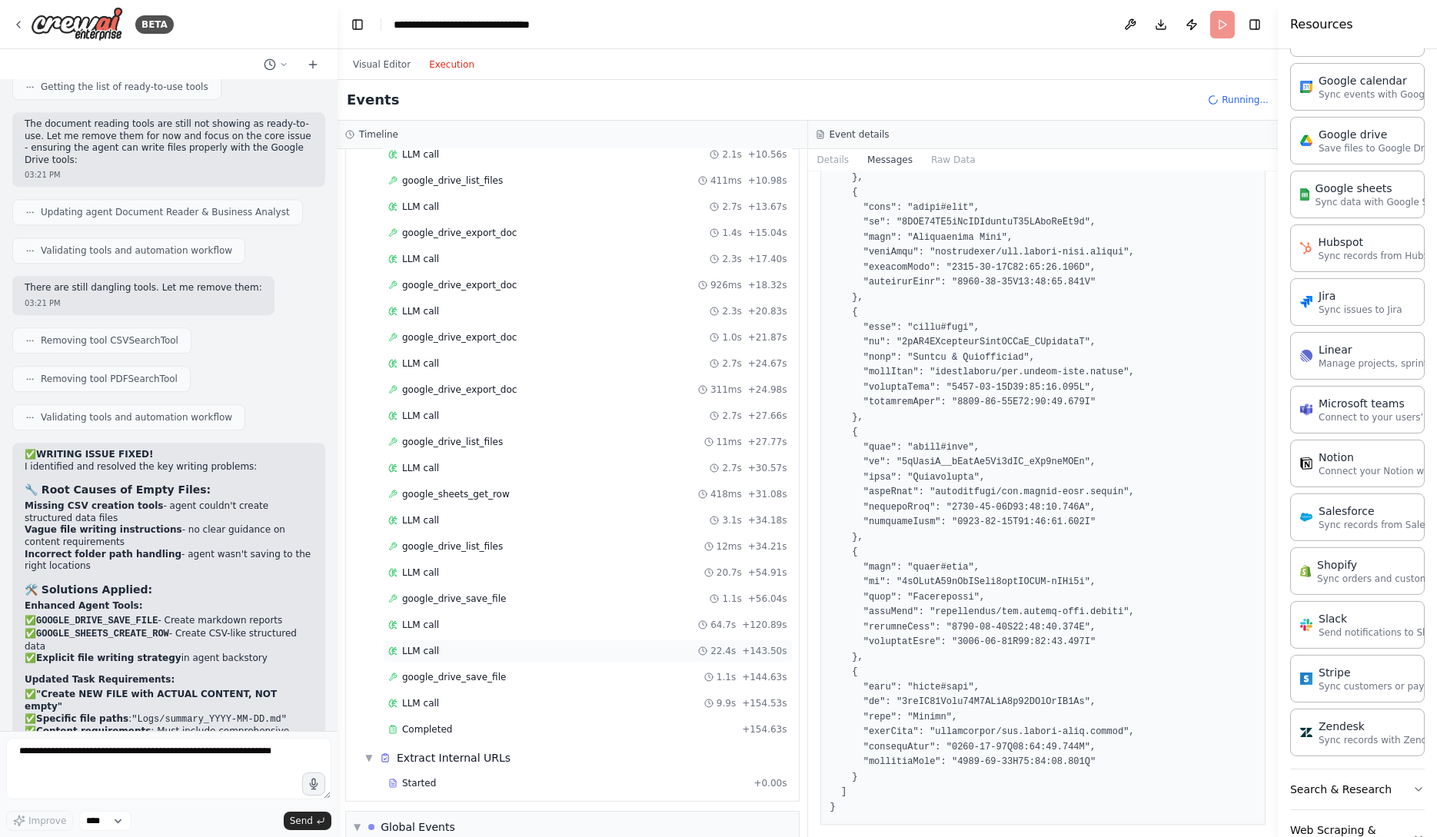
scroll to position [194, 0]
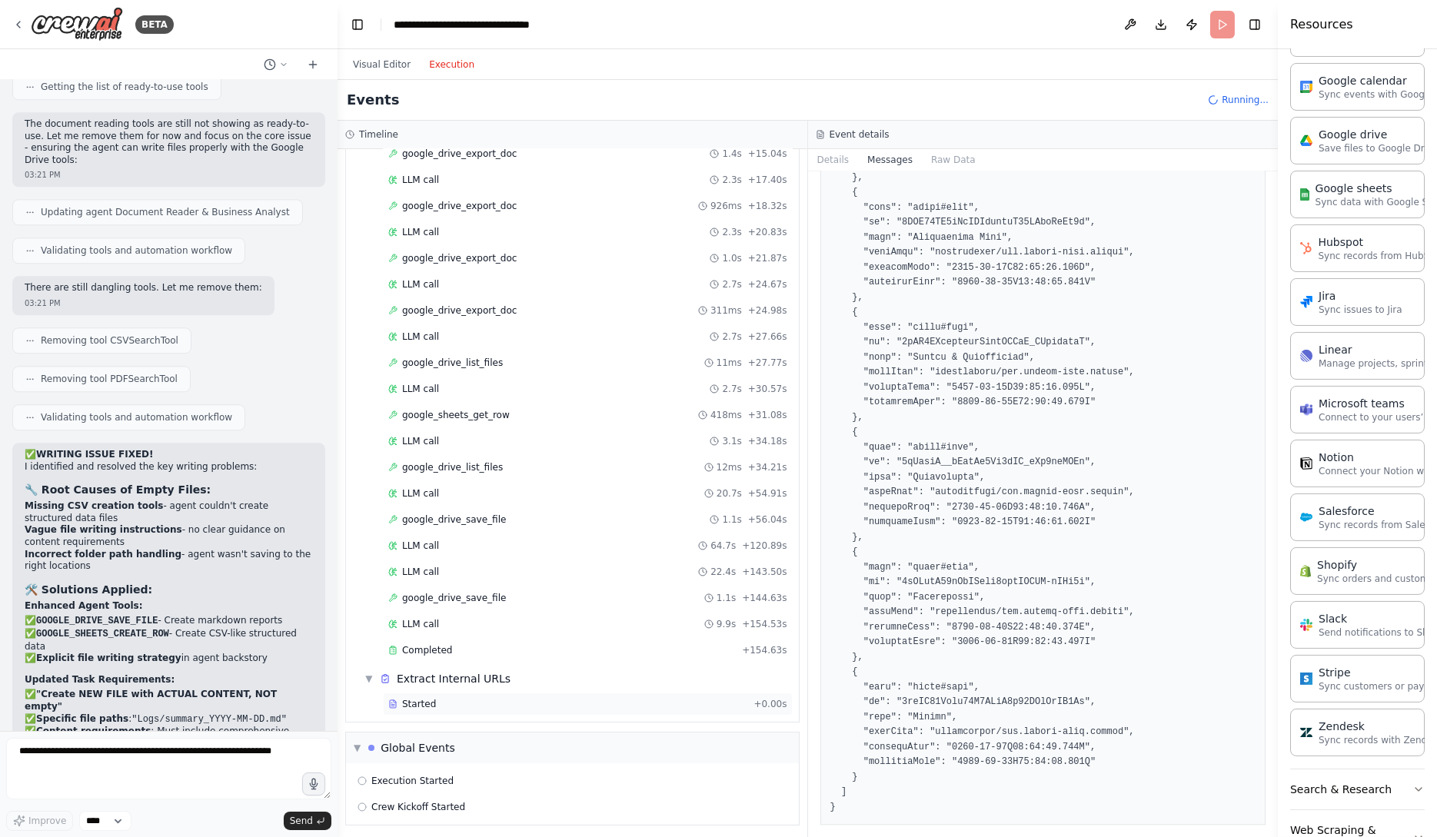
click at [630, 693] on div "Started + 0.00s" at bounding box center [588, 704] width 410 height 23
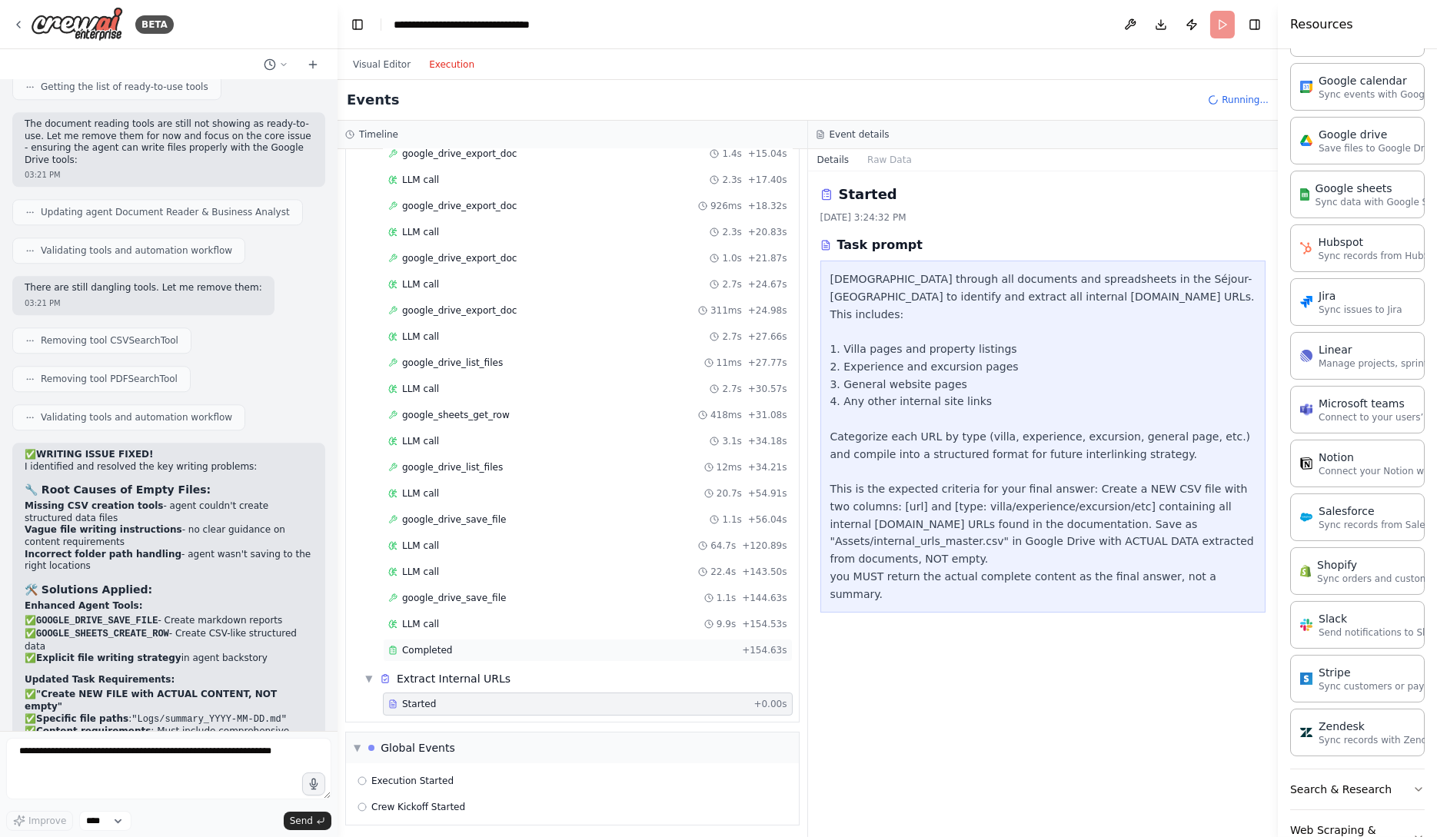
click at [630, 644] on div "Completed" at bounding box center [562, 650] width 348 height 12
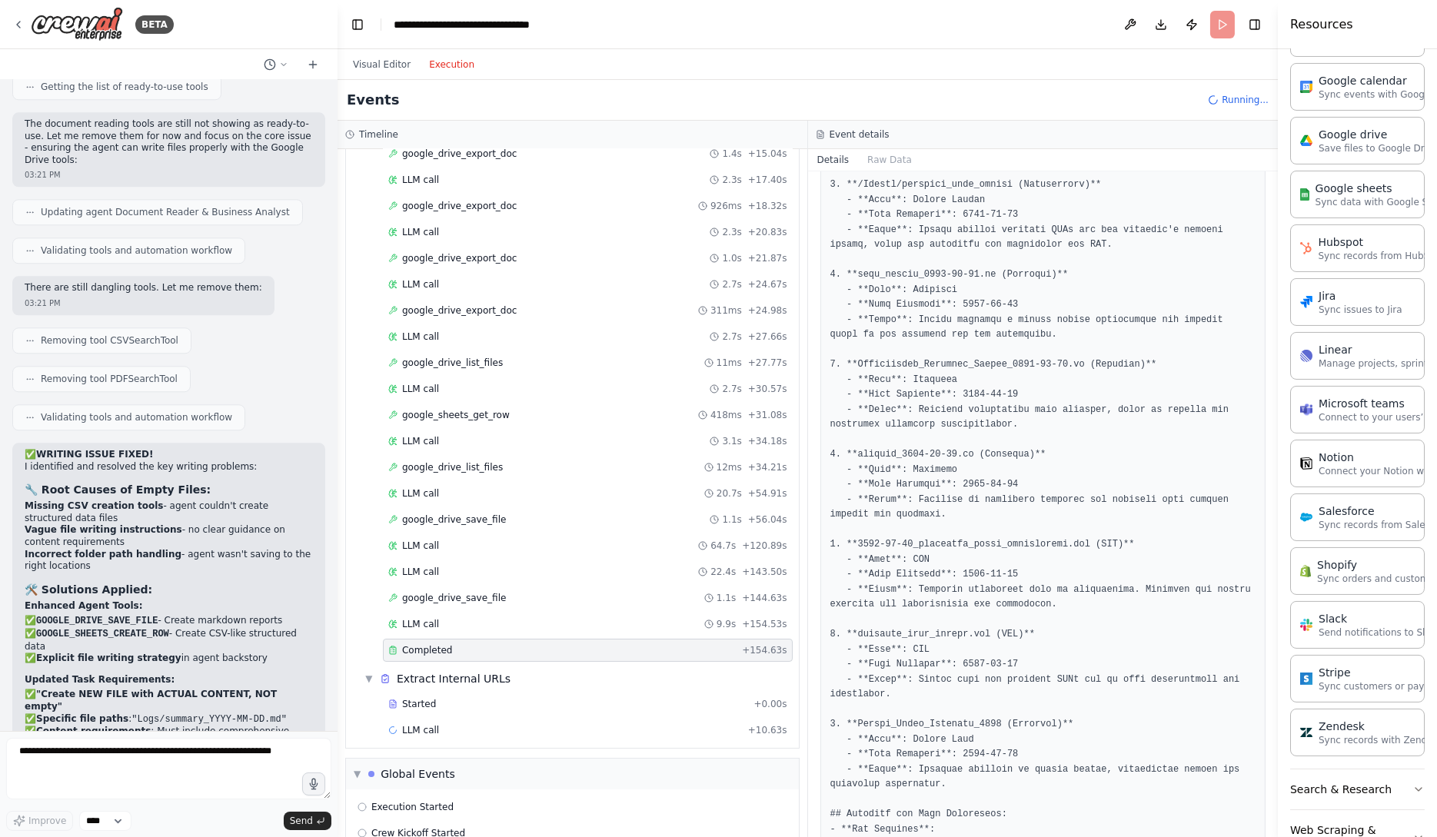
scroll to position [561, 0]
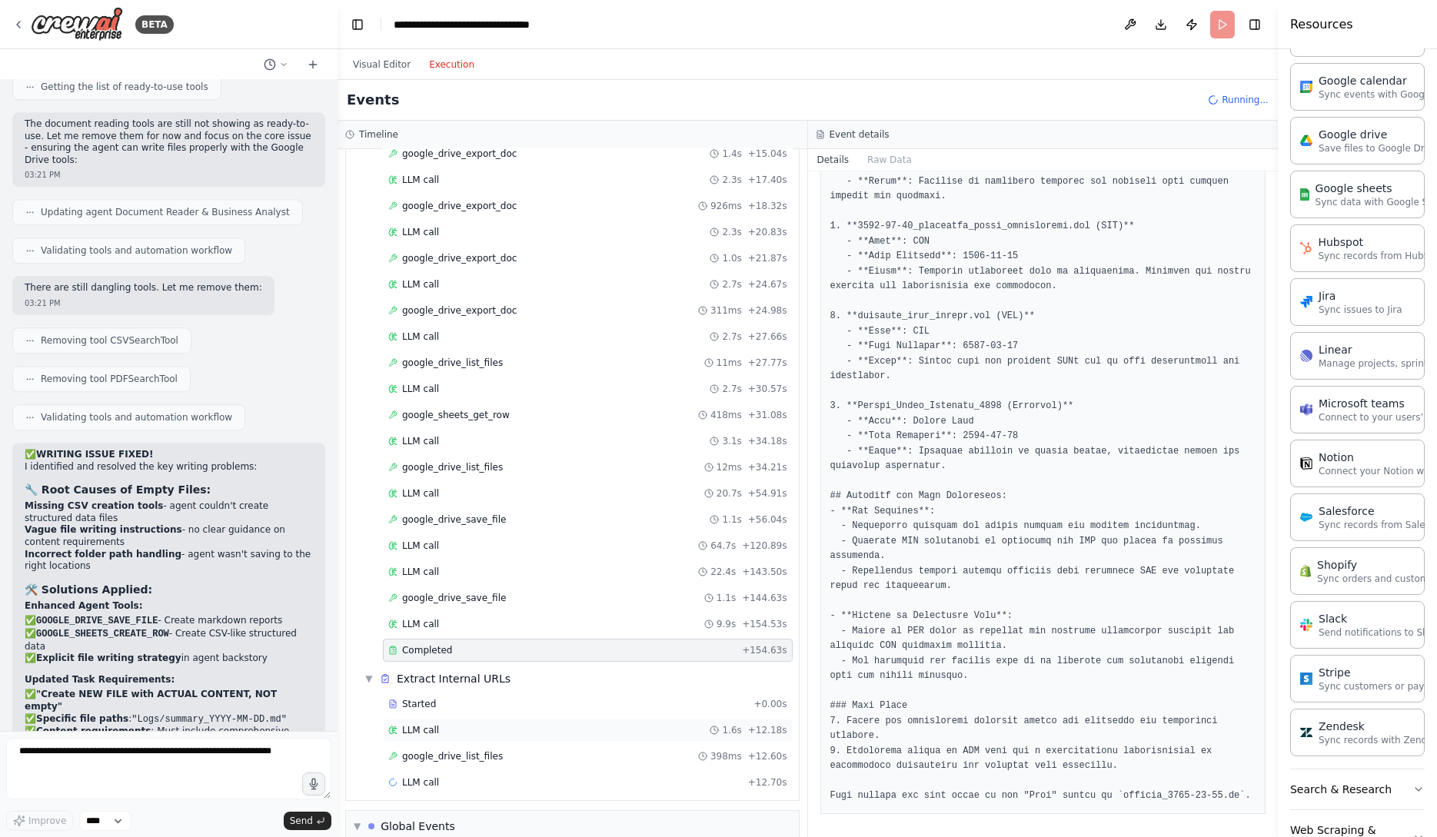
click at [478, 729] on div "LLM call 1.6s + 12.18s" at bounding box center [587, 730] width 399 height 12
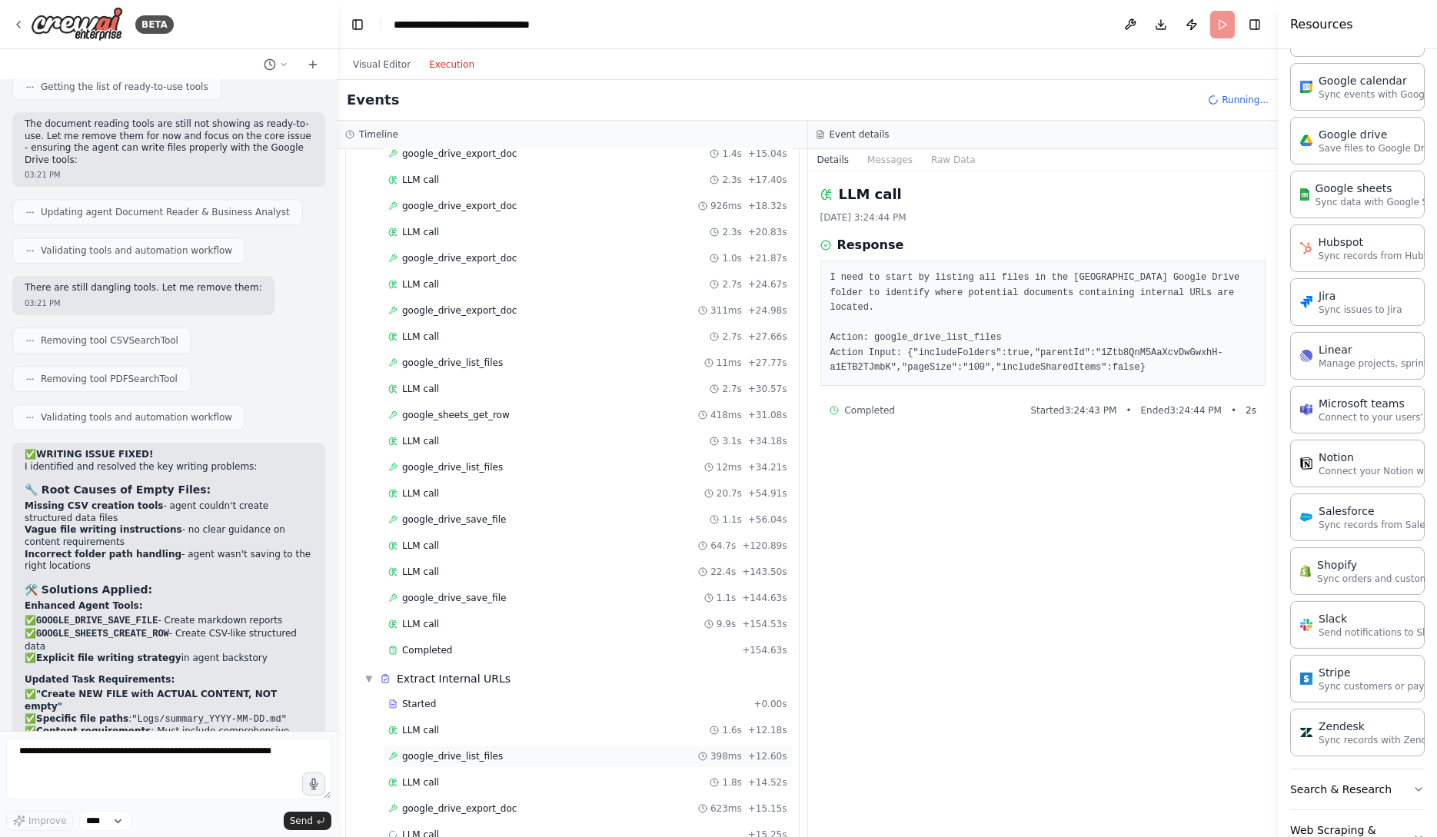
click at [491, 751] on span "google_drive_list_files" at bounding box center [452, 756] width 101 height 12
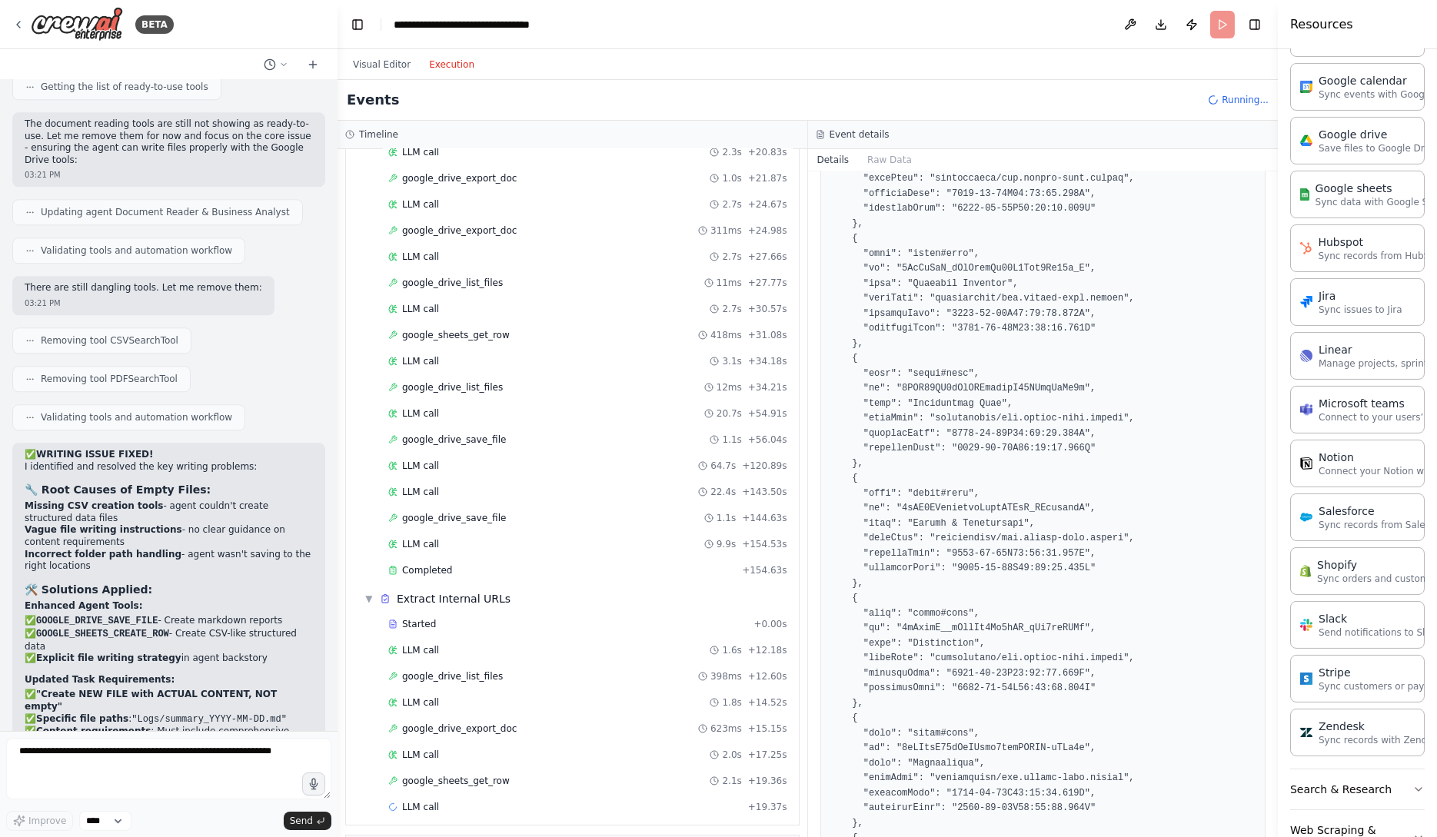
scroll to position [4026, 0]
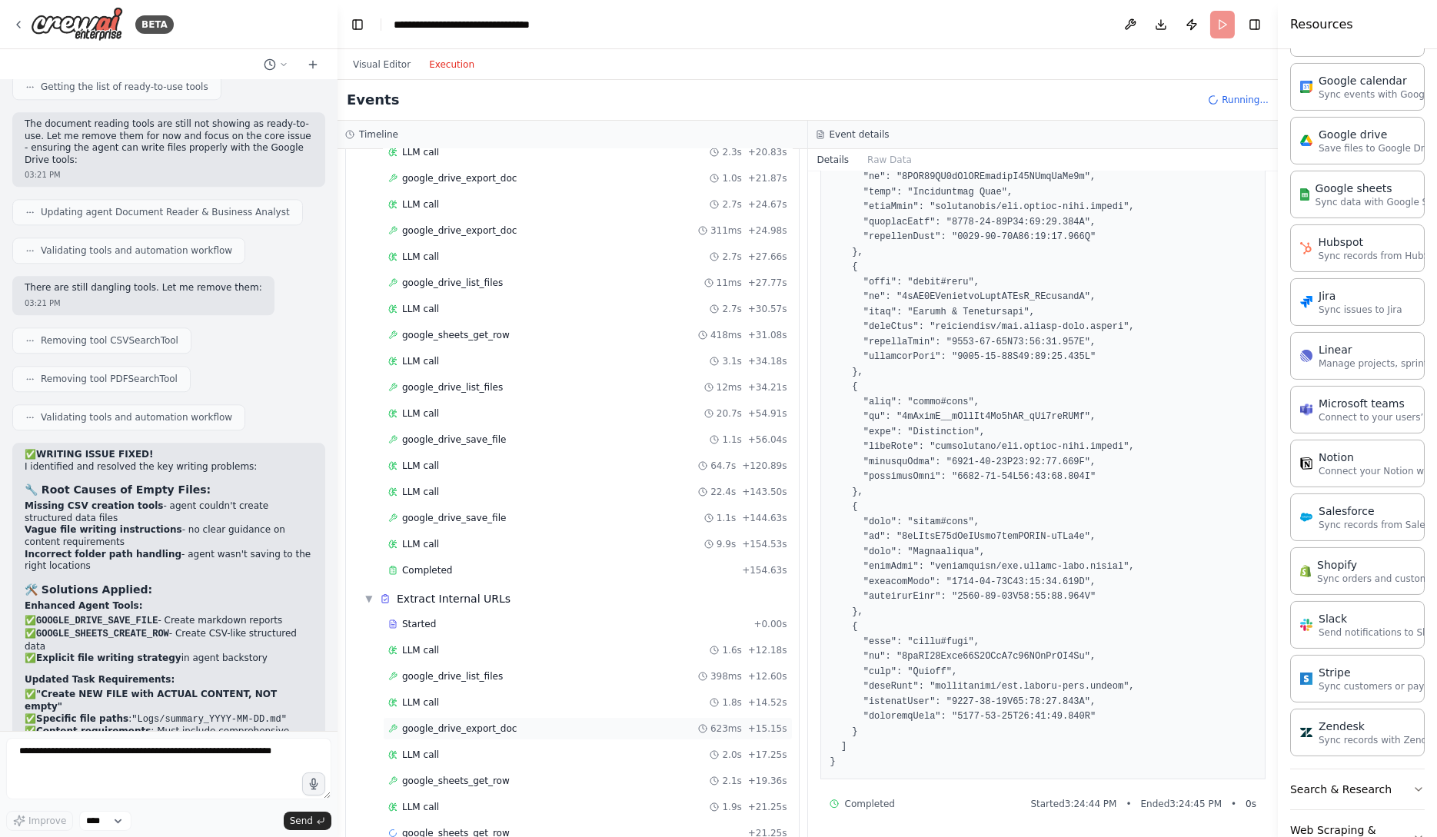
click at [504, 724] on span "google_drive_export_doc" at bounding box center [459, 729] width 115 height 12
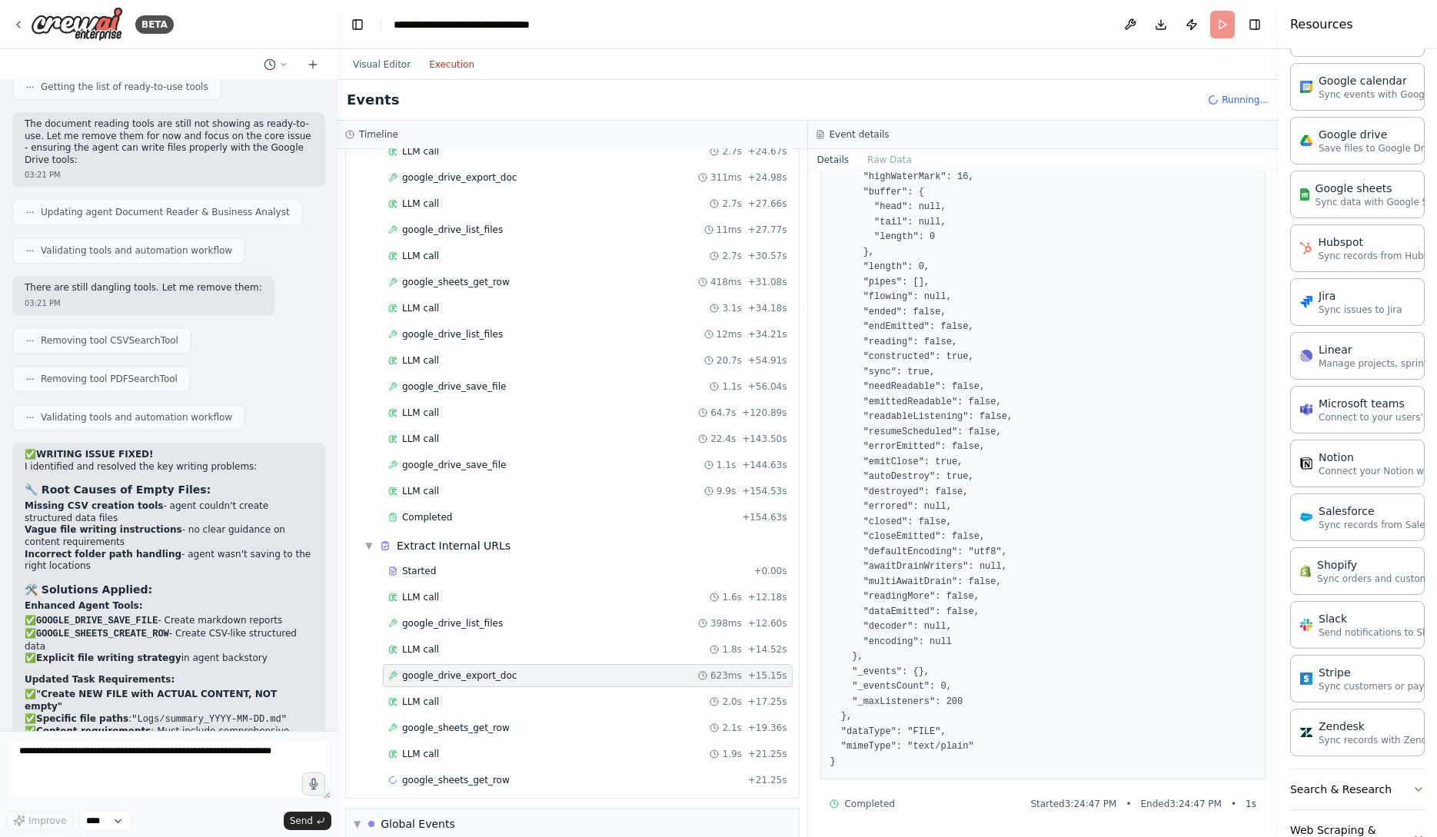
scroll to position [402, 0]
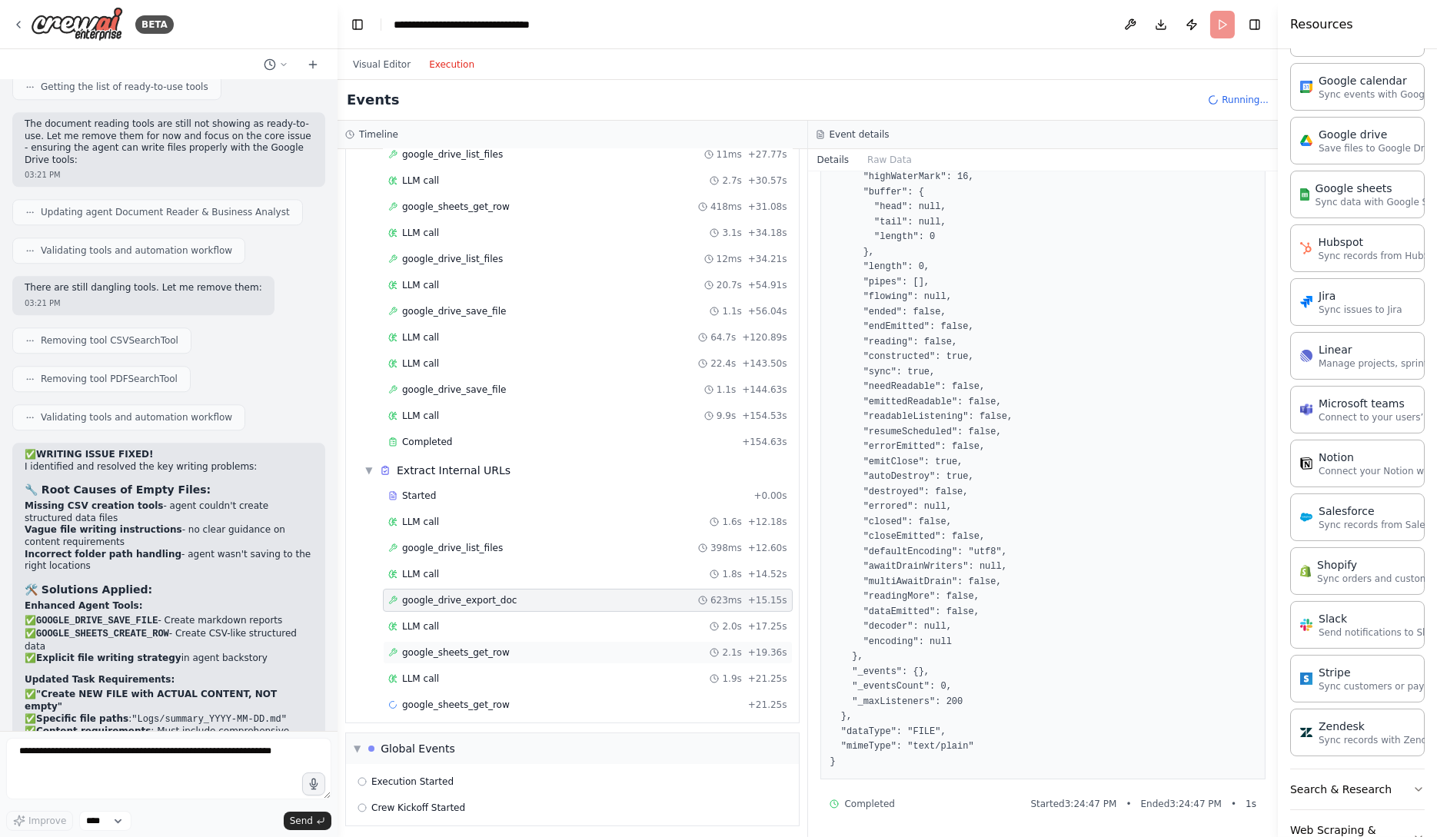
click at [521, 651] on div "google_sheets_get_row 2.1s + 19.36s" at bounding box center [587, 653] width 399 height 12
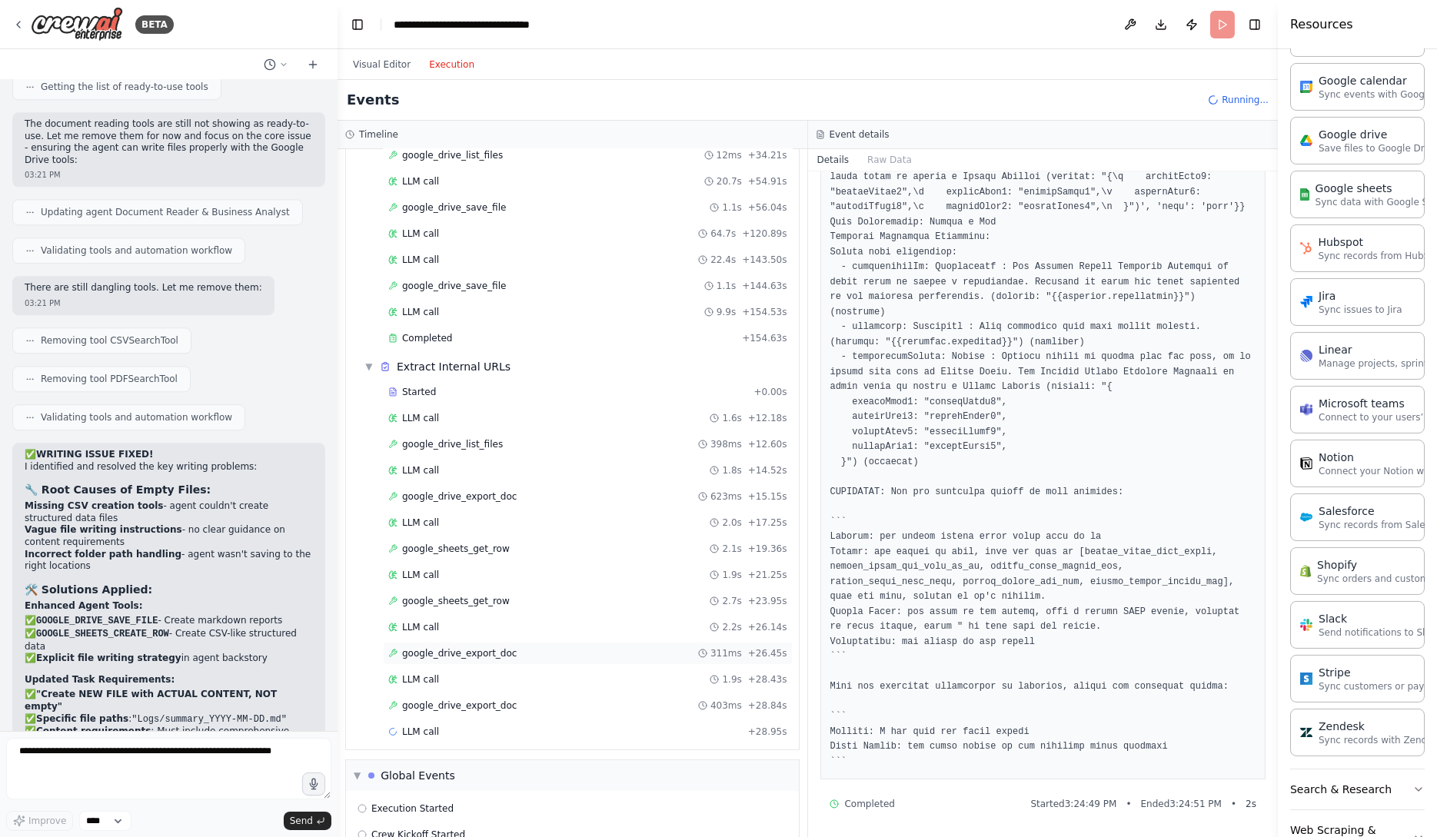
scroll to position [532, 0]
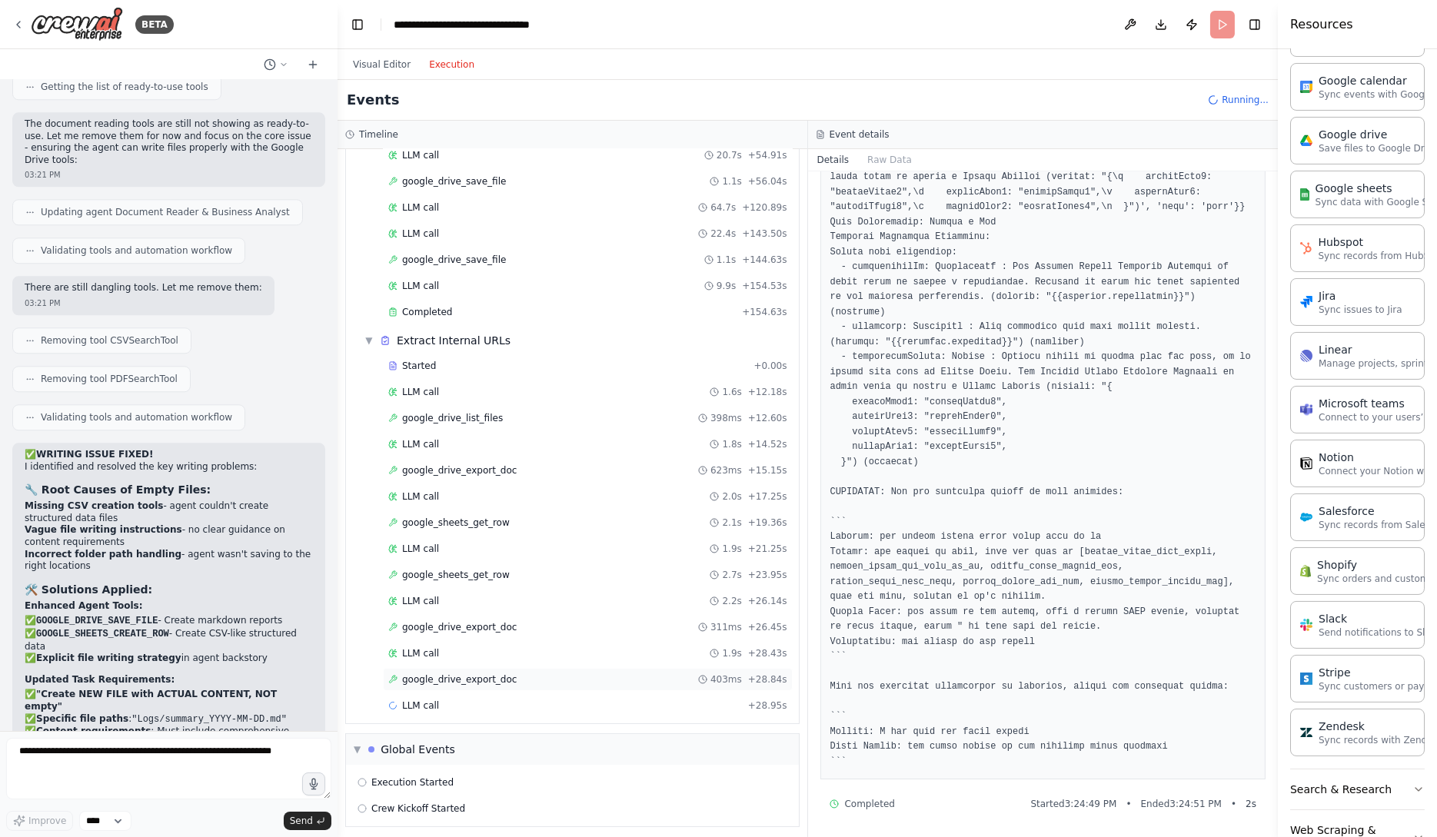
click at [522, 680] on div "google_drive_export_doc 403ms + 28.84s" at bounding box center [588, 679] width 410 height 23
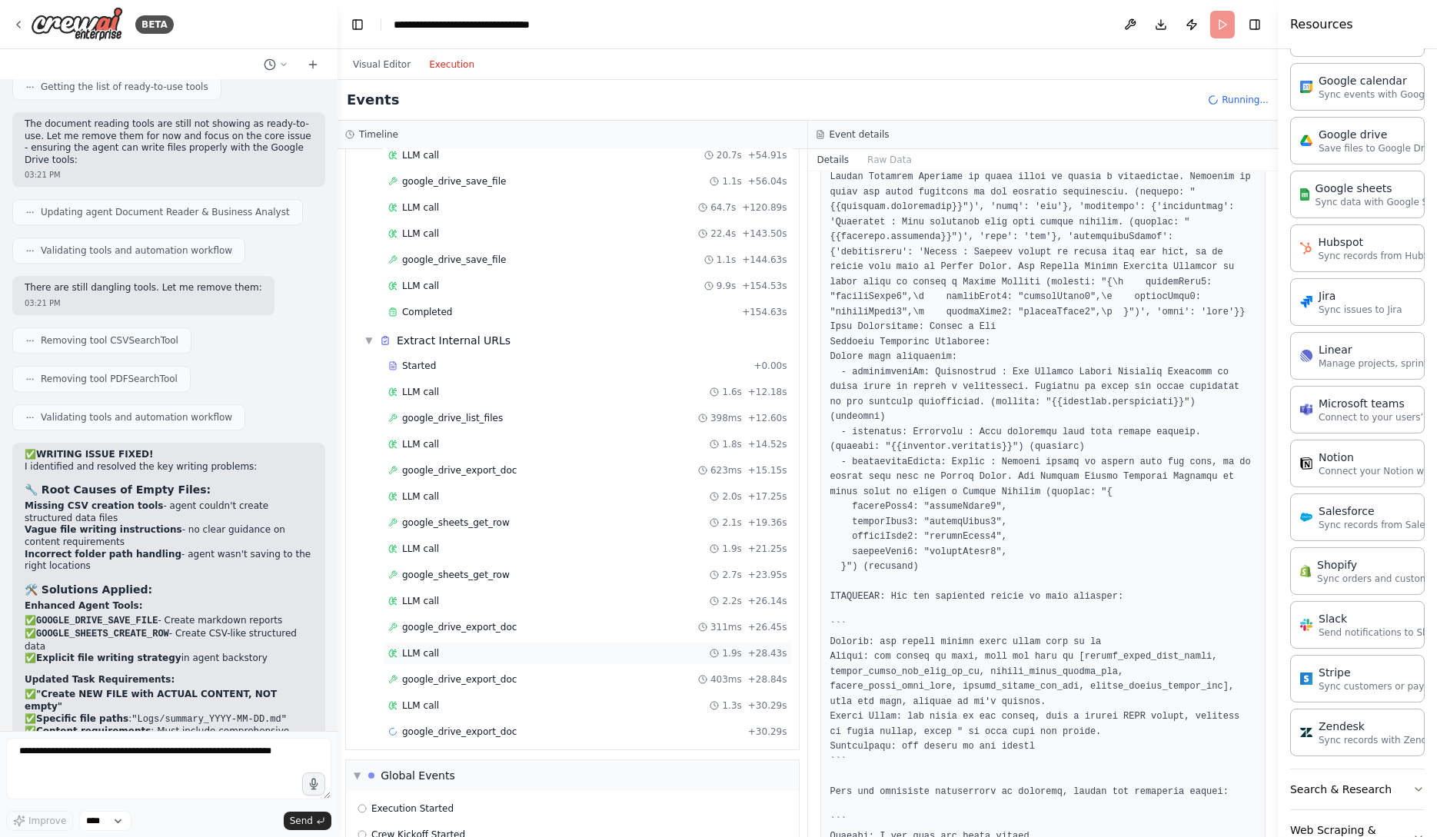
click at [529, 654] on div "LLM call 1.9s + 28.43s" at bounding box center [588, 653] width 410 height 23
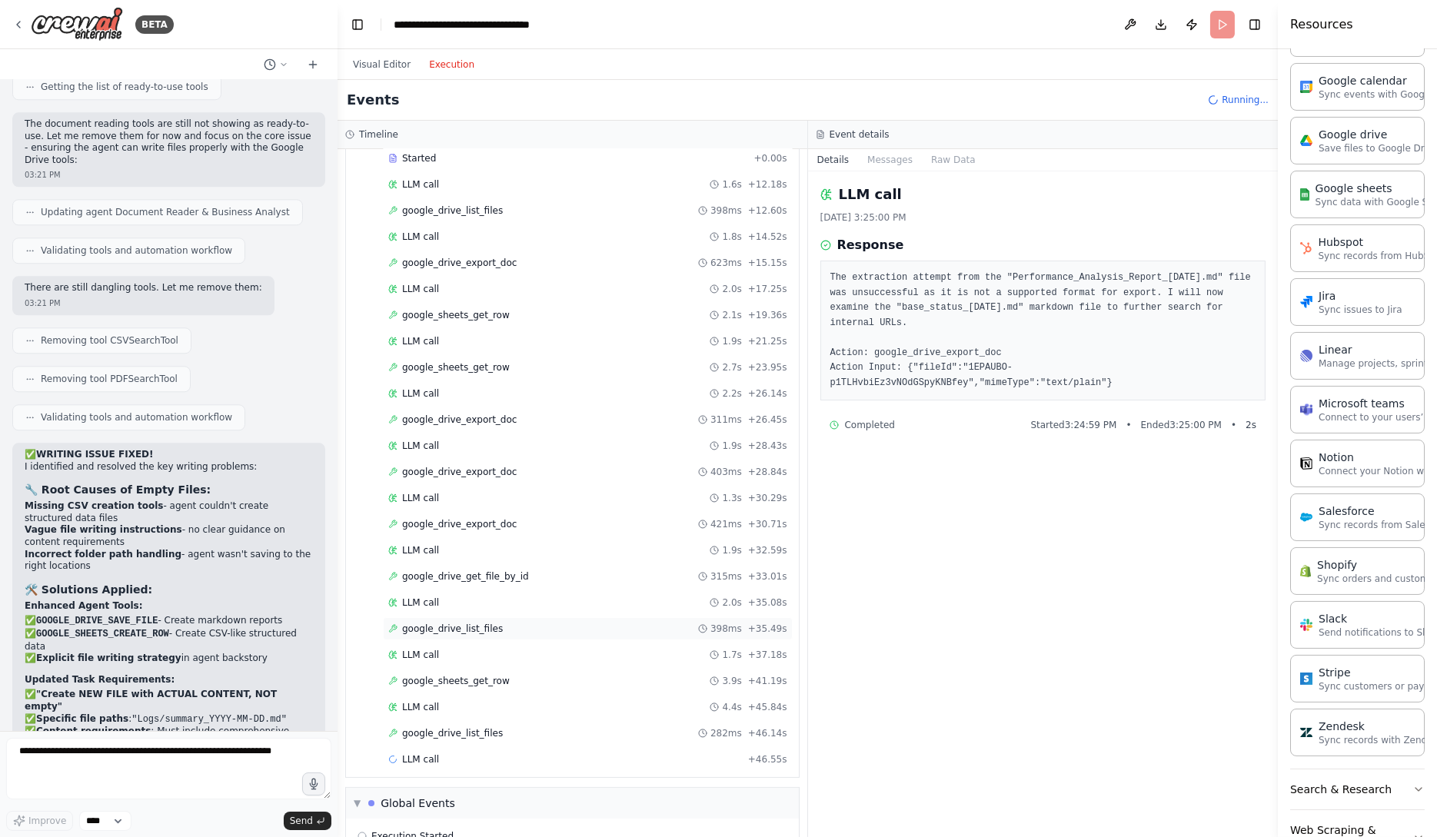
scroll to position [764, 0]
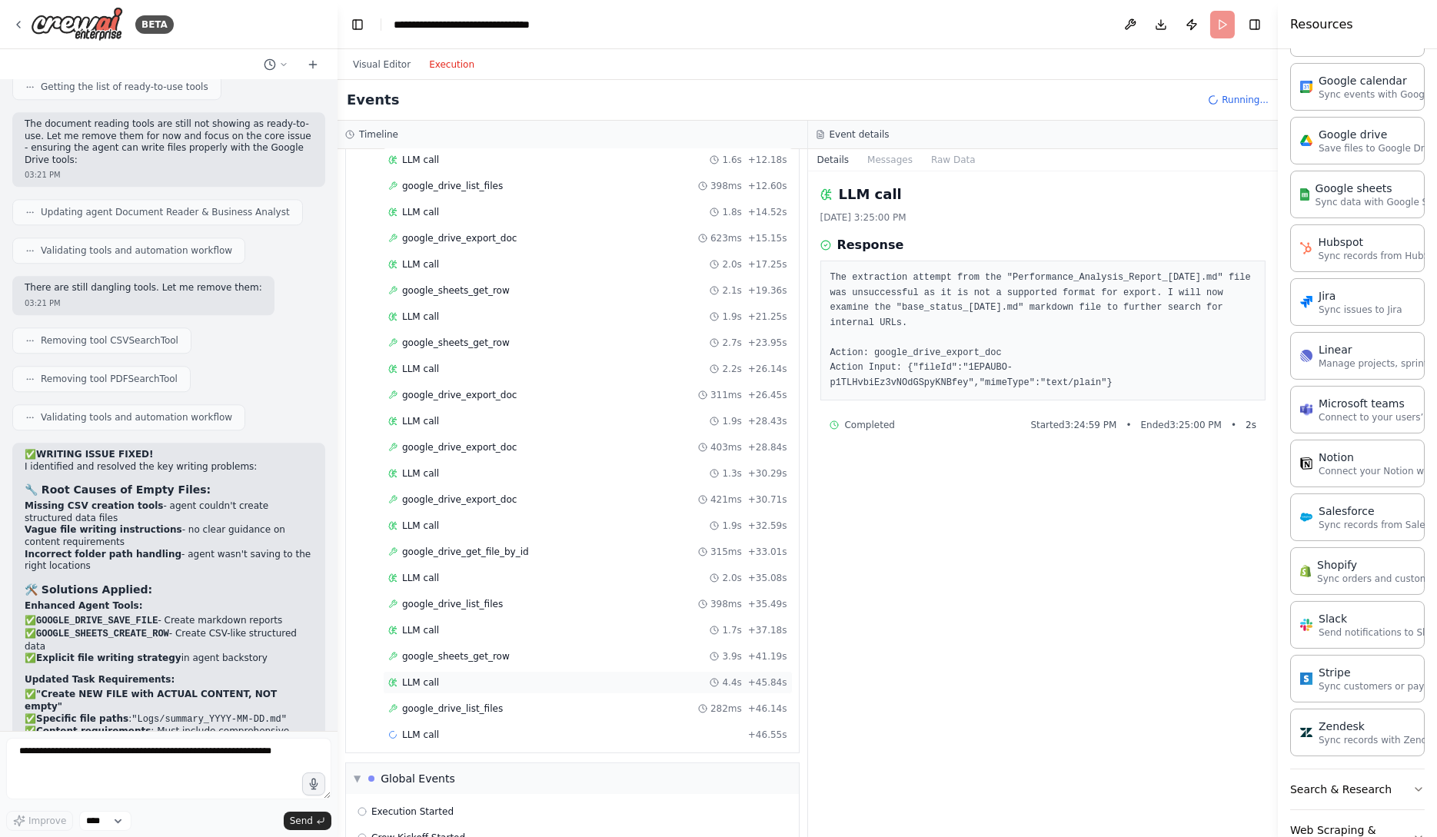
click at [549, 677] on div "LLM call 4.4s + 45.84s" at bounding box center [587, 683] width 399 height 12
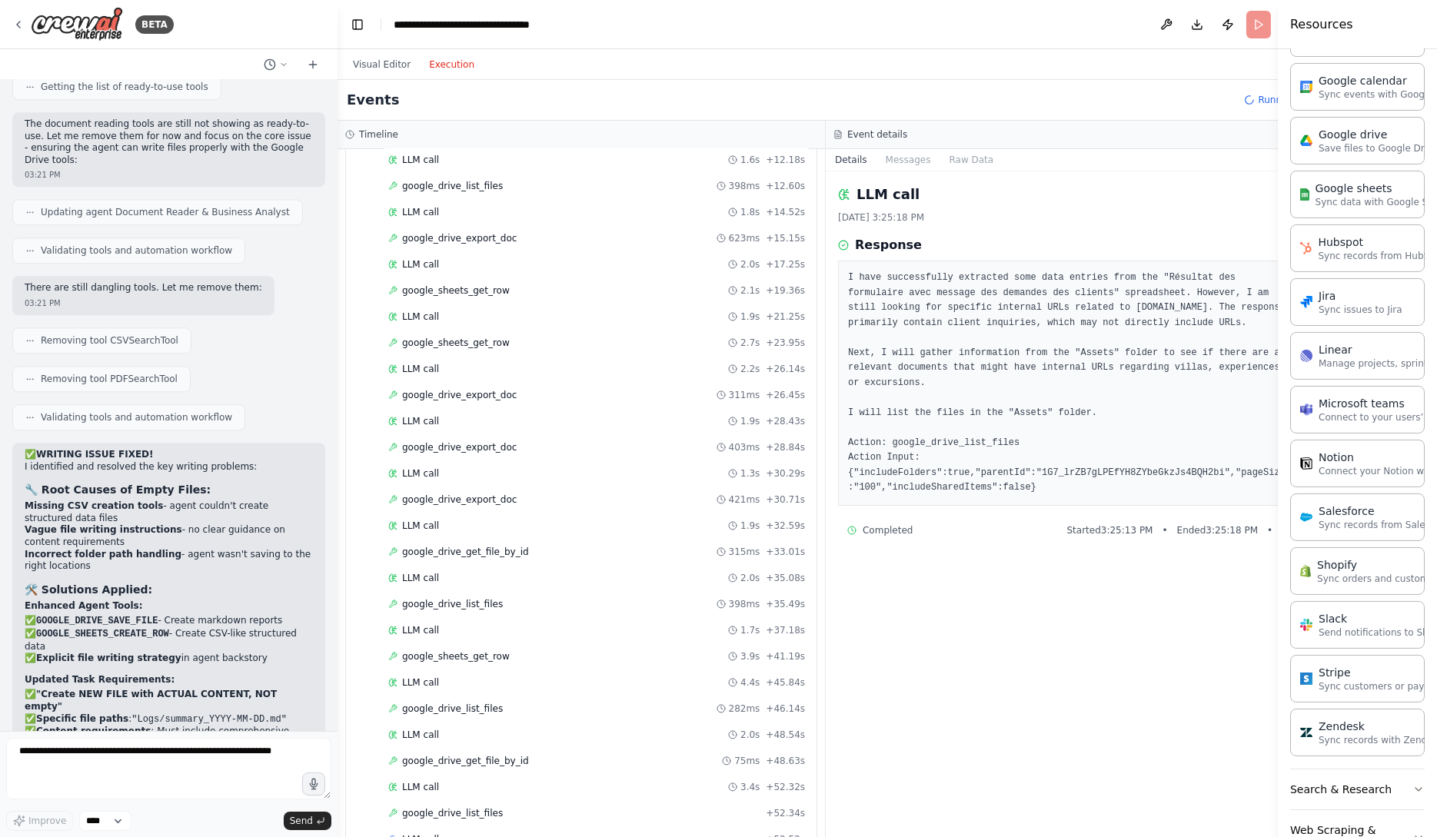
scroll to position [896, 0]
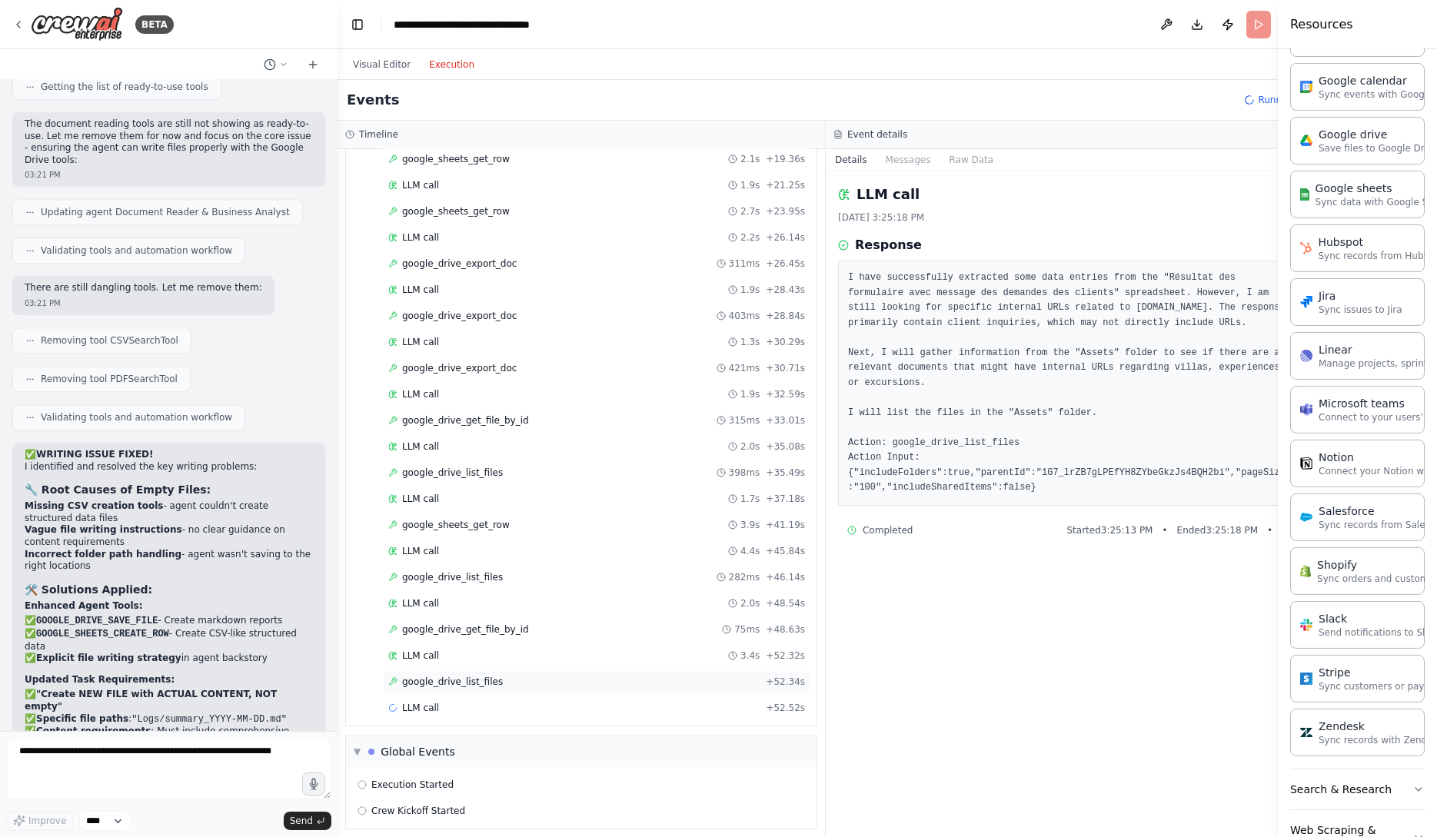
click at [522, 671] on div "google_drive_list_files + 52.34s" at bounding box center [597, 682] width 428 height 23
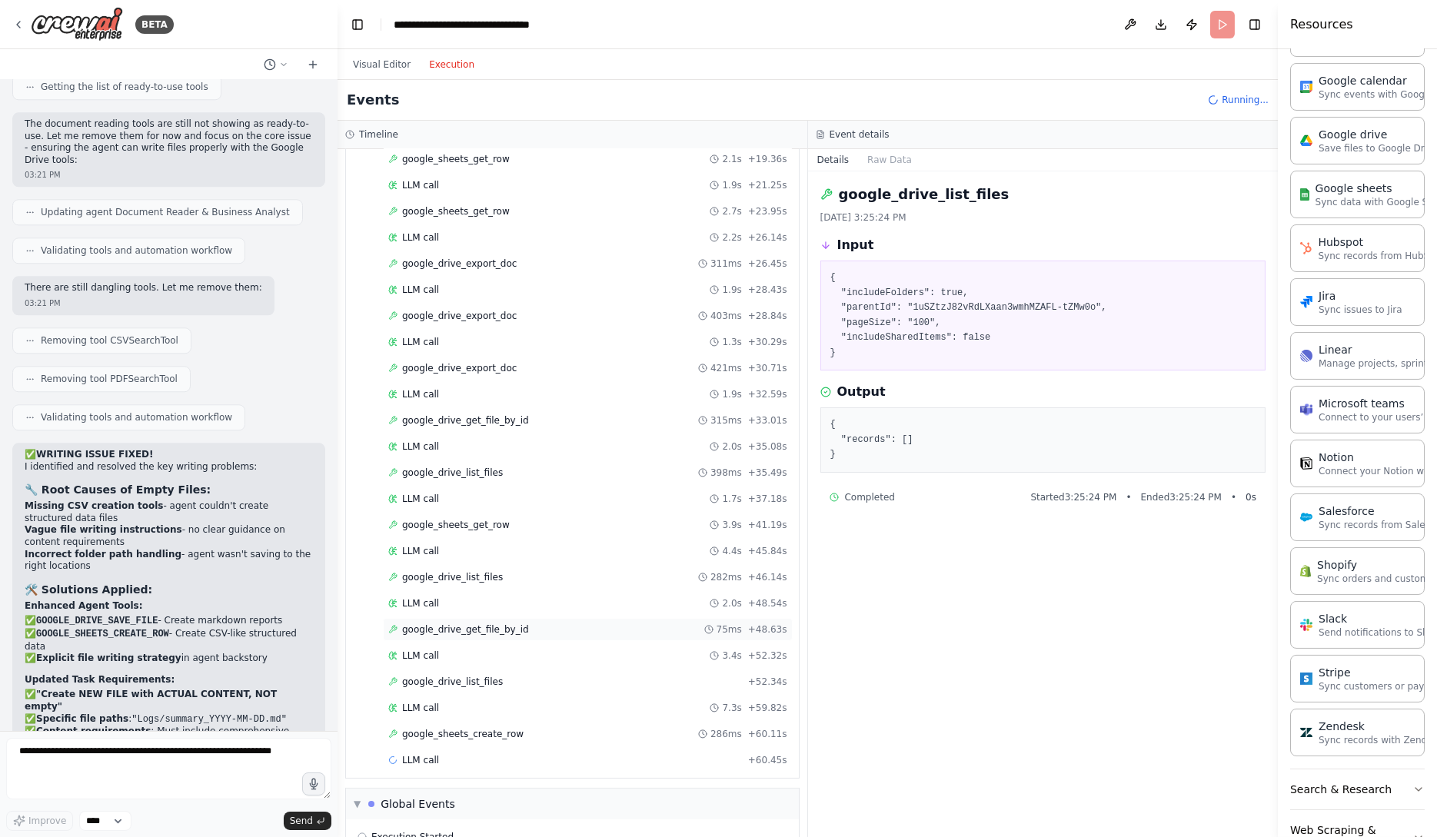
scroll to position [948, 0]
click at [553, 671] on div "google_sheets_create_row 286ms + 60.11s" at bounding box center [588, 682] width 410 height 23
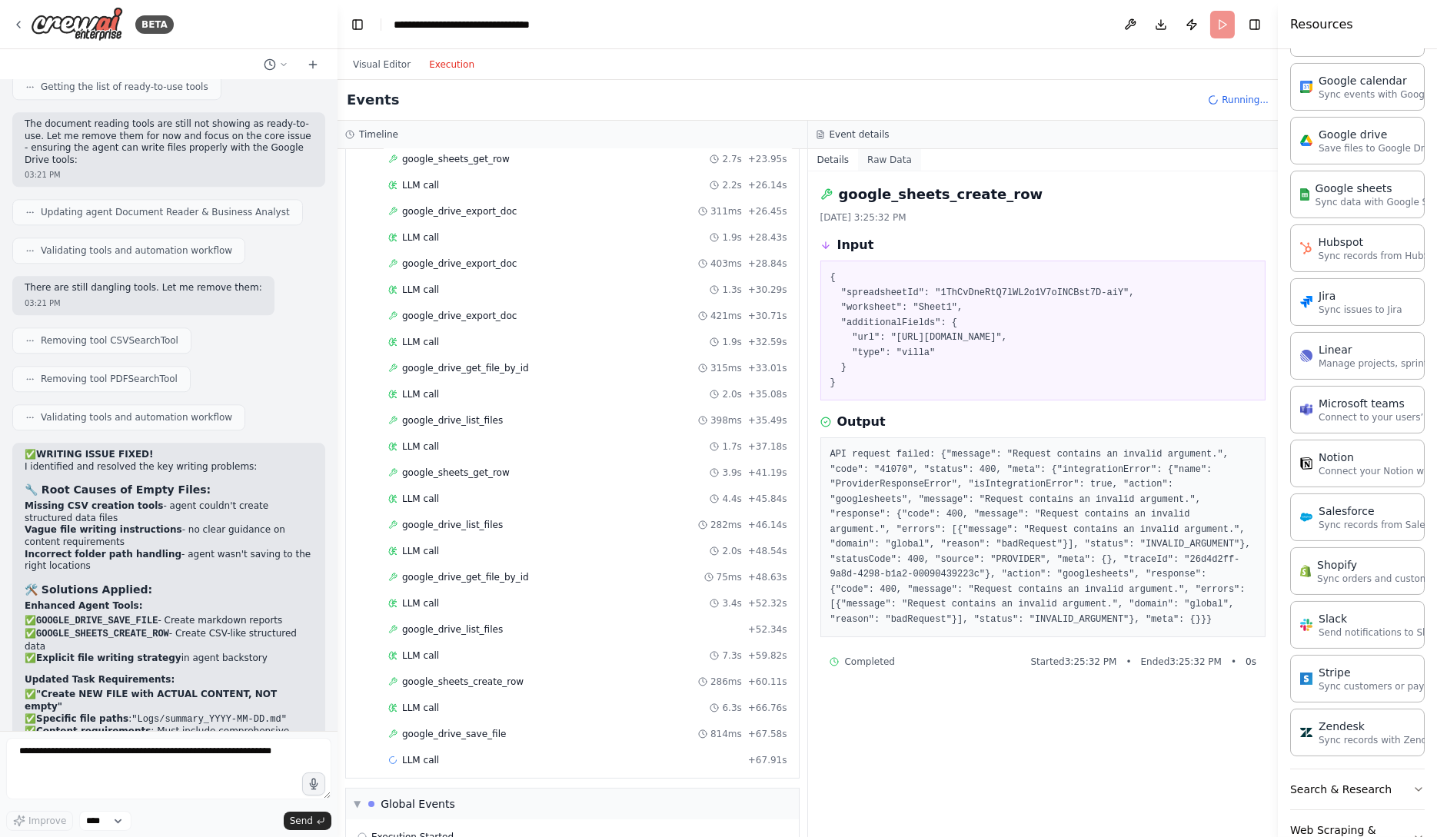
click at [897, 158] on button "Raw Data" at bounding box center [889, 160] width 63 height 22
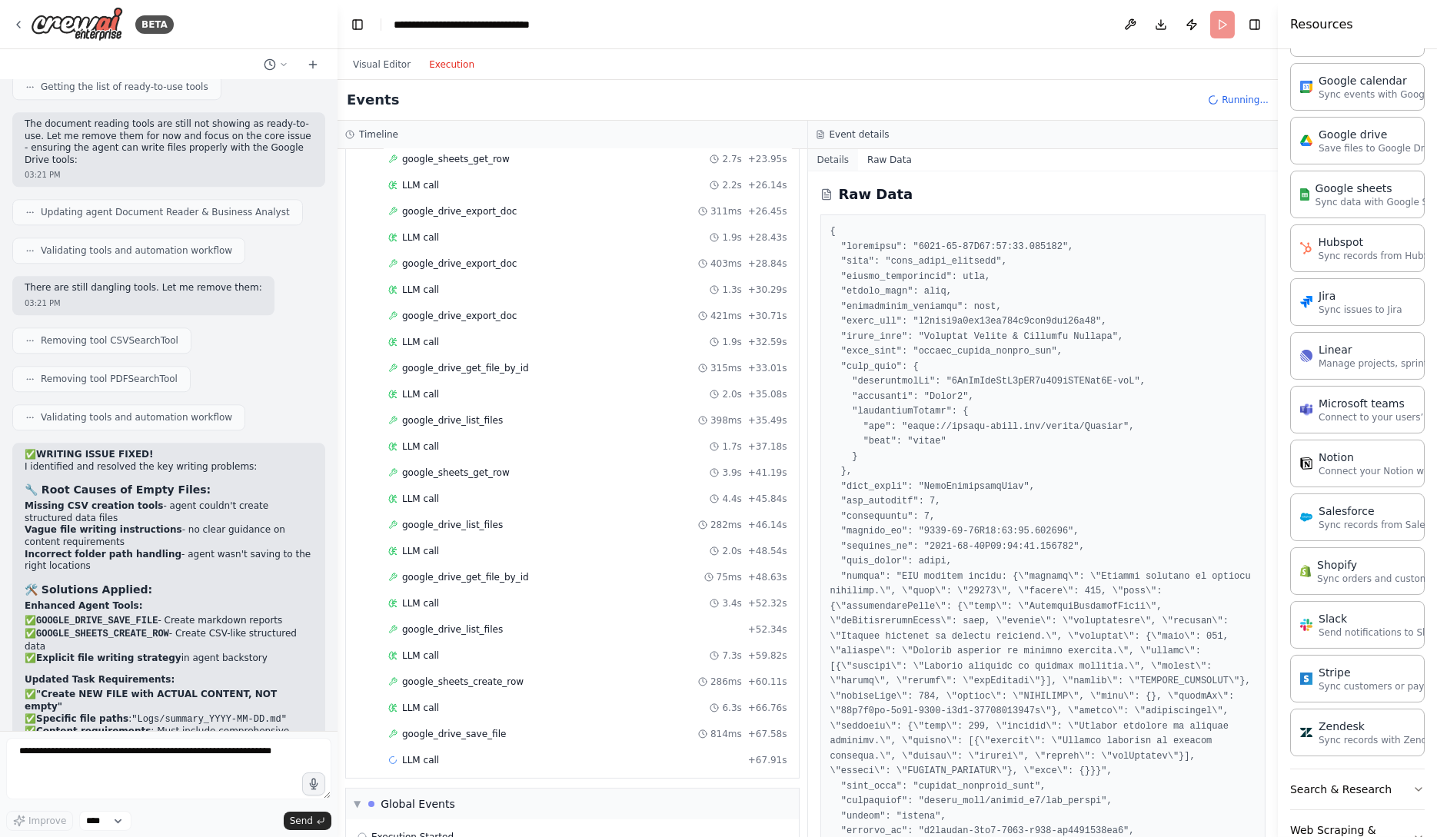
click at [843, 164] on button "Details" at bounding box center [833, 160] width 51 height 22
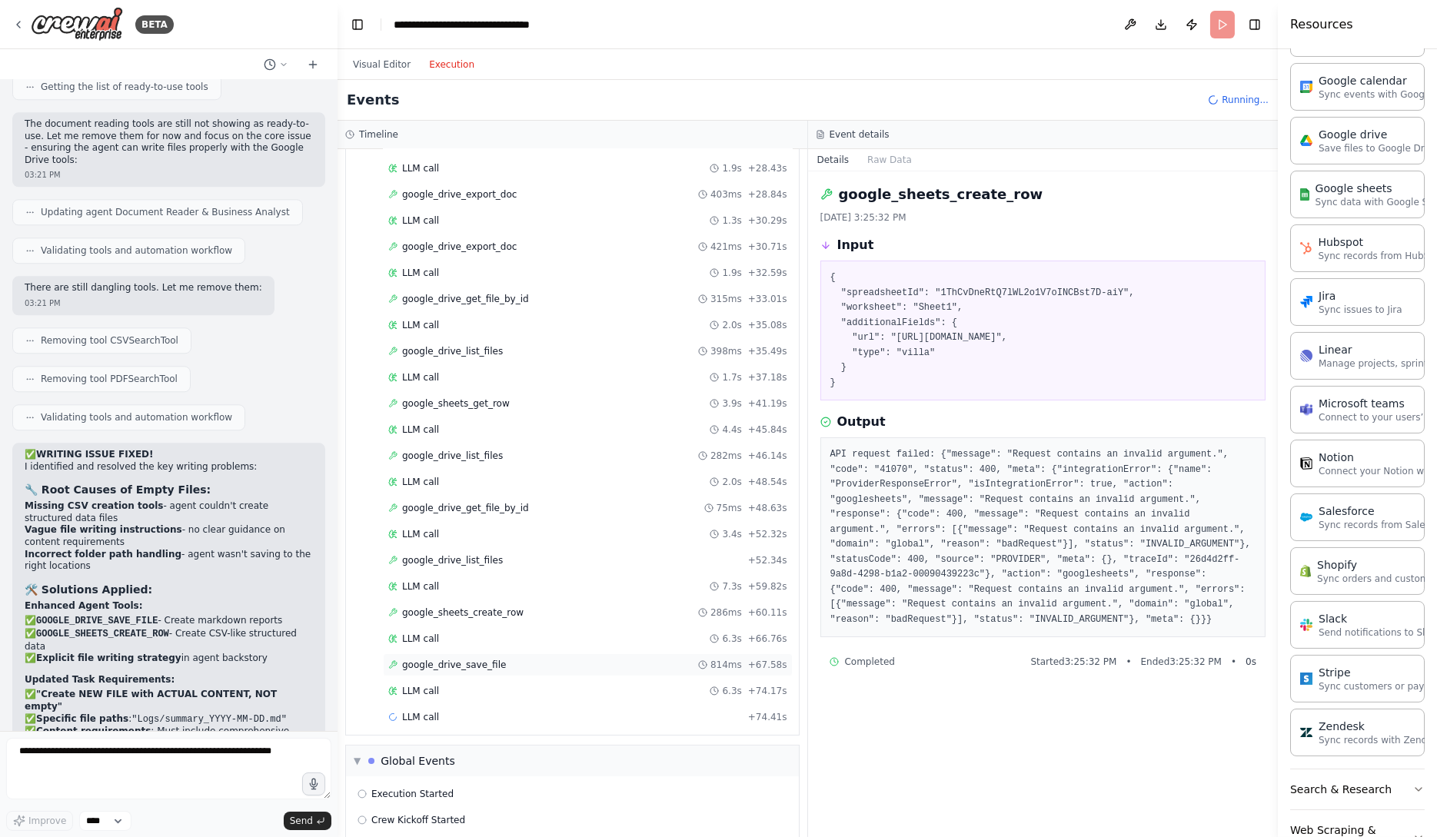
scroll to position [1026, 0]
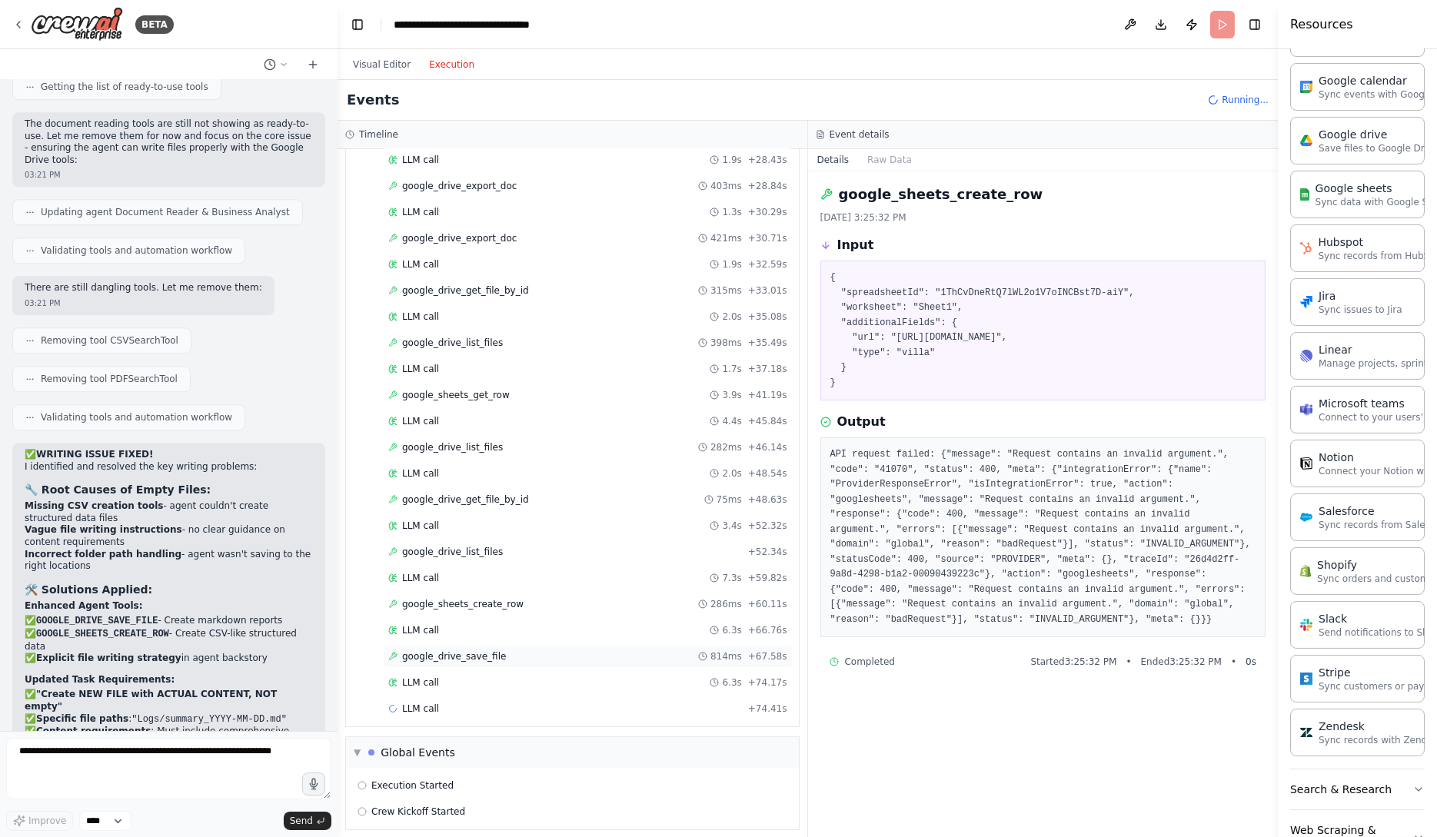
click at [568, 651] on div "google_drive_save_file 814ms + 67.58s" at bounding box center [587, 657] width 399 height 12
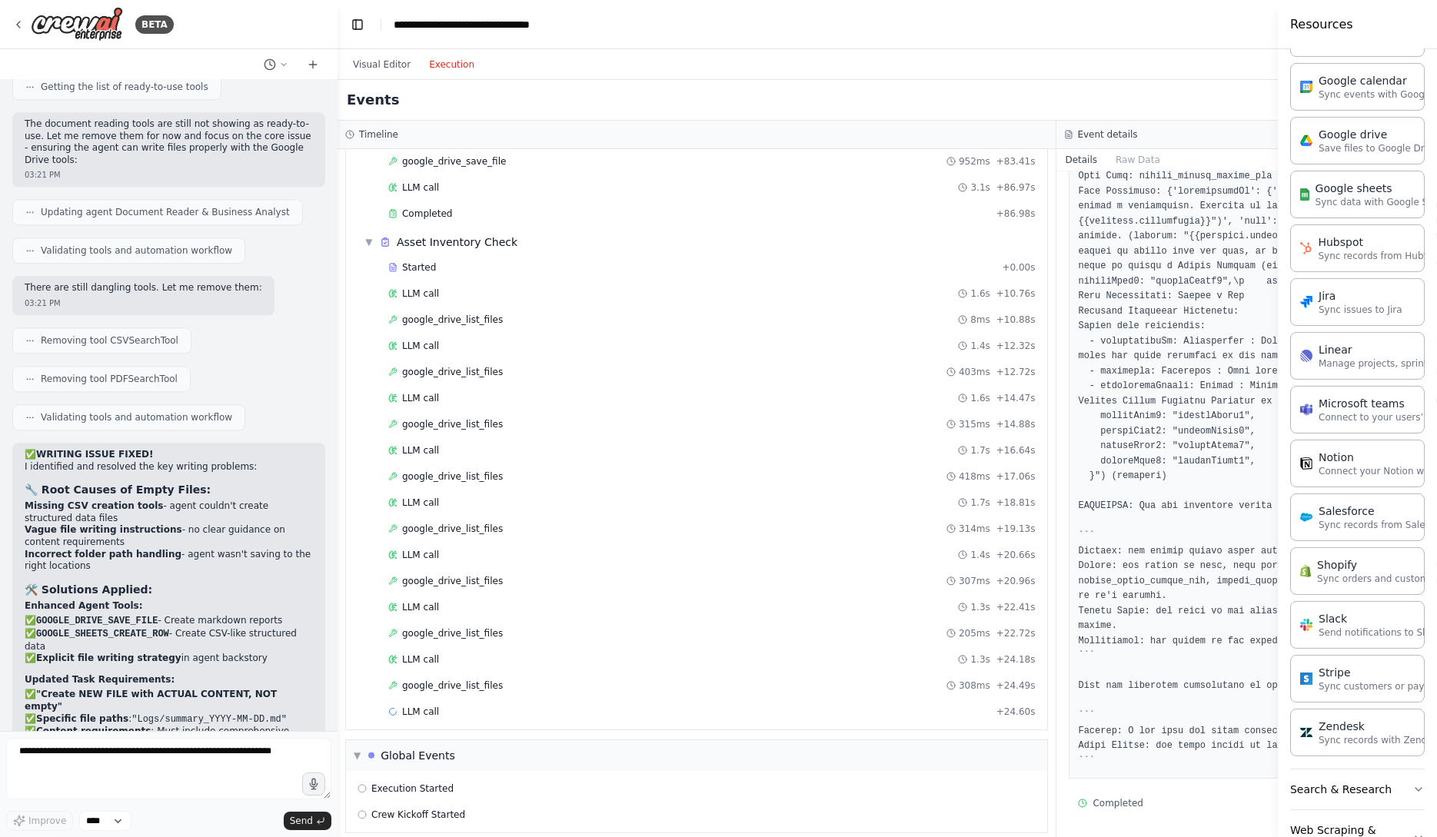
scroll to position [1599, 0]
click at [676, 674] on div "google_drive_list_files 308ms + 24.49s" at bounding box center [712, 685] width 658 height 23
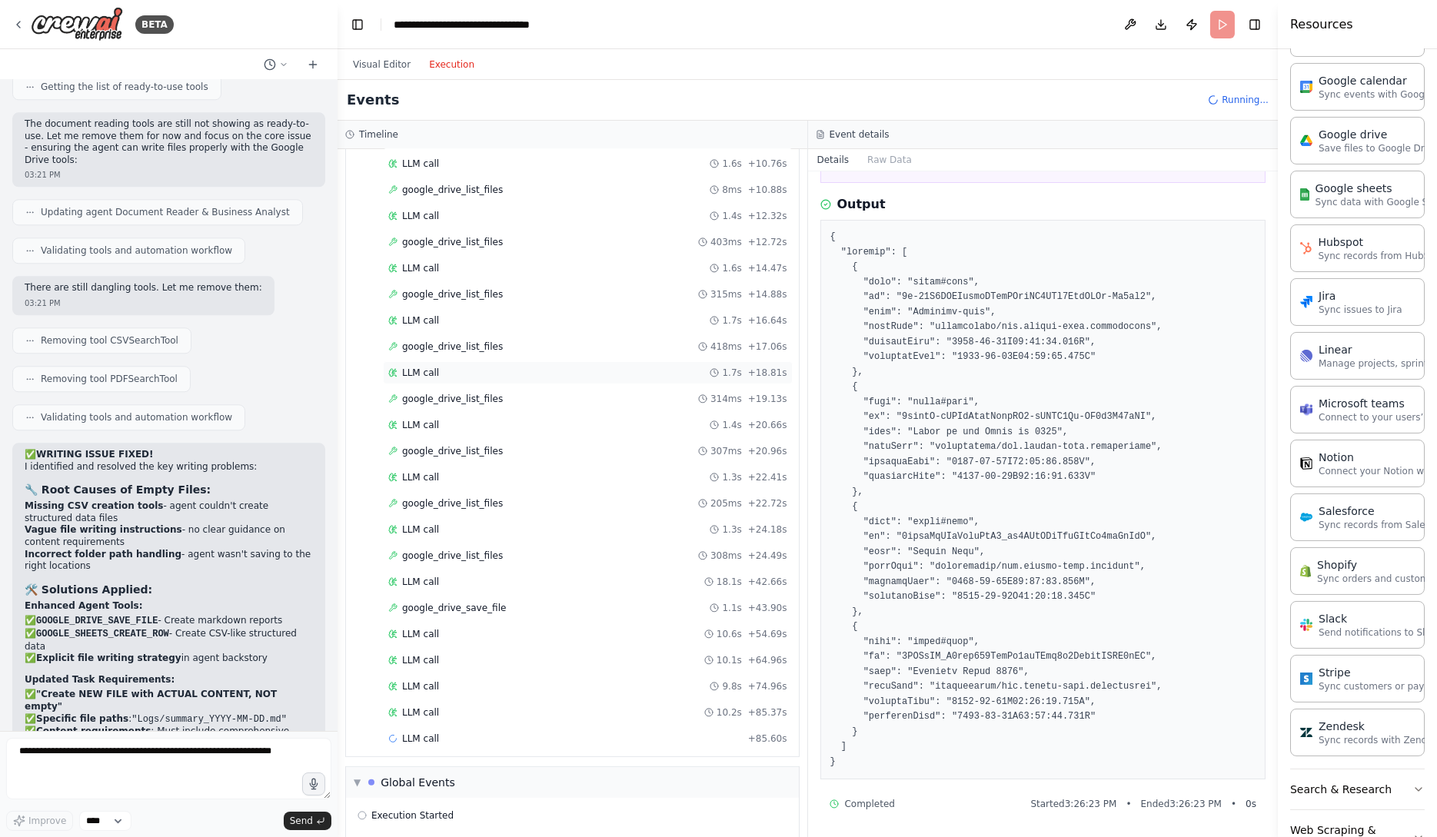
scroll to position [1756, 0]
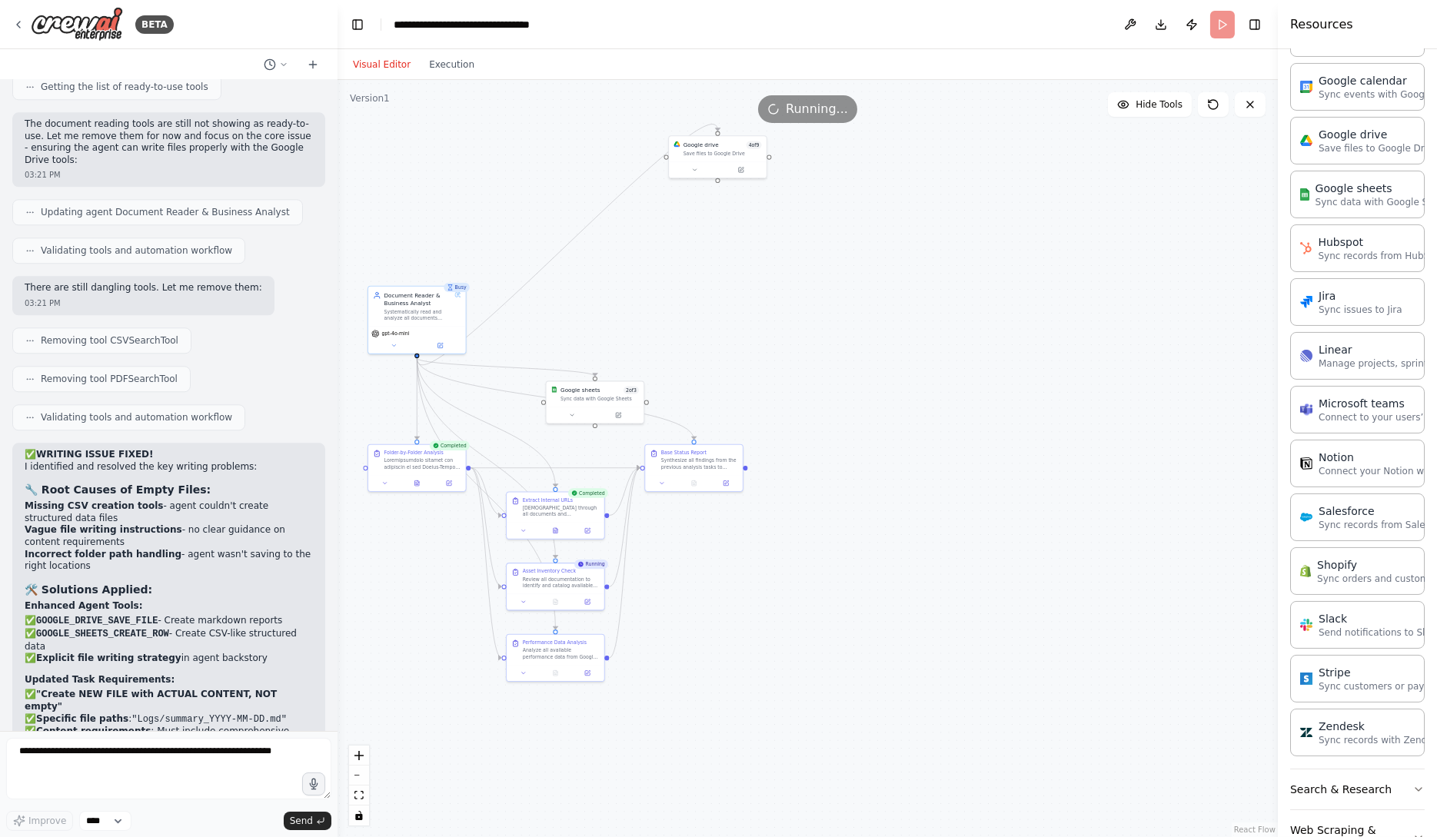
click at [388, 65] on button "Visual Editor" at bounding box center [382, 64] width 76 height 18
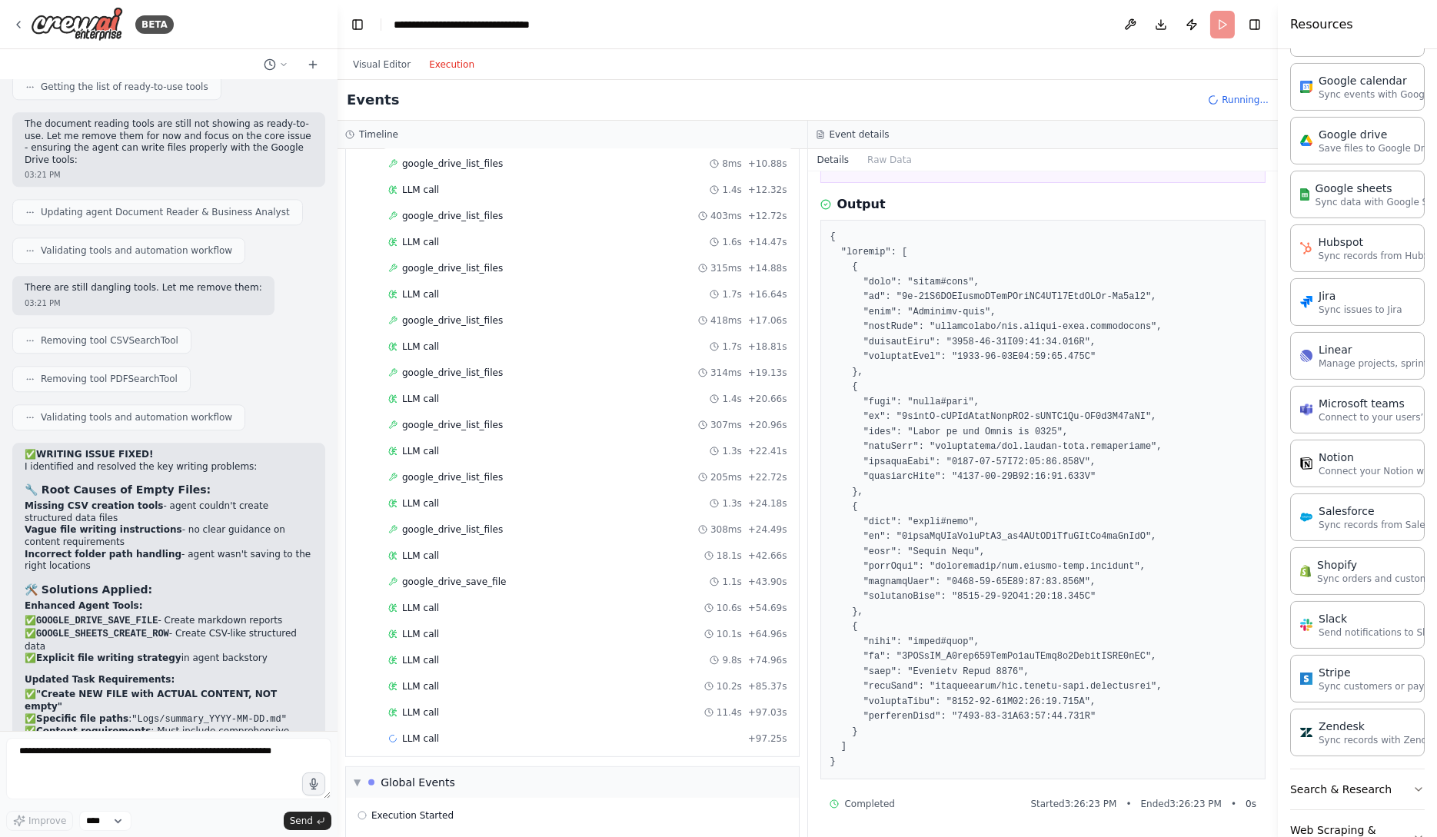
click at [461, 68] on button "Execution" at bounding box center [452, 64] width 64 height 18
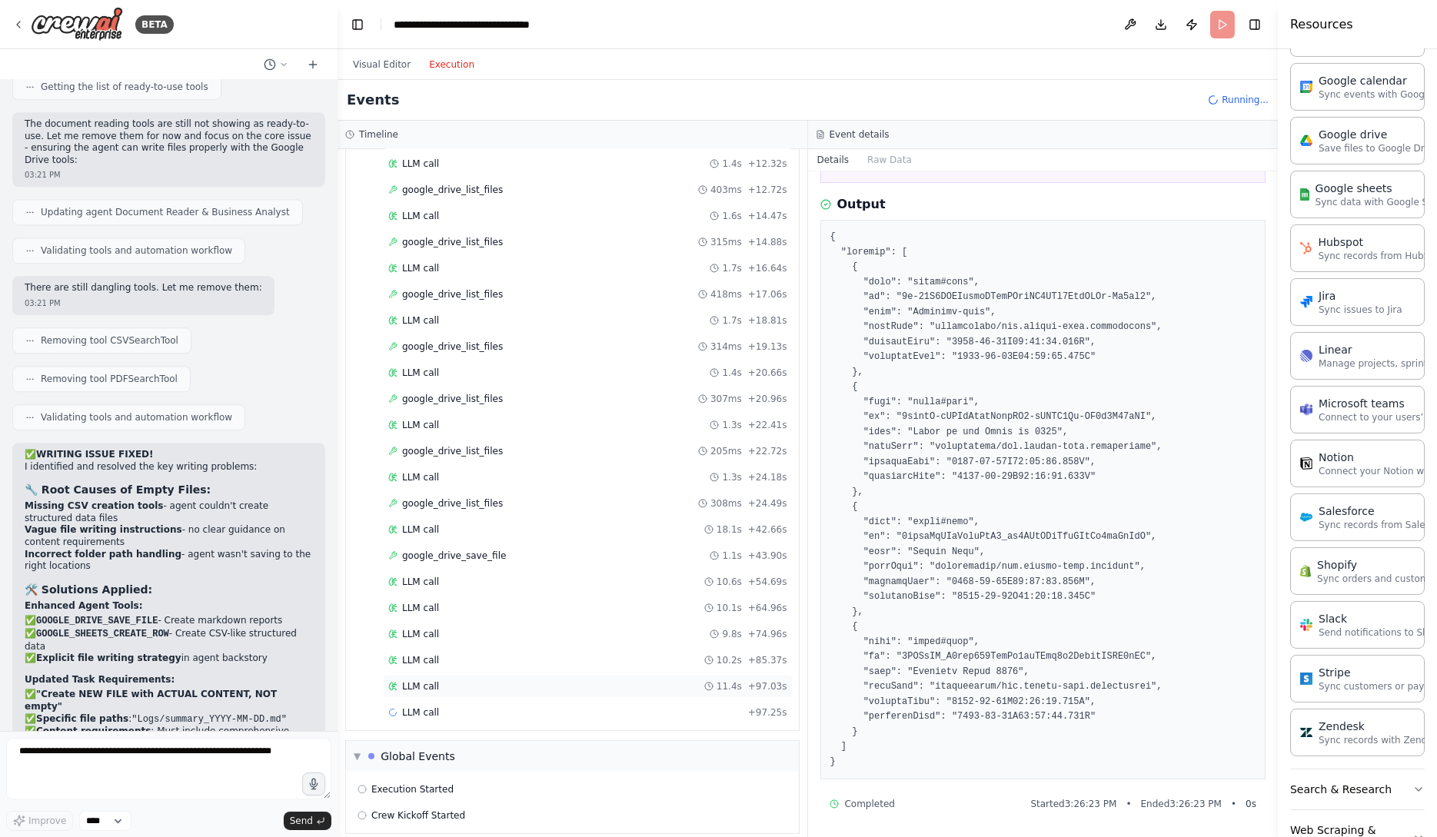
click at [537, 675] on div "LLM call 11.4s + 97.03s" at bounding box center [588, 686] width 410 height 23
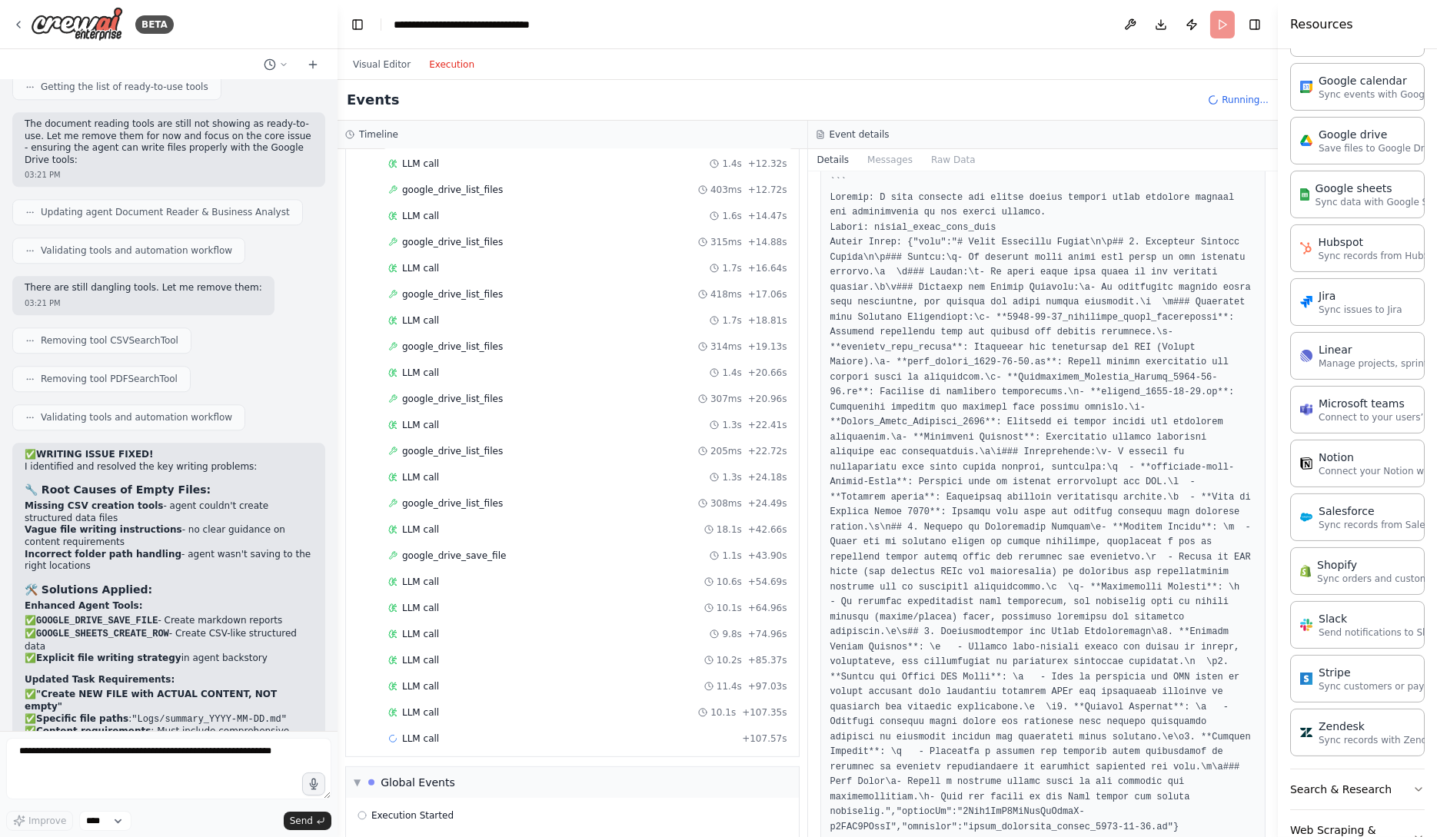
scroll to position [161, 0]
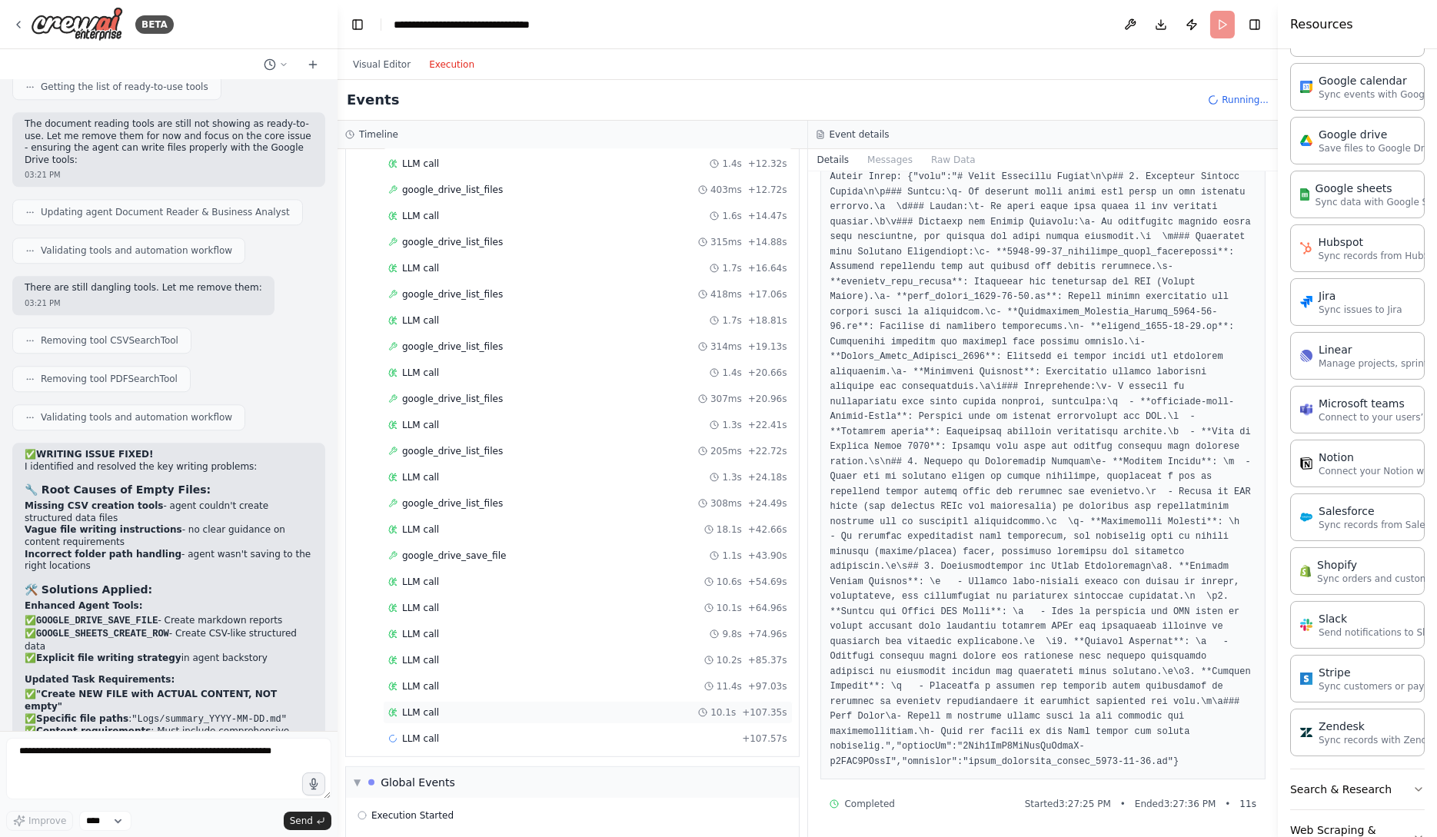
click at [495, 707] on div "LLM call 10.1s + 107.35s" at bounding box center [587, 713] width 399 height 12
click at [504, 684] on div "LLM call 11.4s + 97.03s" at bounding box center [588, 686] width 410 height 23
click at [504, 654] on div "LLM call 10.2s + 85.37s" at bounding box center [587, 660] width 399 height 12
click at [504, 628] on div "LLM call 9.8s + 74.96s" at bounding box center [587, 634] width 399 height 12
click at [898, 155] on button "Messages" at bounding box center [890, 160] width 64 height 22
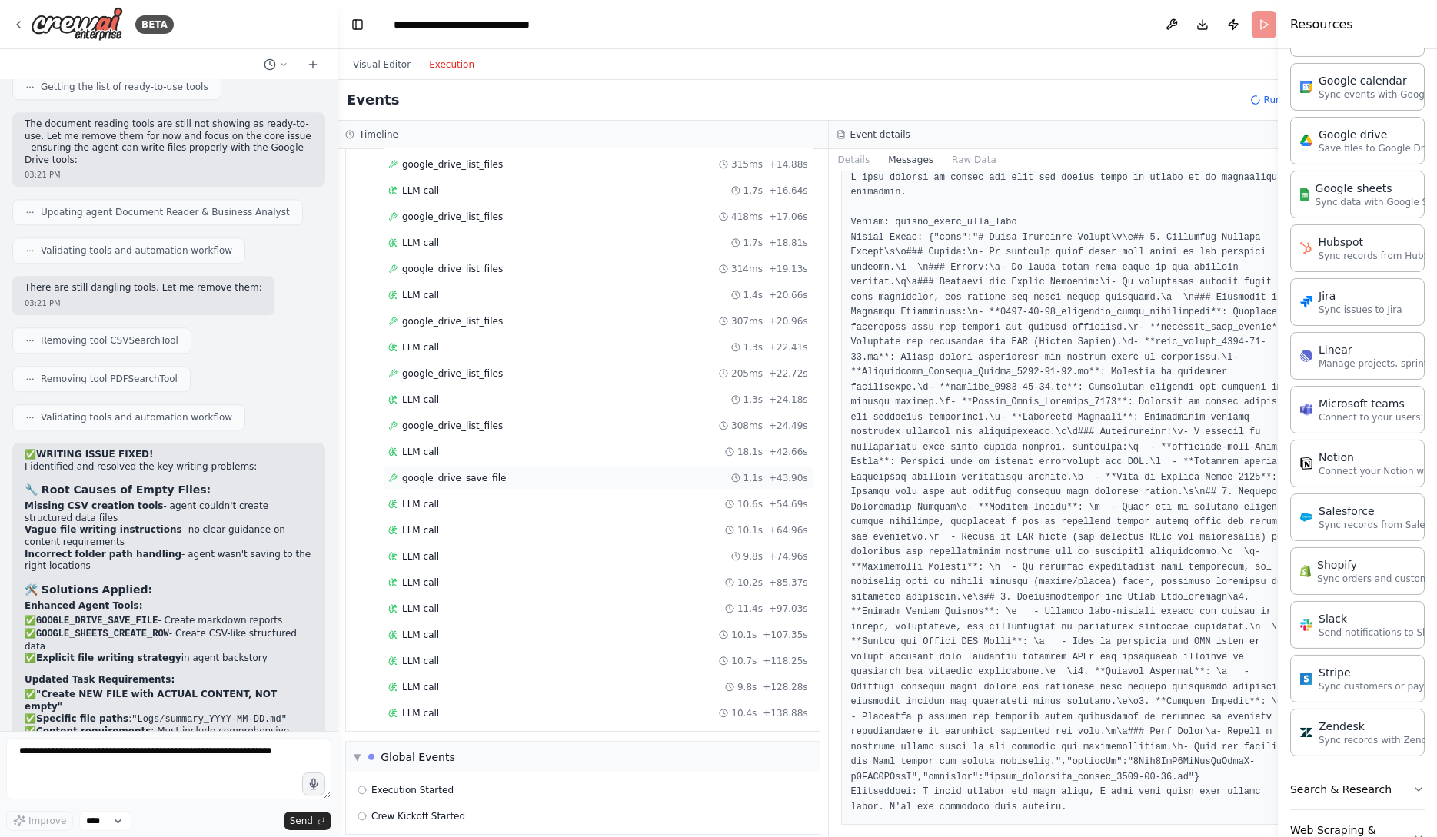
scroll to position [1885, 0]
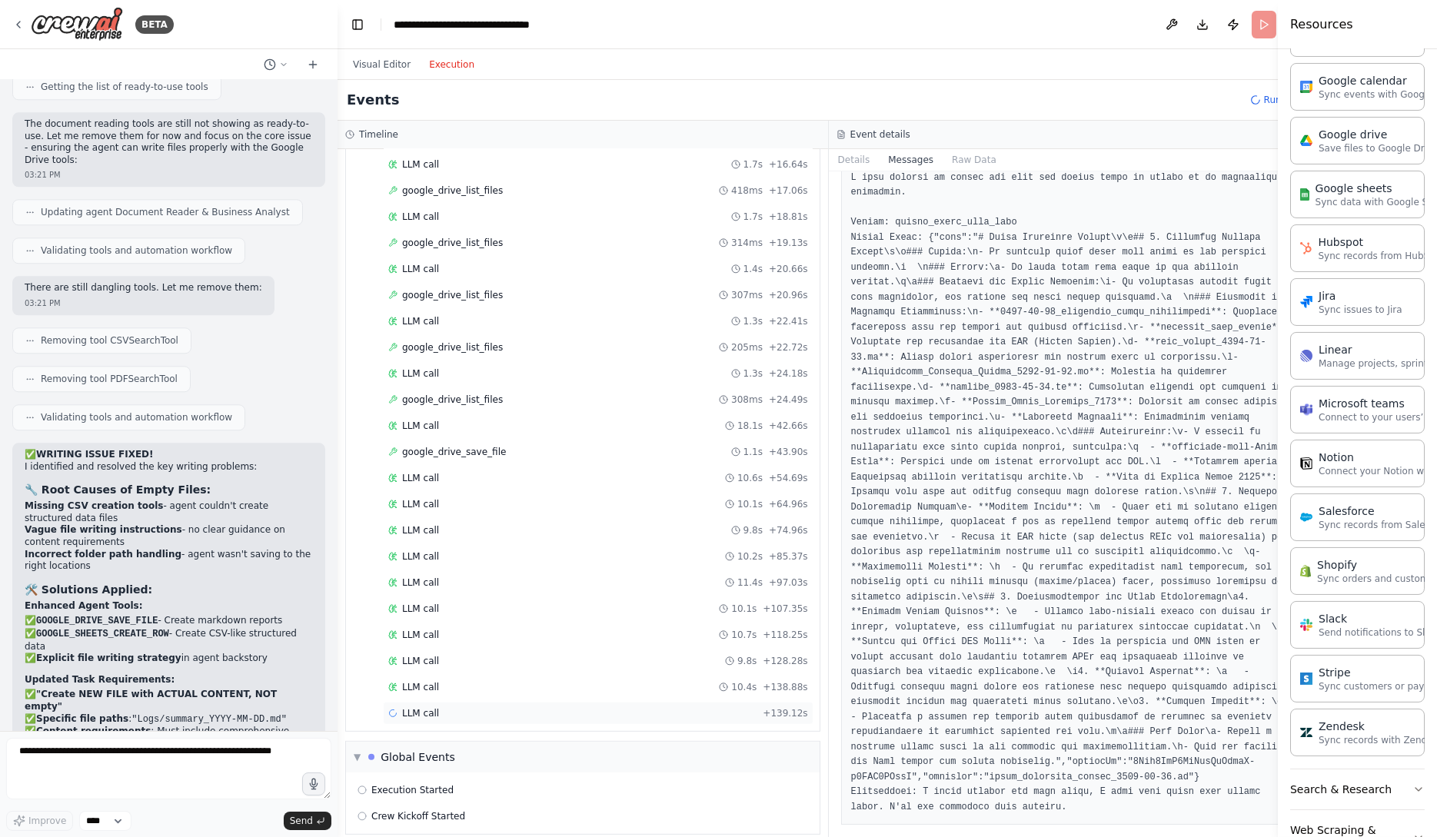
click at [607, 702] on div "LLM call + 139.12s" at bounding box center [598, 713] width 431 height 23
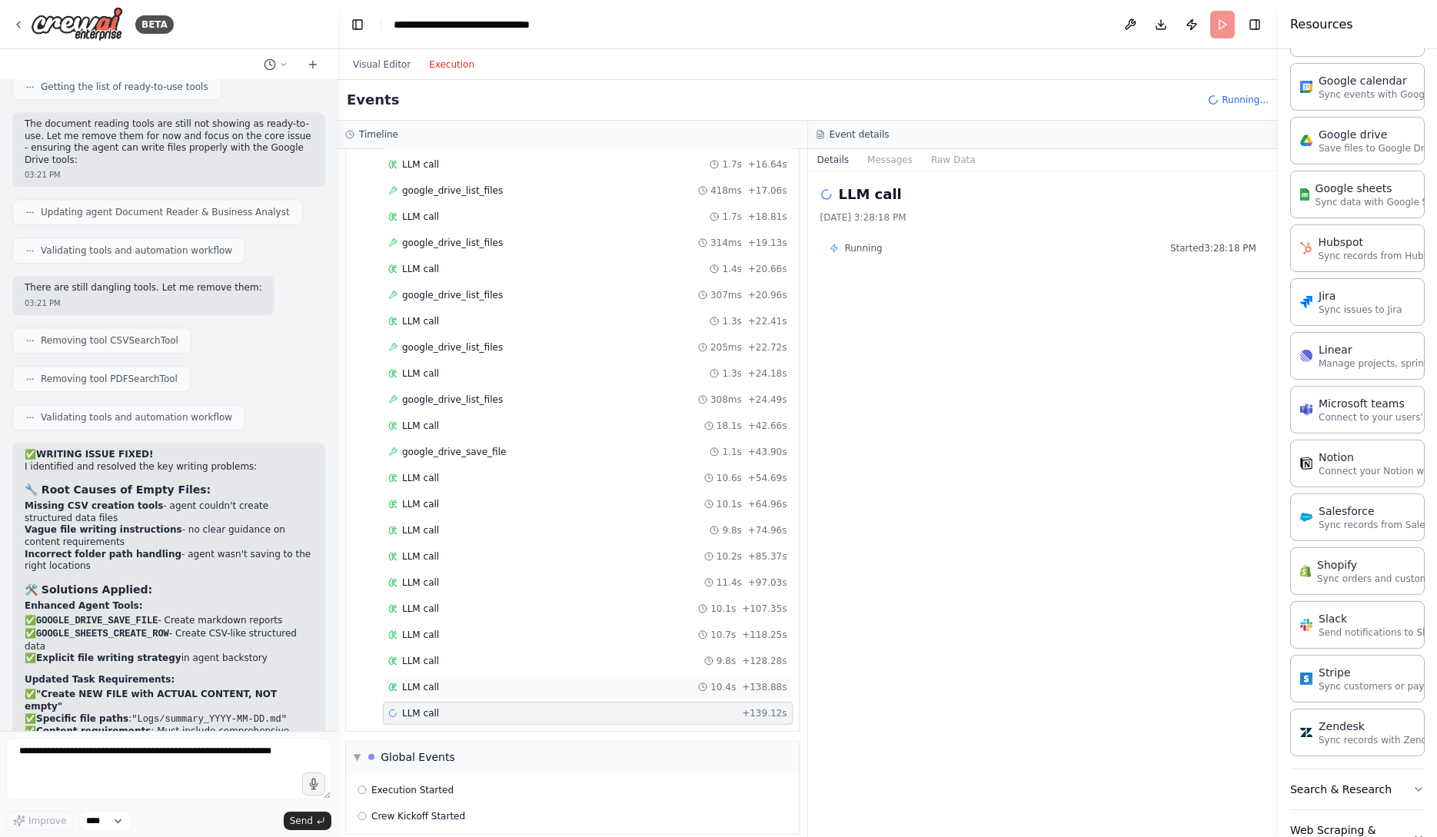
click at [611, 681] on div "LLM call 10.4s + 138.88s" at bounding box center [587, 687] width 399 height 12
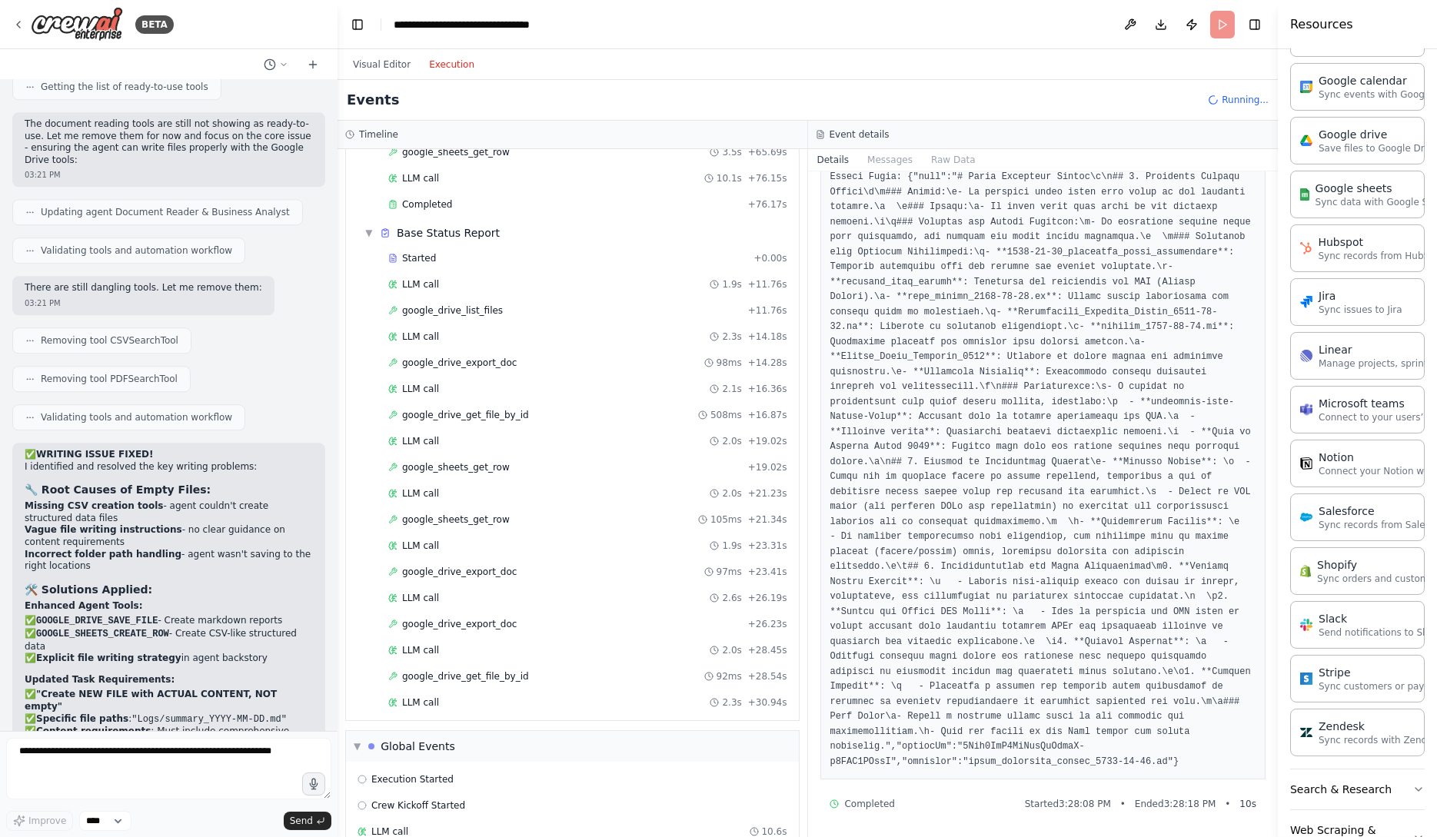
scroll to position [3709, 0]
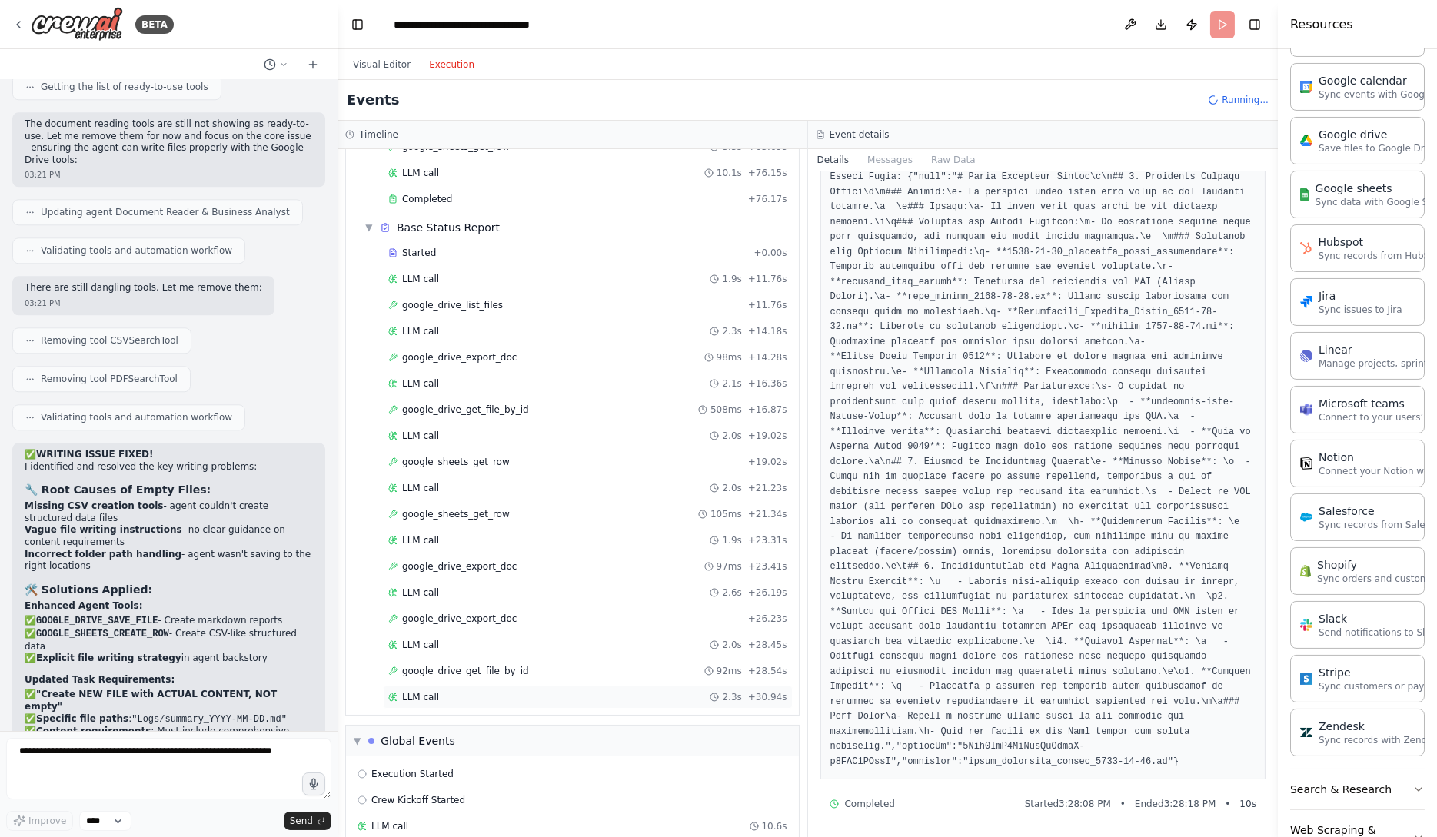
click at [581, 691] on div "LLM call 2.3s + 30.94s" at bounding box center [587, 697] width 399 height 12
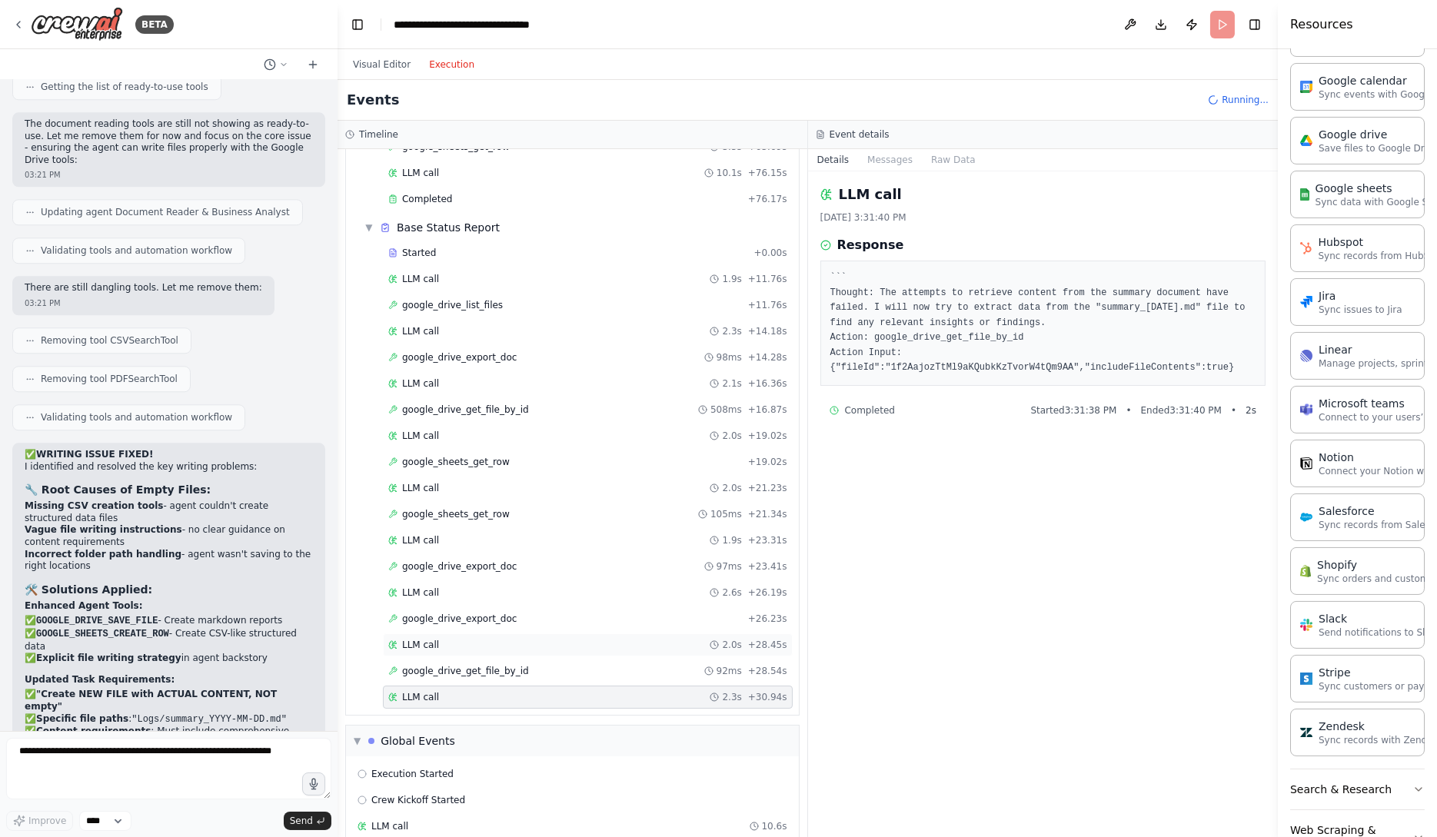
click at [571, 639] on div "LLM call 2.0s + 28.45s" at bounding box center [587, 645] width 399 height 12
click at [562, 815] on div "LLM call 10.6s" at bounding box center [572, 826] width 441 height 23
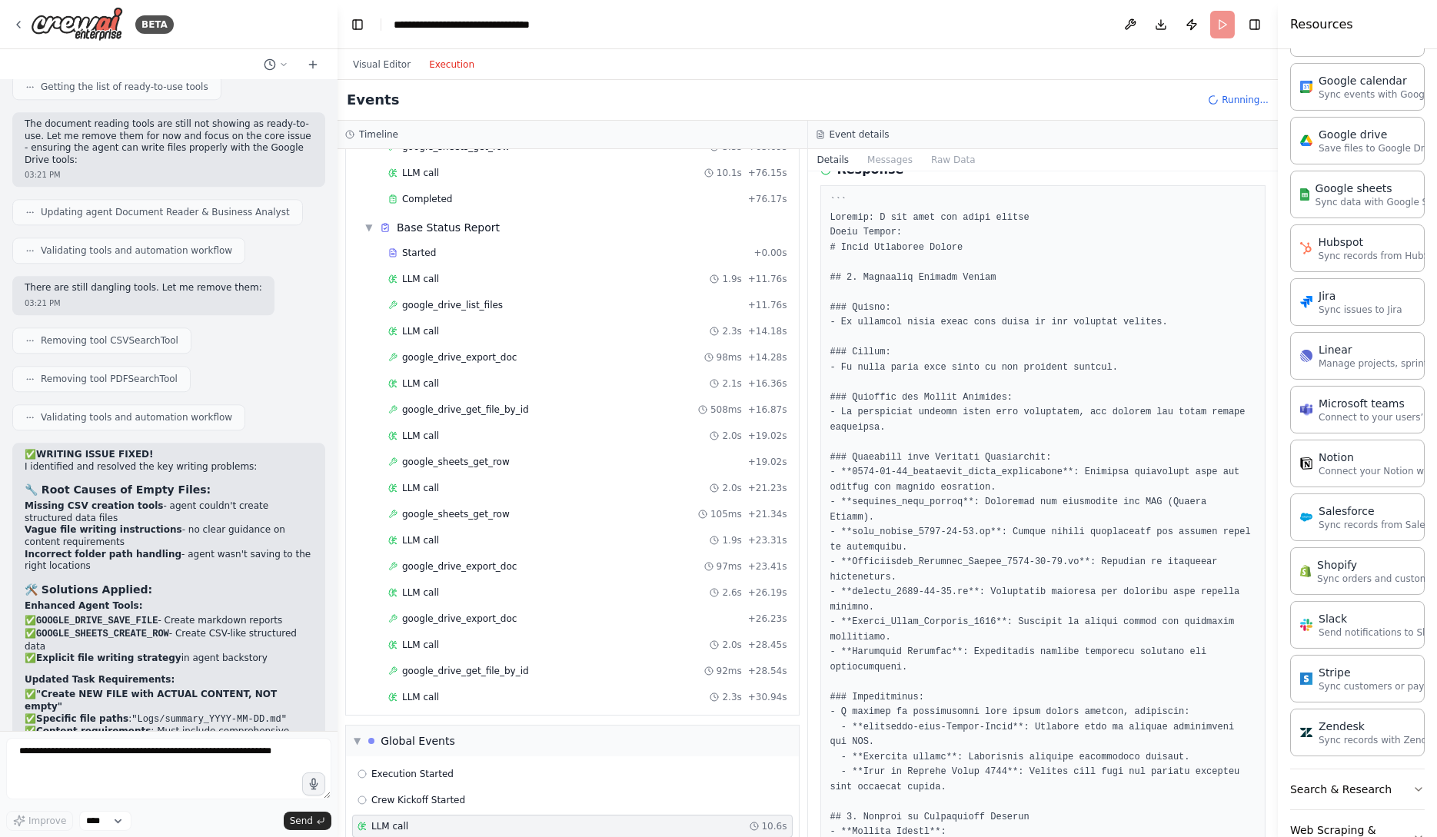
scroll to position [78, 0]
click at [246, 20] on div "BETA" at bounding box center [169, 24] width 338 height 49
click at [345, 60] on button "Visual Editor" at bounding box center [382, 64] width 76 height 18
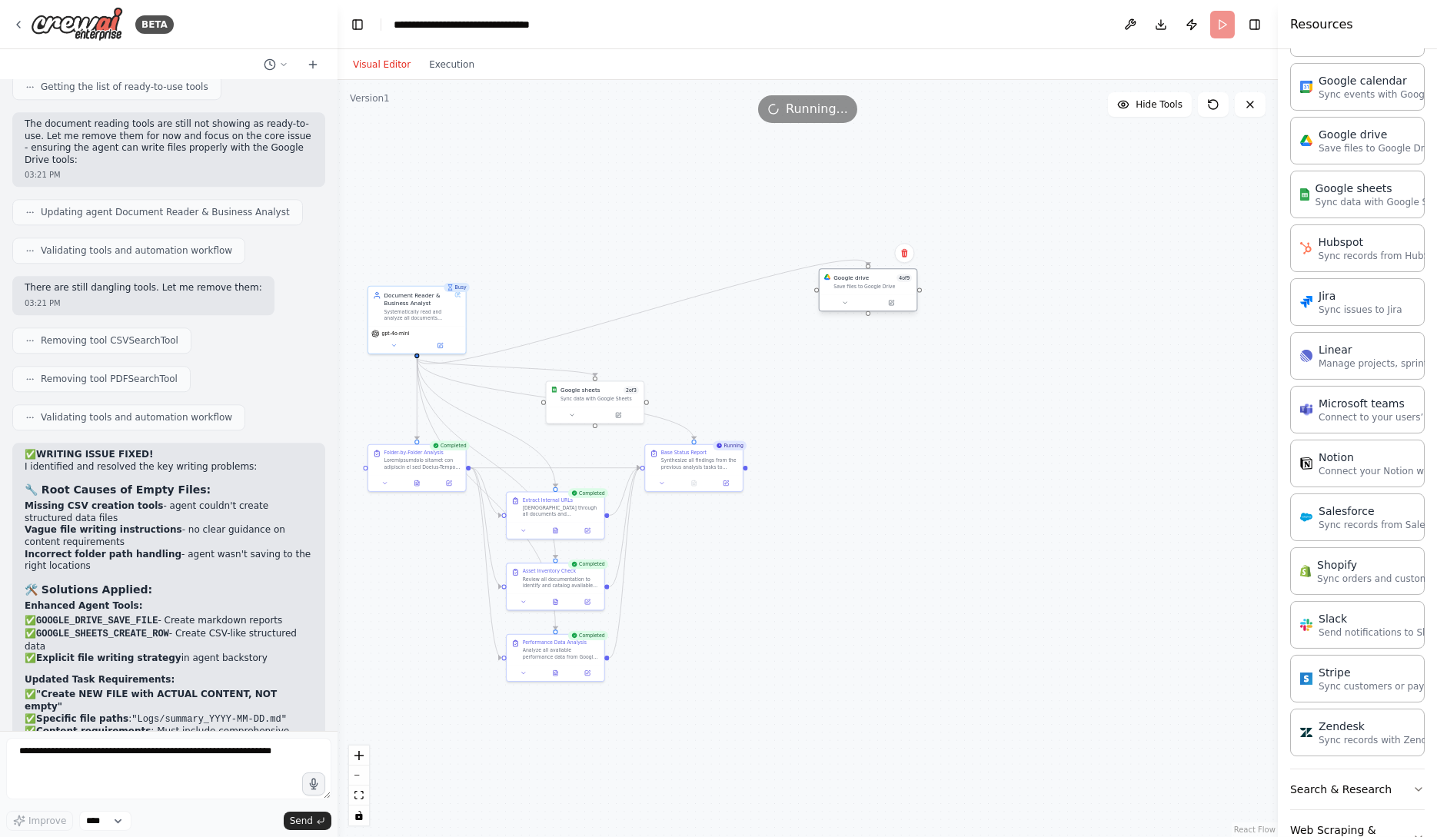
drag, startPoint x: 722, startPoint y: 153, endPoint x: 876, endPoint y: 288, distance: 204.9
click at [876, 288] on div "Save files to Google Drive" at bounding box center [873, 287] width 78 height 6
click at [12, 22] on div "BETA" at bounding box center [169, 24] width 338 height 49
click at [18, 25] on icon at bounding box center [18, 25] width 3 height 6
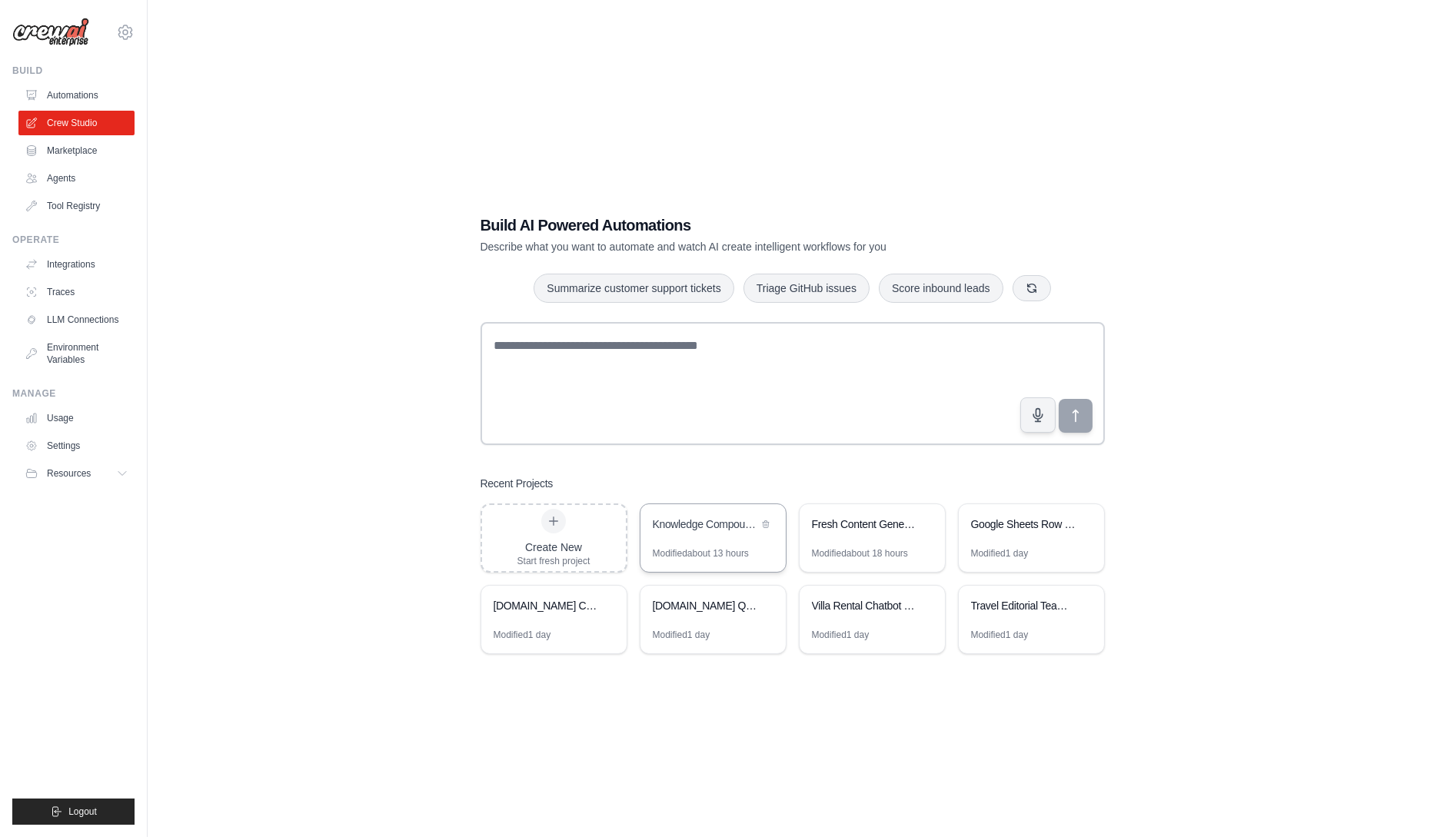
click at [678, 521] on div "Knowledge Compound Engine" at bounding box center [705, 524] width 105 height 15
click at [603, 605] on icon at bounding box center [606, 605] width 9 height 9
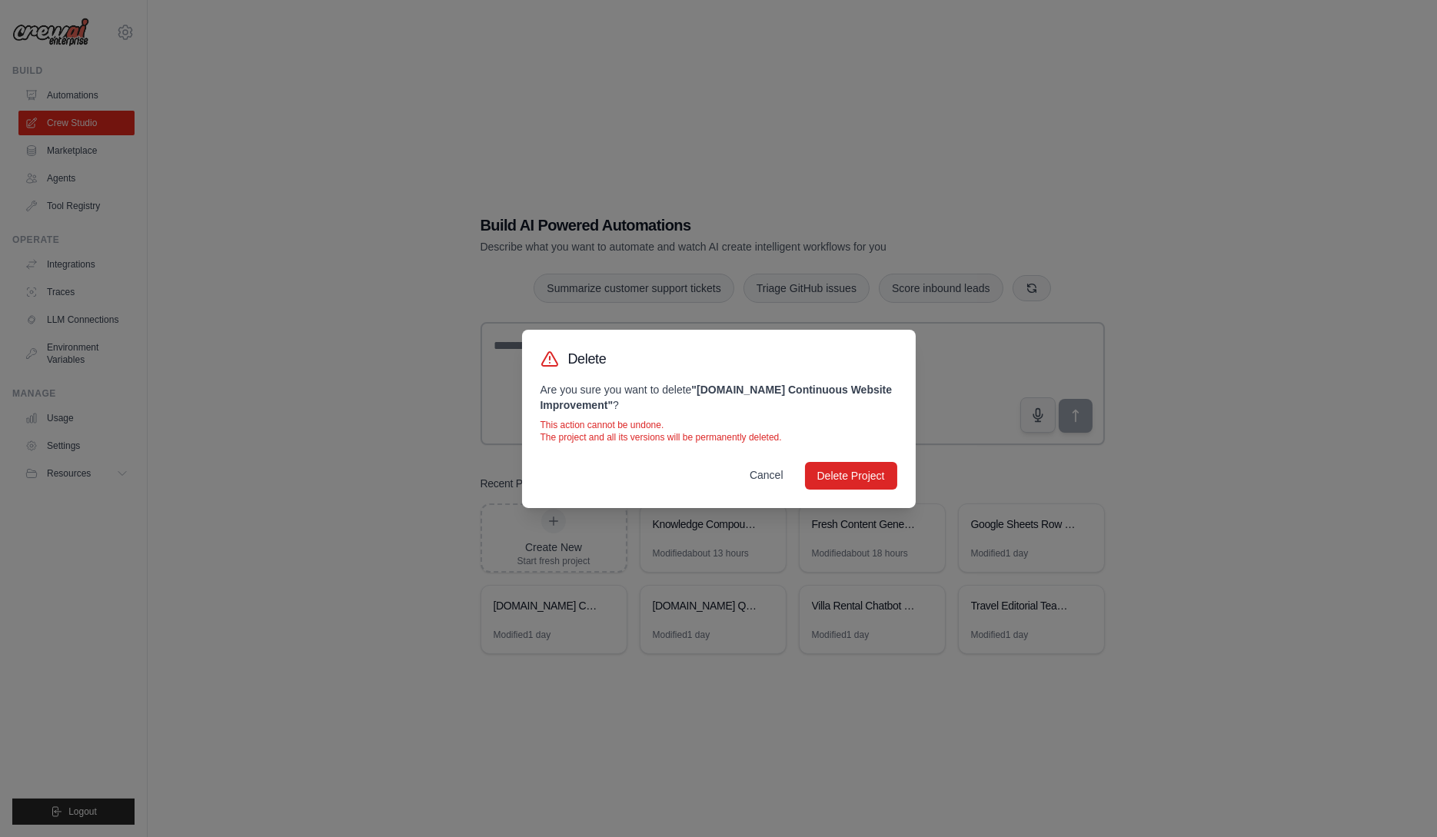
click at [777, 471] on button "Cancel" at bounding box center [766, 475] width 58 height 28
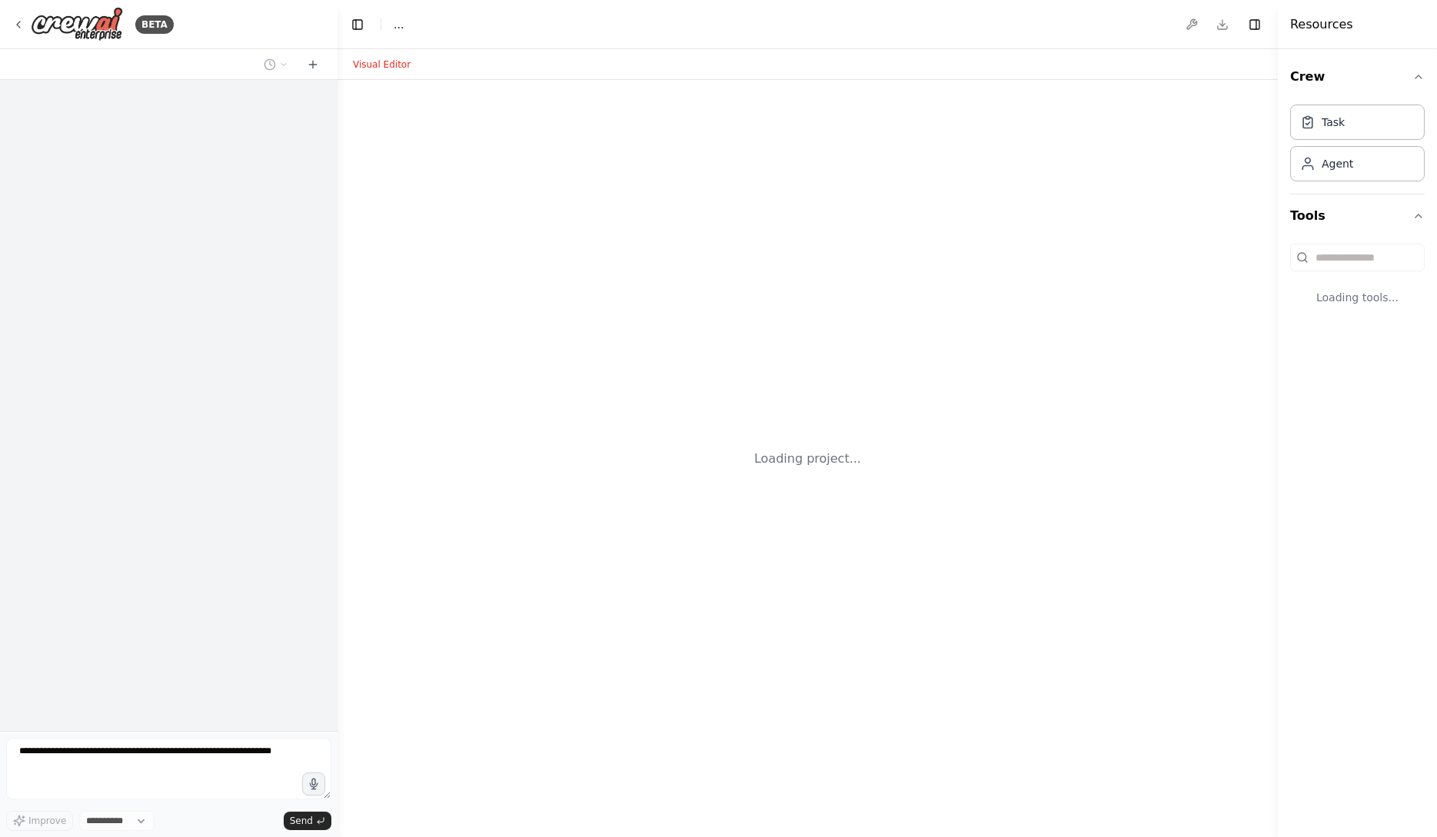
select select "****"
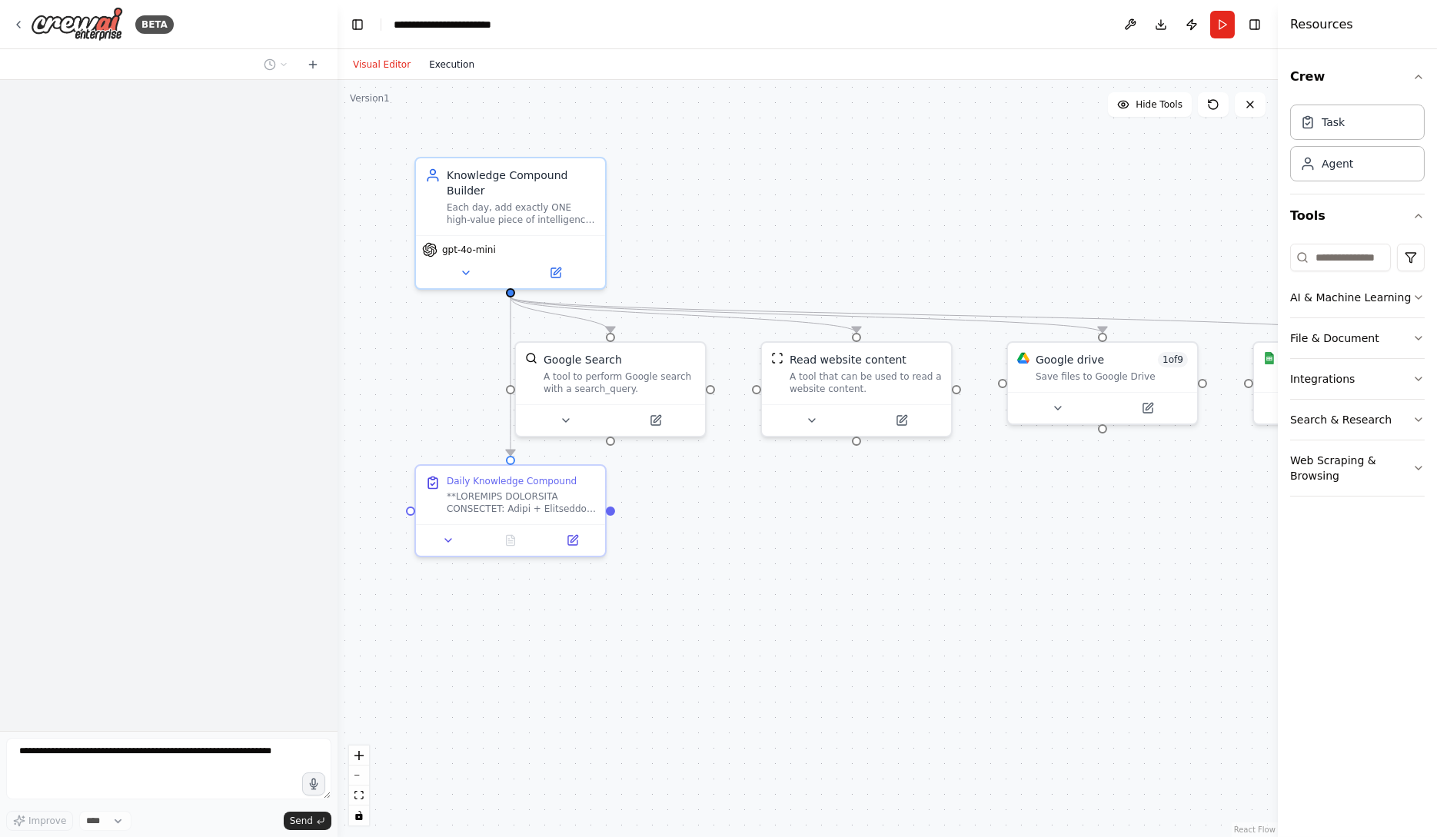
click at [453, 59] on button "Execution" at bounding box center [452, 64] width 64 height 18
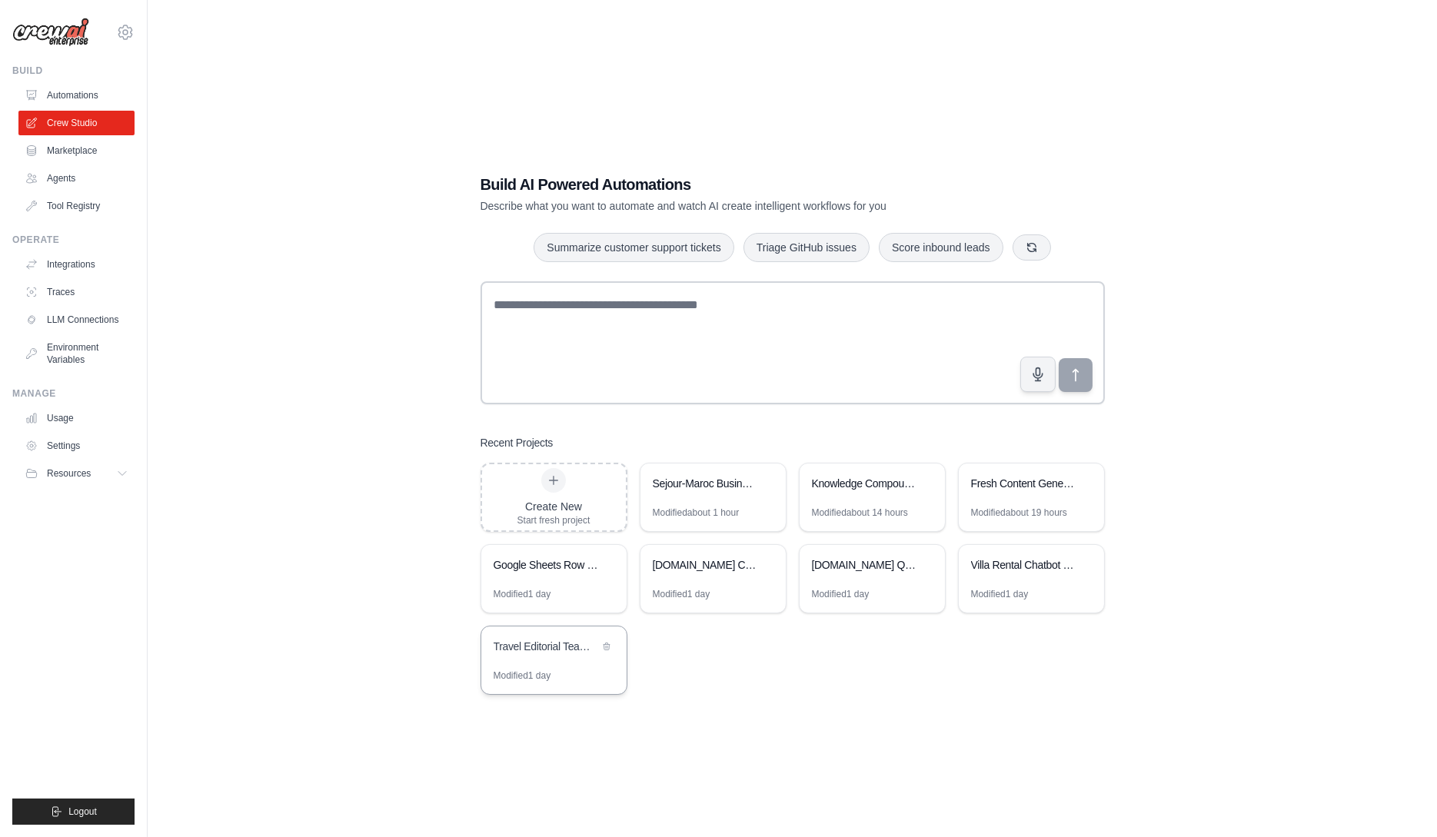
click at [567, 650] on div "Travel Editorial Team - [DOMAIN_NAME] & [DOMAIN_NAME]" at bounding box center [546, 646] width 105 height 15
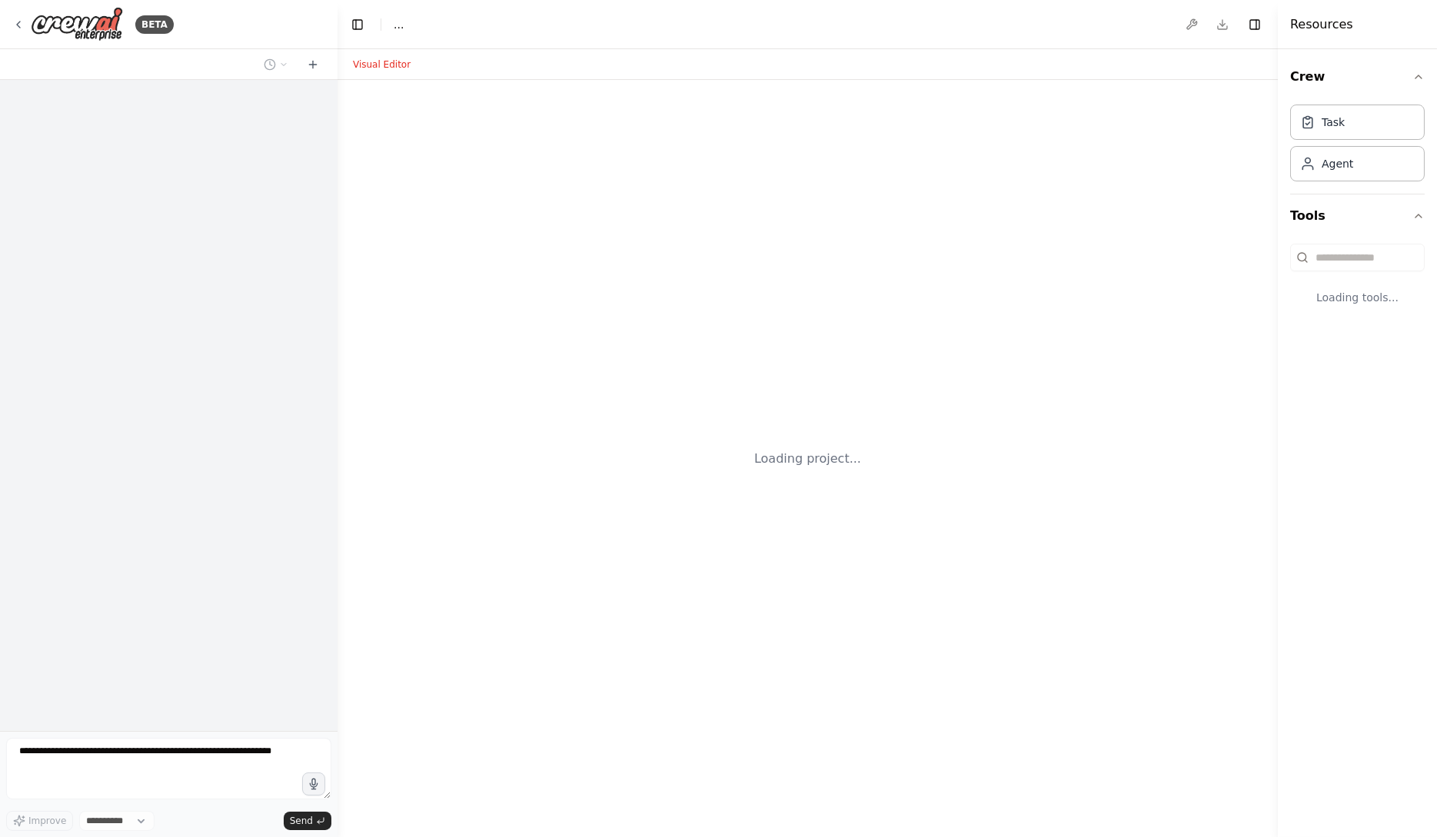
select select "****"
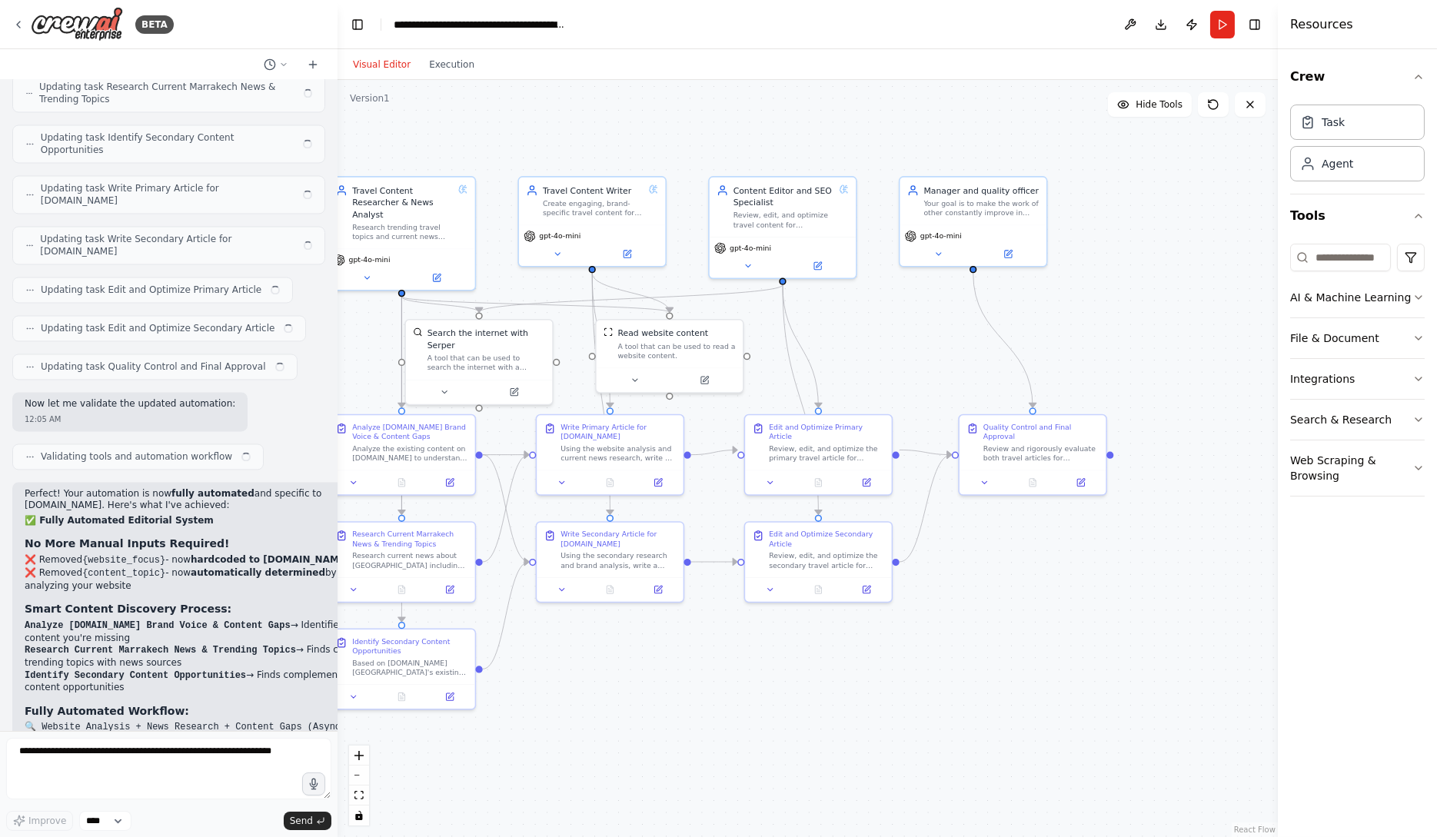
drag, startPoint x: 1186, startPoint y: 703, endPoint x: 1007, endPoint y: 668, distance: 183.2
click at [1007, 667] on div ".deletable-edge-delete-btn { width: 20px; height: 20px; border: 0px solid #ffff…" at bounding box center [808, 458] width 940 height 757
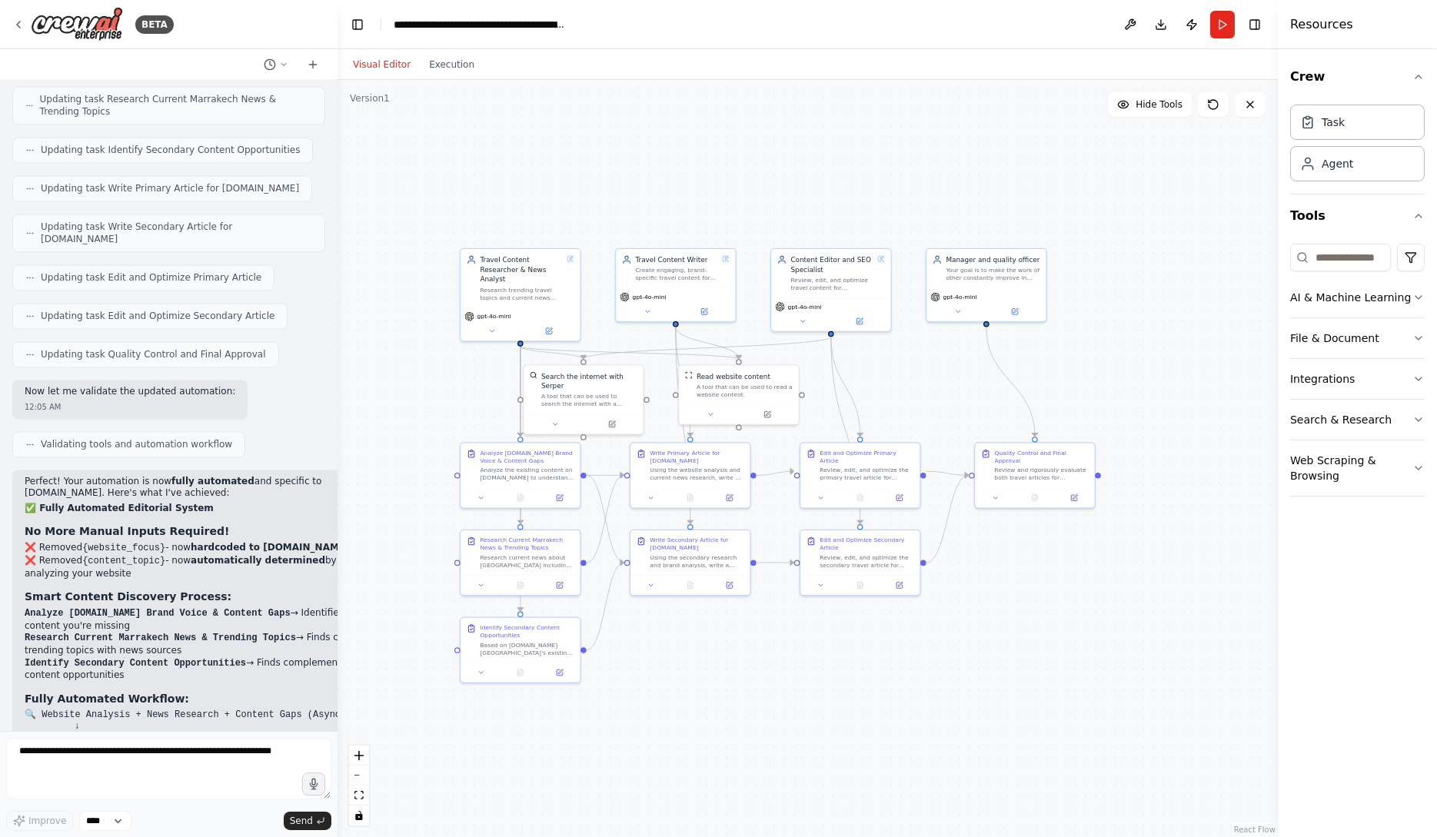
drag, startPoint x: 293, startPoint y: 584, endPoint x: 296, endPoint y: 504, distance: 80.0
click at [296, 504] on div "Perfect! Your automation is now fully automated and specific to sejour-maroc.co…" at bounding box center [199, 748] width 349 height 544
click at [304, 555] on li "❌ Removed {content_topic} - now automatically determined by analyzing your webs…" at bounding box center [199, 567] width 349 height 25
drag, startPoint x: 209, startPoint y: 665, endPoint x: 18, endPoint y: 664, distance: 190.7
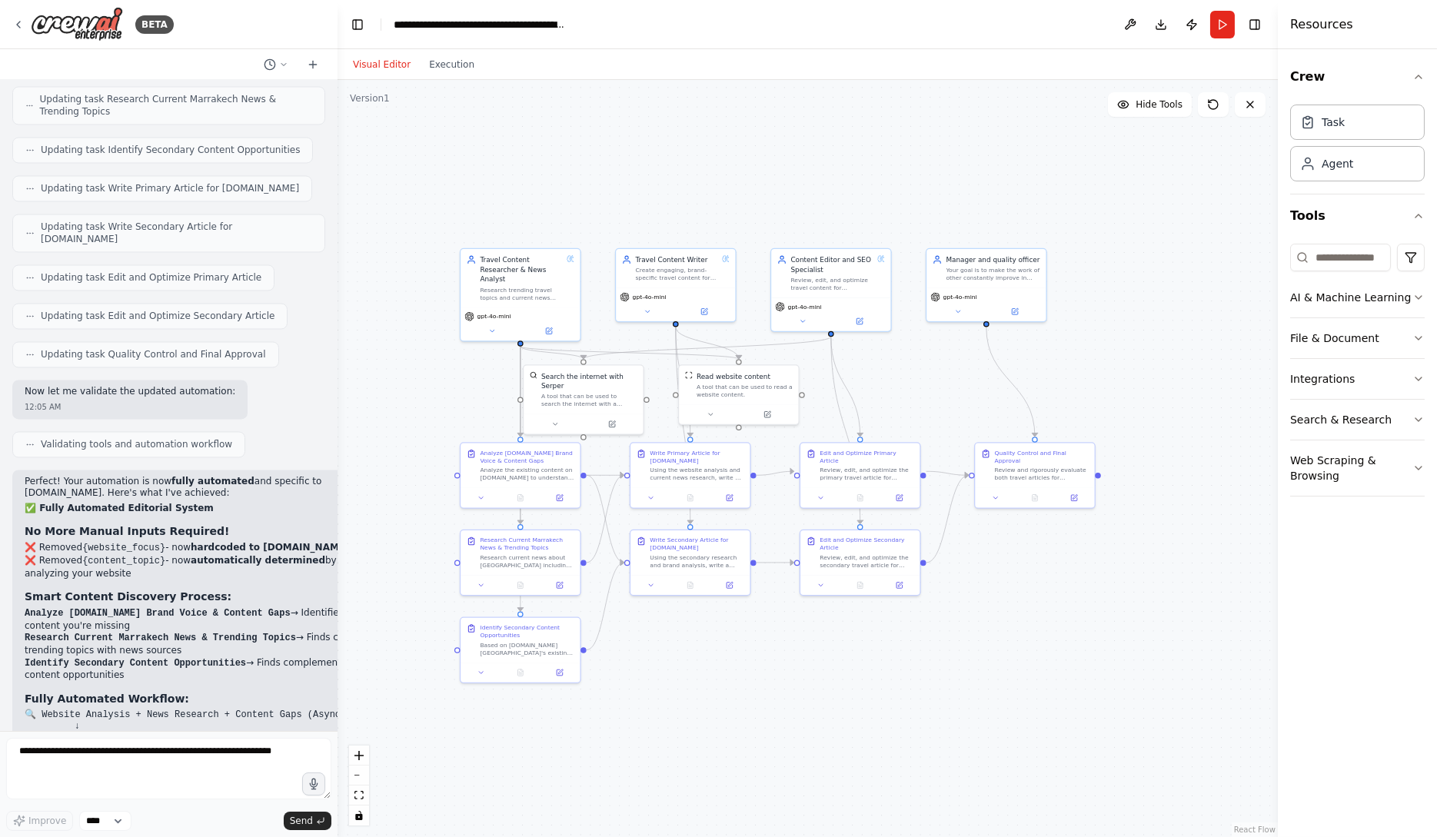
click at [18, 664] on div "Perfect! Your automation is now fully automated and specific to sejour-maroc.co…" at bounding box center [199, 755] width 374 height 571
copy p "✅ Produces 2 ready-to-publish articles"
click at [110, 768] on textarea at bounding box center [168, 769] width 325 height 62
paste textarea "**********"
click at [20, 748] on textarea "**********" at bounding box center [168, 769] width 325 height 62
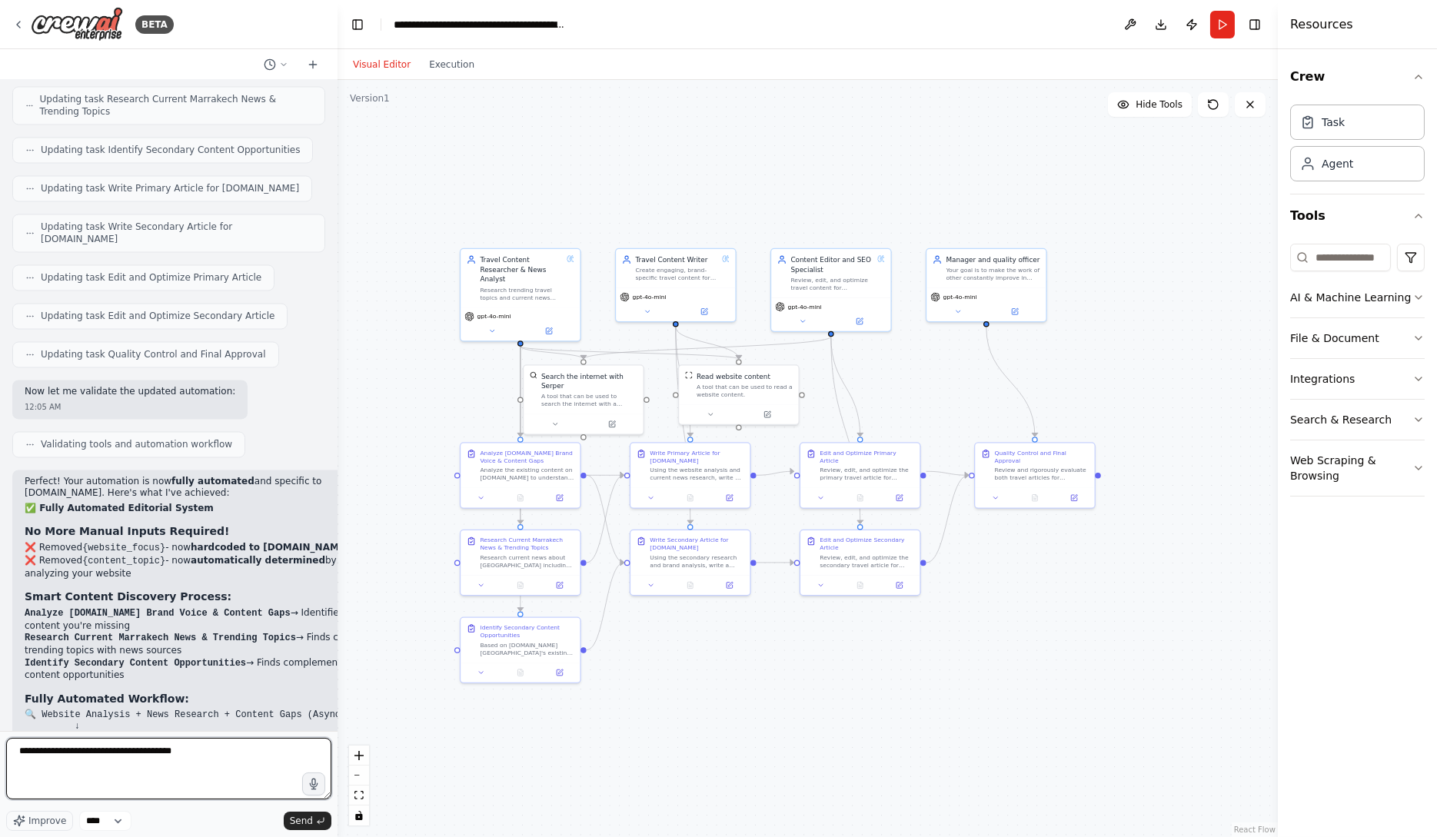
click at [241, 745] on textarea "**********" at bounding box center [168, 769] width 325 height 62
click at [233, 763] on textarea "**********" at bounding box center [168, 769] width 325 height 62
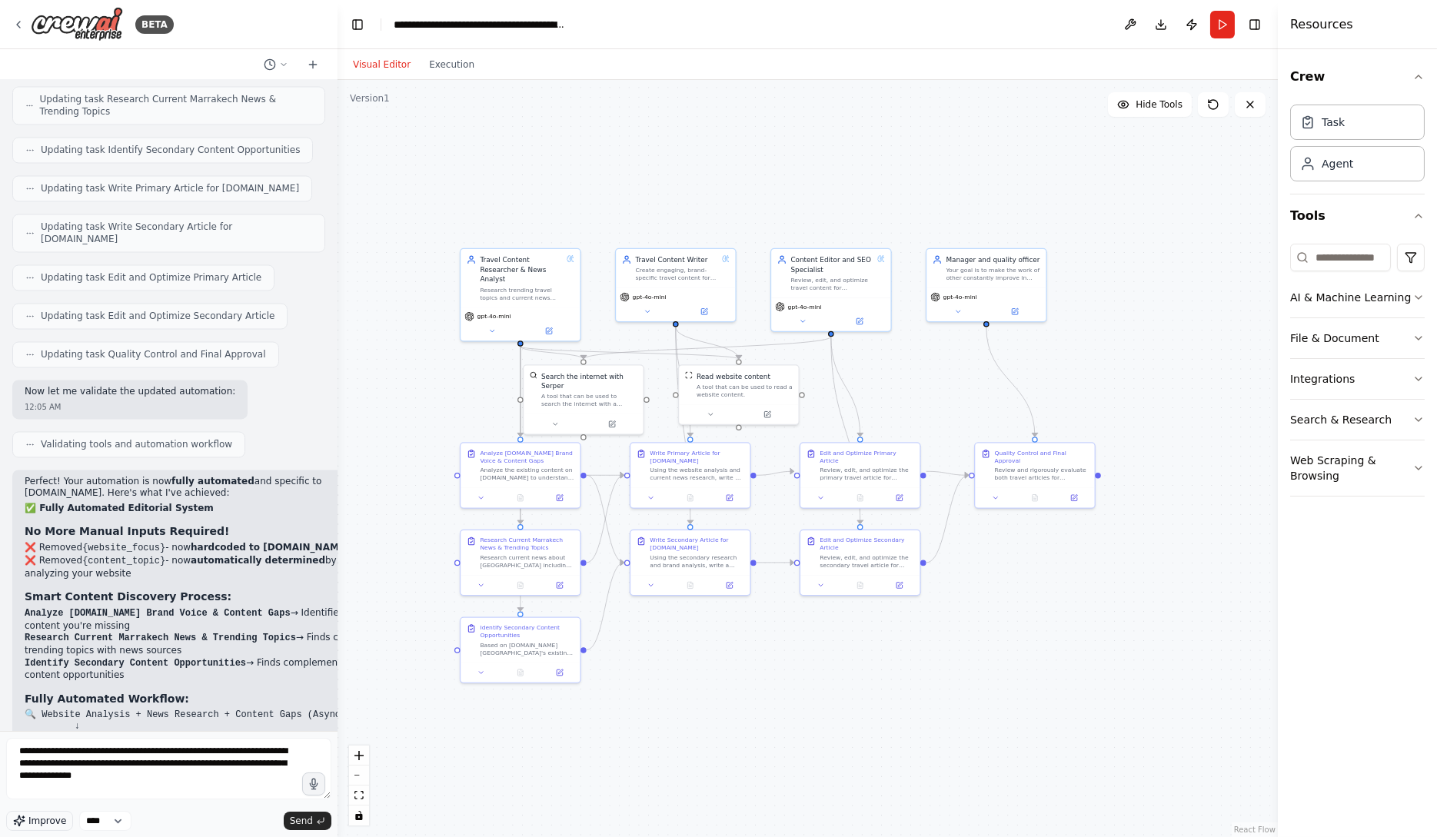
click at [40, 824] on span "Improve" at bounding box center [47, 821] width 38 height 12
click at [215, 782] on textarea "**********" at bounding box center [168, 769] width 325 height 62
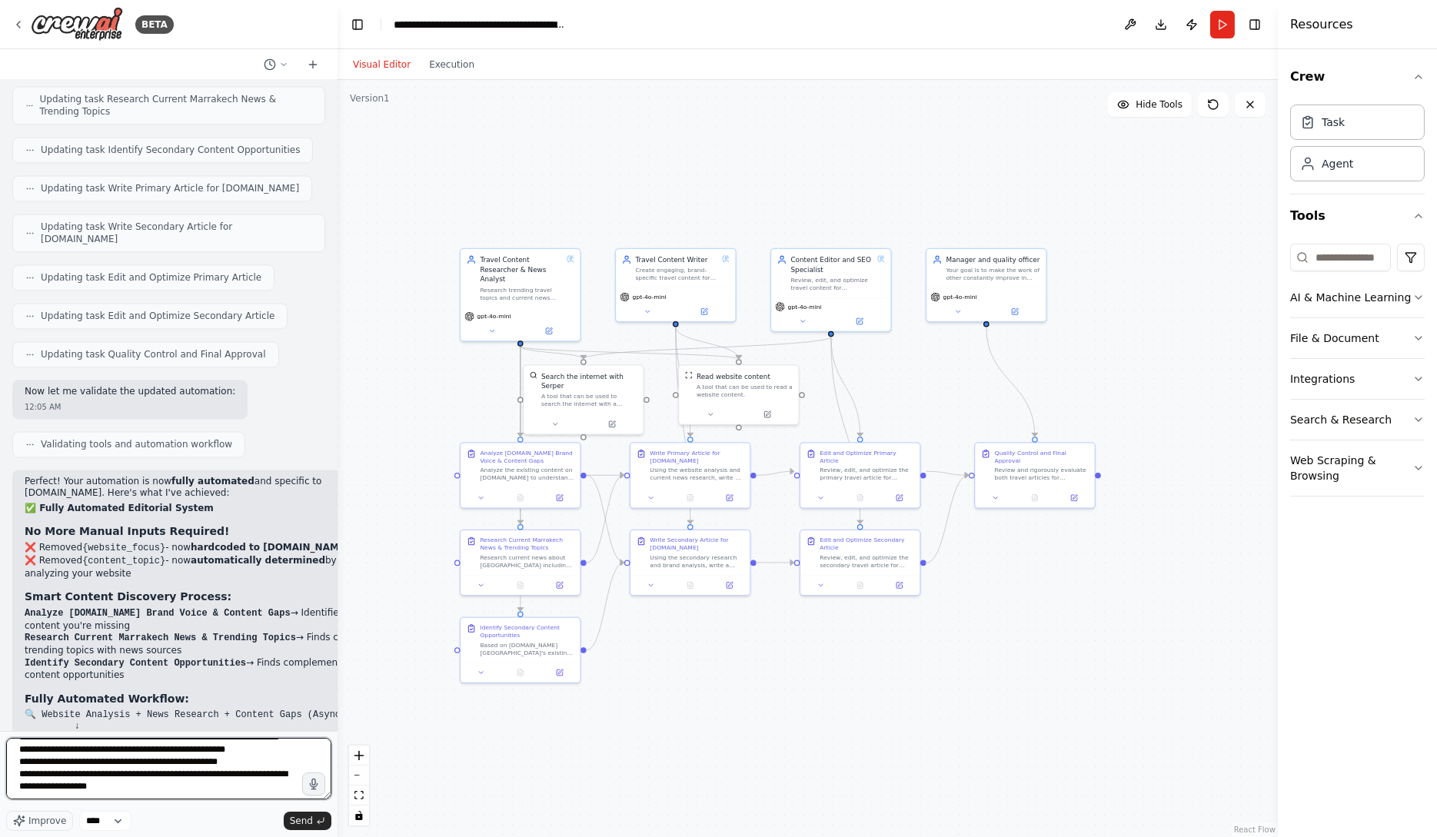
paste textarea
type textarea "**********"
click at [69, 774] on textarea "**********" at bounding box center [168, 769] width 325 height 62
click at [181, 777] on textarea "**********" at bounding box center [168, 769] width 325 height 62
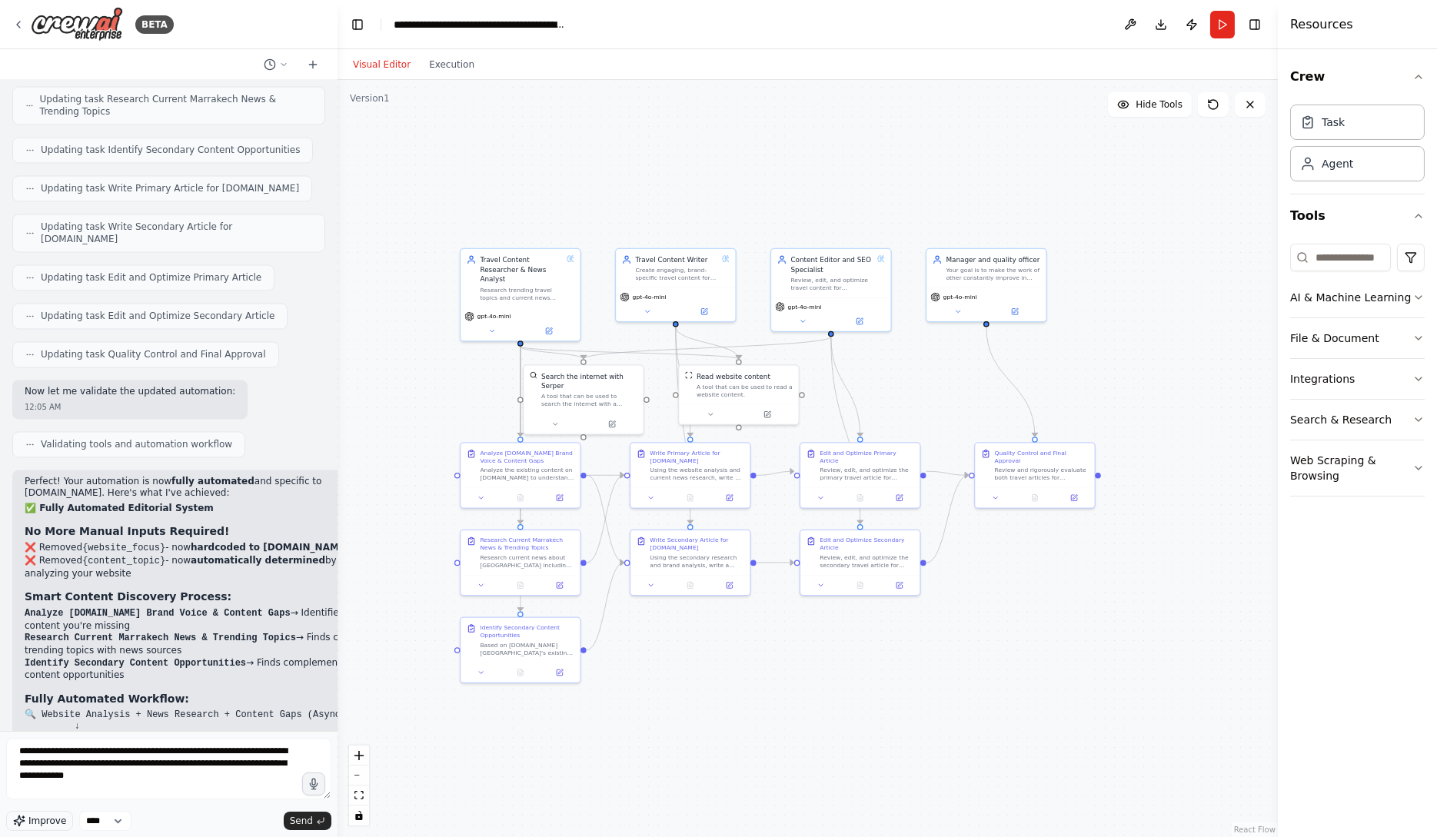
click at [42, 821] on span "Improve" at bounding box center [47, 821] width 38 height 12
click at [237, 759] on textarea at bounding box center [168, 769] width 325 height 62
paste textarea
drag, startPoint x: 216, startPoint y: 789, endPoint x: 220, endPoint y: 750, distance: 39.4
click at [220, 750] on textarea "**********" at bounding box center [168, 769] width 325 height 62
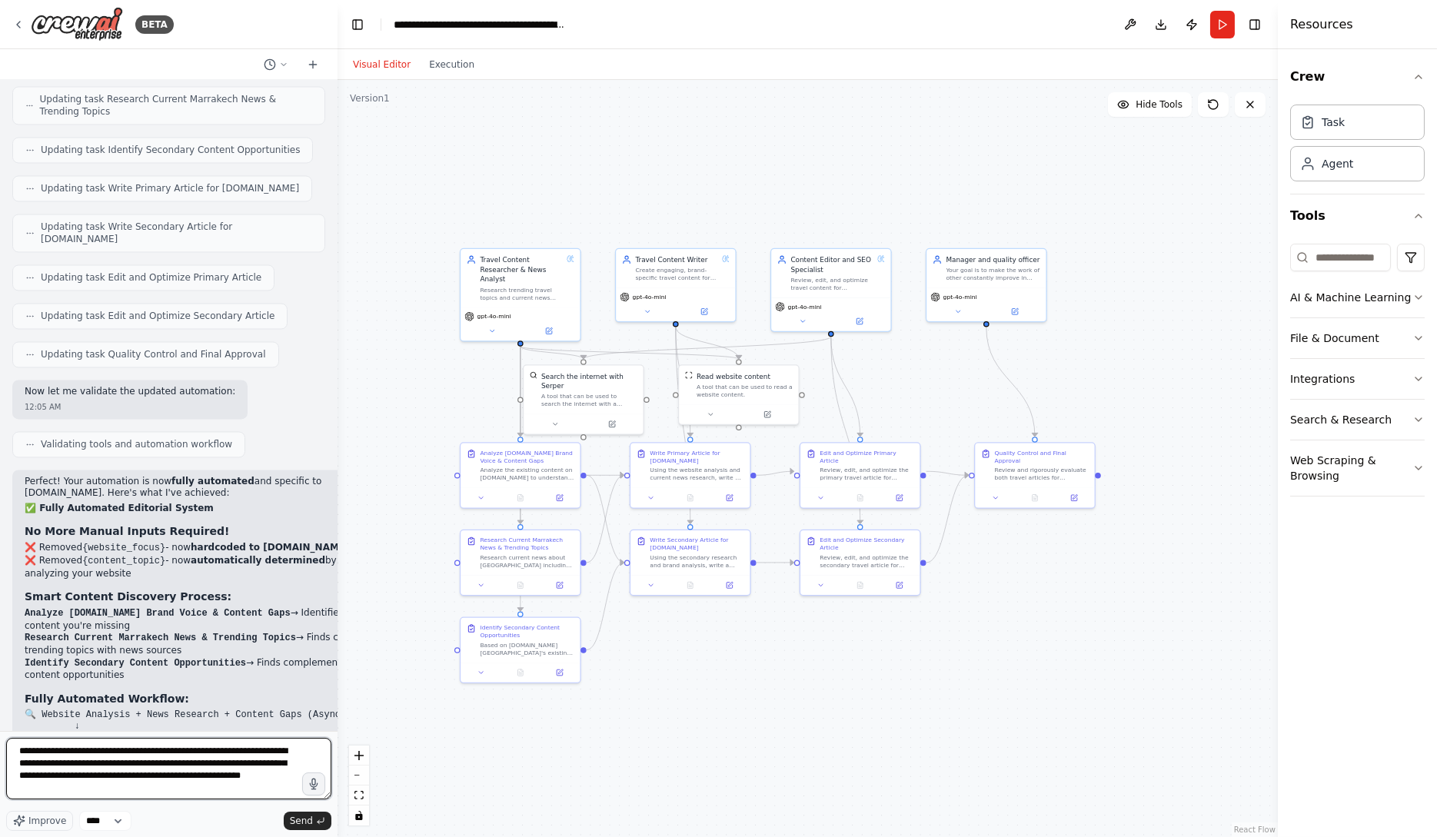
click at [240, 776] on textarea "**********" at bounding box center [168, 769] width 325 height 62
click at [251, 776] on textarea "**********" at bounding box center [168, 769] width 325 height 62
click at [265, 790] on textarea "**********" at bounding box center [168, 769] width 325 height 62
click at [53, 819] on span "Improve" at bounding box center [47, 821] width 38 height 12
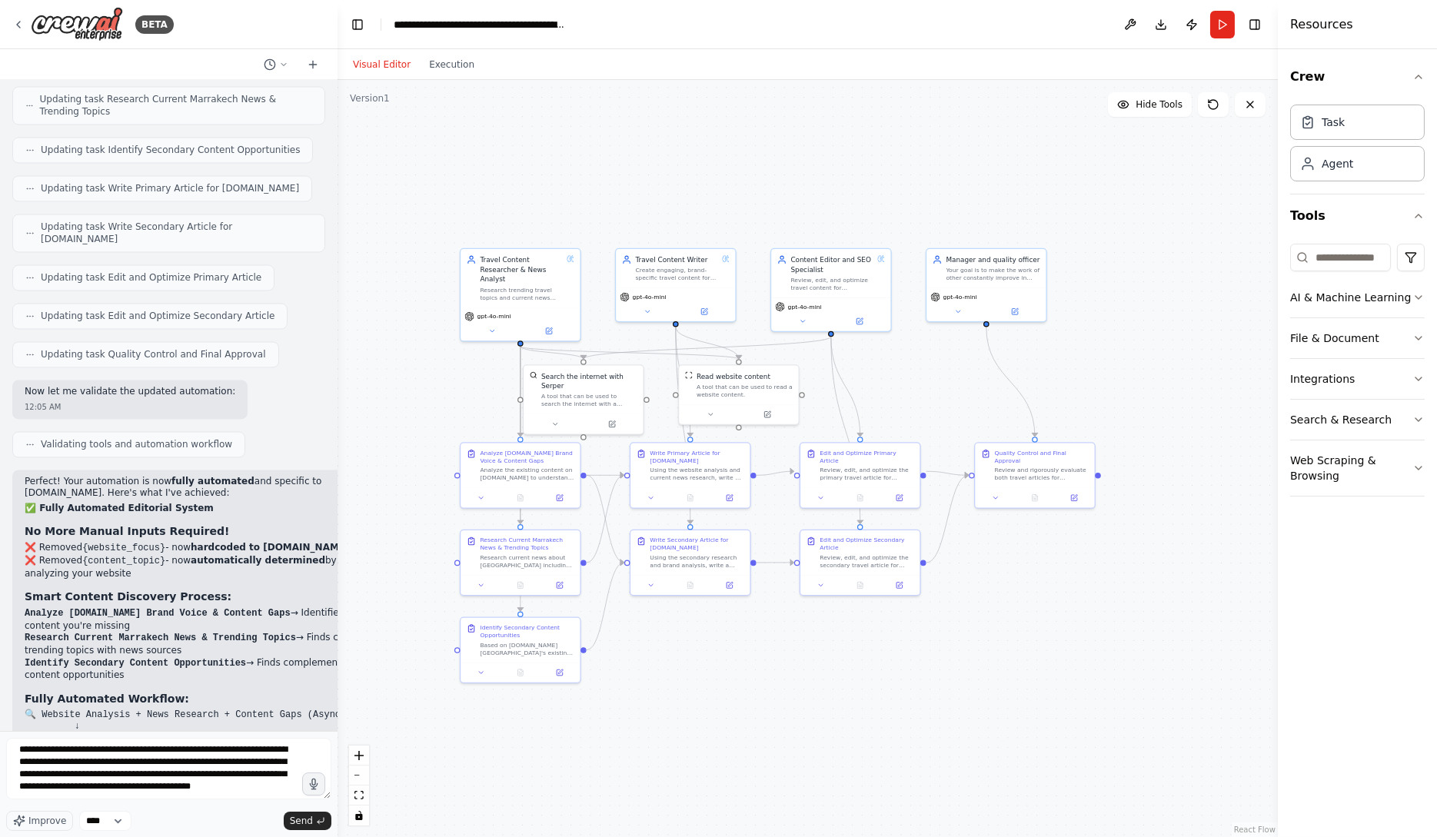
scroll to position [223, 0]
click at [218, 792] on textarea "**********" at bounding box center [168, 769] width 325 height 62
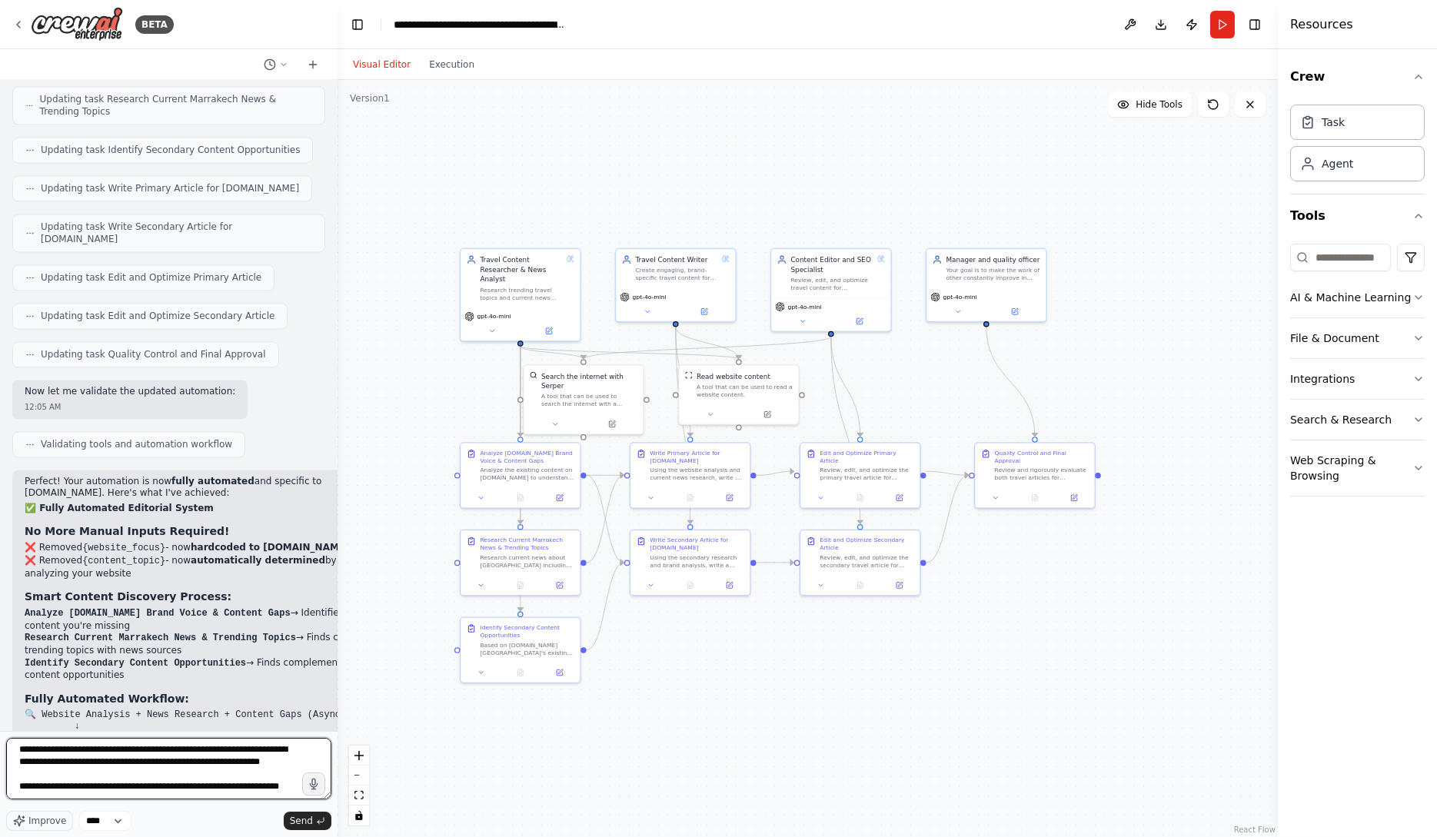
scroll to position [302, 0]
click at [91, 795] on textarea at bounding box center [168, 769] width 325 height 62
click at [245, 790] on textarea at bounding box center [168, 769] width 325 height 62
click at [223, 791] on textarea at bounding box center [168, 769] width 325 height 62
click at [241, 790] on textarea at bounding box center [168, 769] width 325 height 62
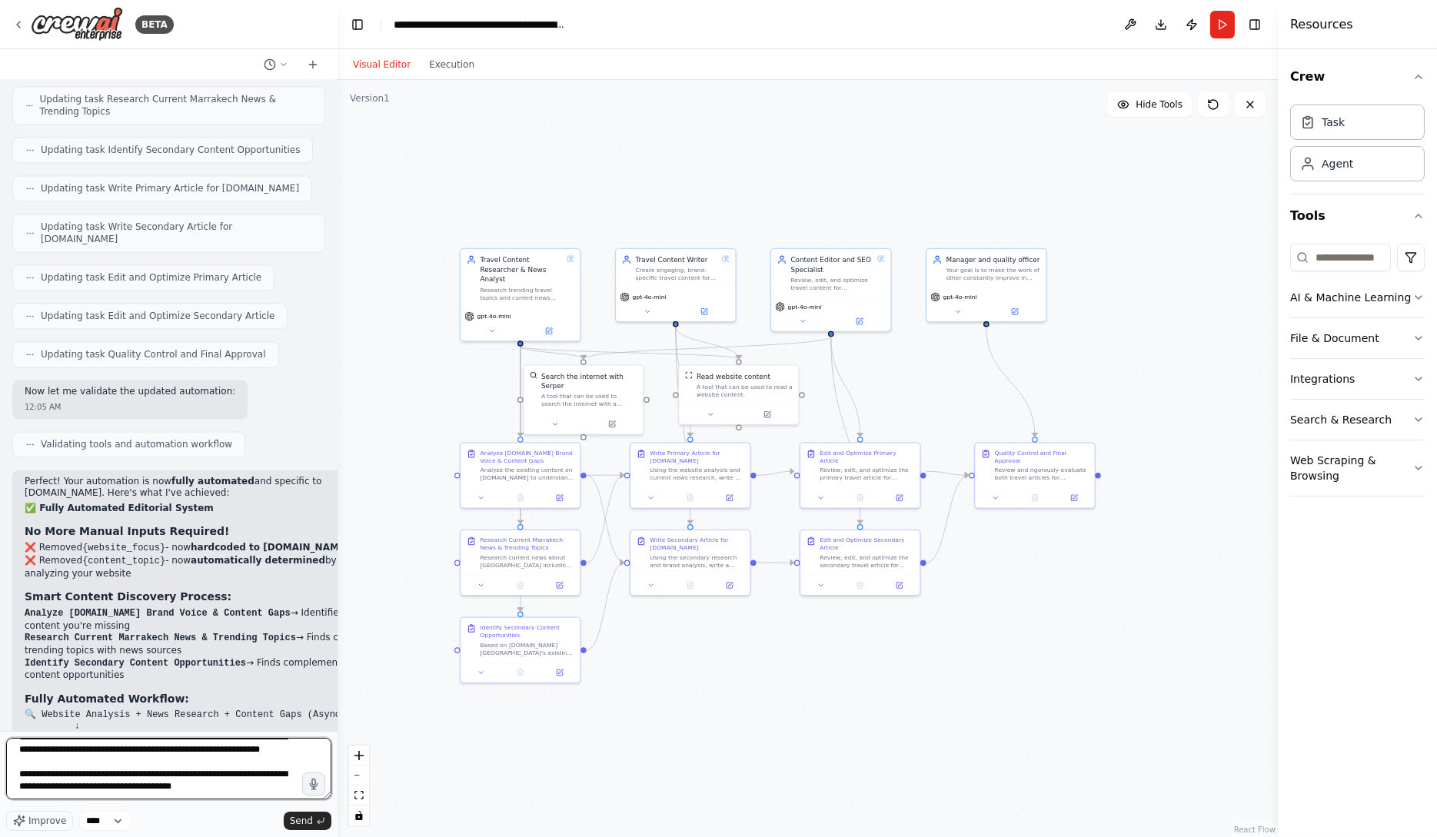
click at [77, 767] on textarea at bounding box center [168, 769] width 325 height 62
click at [45, 760] on textarea at bounding box center [168, 769] width 325 height 62
click at [243, 755] on textarea at bounding box center [168, 769] width 325 height 62
click at [236, 797] on textarea at bounding box center [168, 769] width 325 height 62
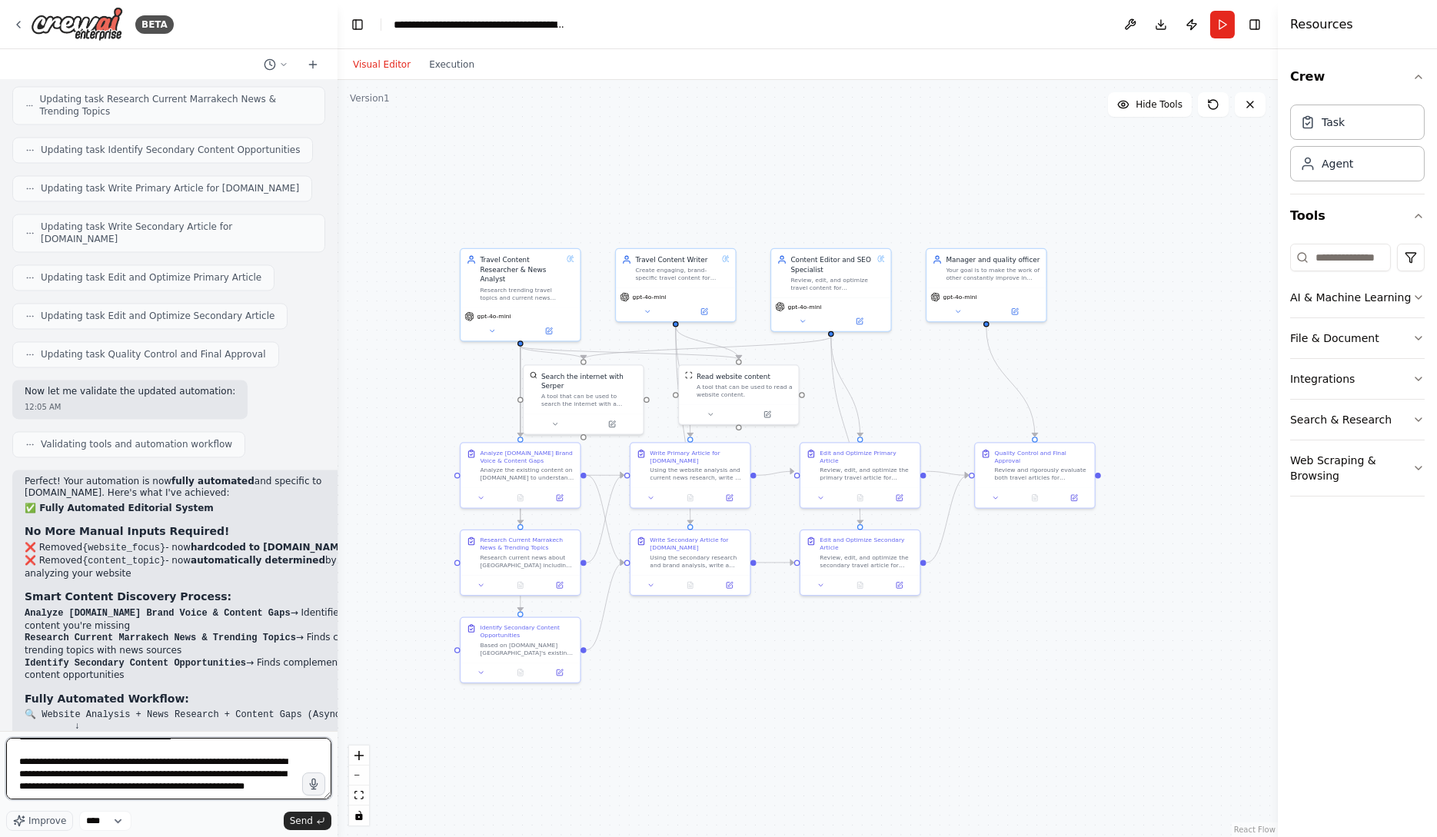
click at [96, 767] on textarea at bounding box center [168, 769] width 325 height 62
click at [158, 793] on textarea at bounding box center [168, 769] width 325 height 62
click at [39, 820] on span "Improve" at bounding box center [47, 821] width 38 height 12
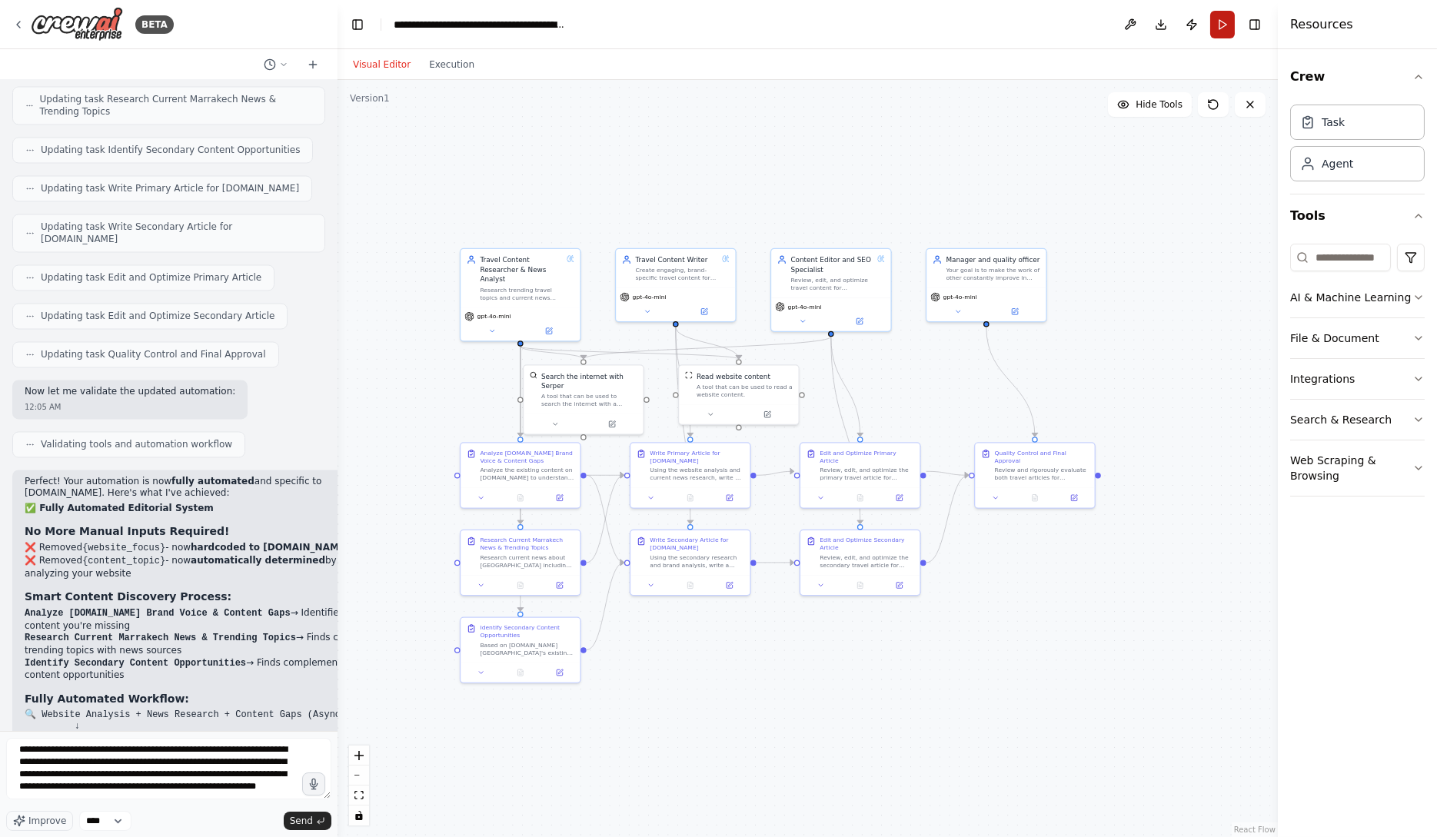
click at [1225, 20] on button "Run" at bounding box center [1222, 25] width 25 height 28
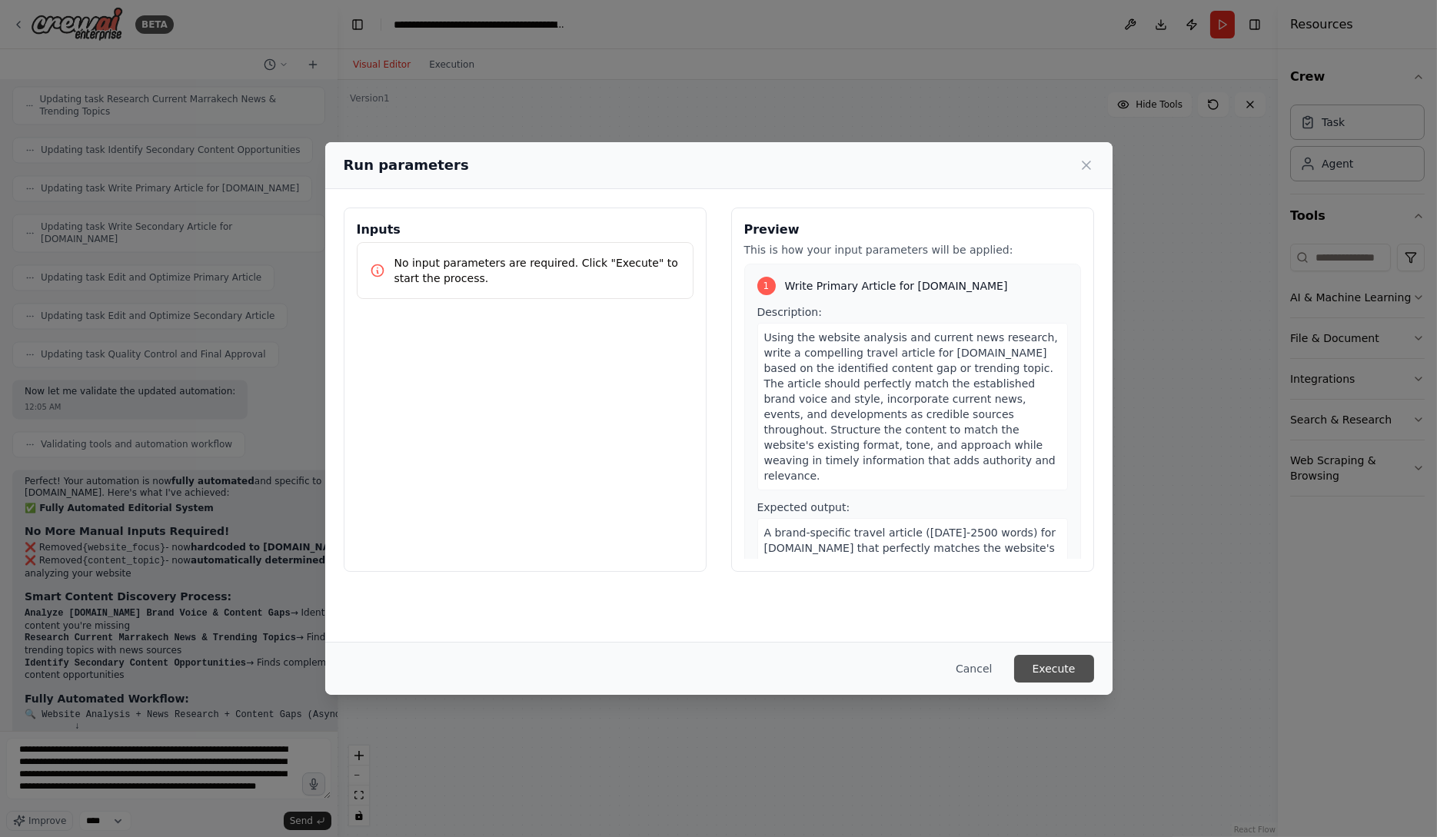
click at [1057, 667] on button "Execute" at bounding box center [1054, 669] width 80 height 28
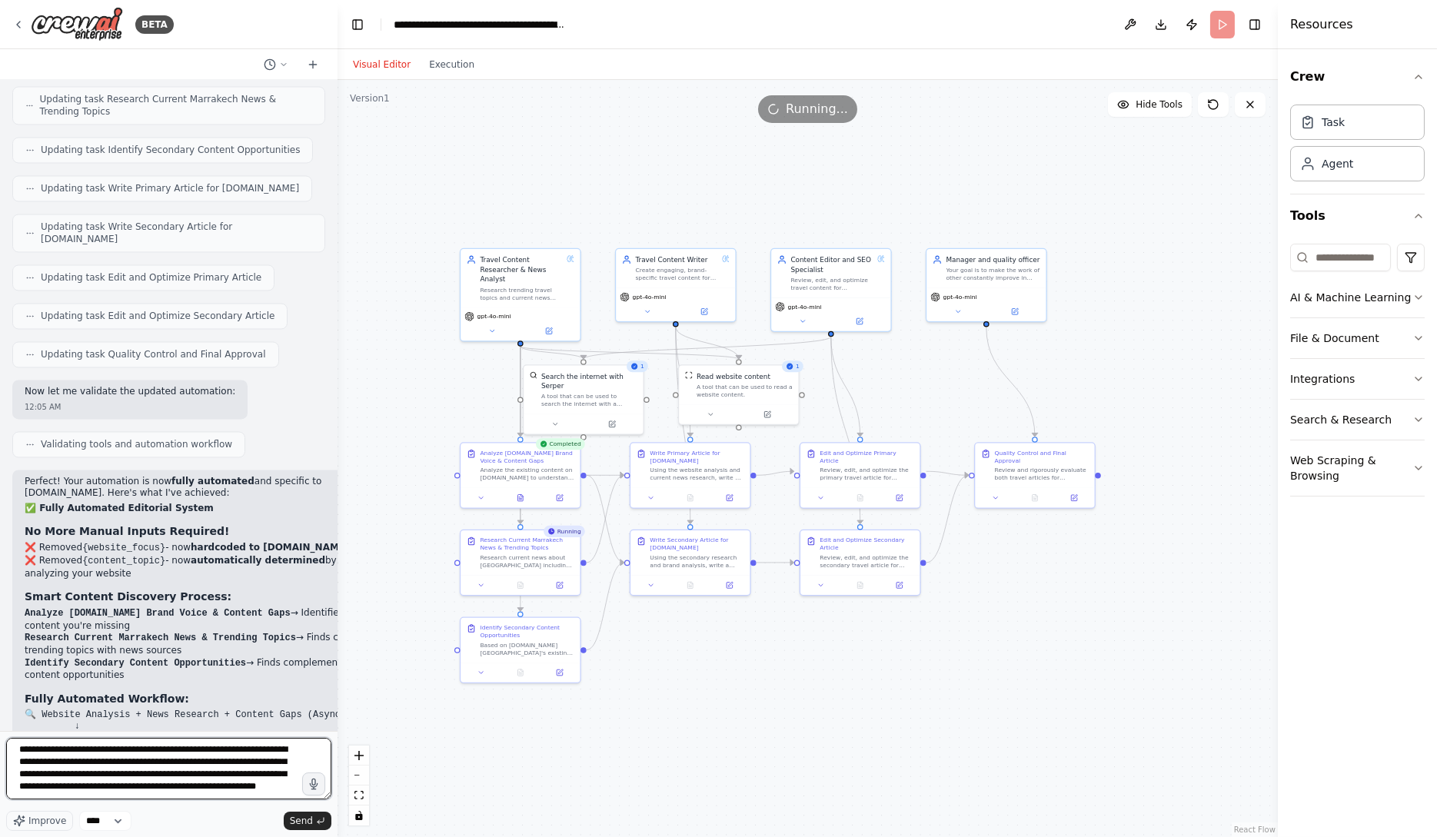
click at [155, 788] on textarea at bounding box center [168, 769] width 325 height 62
type textarea "**********"
click at [514, 491] on button at bounding box center [520, 497] width 41 height 12
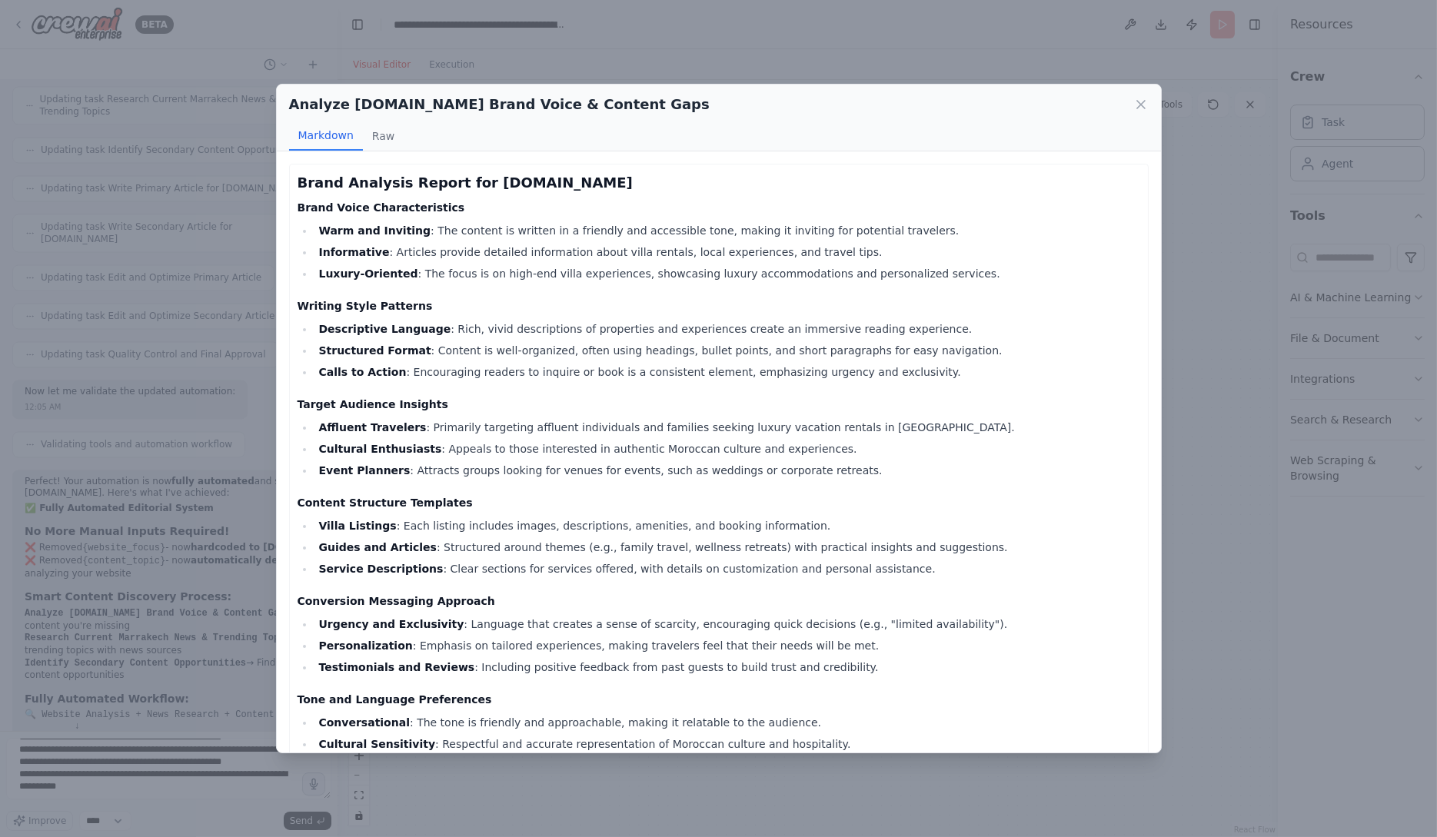
scroll to position [337, 0]
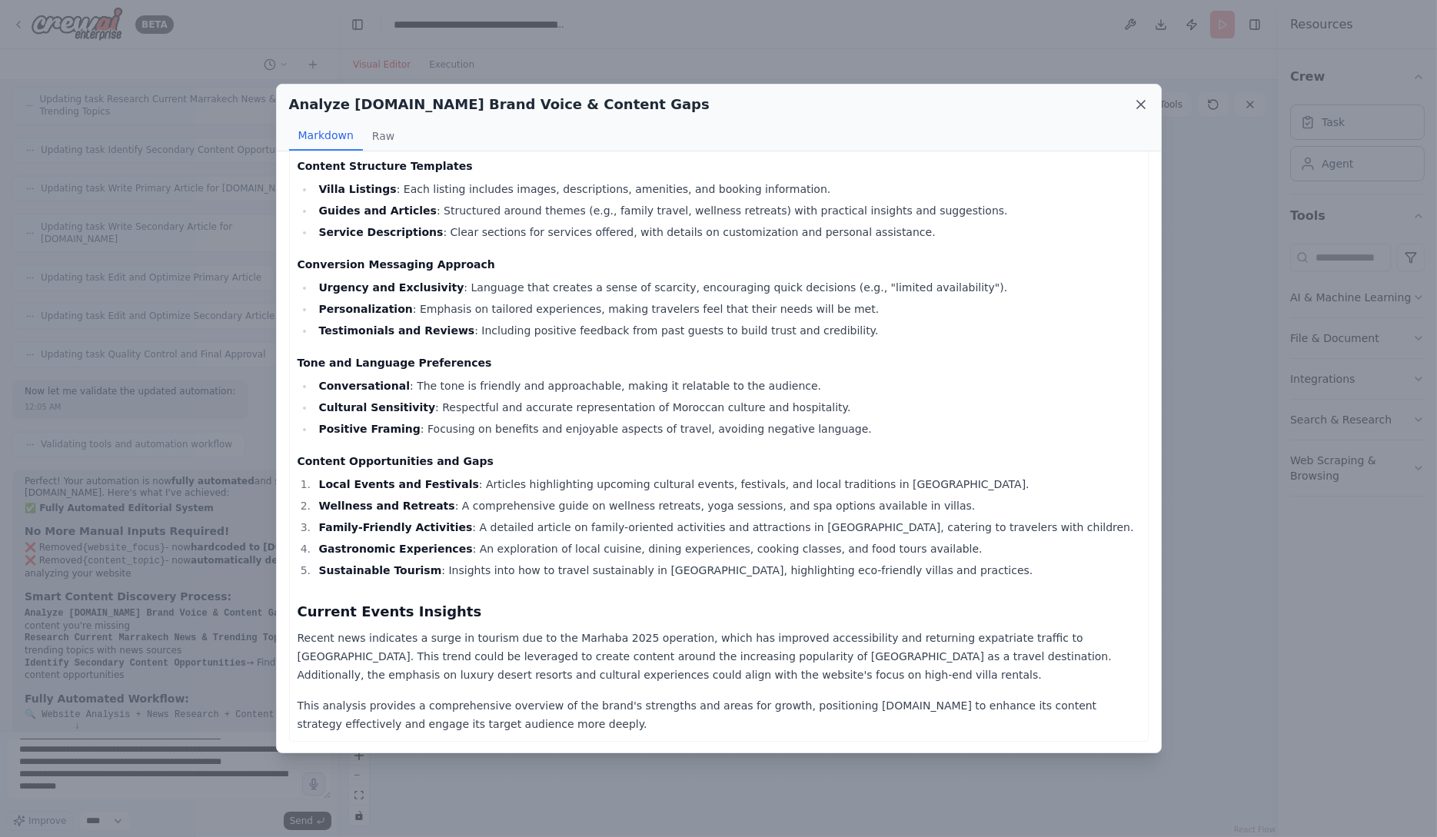
click at [1143, 105] on icon at bounding box center [1141, 105] width 8 height 8
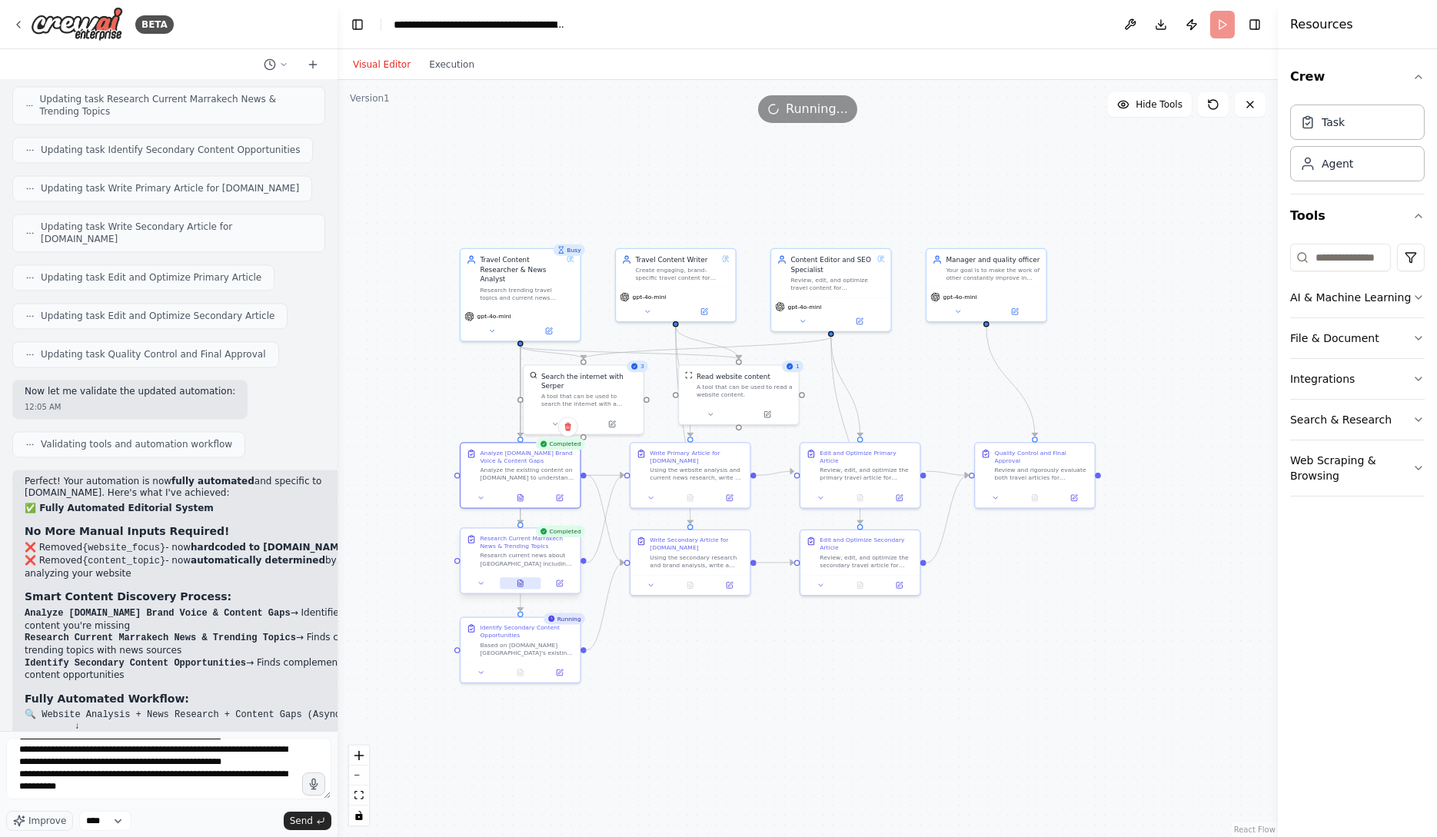
click at [521, 586] on icon at bounding box center [520, 584] width 5 height 6
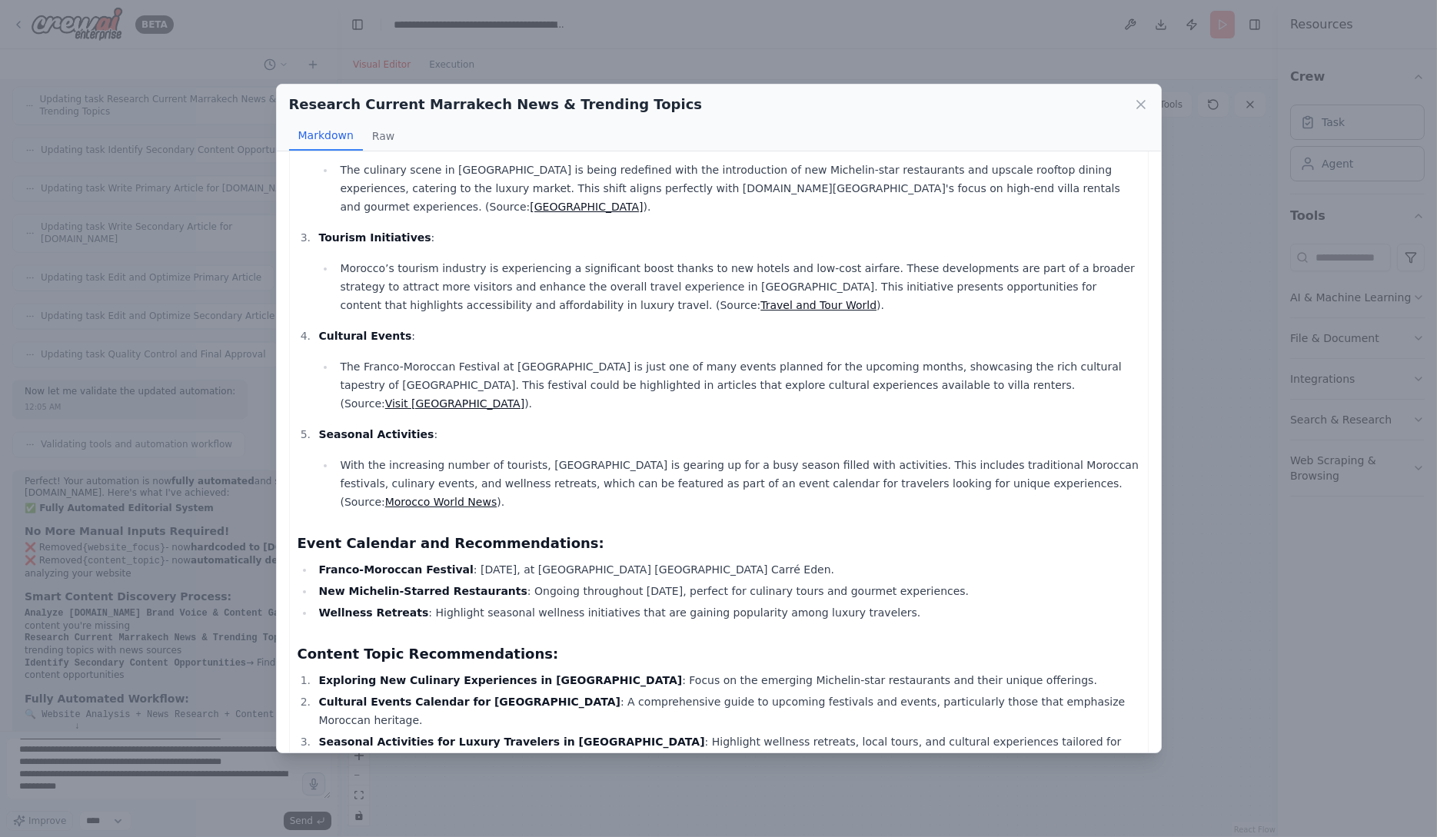
scroll to position [189, 0]
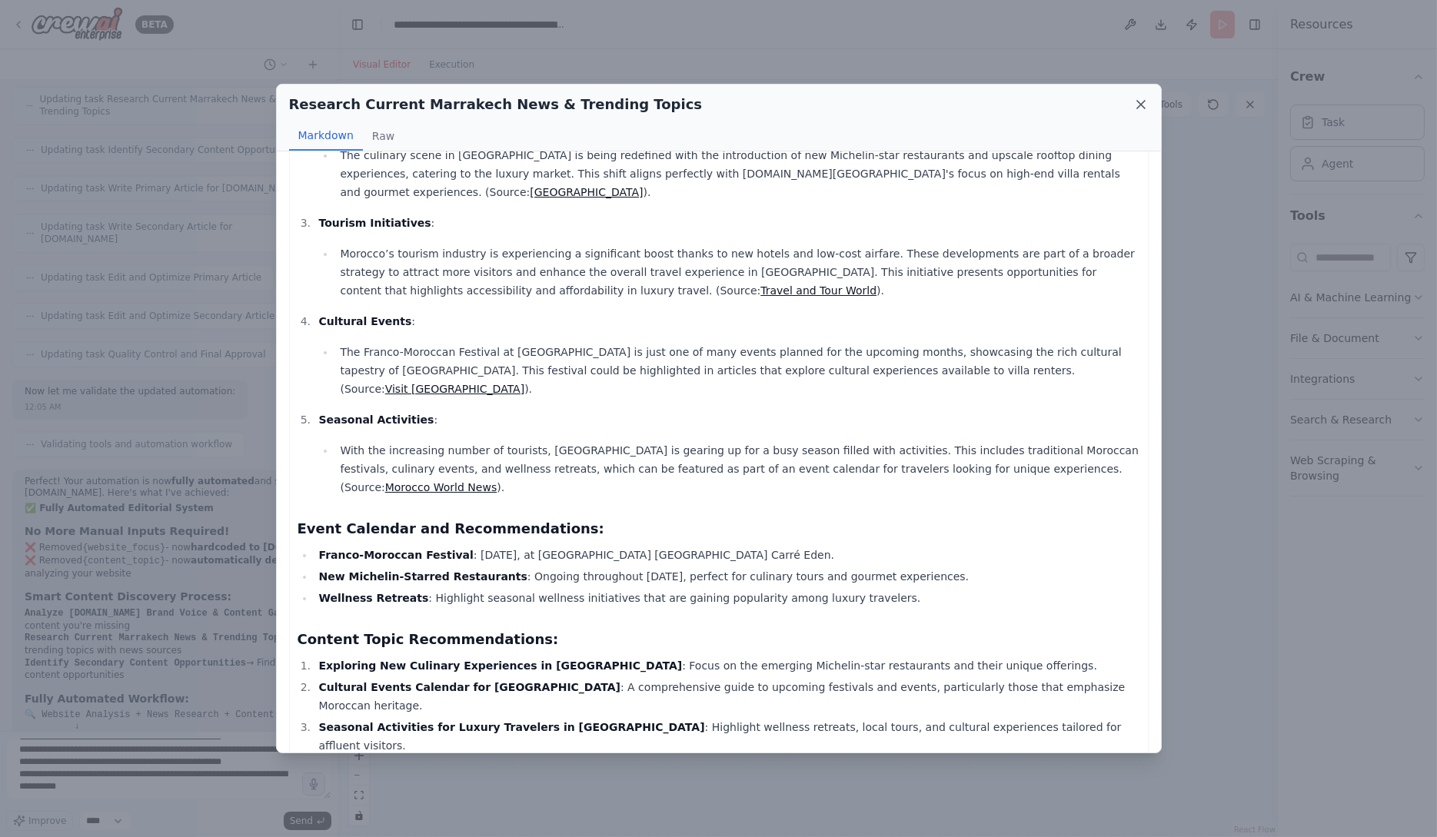
click at [1144, 103] on icon at bounding box center [1140, 104] width 15 height 15
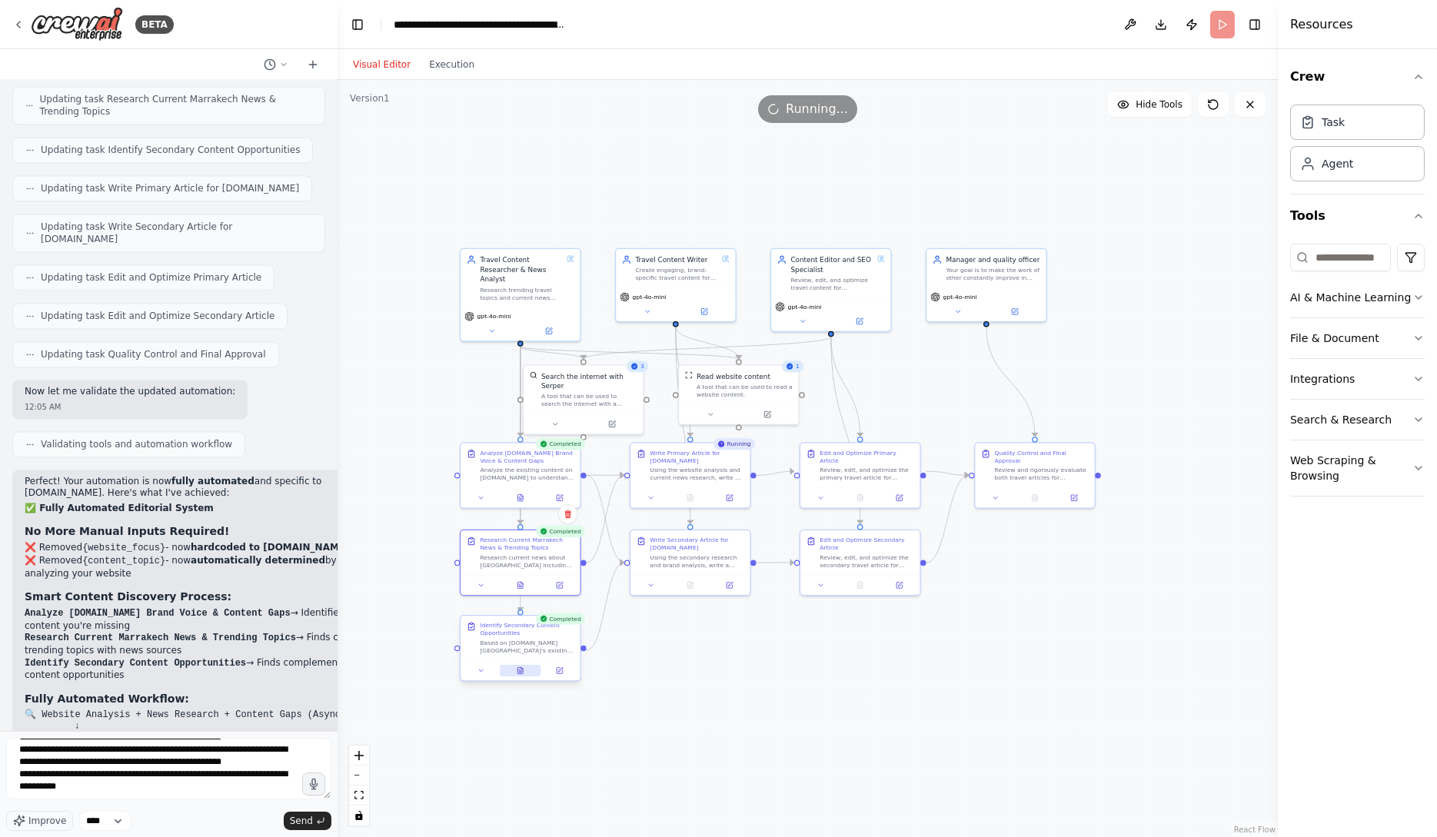
click at [522, 672] on icon at bounding box center [520, 670] width 5 height 6
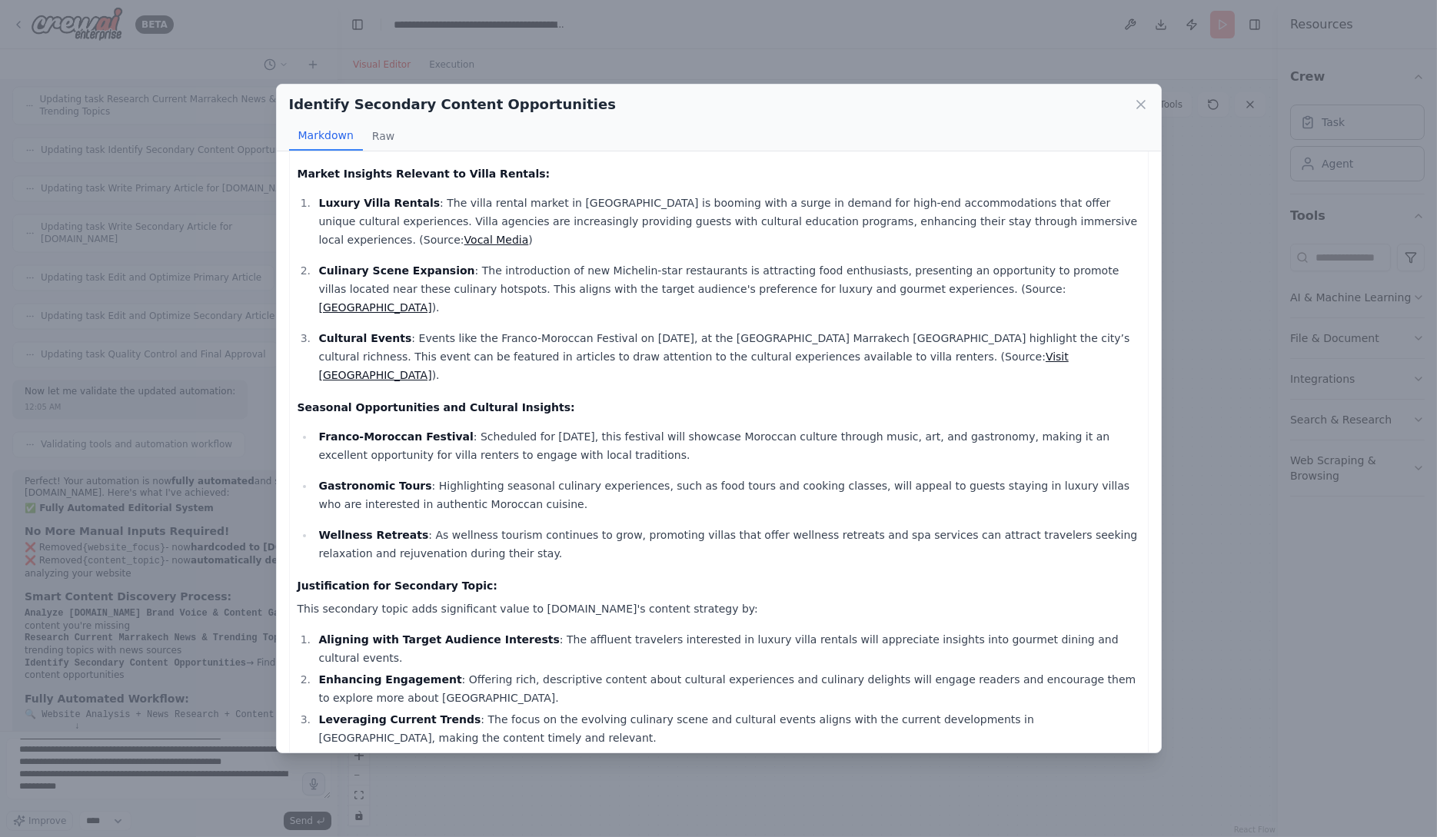
scroll to position [223, 0]
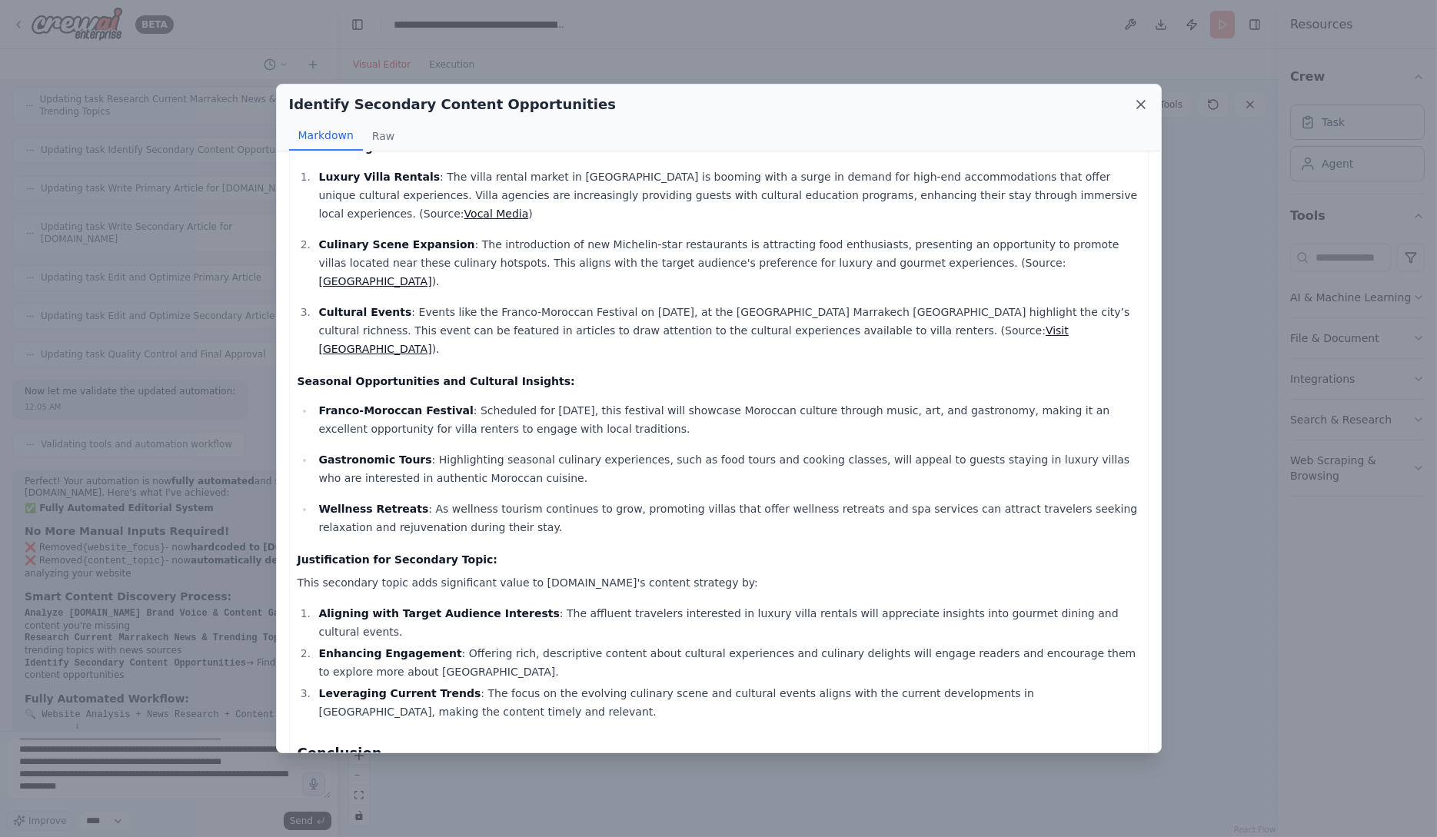
click at [1141, 102] on icon at bounding box center [1141, 105] width 8 height 8
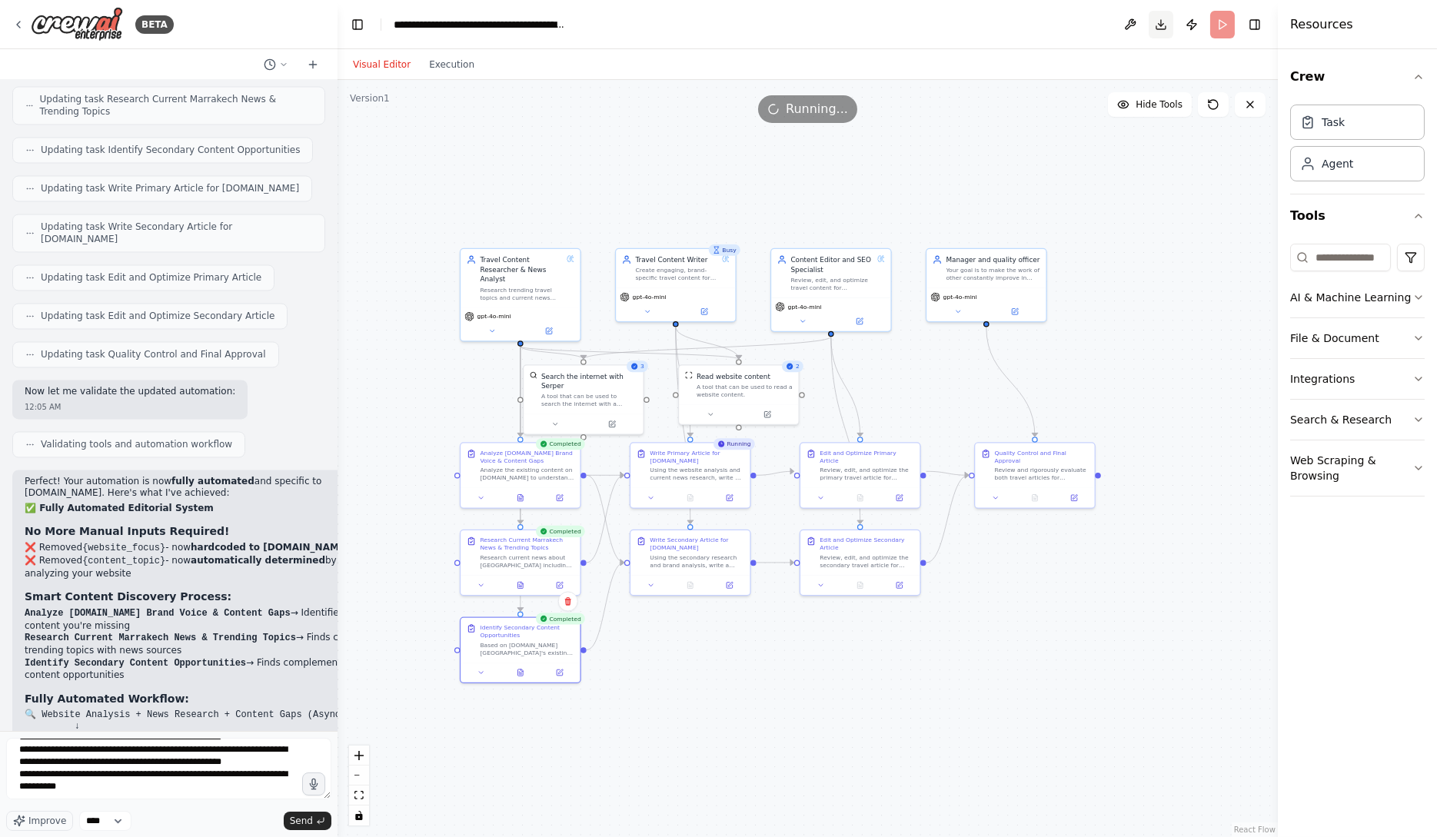
click at [1161, 25] on button "Download" at bounding box center [1161, 25] width 25 height 28
click at [692, 500] on button at bounding box center [690, 497] width 41 height 12
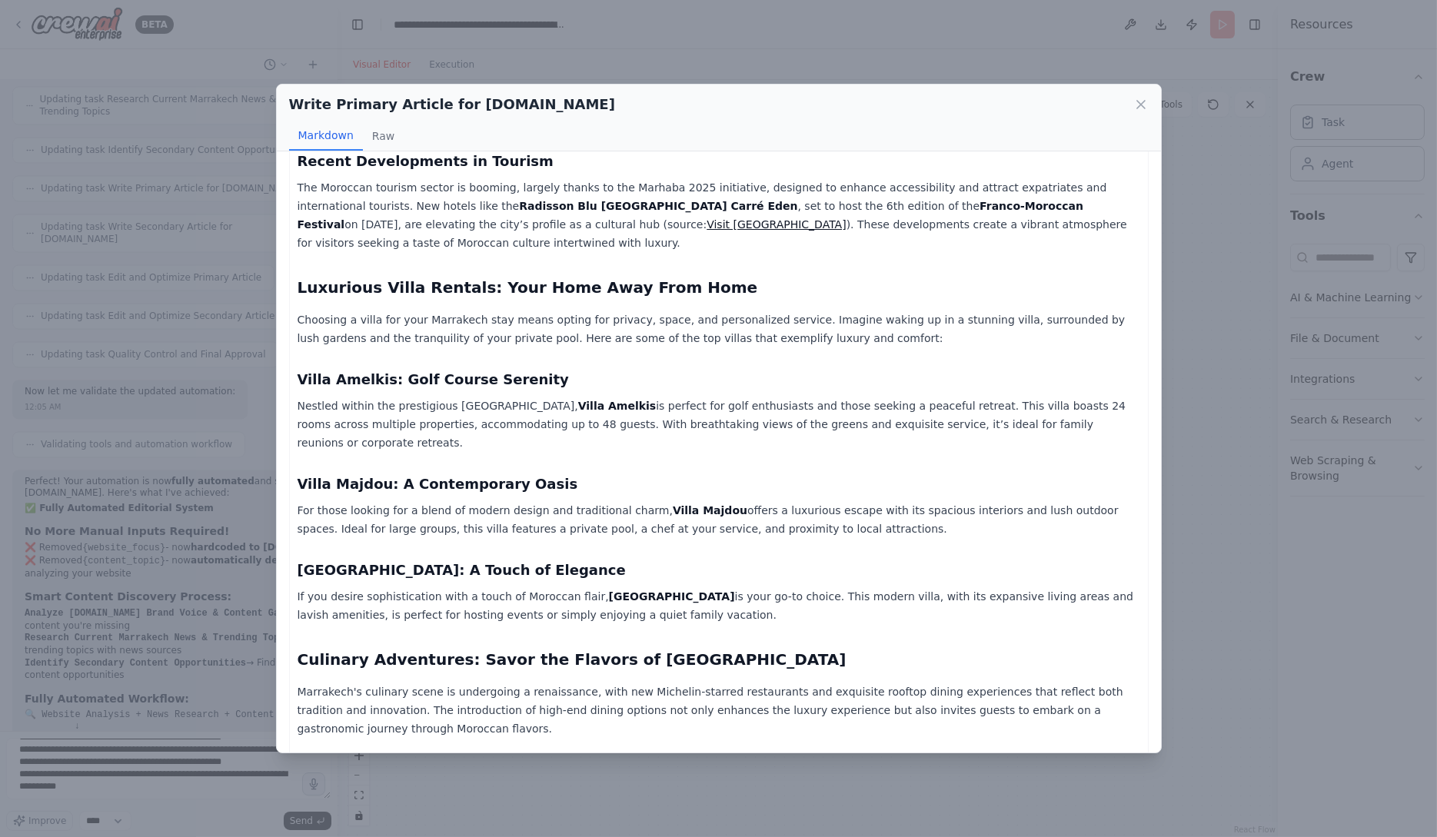
scroll to position [0, 0]
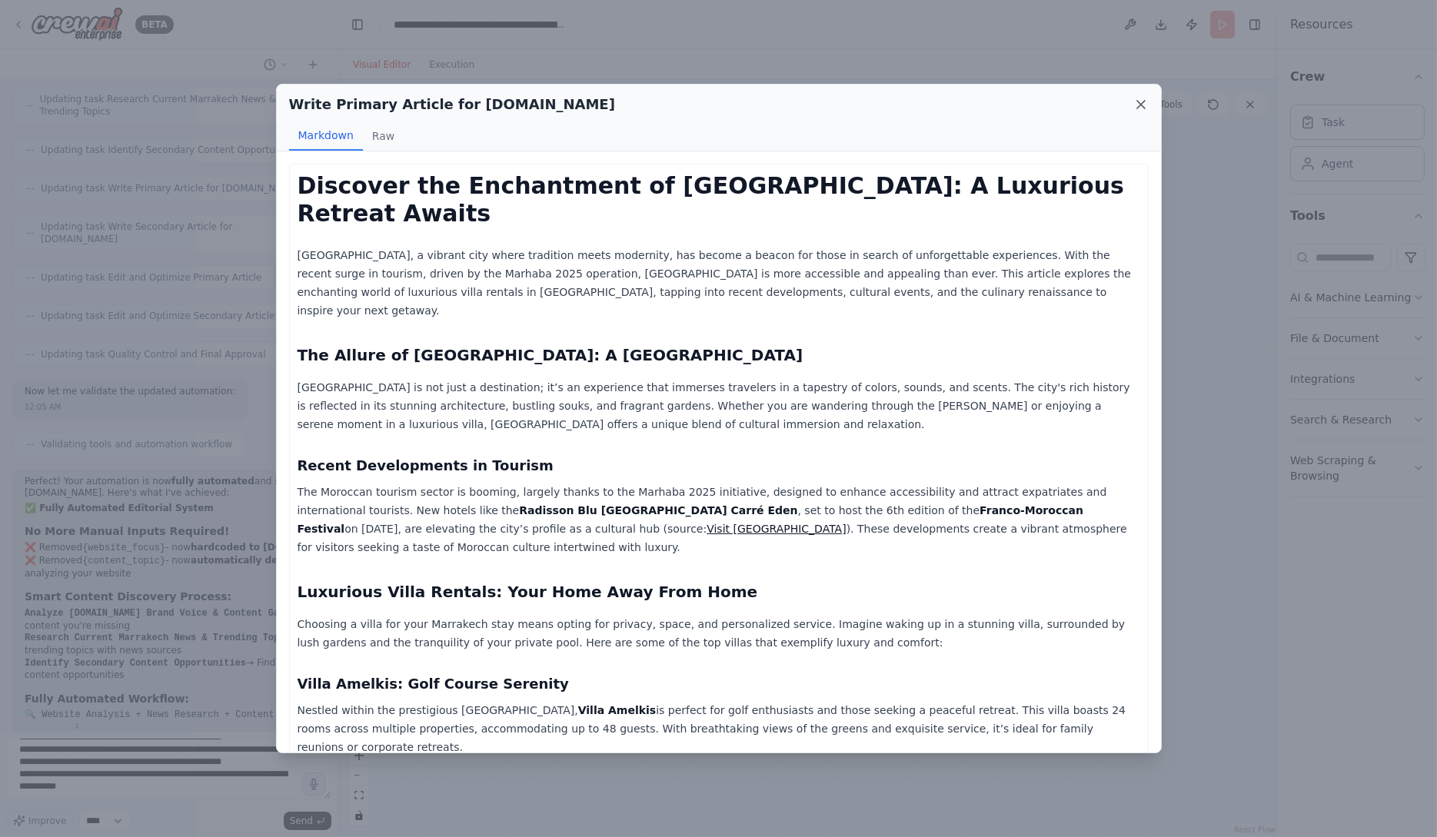
click at [1141, 106] on icon at bounding box center [1140, 104] width 15 height 15
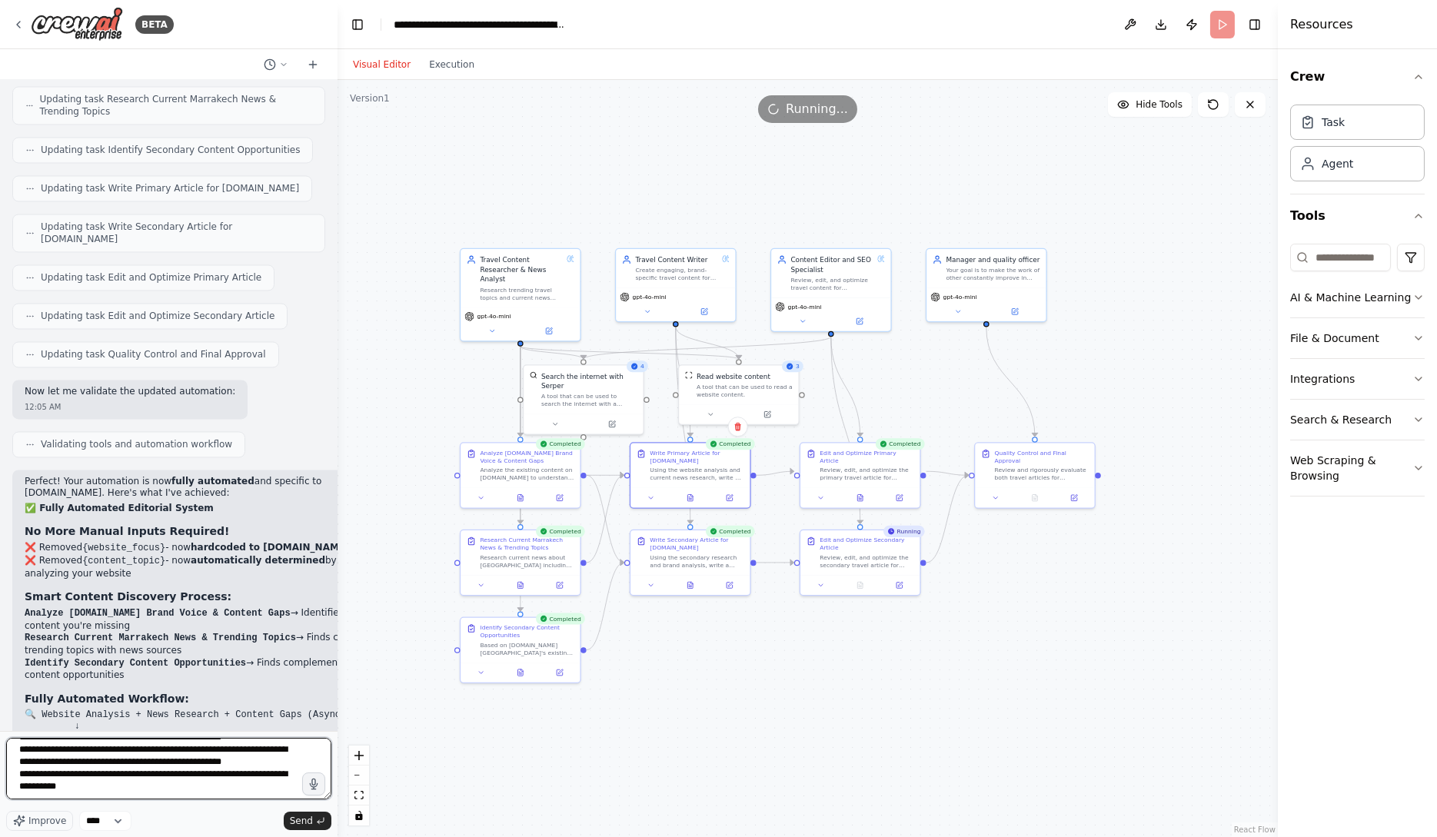
click at [192, 795] on textarea at bounding box center [168, 769] width 325 height 62
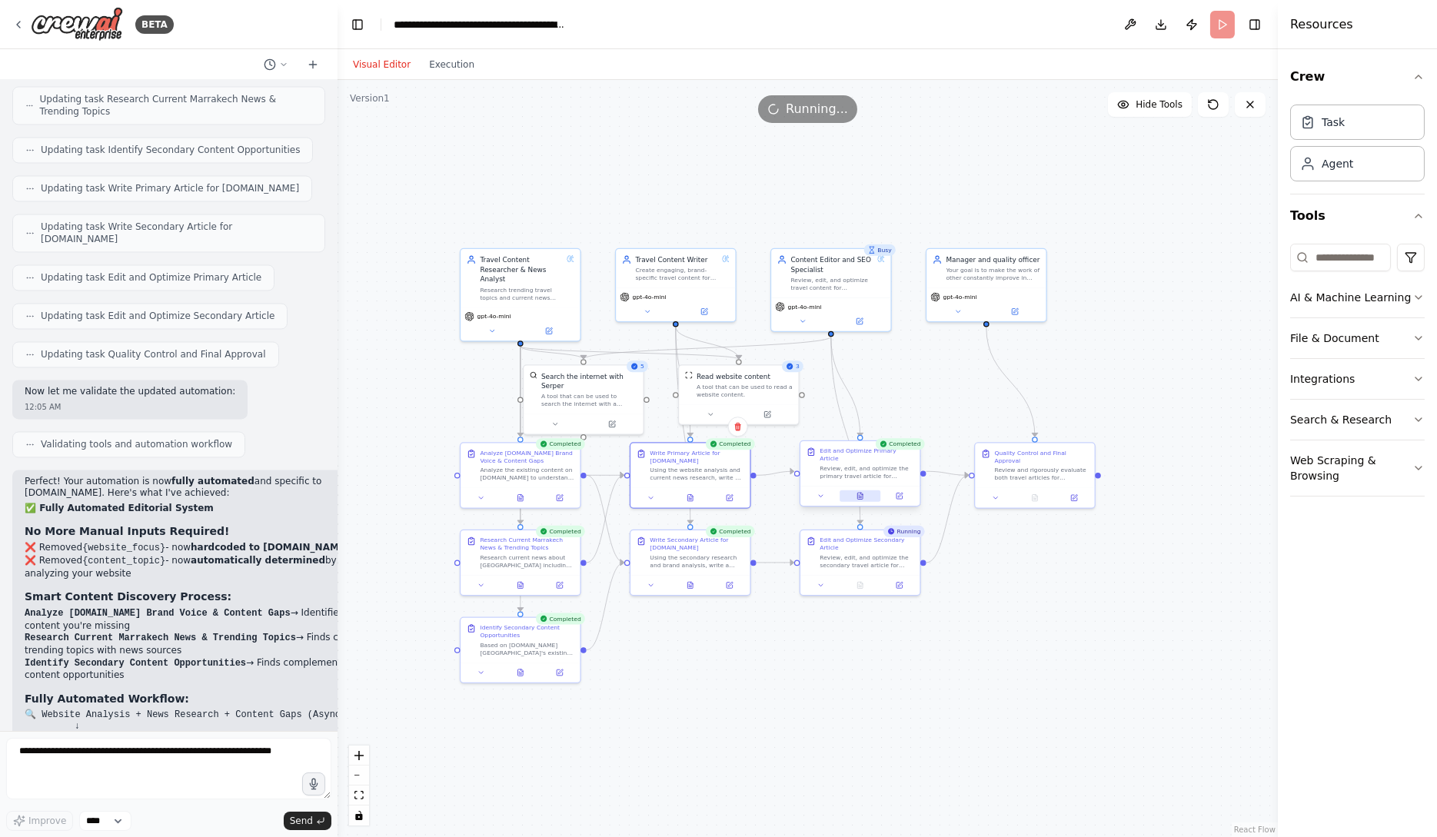
click at [865, 491] on button at bounding box center [860, 497] width 41 height 12
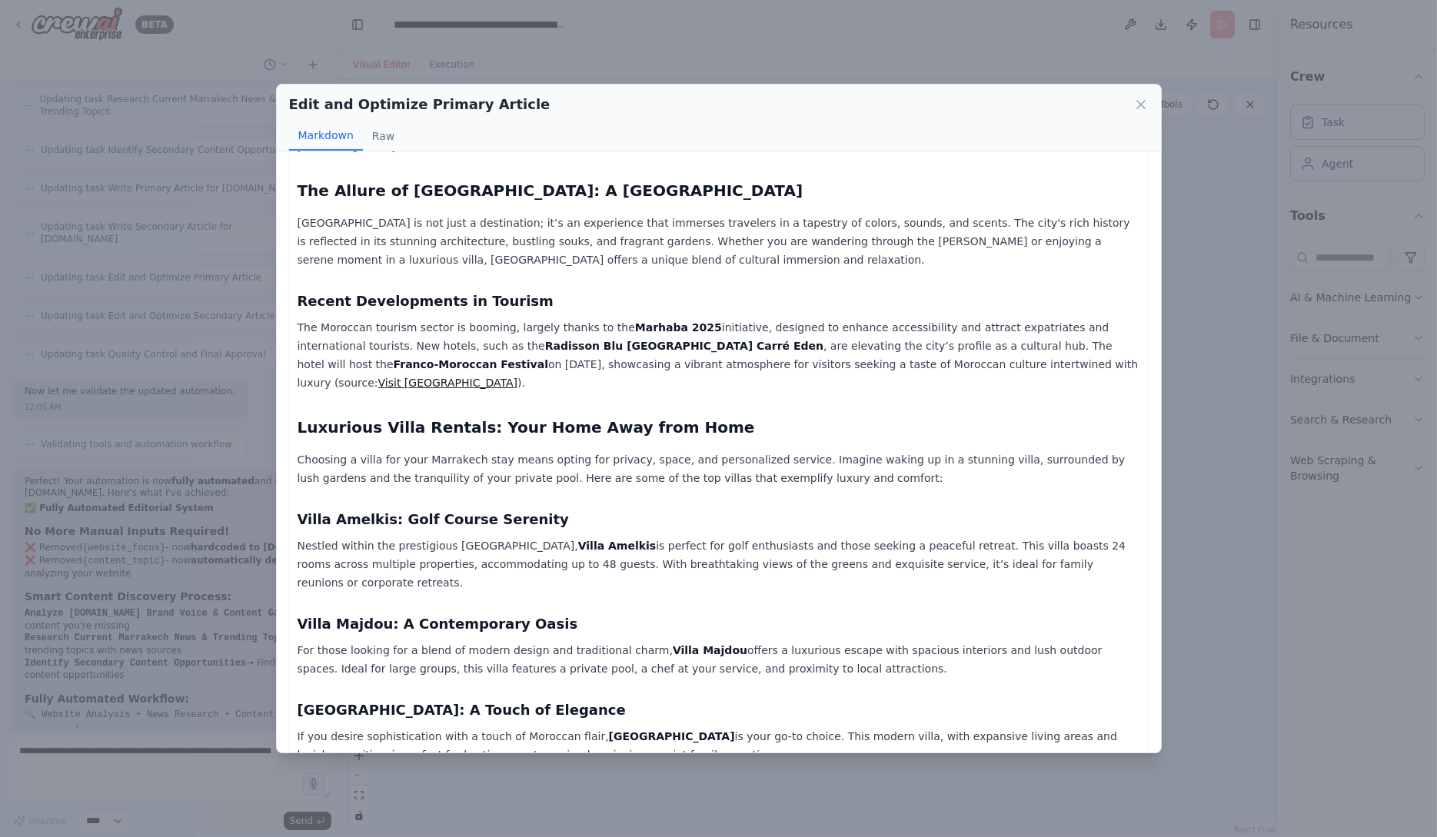
scroll to position [251, 0]
click at [1140, 104] on icon at bounding box center [1141, 105] width 8 height 8
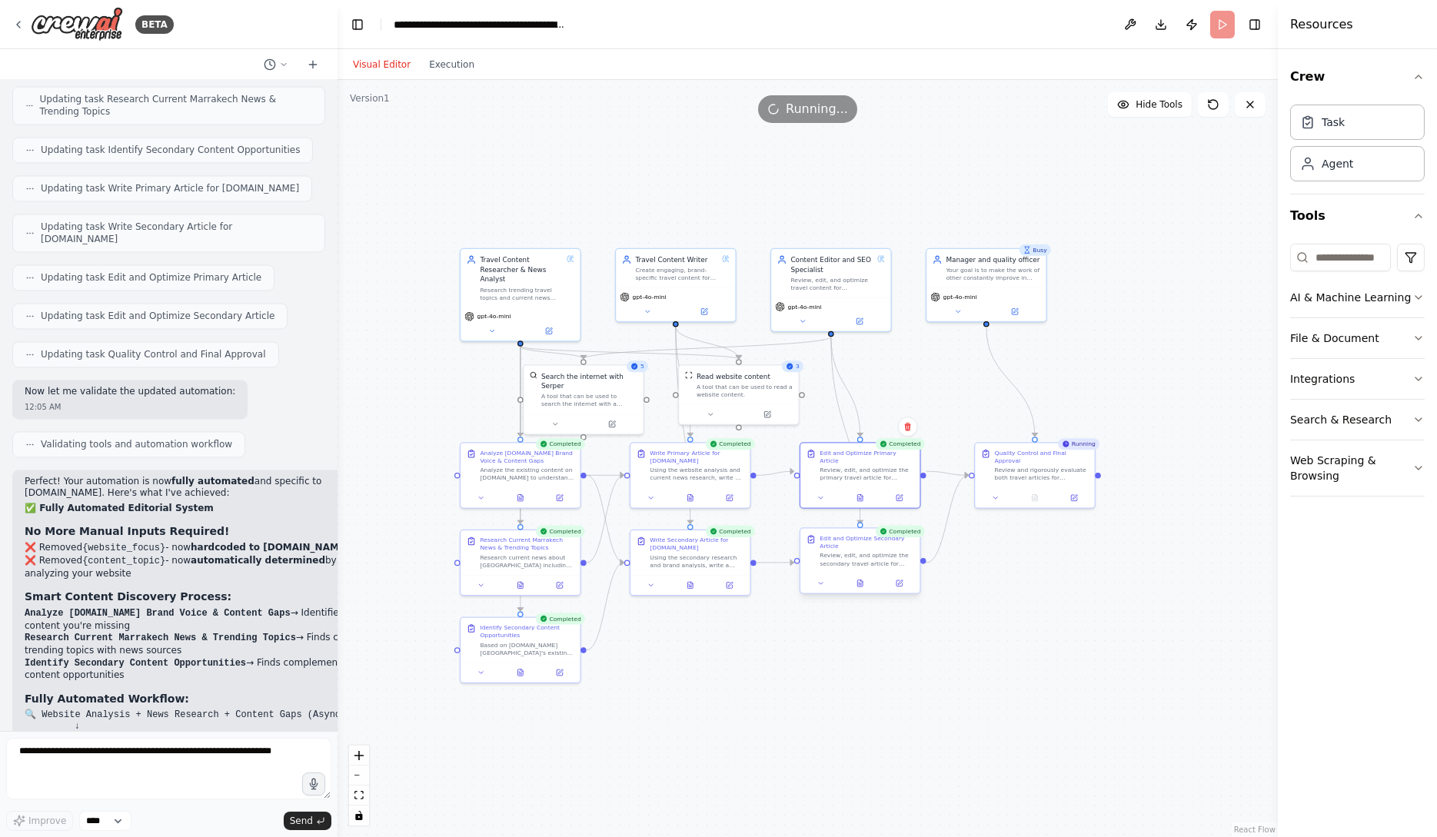
click at [865, 589] on div at bounding box center [859, 584] width 119 height 20
click at [863, 582] on icon at bounding box center [861, 584] width 8 height 8
click at [863, 580] on icon at bounding box center [861, 584] width 8 height 8
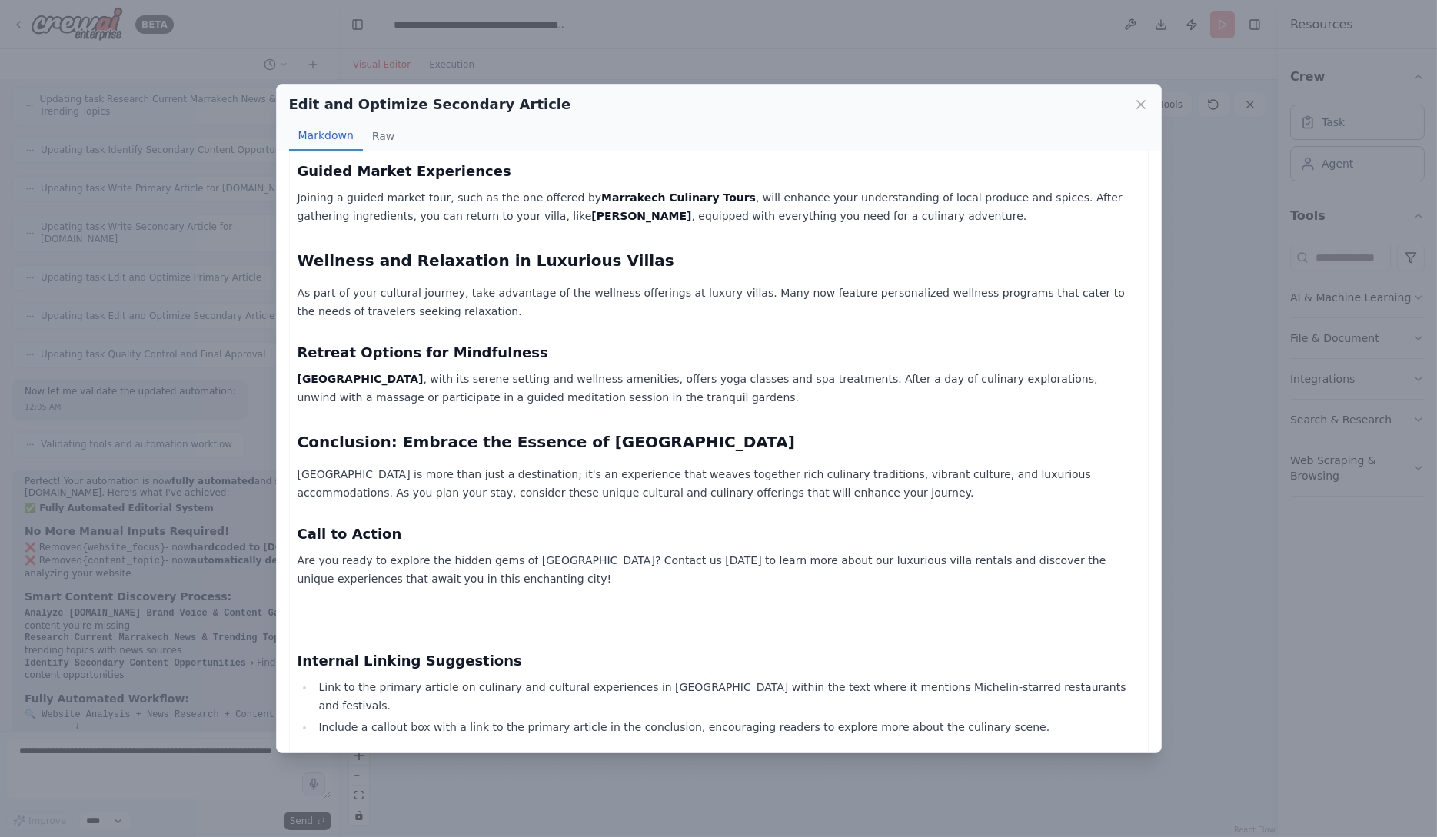
scroll to position [891, 0]
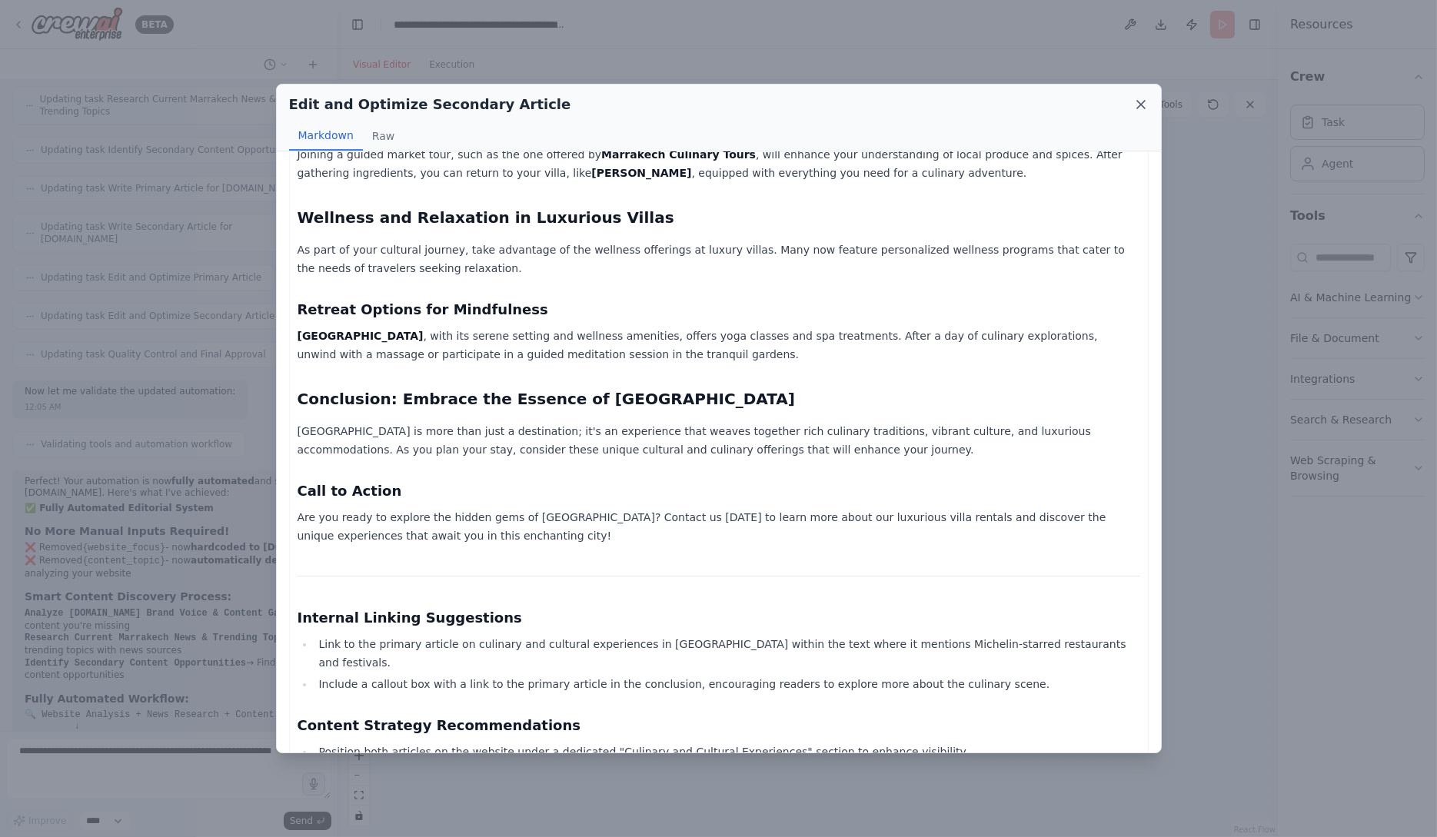
click at [1141, 101] on icon at bounding box center [1140, 104] width 15 height 15
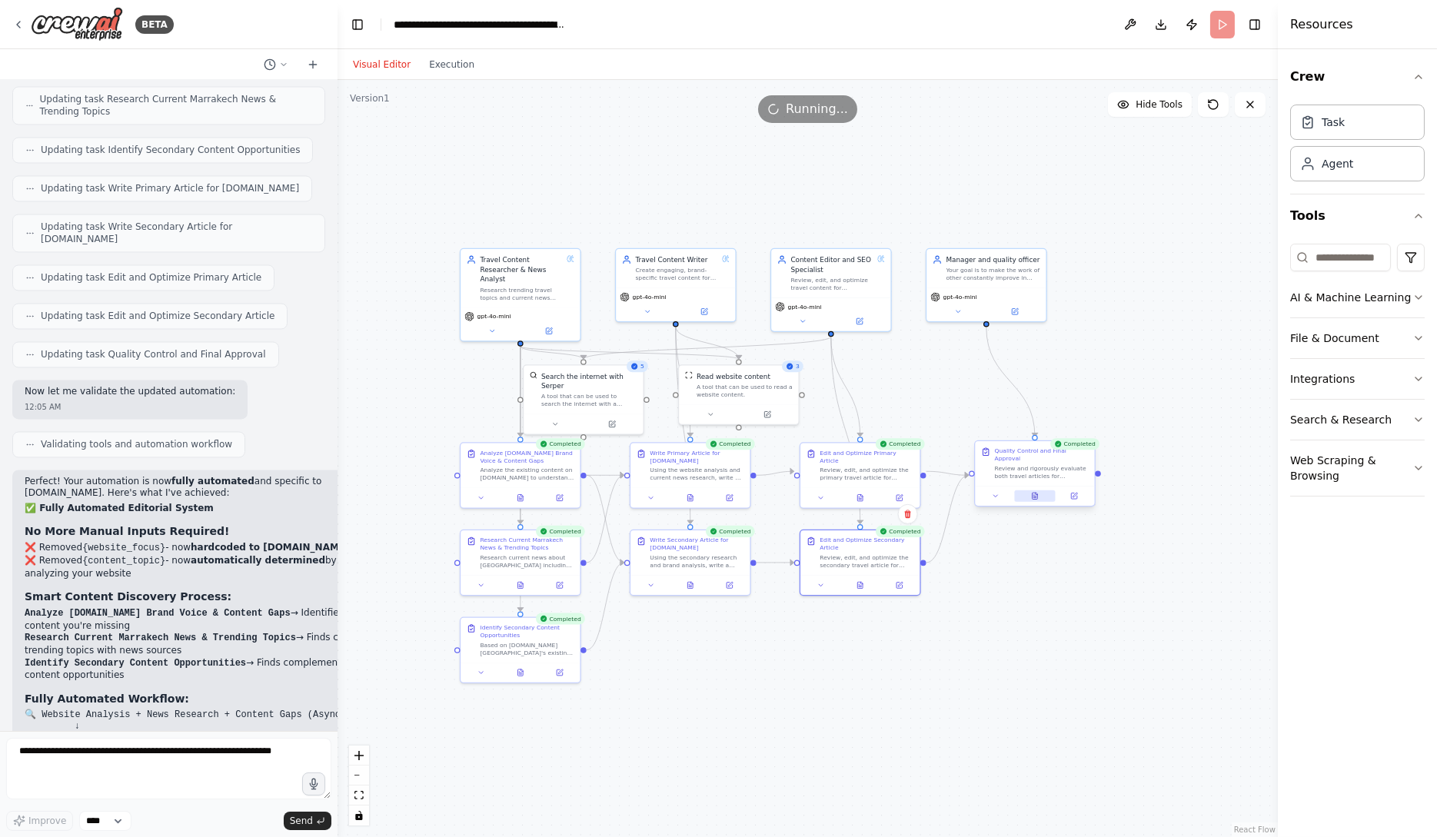
click at [1035, 493] on icon at bounding box center [1035, 496] width 5 height 6
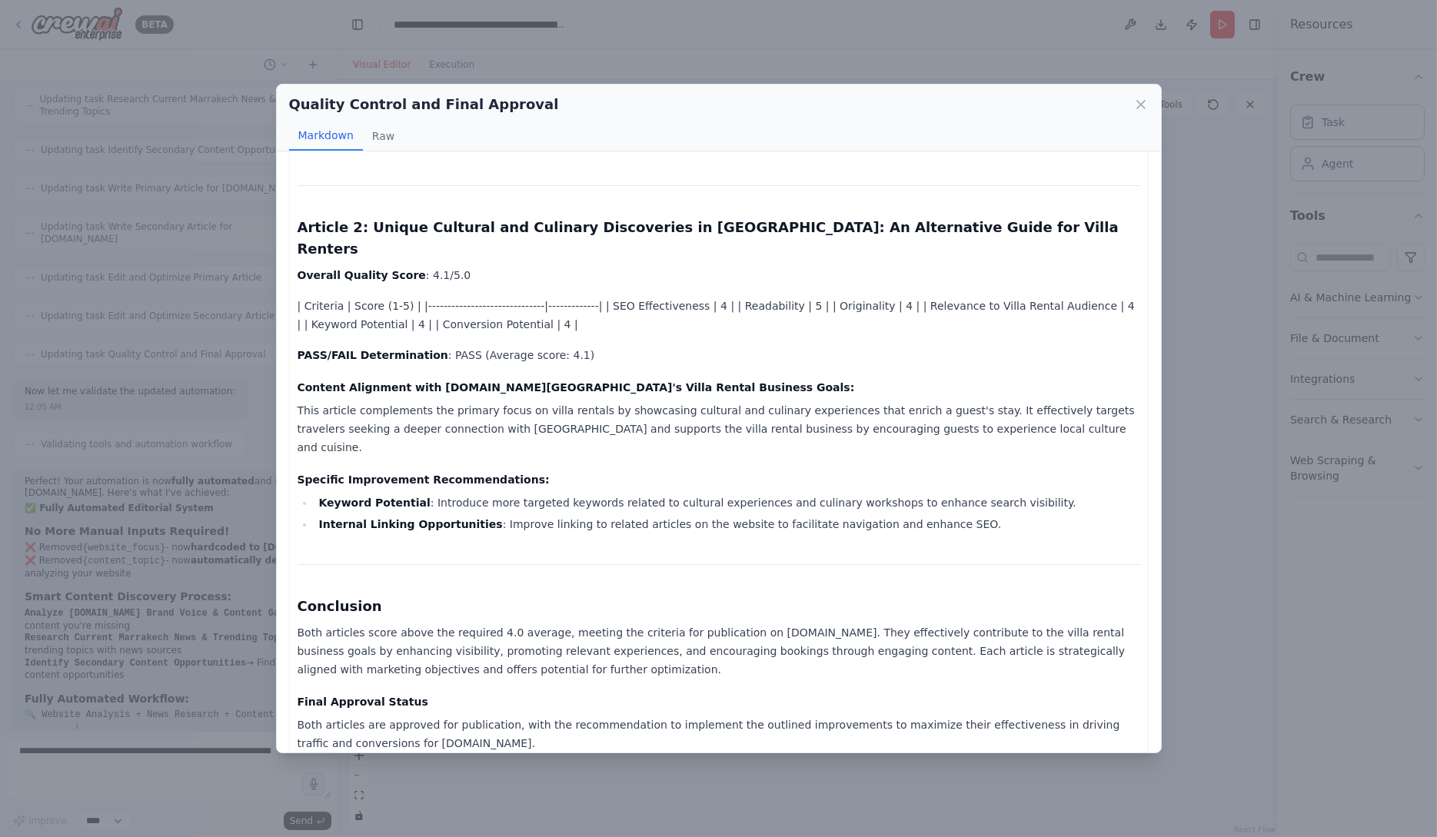
scroll to position [407, 0]
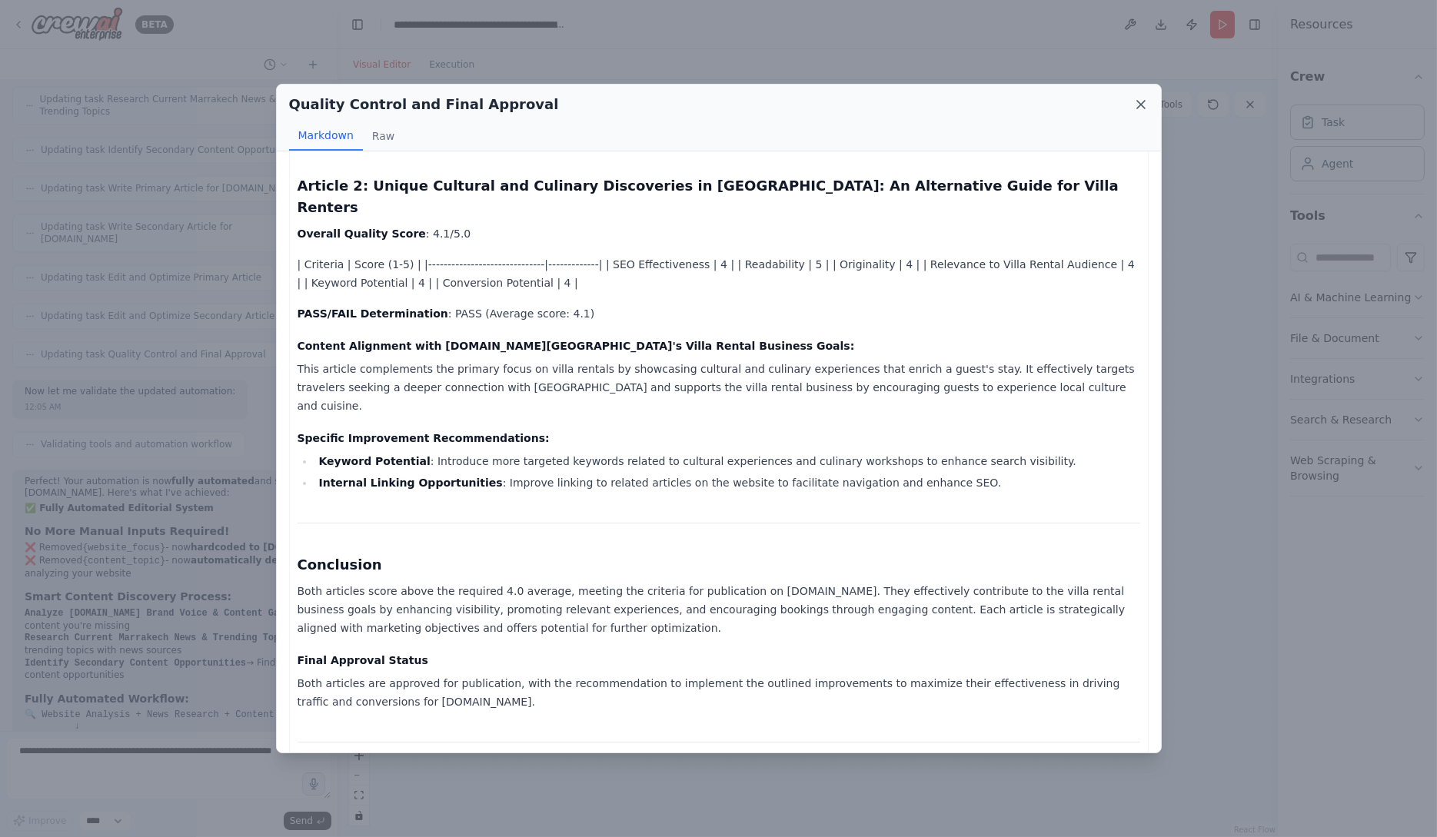
click at [1136, 108] on icon at bounding box center [1140, 104] width 15 height 15
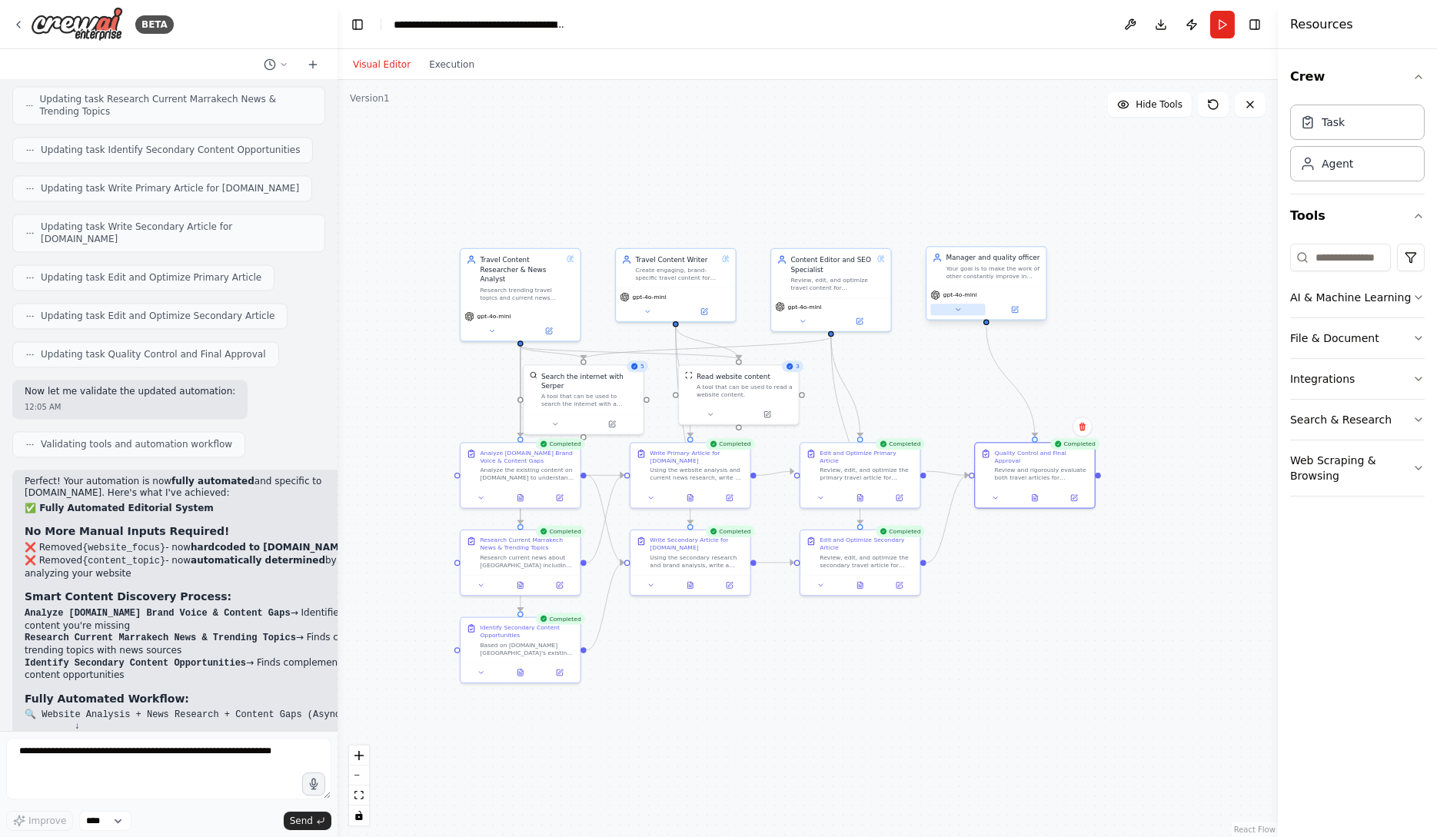
click at [962, 307] on button at bounding box center [957, 310] width 55 height 12
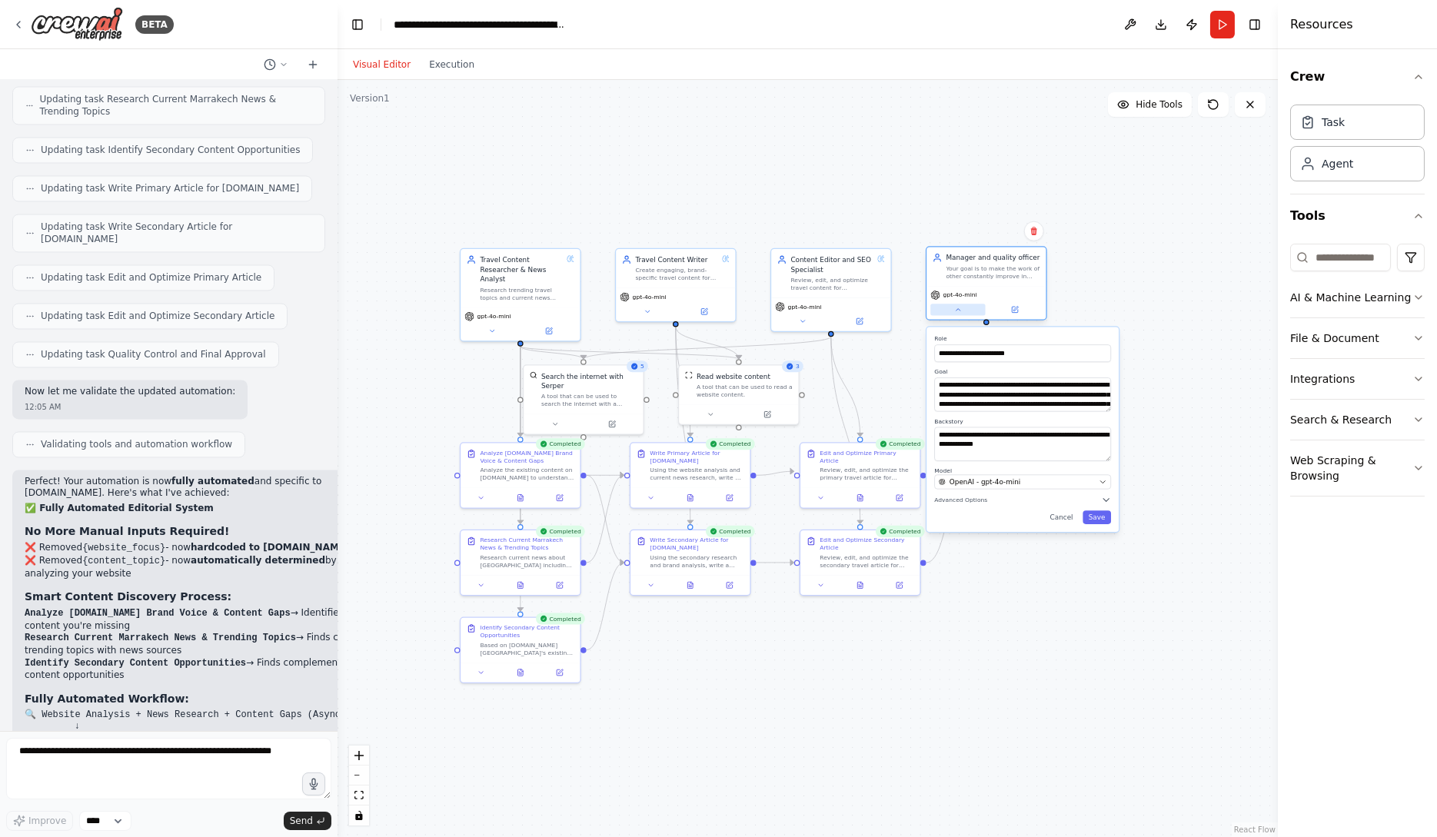
click at [953, 311] on button at bounding box center [957, 310] width 55 height 12
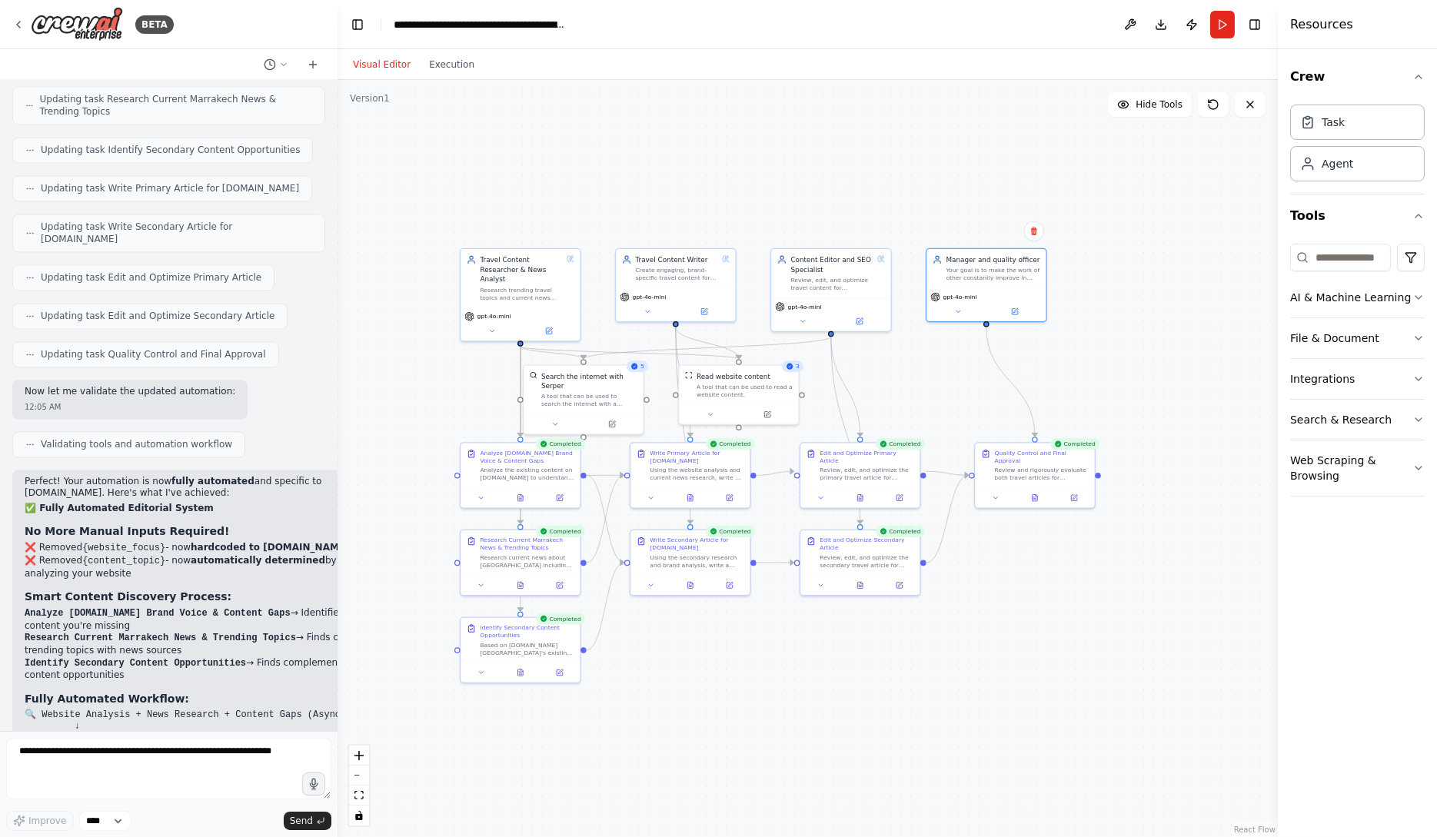
click at [1023, 581] on div ".deletable-edge-delete-btn { width: 20px; height: 20px; border: 0px solid #ffff…" at bounding box center [808, 458] width 940 height 757
click at [358, 25] on button "Toggle Left Sidebar" at bounding box center [358, 25] width 22 height 22
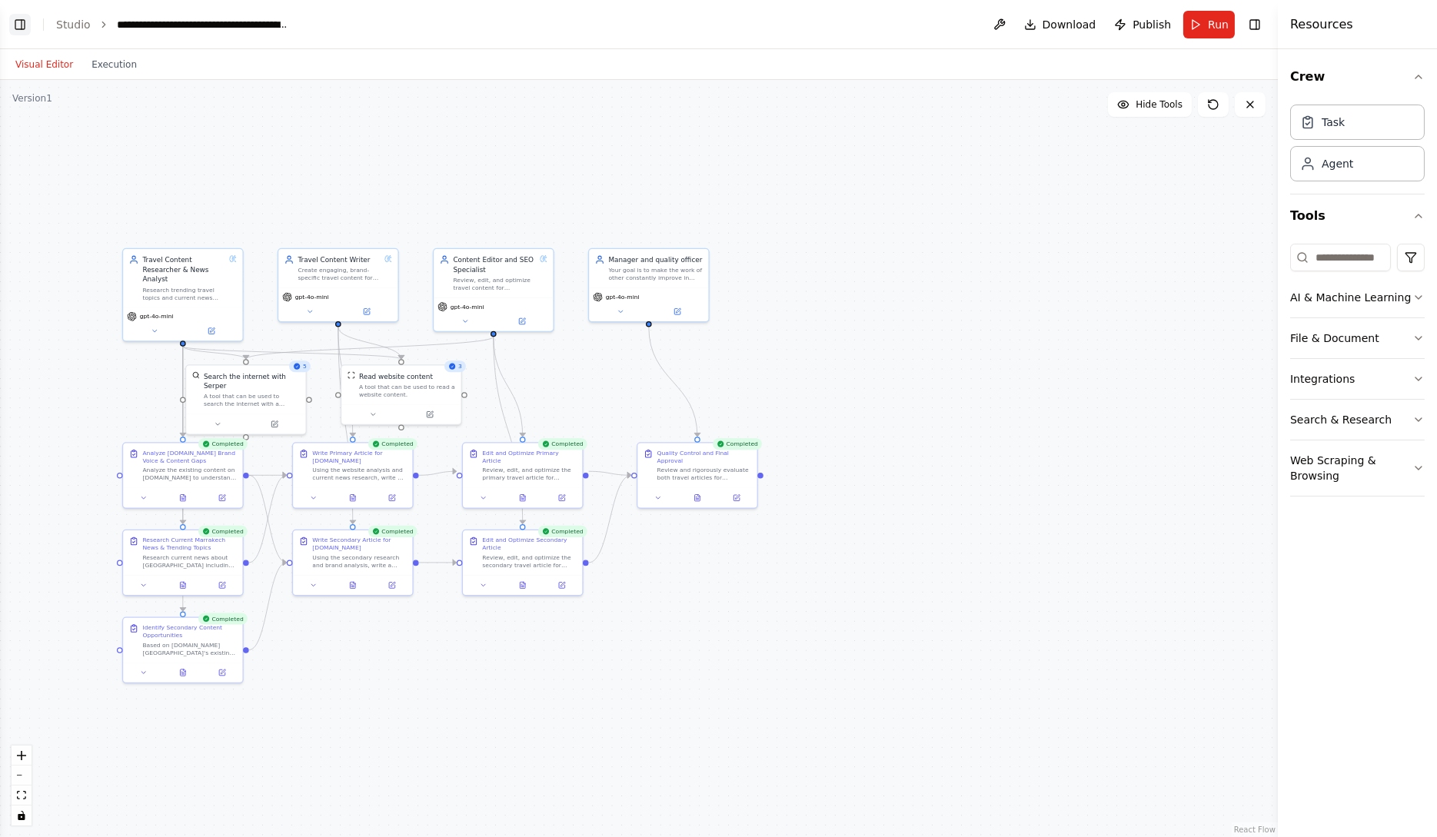
click at [18, 25] on button "Toggle Left Sidebar" at bounding box center [20, 25] width 22 height 22
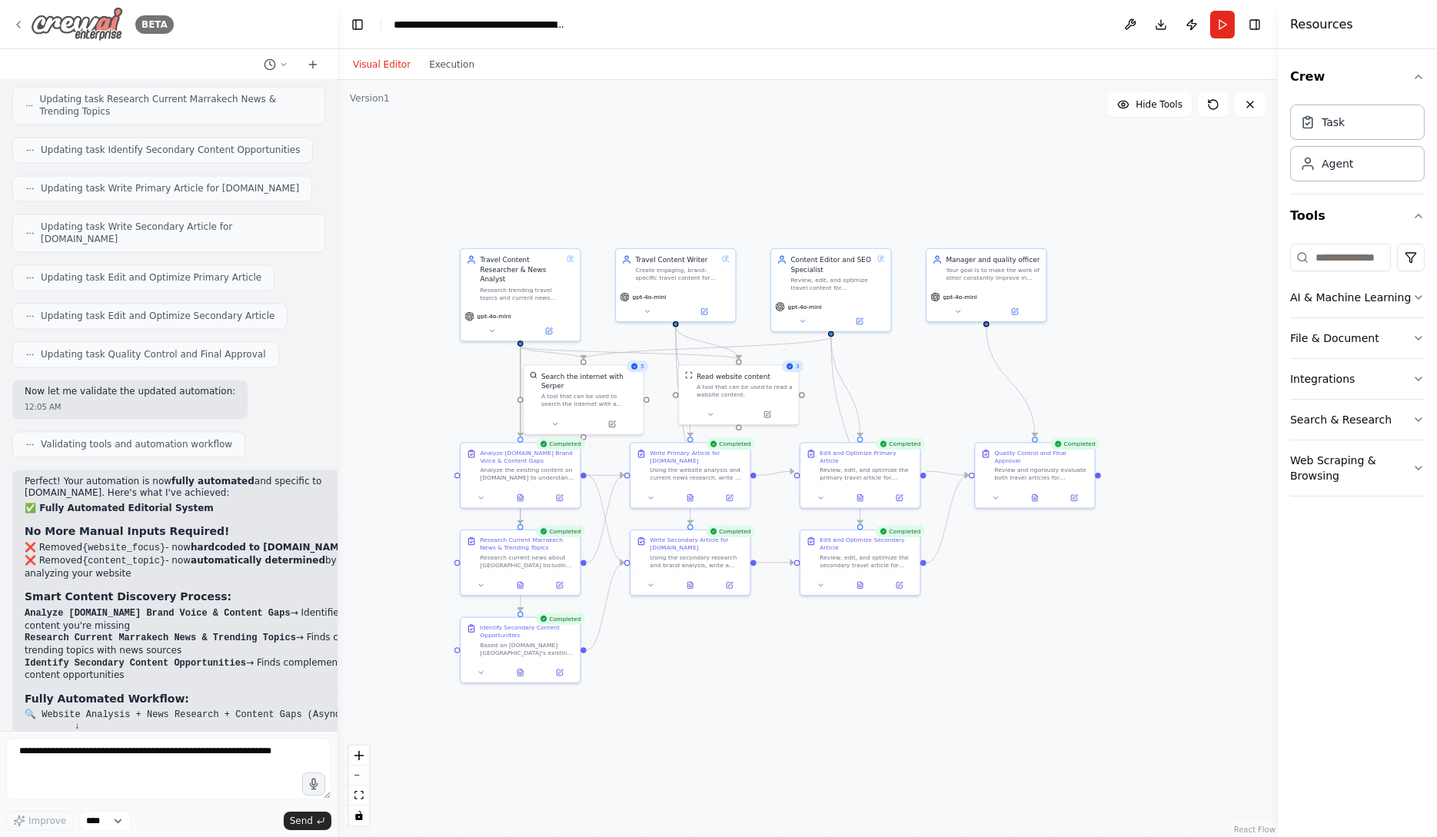
click at [16, 25] on icon at bounding box center [18, 24] width 12 height 12
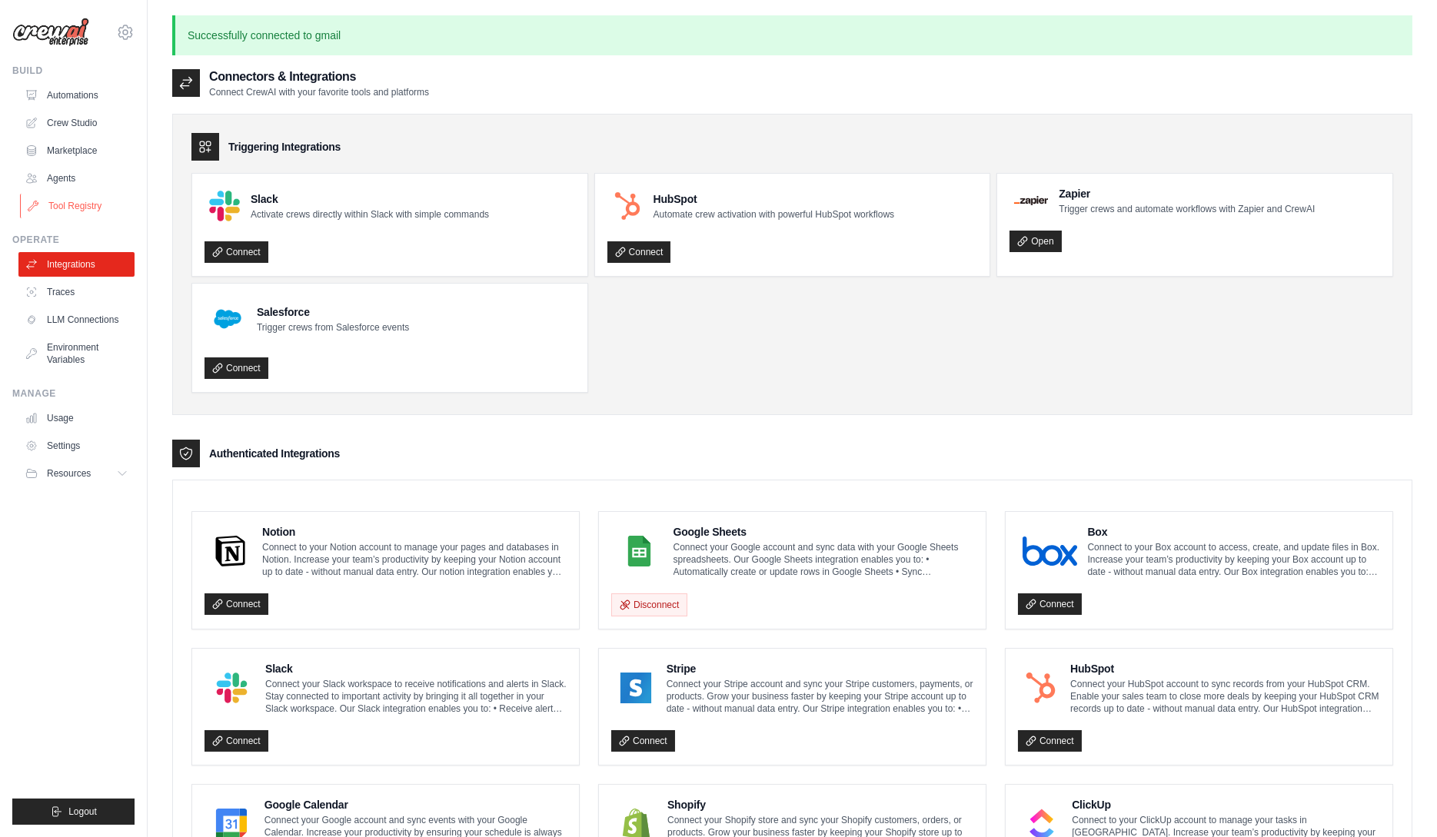
click at [75, 202] on link "Tool Registry" at bounding box center [78, 206] width 116 height 25
click at [88, 127] on link "Crew Studio" at bounding box center [78, 123] width 116 height 25
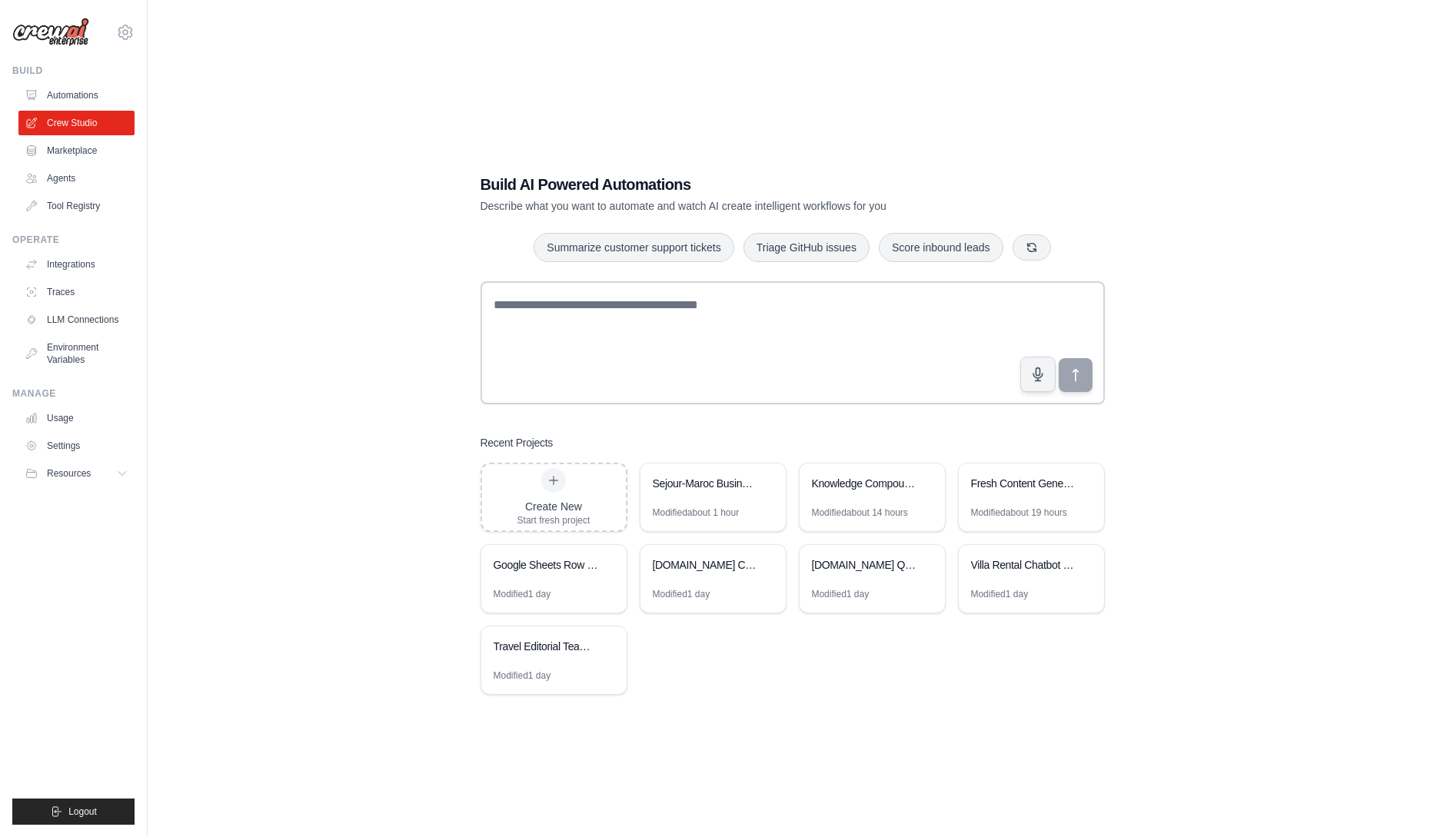
click at [994, 703] on div "Build AI Powered Automations Describe what you want to automate and watch AI cr…" at bounding box center [792, 434] width 661 height 571
